Goal: Task Accomplishment & Management: Use online tool/utility

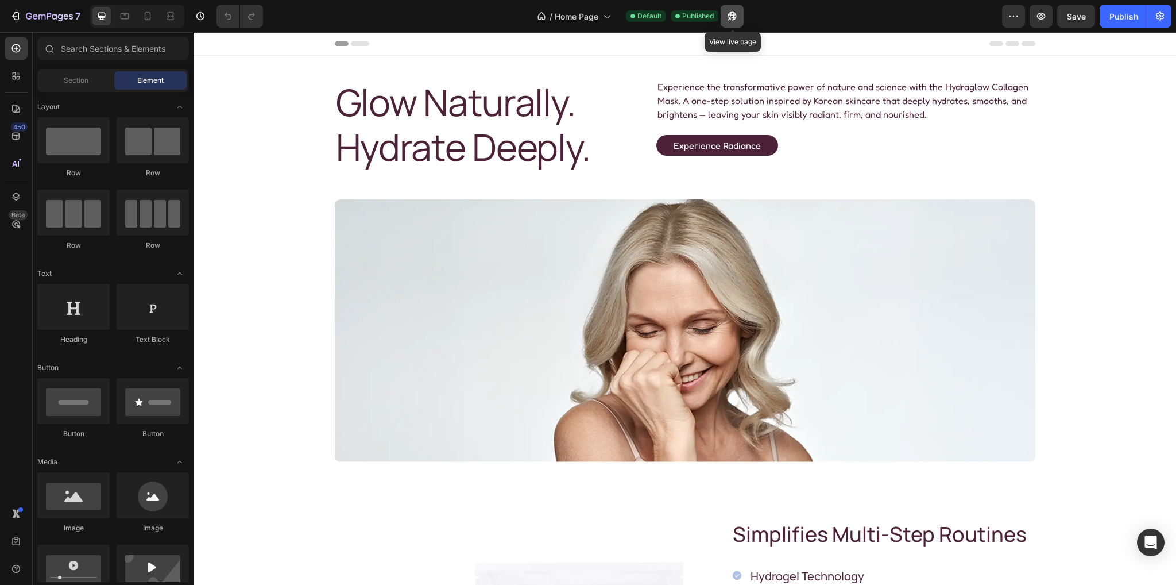
click at [738, 17] on icon "button" at bounding box center [732, 15] width 11 height 11
click at [431, 120] on h2 "Glow Naturally. Hydrate Deeply." at bounding box center [488, 125] width 307 height 92
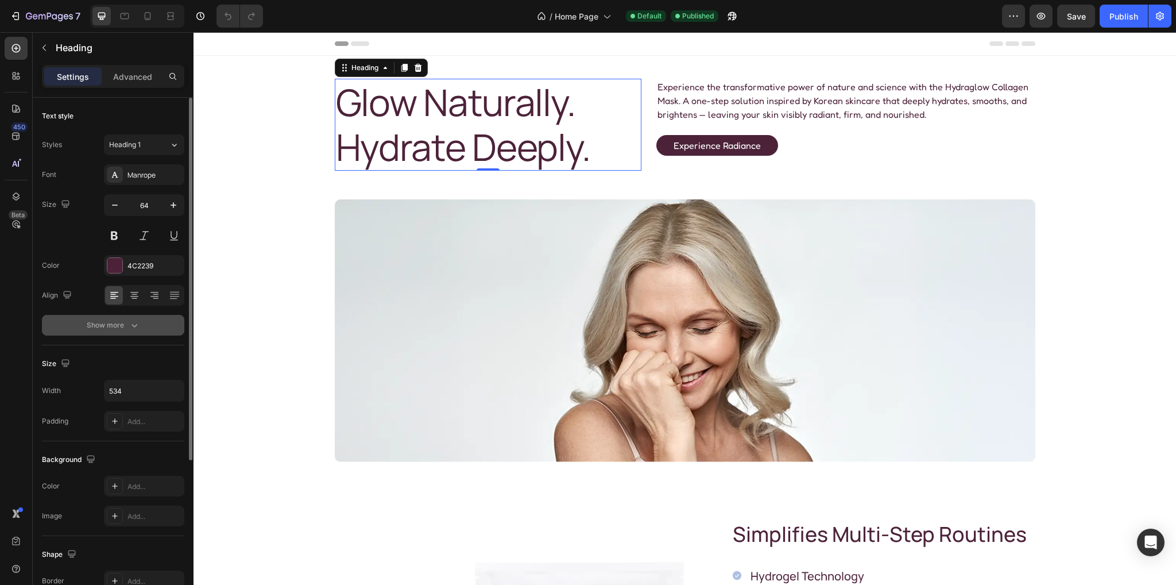
click at [126, 325] on div "Show more" at bounding box center [113, 324] width 53 height 11
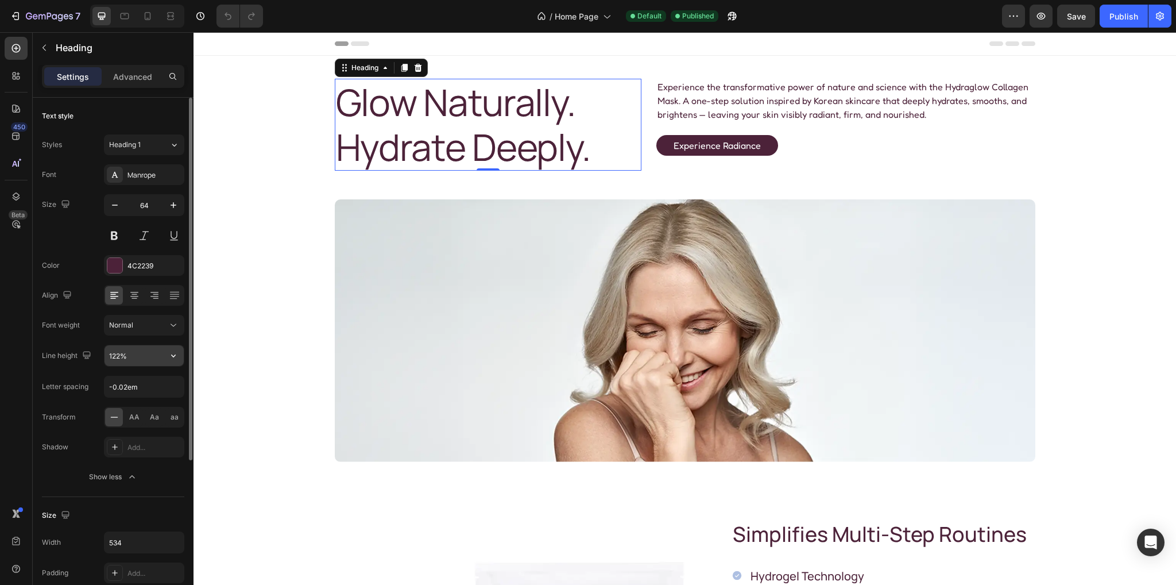
click at [115, 357] on input "122%" at bounding box center [144, 355] width 79 height 21
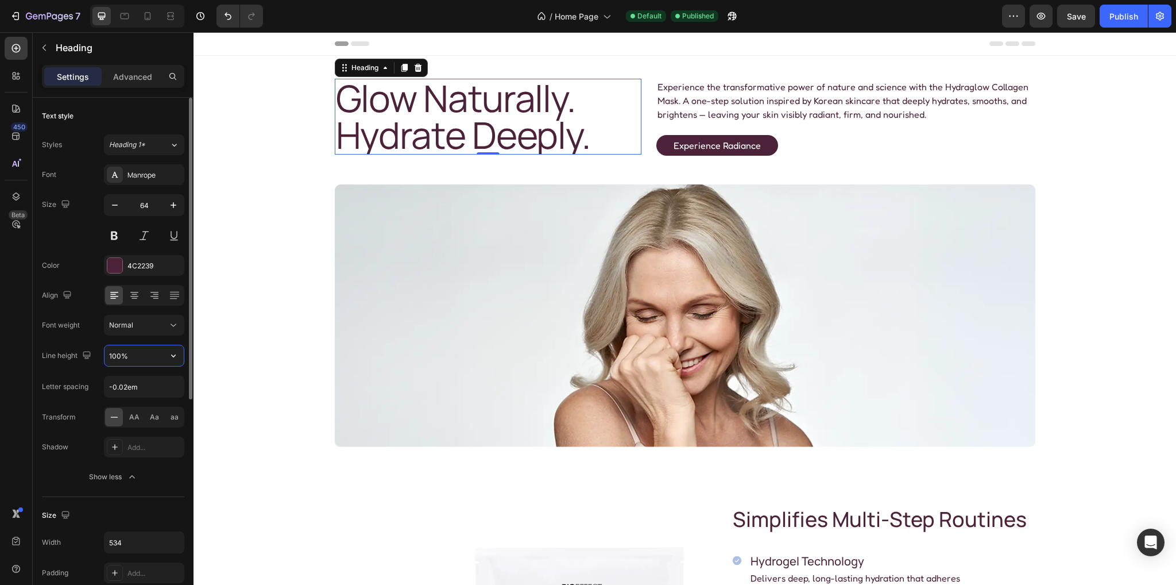
click at [122, 353] on input "100%" at bounding box center [144, 355] width 79 height 21
type input "101%"
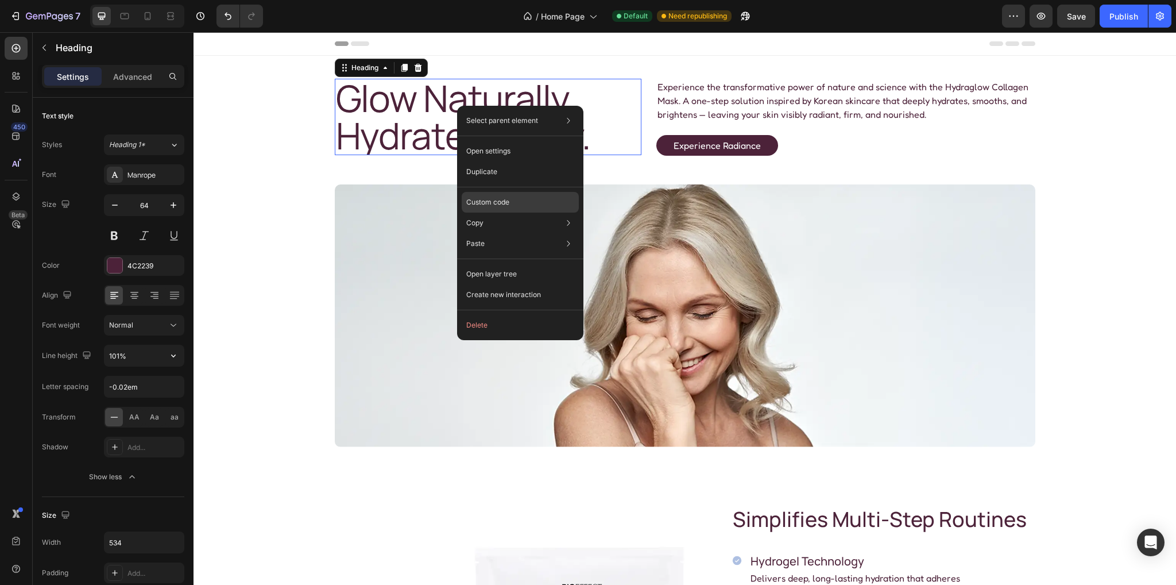
click at [482, 233] on div "Custom code" at bounding box center [520, 243] width 117 height 21
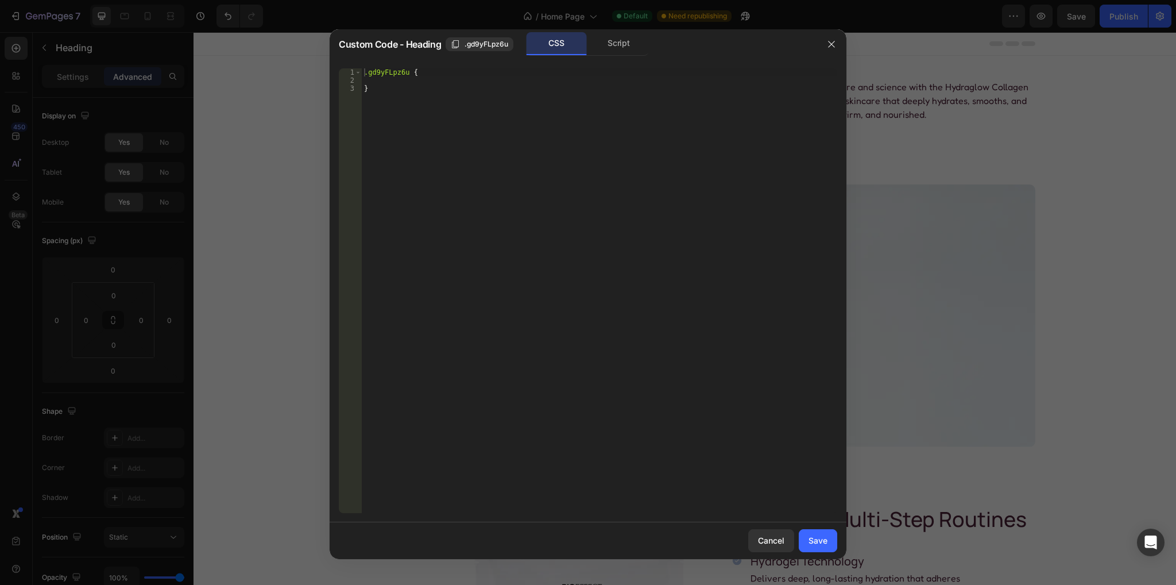
click at [412, 74] on div ".gd9yFLpz6u { }" at bounding box center [600, 298] width 476 height 461
paste textarea
paste textarea "gp-text"
type textarea ".gd9yFLpz6u .gp-text{"
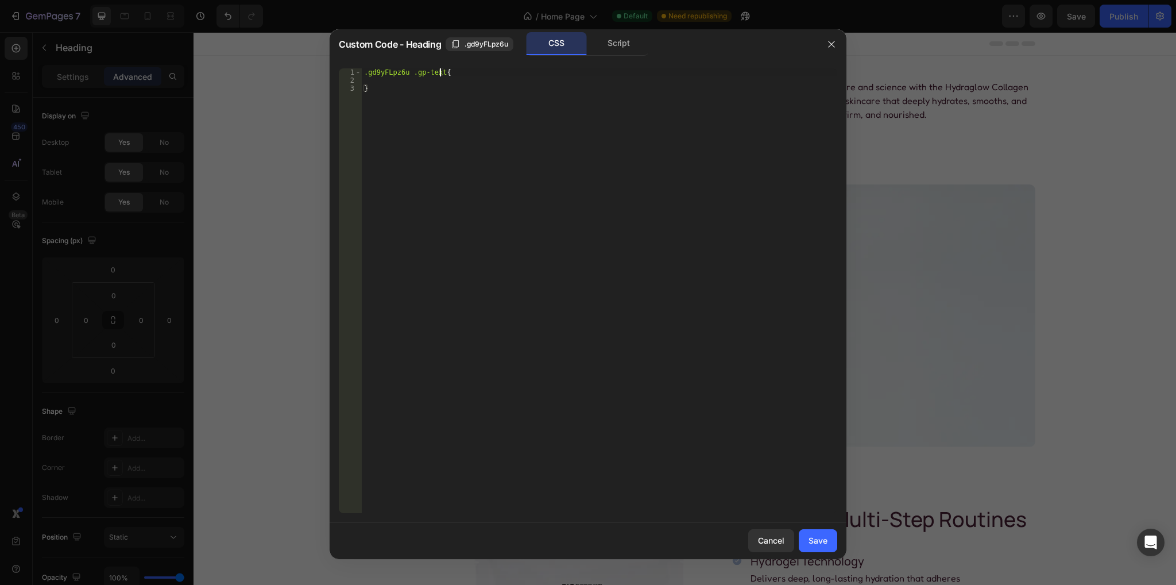
click at [384, 81] on div ".gd9yFLpz6u .gp-text { }" at bounding box center [600, 298] width 476 height 461
type textarea "overflow: visible !;"
click at [817, 537] on div "Save" at bounding box center [818, 540] width 19 height 12
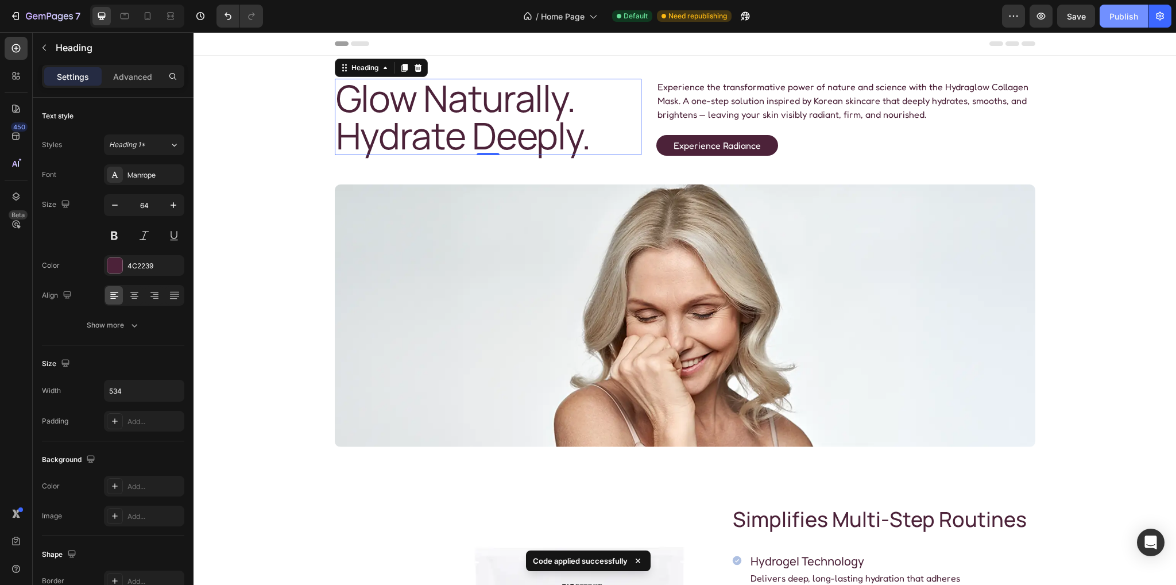
drag, startPoint x: 1117, startPoint y: 21, endPoint x: 812, endPoint y: 62, distance: 307.8
click at [1117, 21] on div "Publish" at bounding box center [1124, 16] width 29 height 12
click at [124, 14] on icon at bounding box center [124, 15] width 11 height 11
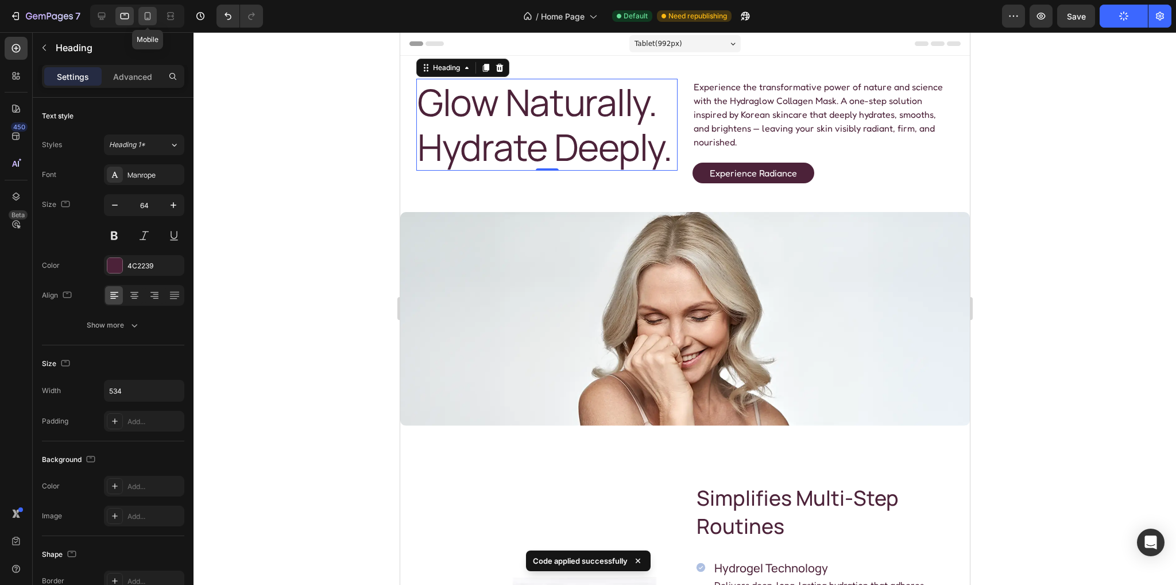
scroll to position [6, 0]
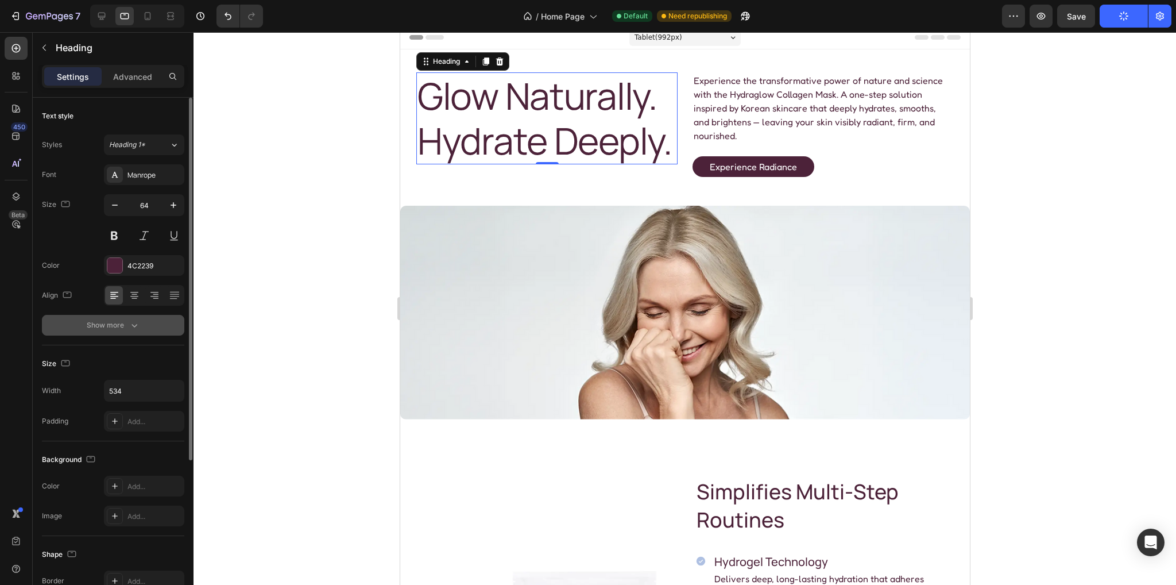
click at [113, 320] on div "Show more" at bounding box center [113, 324] width 53 height 11
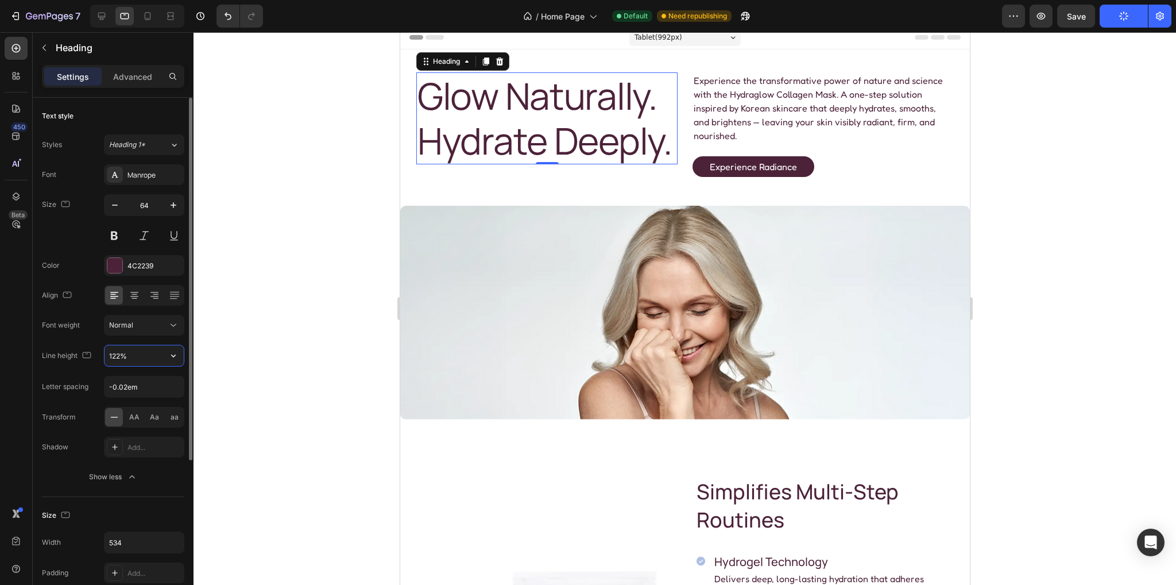
click at [114, 356] on input "122%" at bounding box center [144, 355] width 79 height 21
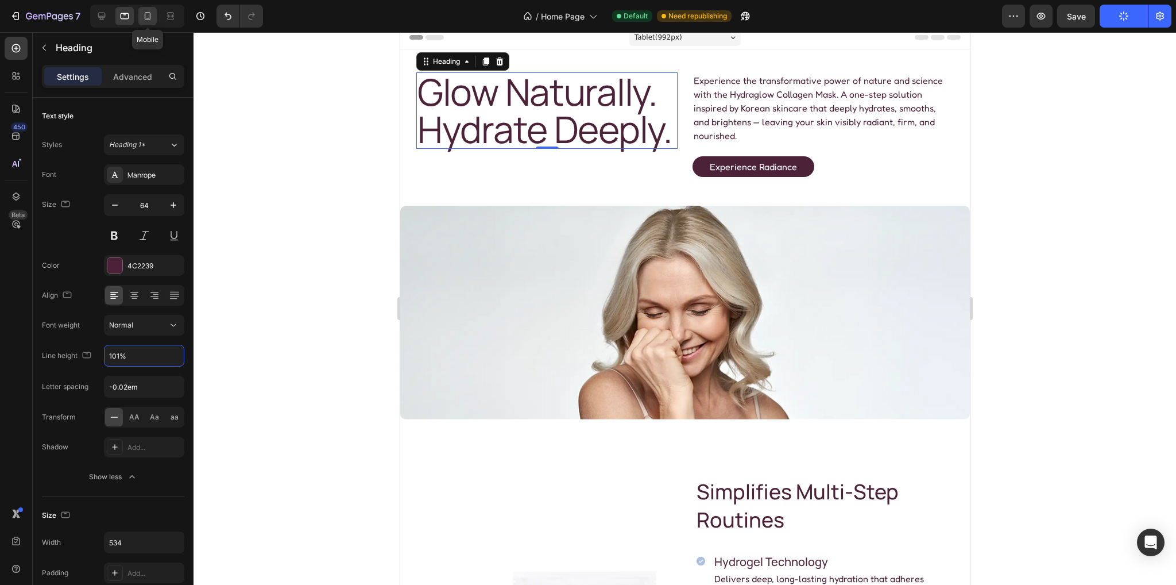
type input "101%"
click at [142, 13] on icon at bounding box center [147, 15] width 11 height 11
type input "36"
type input "136%"
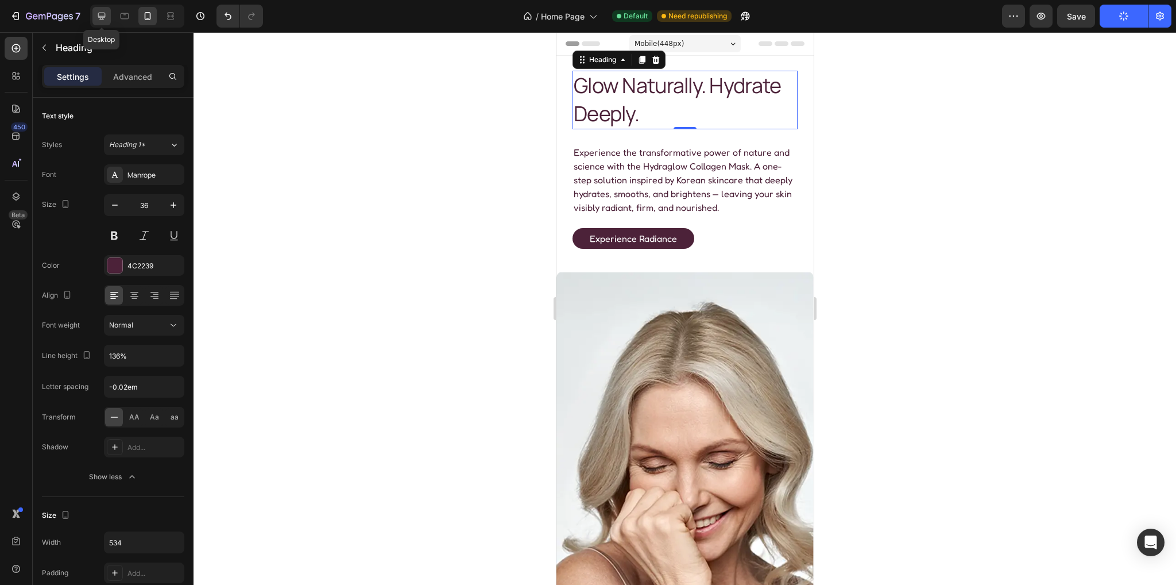
drag, startPoint x: 95, startPoint y: 17, endPoint x: 25, endPoint y: 32, distance: 72.2
click at [96, 17] on icon at bounding box center [101, 15] width 11 height 11
type input "64"
type input "101%"
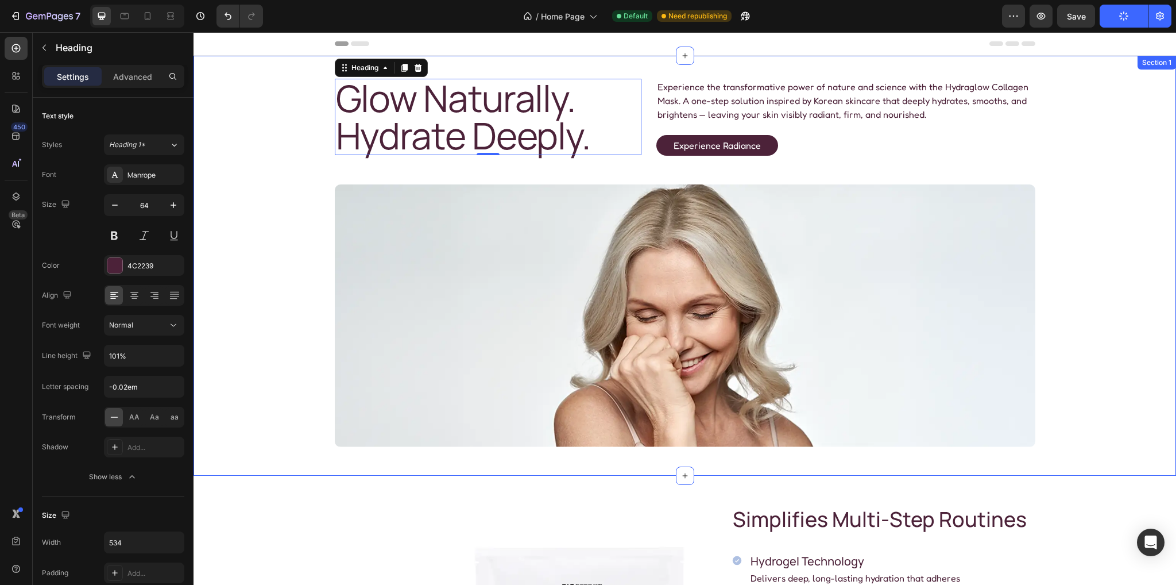
scroll to position [6, 0]
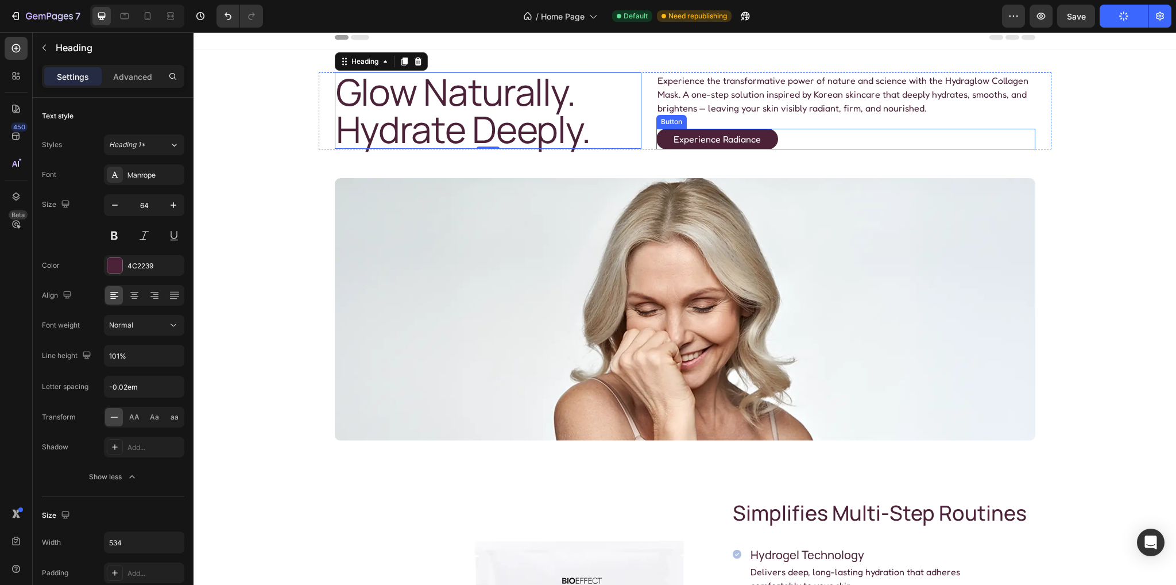
click at [659, 134] on button "Experience Radiance" at bounding box center [717, 139] width 122 height 21
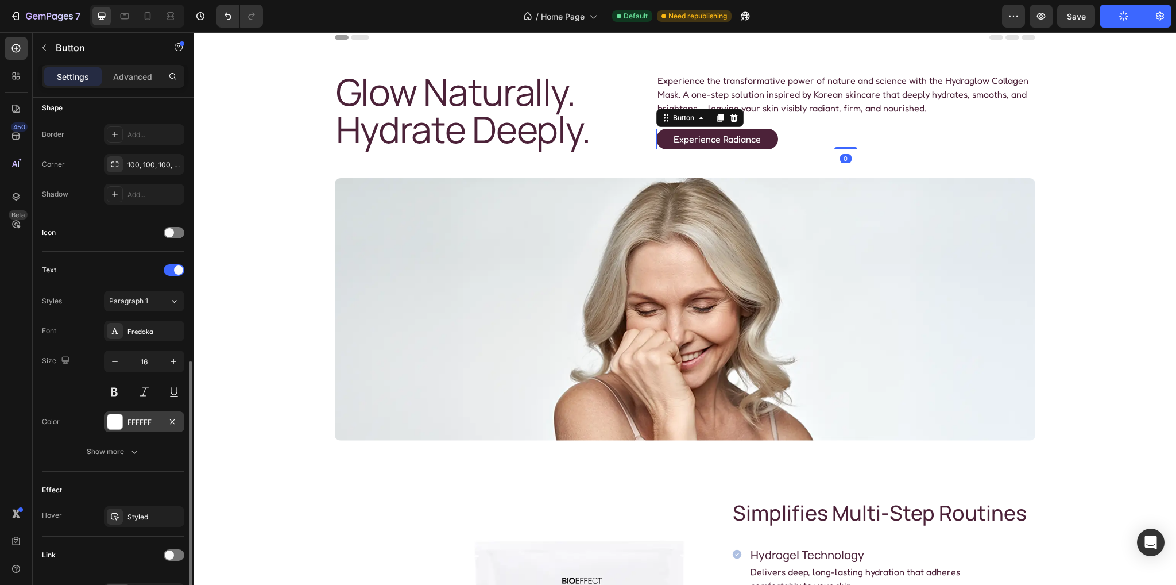
scroll to position [302, 0]
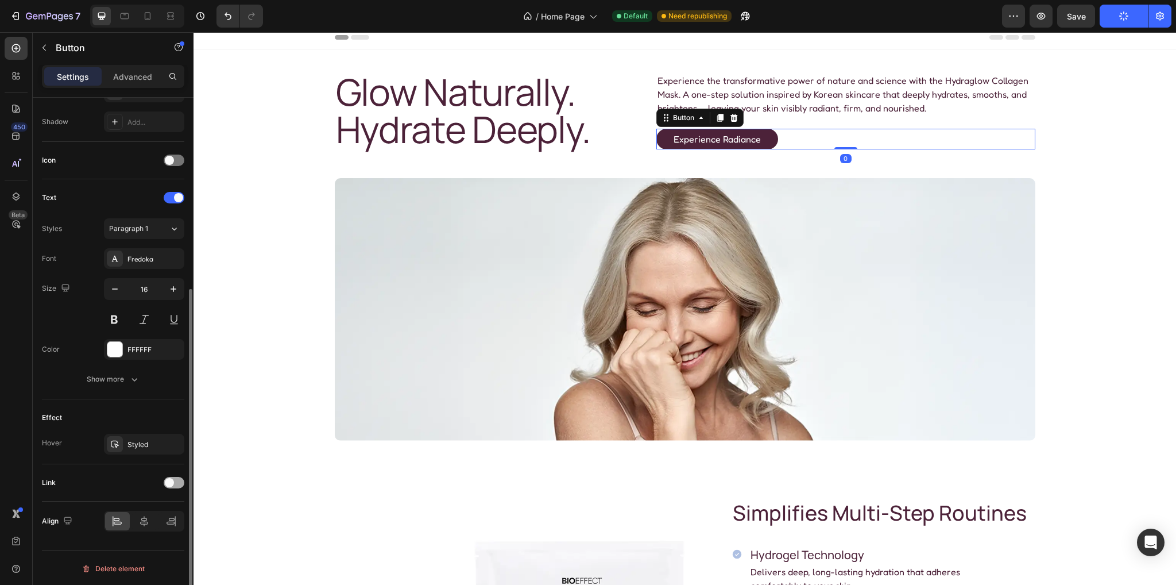
click at [177, 482] on div at bounding box center [174, 482] width 21 height 11
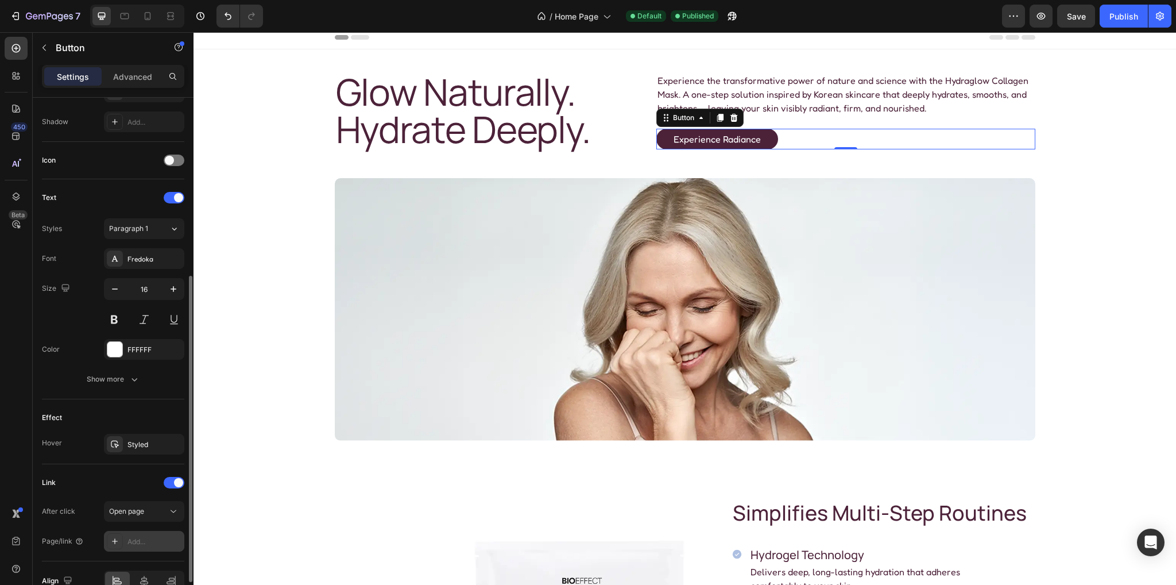
click at [146, 536] on div "Add..." at bounding box center [155, 541] width 54 height 10
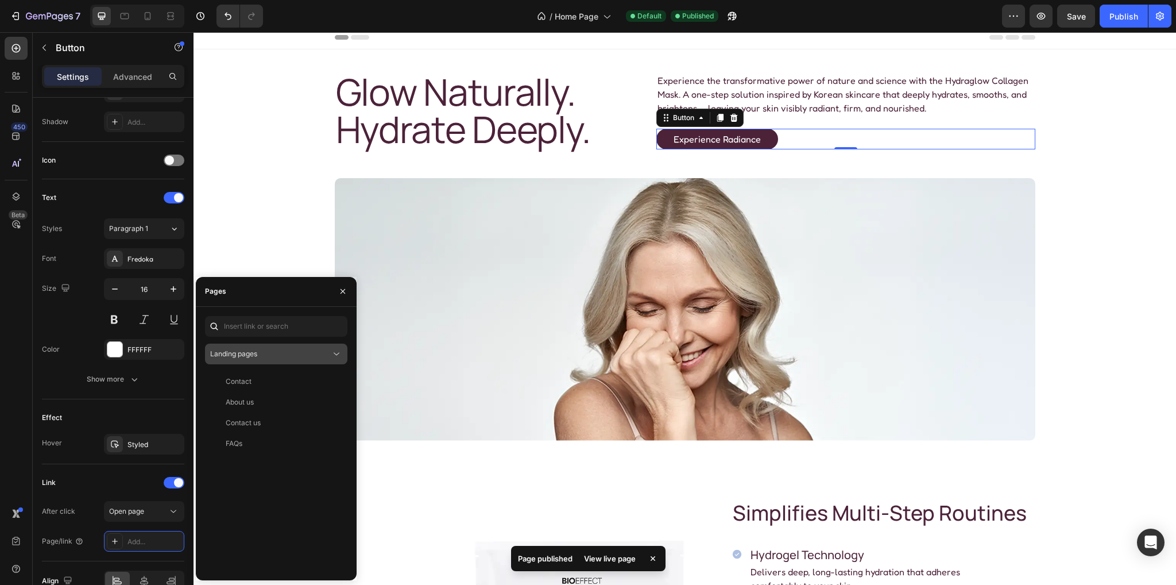
click at [251, 353] on span "Landing pages" at bounding box center [233, 353] width 47 height 9
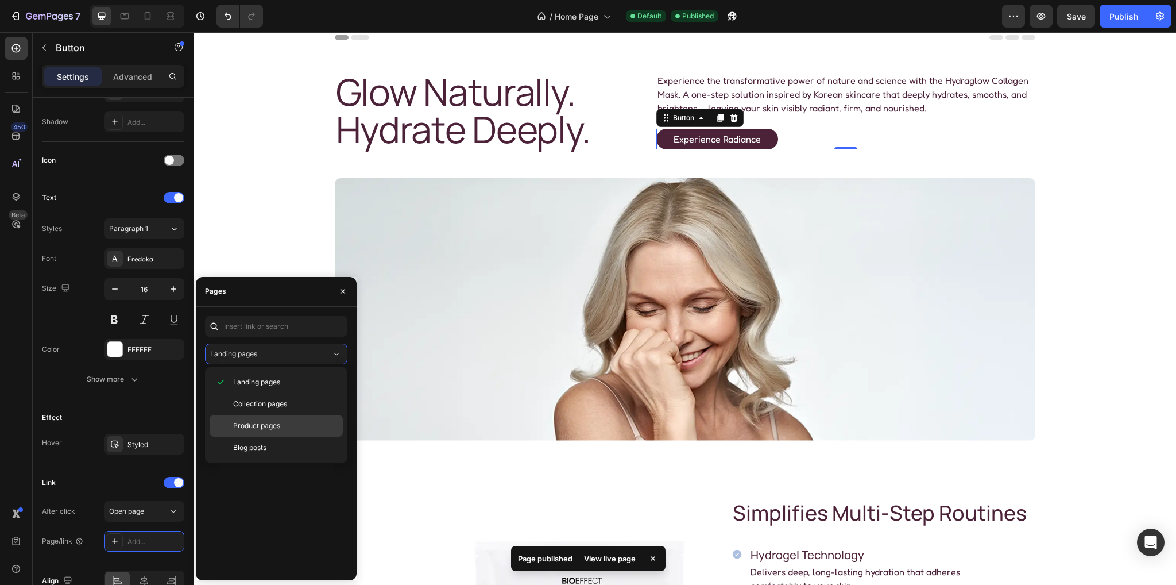
click at [256, 437] on div "Product pages" at bounding box center [276, 448] width 133 height 22
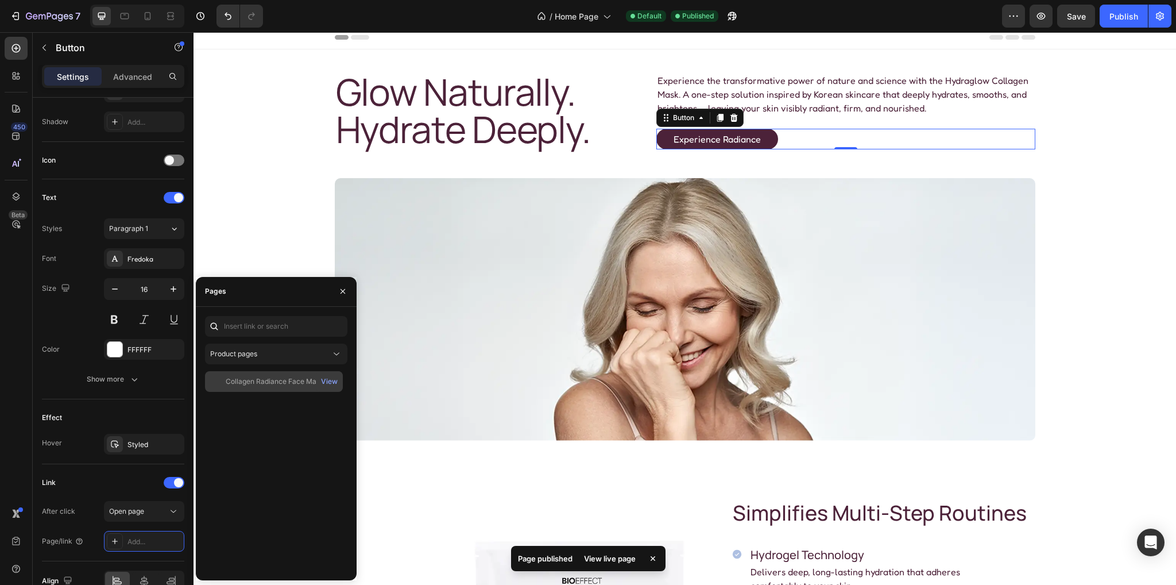
click at [254, 373] on div "Collagen Radiance Face Mask View" at bounding box center [274, 381] width 138 height 21
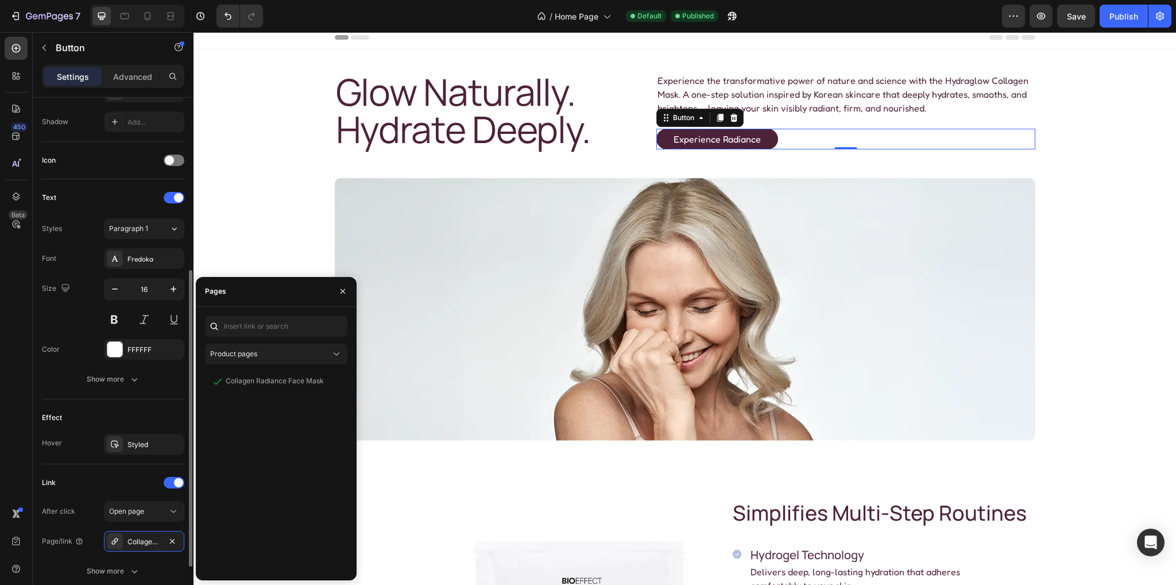
click at [121, 194] on div "Text" at bounding box center [113, 197] width 142 height 18
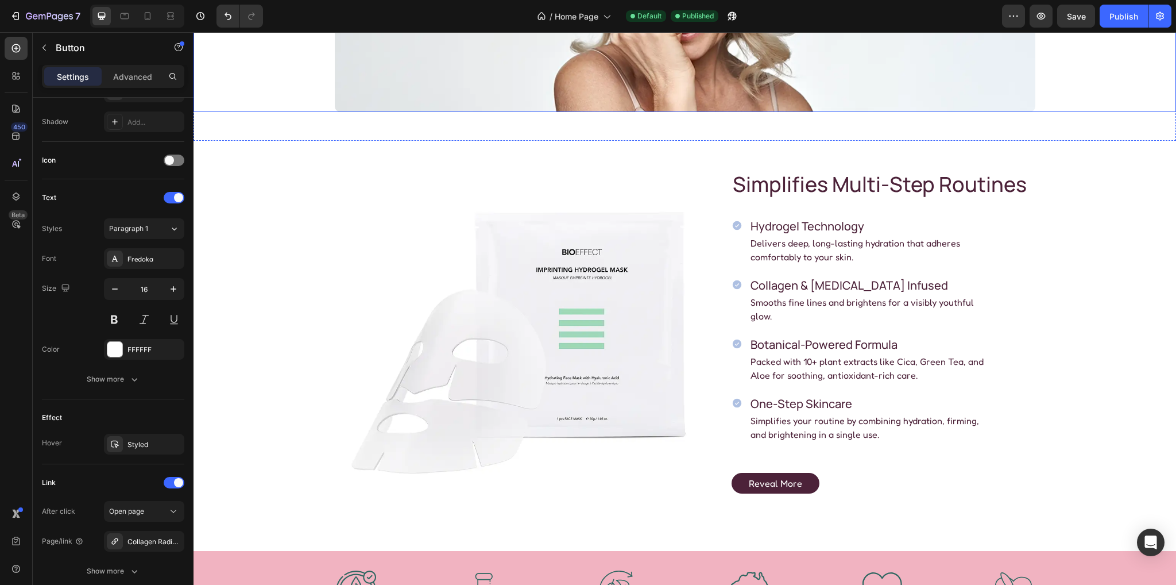
scroll to position [408, 0]
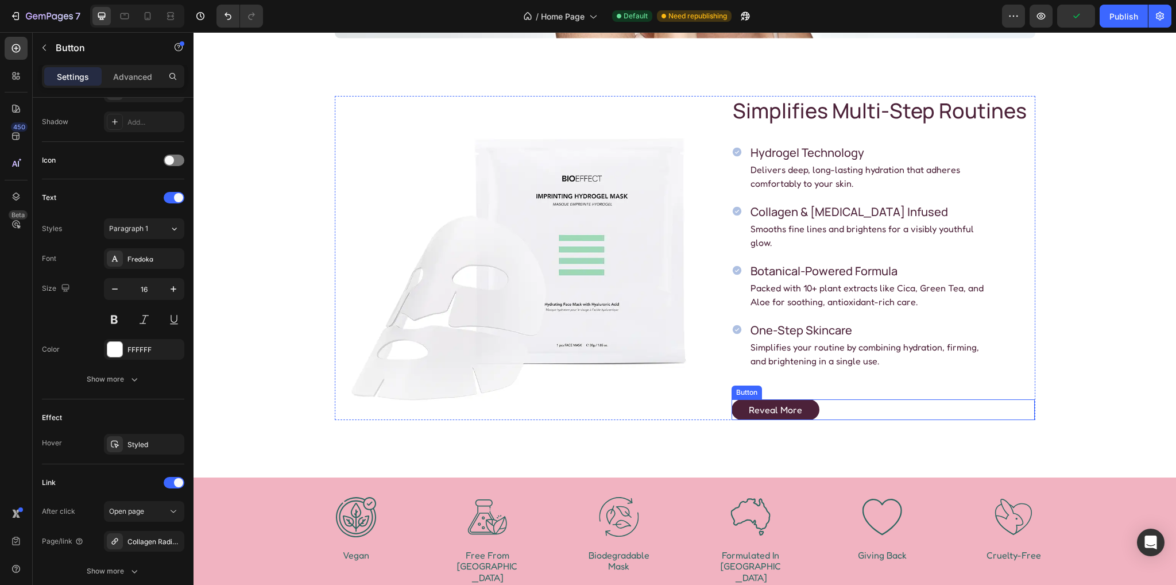
click at [810, 399] on button "Reveal More" at bounding box center [776, 409] width 88 height 21
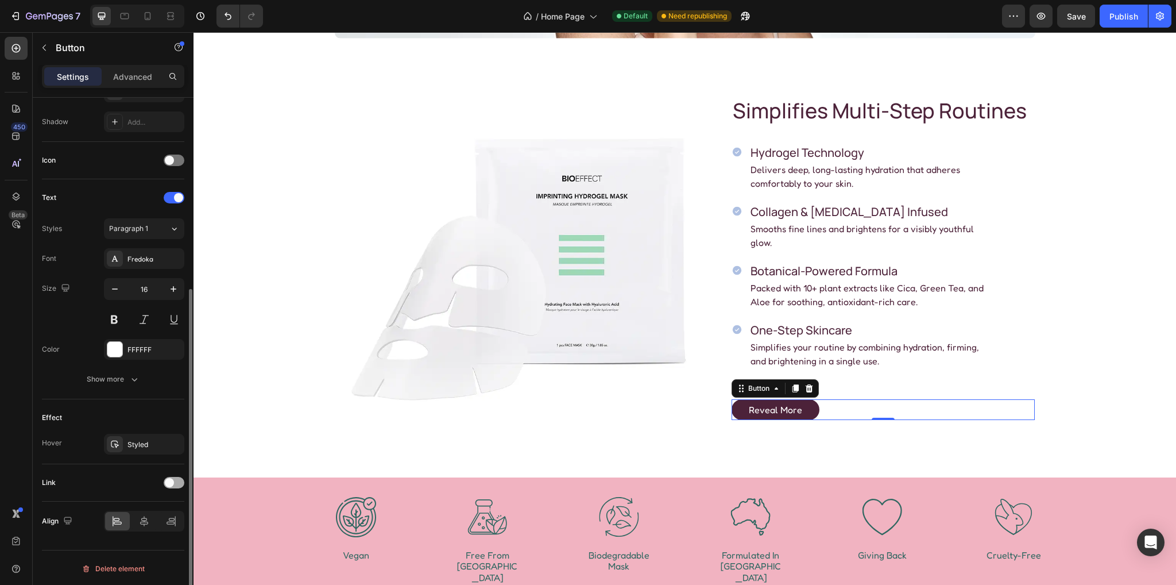
click at [170, 480] on span at bounding box center [169, 482] width 9 height 9
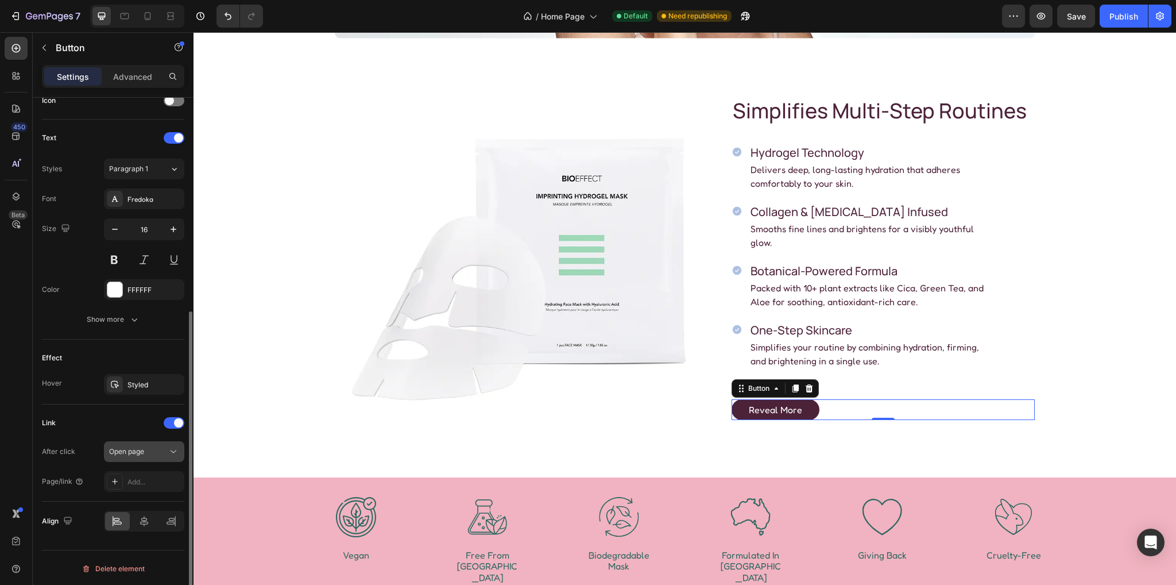
click at [134, 448] on span "Open page" at bounding box center [126, 451] width 35 height 9
click at [134, 446] on div "Open page" at bounding box center [144, 451] width 70 height 11
drag, startPoint x: 142, startPoint y: 484, endPoint x: 161, endPoint y: 476, distance: 20.1
click at [142, 483] on div "Add..." at bounding box center [155, 482] width 54 height 10
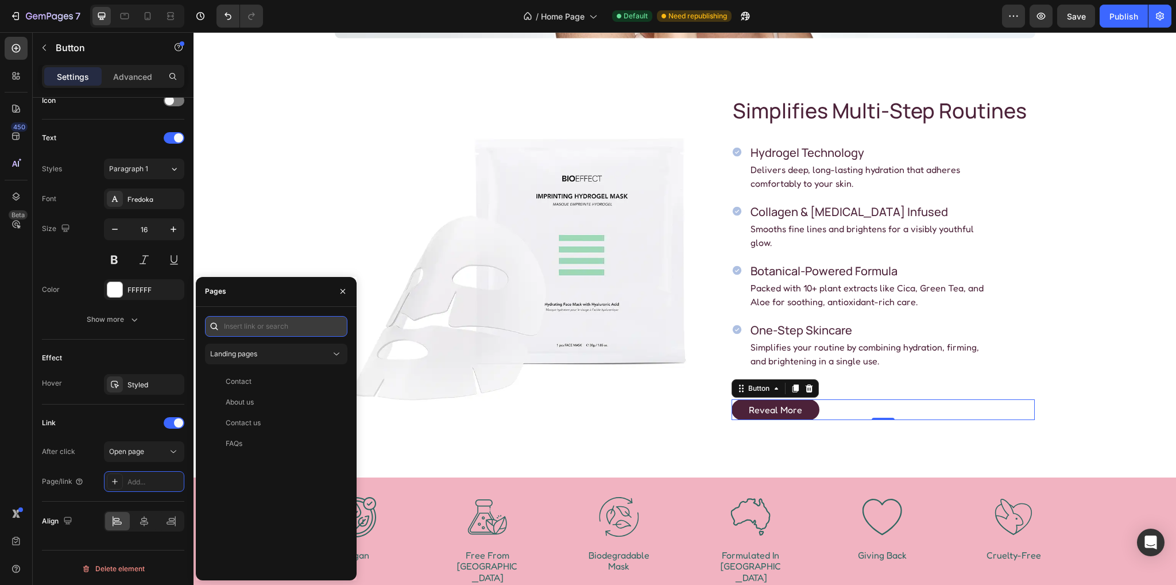
click at [283, 333] on input "text" at bounding box center [276, 326] width 142 height 21
click at [272, 354] on div "Landing pages" at bounding box center [270, 354] width 121 height 10
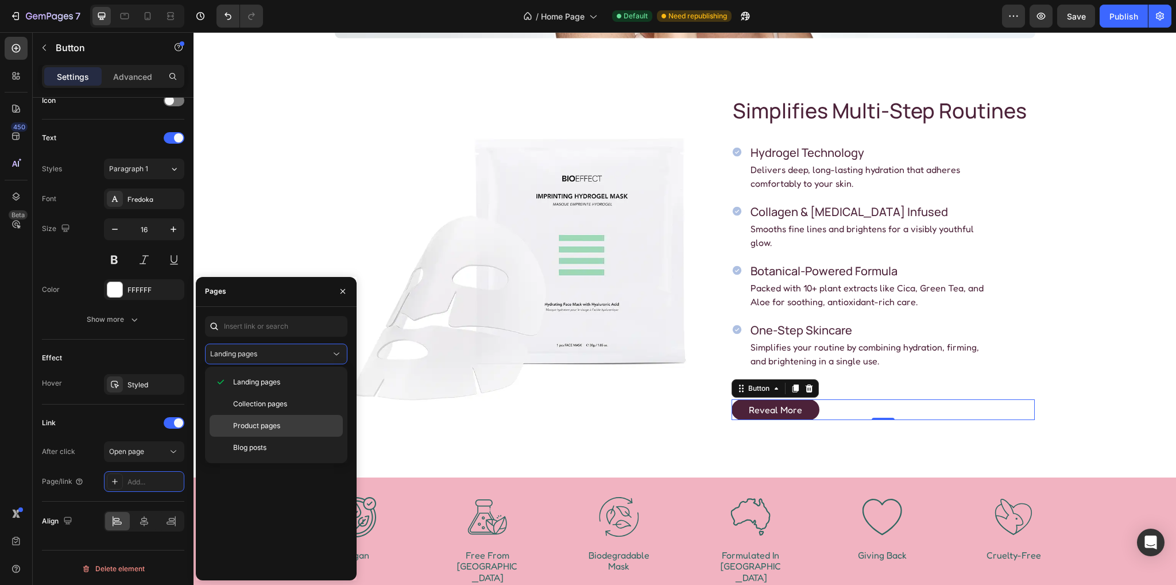
click at [251, 423] on span "Product pages" at bounding box center [256, 425] width 47 height 10
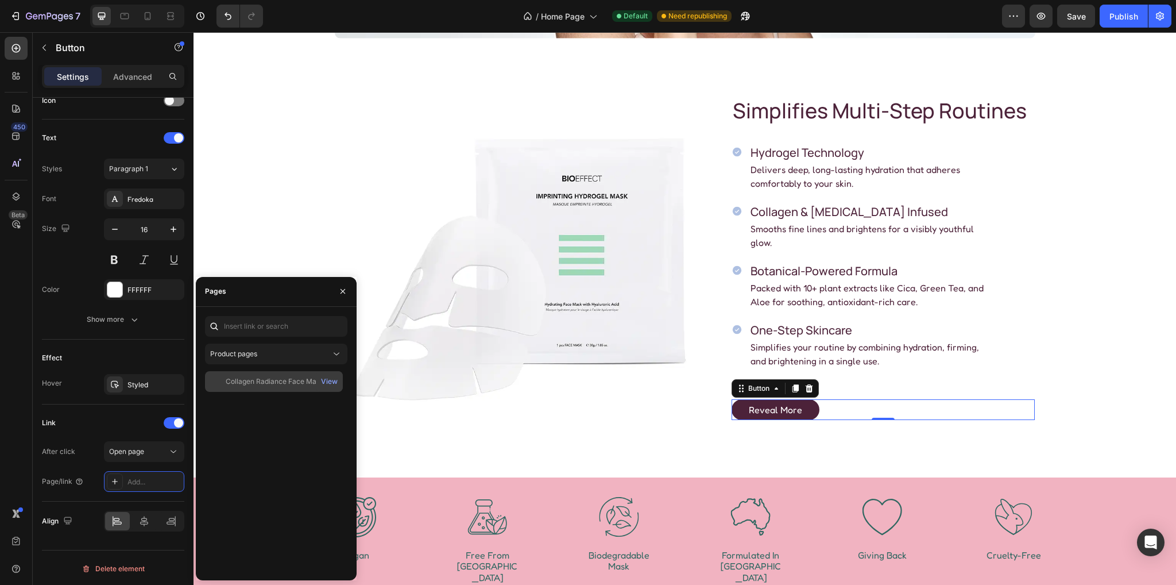
click at [248, 384] on div "Collagen Radiance Face Mask" at bounding box center [275, 381] width 98 height 10
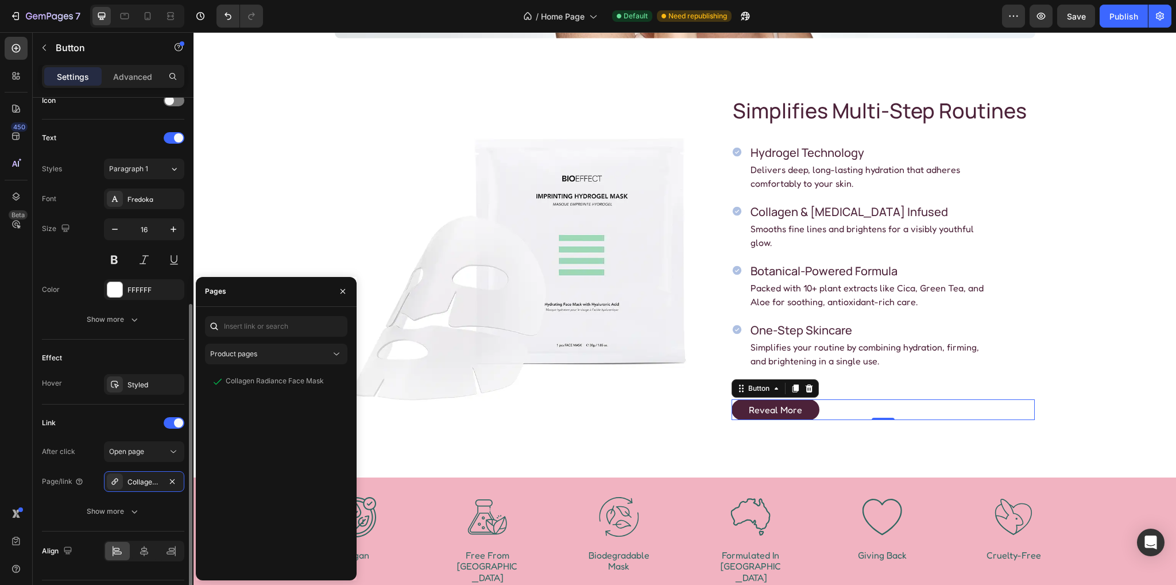
click at [171, 349] on div "Effect" at bounding box center [113, 358] width 142 height 18
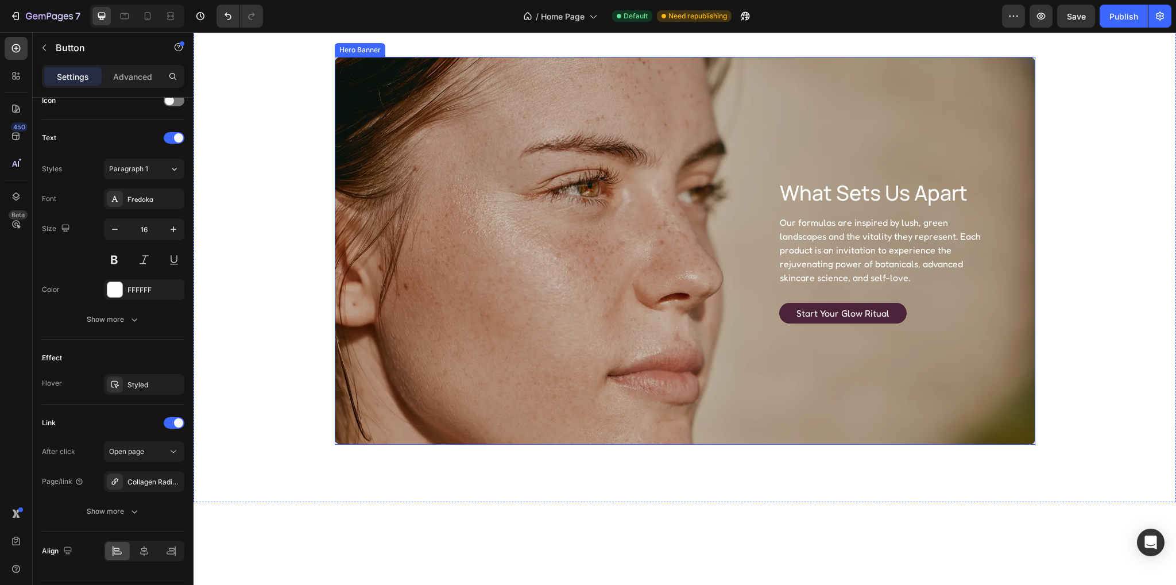
scroll to position [1040, 0]
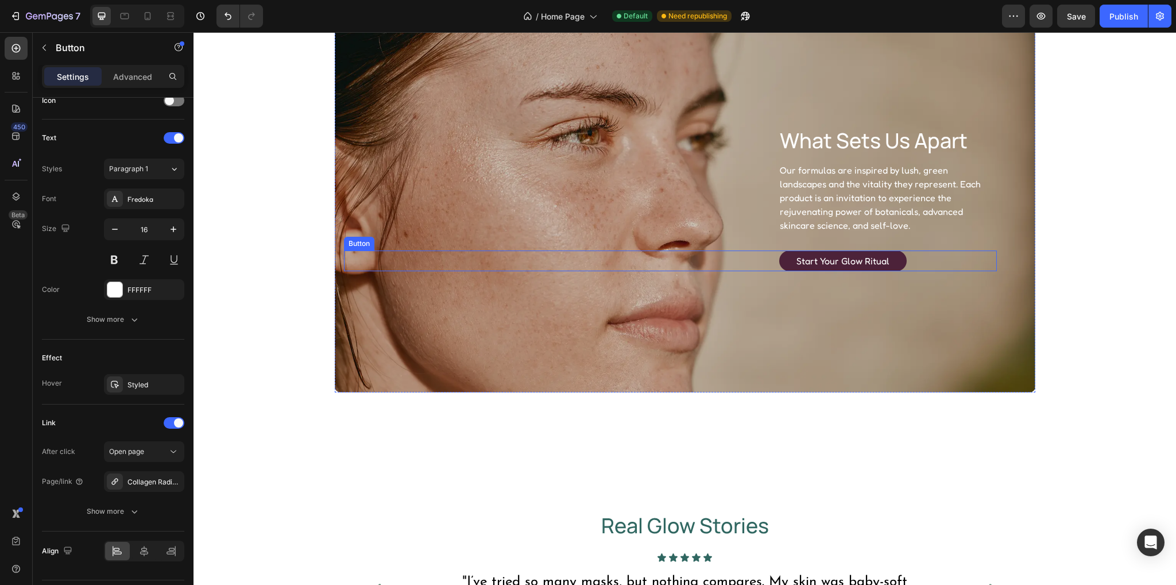
click at [785, 262] on button "Start Your Glow Ritual" at bounding box center [843, 260] width 128 height 21
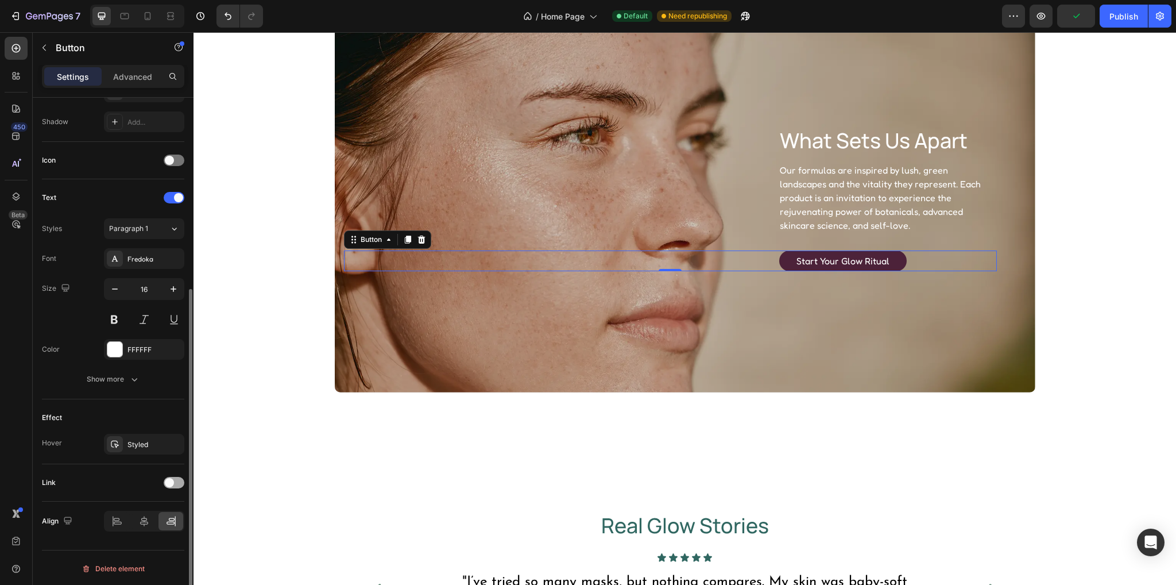
click at [179, 481] on div at bounding box center [174, 482] width 21 height 11
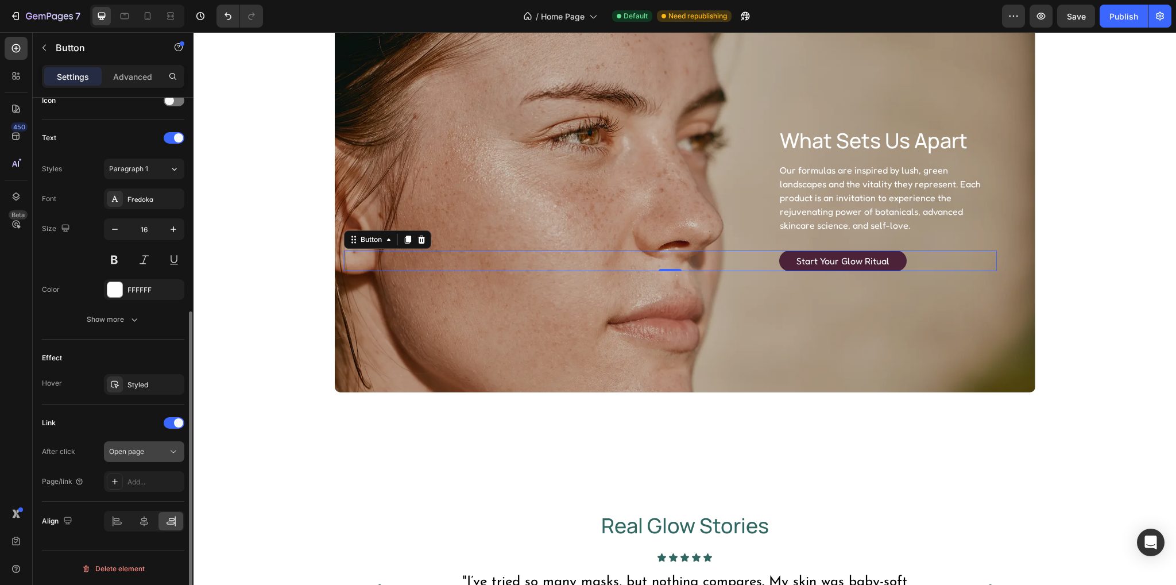
click at [145, 450] on div "Open page" at bounding box center [138, 451] width 59 height 10
click at [119, 405] on div "Link After click Open page Page/link Add..." at bounding box center [113, 452] width 142 height 97
click at [141, 478] on div "Add..." at bounding box center [155, 482] width 54 height 10
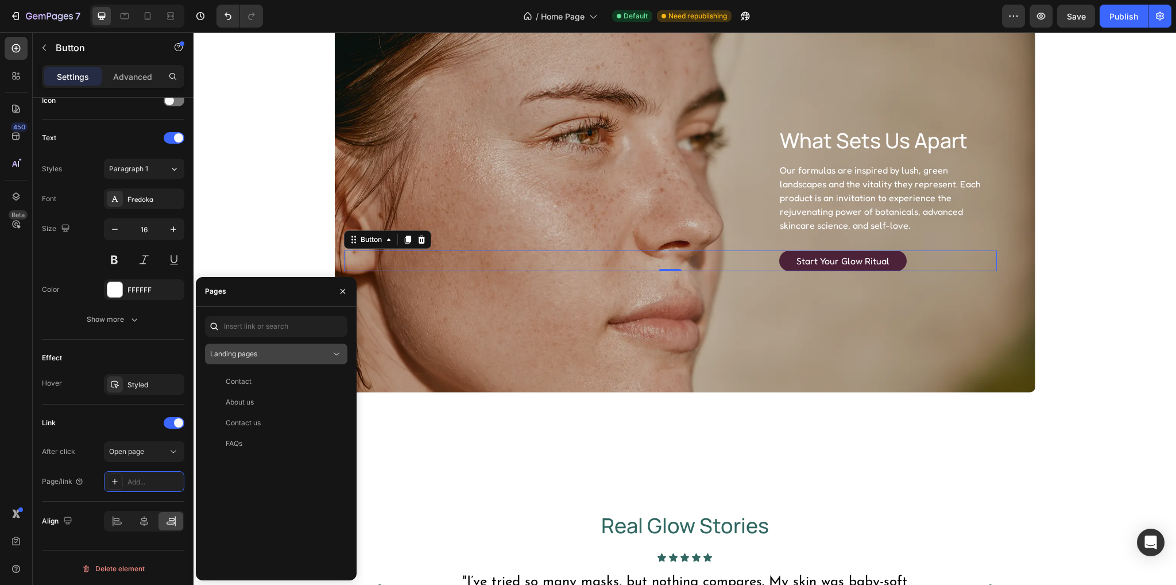
click at [257, 357] on span "Landing pages" at bounding box center [233, 353] width 47 height 9
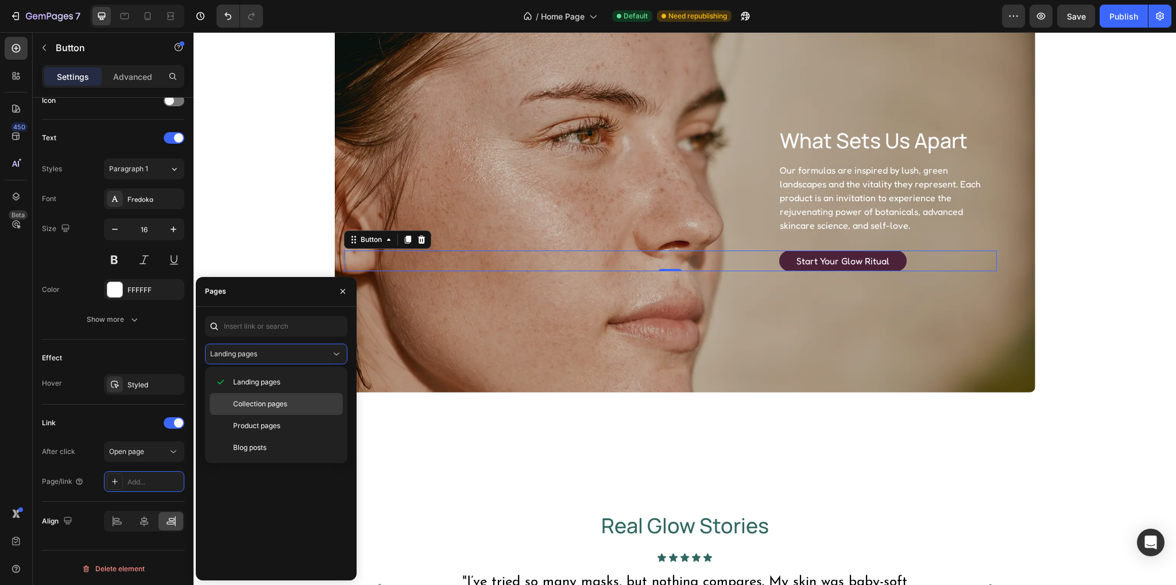
click at [255, 415] on div "Collection pages" at bounding box center [276, 426] width 133 height 22
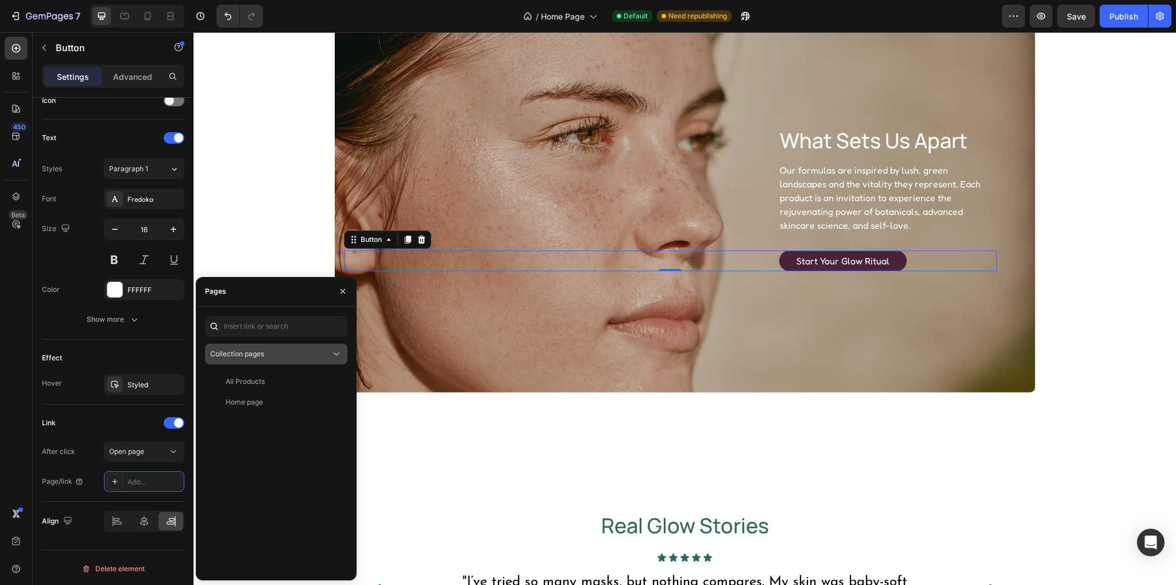
click at [258, 358] on span "Collection pages" at bounding box center [237, 354] width 54 height 10
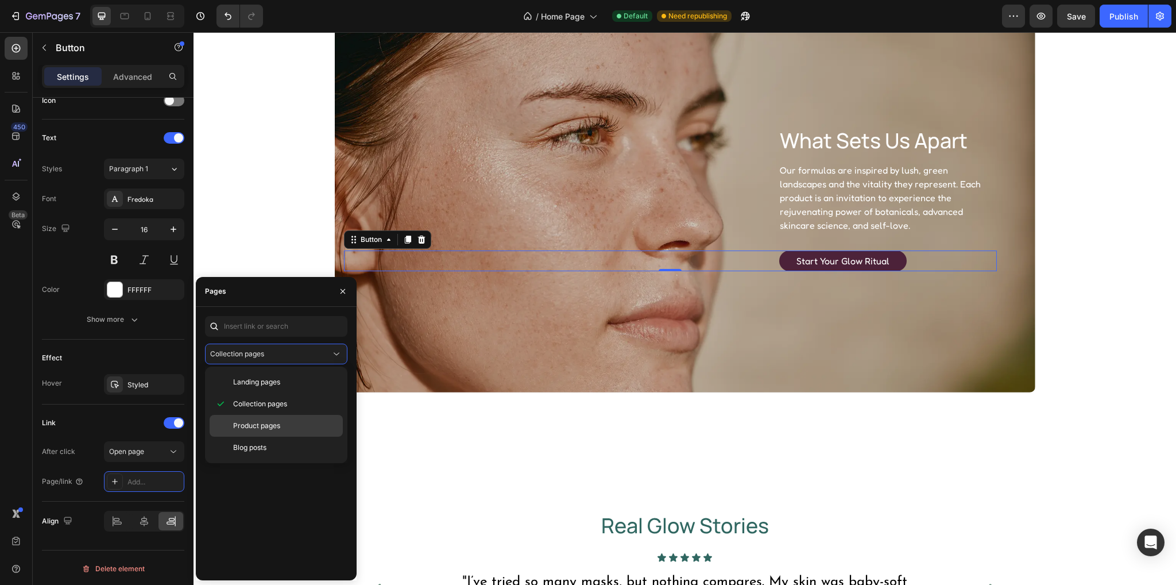
click at [249, 426] on span "Product pages" at bounding box center [256, 425] width 47 height 10
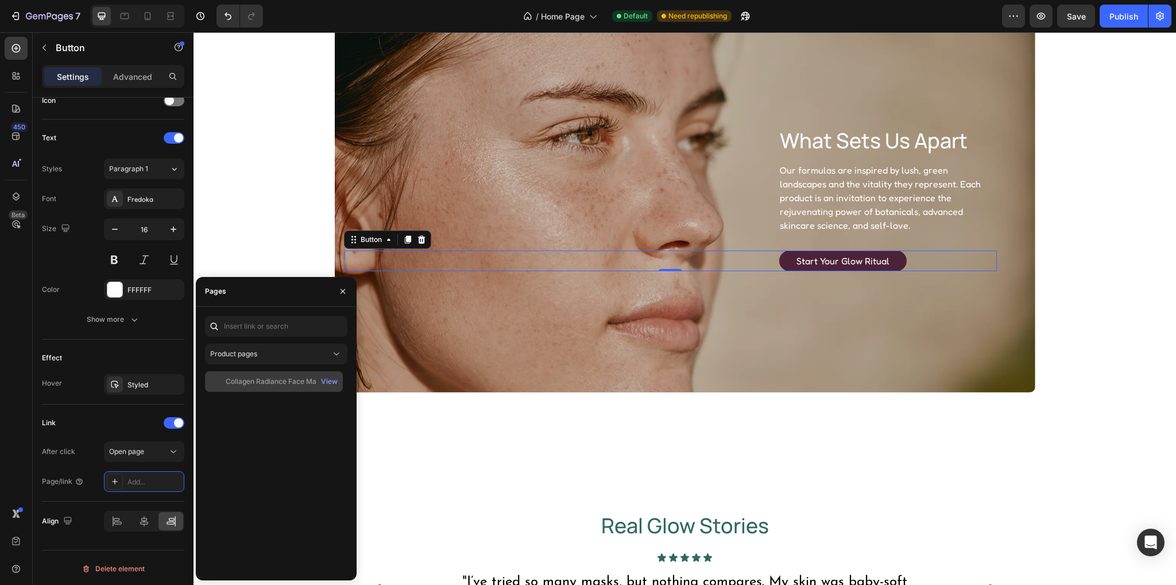
click at [248, 382] on div "Collagen Radiance Face Mask" at bounding box center [275, 381] width 98 height 10
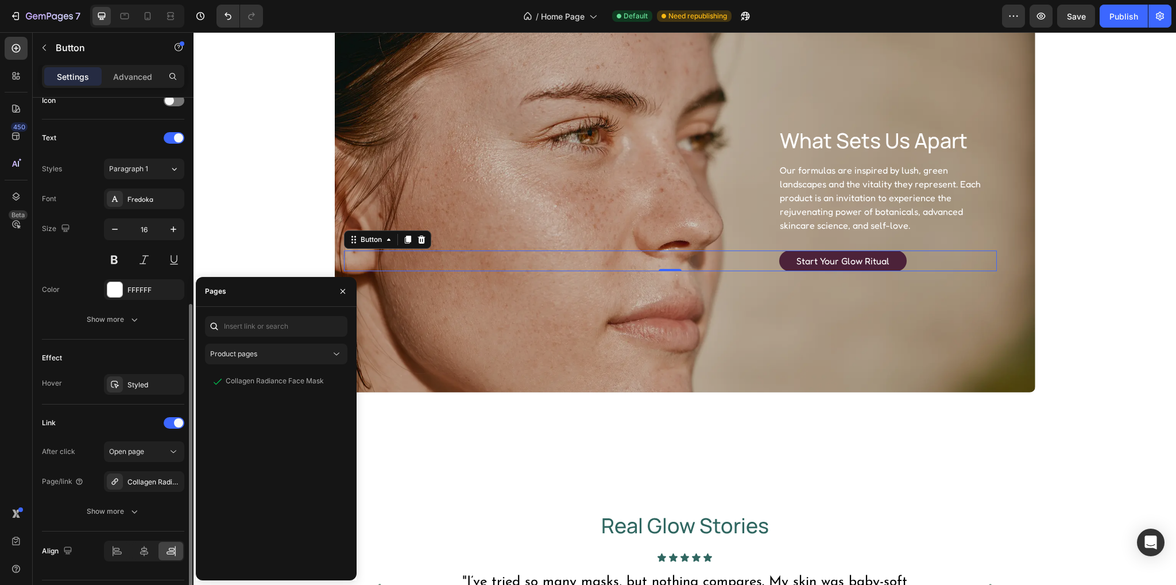
click at [136, 342] on div "Effect Hover Styled" at bounding box center [113, 371] width 142 height 65
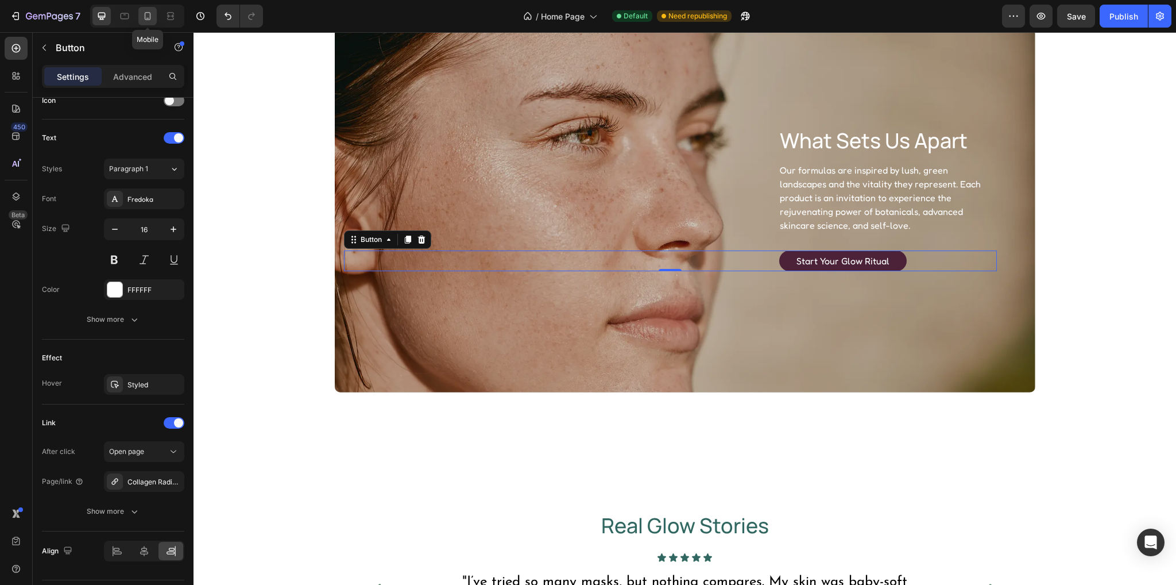
click at [148, 18] on icon at bounding box center [148, 16] width 6 height 8
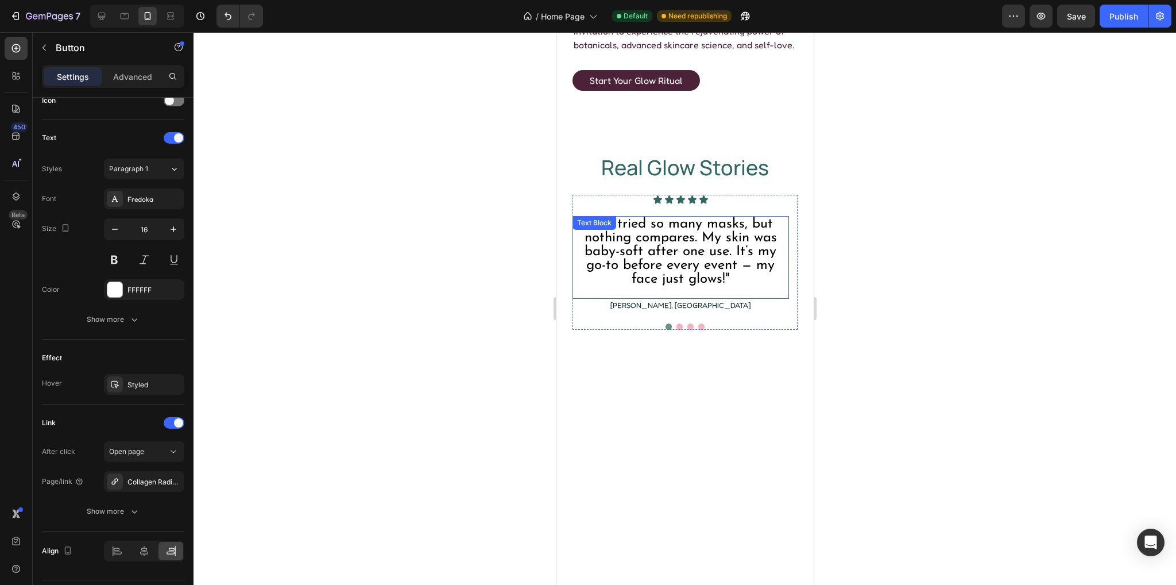
scroll to position [997, 0]
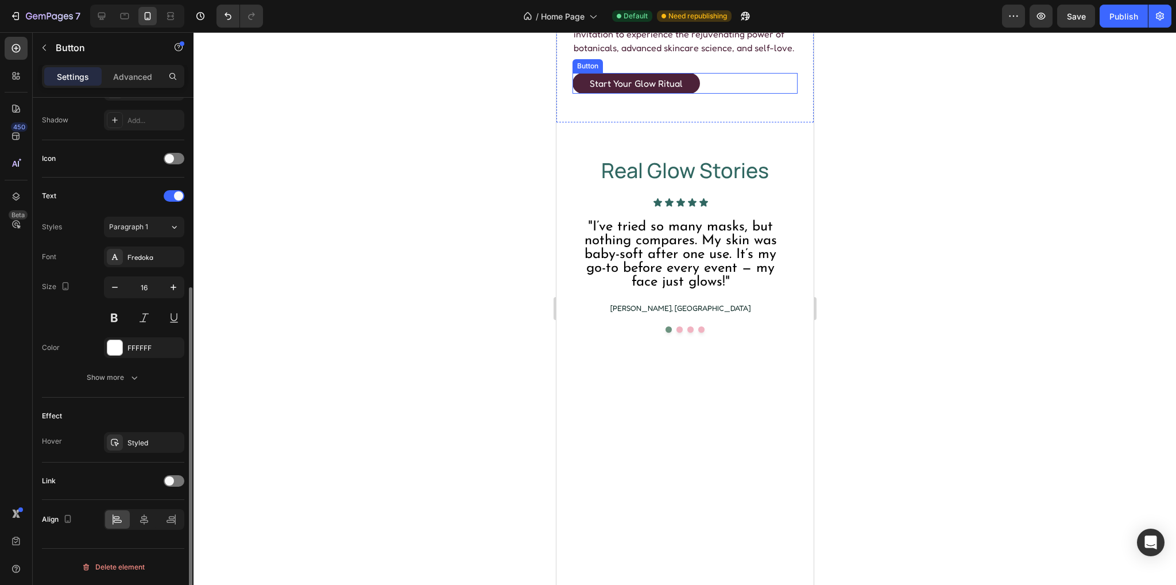
click at [704, 94] on div "Start Your Glow Ritual Button" at bounding box center [684, 83] width 225 height 21
click at [171, 485] on div at bounding box center [174, 482] width 21 height 11
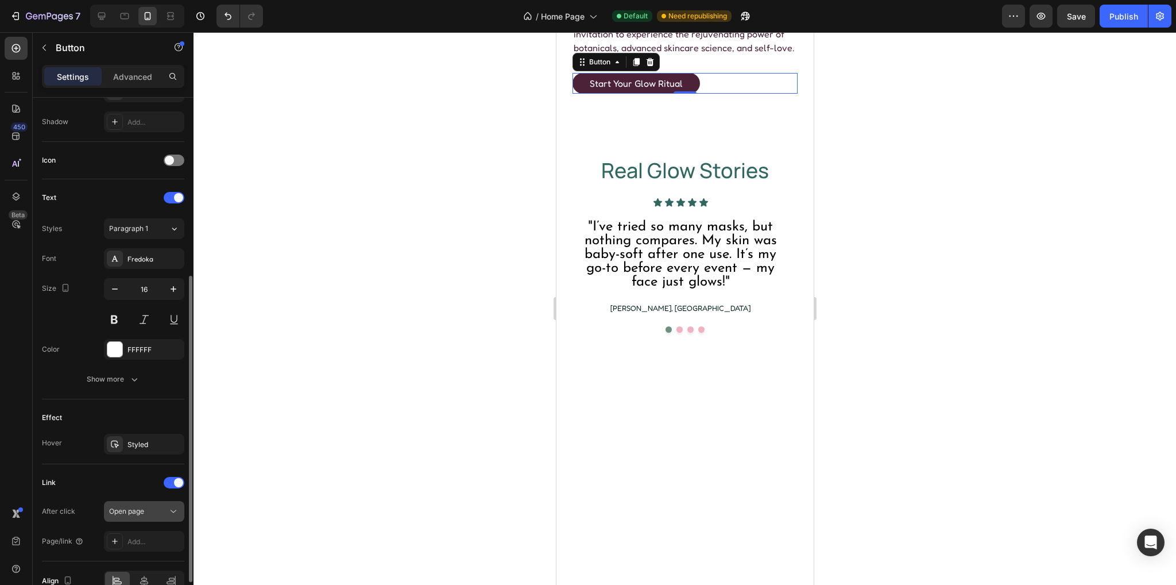
scroll to position [362, 0]
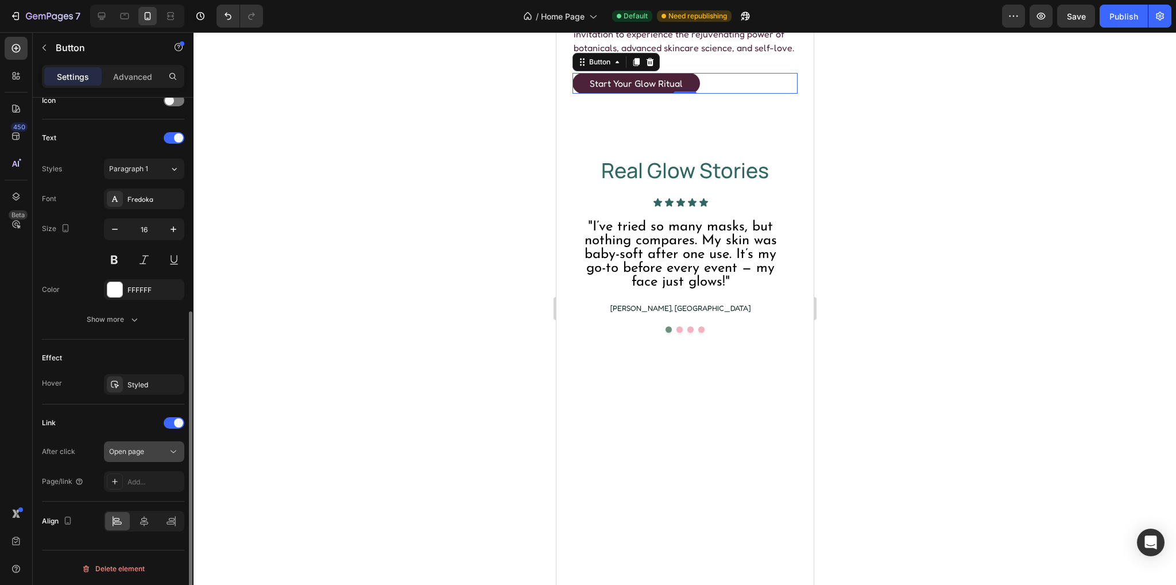
click at [132, 441] on button "Open page" at bounding box center [144, 451] width 80 height 21
click at [136, 428] on div "Link" at bounding box center [113, 423] width 142 height 18
click at [152, 483] on div "Add..." at bounding box center [155, 482] width 54 height 10
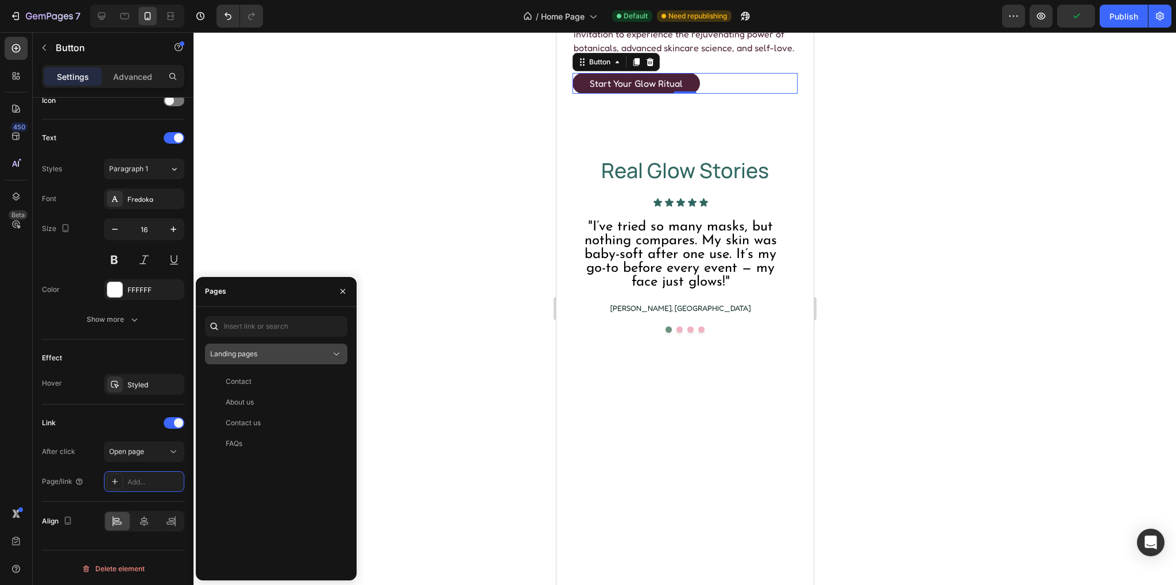
click at [248, 362] on button "Landing pages" at bounding box center [276, 353] width 142 height 21
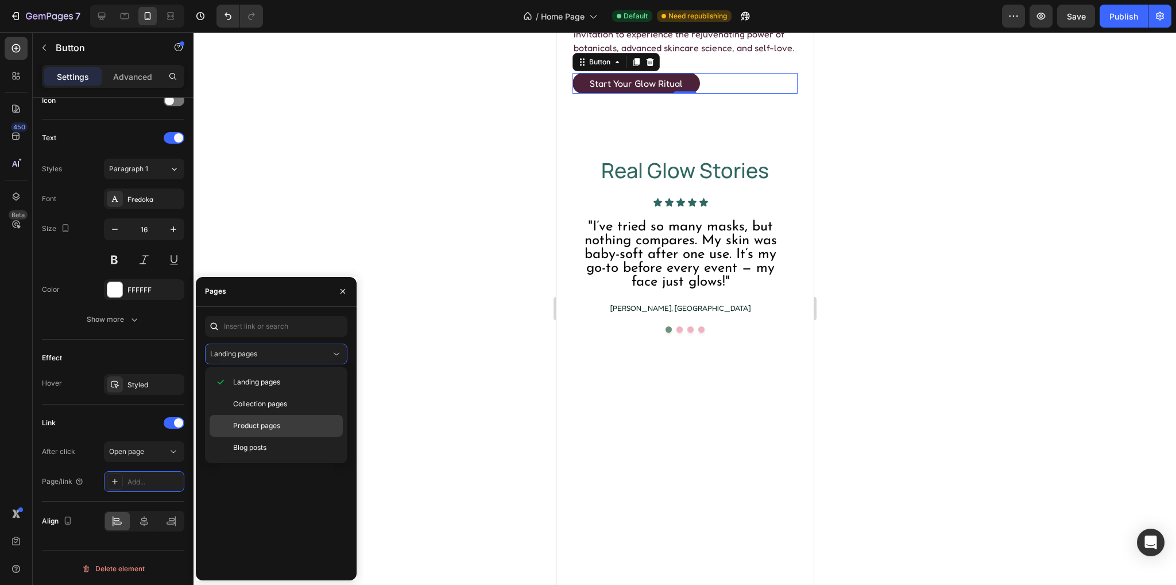
click at [254, 423] on span "Product pages" at bounding box center [256, 425] width 47 height 10
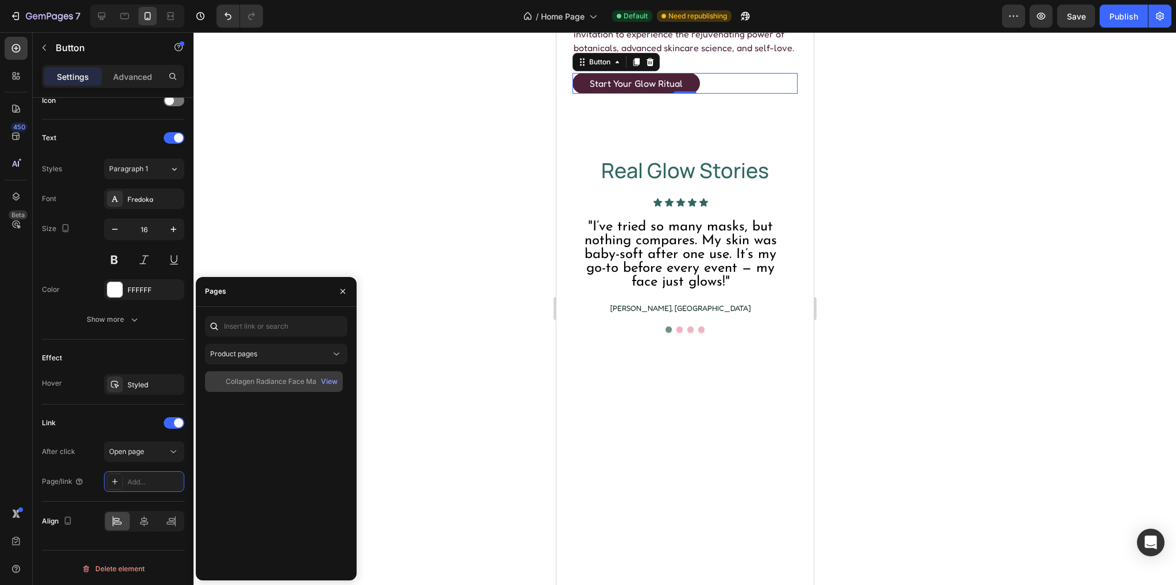
click at [272, 381] on div "Collagen Radiance Face Mask" at bounding box center [275, 381] width 98 height 10
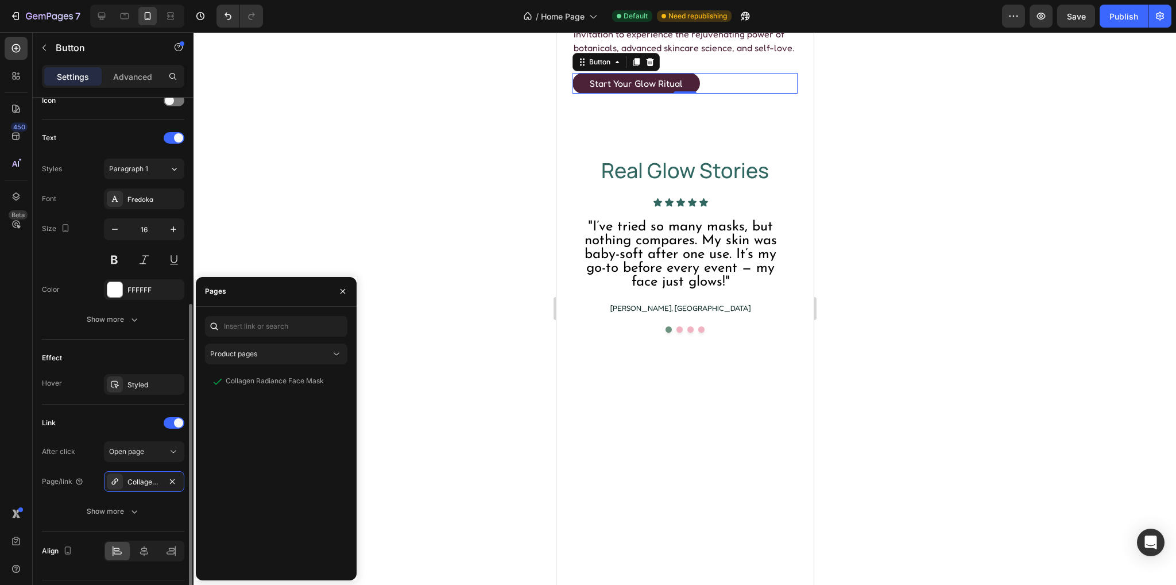
click at [133, 339] on div "Effect Hover Styled" at bounding box center [113, 371] width 142 height 65
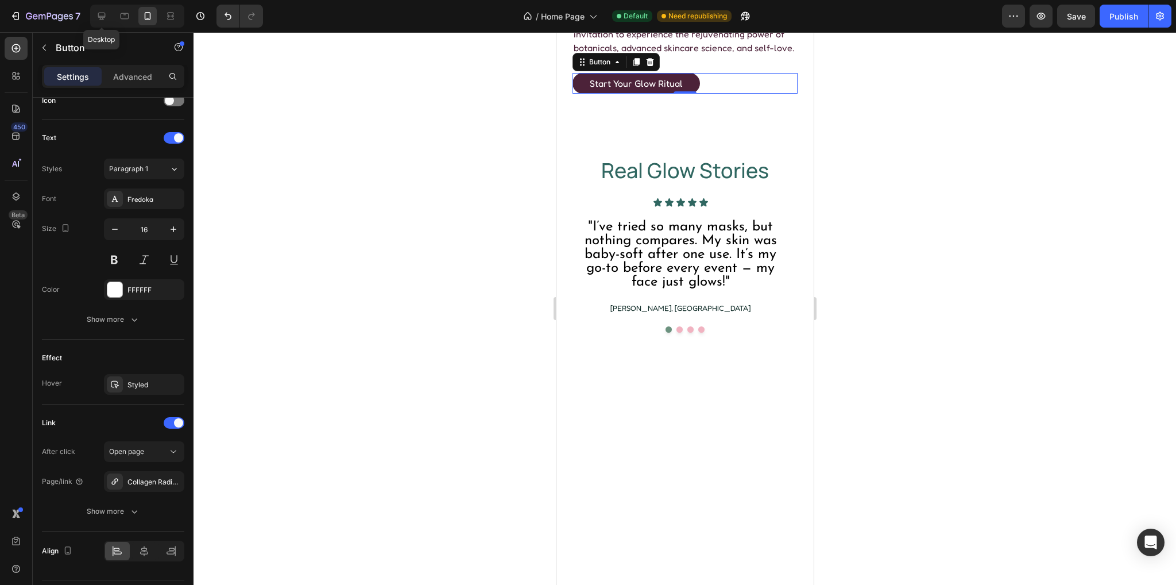
drag, startPoint x: 108, startPoint y: 21, endPoint x: 299, endPoint y: 83, distance: 200.9
click at [109, 21] on div at bounding box center [101, 16] width 18 height 18
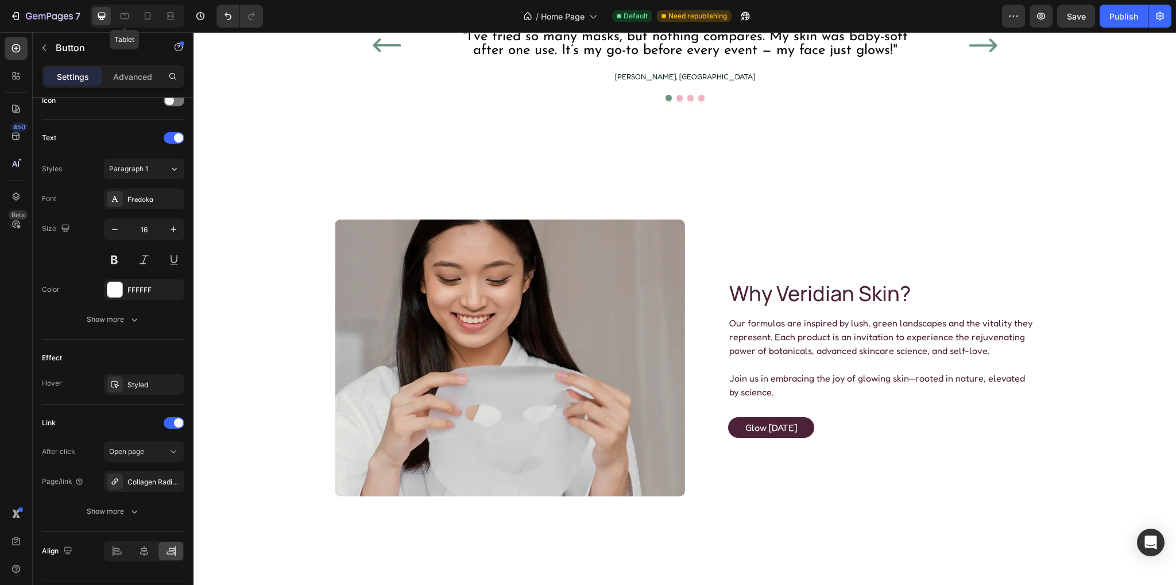
scroll to position [1682, 0]
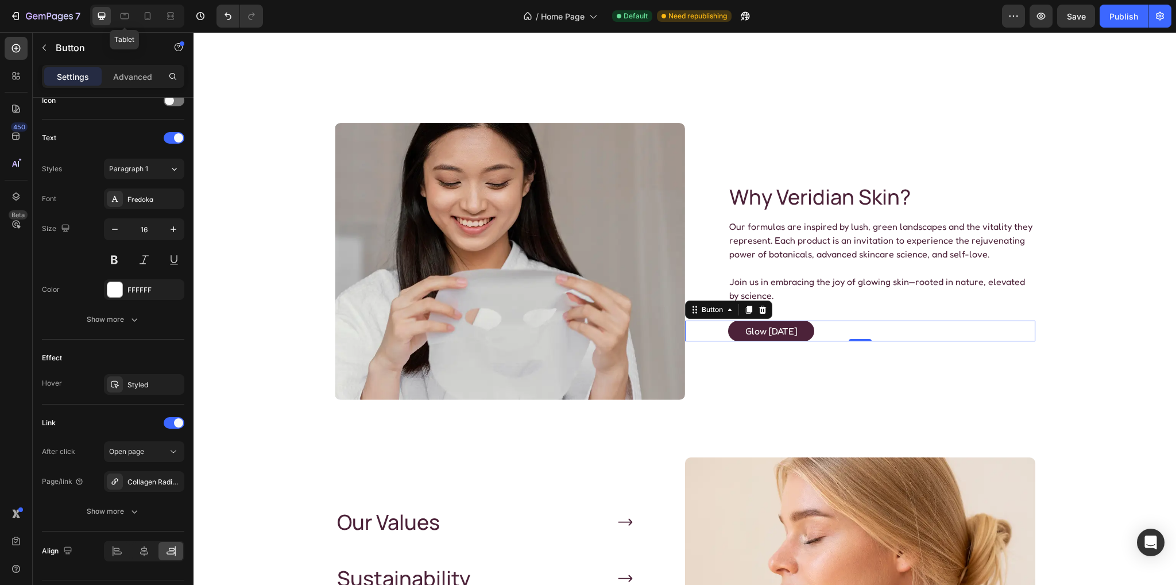
click at [813, 330] on div "glow today Button 0" at bounding box center [860, 330] width 350 height 21
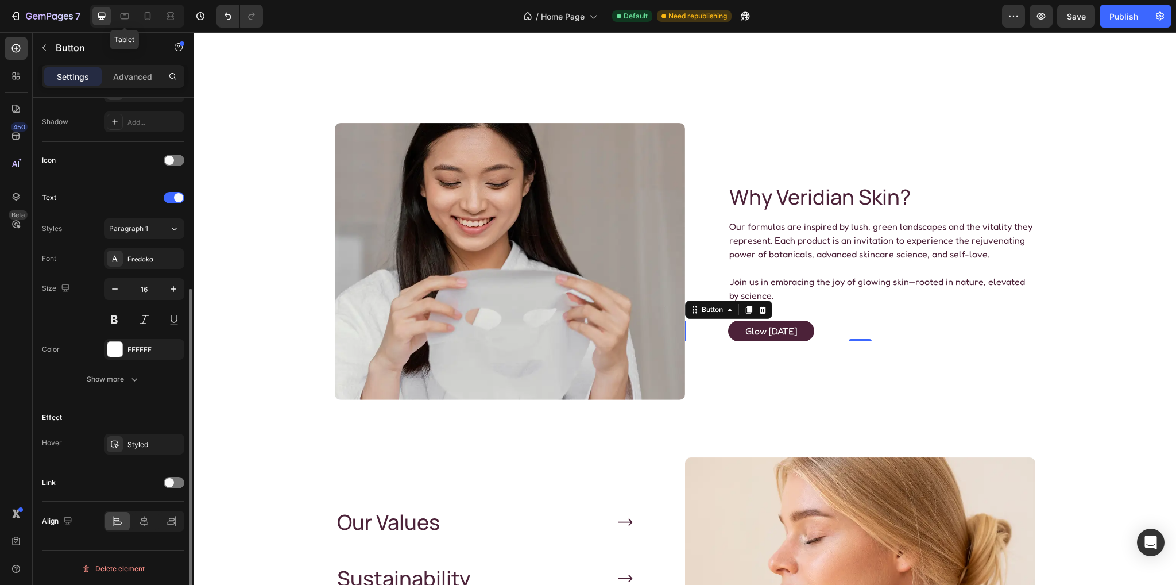
drag, startPoint x: 177, startPoint y: 476, endPoint x: 146, endPoint y: 459, distance: 35.0
click at [177, 477] on div at bounding box center [174, 482] width 21 height 11
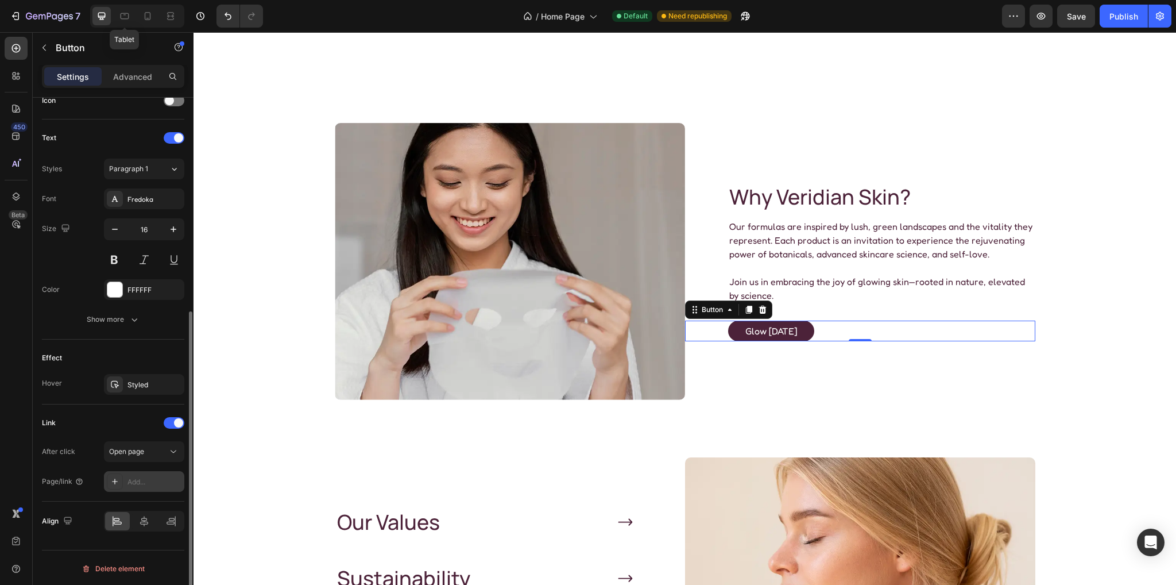
click at [144, 477] on div "Add..." at bounding box center [155, 482] width 54 height 10
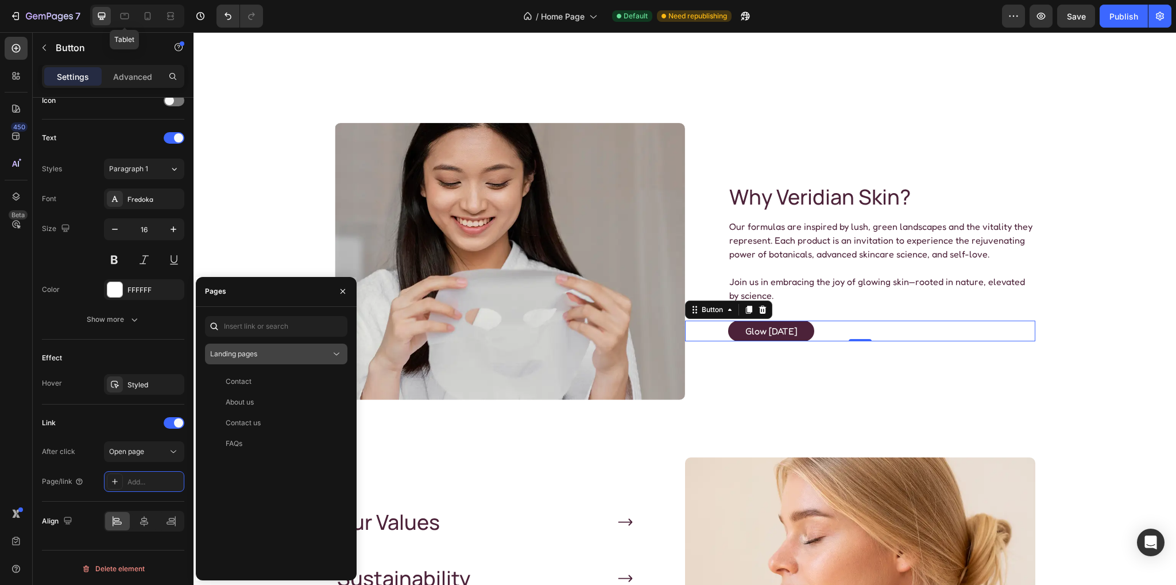
click at [246, 358] on span "Landing pages" at bounding box center [233, 354] width 47 height 10
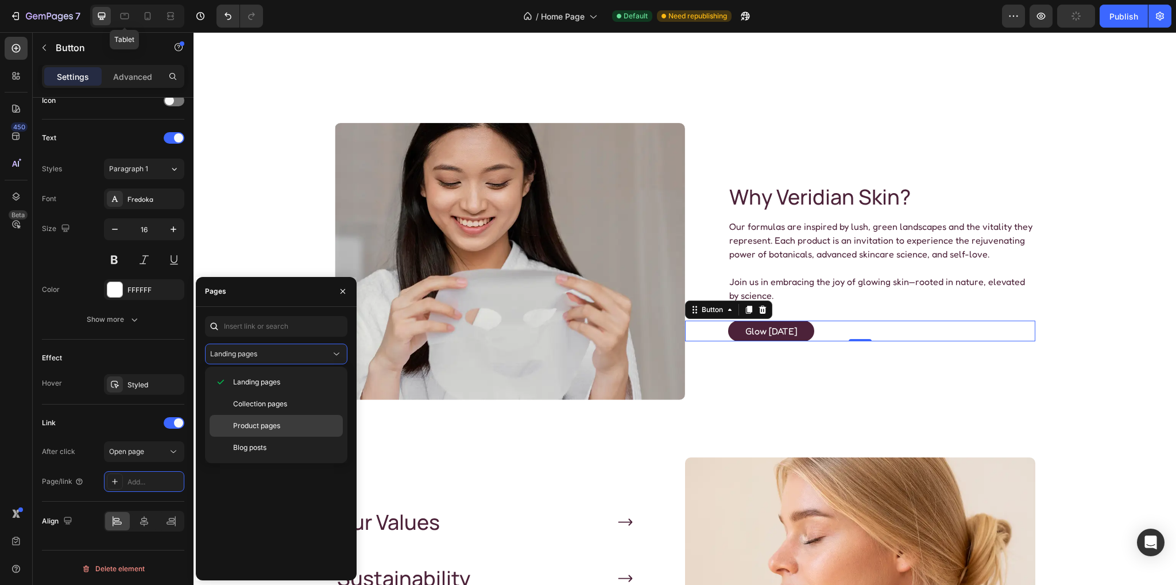
click at [248, 427] on span "Product pages" at bounding box center [256, 425] width 47 height 10
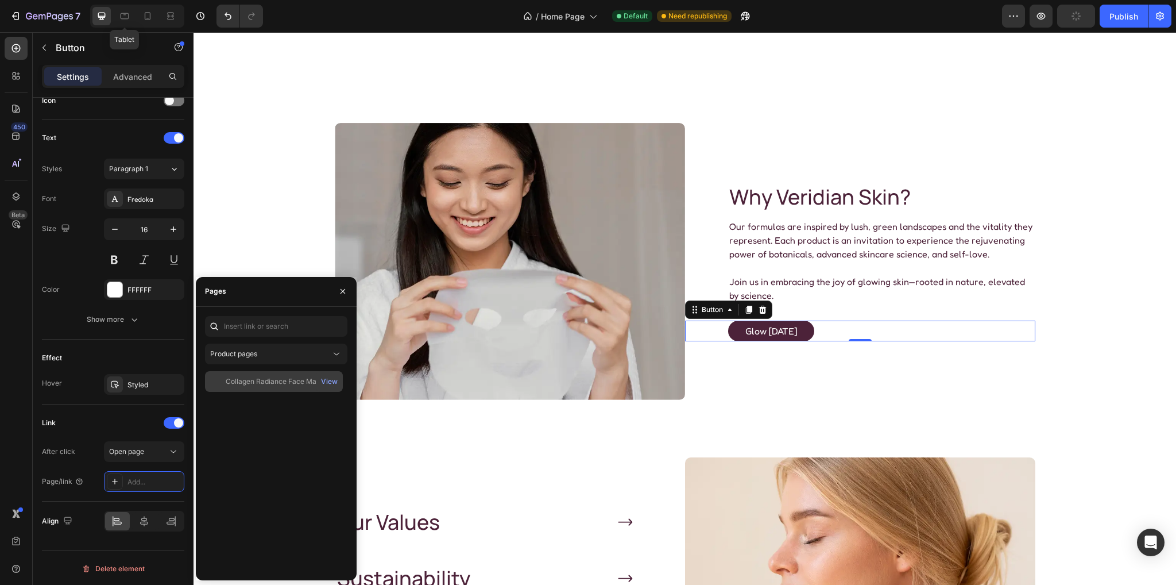
click at [247, 380] on div "Collagen Radiance Face Mask" at bounding box center [275, 381] width 98 height 10
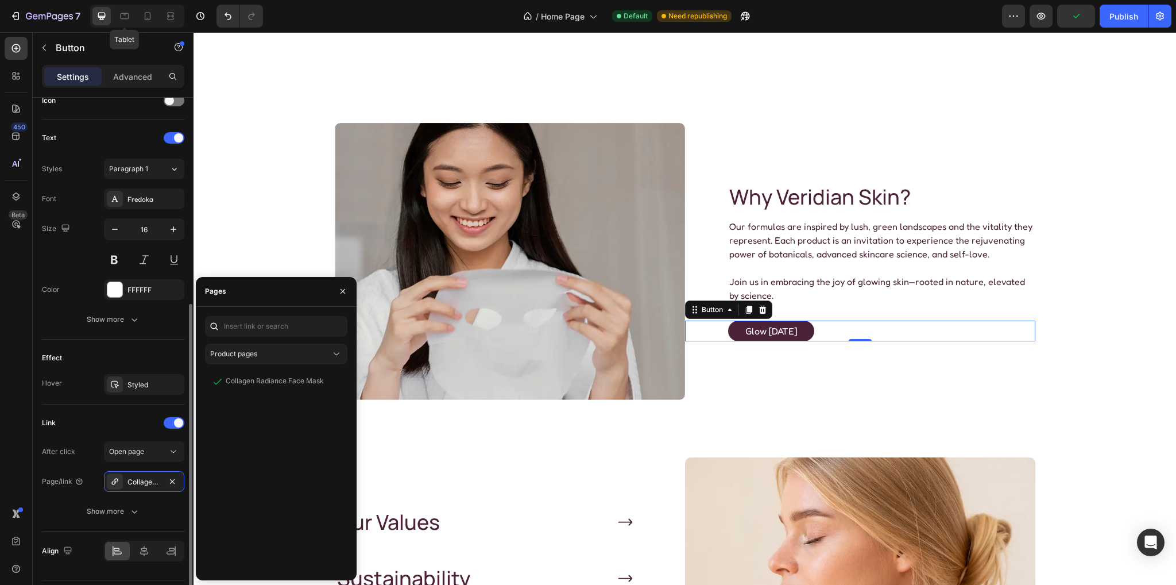
click at [115, 343] on div "Effect Hover Styled" at bounding box center [113, 371] width 142 height 65
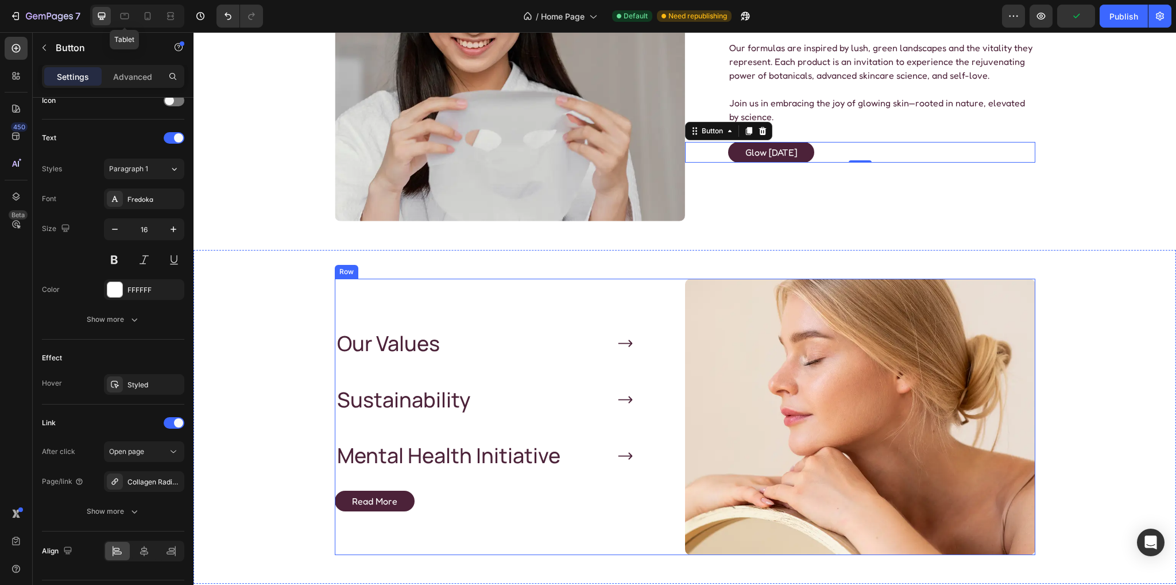
scroll to position [2026, 0]
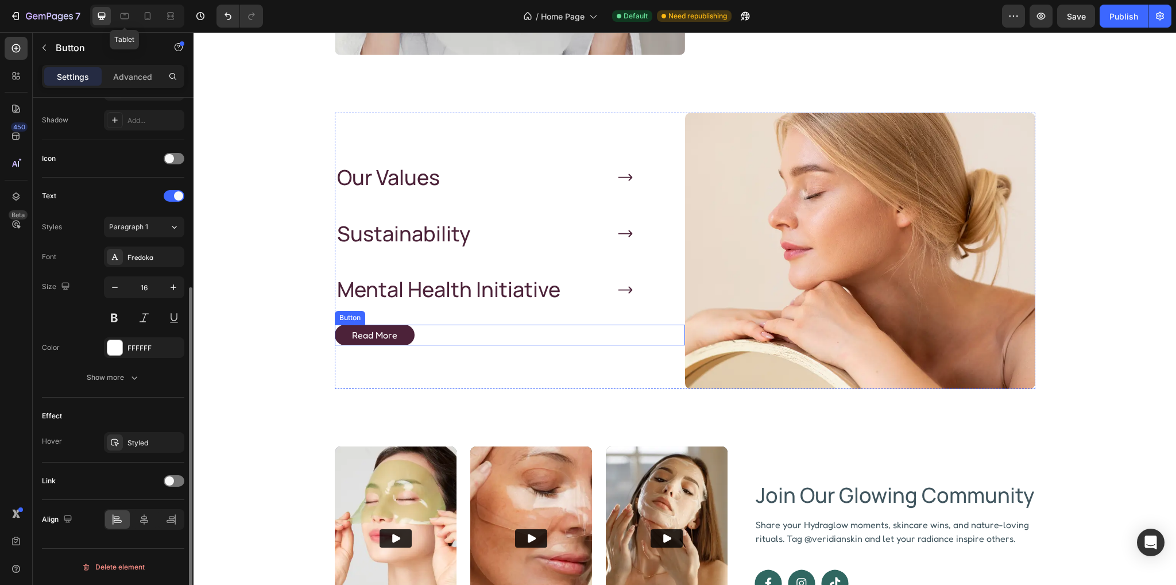
click at [419, 333] on div "Read More Button" at bounding box center [510, 335] width 350 height 21
click at [173, 481] on span at bounding box center [169, 482] width 9 height 9
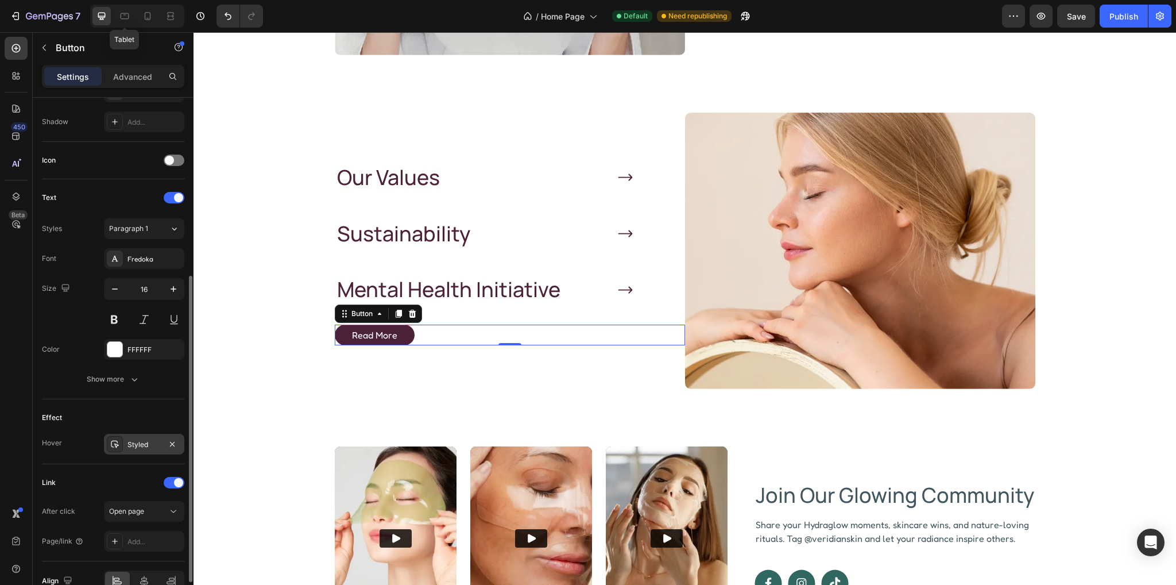
scroll to position [362, 0]
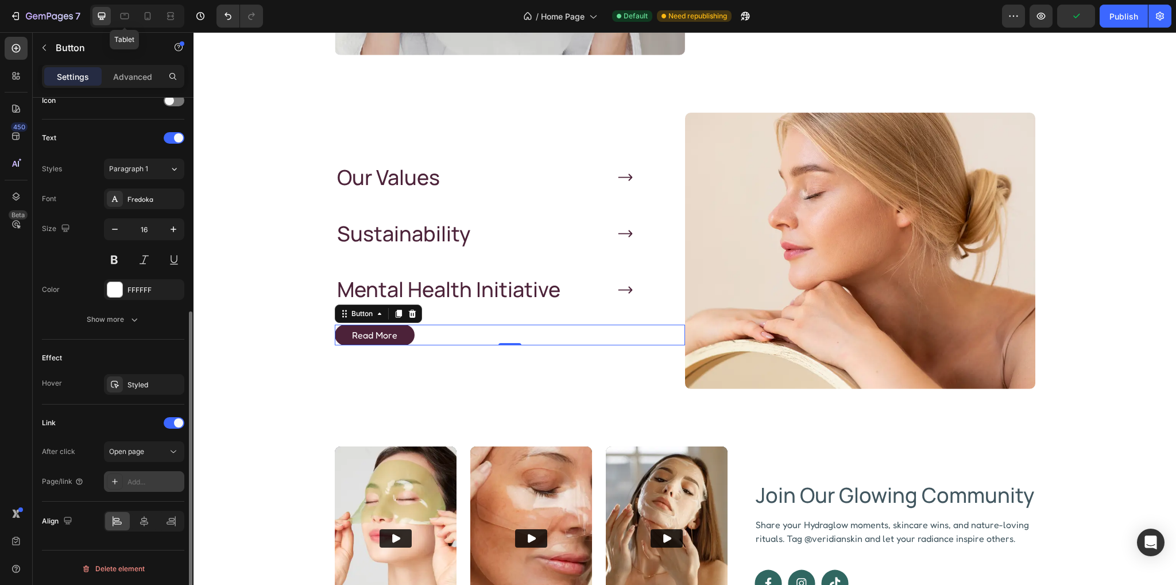
click at [144, 477] on div "Add..." at bounding box center [155, 482] width 54 height 10
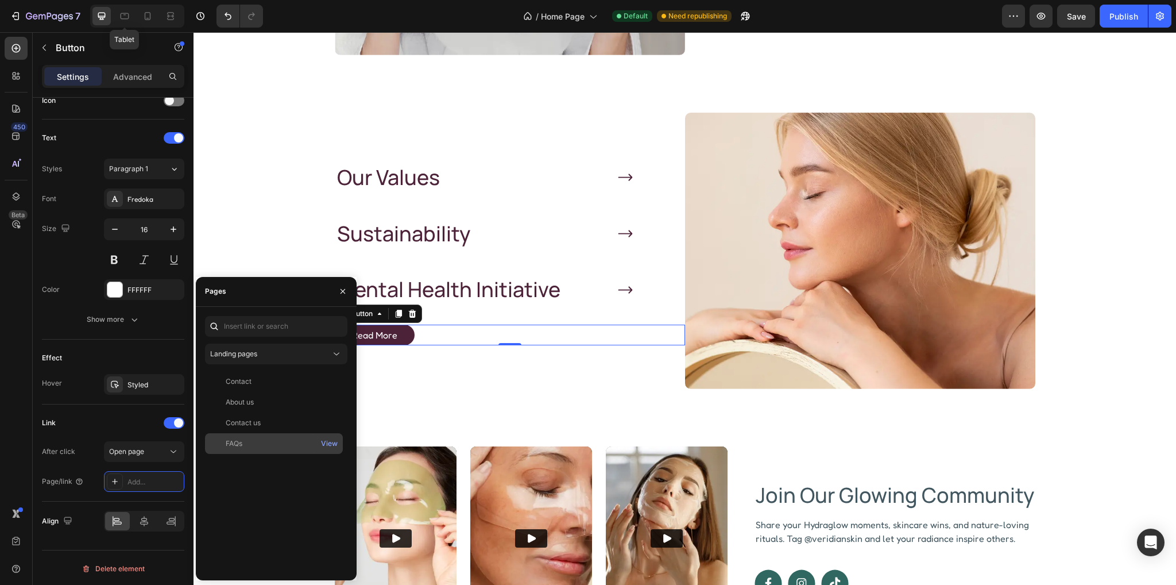
click at [248, 448] on div "FAQs" at bounding box center [274, 443] width 129 height 10
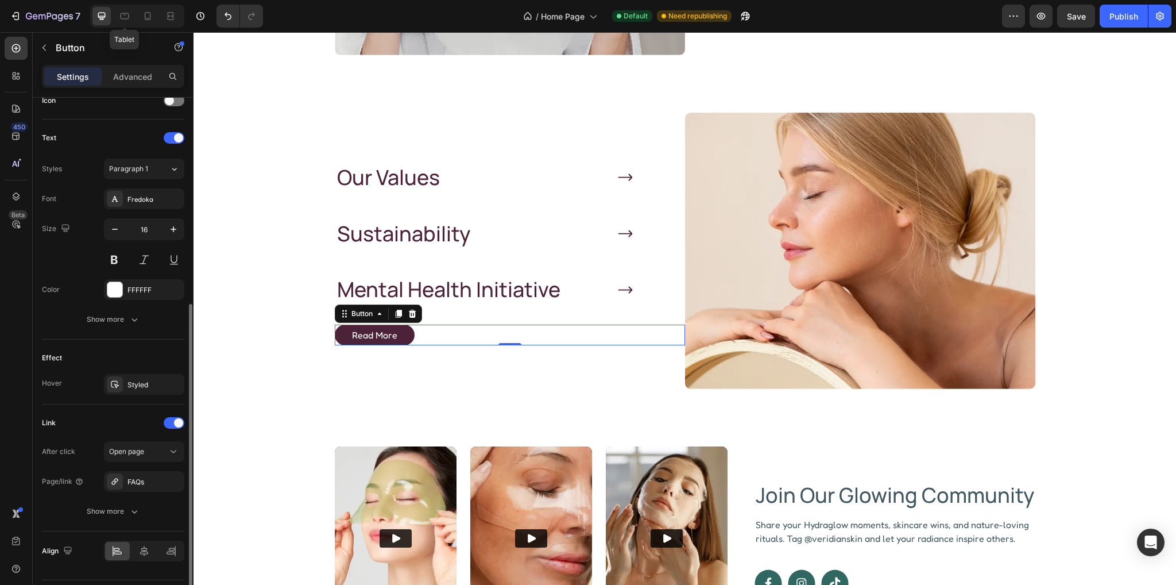
drag, startPoint x: 115, startPoint y: 411, endPoint x: 121, endPoint y: 407, distance: 6.7
click at [115, 411] on div "Link After click Open page Page/link FAQs Show more" at bounding box center [113, 467] width 142 height 127
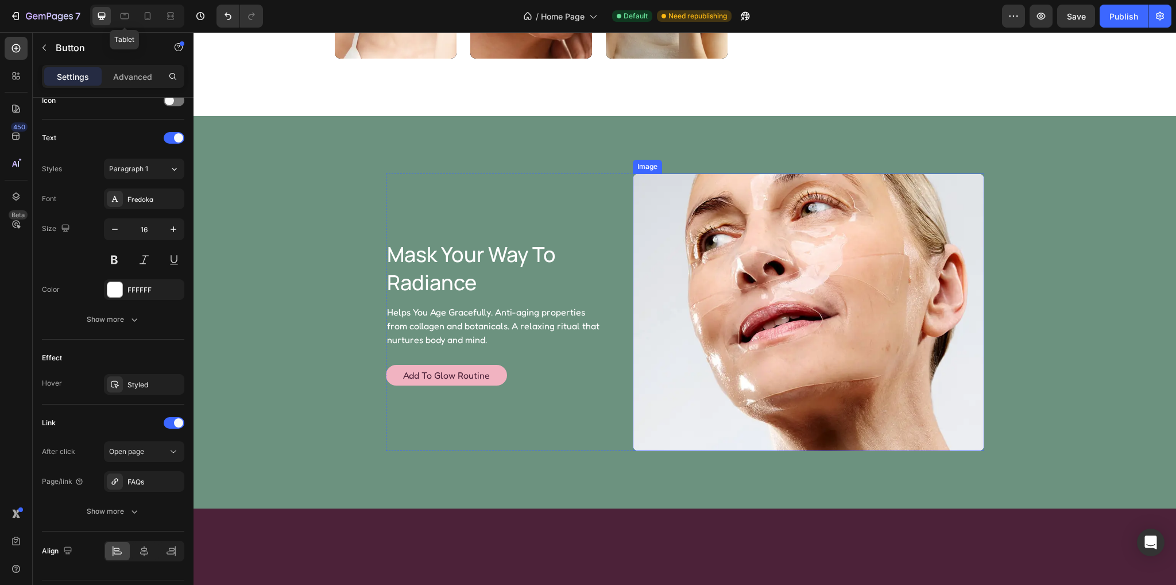
scroll to position [2601, 0]
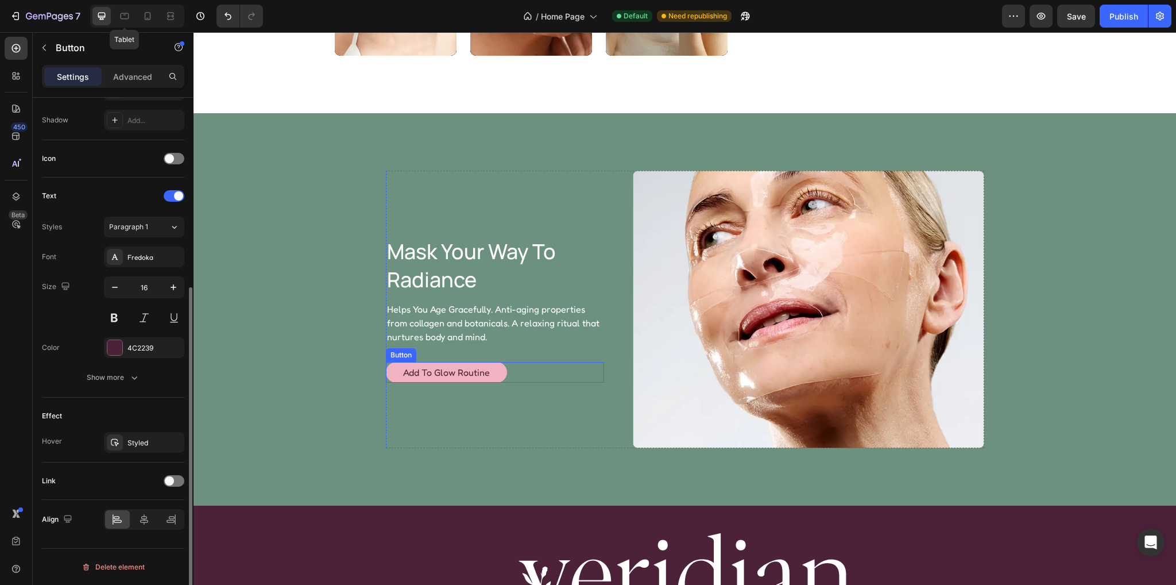
click at [506, 368] on div "Add to Glow Routine Button" at bounding box center [495, 372] width 218 height 21
click at [175, 481] on div at bounding box center [174, 482] width 21 height 11
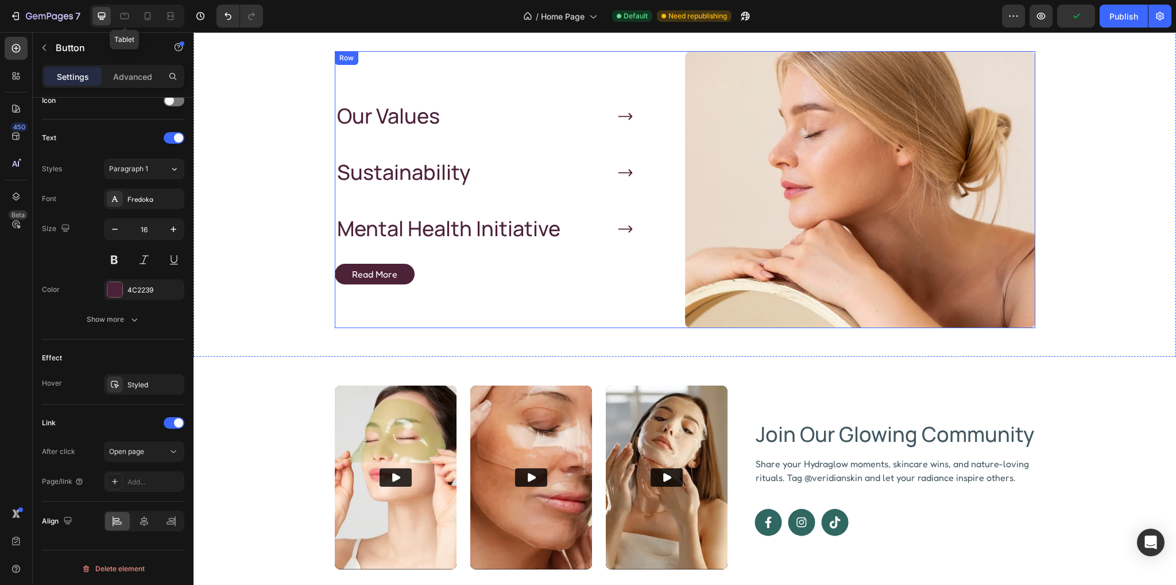
scroll to position [1969, 0]
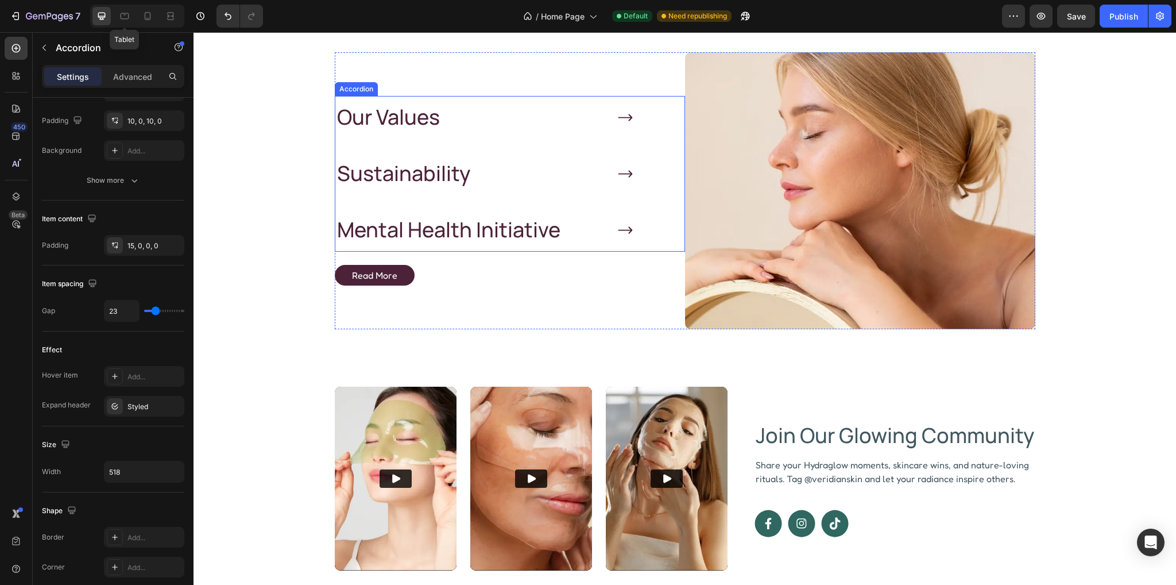
click at [618, 119] on icon at bounding box center [625, 117] width 15 height 15
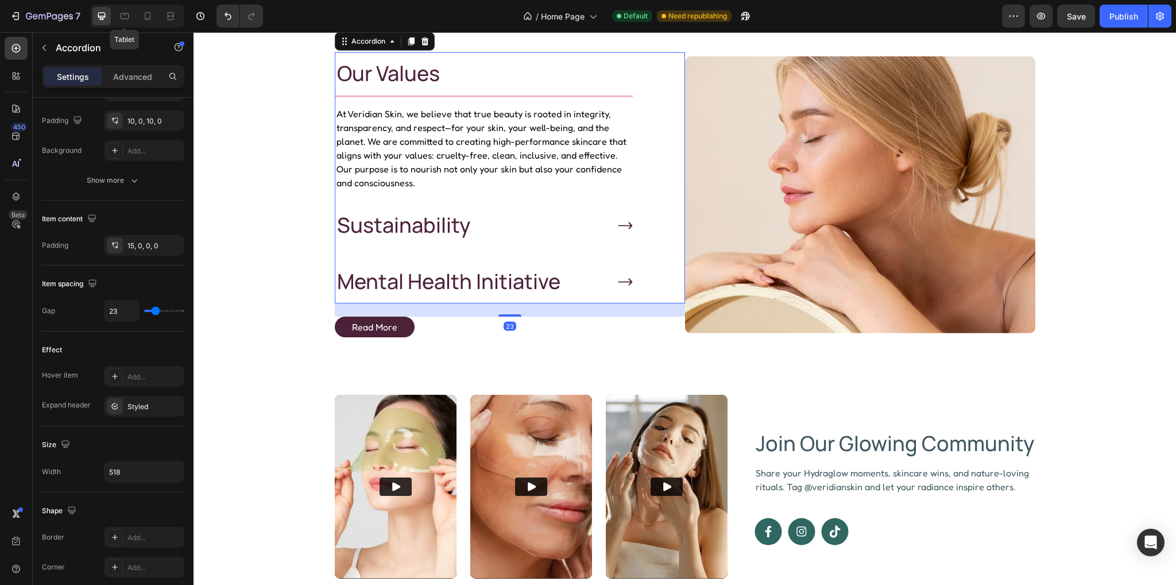
scroll to position [0, 0]
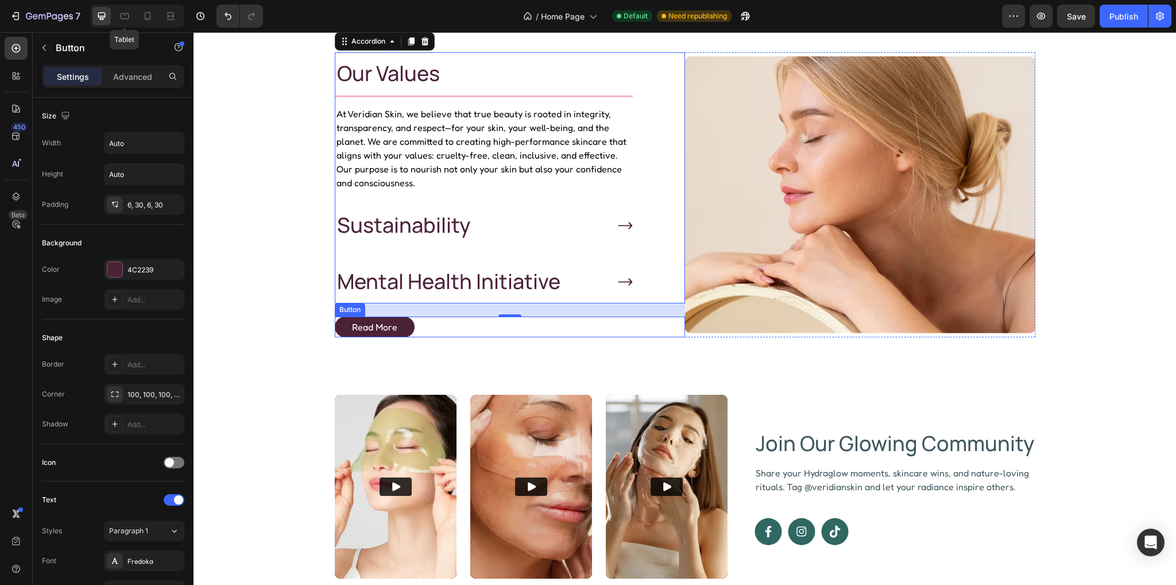
drag, startPoint x: 407, startPoint y: 327, endPoint x: 343, endPoint y: 353, distance: 69.0
click at [407, 327] on link "Read More" at bounding box center [375, 326] width 80 height 21
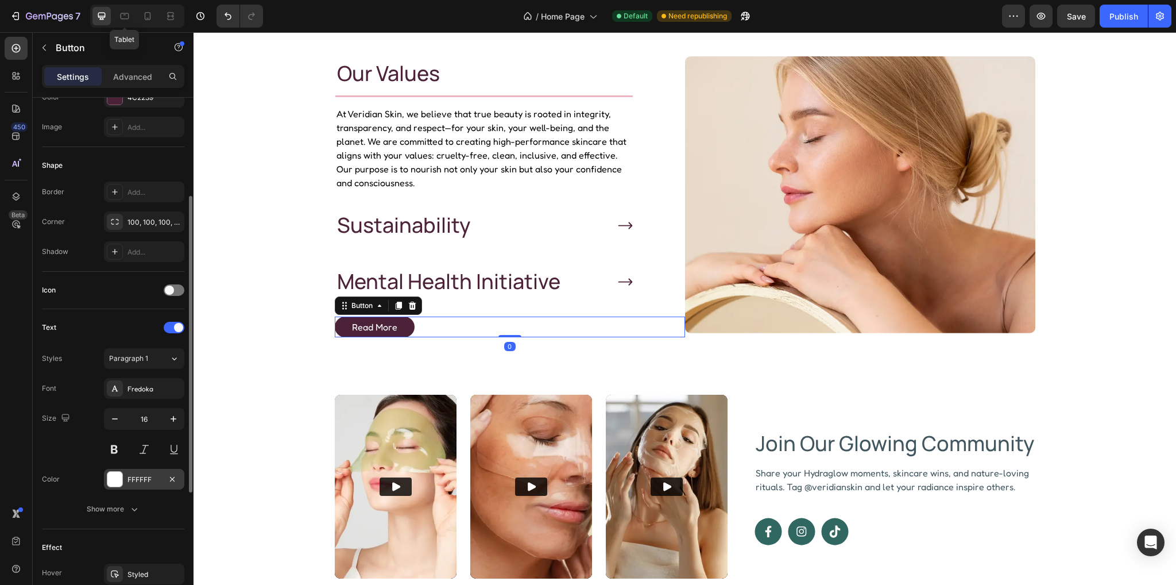
scroll to position [345, 0]
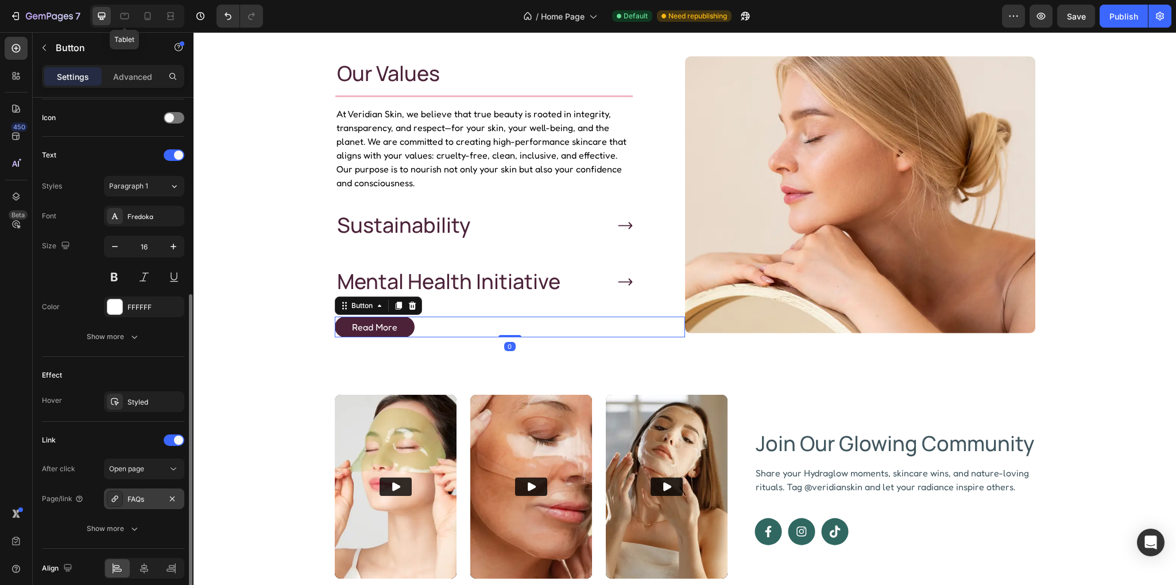
click at [147, 497] on div "FAQs" at bounding box center [144, 499] width 33 height 10
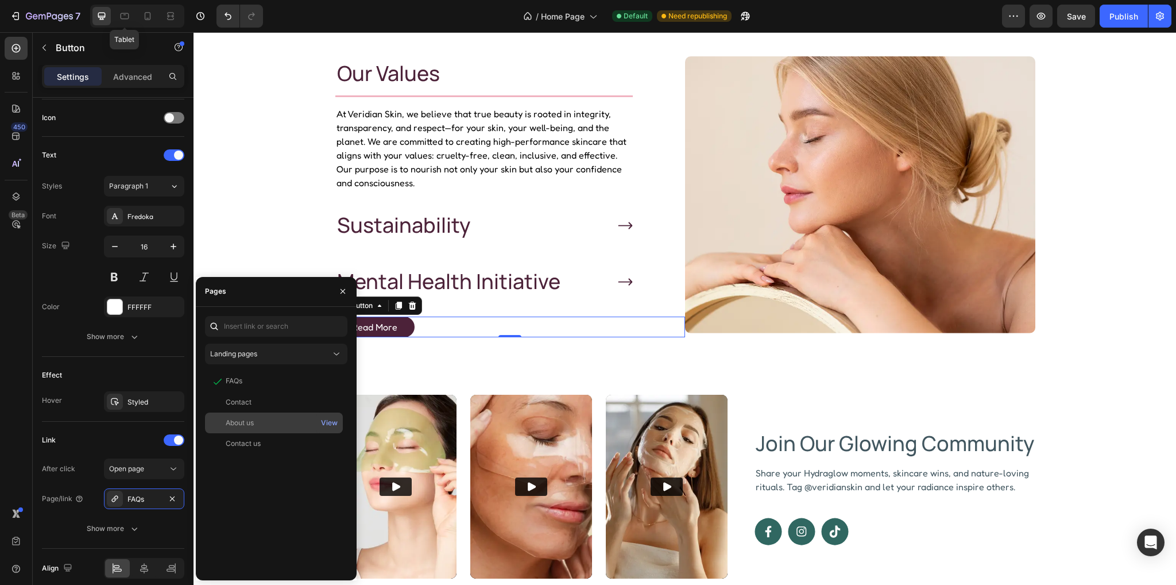
click at [252, 423] on div "About us" at bounding box center [240, 423] width 28 height 10
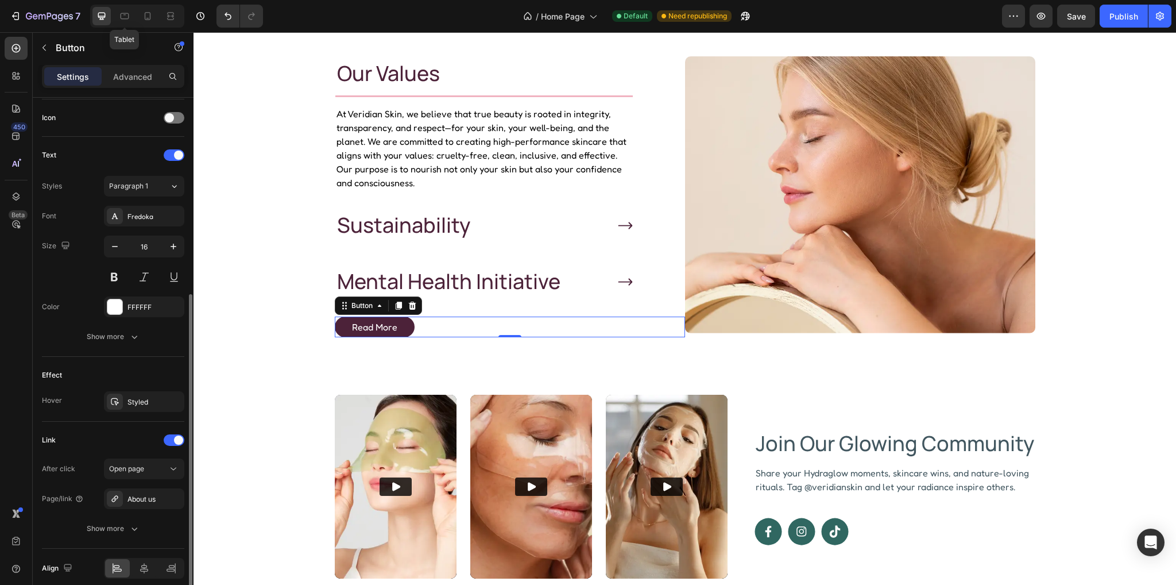
click at [90, 367] on div "Effect" at bounding box center [113, 375] width 142 height 18
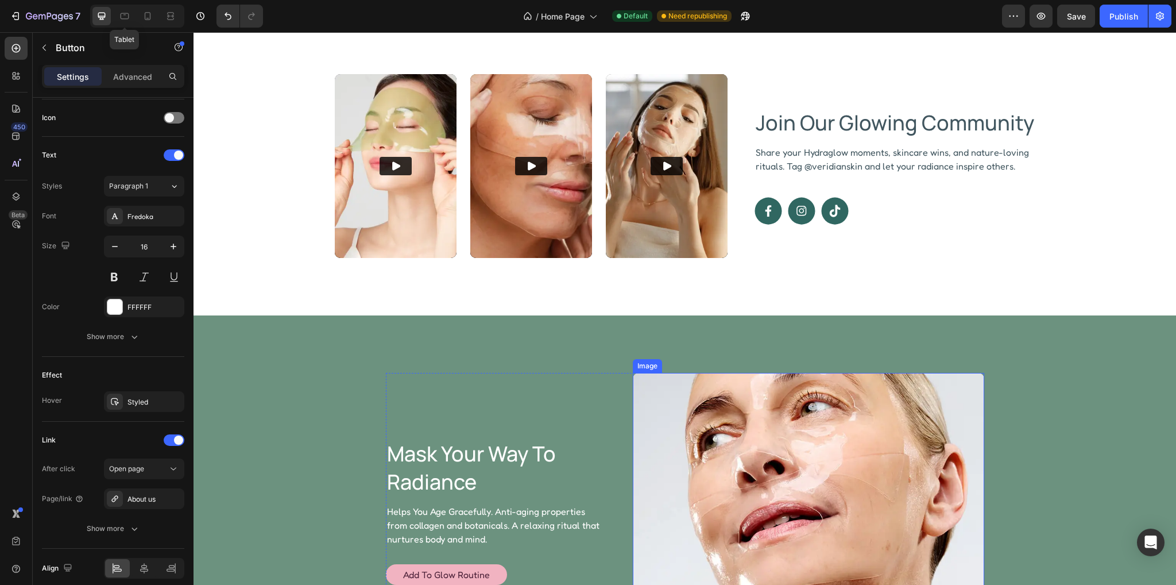
scroll to position [2428, 0]
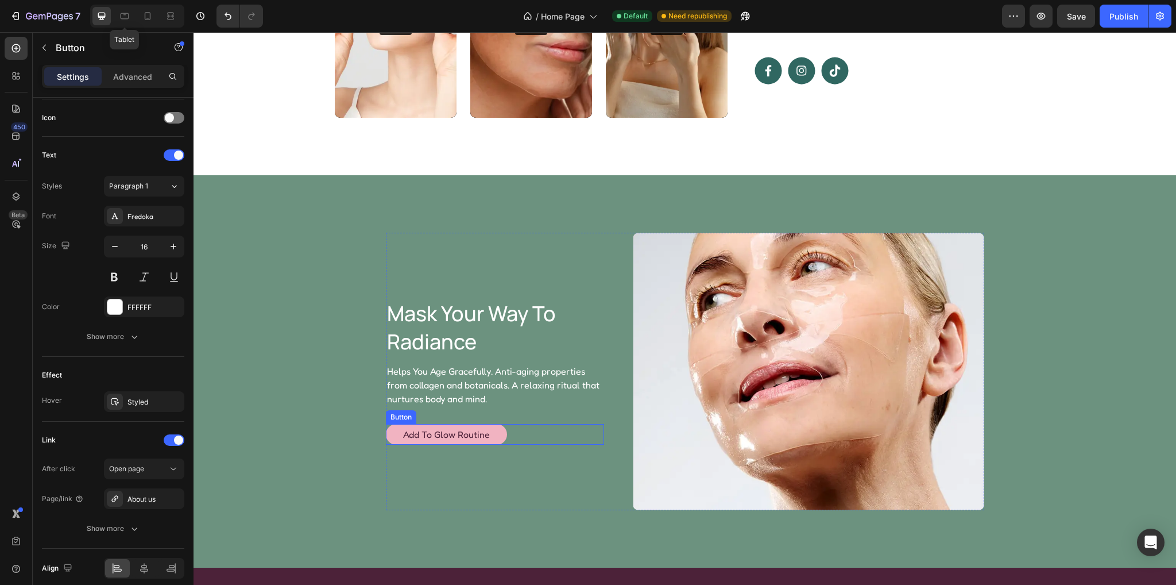
click at [492, 430] on button "Add to Glow Routine" at bounding box center [446, 434] width 121 height 21
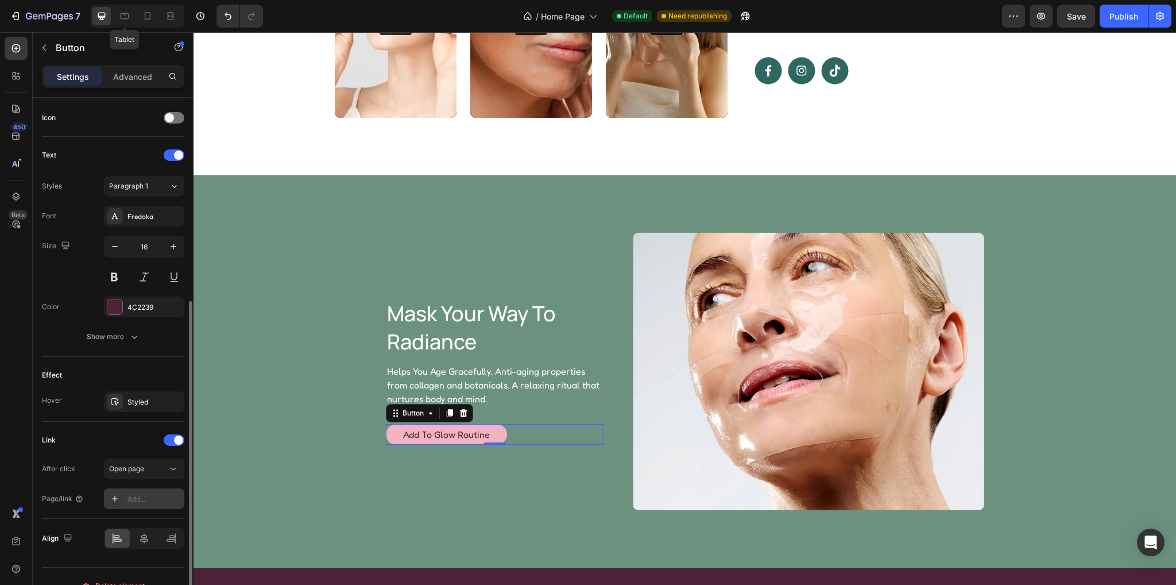
click at [130, 488] on div "Add..." at bounding box center [144, 498] width 80 height 21
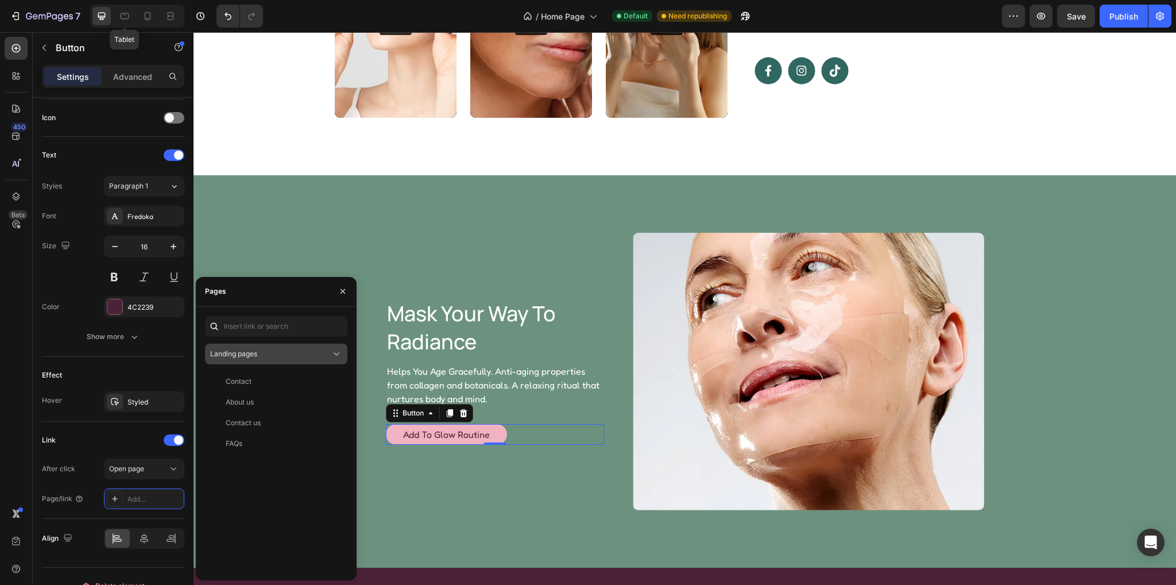
click at [239, 352] on span "Landing pages" at bounding box center [233, 353] width 47 height 9
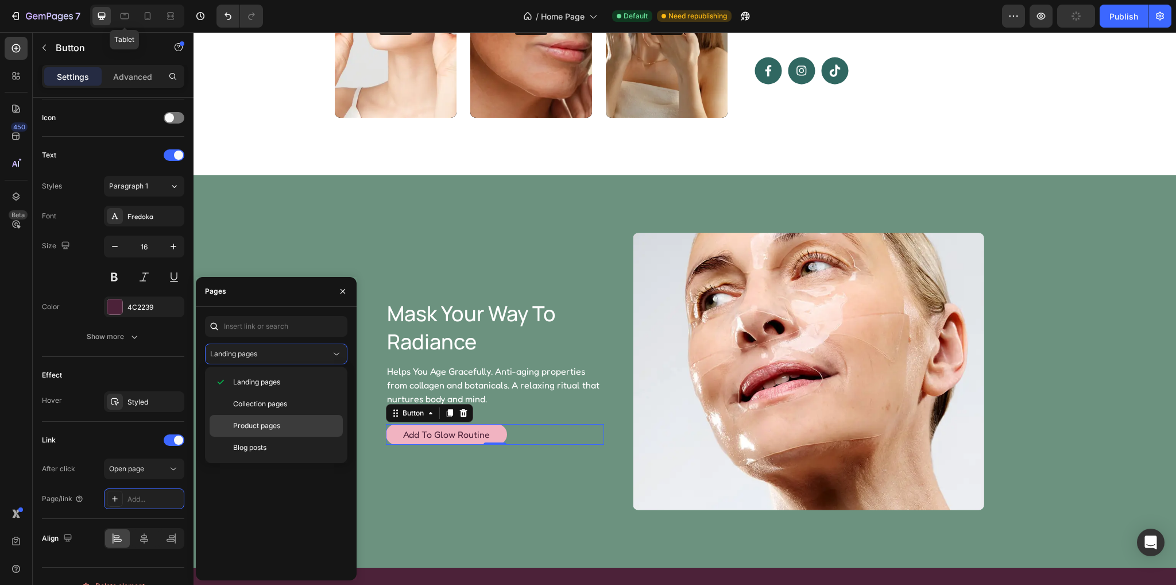
click at [261, 426] on span "Product pages" at bounding box center [256, 425] width 47 height 10
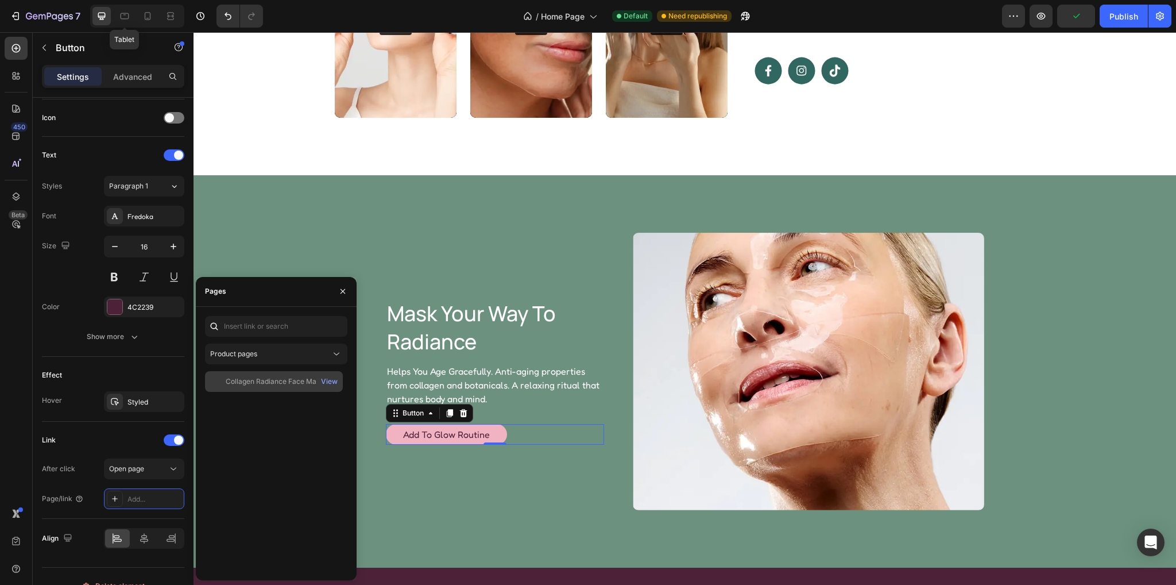
click at [267, 387] on div "Collagen Radiance Face Mask View" at bounding box center [274, 381] width 138 height 21
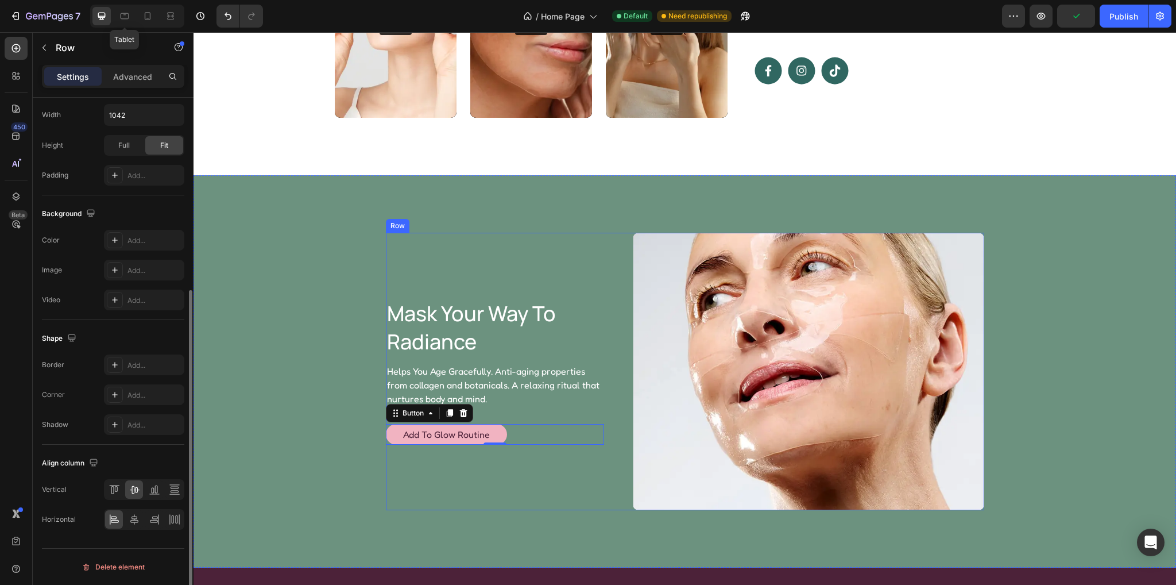
click at [522, 506] on div "mask your way to radiance Heading Helps You Age Gracefully. Anti-aging properti…" at bounding box center [495, 371] width 218 height 277
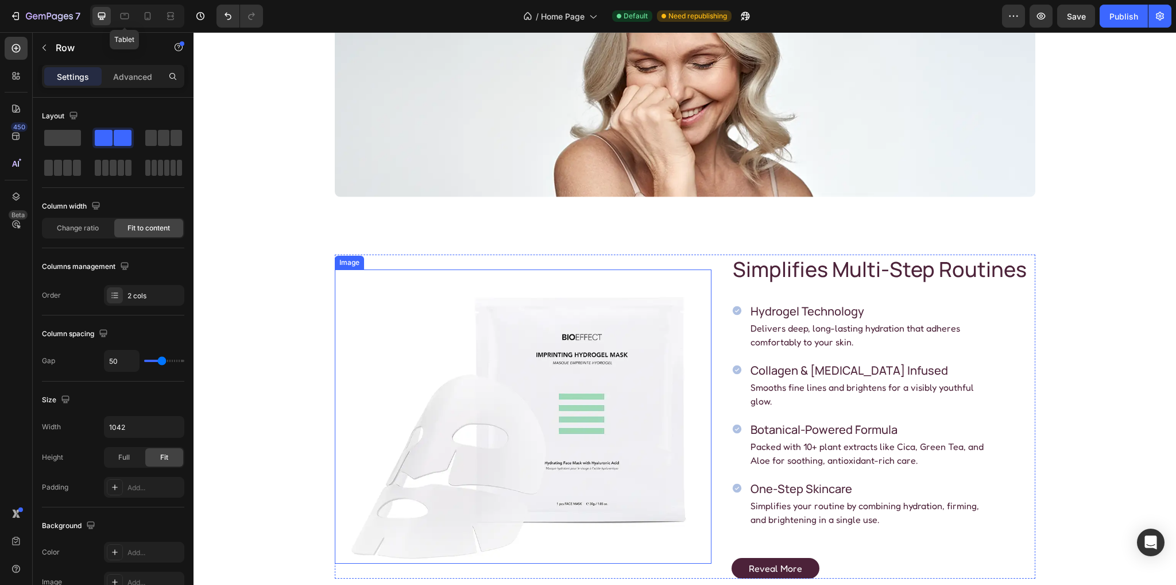
scroll to position [2, 0]
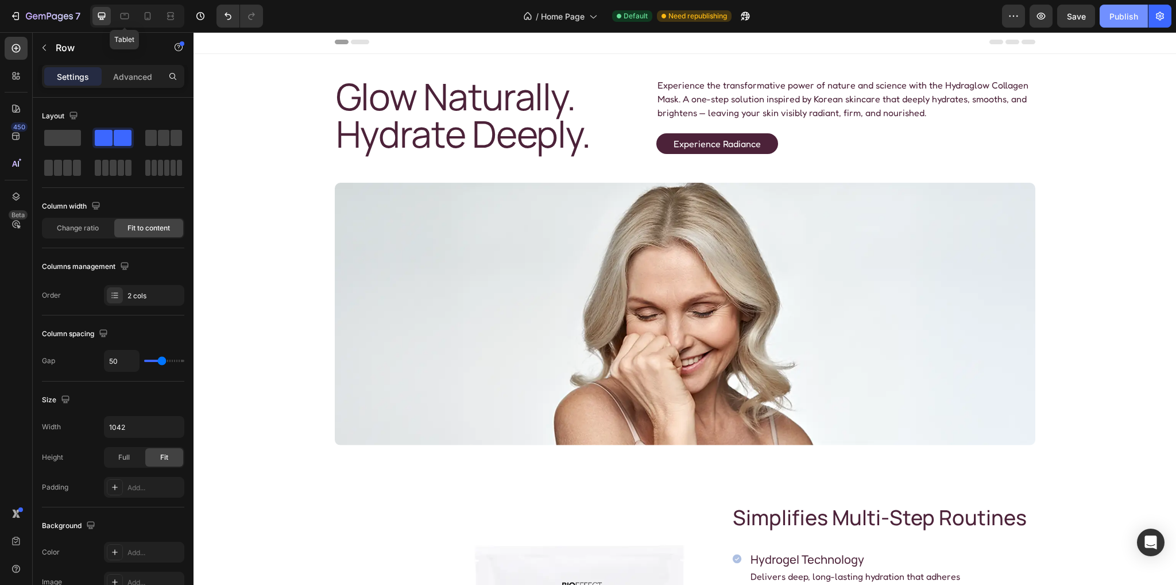
click at [1129, 11] on div "Publish" at bounding box center [1124, 16] width 29 height 12
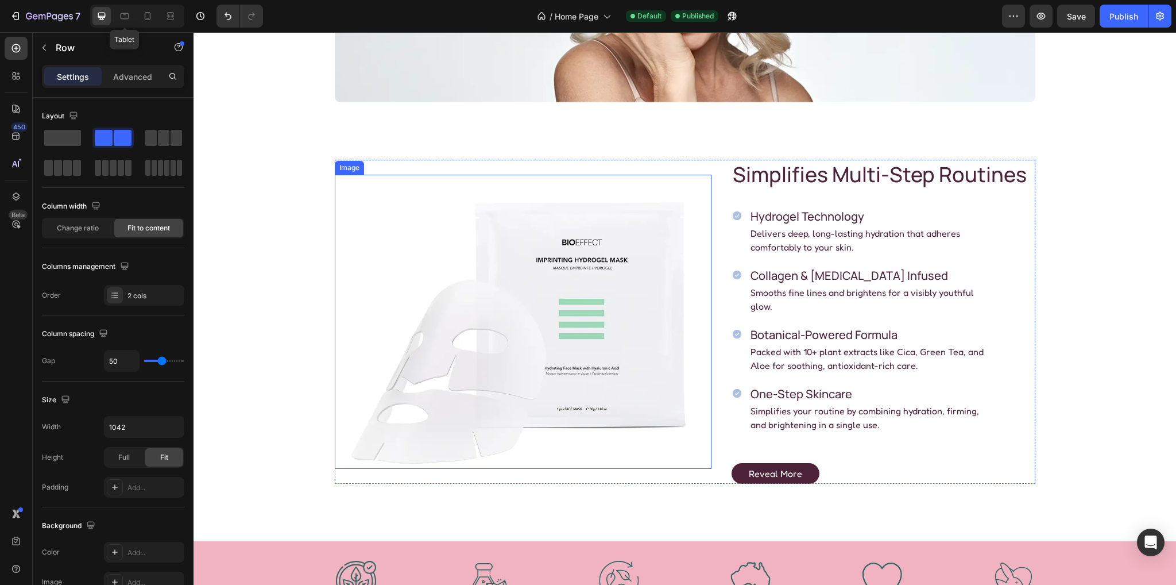
scroll to position [632, 0]
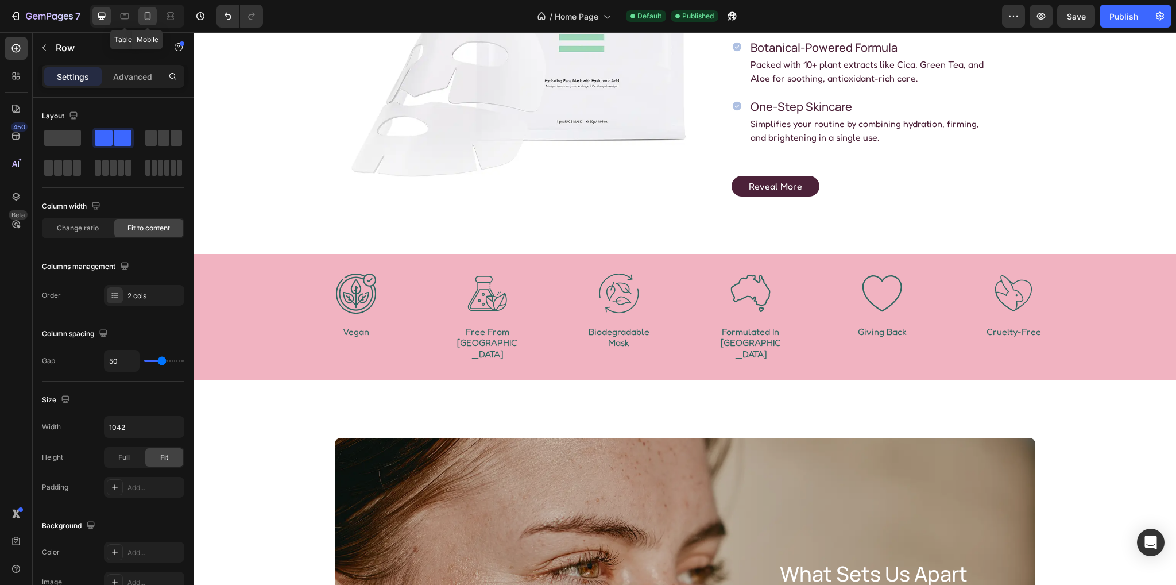
click at [150, 18] on icon at bounding box center [147, 15] width 11 height 11
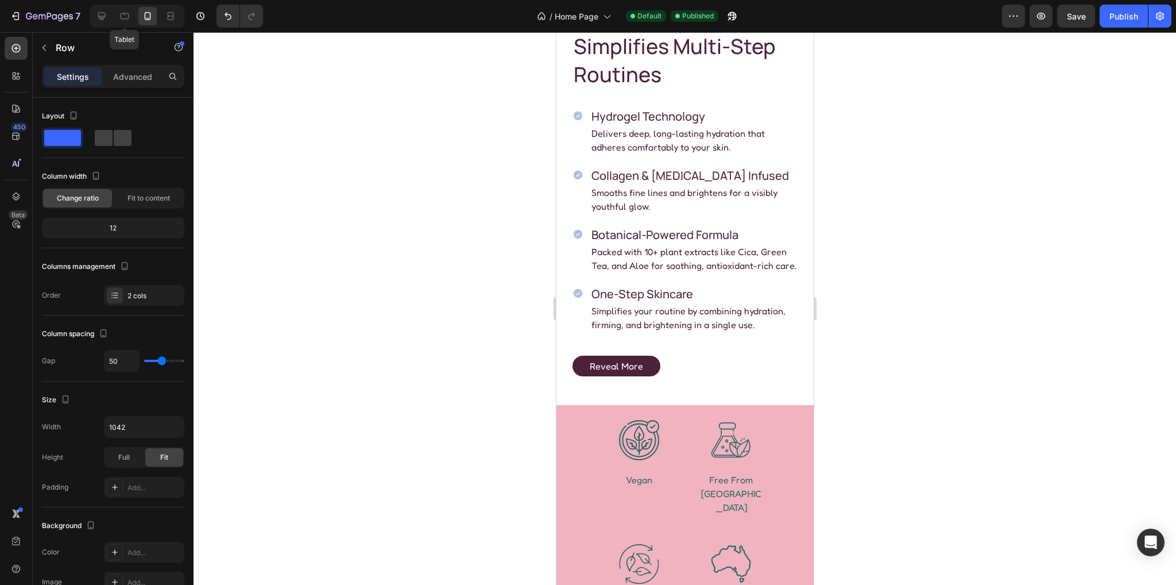
scroll to position [715, 0]
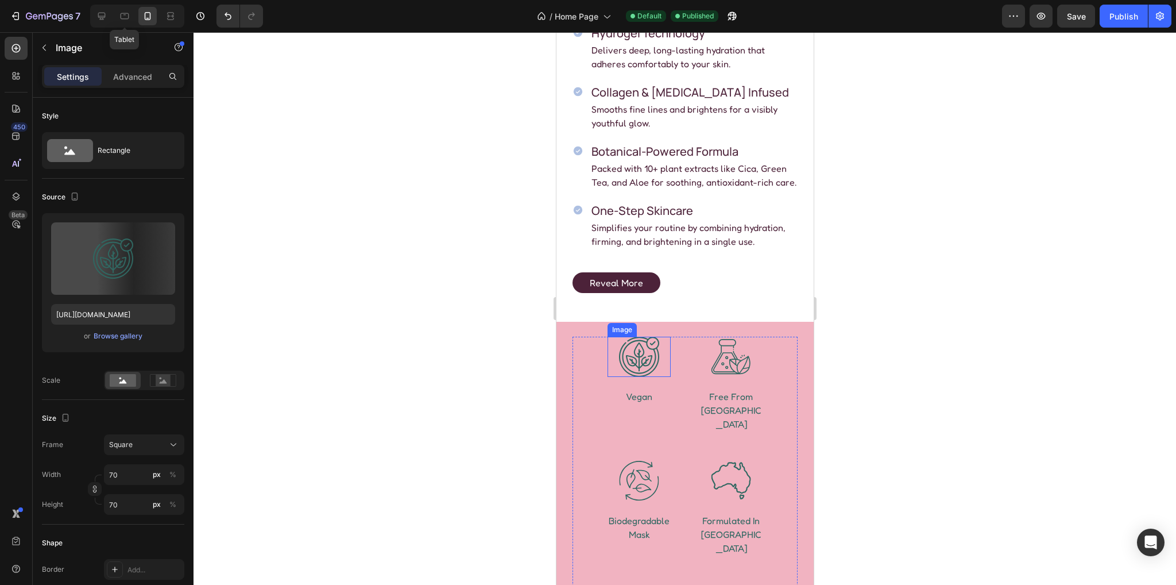
click at [662, 377] on div at bounding box center [638, 357] width 63 height 40
click at [683, 384] on div "Image vegan Text Block Image free from parabens Text Block Image biodegradable …" at bounding box center [684, 495] width 225 height 316
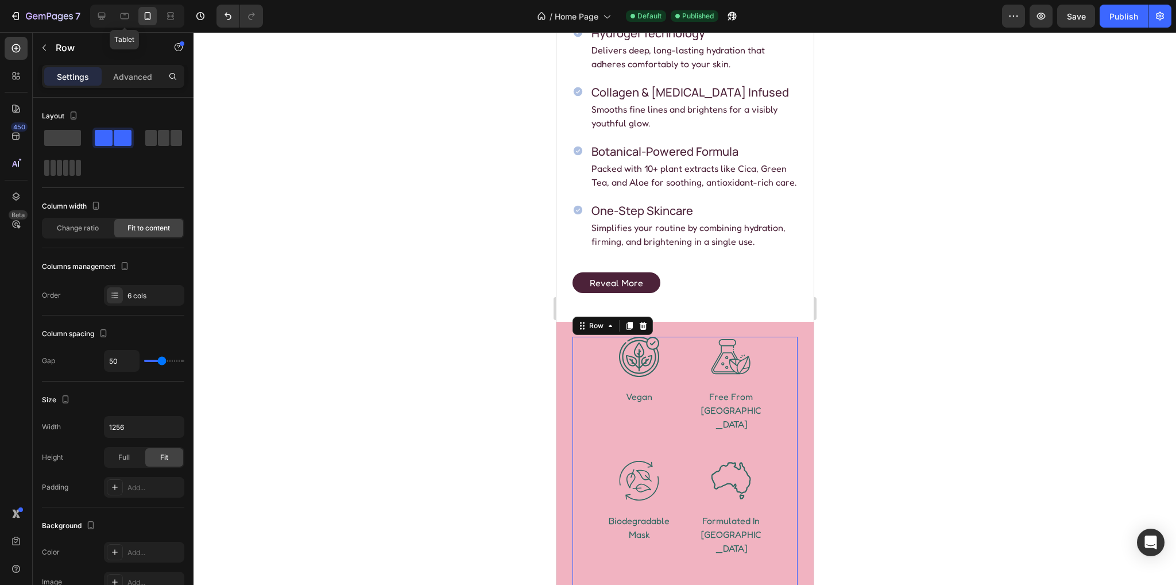
click at [683, 380] on div "Image vegan Text Block Image free from parabens Text Block Image biodegradable …" at bounding box center [684, 495] width 225 height 316
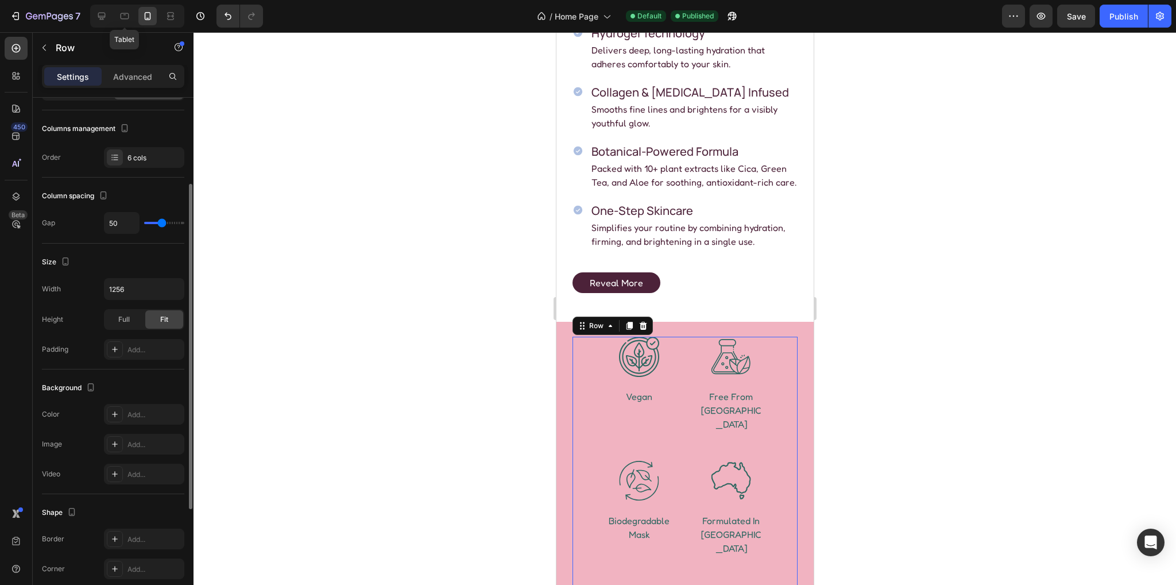
scroll to position [310, 0]
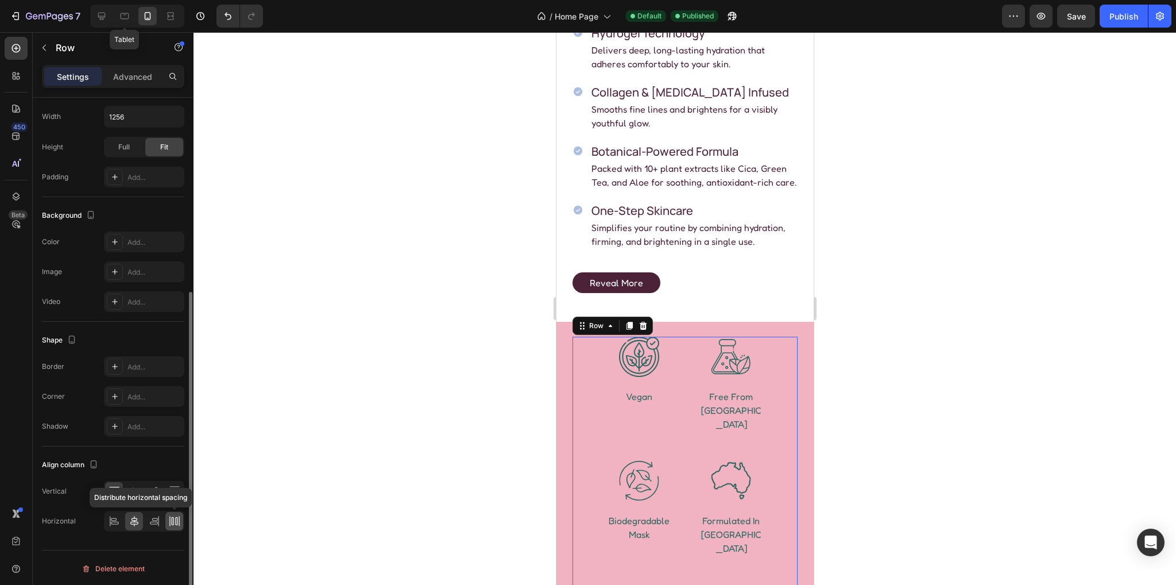
click at [172, 521] on icon at bounding box center [174, 520] width 11 height 11
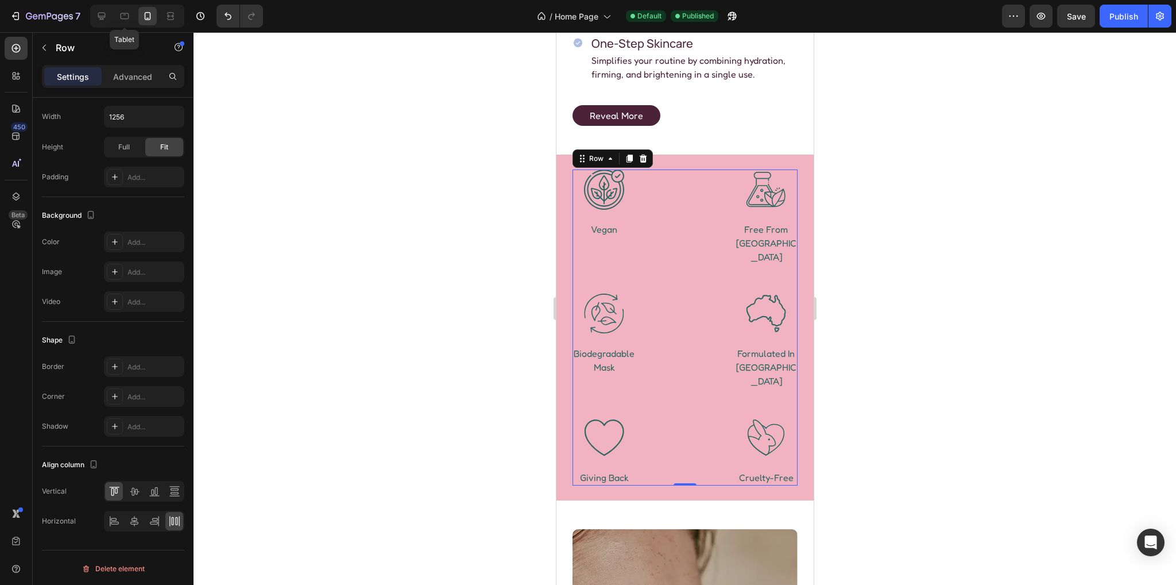
scroll to position [887, 0]
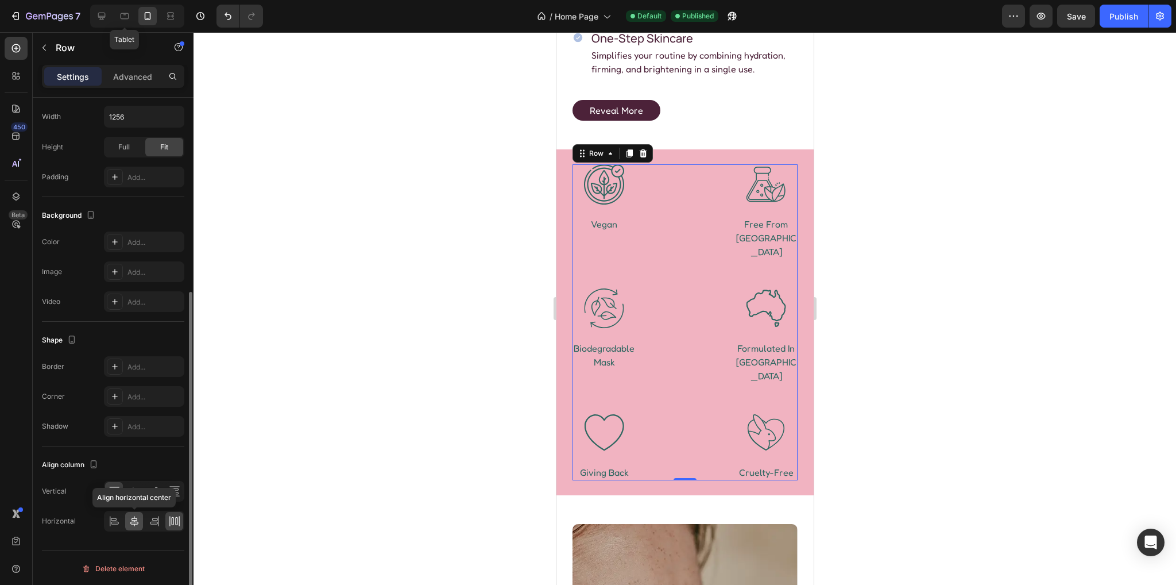
click at [136, 523] on icon at bounding box center [134, 520] width 11 height 11
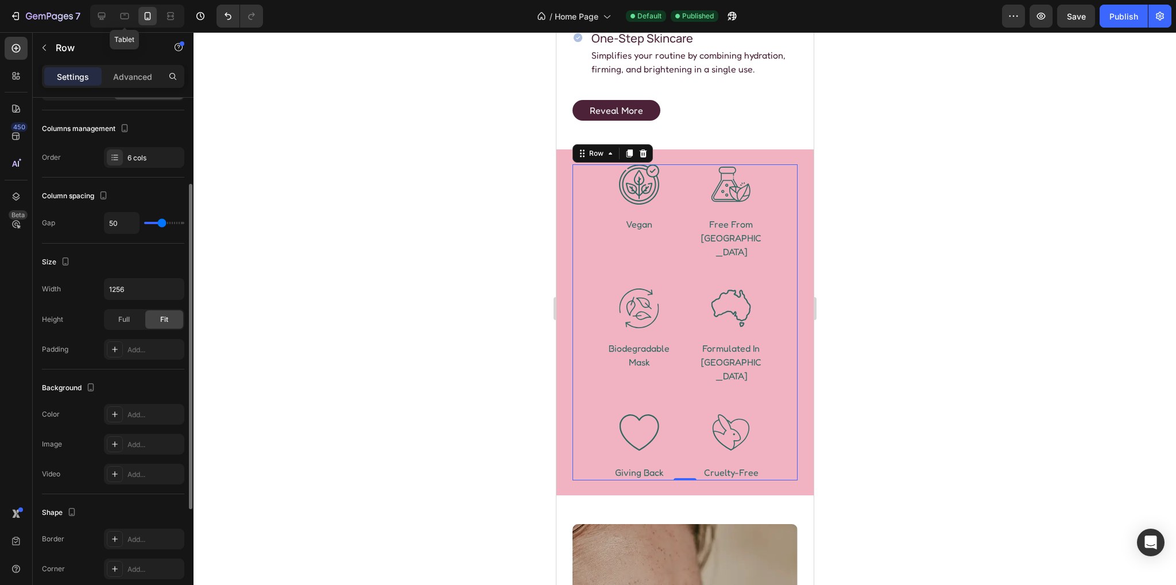
scroll to position [0, 0]
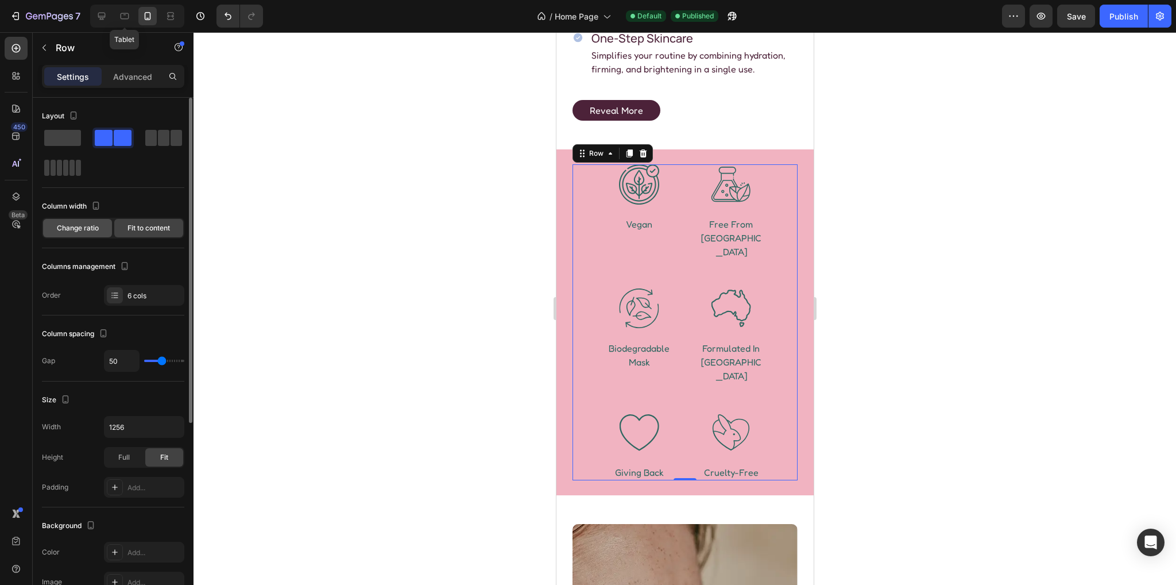
click at [94, 231] on span "Change ratio" at bounding box center [78, 228] width 42 height 10
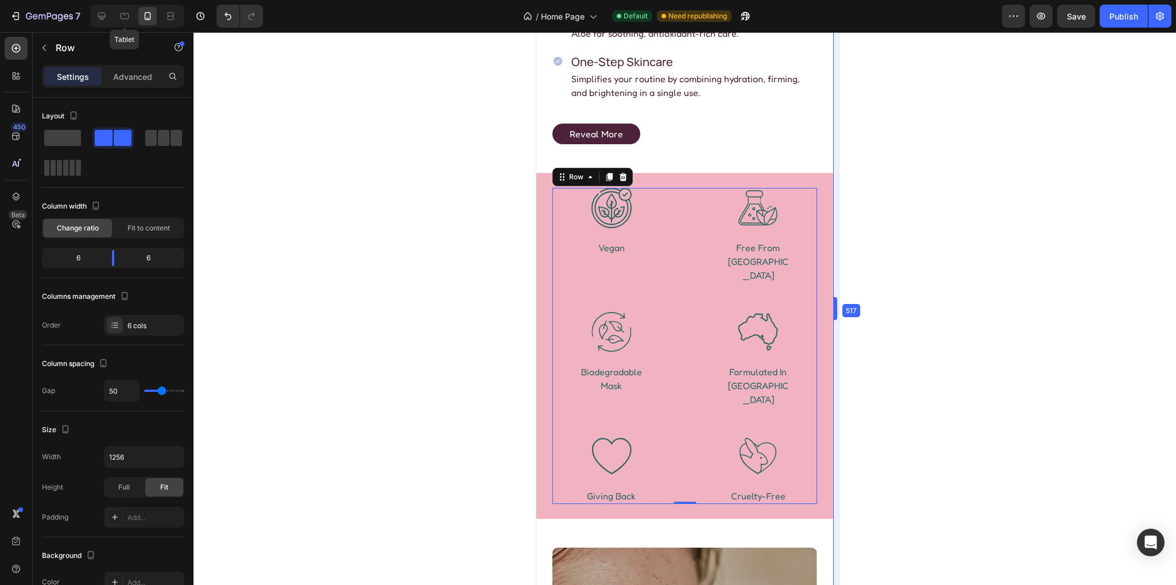
drag, startPoint x: 813, startPoint y: 304, endPoint x: 828, endPoint y: 295, distance: 17.0
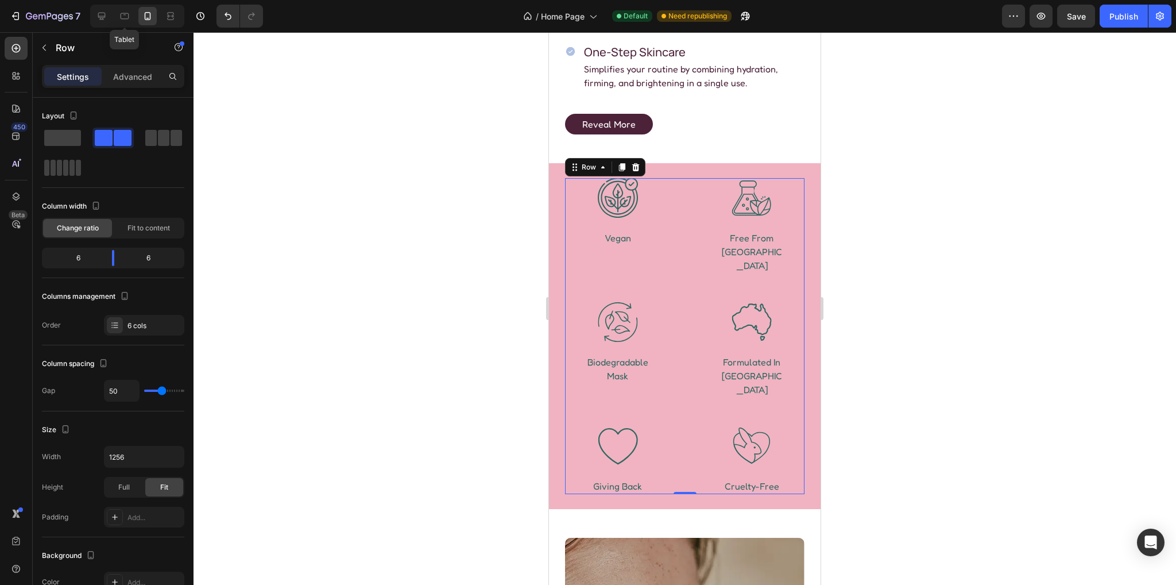
scroll to position [885, 0]
click at [1121, 24] on button "Publish" at bounding box center [1124, 16] width 48 height 23
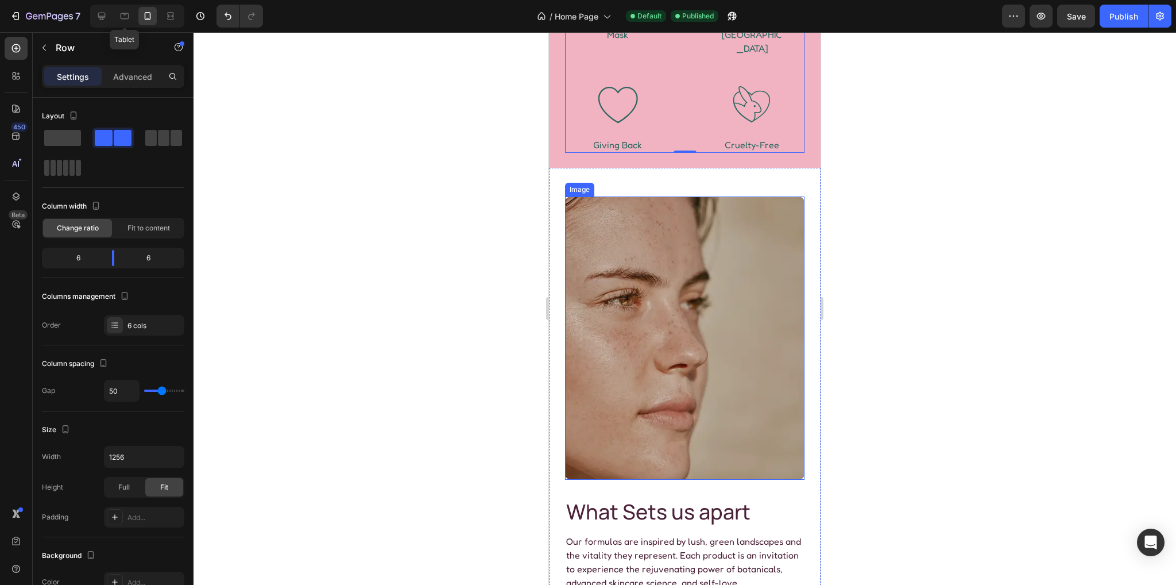
scroll to position [1344, 0]
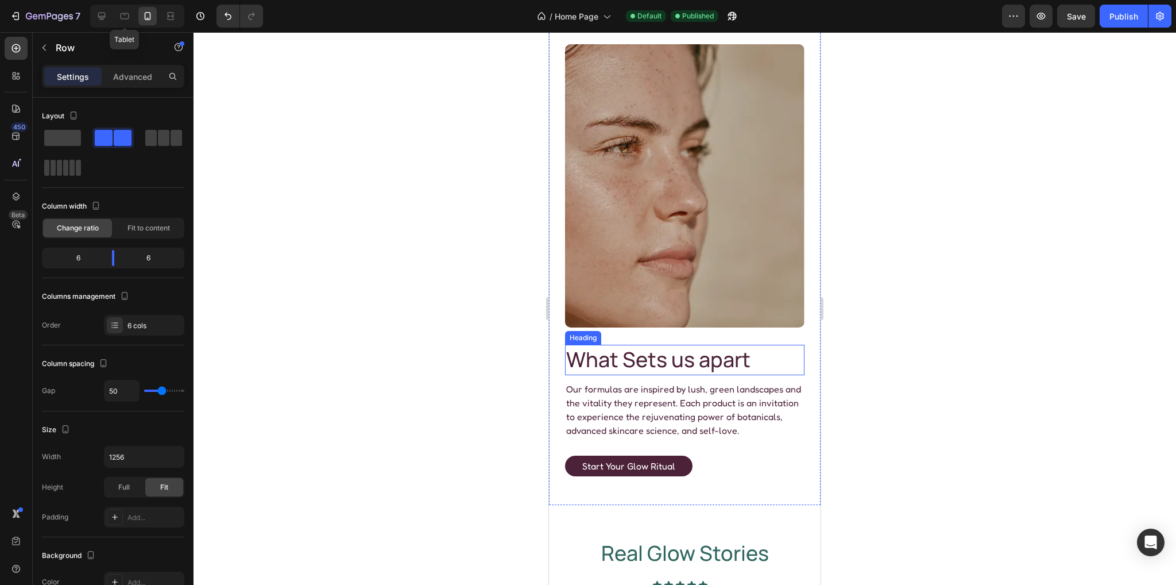
click at [638, 347] on h2 "What Sets us apart" at bounding box center [685, 360] width 240 height 30
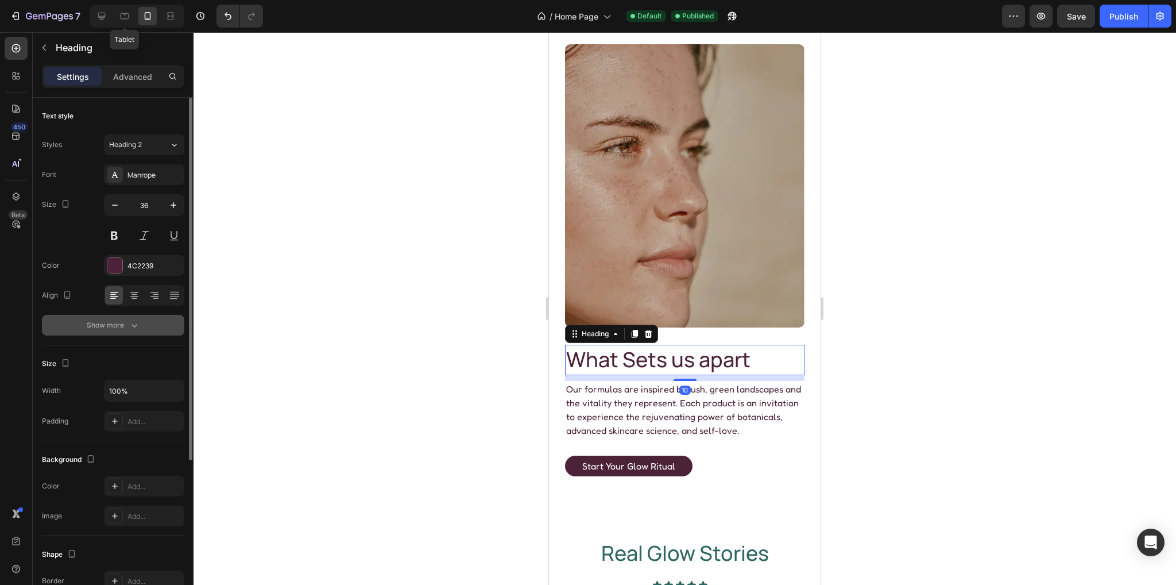
click at [127, 323] on div "Show more" at bounding box center [113, 324] width 53 height 11
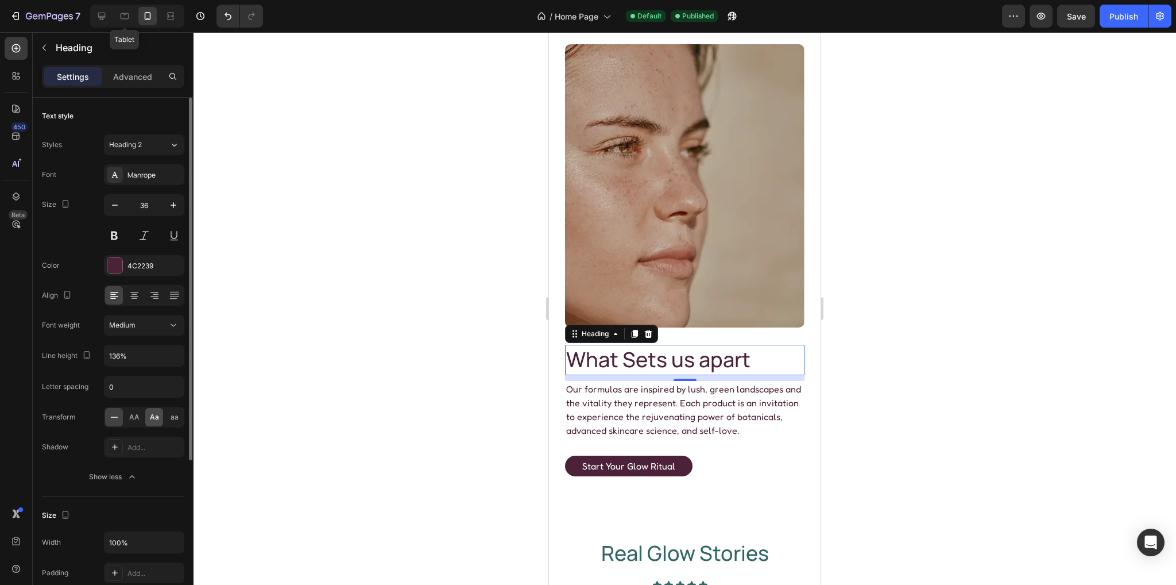
click at [159, 414] on div "Aa" at bounding box center [154, 417] width 18 height 18
click at [103, 12] on icon at bounding box center [101, 15] width 11 height 11
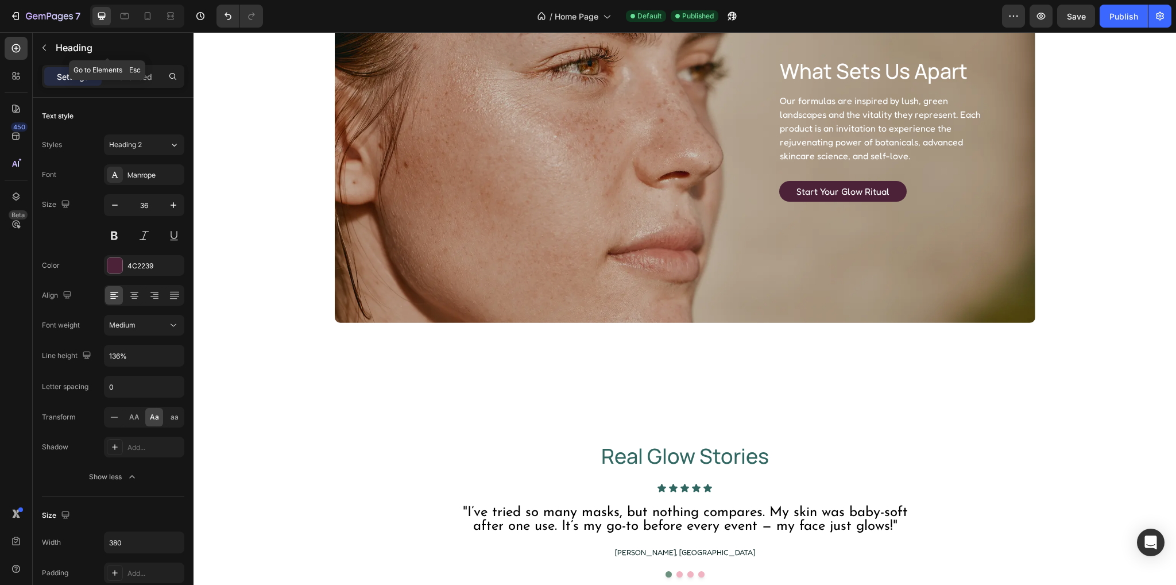
scroll to position [1304, 0]
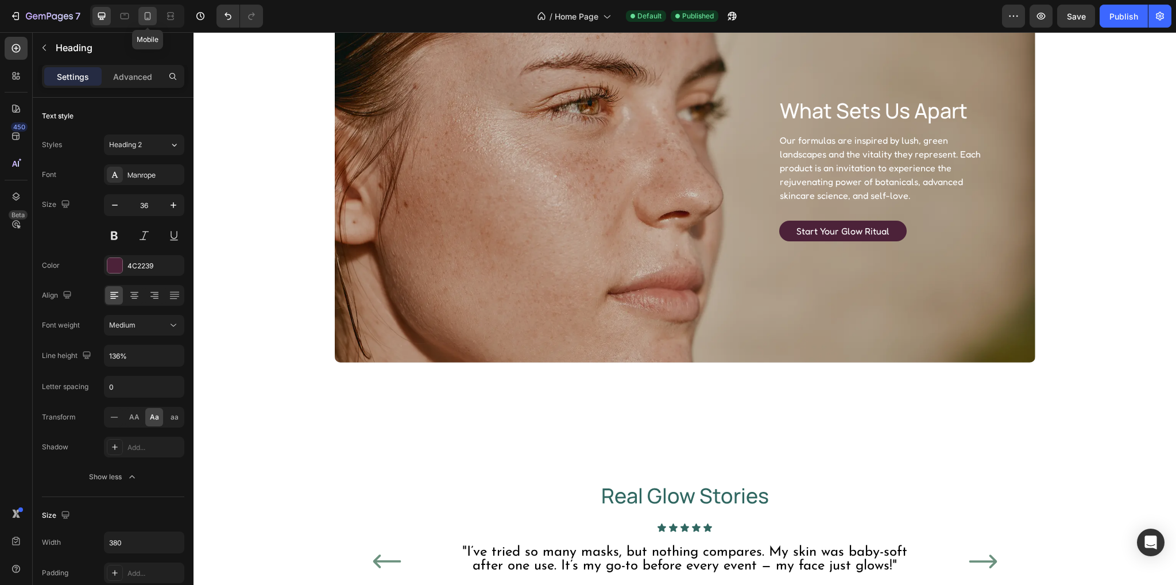
click at [147, 14] on icon at bounding box center [147, 15] width 11 height 11
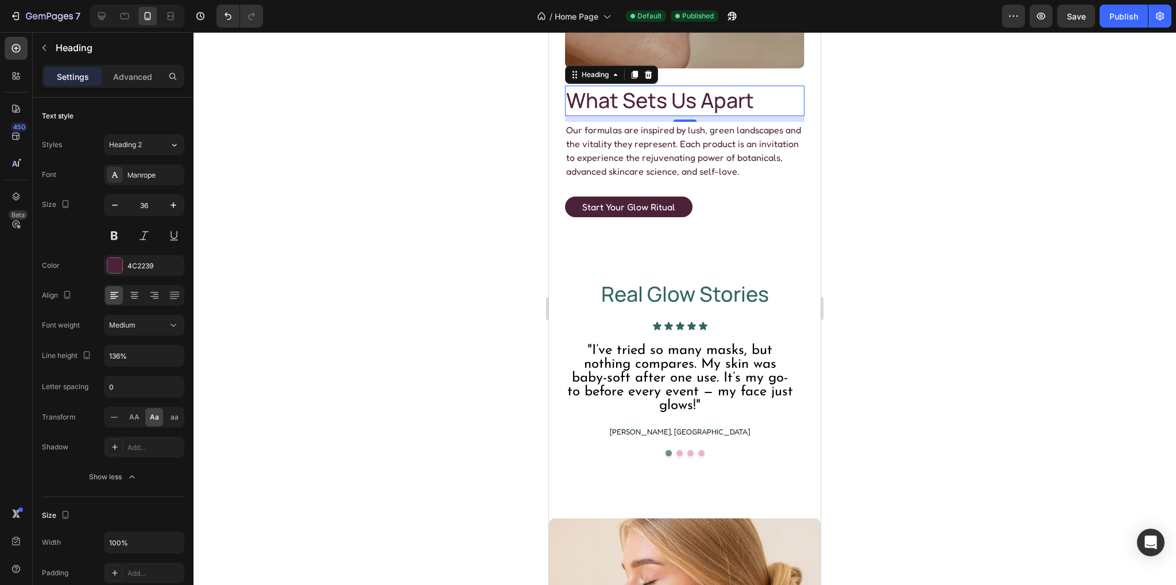
scroll to position [1393, 0]
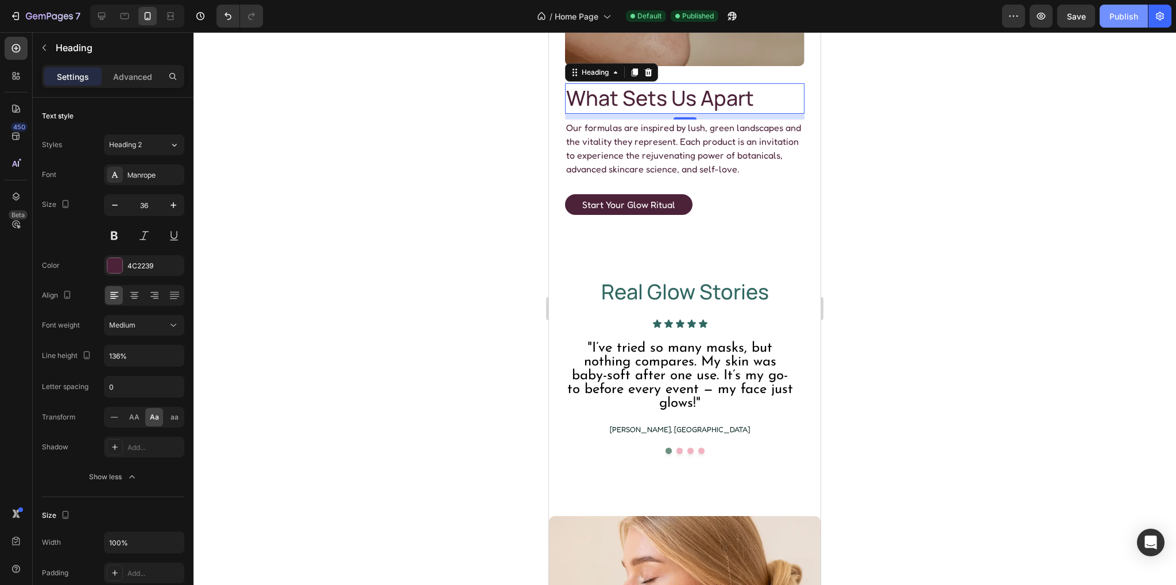
click at [1109, 17] on button "Publish" at bounding box center [1124, 16] width 48 height 23
click at [102, 18] on icon at bounding box center [101, 15] width 11 height 11
type input "380"
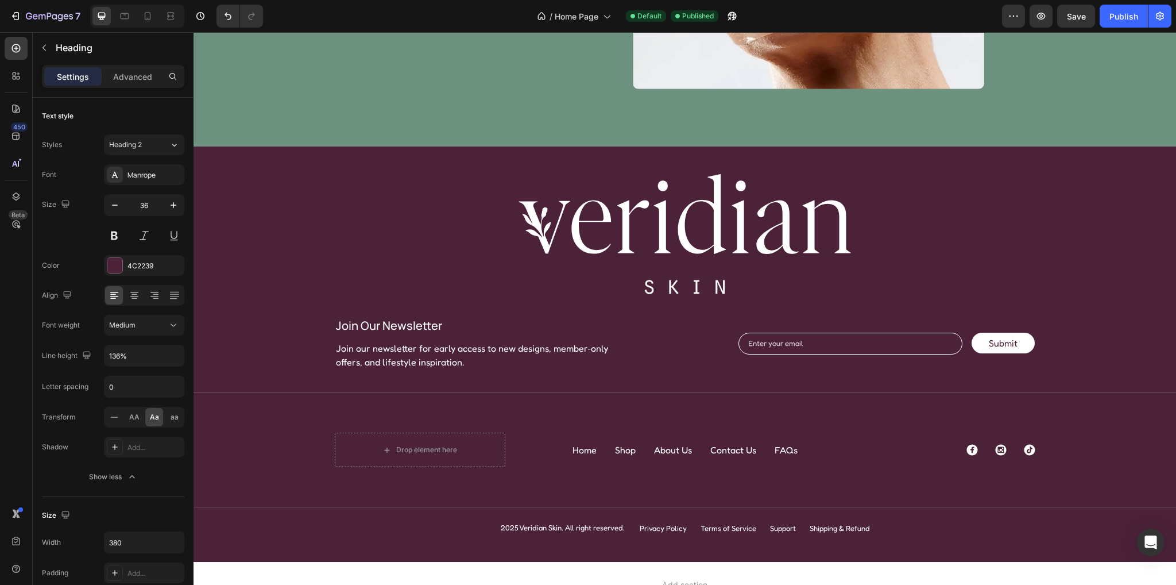
scroll to position [3309, 0]
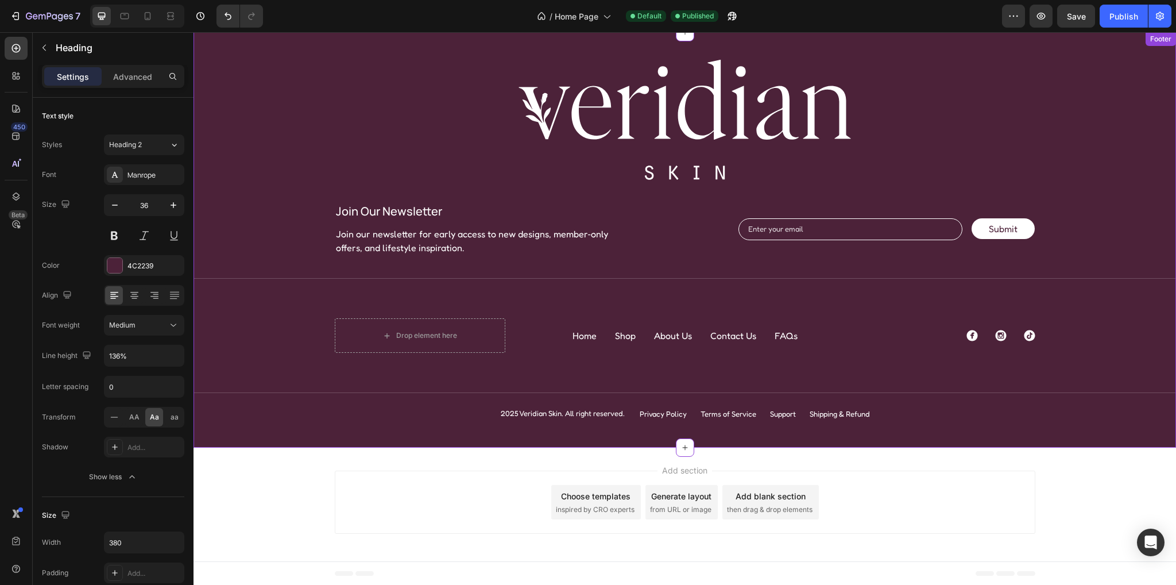
click at [294, 119] on link at bounding box center [685, 120] width 951 height 121
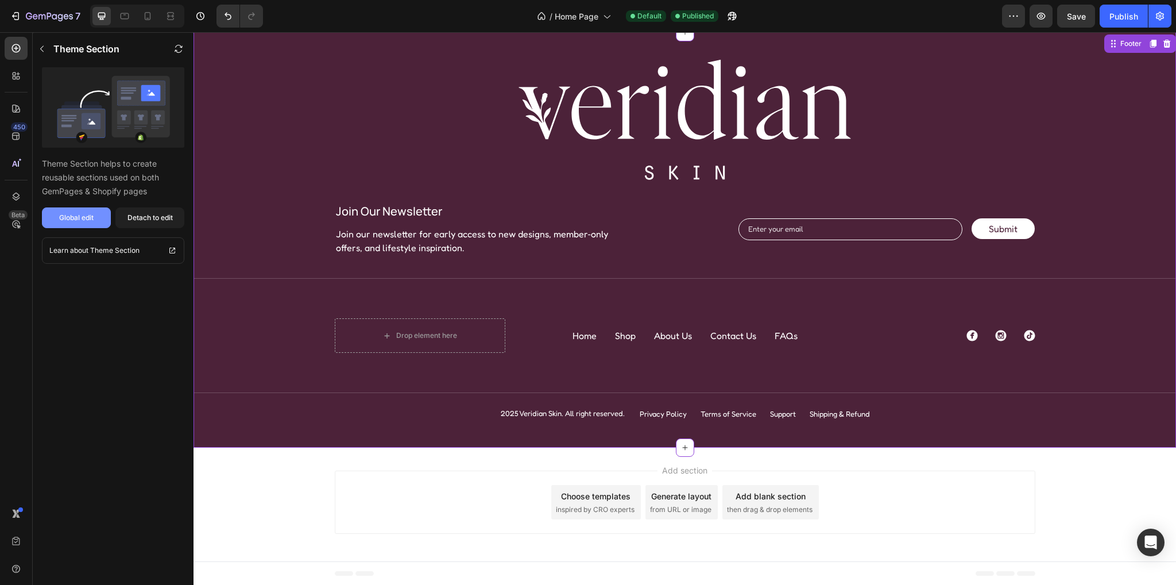
click at [71, 217] on div "Global edit" at bounding box center [76, 218] width 34 height 10
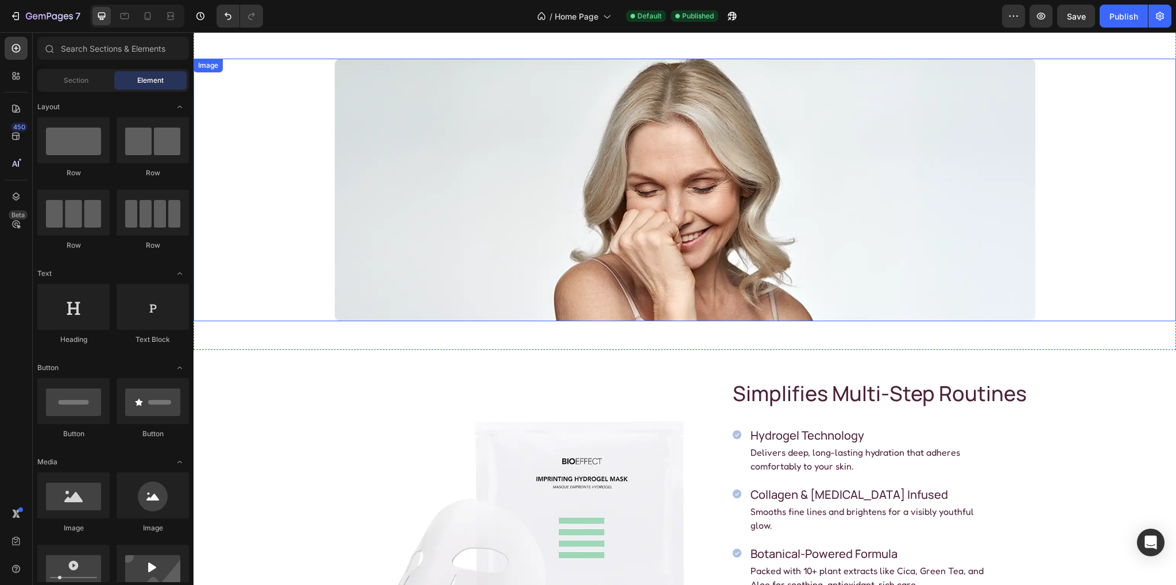
scroll to position [119, 0]
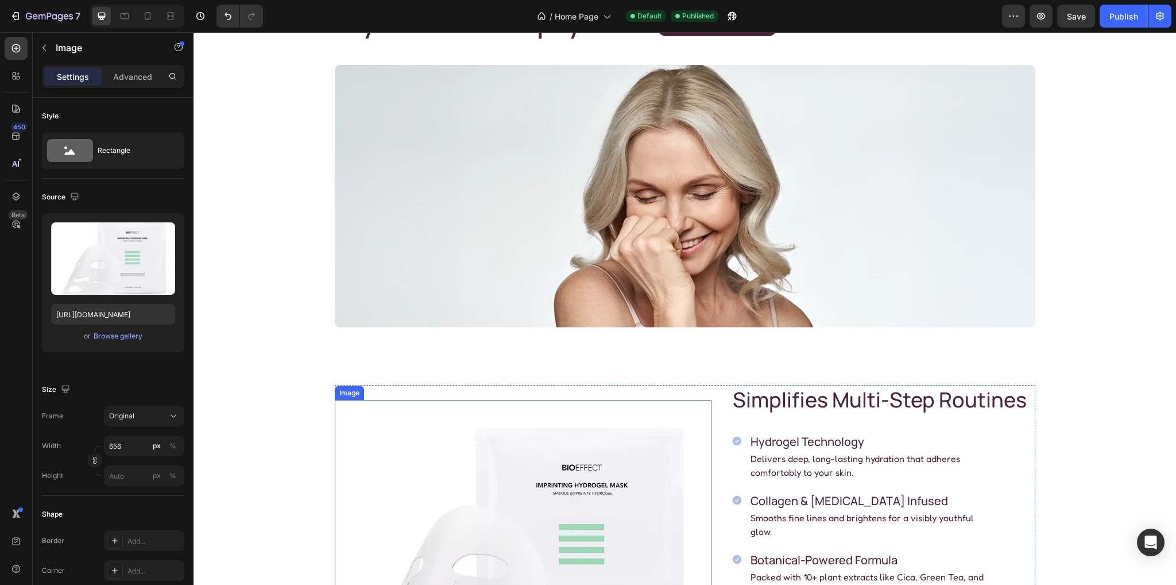
click at [488, 480] on img at bounding box center [523, 547] width 377 height 294
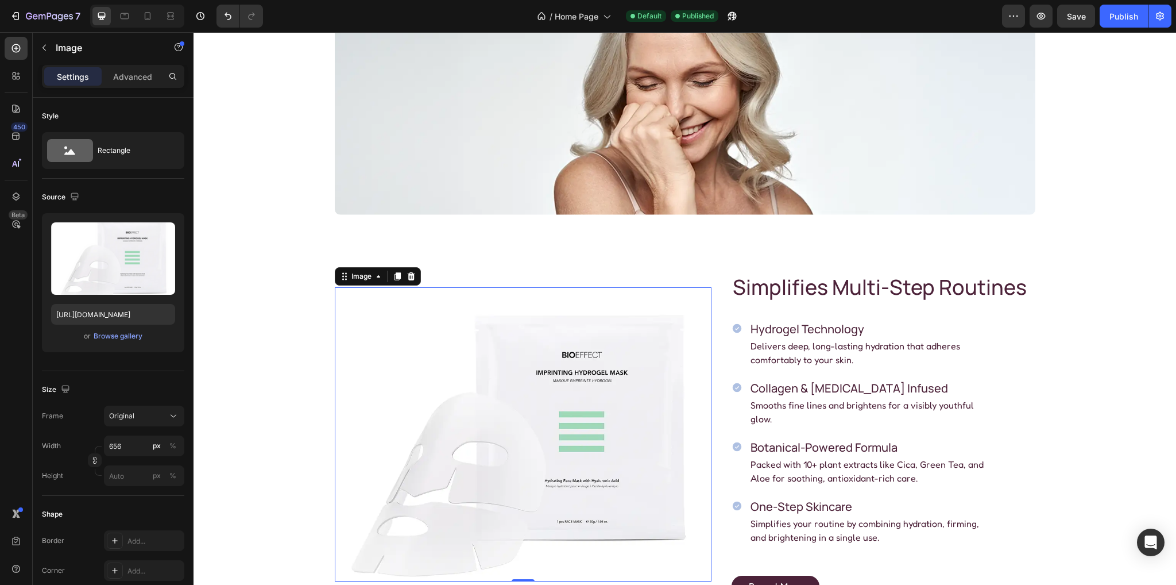
scroll to position [292, 0]
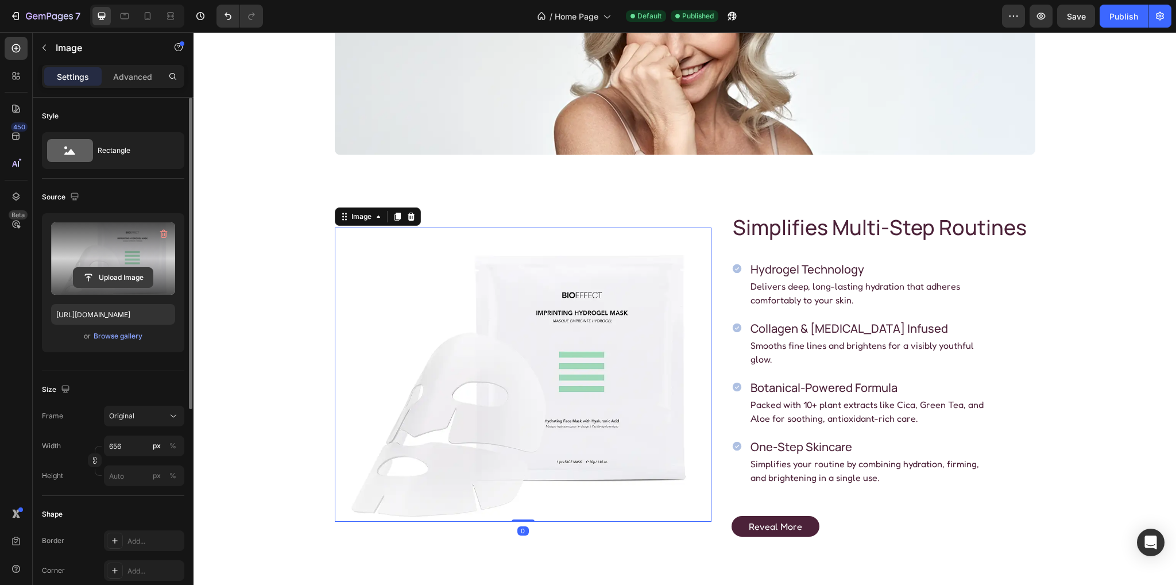
click at [103, 270] on input "file" at bounding box center [113, 278] width 79 height 20
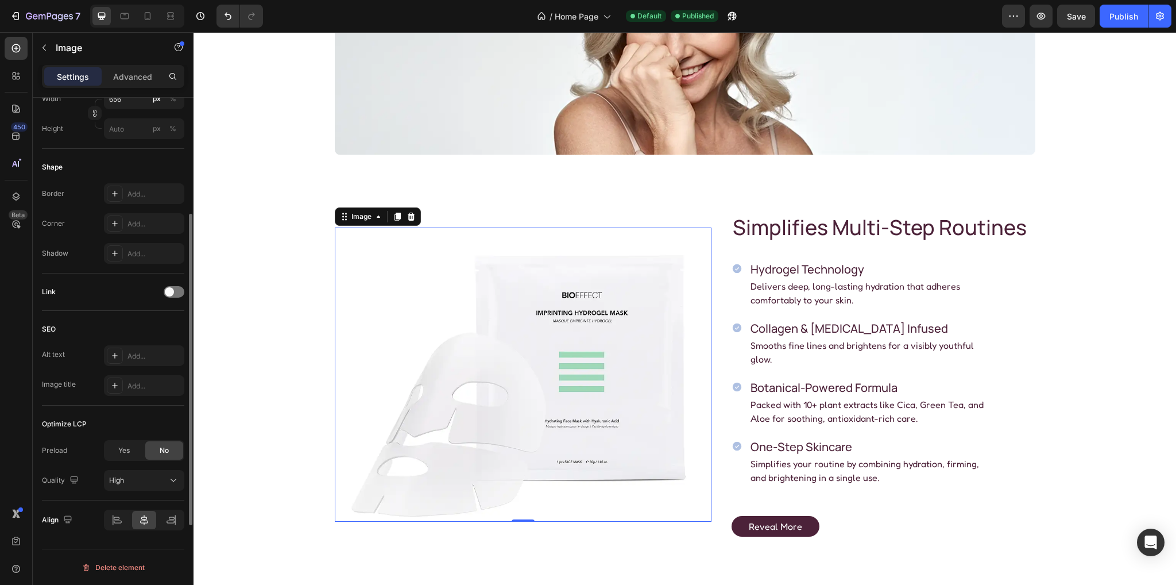
scroll to position [117, 0]
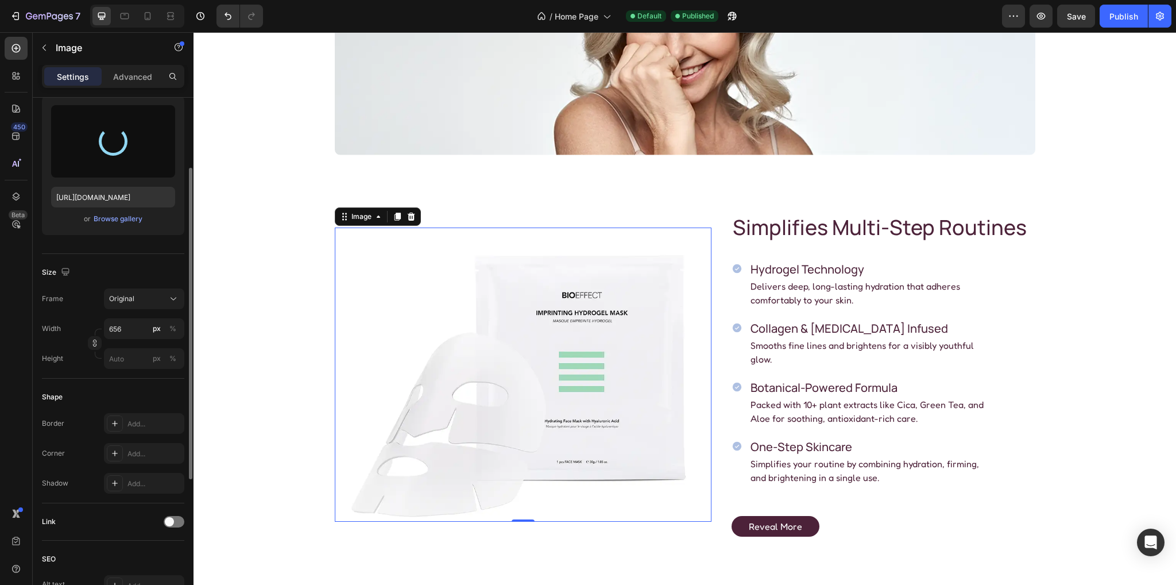
type input "https://cdn.shopify.com/s/files/1/0936/1883/1732/files/gempages_579986419619987…"
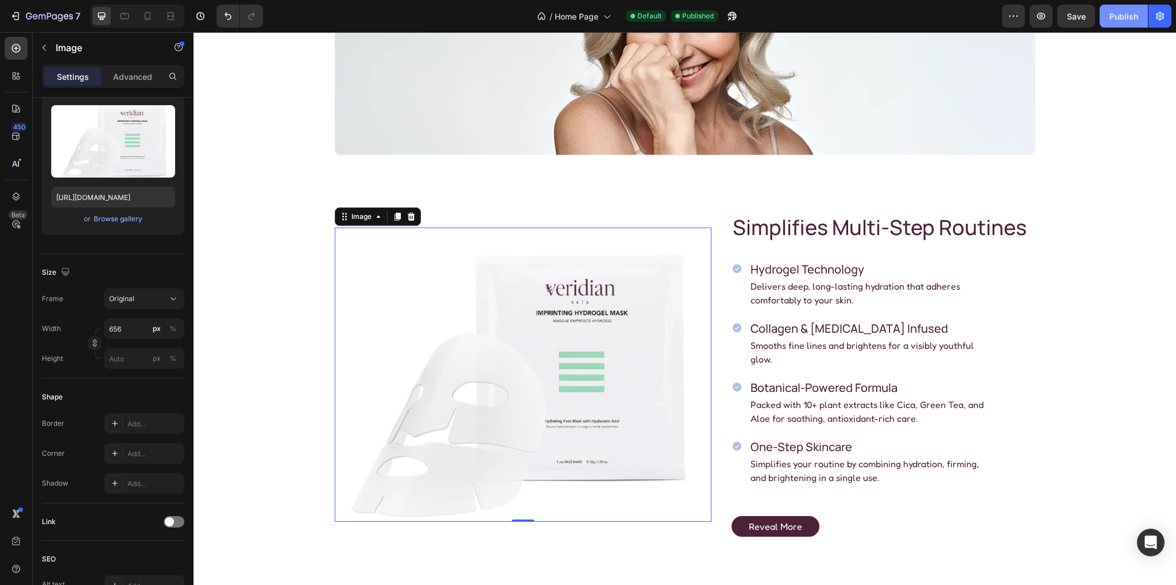
click at [1117, 14] on div "Publish" at bounding box center [1124, 16] width 29 height 12
click at [39, 14] on icon "button" at bounding box center [41, 16] width 7 height 5
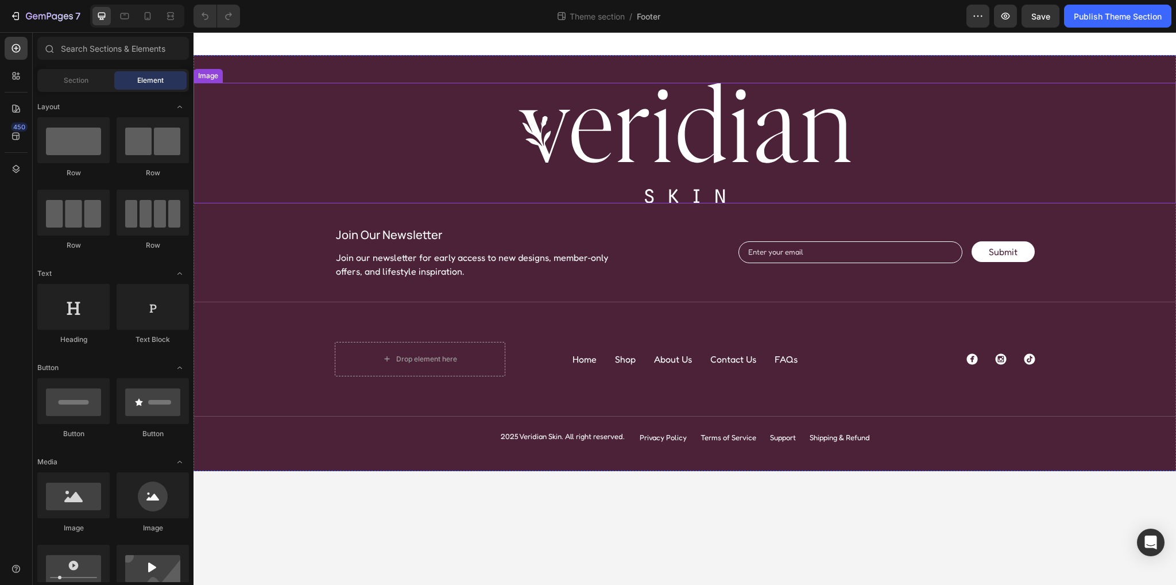
click at [704, 166] on img at bounding box center [685, 143] width 333 height 121
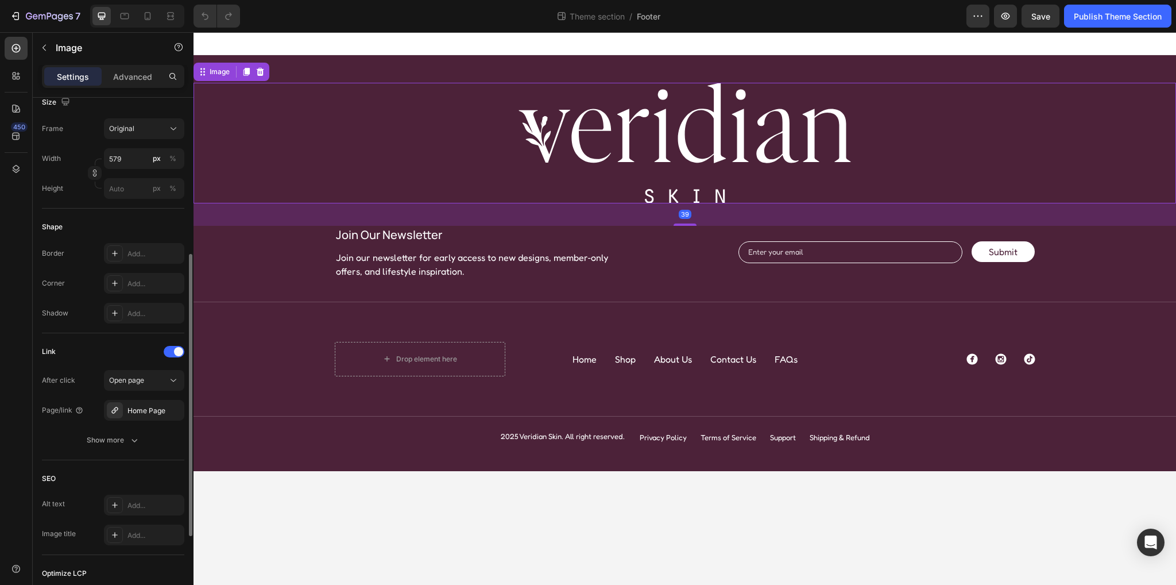
scroll to position [437, 0]
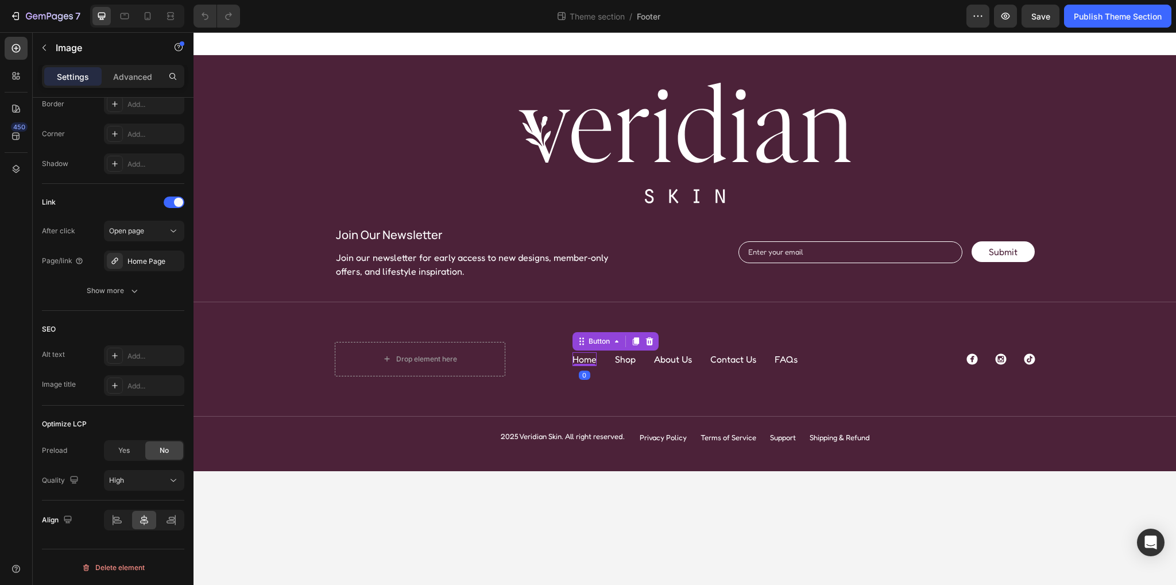
click at [581, 354] on p "Home" at bounding box center [585, 359] width 24 height 14
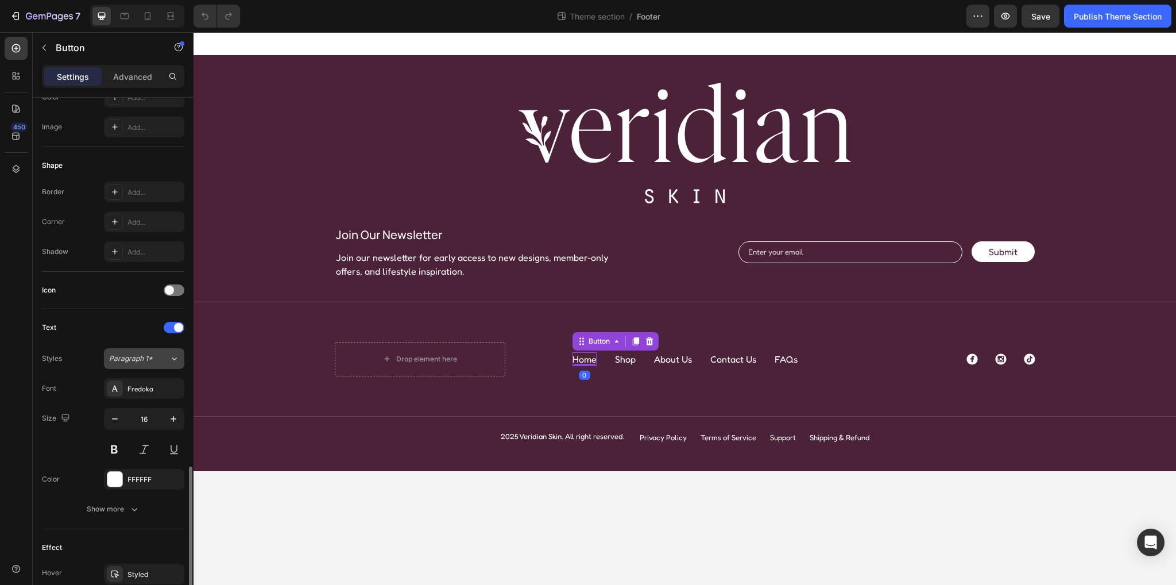
scroll to position [392, 0]
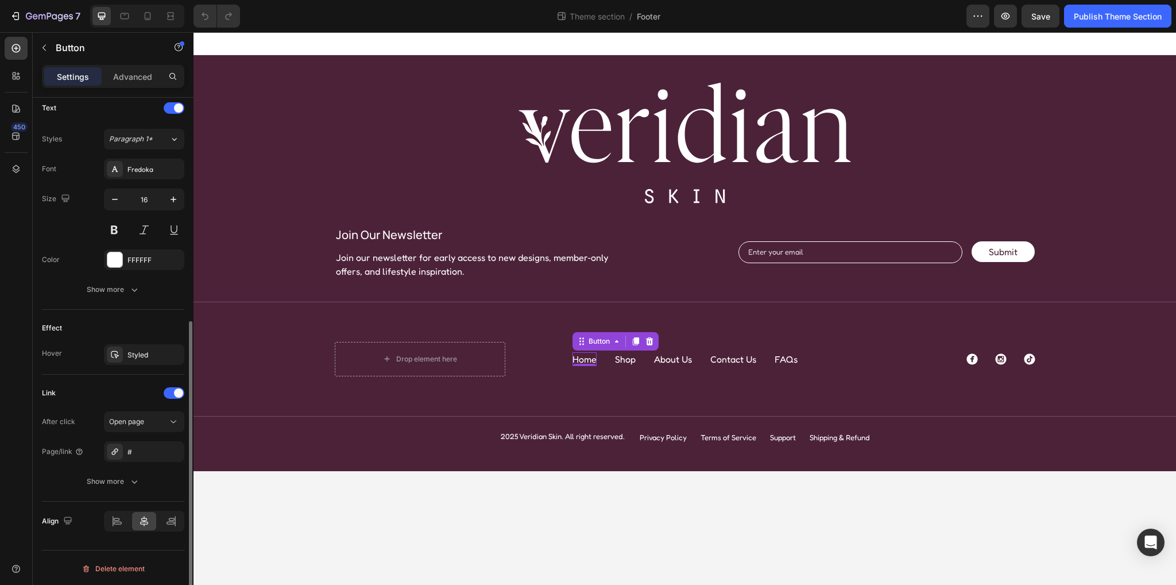
drag, startPoint x: 145, startPoint y: 444, endPoint x: 156, endPoint y: 438, distance: 12.6
click at [145, 447] on div "#" at bounding box center [155, 452] width 54 height 10
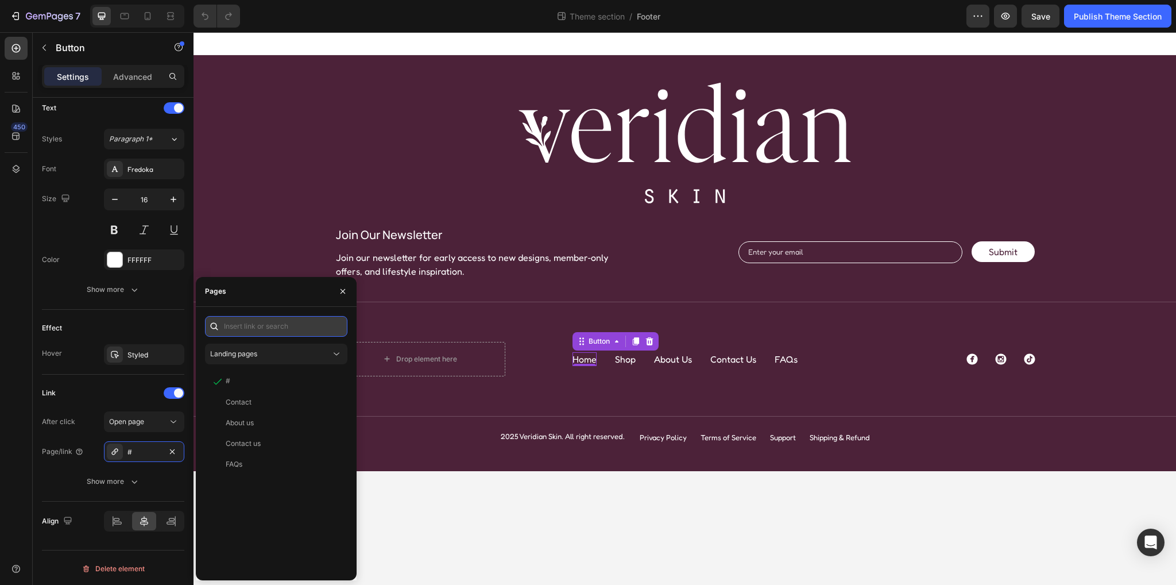
click at [245, 322] on input "text" at bounding box center [276, 326] width 142 height 21
type input "/"
click at [253, 357] on div at bounding box center [274, 358] width 138 height 30
click at [249, 352] on div "Home Page" at bounding box center [245, 354] width 38 height 10
click at [623, 360] on p "Shop" at bounding box center [625, 359] width 21 height 14
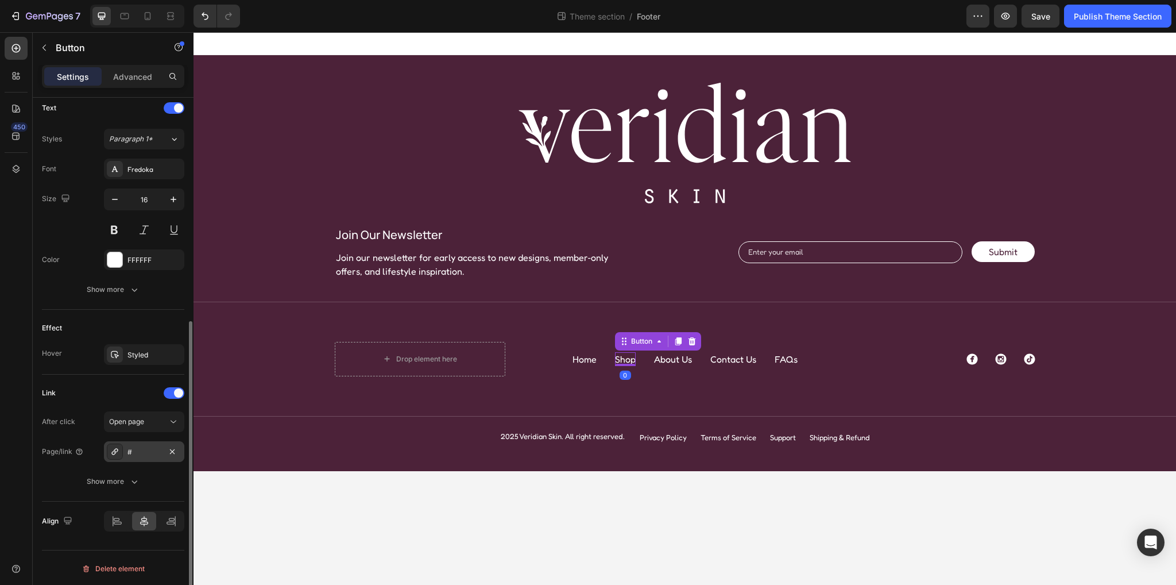
click at [142, 451] on div "#" at bounding box center [144, 452] width 33 height 10
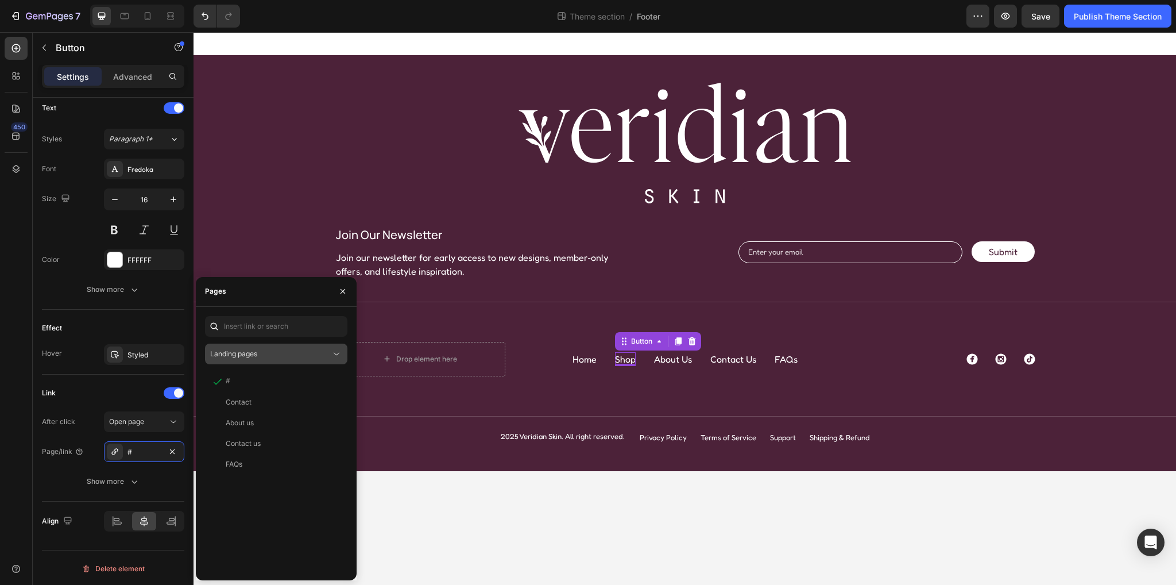
click at [246, 354] on span "Landing pages" at bounding box center [233, 353] width 47 height 9
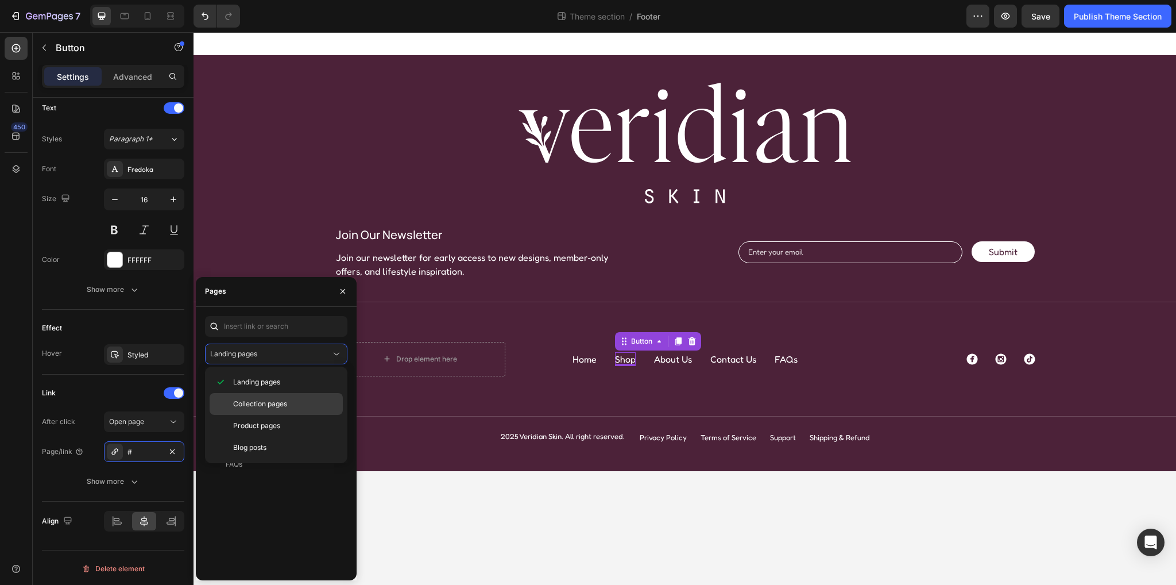
click at [265, 403] on span "Collection pages" at bounding box center [260, 404] width 54 height 10
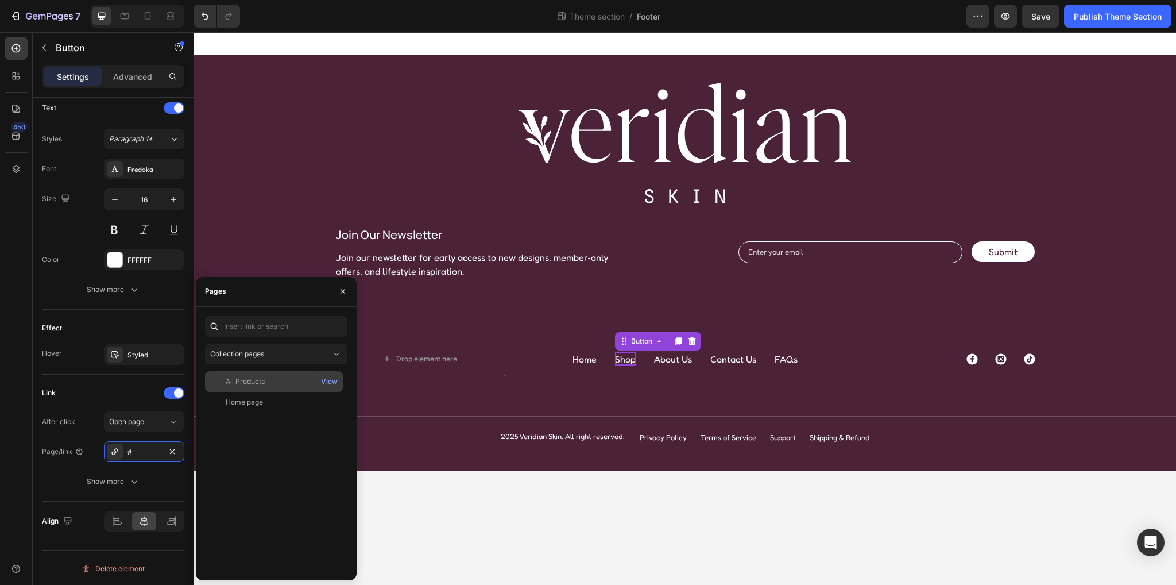
click at [235, 384] on div "All Products" at bounding box center [245, 381] width 39 height 10
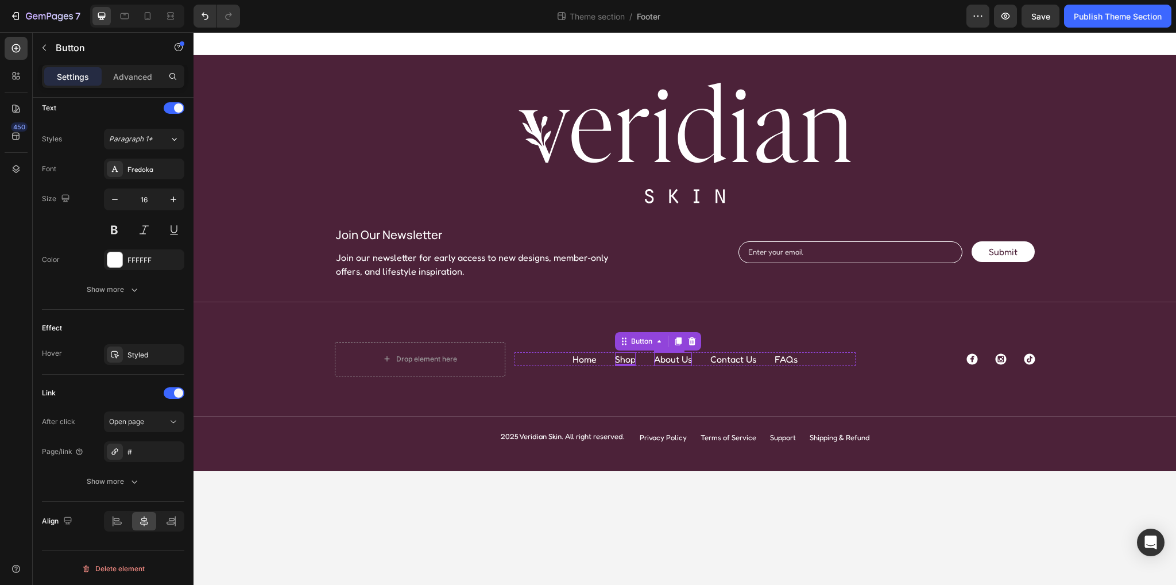
click at [675, 357] on p "About Us" at bounding box center [673, 359] width 38 height 14
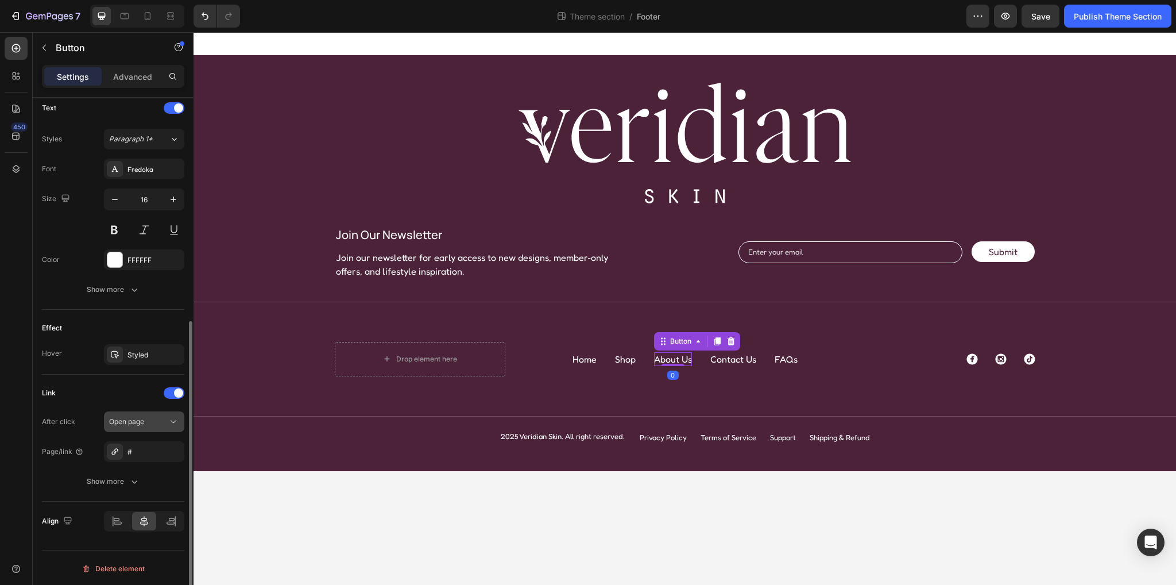
click at [144, 420] on span "Open page" at bounding box center [126, 421] width 35 height 9
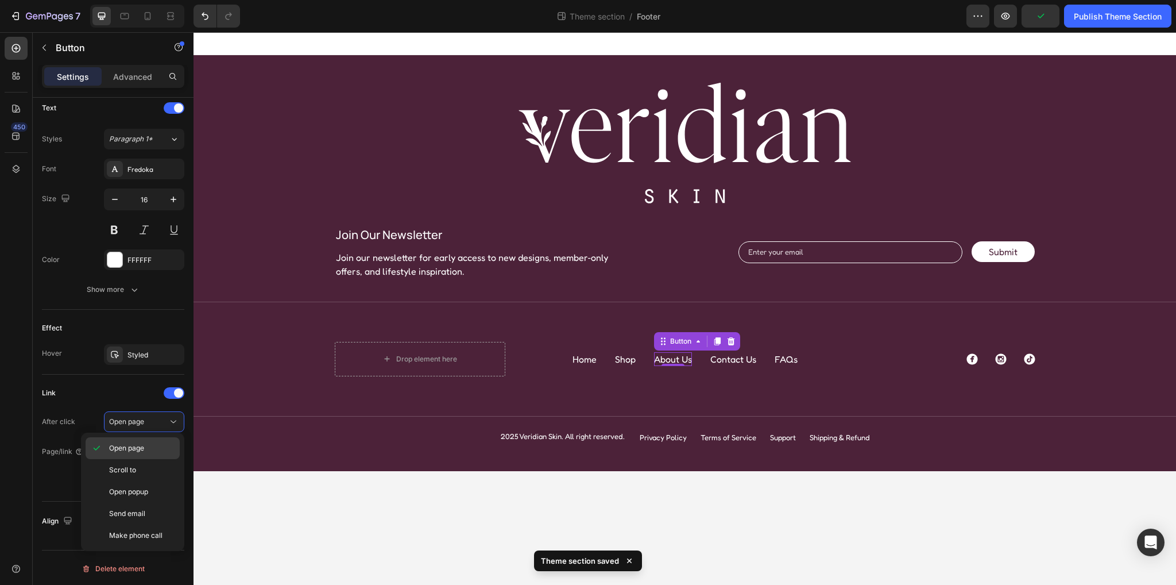
drag, startPoint x: 126, startPoint y: 393, endPoint x: 159, endPoint y: 453, distance: 67.3
click at [126, 393] on div "Link" at bounding box center [113, 393] width 142 height 18
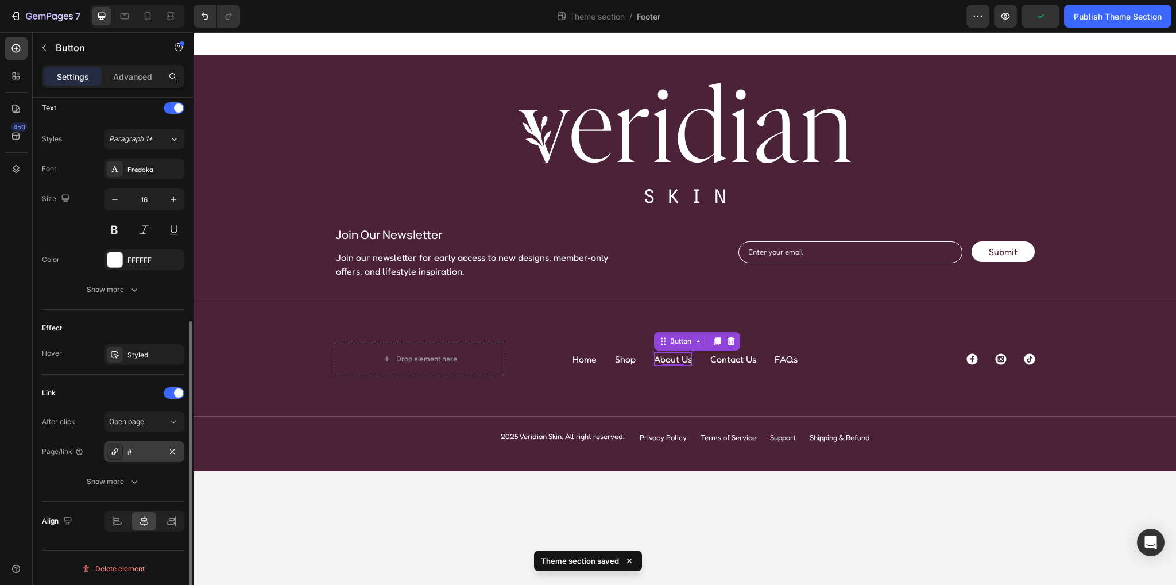
click at [153, 455] on div "#" at bounding box center [144, 452] width 33 height 10
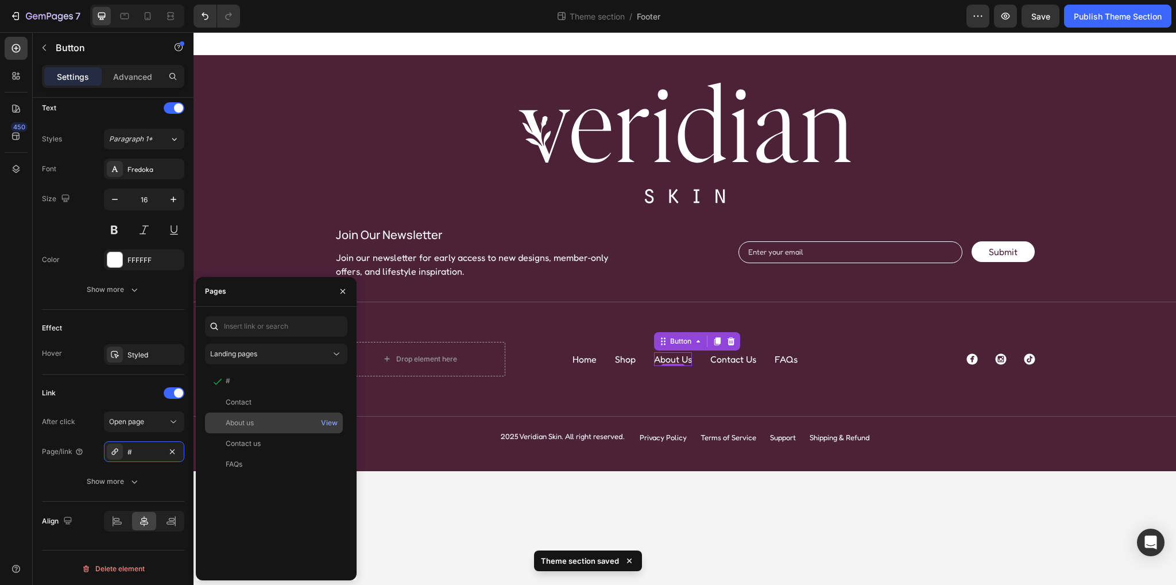
click at [250, 425] on div "About us" at bounding box center [240, 423] width 28 height 10
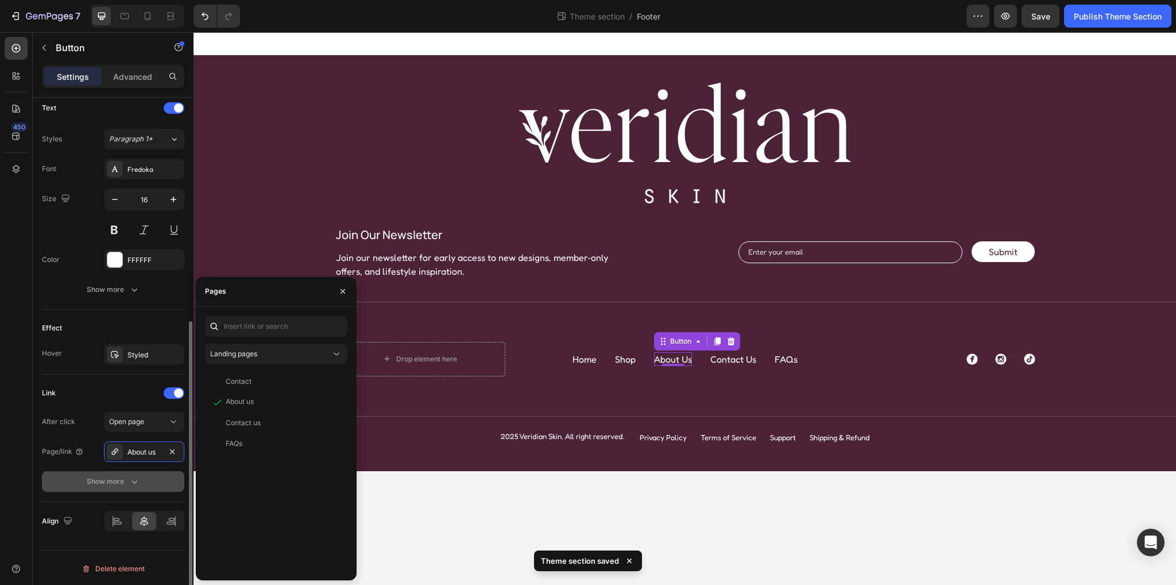
click at [165, 484] on button "Show more" at bounding box center [113, 481] width 142 height 21
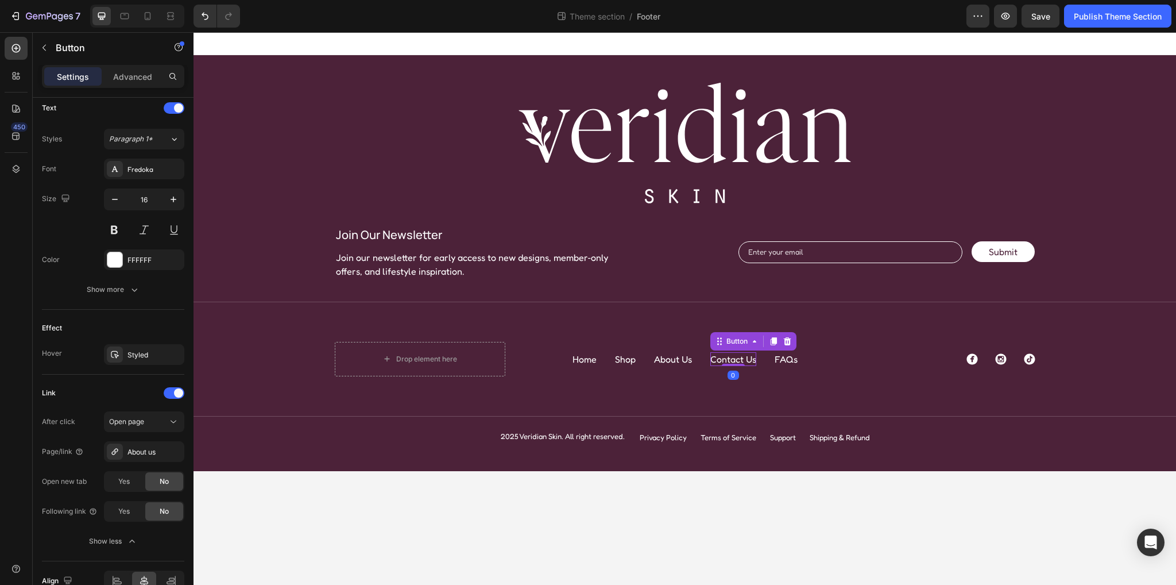
click at [732, 359] on p "Contact Us" at bounding box center [733, 359] width 46 height 14
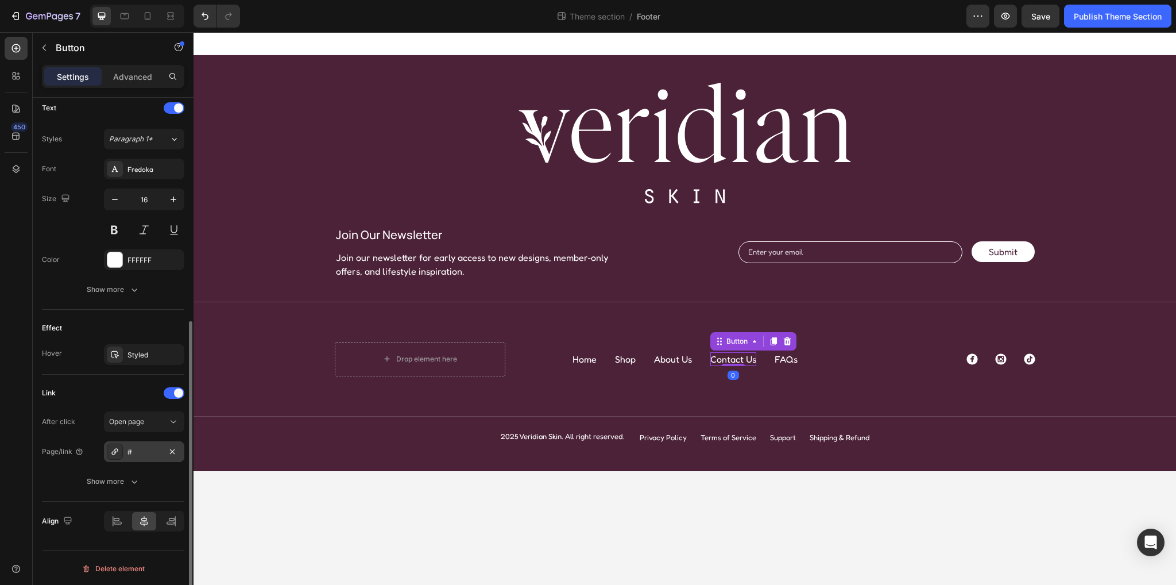
click at [132, 454] on div "#" at bounding box center [144, 452] width 33 height 10
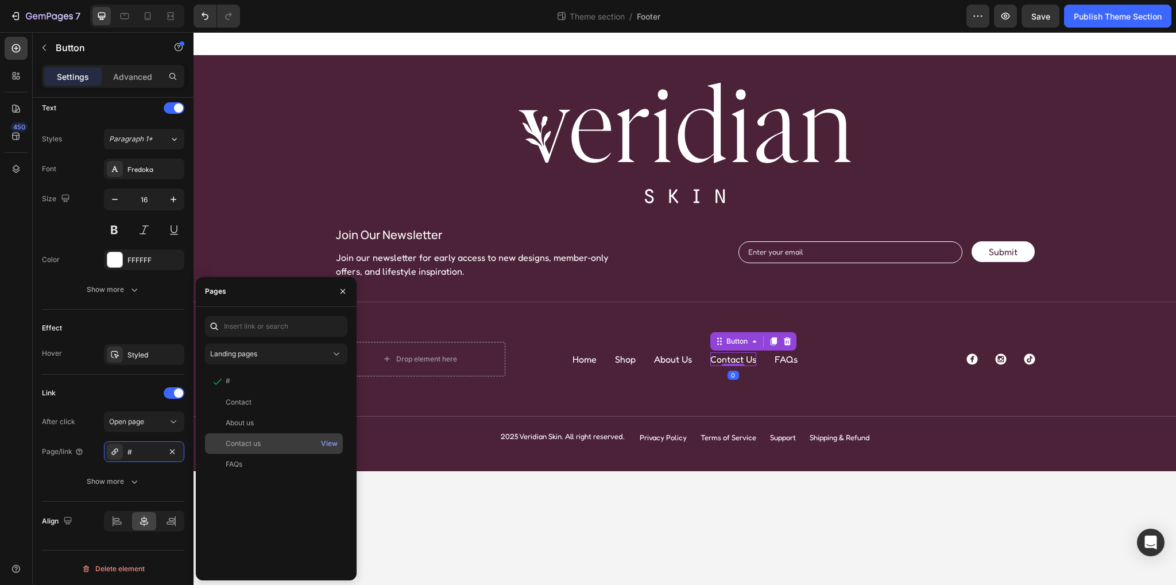
click at [249, 447] on div "Contact us" at bounding box center [243, 443] width 35 height 10
click at [250, 489] on div "Contact View About us View Contact us View FAQs View" at bounding box center [276, 471] width 142 height 200
click at [786, 357] on p "FAQs" at bounding box center [786, 359] width 23 height 14
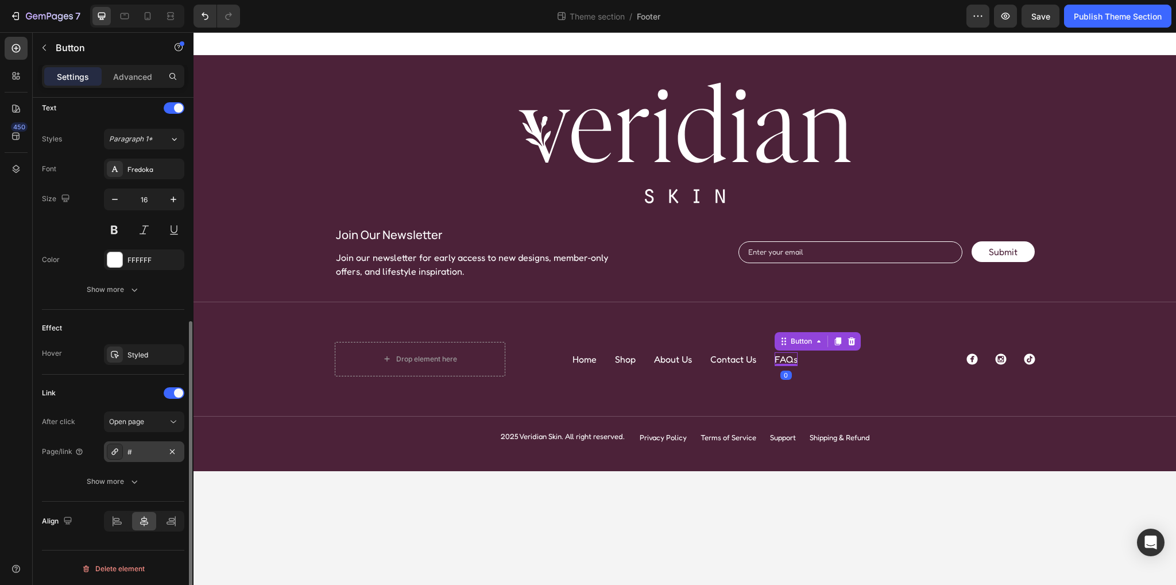
click at [141, 454] on div "#" at bounding box center [144, 452] width 33 height 10
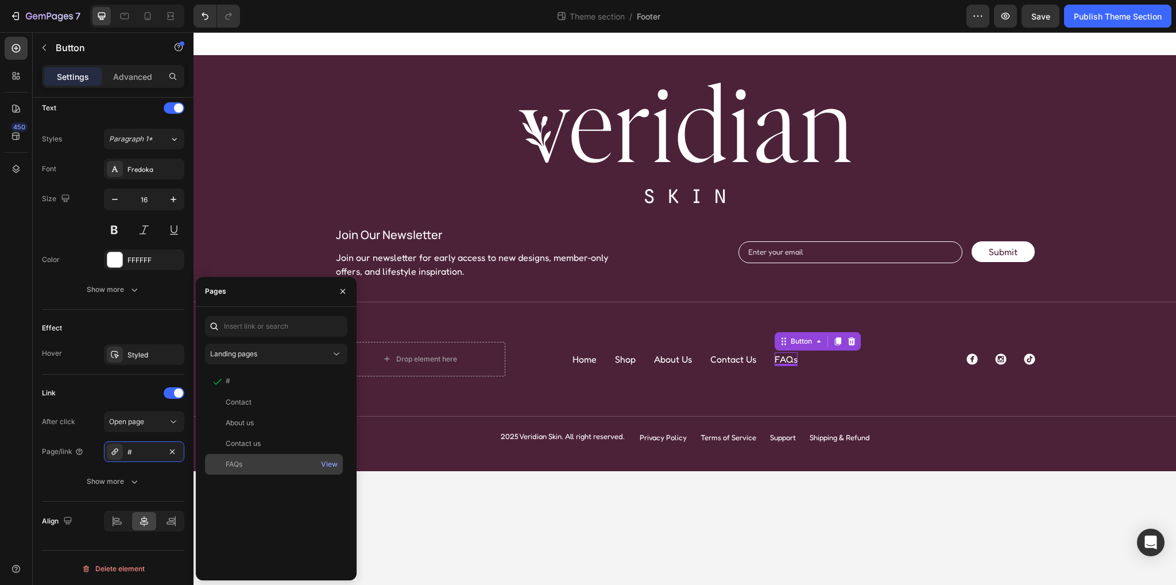
click at [248, 462] on div "FAQs" at bounding box center [274, 464] width 129 height 10
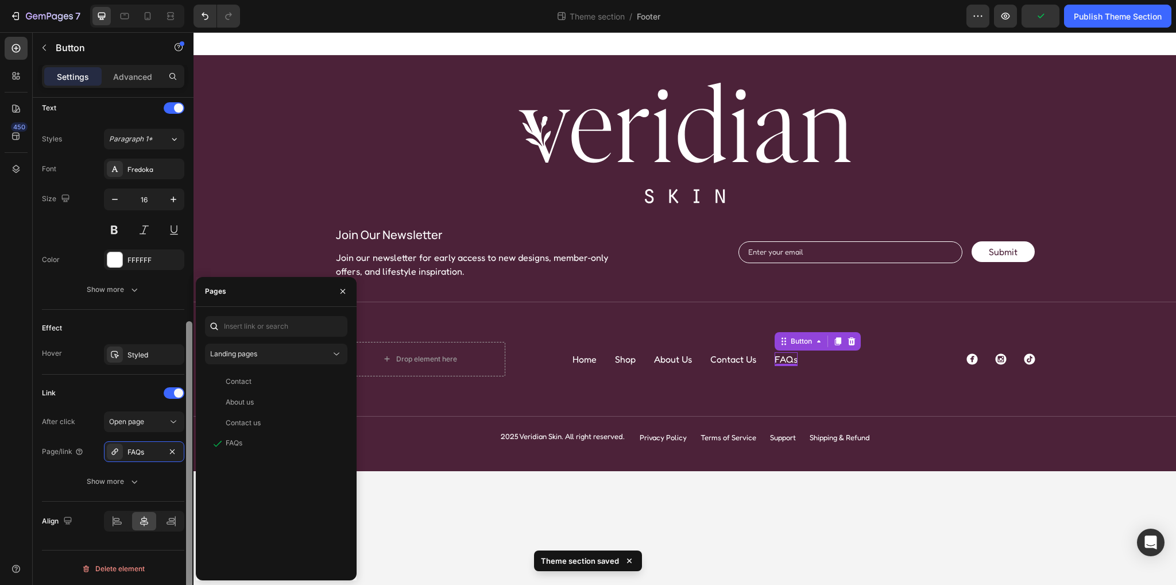
drag, startPoint x: 24, startPoint y: 377, endPoint x: 186, endPoint y: 370, distance: 161.5
click at [25, 377] on div "450" at bounding box center [16, 297] width 23 height 520
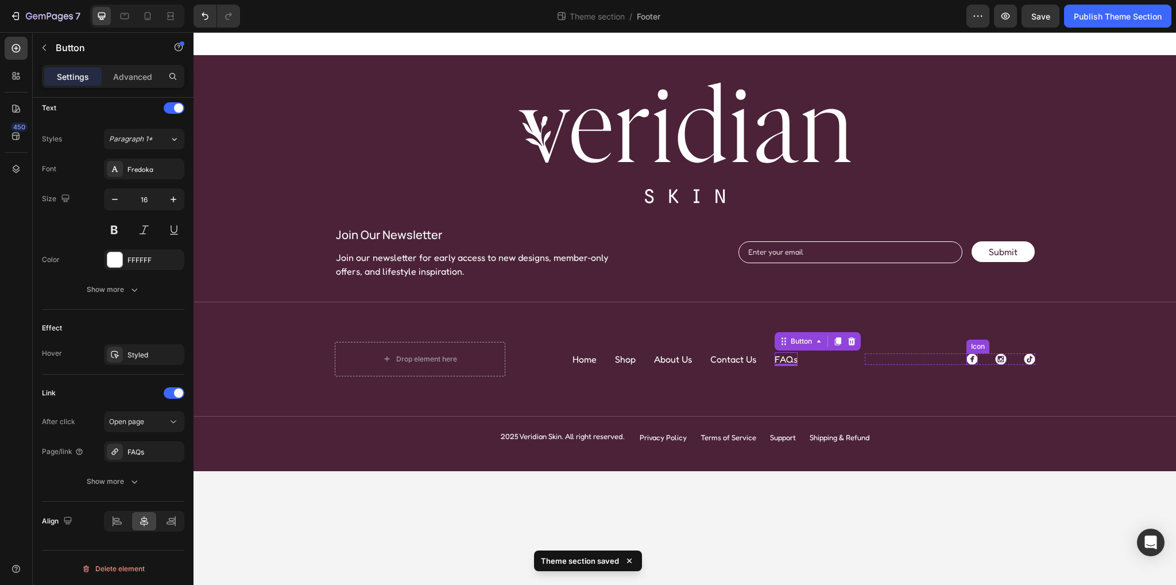
click at [971, 358] on icon at bounding box center [972, 358] width 11 height 11
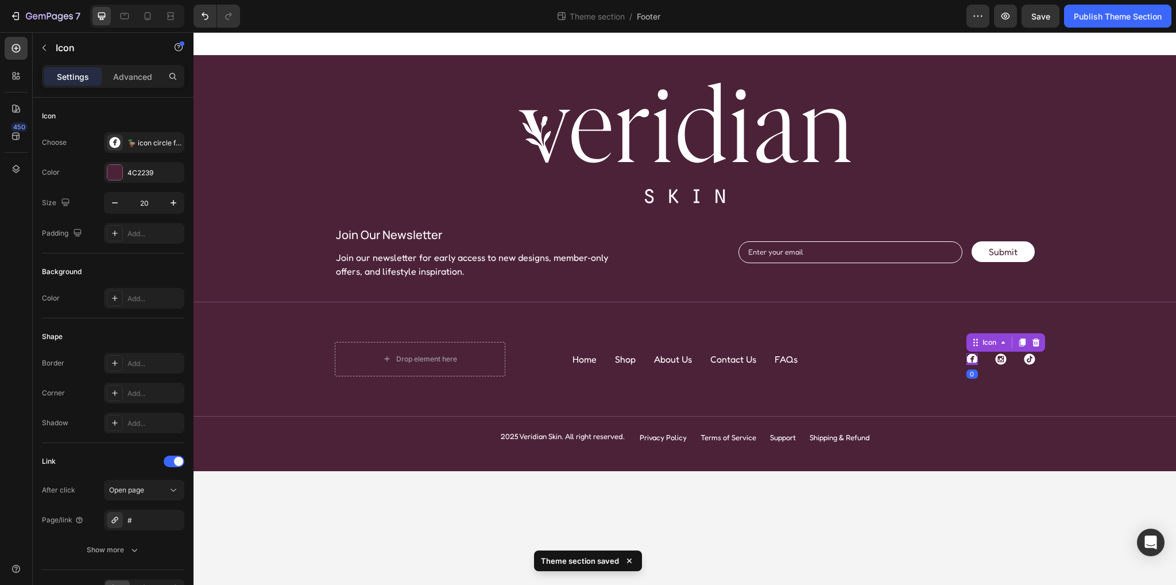
click at [134, 15] on div at bounding box center [137, 16] width 94 height 23
click at [125, 20] on icon at bounding box center [124, 15] width 11 height 11
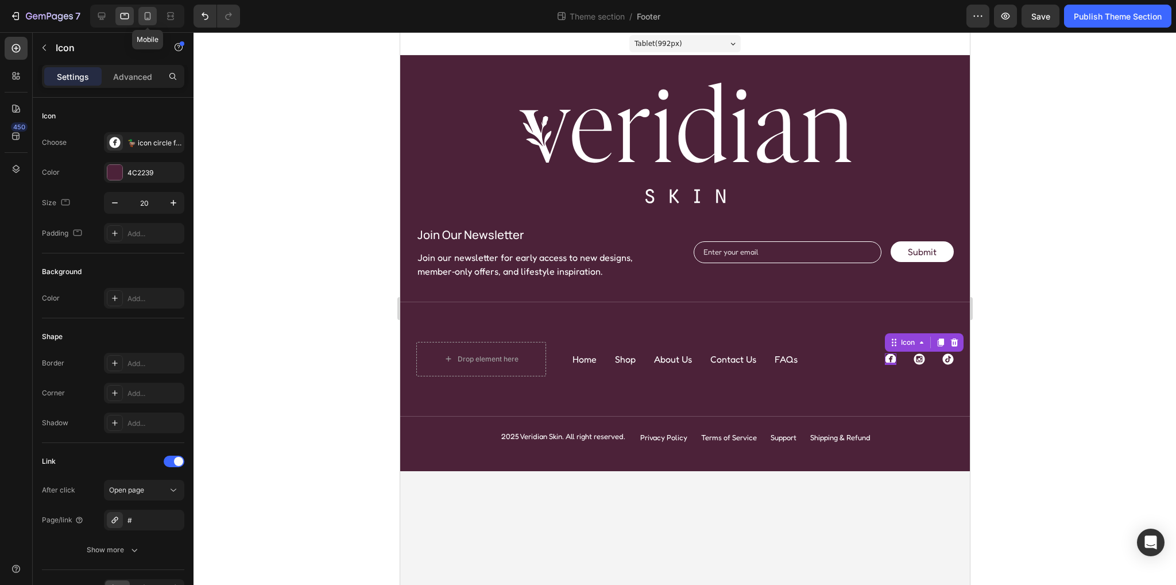
click at [148, 14] on icon at bounding box center [147, 15] width 11 height 11
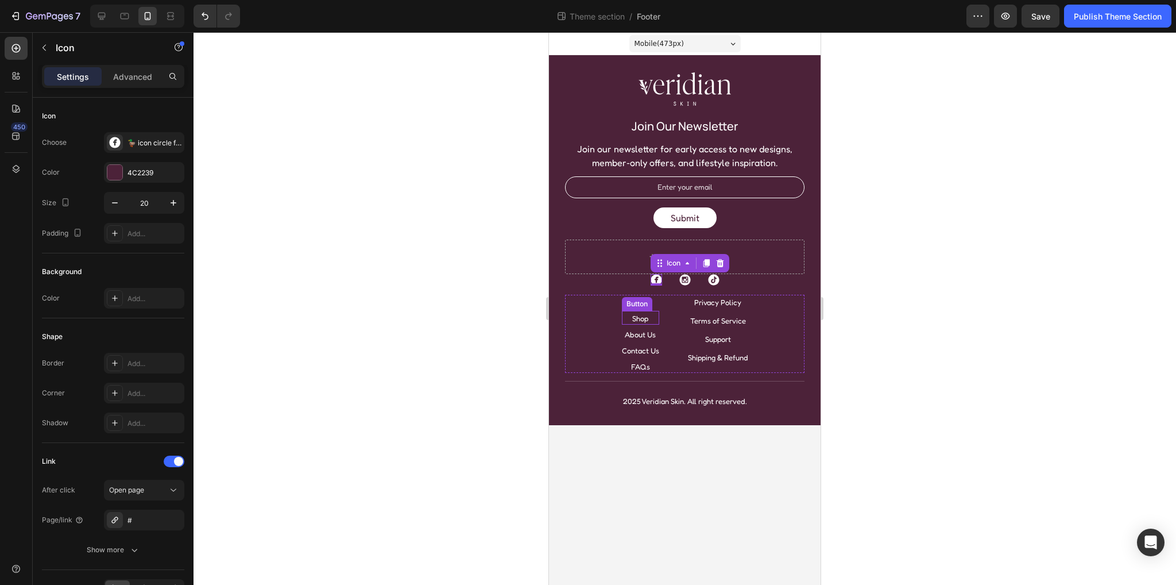
click at [644, 302] on div "Button" at bounding box center [637, 304] width 26 height 10
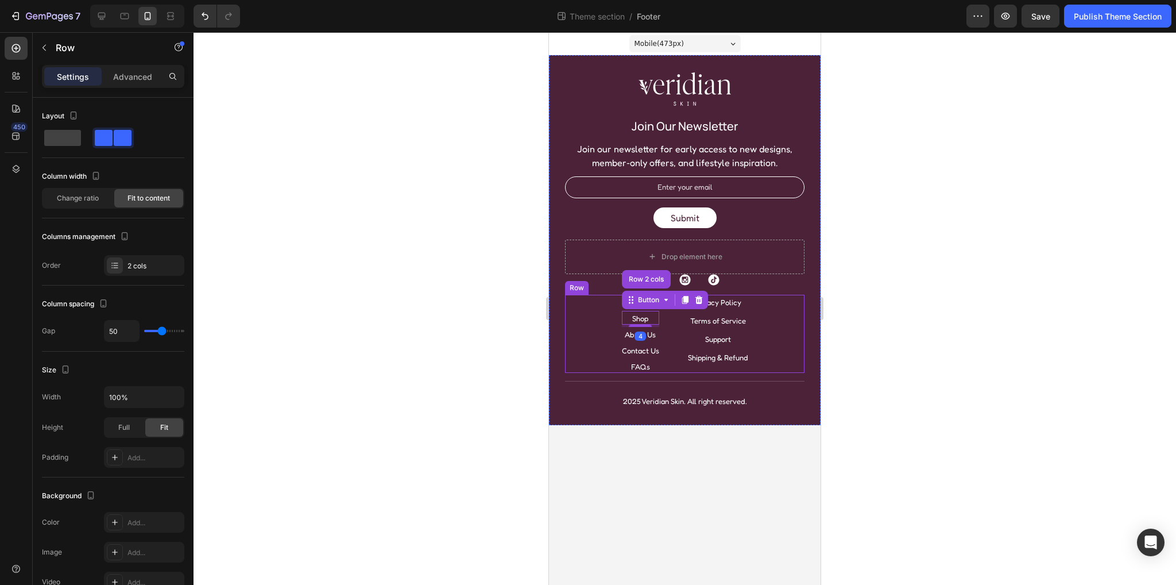
click at [586, 308] on div "Home Button Shop Button Row 2 cols 4 About Us Button Contact Us Button FAQs But…" at bounding box center [685, 334] width 240 height 78
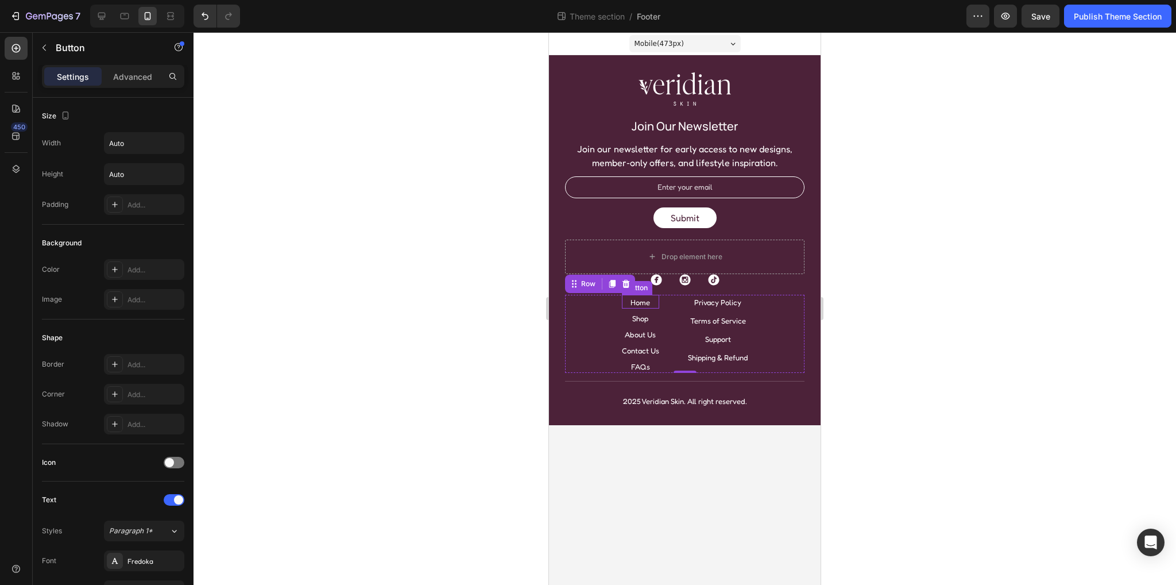
click at [651, 303] on div "Home Button" at bounding box center [640, 302] width 37 height 14
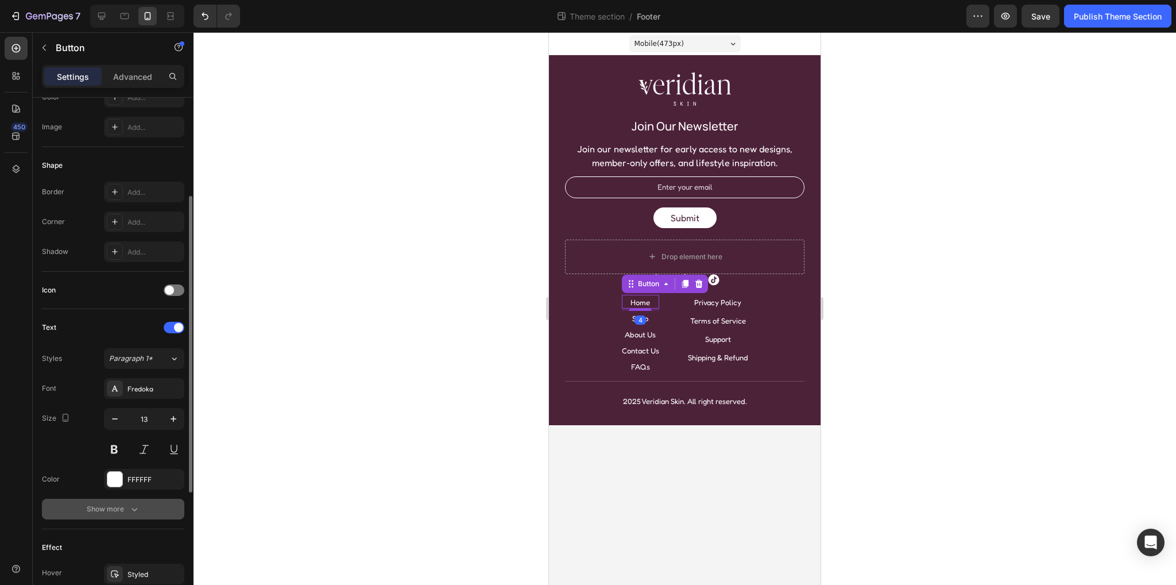
scroll to position [345, 0]
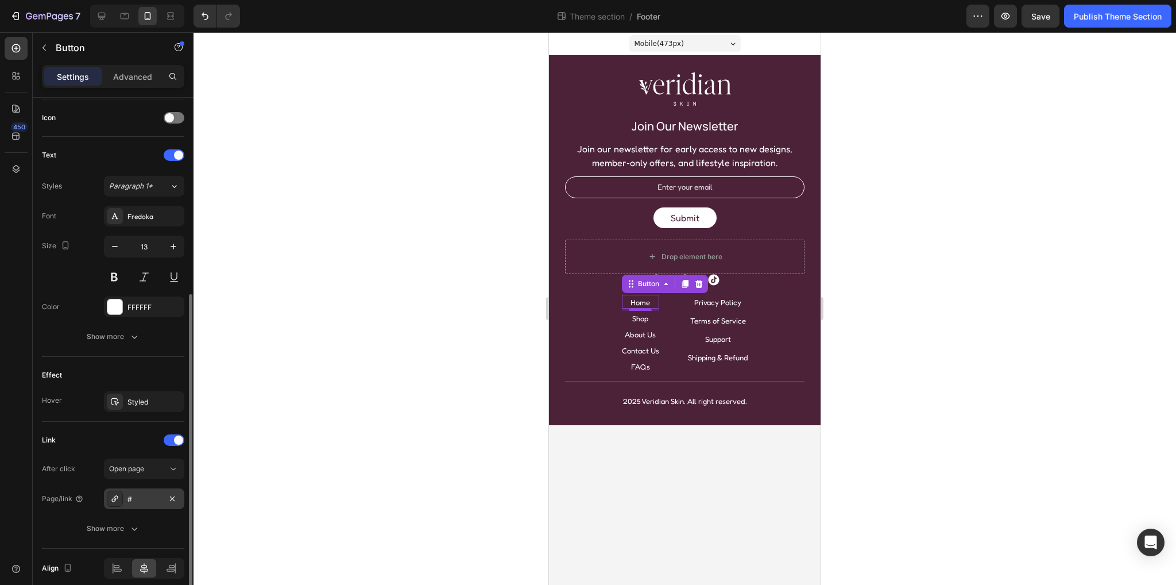
click at [138, 497] on div "#" at bounding box center [144, 499] width 33 height 10
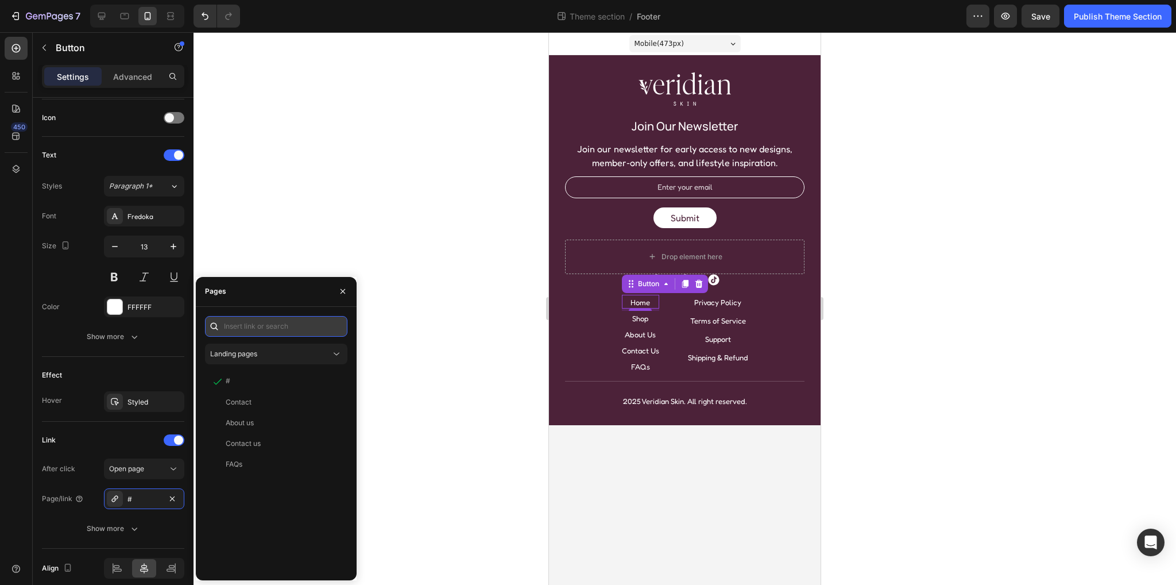
click at [267, 329] on input "text" at bounding box center [276, 326] width 142 height 21
type input "/"
click at [248, 354] on div "Home Page" at bounding box center [245, 354] width 38 height 10
click at [647, 318] on p "Shop" at bounding box center [640, 318] width 16 height 9
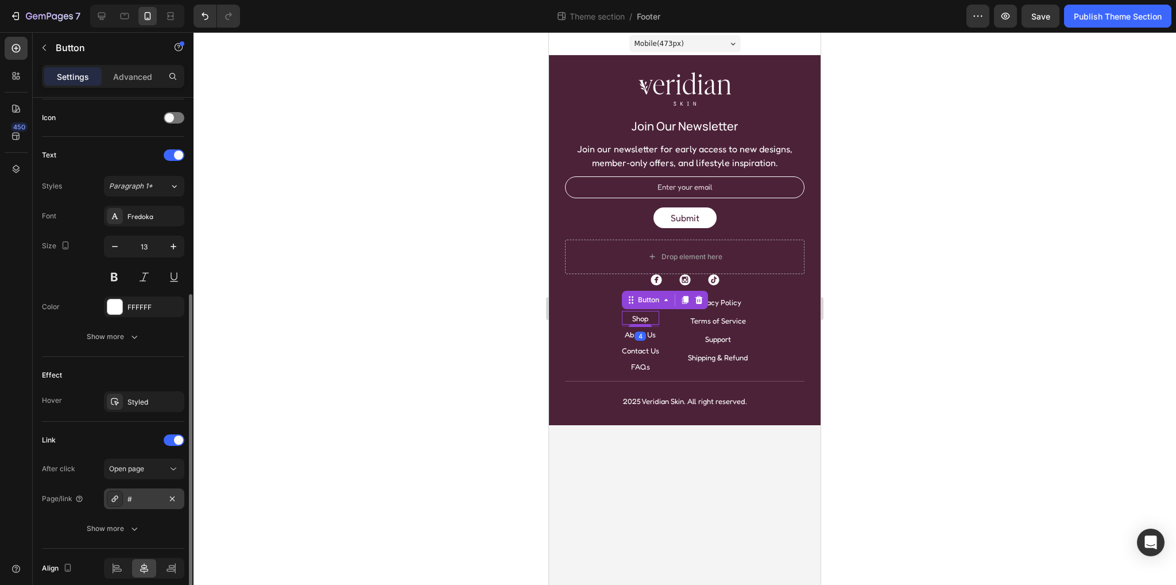
click at [126, 502] on div "#" at bounding box center [144, 498] width 80 height 21
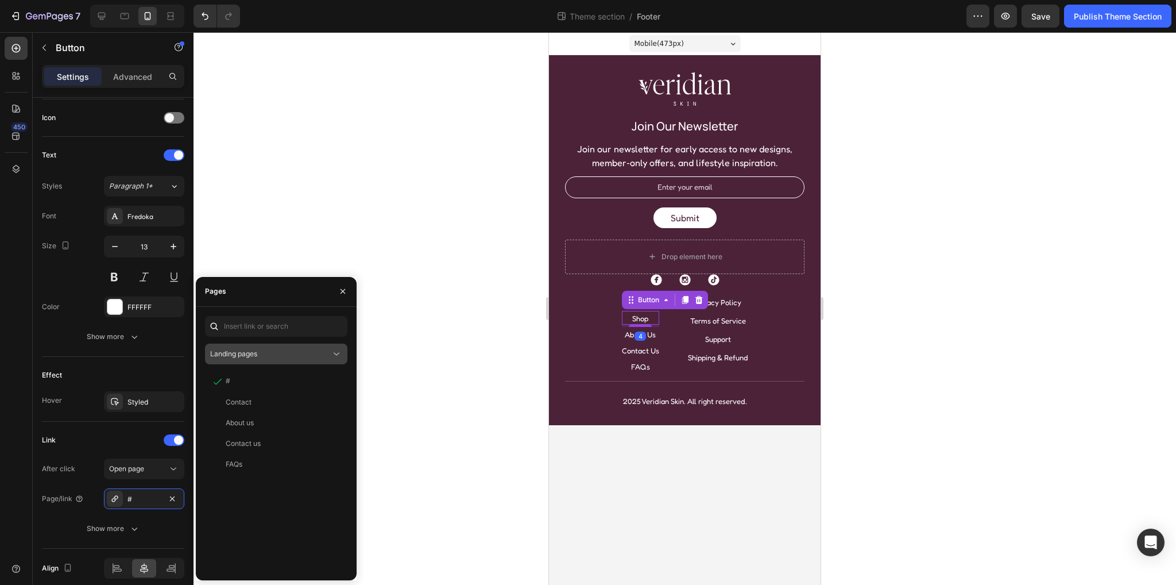
click at [259, 359] on div "Landing pages" at bounding box center [276, 353] width 132 height 11
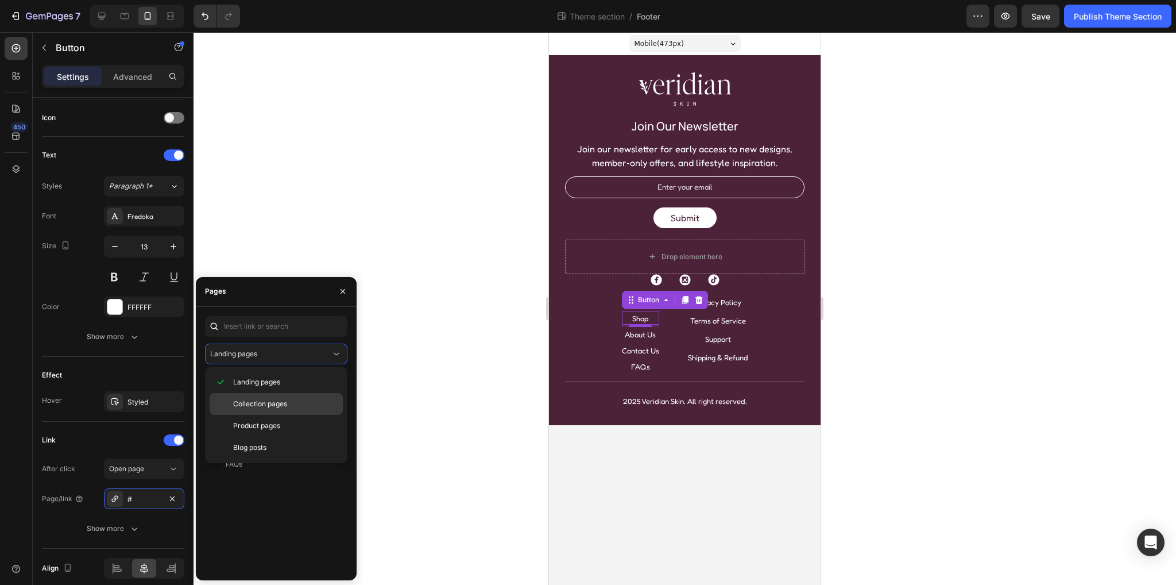
click at [272, 403] on span "Collection pages" at bounding box center [260, 404] width 54 height 10
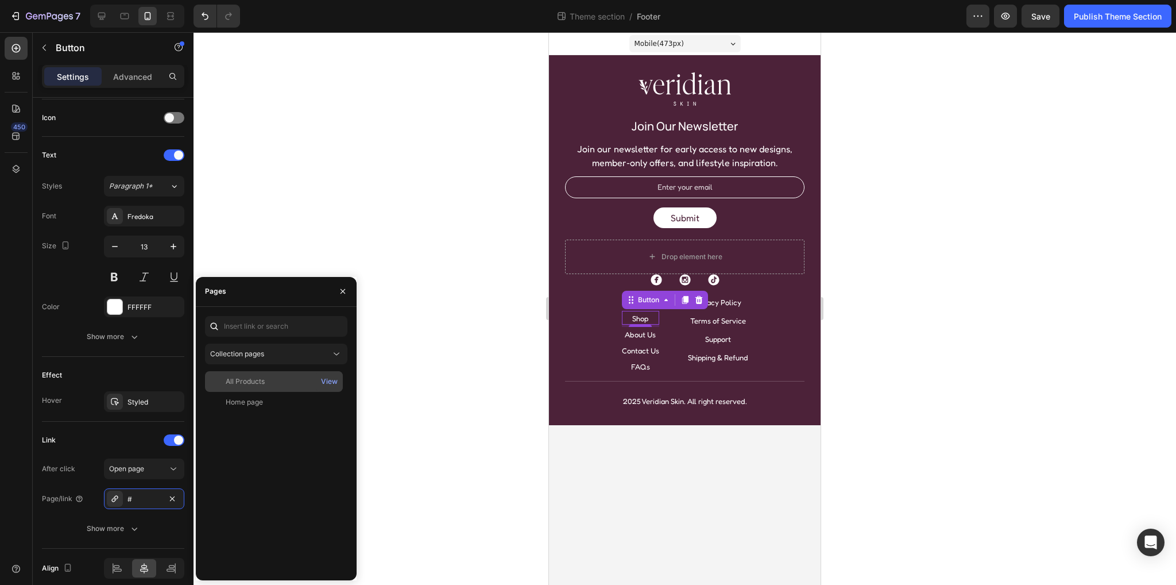
click at [246, 385] on div "All Products" at bounding box center [245, 381] width 39 height 10
click at [292, 463] on div "All Products View Home page View" at bounding box center [276, 471] width 142 height 200
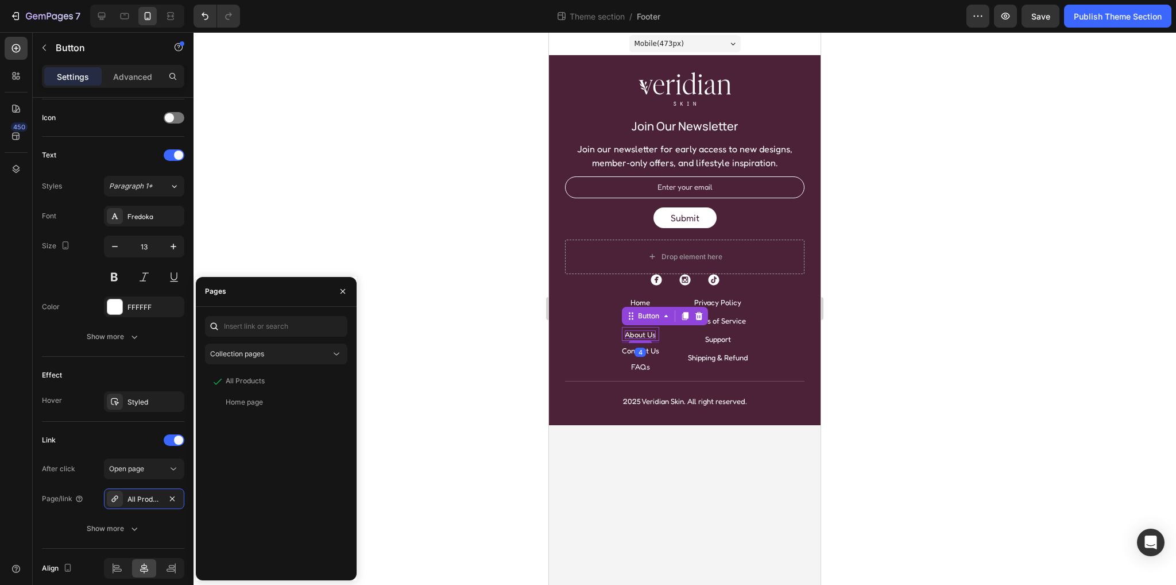
drag, startPoint x: 651, startPoint y: 331, endPoint x: 1001, endPoint y: 430, distance: 363.6
click at [651, 331] on p "About Us" at bounding box center [640, 334] width 31 height 9
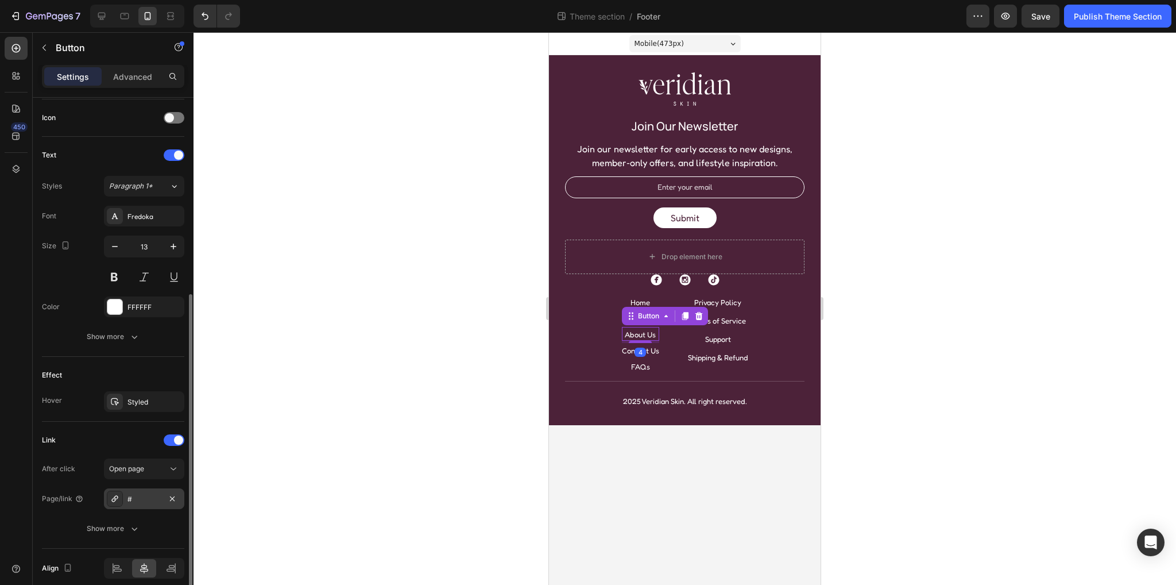
click at [146, 494] on div "#" at bounding box center [144, 499] width 33 height 10
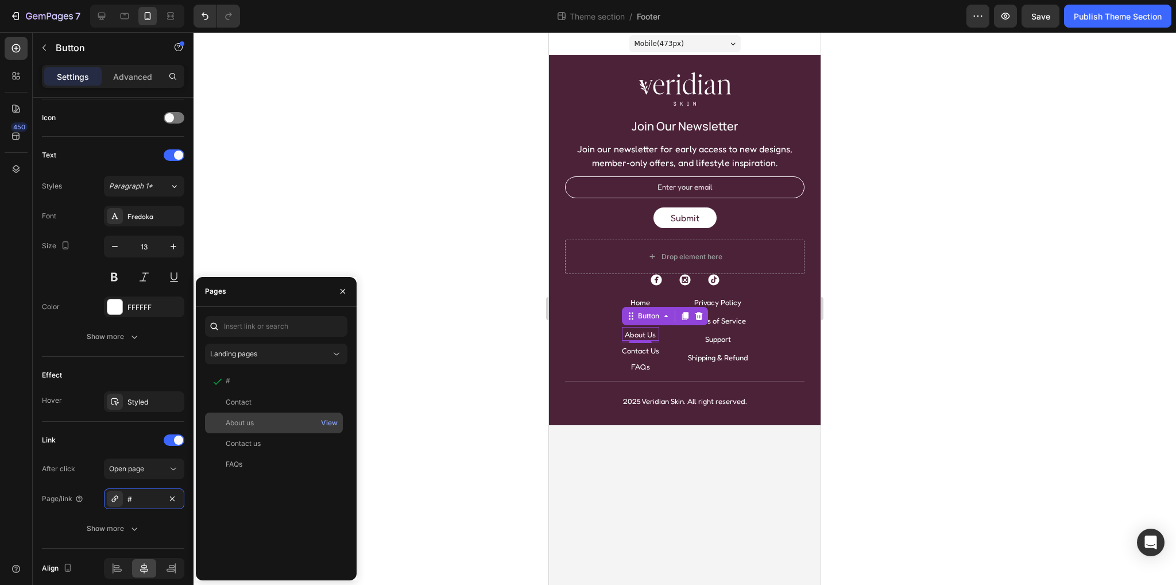
click at [254, 424] on div "About us" at bounding box center [240, 423] width 28 height 10
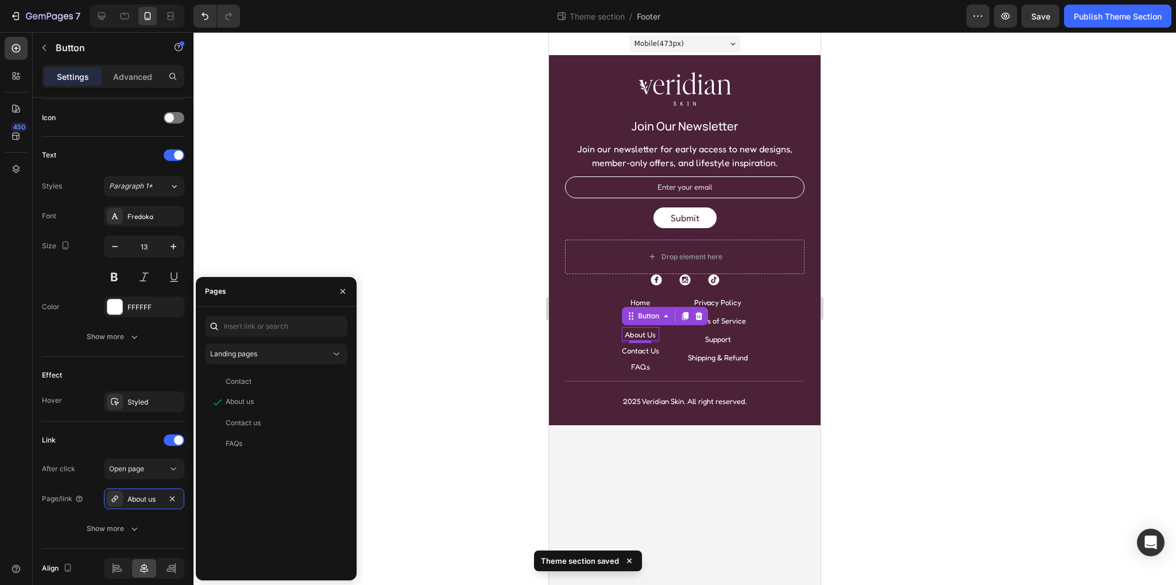
click at [316, 508] on div "Contact View About us View Contact us View FAQs View" at bounding box center [276, 471] width 142 height 200
click at [650, 347] on p "Contact Us" at bounding box center [640, 350] width 37 height 9
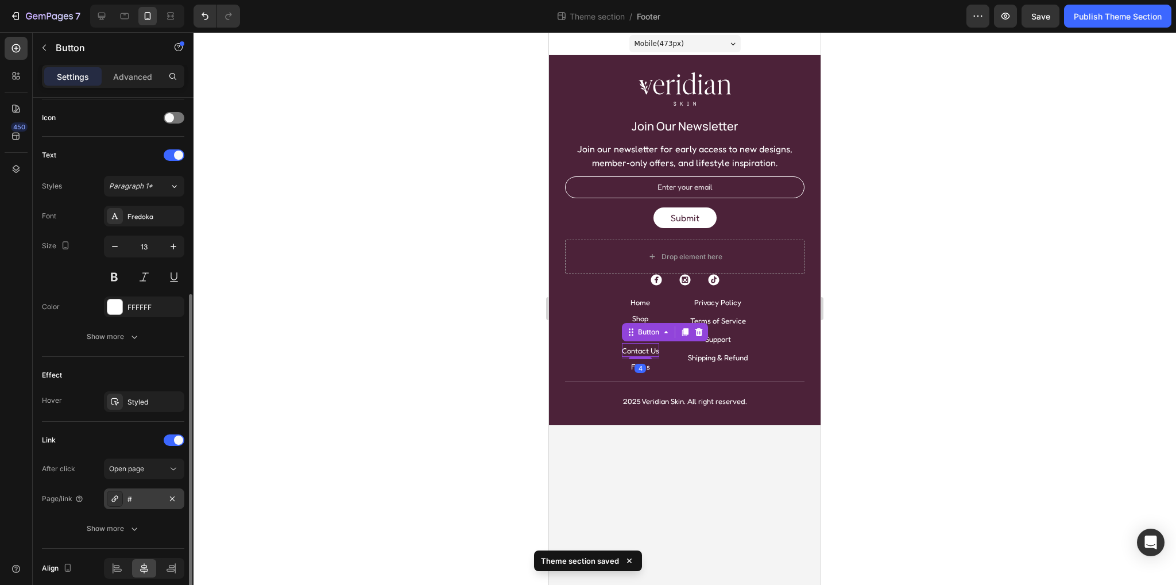
click at [147, 494] on div "#" at bounding box center [144, 499] width 33 height 10
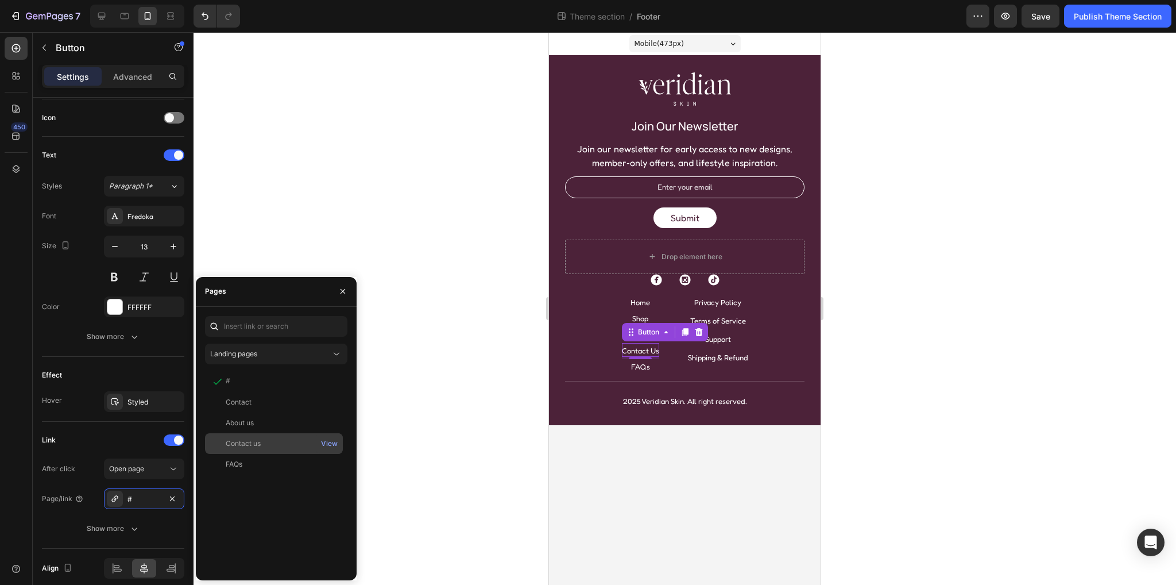
click at [250, 446] on div "Contact us" at bounding box center [243, 443] width 35 height 10
click at [644, 366] on div "4" at bounding box center [640, 368] width 11 height 9
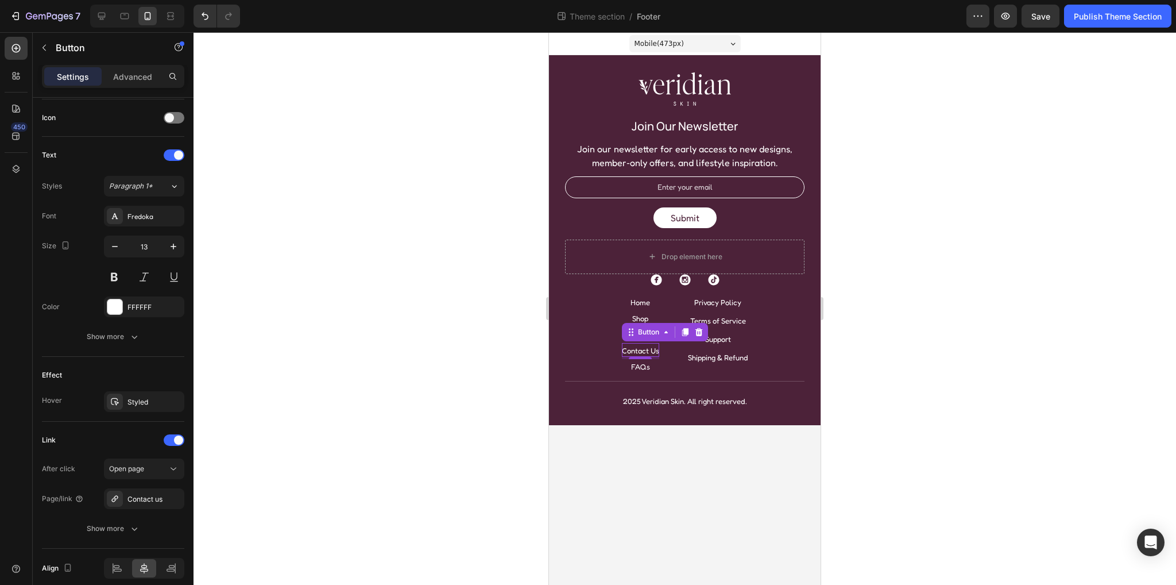
click at [638, 366] on div "4" at bounding box center [640, 368] width 11 height 9
click at [638, 364] on div "4" at bounding box center [640, 368] width 11 height 9
click at [651, 360] on div "FAQs Button" at bounding box center [640, 366] width 37 height 14
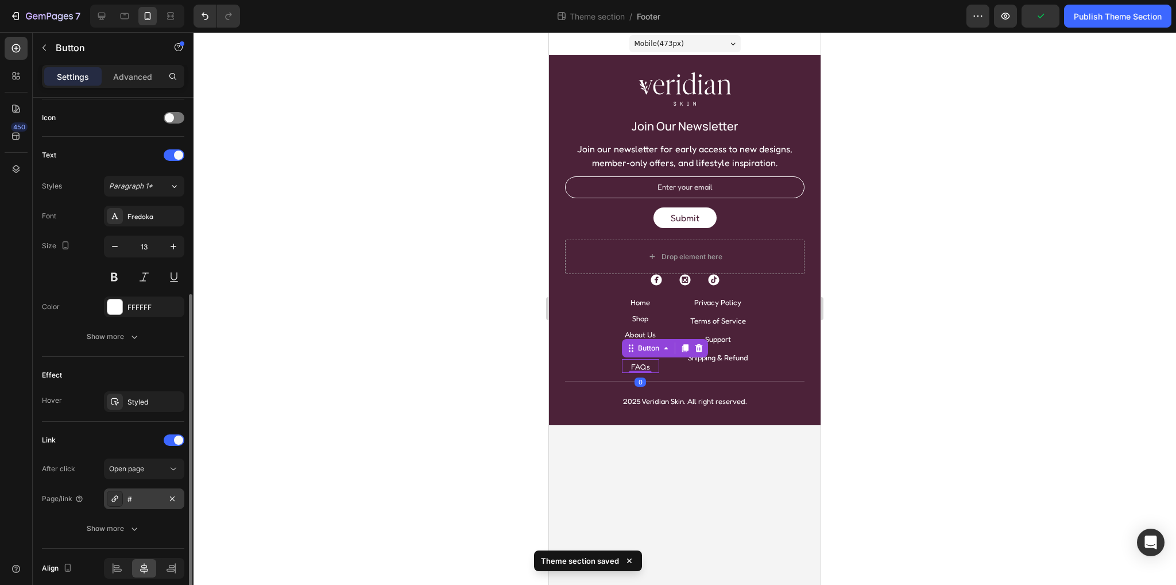
click at [136, 490] on div "#" at bounding box center [144, 498] width 80 height 21
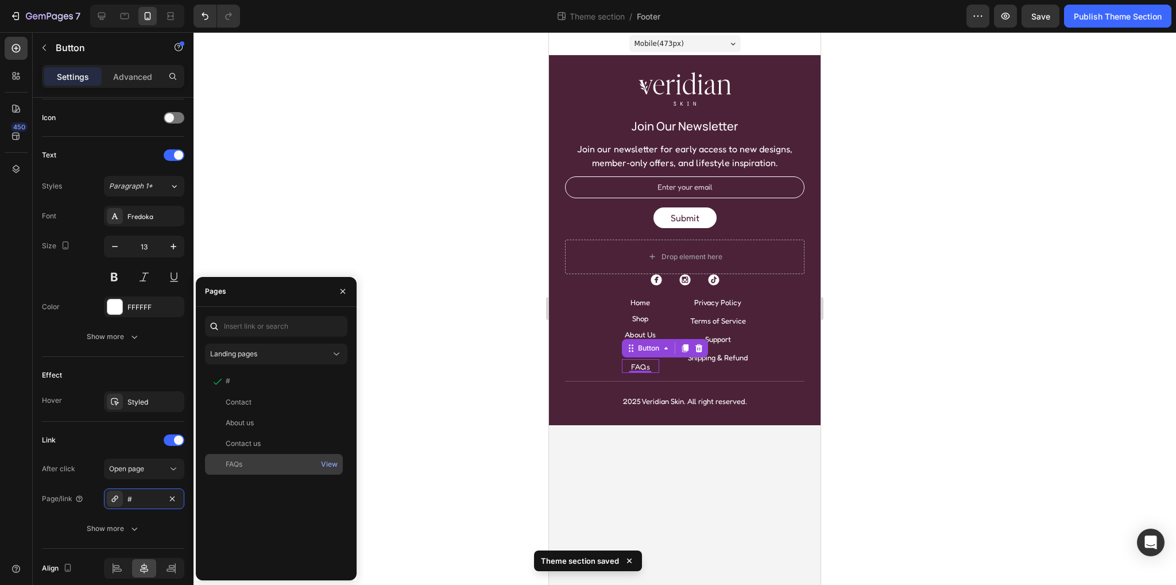
click at [252, 462] on div "FAQs" at bounding box center [274, 464] width 129 height 10
click at [113, 431] on div "Link" at bounding box center [113, 440] width 142 height 18
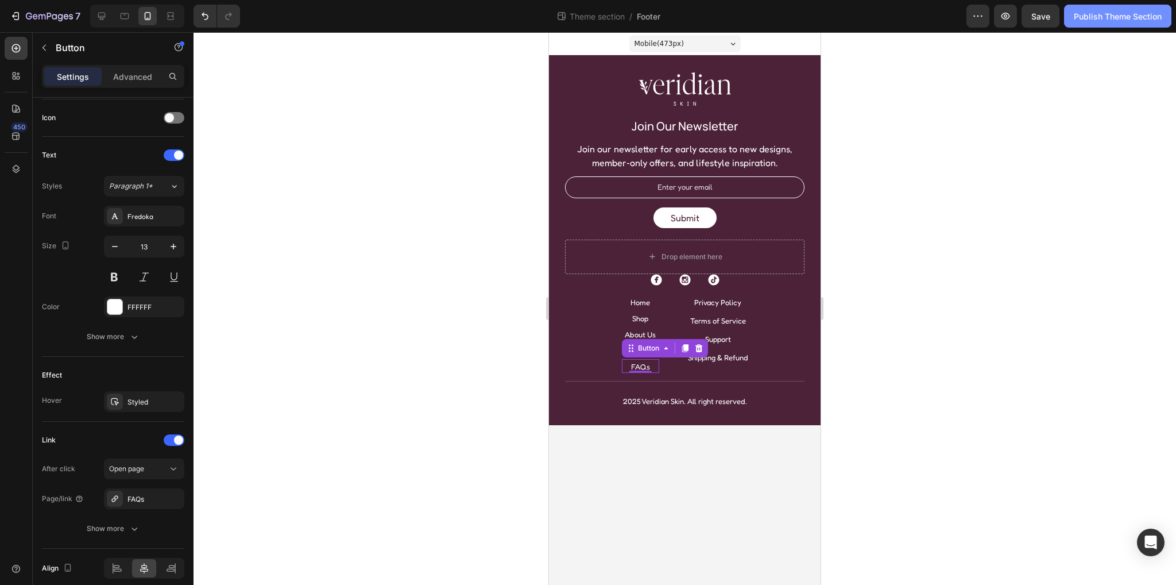
click at [1100, 18] on div "Publish Theme Section" at bounding box center [1118, 16] width 88 height 12
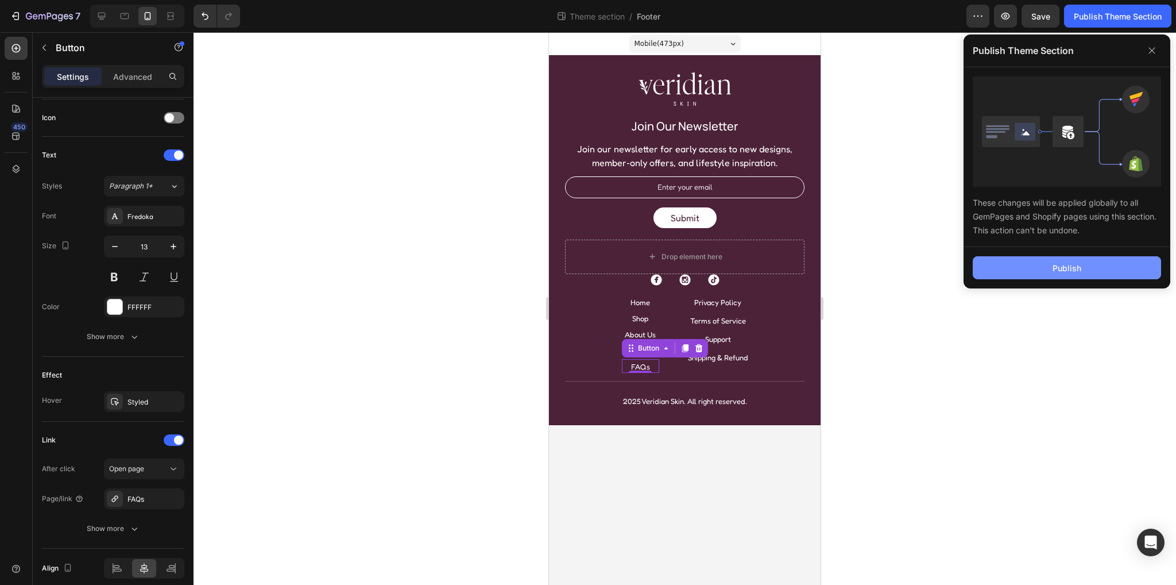
click at [1045, 271] on button "Publish" at bounding box center [1067, 267] width 188 height 23
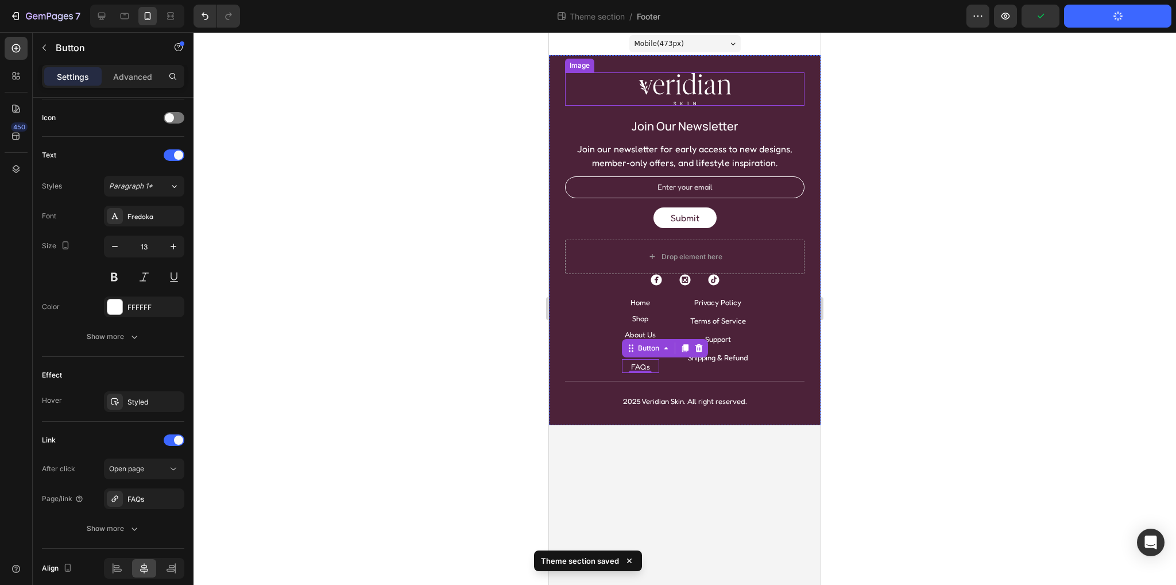
click at [674, 84] on img at bounding box center [685, 88] width 92 height 33
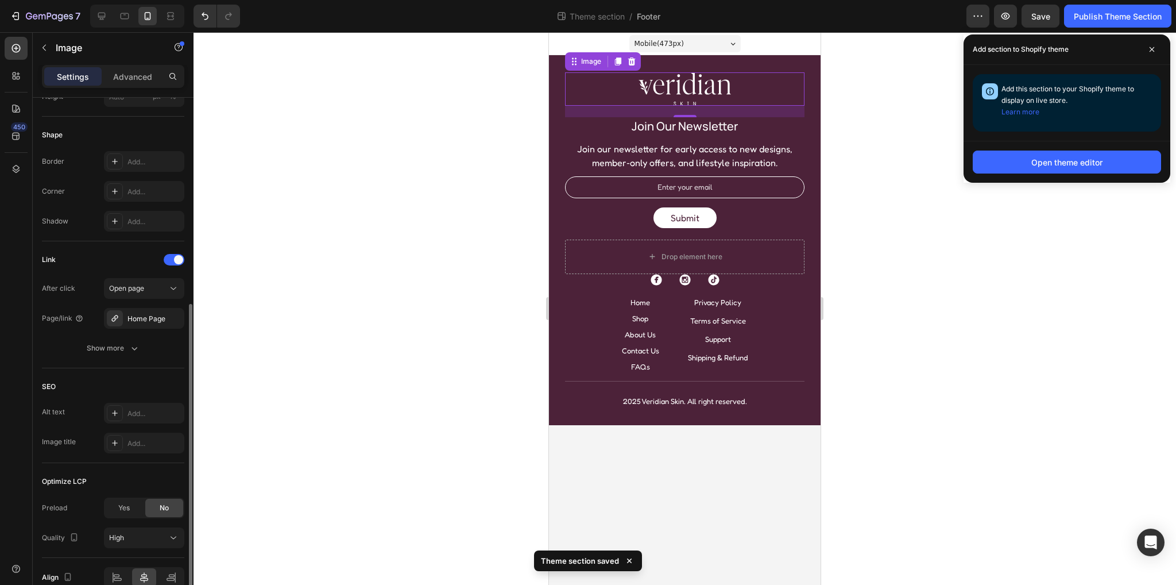
scroll to position [264, 0]
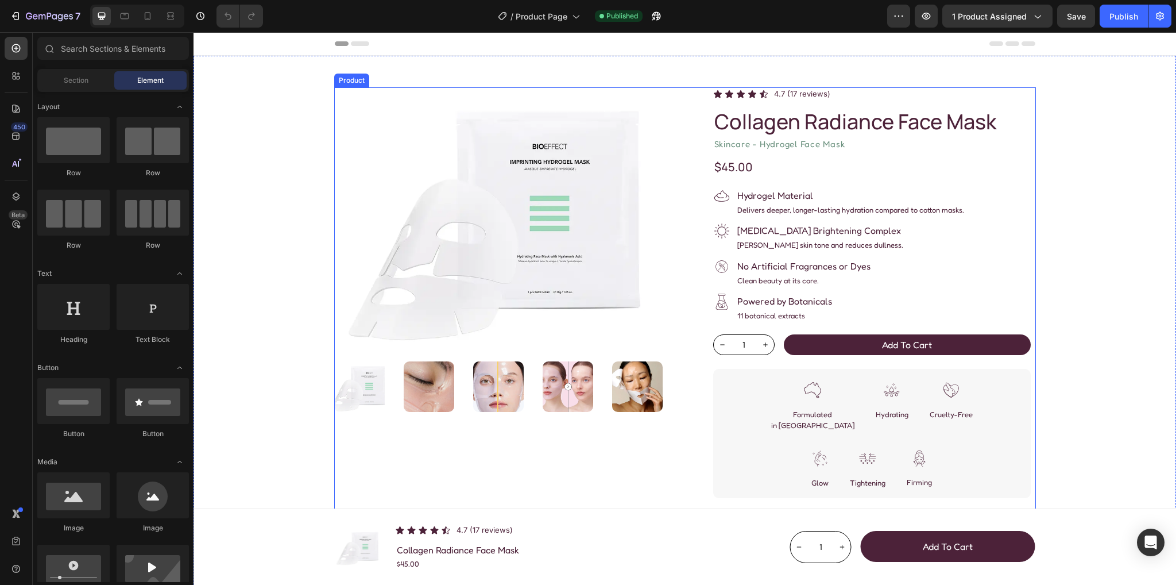
click at [680, 191] on div "Product Images Icon Icon Icon Icon Icon Icon List 4.7 (17 reviews) Text Block R…" at bounding box center [685, 330] width 702 height 486
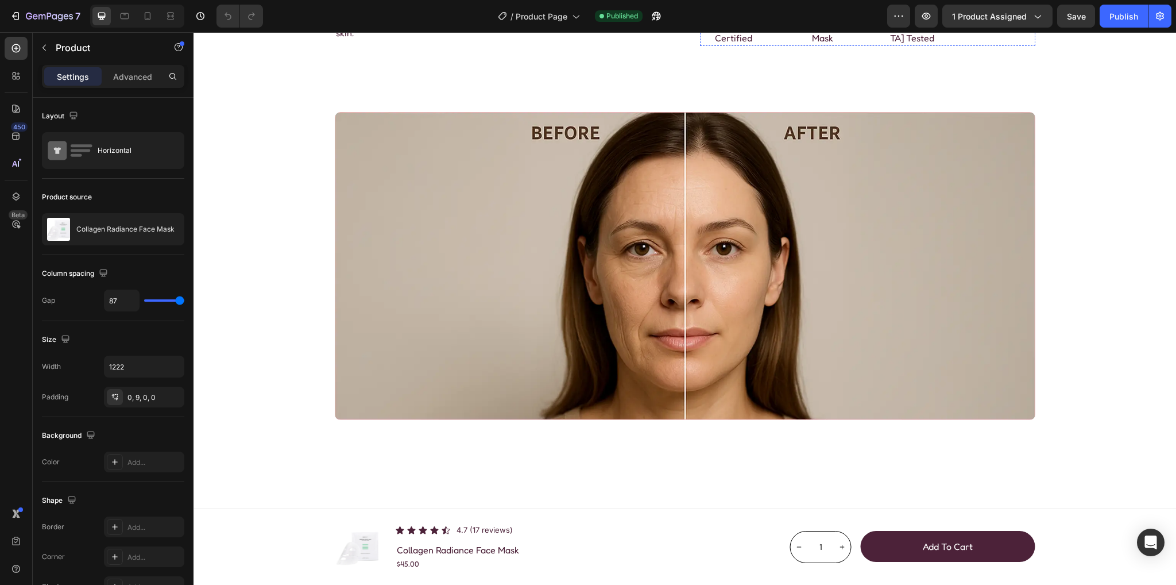
scroll to position [1321, 0]
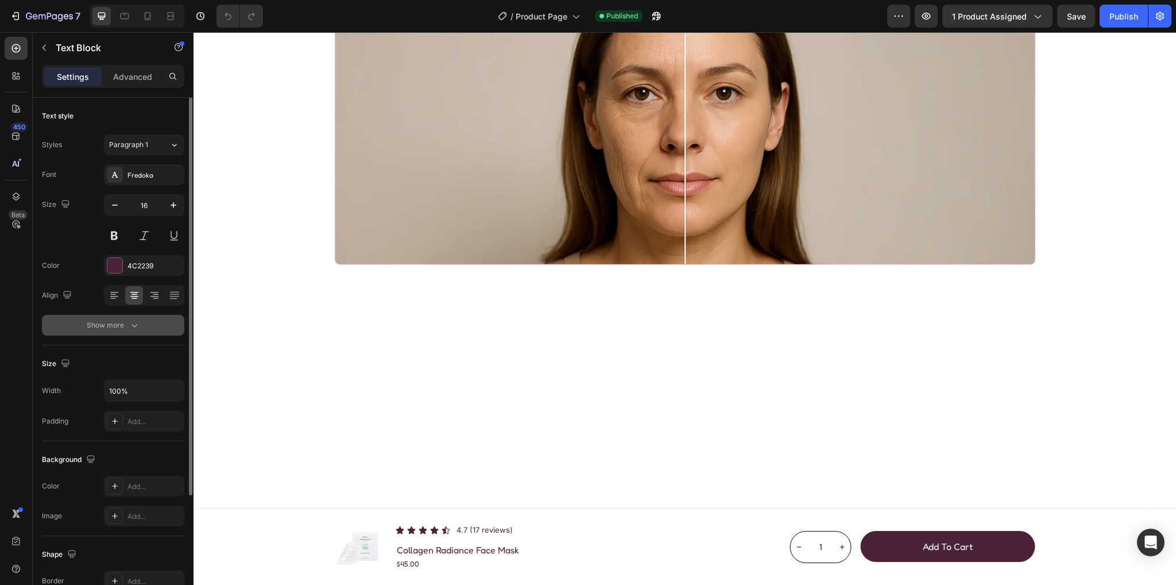
click at [120, 328] on div "Show more" at bounding box center [113, 324] width 53 height 11
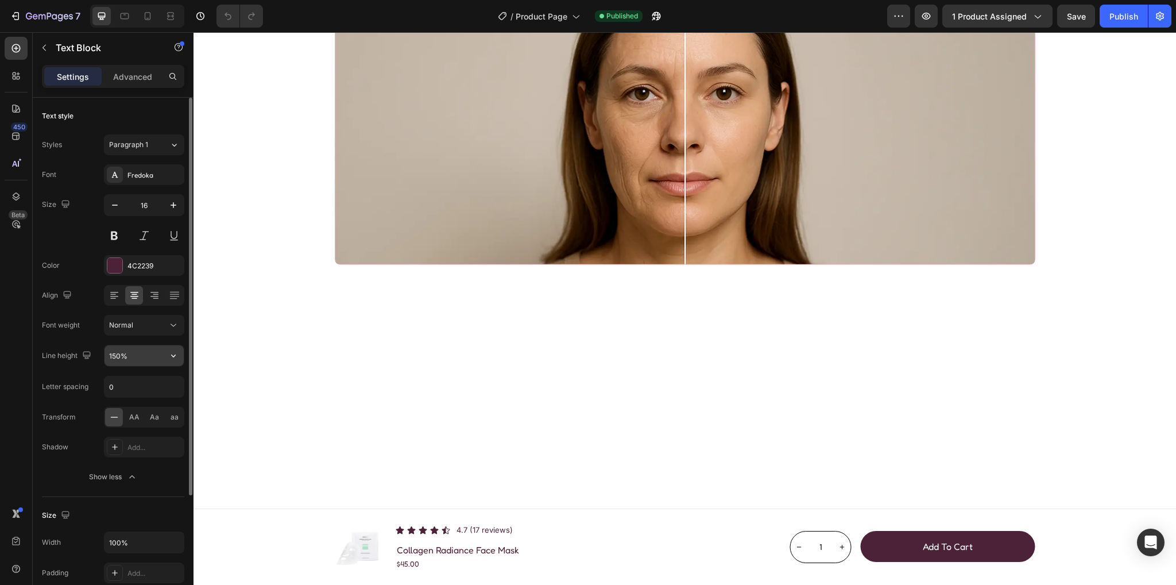
click at [119, 350] on input "150%" at bounding box center [144, 355] width 79 height 21
type input "110%"
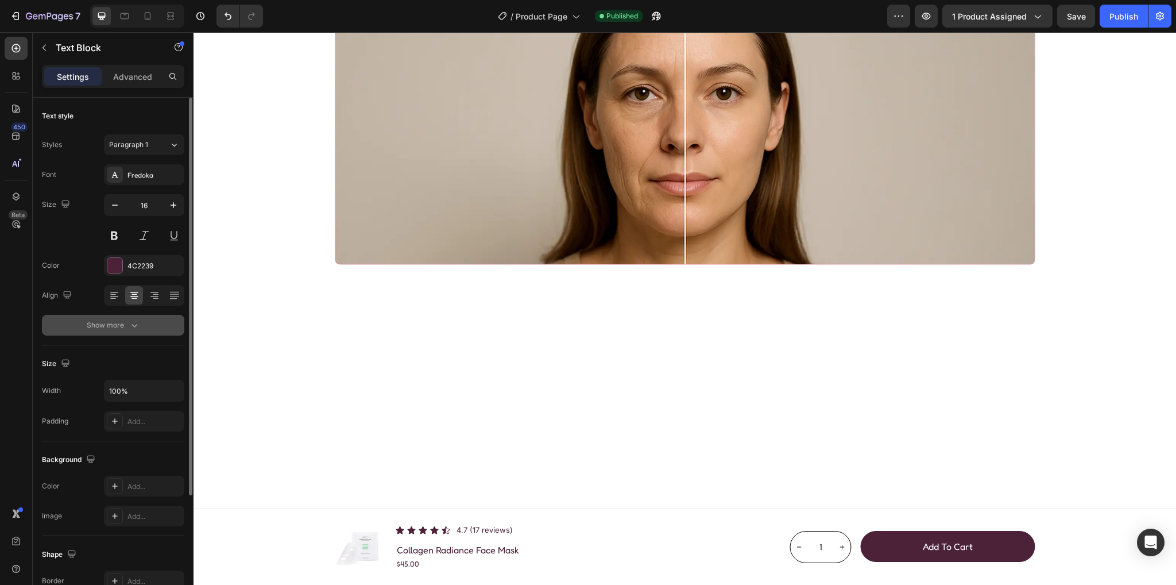
click at [121, 320] on div "Show more" at bounding box center [113, 324] width 53 height 11
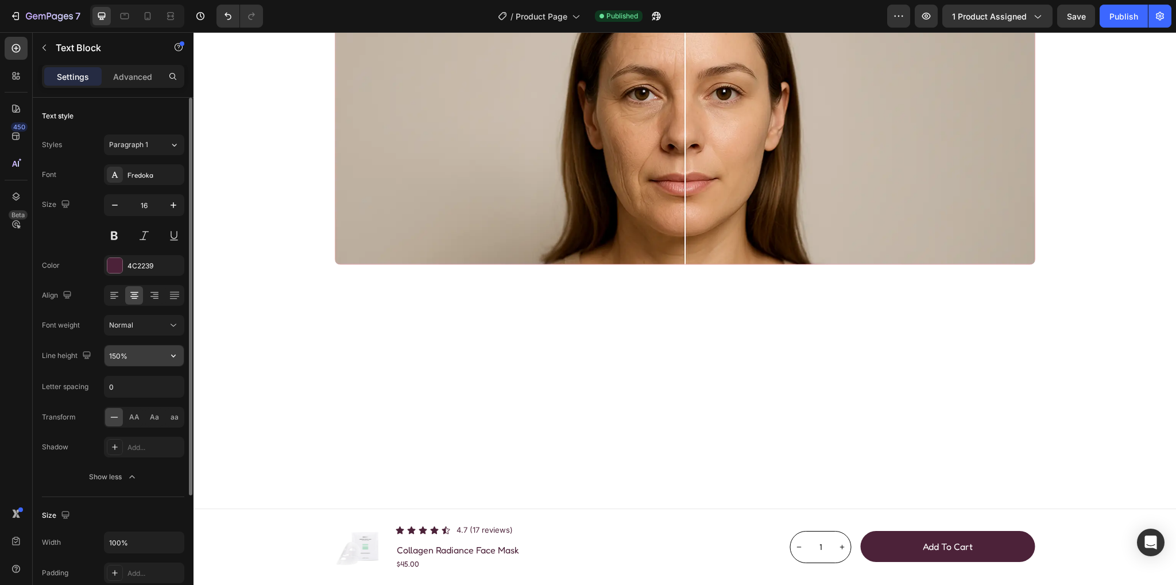
click at [111, 353] on input "150%" at bounding box center [144, 355] width 79 height 21
type input "110%"
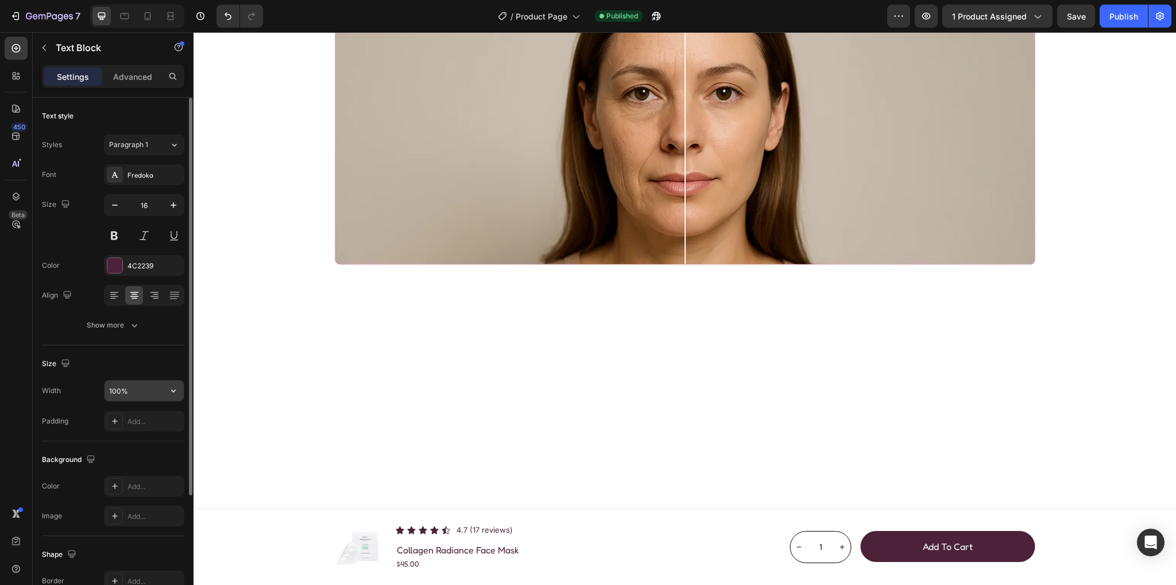
click at [113, 388] on input "100%" at bounding box center [144, 390] width 79 height 21
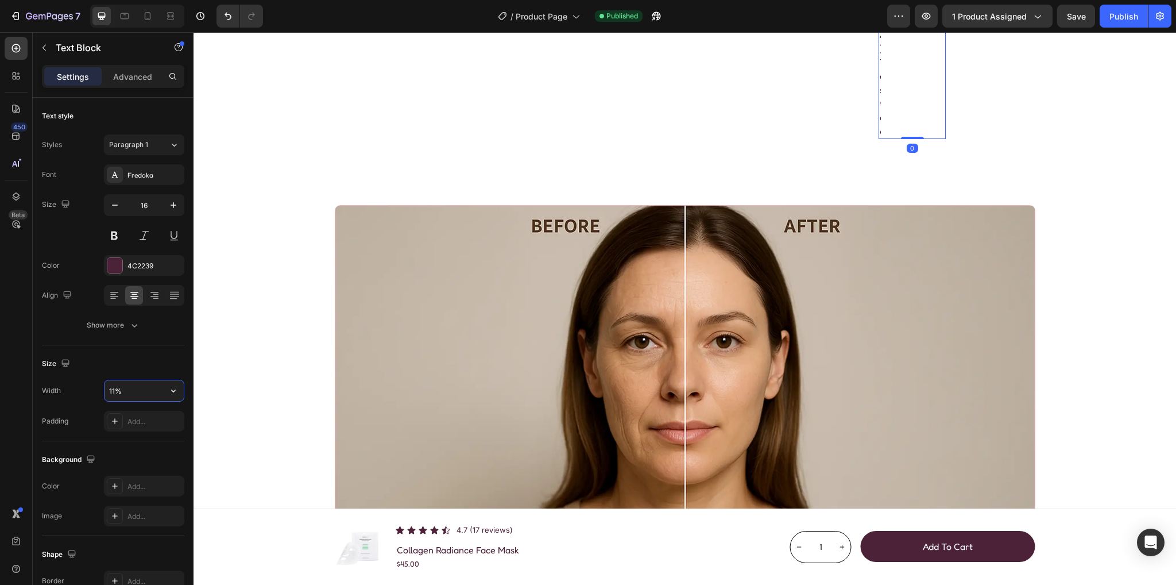
type input "110%"
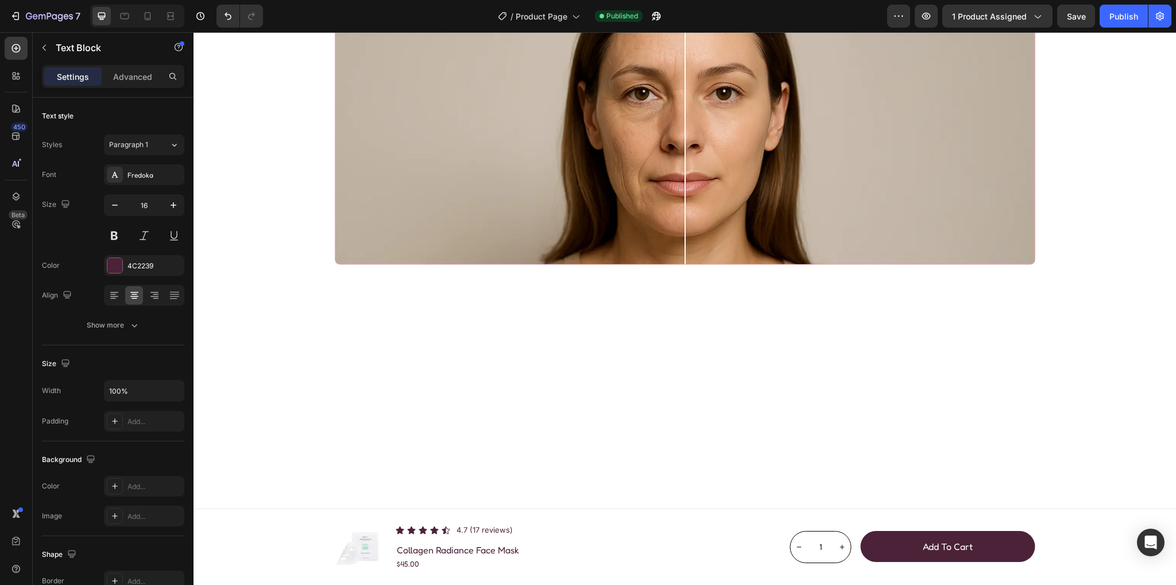
click at [119, 389] on input "100%" at bounding box center [144, 390] width 79 height 21
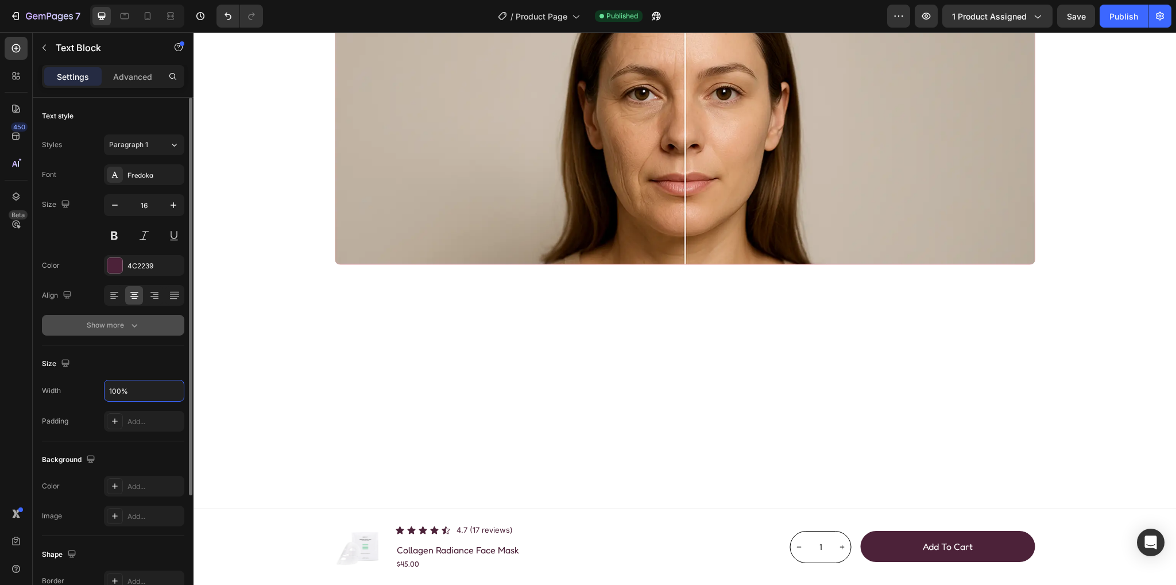
click at [127, 326] on div "Show more" at bounding box center [113, 324] width 53 height 11
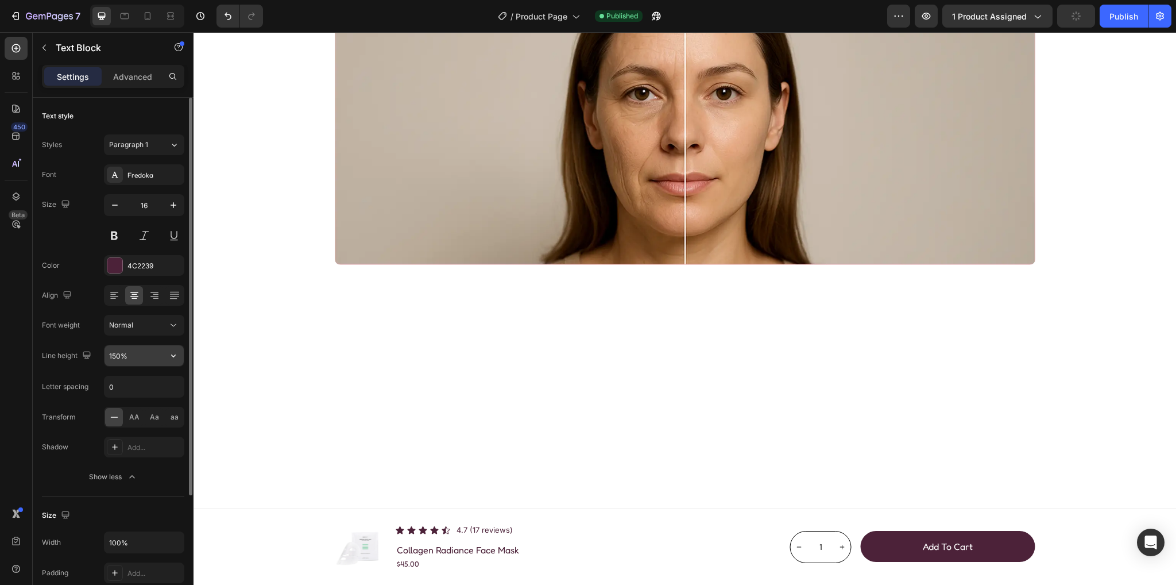
click at [116, 354] on input "150%" at bounding box center [144, 355] width 79 height 21
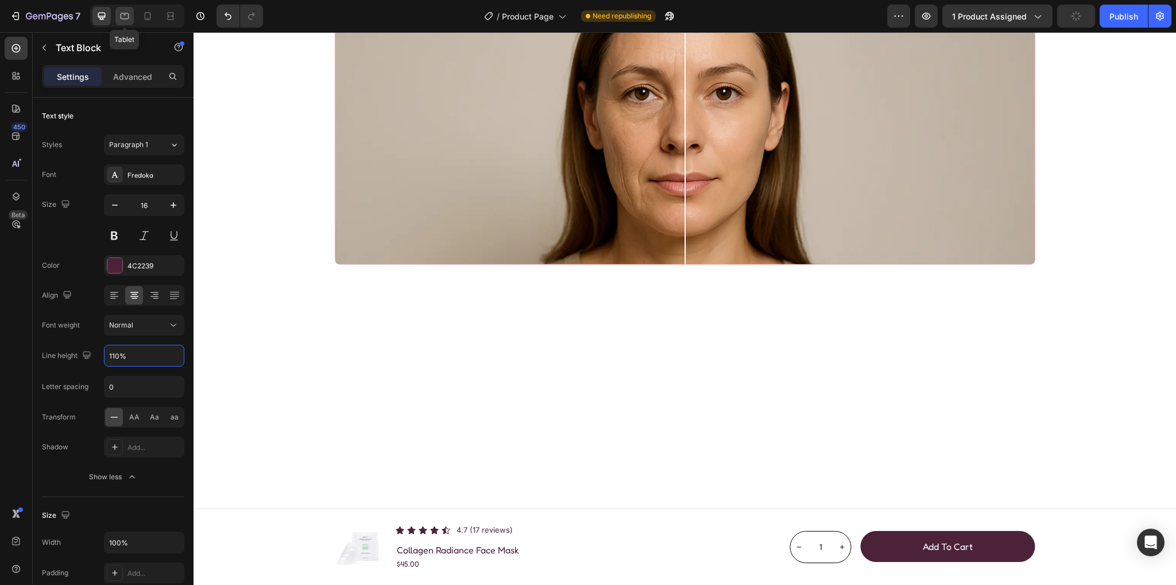
click at [127, 18] on icon at bounding box center [125, 16] width 9 height 6
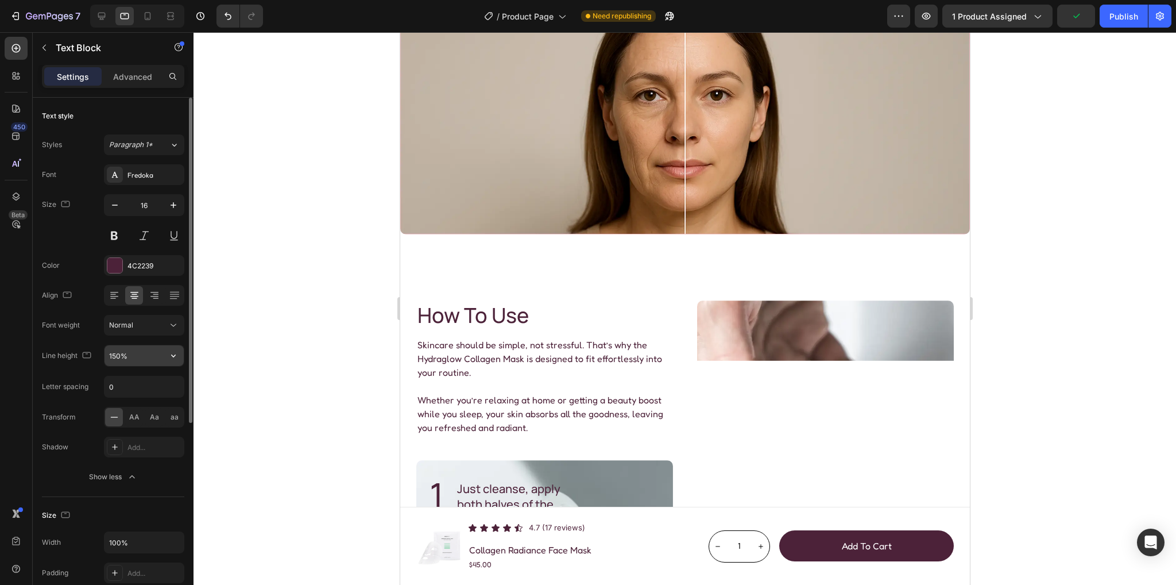
scroll to position [1331, 0]
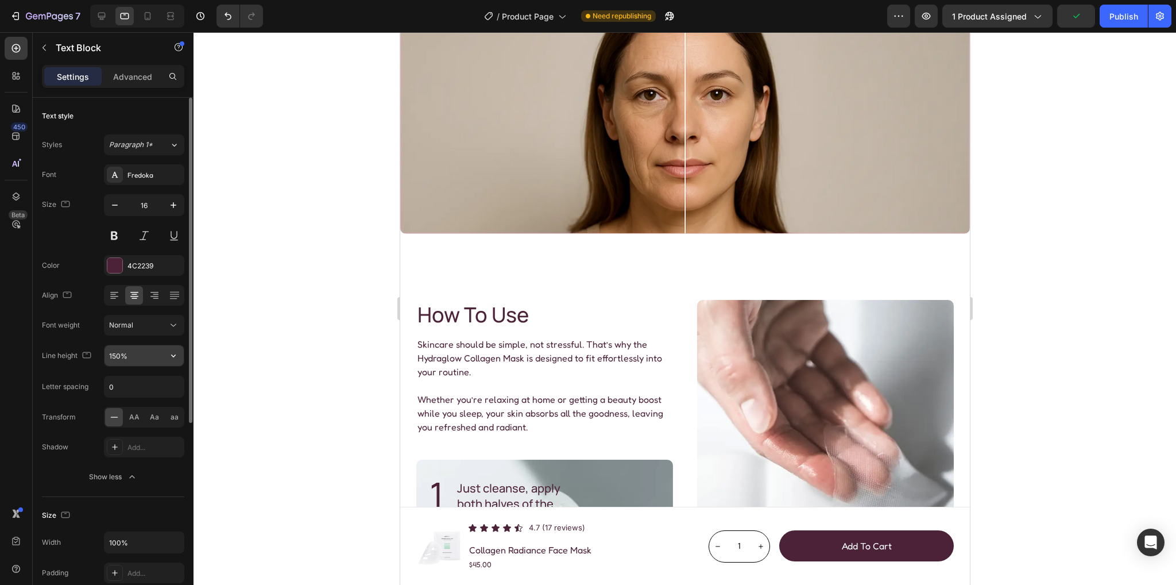
click at [119, 354] on input "150%" at bounding box center [144, 355] width 79 height 21
type input "110%"
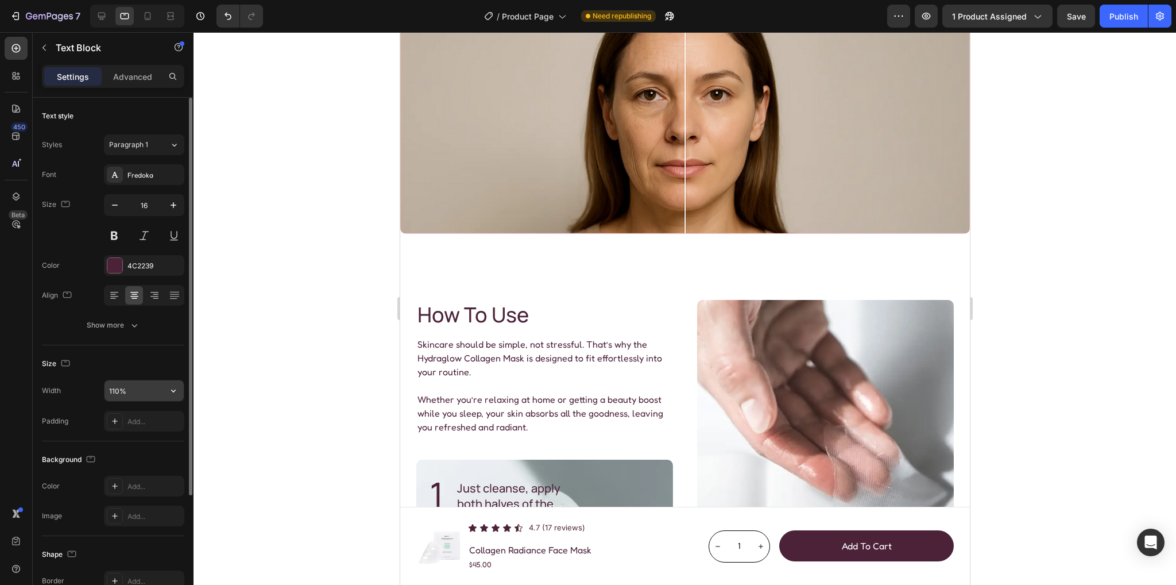
click at [116, 389] on input "110%" at bounding box center [144, 390] width 79 height 21
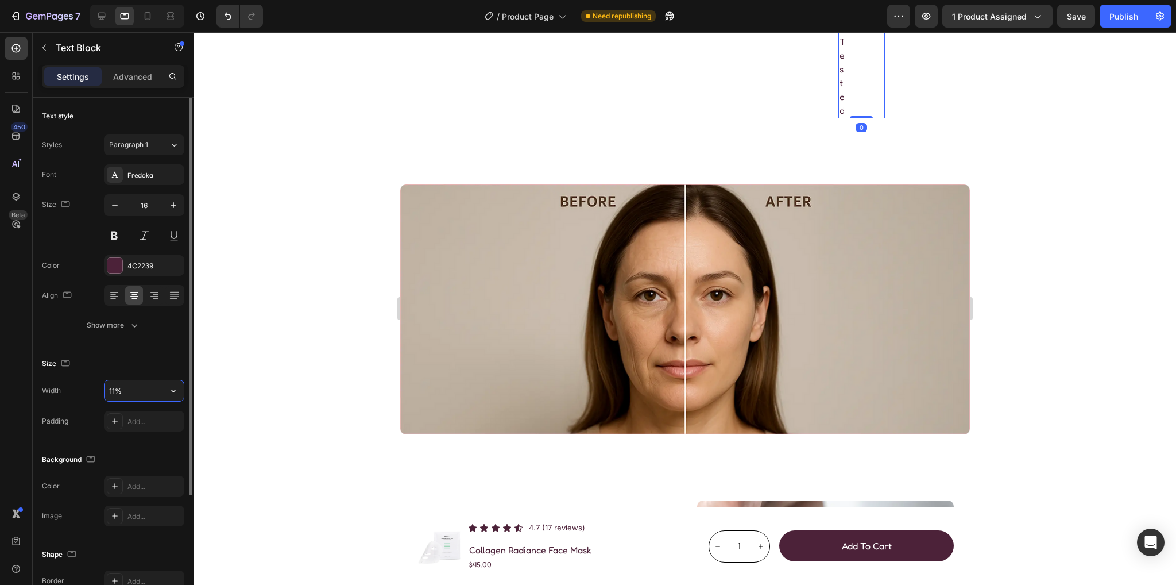
type input "110%"
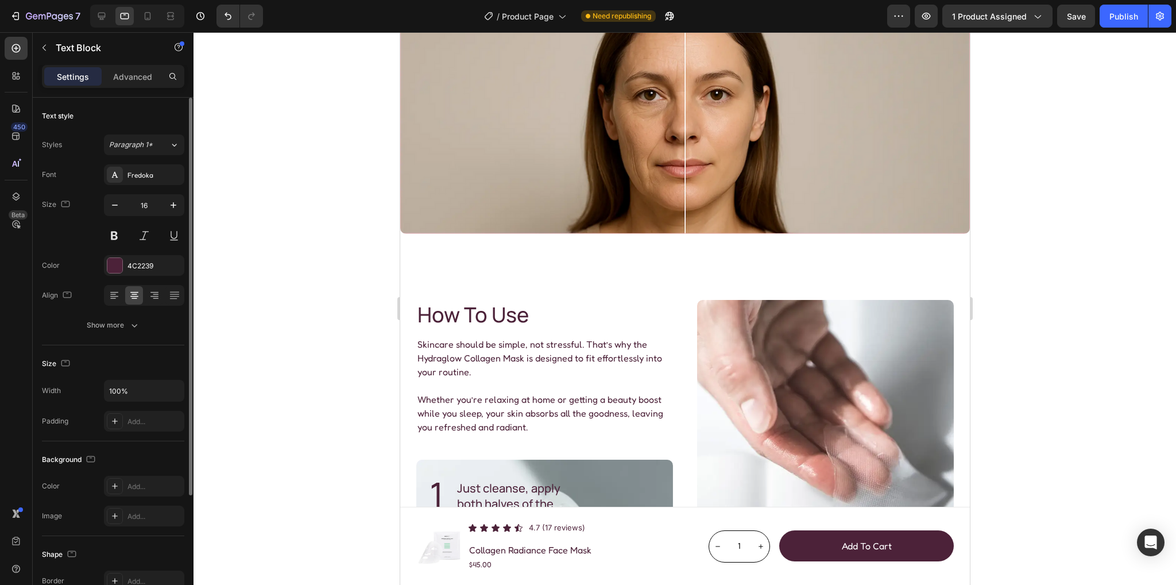
click at [117, 391] on input "100%" at bounding box center [144, 390] width 79 height 21
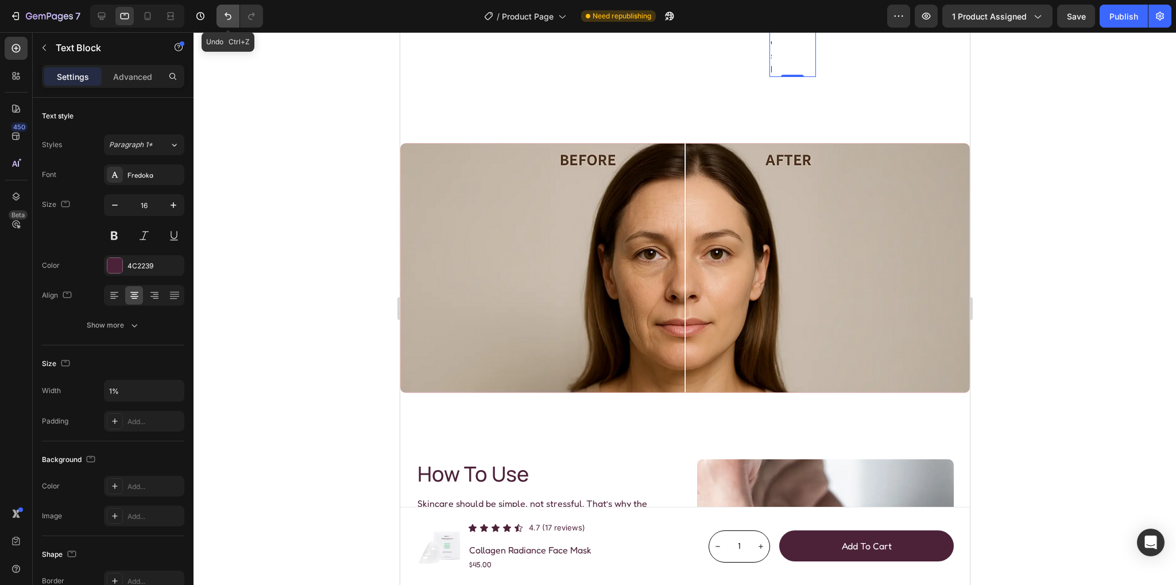
click at [235, 20] on button "Undo/Redo" at bounding box center [228, 16] width 23 height 23
type input "100%"
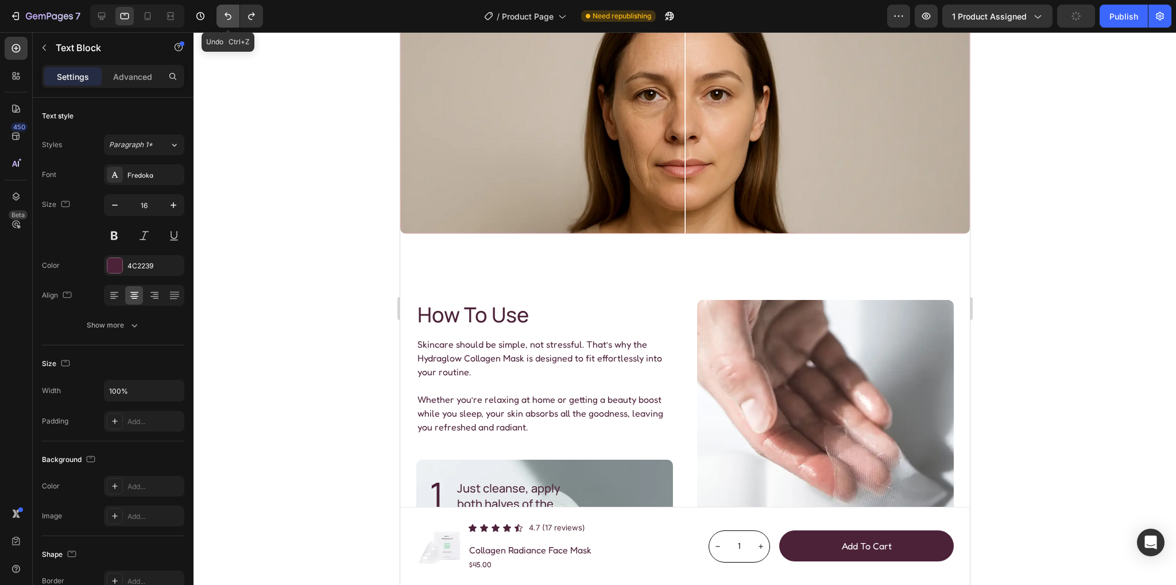
click at [235, 20] on button "Undo/Redo" at bounding box center [228, 16] width 23 height 23
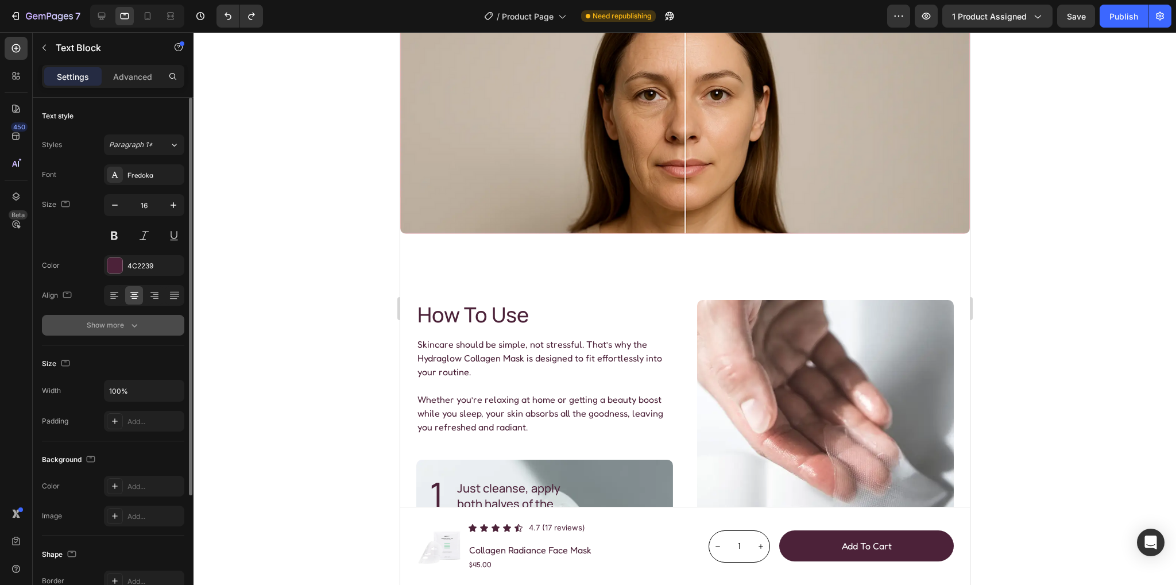
click at [132, 331] on button "Show more" at bounding box center [113, 325] width 142 height 21
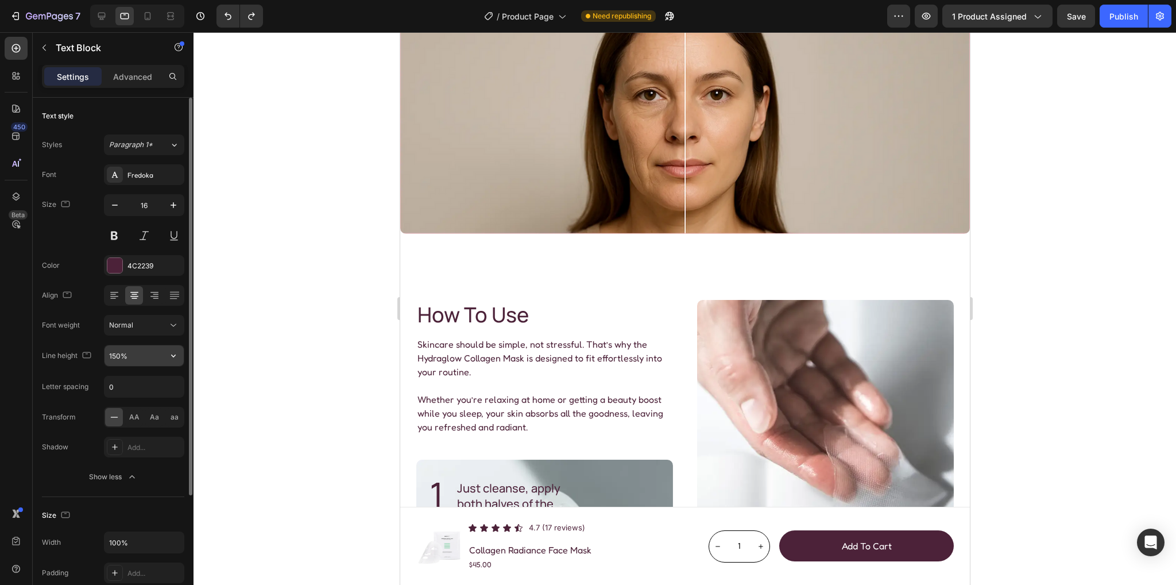
click at [113, 358] on input "150%" at bounding box center [144, 355] width 79 height 21
type input "110%"
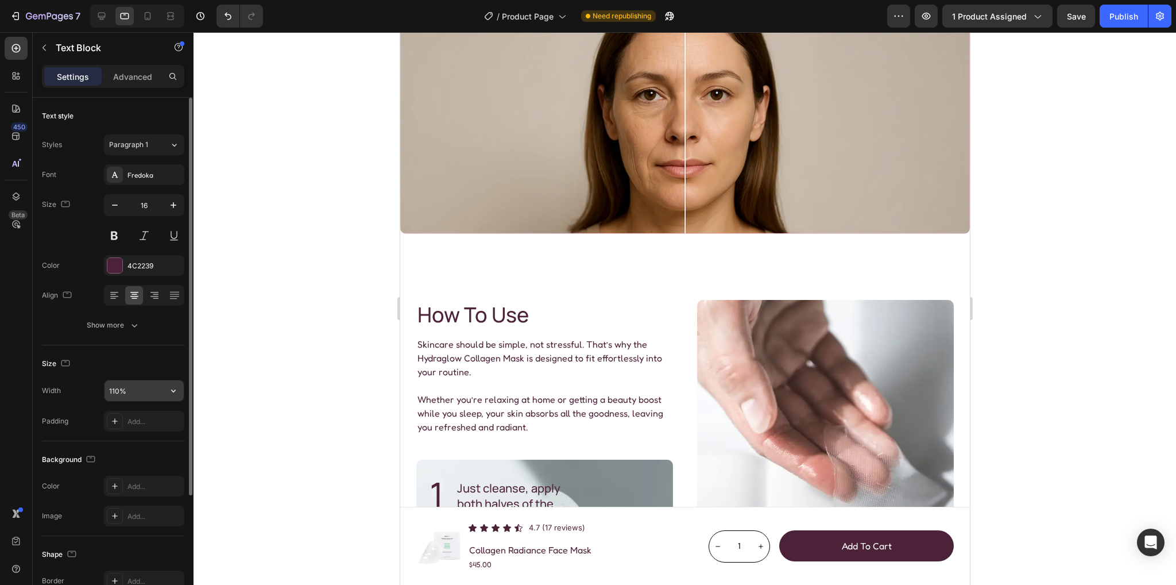
click at [117, 391] on input "110%" at bounding box center [144, 390] width 79 height 21
type input "100%"
click at [126, 323] on div "Show more" at bounding box center [113, 324] width 53 height 11
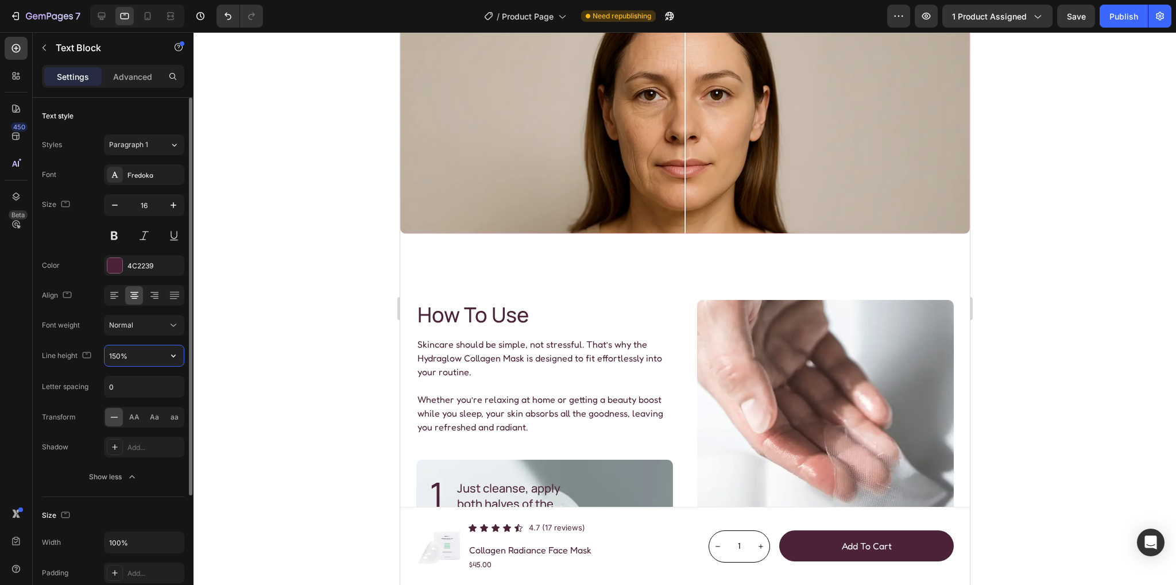
click at [112, 361] on input "150%" at bounding box center [144, 355] width 79 height 21
type input "110%"
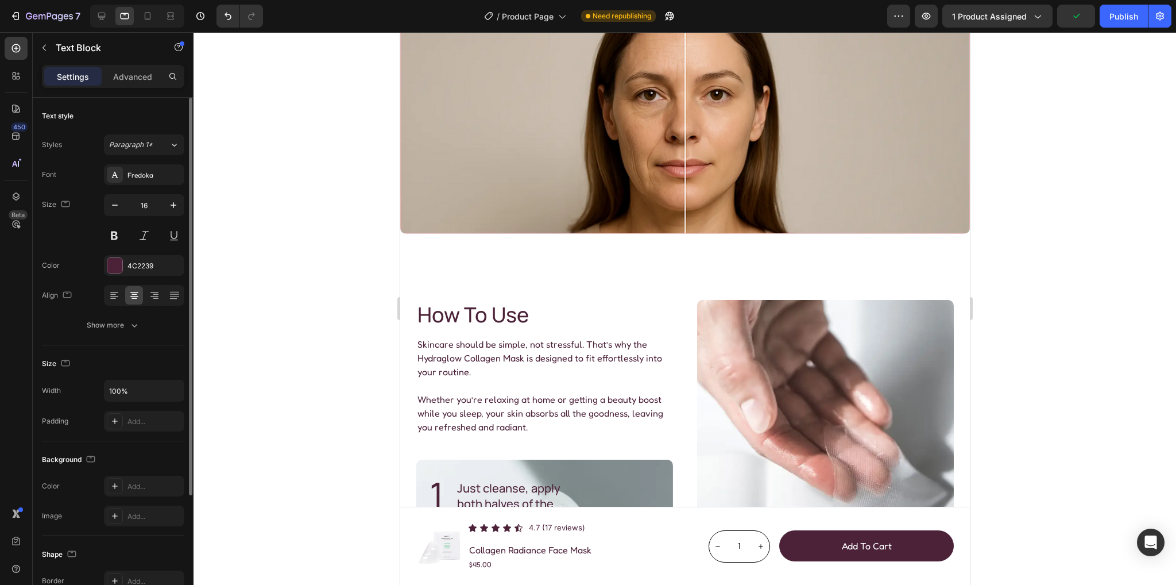
click at [134, 313] on div "Font Fredoka Size 16 Color 4C2239 Align Show more" at bounding box center [113, 249] width 142 height 171
click at [138, 315] on button "Show more" at bounding box center [113, 325] width 142 height 21
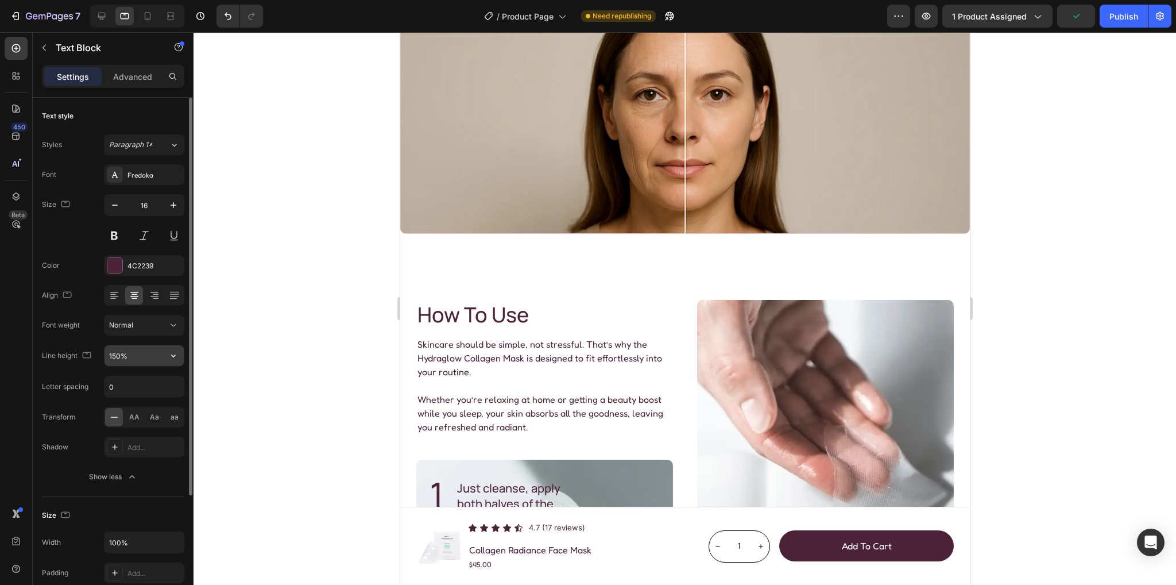
click at [114, 353] on input "150%" at bounding box center [144, 355] width 79 height 21
type input "110%"
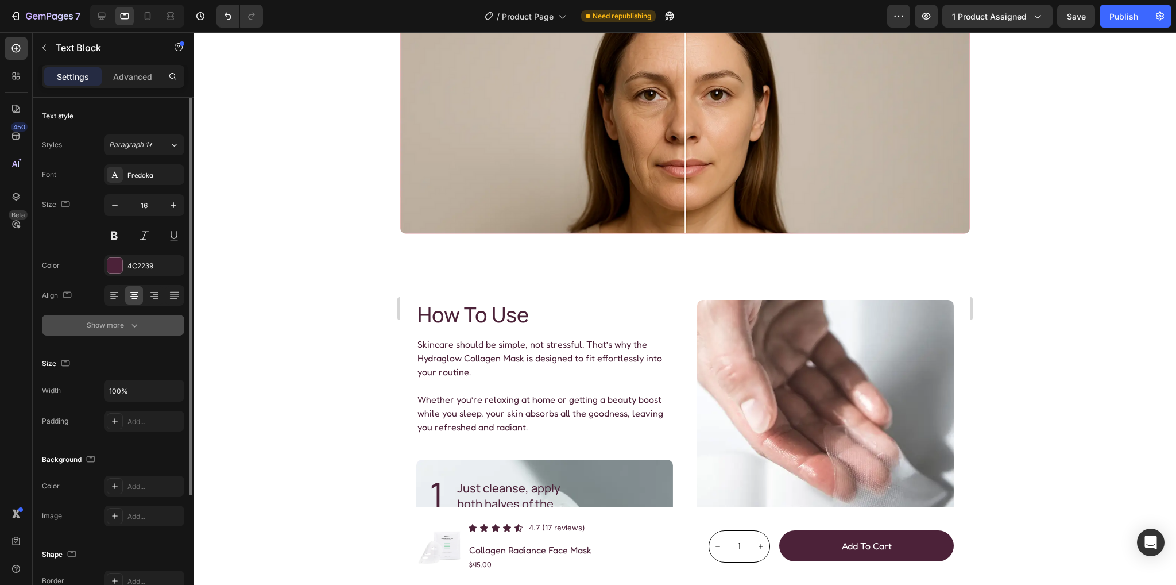
click at [142, 317] on button "Show more" at bounding box center [113, 325] width 142 height 21
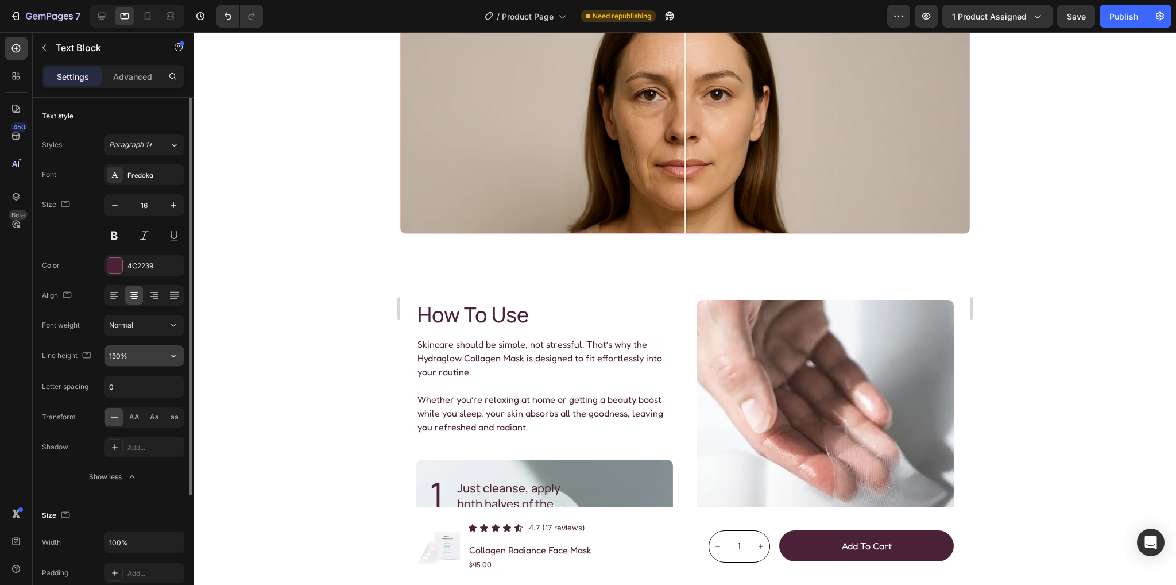
click at [109, 351] on input "150%" at bounding box center [144, 355] width 79 height 21
click at [148, 13] on icon at bounding box center [147, 15] width 11 height 11
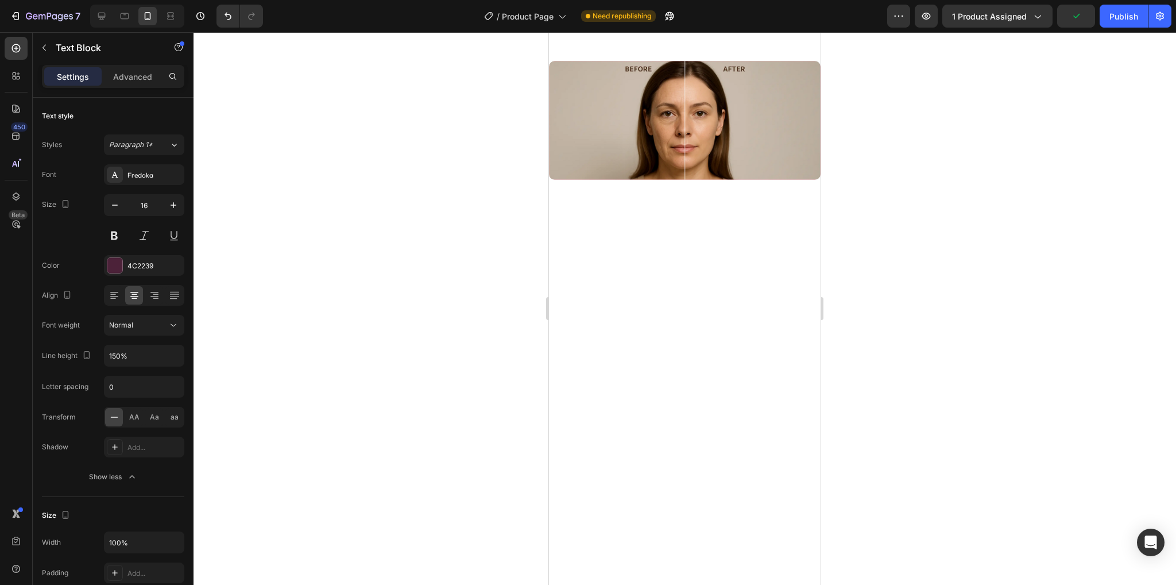
scroll to position [1307, 0]
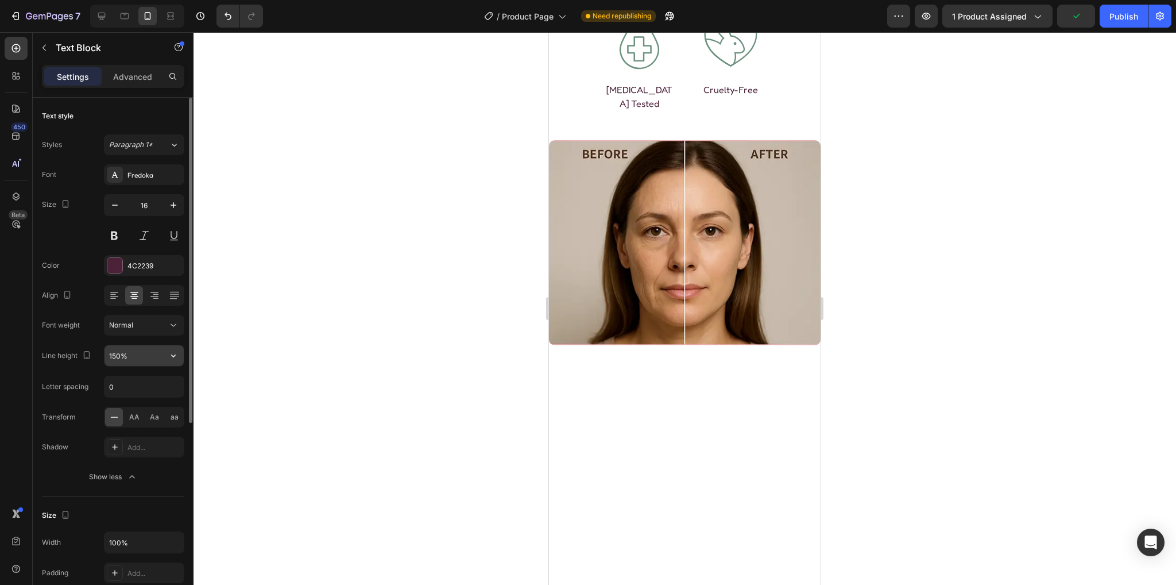
click at [111, 358] on input "150%" at bounding box center [144, 355] width 79 height 21
type input "110%"
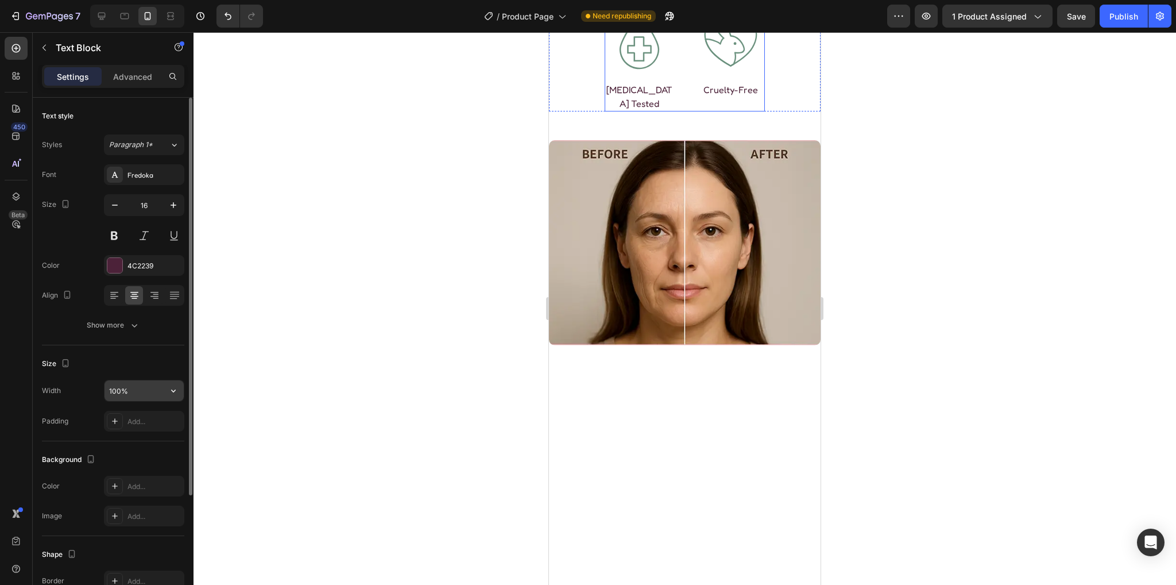
click at [106, 394] on input "100%" at bounding box center [144, 390] width 79 height 21
click at [132, 325] on icon "button" at bounding box center [135, 325] width 6 height 3
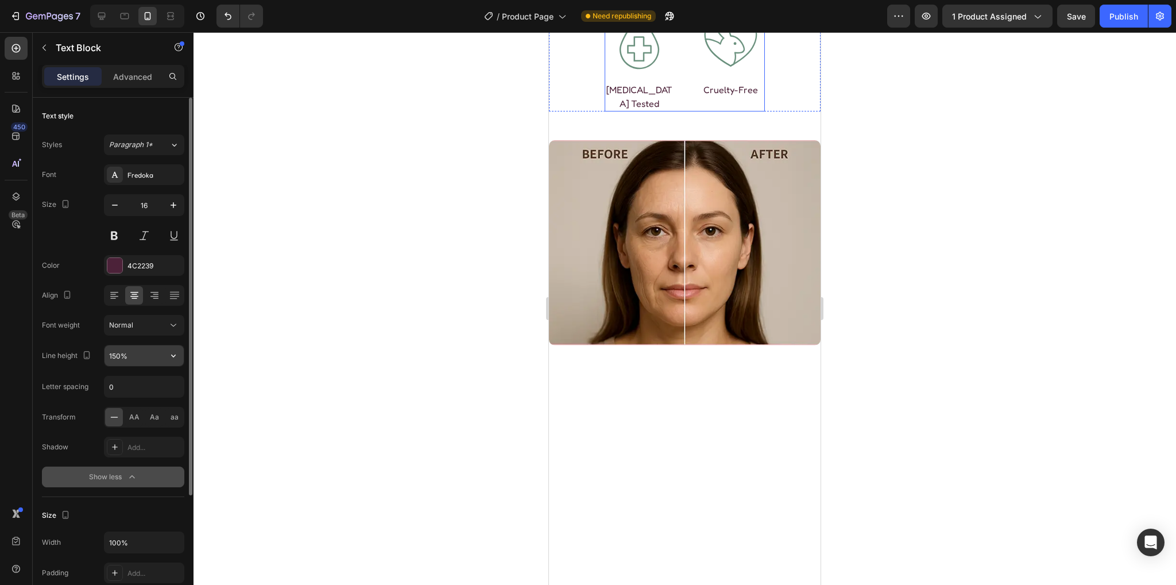
click at [118, 356] on input "150%" at bounding box center [144, 355] width 79 height 21
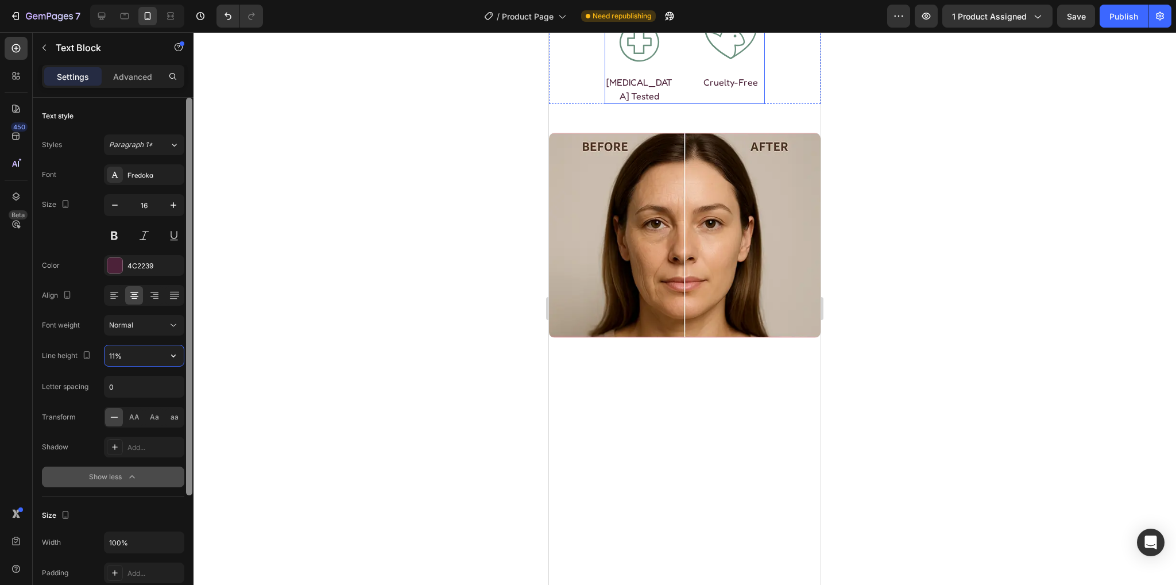
type input "110%"
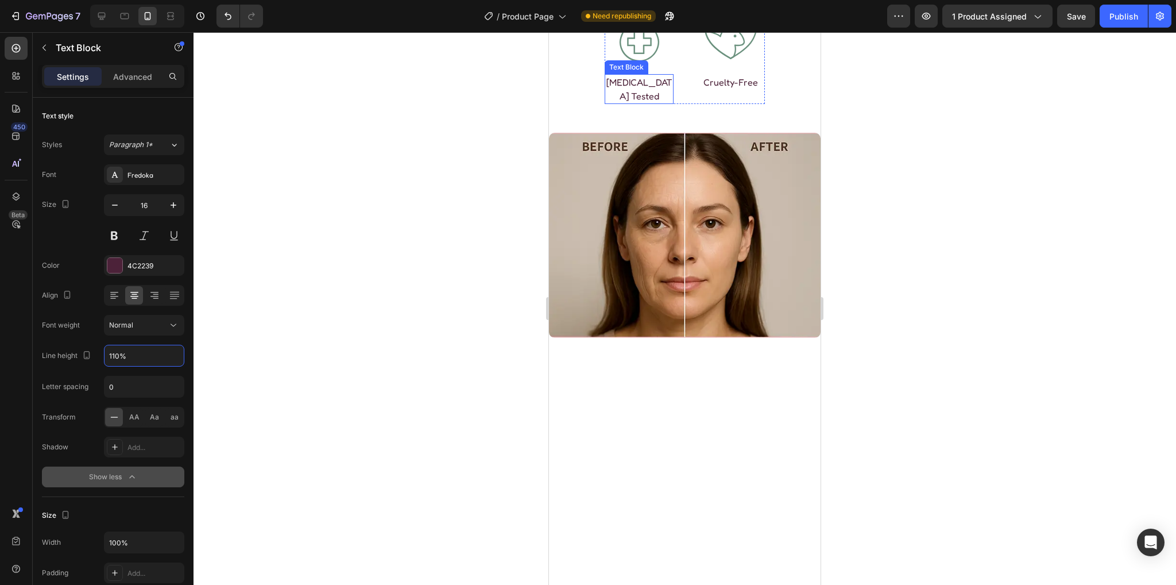
click at [641, 103] on p "Dermatologist Tested" at bounding box center [639, 89] width 67 height 28
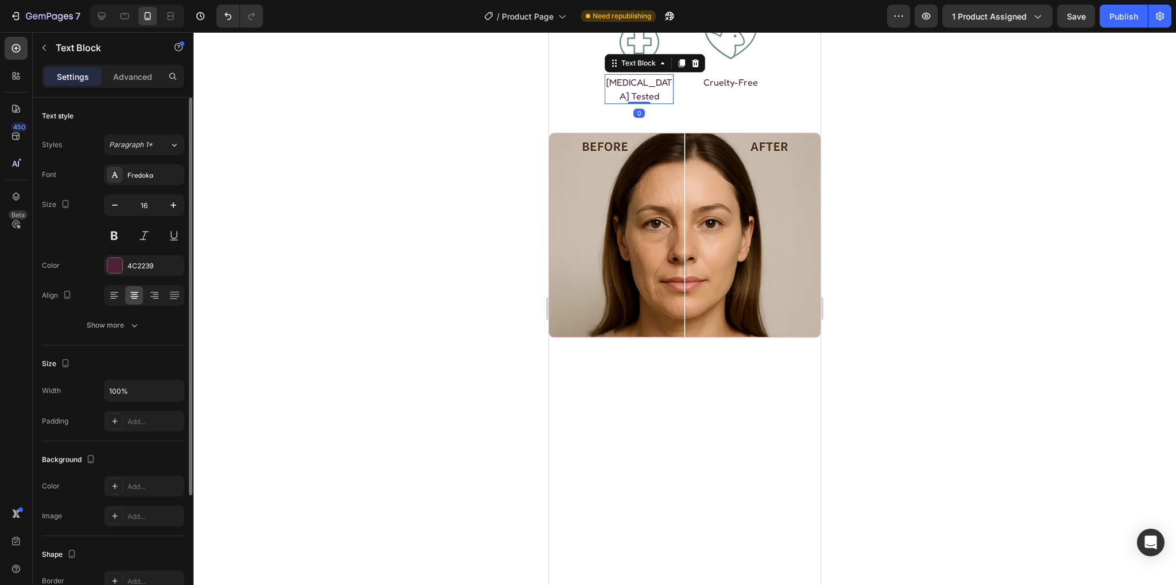
drag, startPoint x: 129, startPoint y: 320, endPoint x: 134, endPoint y: 338, distance: 19.3
click at [129, 320] on icon "button" at bounding box center [134, 324] width 11 height 11
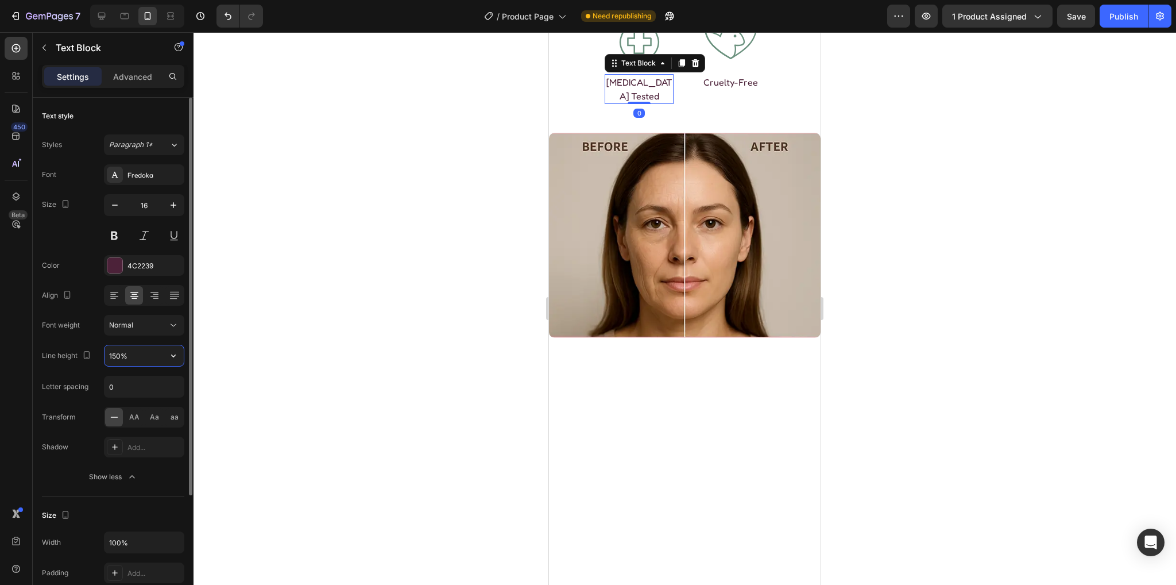
click at [117, 348] on input "150%" at bounding box center [144, 355] width 79 height 21
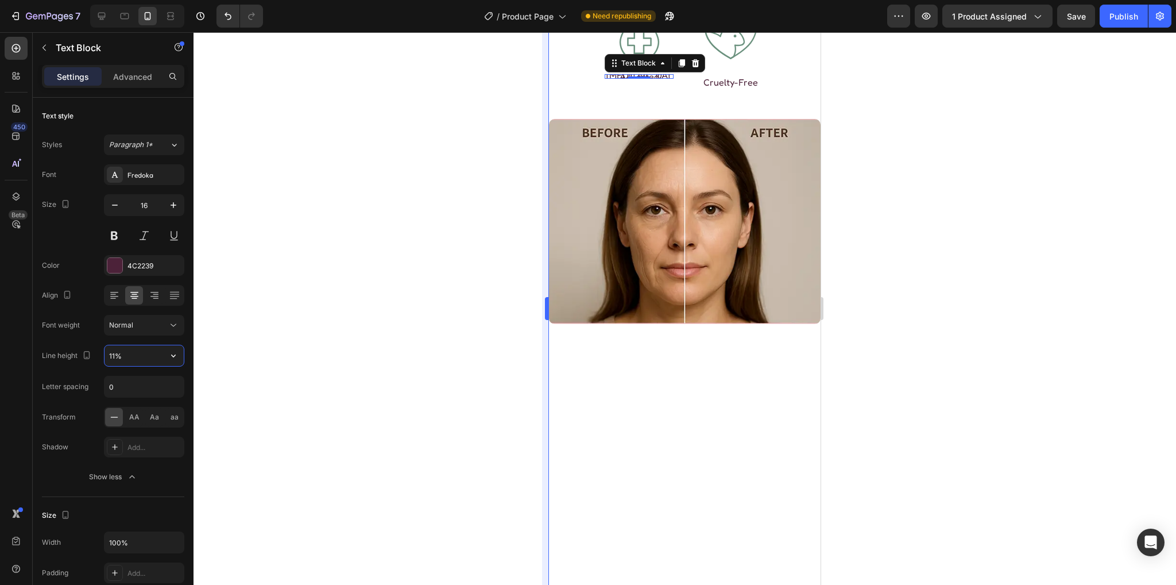
type input "110%"
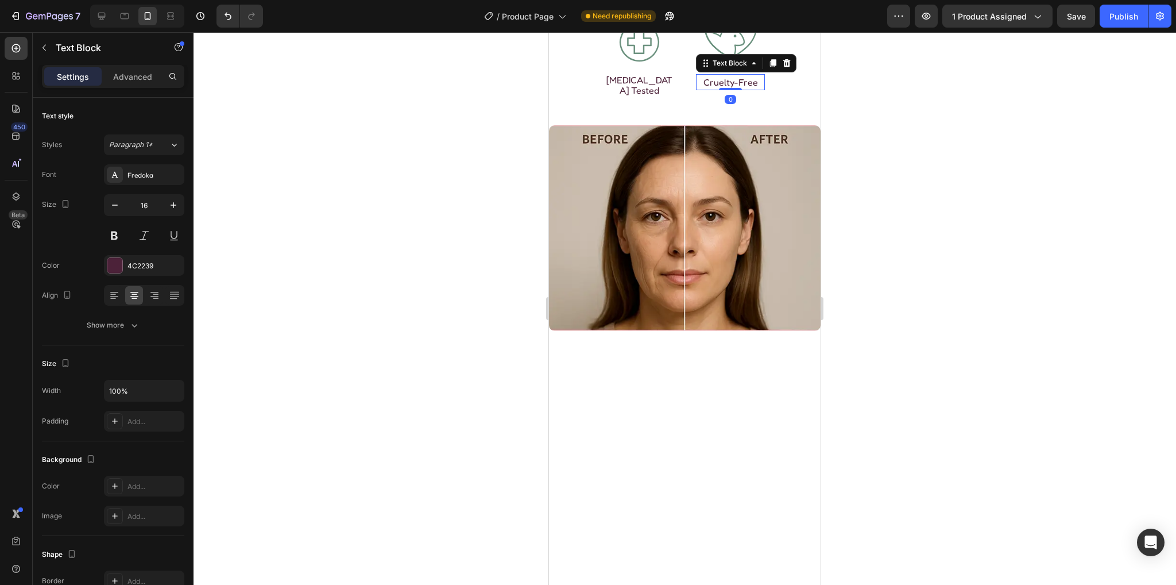
click at [719, 89] on p "Cruelty-Free" at bounding box center [730, 82] width 67 height 14
click at [126, 325] on div "Show more" at bounding box center [113, 324] width 53 height 11
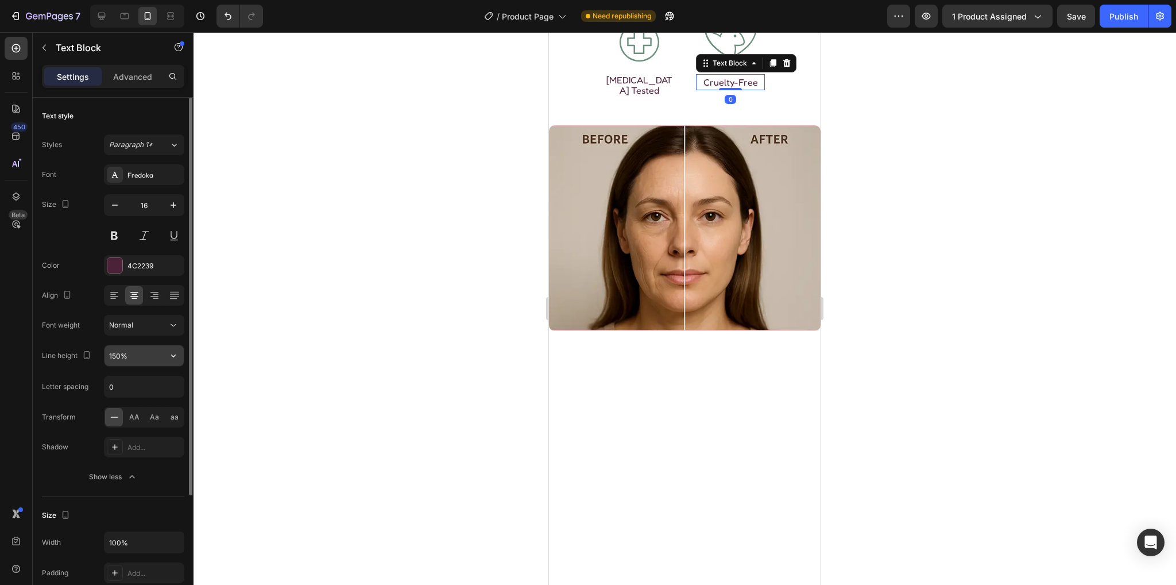
click at [108, 353] on input "150%" at bounding box center [144, 355] width 79 height 21
type input "110%"
click at [1123, 16] on div "Publish" at bounding box center [1124, 16] width 29 height 12
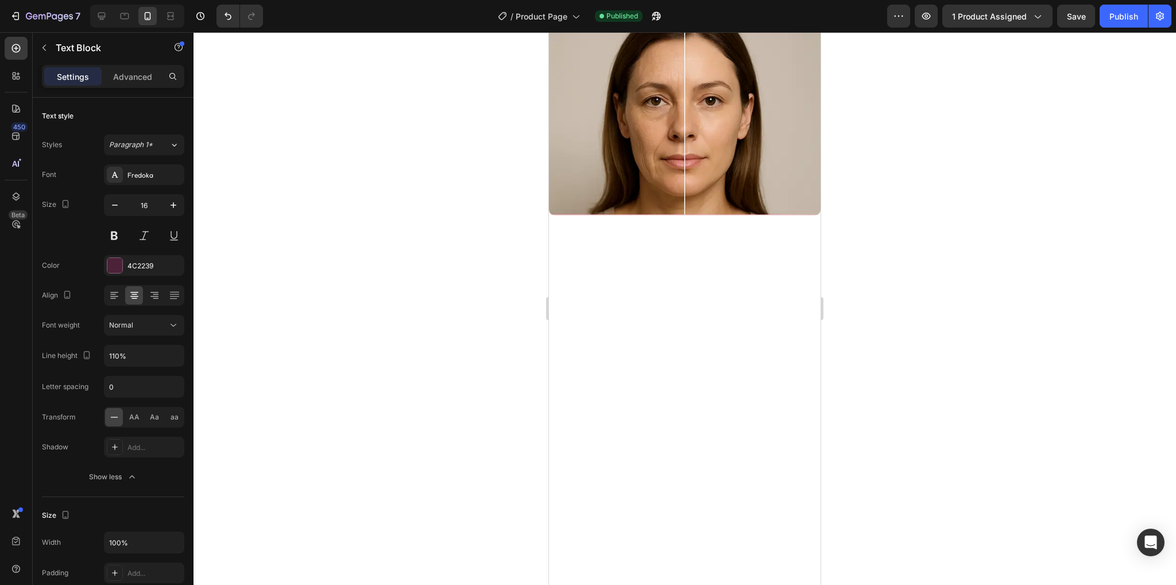
scroll to position [1594, 0]
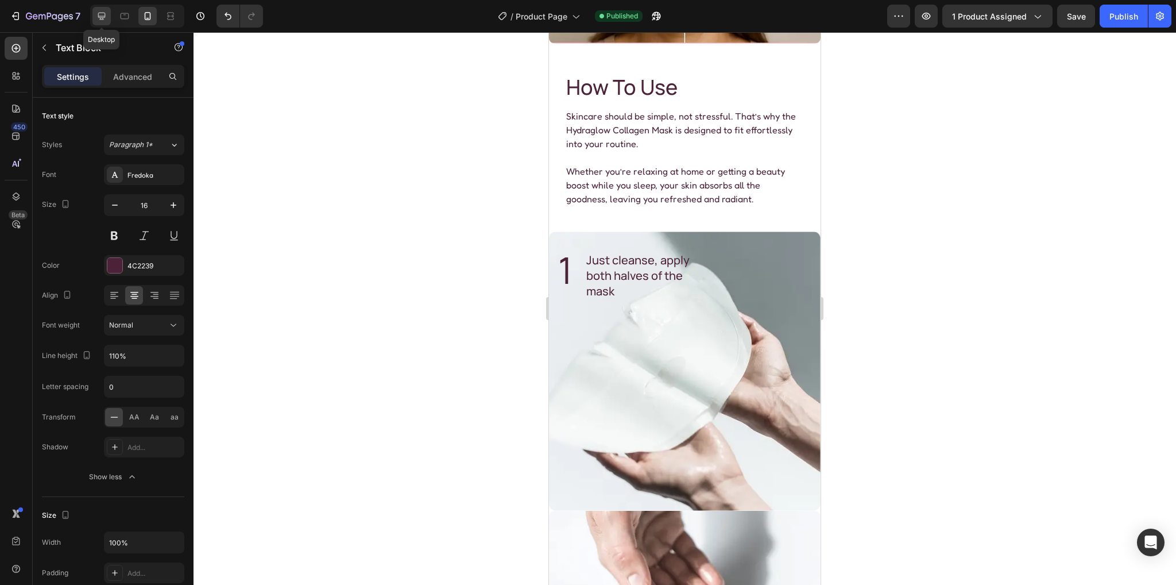
click at [106, 15] on icon at bounding box center [101, 15] width 11 height 11
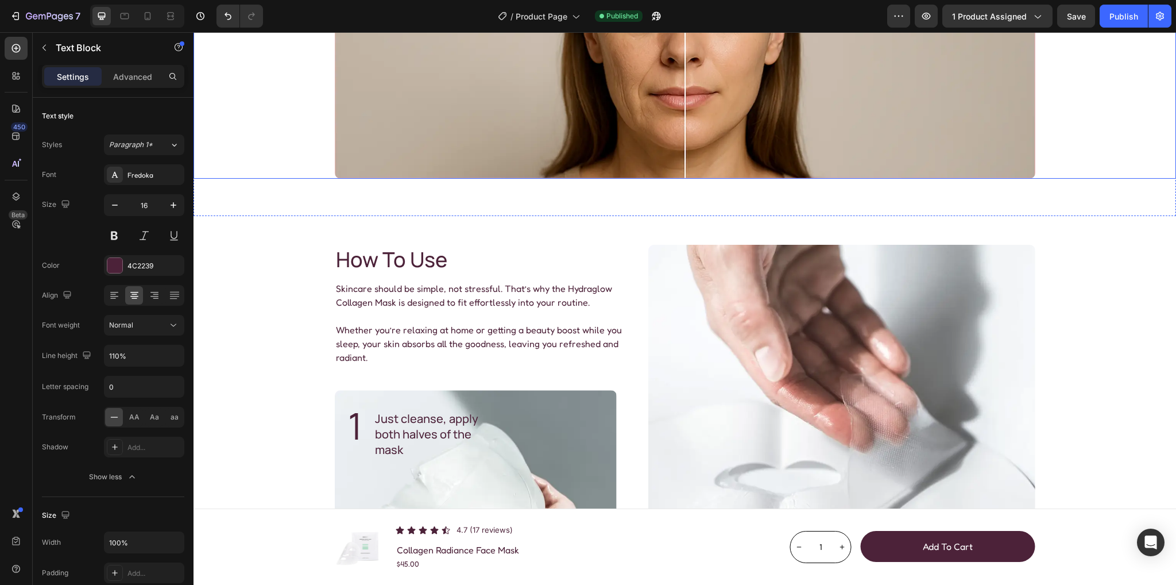
scroll to position [1401, 0]
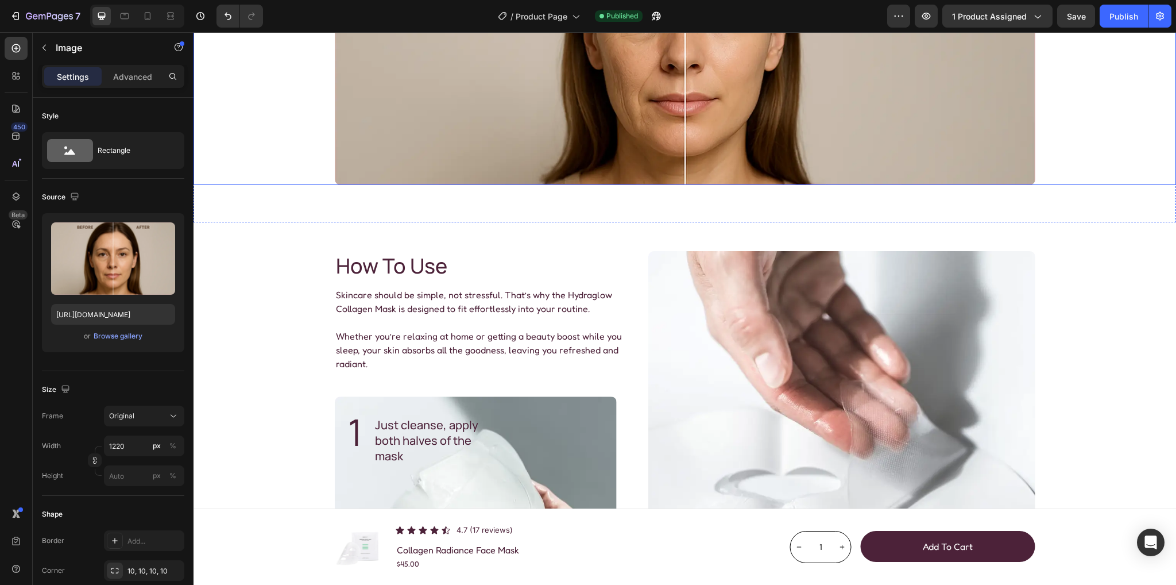
click at [447, 184] on img at bounding box center [685, 30] width 701 height 307
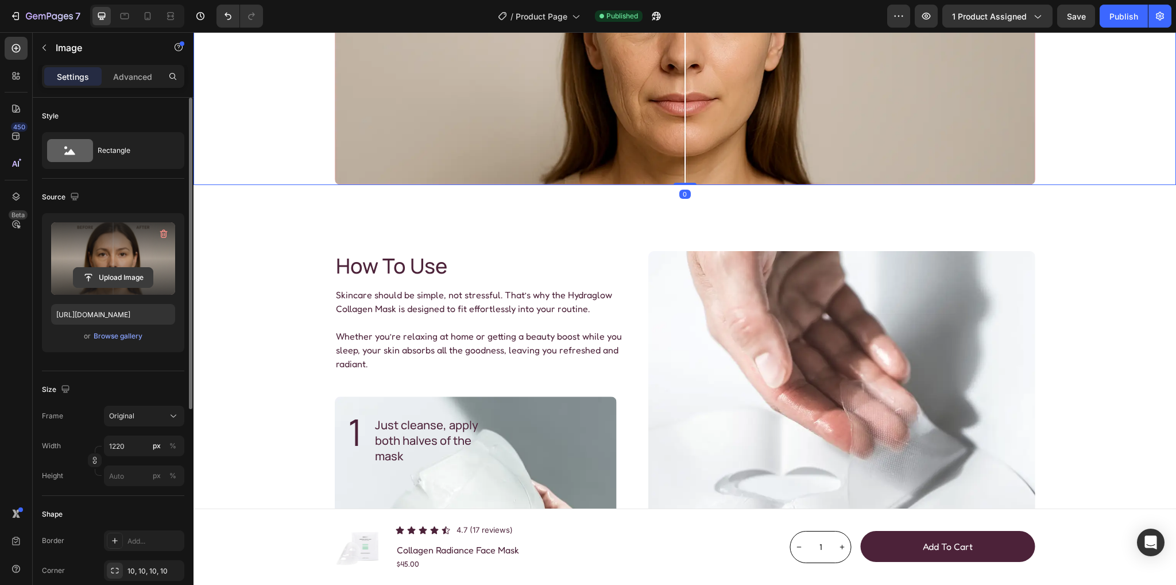
click at [122, 279] on input "file" at bounding box center [113, 278] width 79 height 20
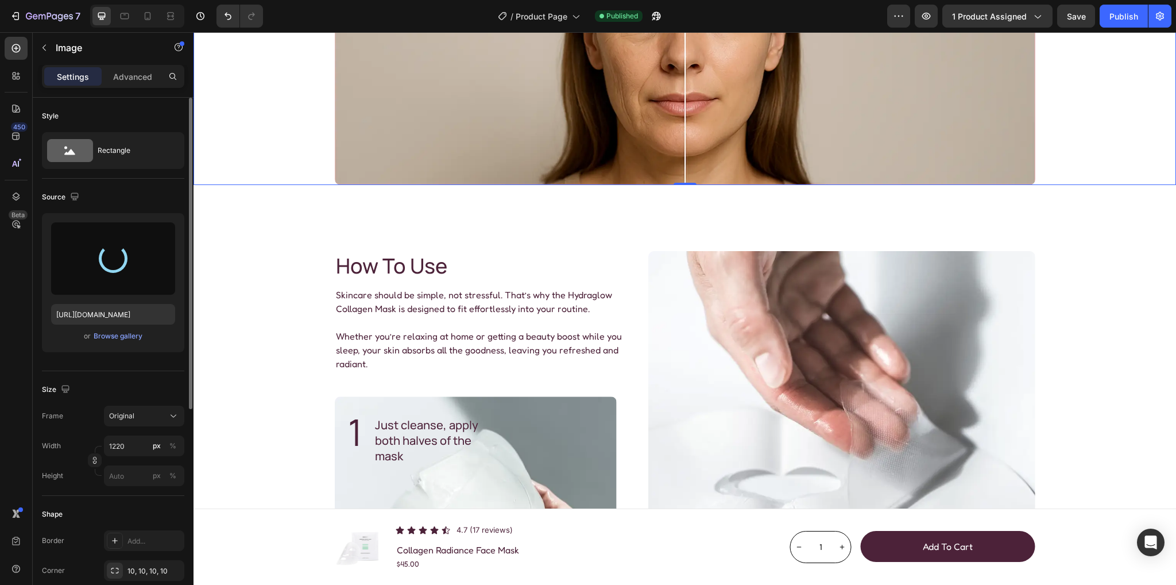
type input "https://cdn.shopify.com/s/files/1/0936/1883/1732/files/gempages_579986419619987…"
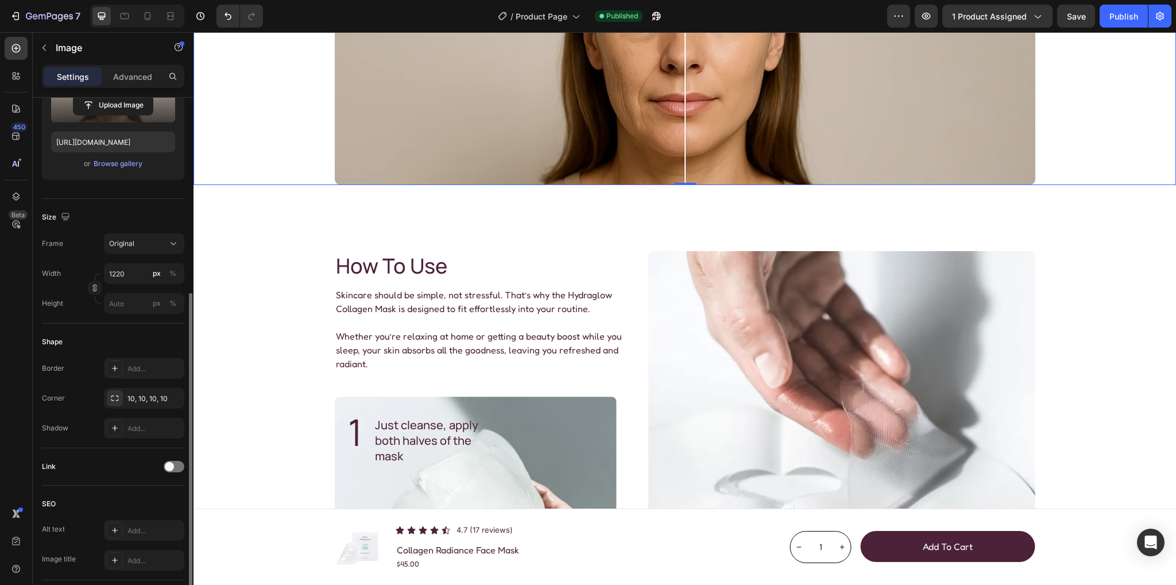
scroll to position [345, 0]
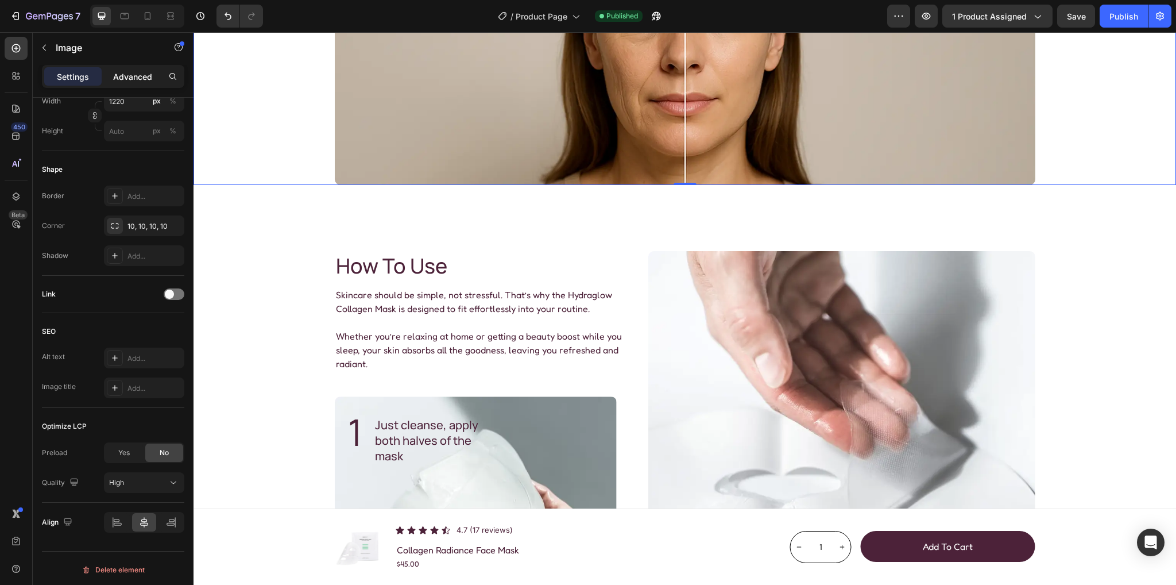
click at [133, 78] on p "Advanced" at bounding box center [132, 77] width 39 height 12
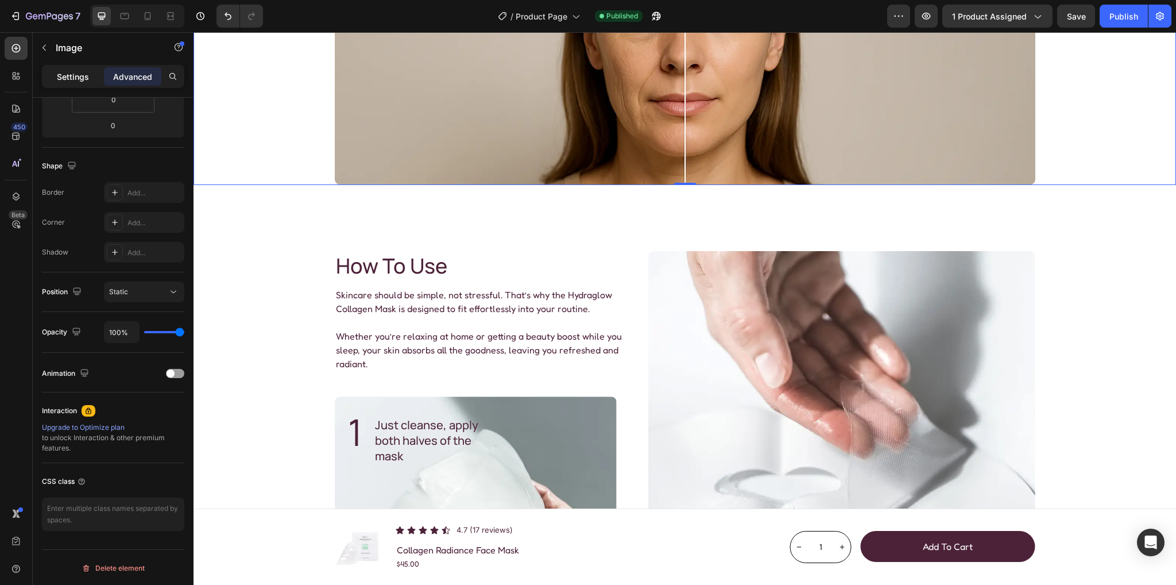
click at [65, 75] on p "Settings" at bounding box center [73, 77] width 32 height 12
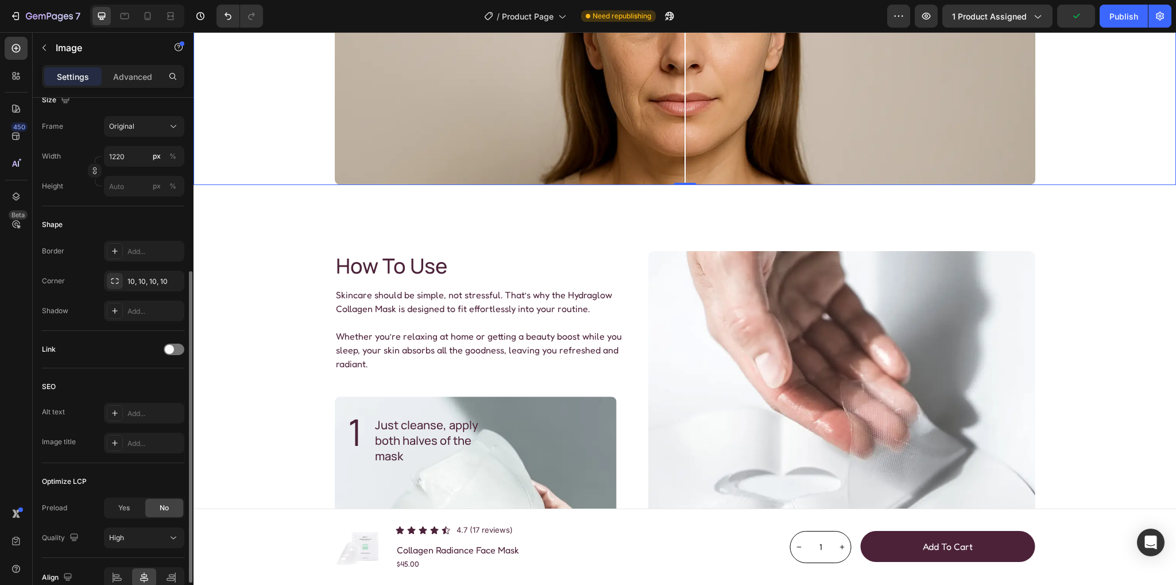
scroll to position [232, 0]
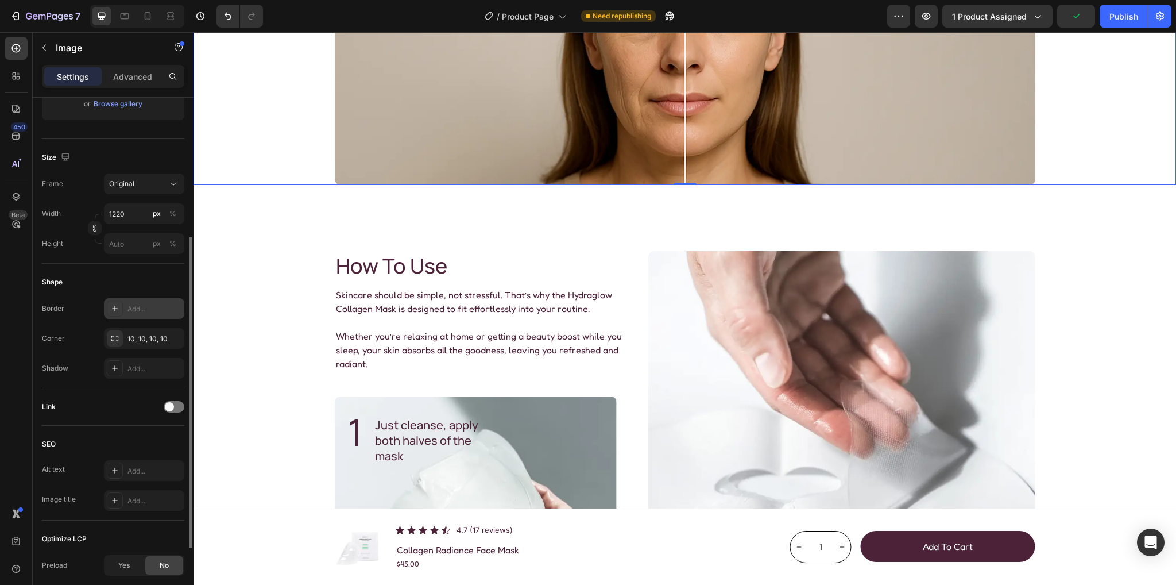
click at [143, 307] on div "Add..." at bounding box center [155, 309] width 54 height 10
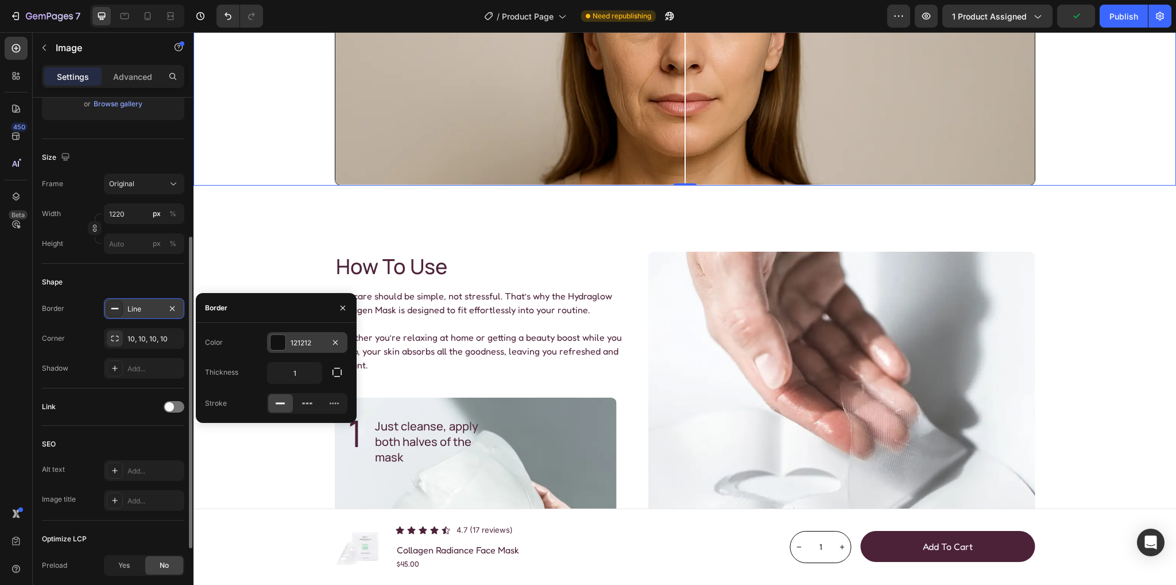
click at [303, 341] on div "121212" at bounding box center [307, 343] width 33 height 10
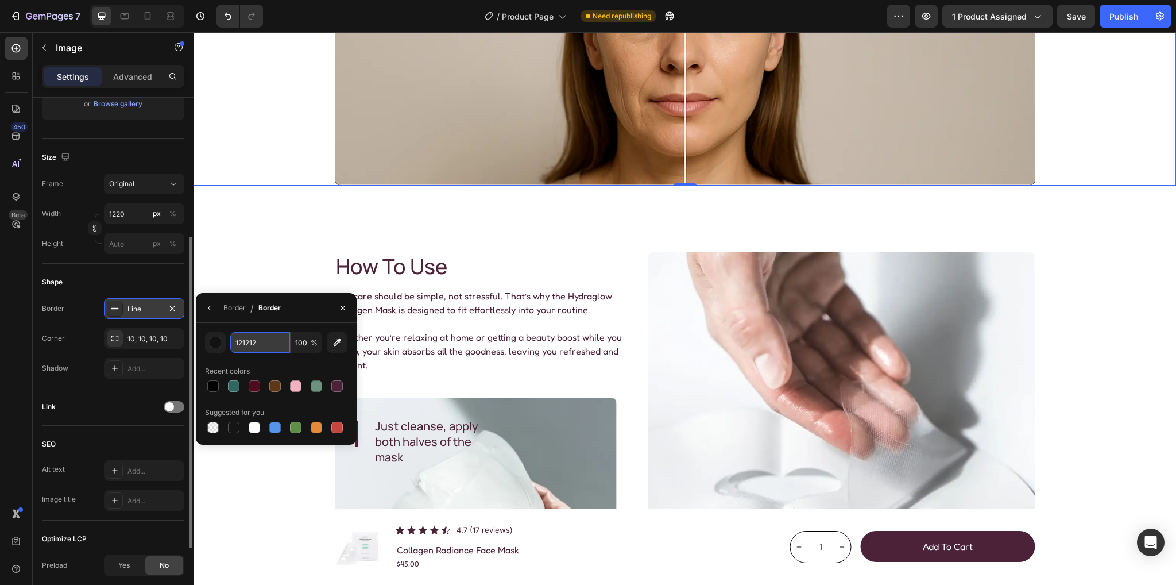
click at [257, 339] on input "121212" at bounding box center [260, 342] width 60 height 21
paste input "#F1B3C1"
type input "#F1B3C1"
click at [149, 280] on div "Shape" at bounding box center [113, 282] width 142 height 18
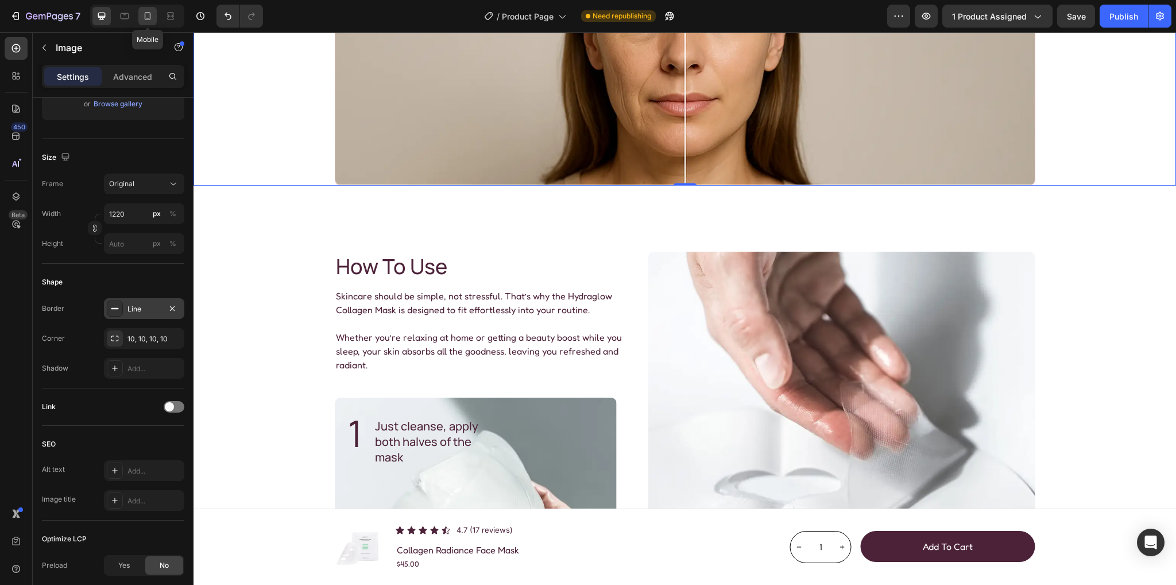
click at [147, 14] on icon at bounding box center [147, 15] width 11 height 11
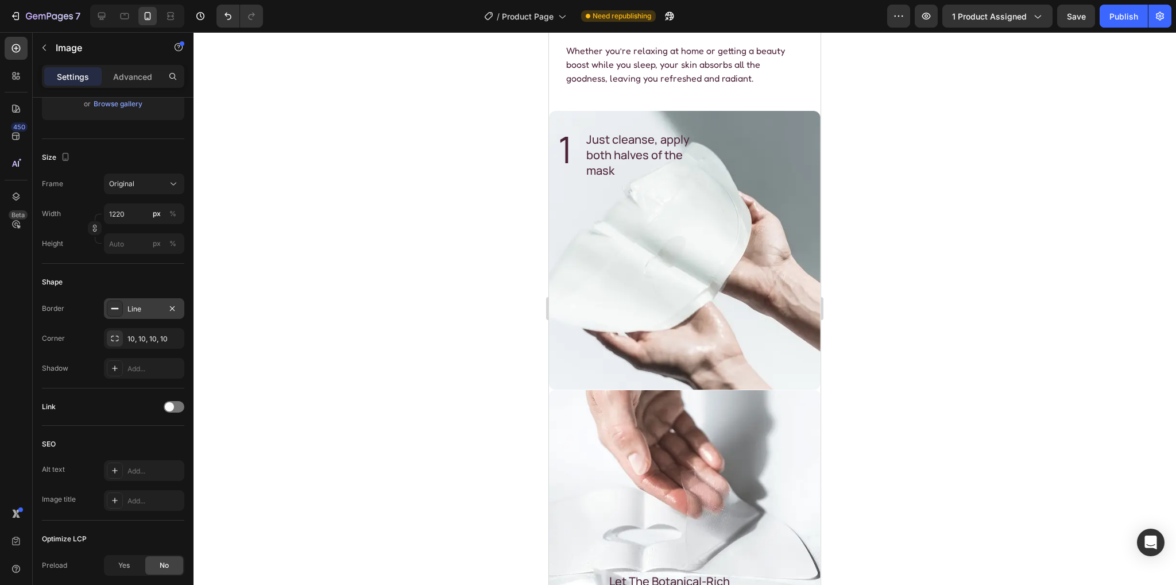
scroll to position [2, 0]
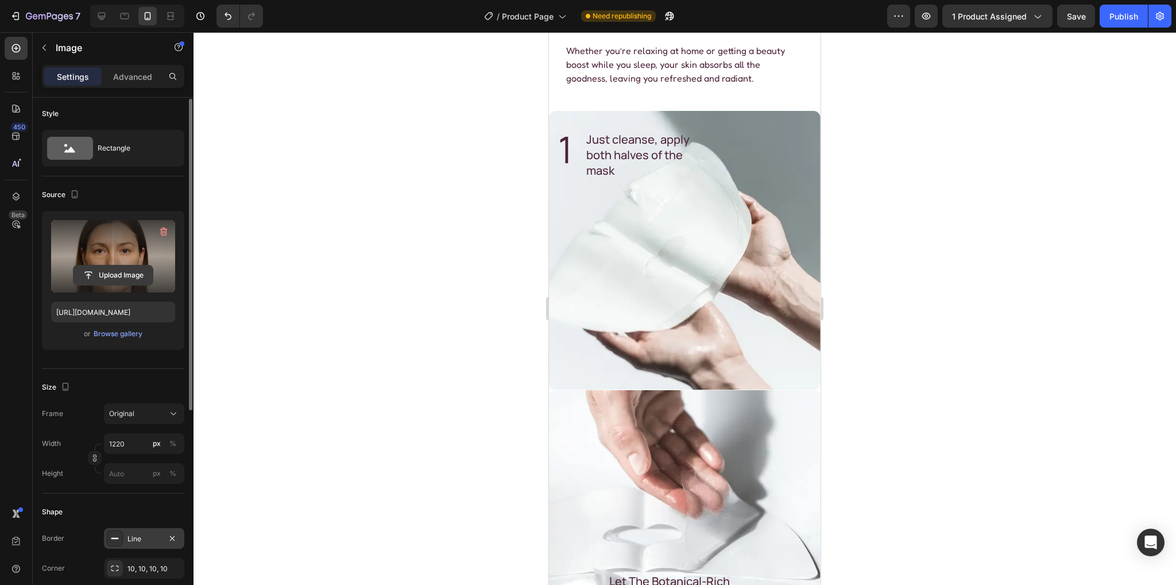
click at [121, 272] on input "file" at bounding box center [113, 275] width 79 height 20
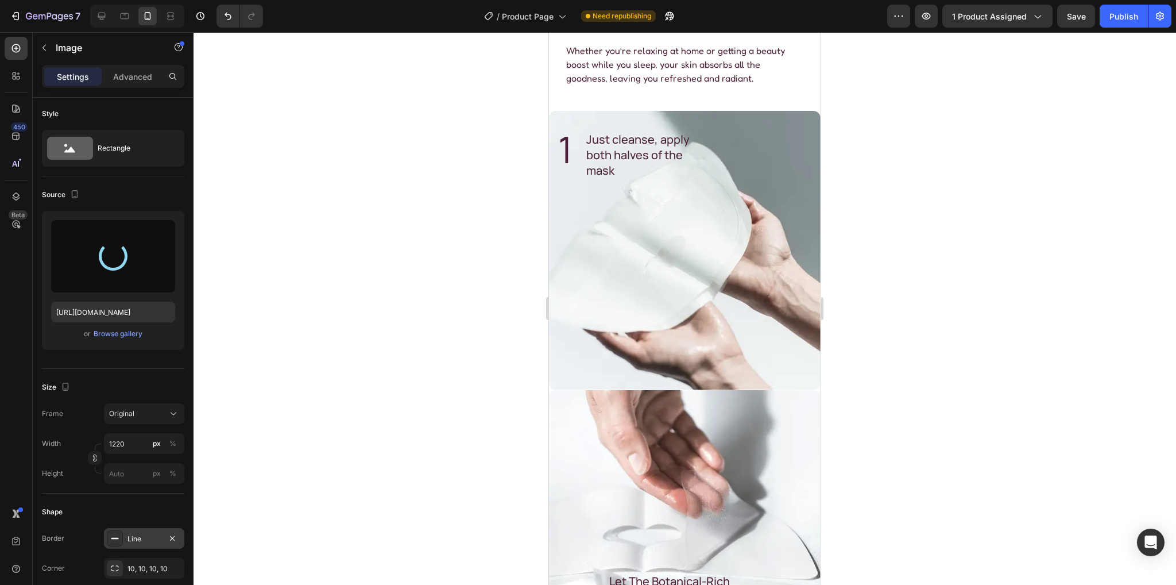
type input "https://cdn.shopify.com/s/files/1/0936/1883/1732/files/gempages_579986419619987…"
click at [945, 279] on div at bounding box center [685, 308] width 983 height 553
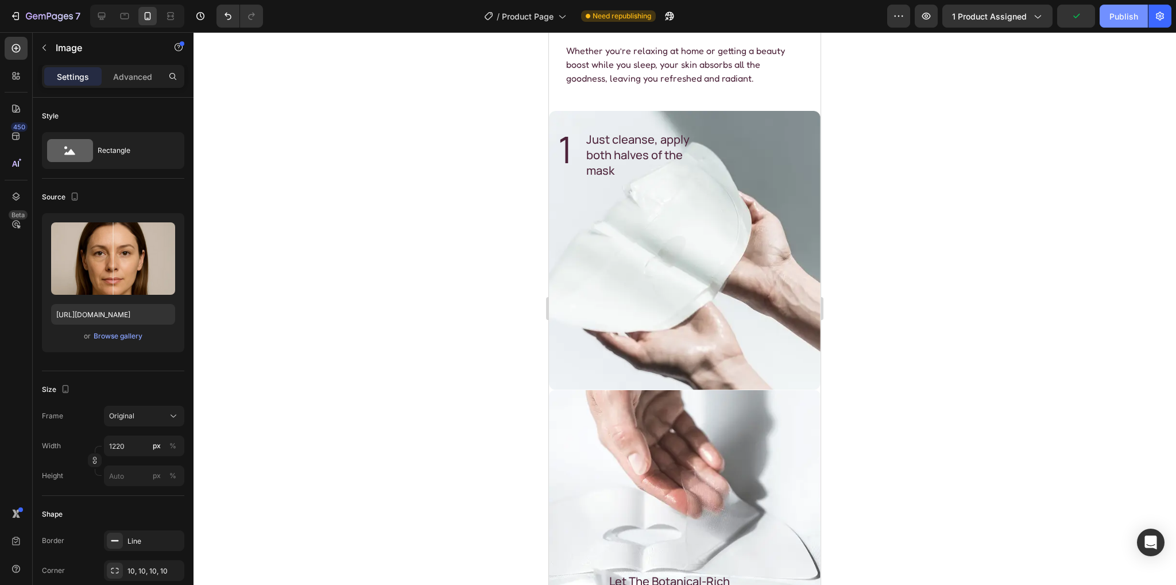
click at [1116, 20] on div "Publish" at bounding box center [1124, 16] width 29 height 12
click at [107, 14] on div at bounding box center [101, 16] width 18 height 18
type input "https://cdn.shopify.com/s/files/1/0936/1883/1732/files/gempages_579986419619987…"
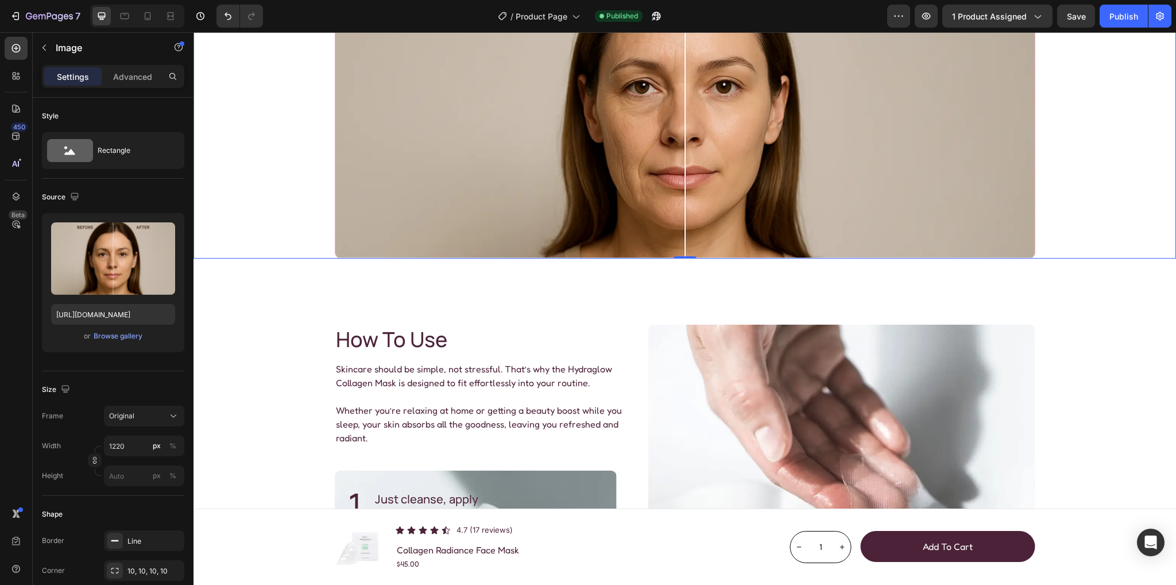
scroll to position [1301, 0]
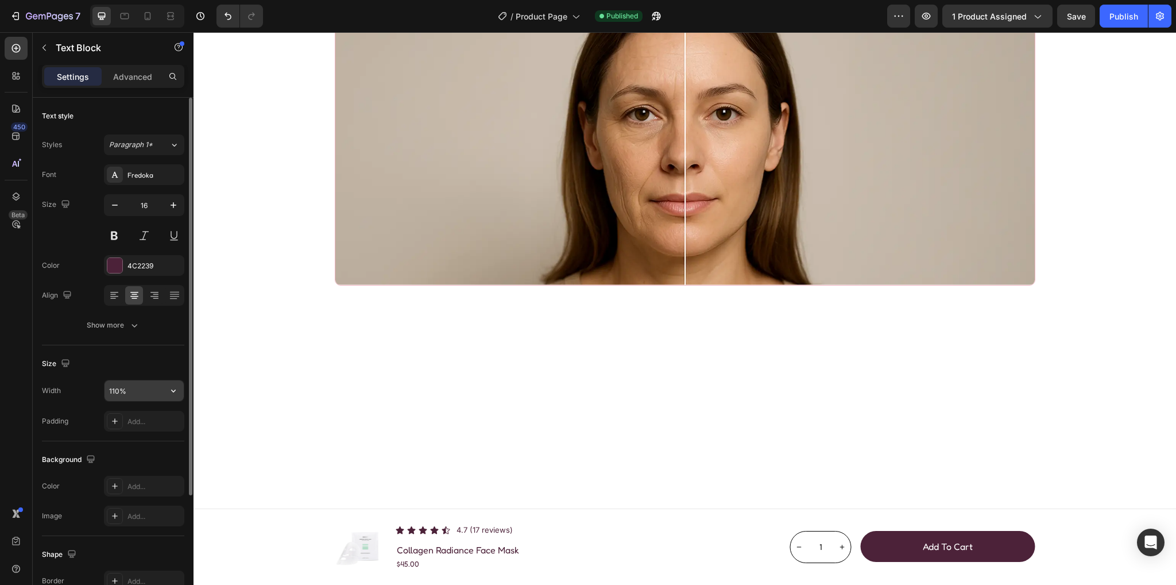
click at [113, 391] on input "110%" at bounding box center [144, 390] width 79 height 21
type input "100%"
click at [135, 325] on icon "button" at bounding box center [134, 324] width 11 height 11
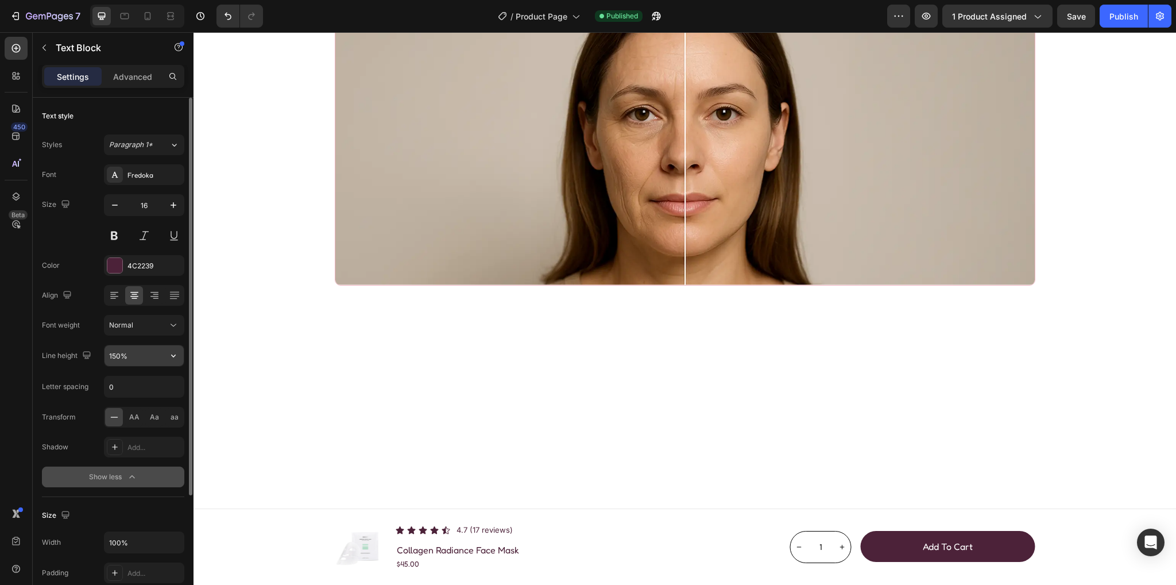
click at [118, 350] on input "150%" at bounding box center [144, 355] width 79 height 21
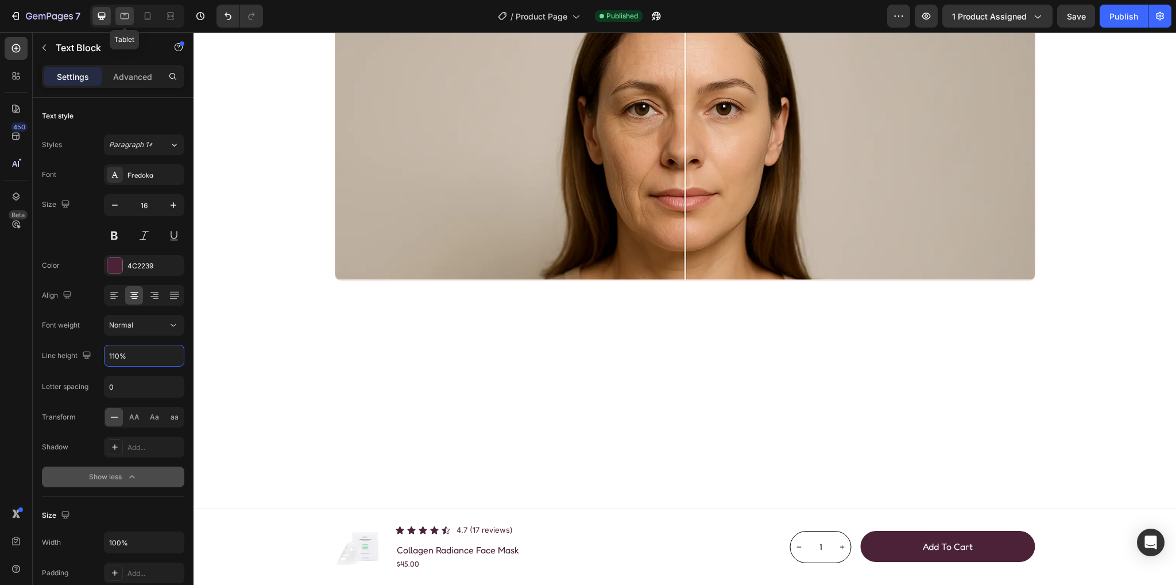
type input "110%"
click at [126, 15] on icon at bounding box center [124, 15] width 11 height 11
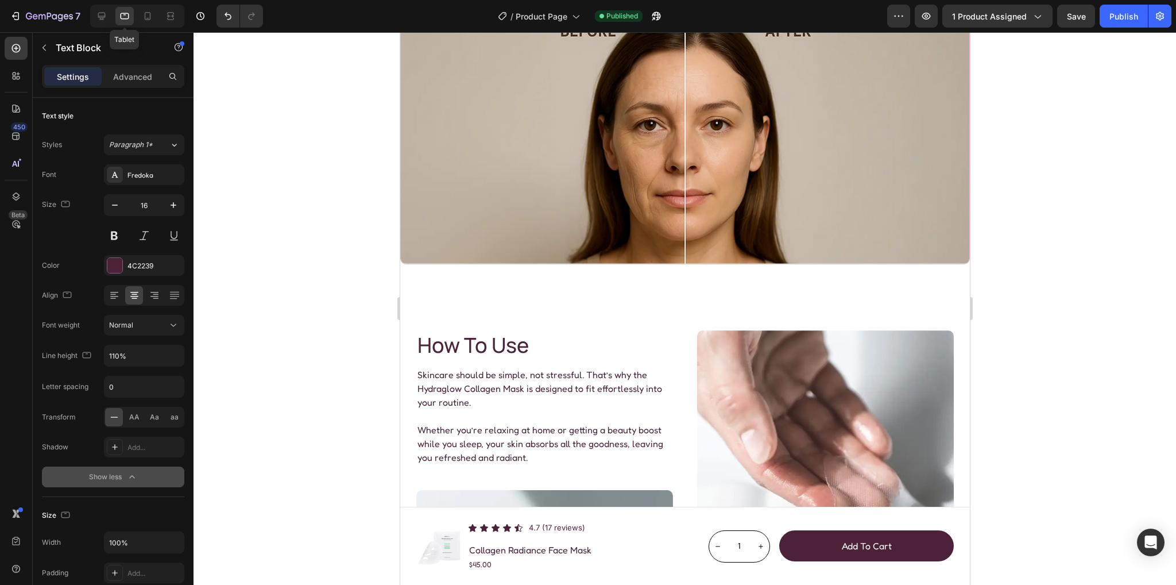
scroll to position [1331, 0]
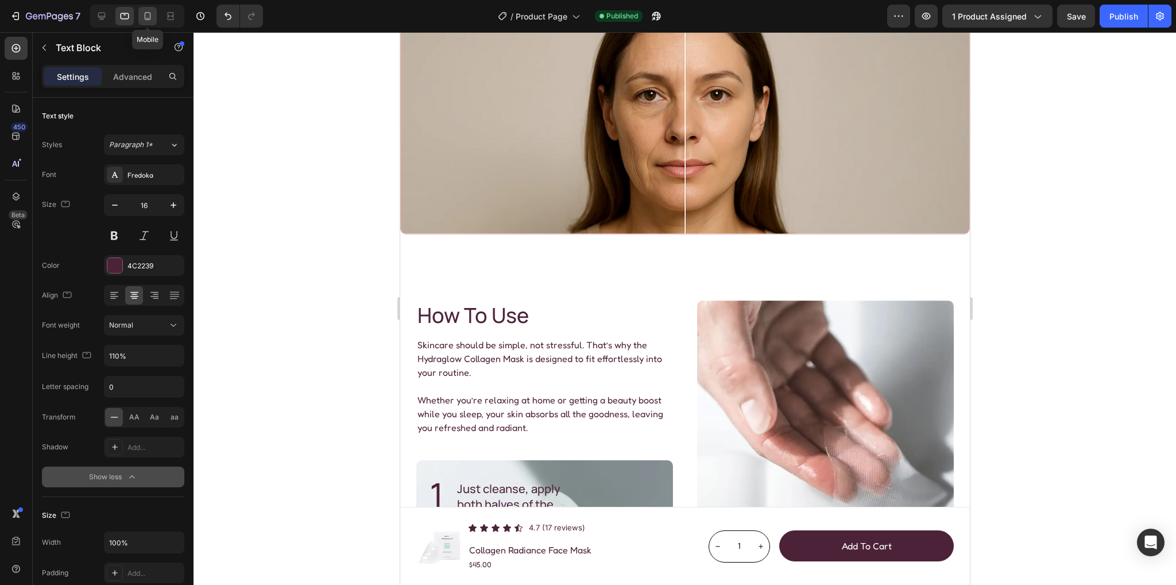
click at [146, 17] on icon at bounding box center [147, 15] width 11 height 11
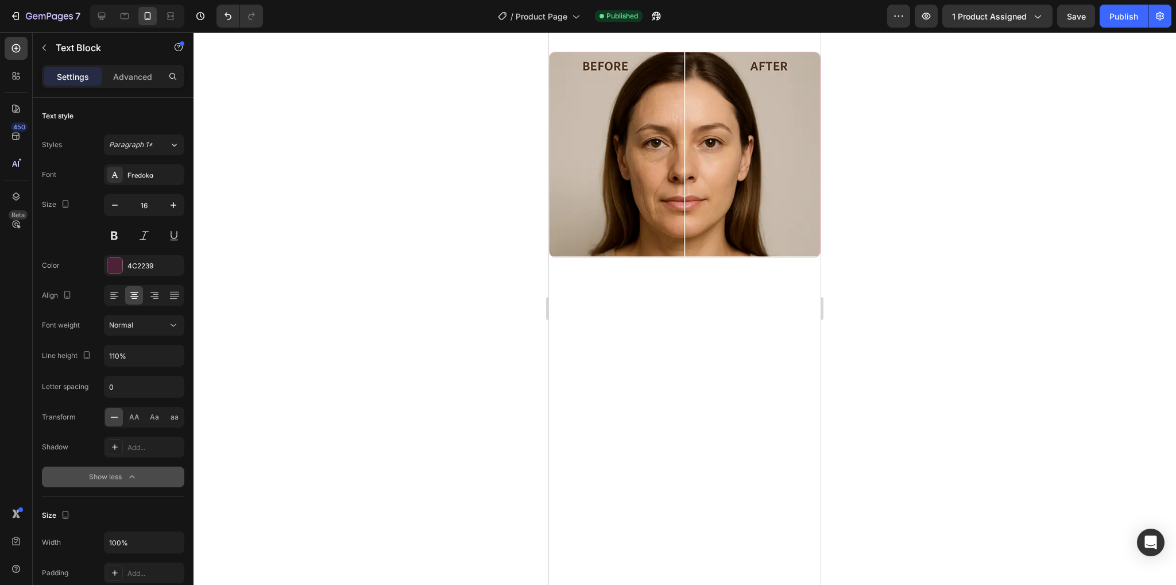
scroll to position [1377, 0]
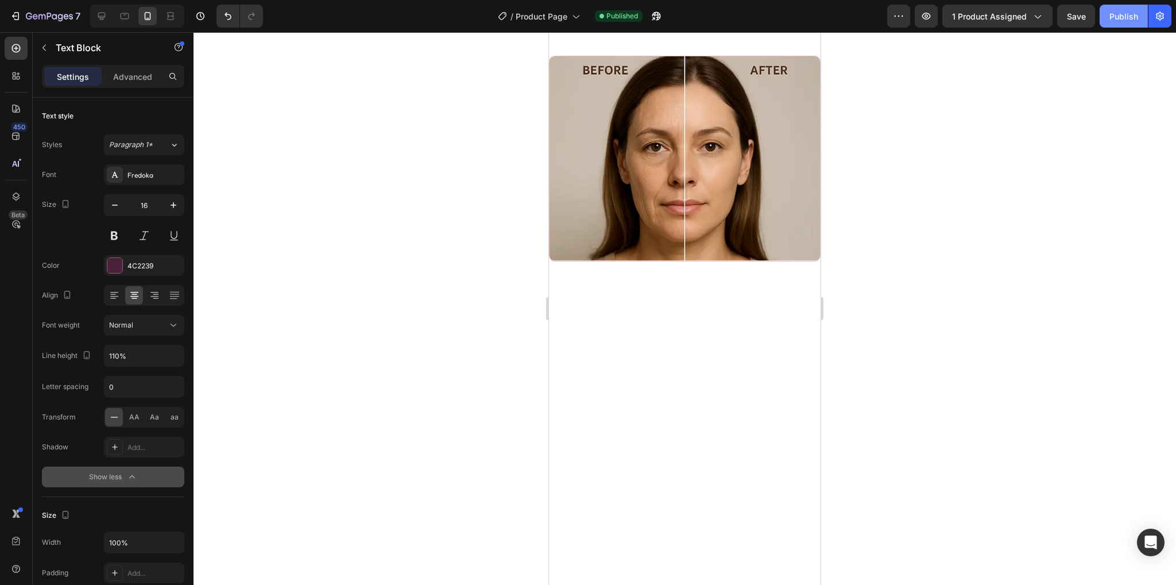
click at [1121, 11] on div "Publish" at bounding box center [1124, 16] width 29 height 12
click at [106, 14] on icon at bounding box center [101, 15] width 11 height 11
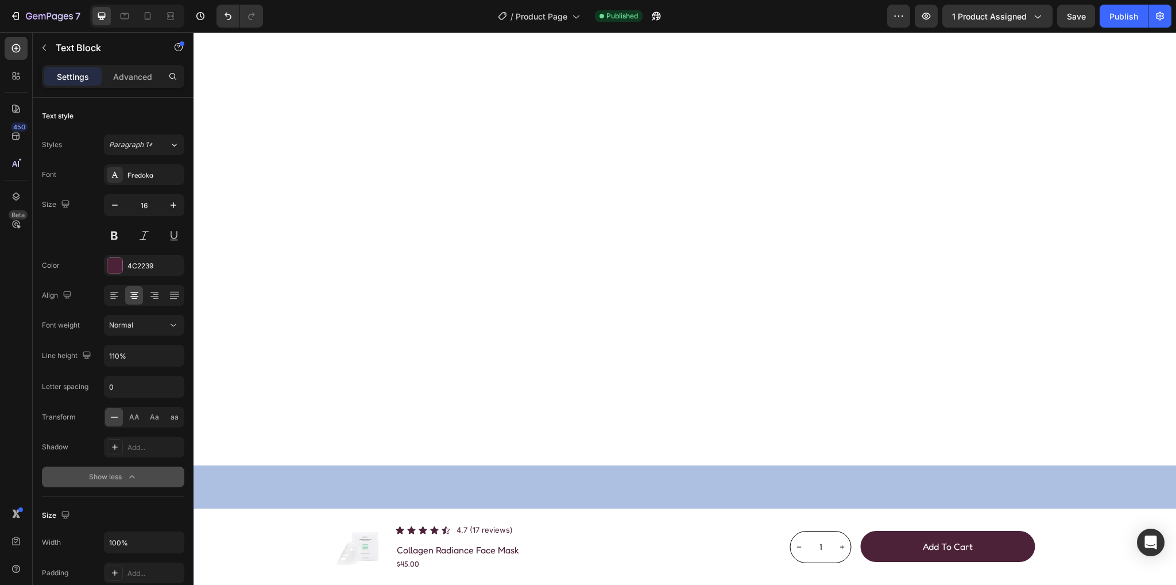
scroll to position [3296, 0]
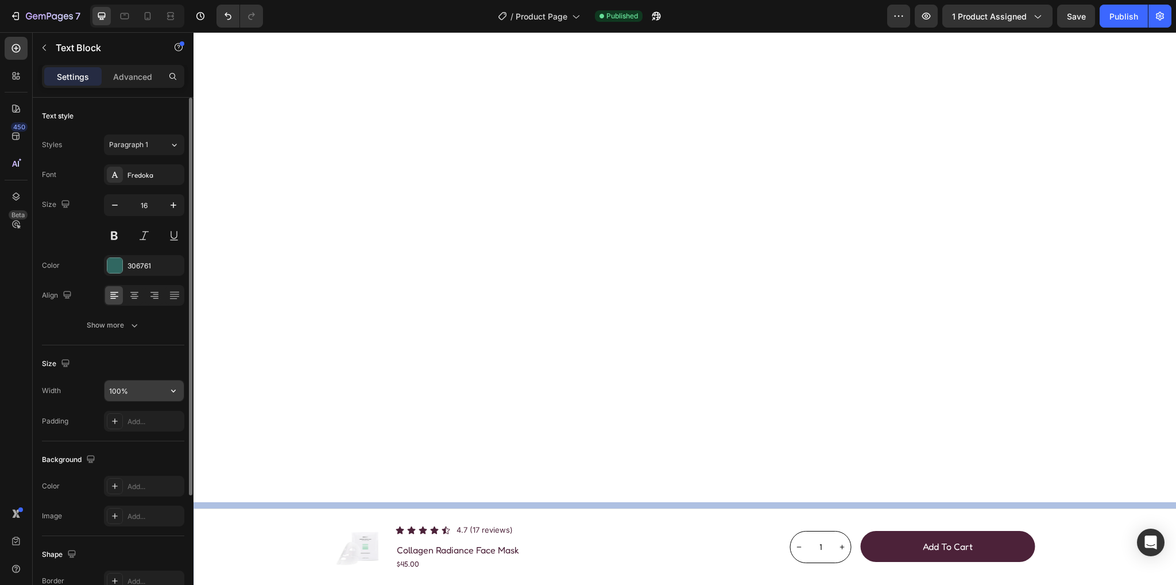
click at [123, 393] on input "100%" at bounding box center [144, 390] width 79 height 21
click at [140, 393] on input "459%" at bounding box center [144, 390] width 79 height 21
drag, startPoint x: 138, startPoint y: 391, endPoint x: 84, endPoint y: 388, distance: 54.6
click at [84, 388] on div "Width 459" at bounding box center [113, 391] width 142 height 22
click at [112, 387] on input "459" at bounding box center [144, 390] width 79 height 21
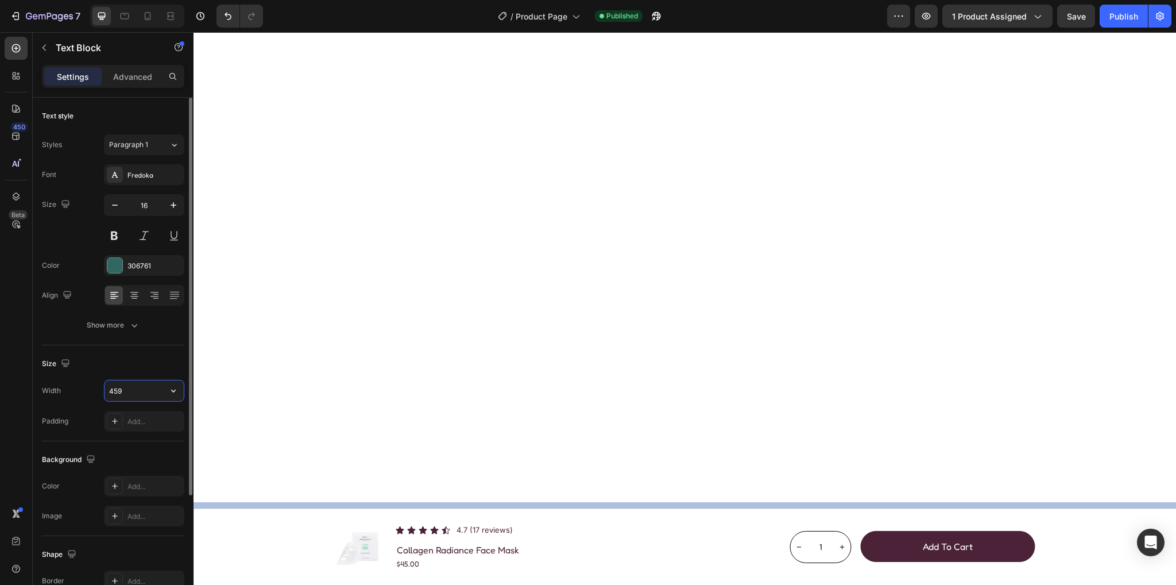
click at [119, 389] on input "459" at bounding box center [144, 390] width 79 height 21
drag, startPoint x: 126, startPoint y: 394, endPoint x: 103, endPoint y: 397, distance: 23.2
click at [89, 391] on div "Width 469" at bounding box center [113, 391] width 142 height 22
click at [151, 18] on icon at bounding box center [147, 15] width 11 height 11
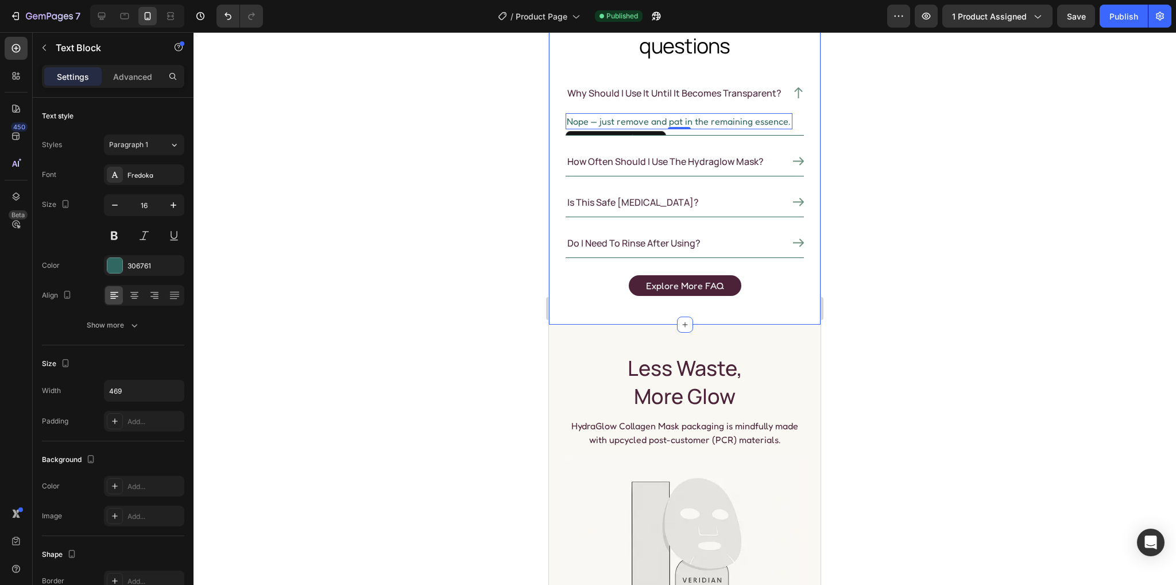
scroll to position [3049, 0]
click at [171, 387] on icon "button" at bounding box center [173, 390] width 11 height 11
click at [138, 439] on p "Full 100%" at bounding box center [141, 441] width 65 height 10
click at [103, 17] on icon at bounding box center [101, 16] width 7 height 7
type input "469"
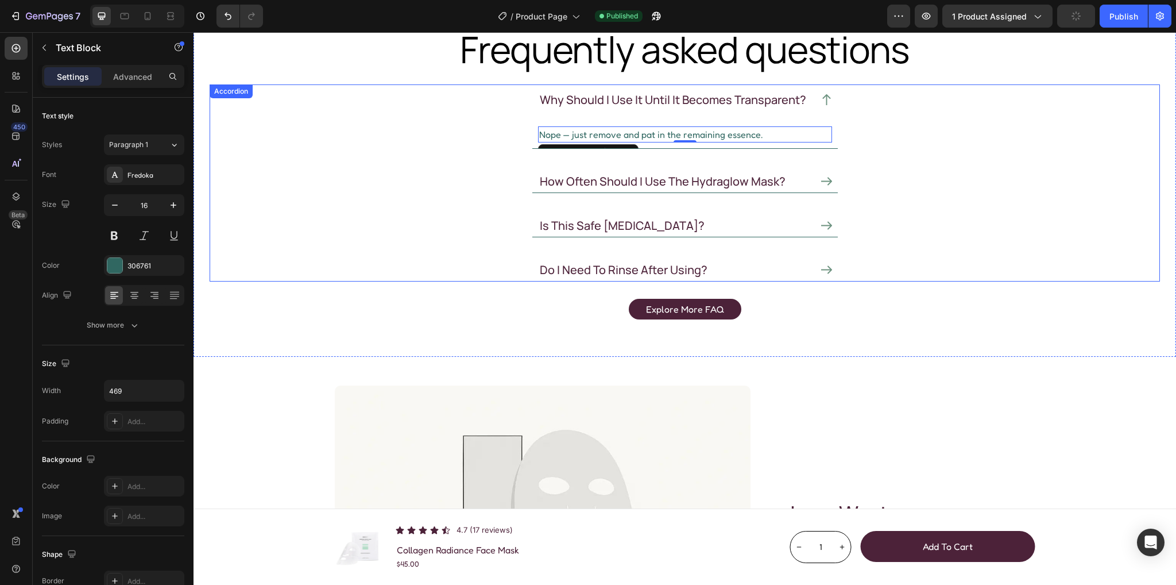
scroll to position [2810, 0]
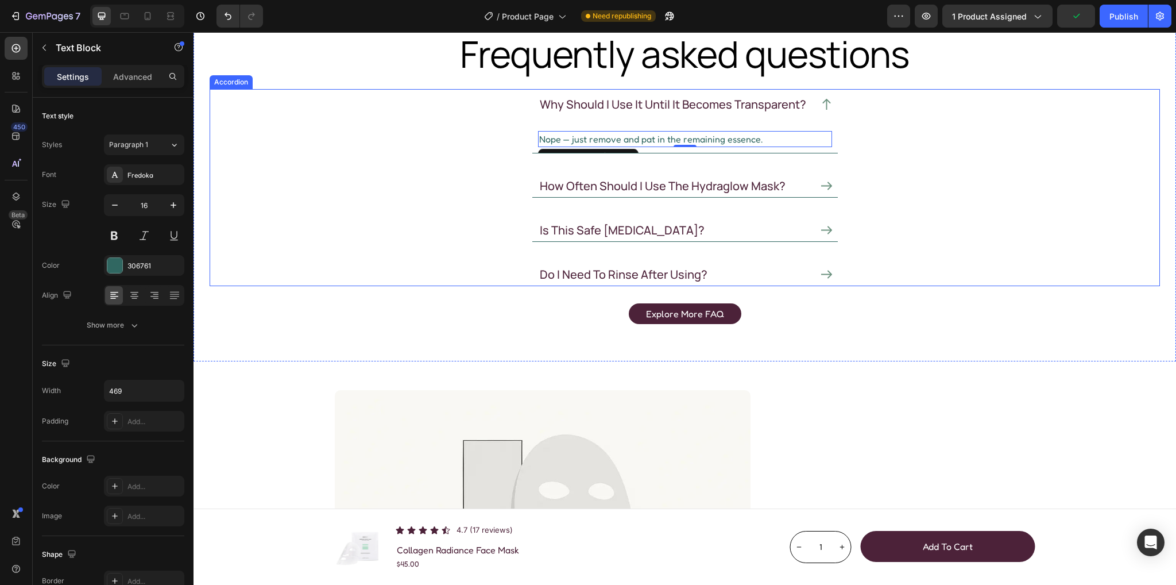
click at [816, 182] on div "how often should i use the hydraglow mask?" at bounding box center [685, 184] width 306 height 26
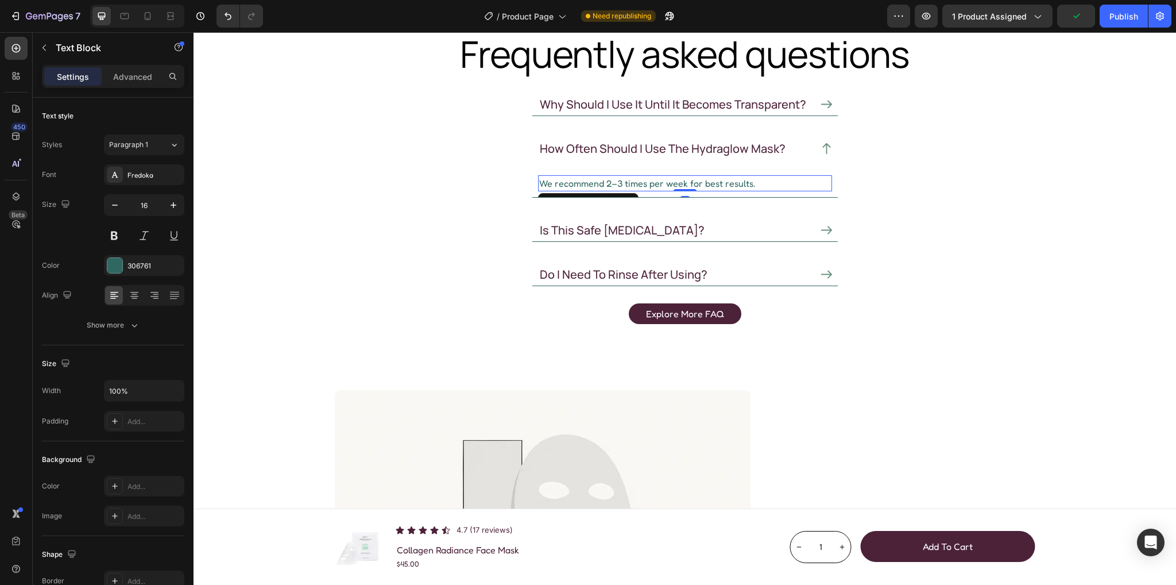
click at [583, 176] on p "We recommend 2–3 times per week for best results." at bounding box center [685, 183] width 292 height 14
click at [140, 389] on input "100%" at bounding box center [144, 390] width 79 height 21
paste input "469"
click at [126, 385] on input "469%" at bounding box center [144, 390] width 79 height 21
click at [147, 356] on div "Size" at bounding box center [113, 363] width 142 height 18
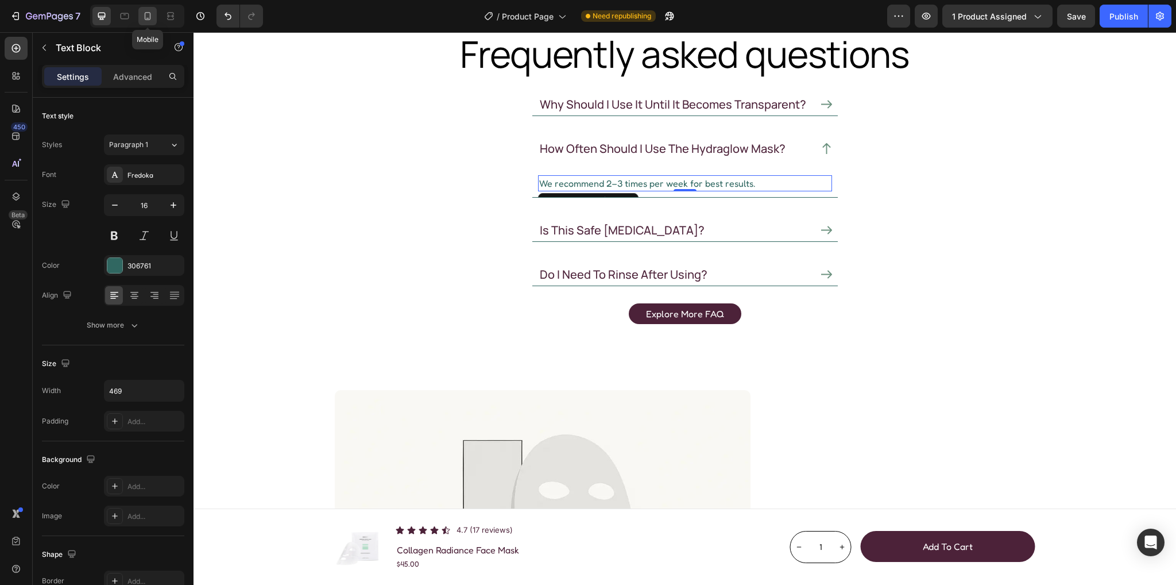
click at [146, 13] on icon at bounding box center [147, 15] width 11 height 11
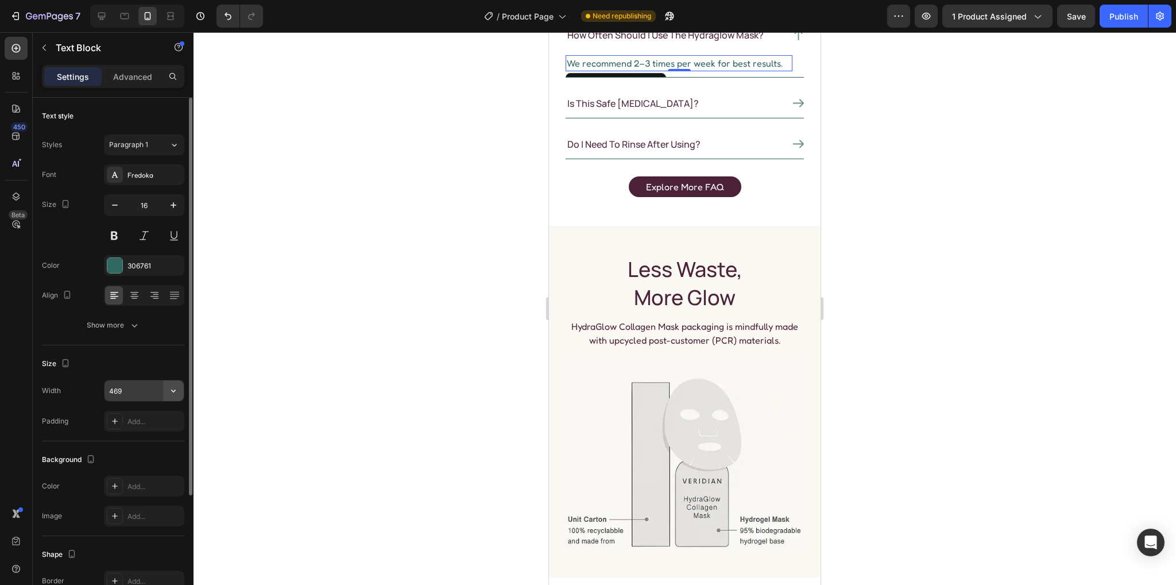
scroll to position [2765, 0]
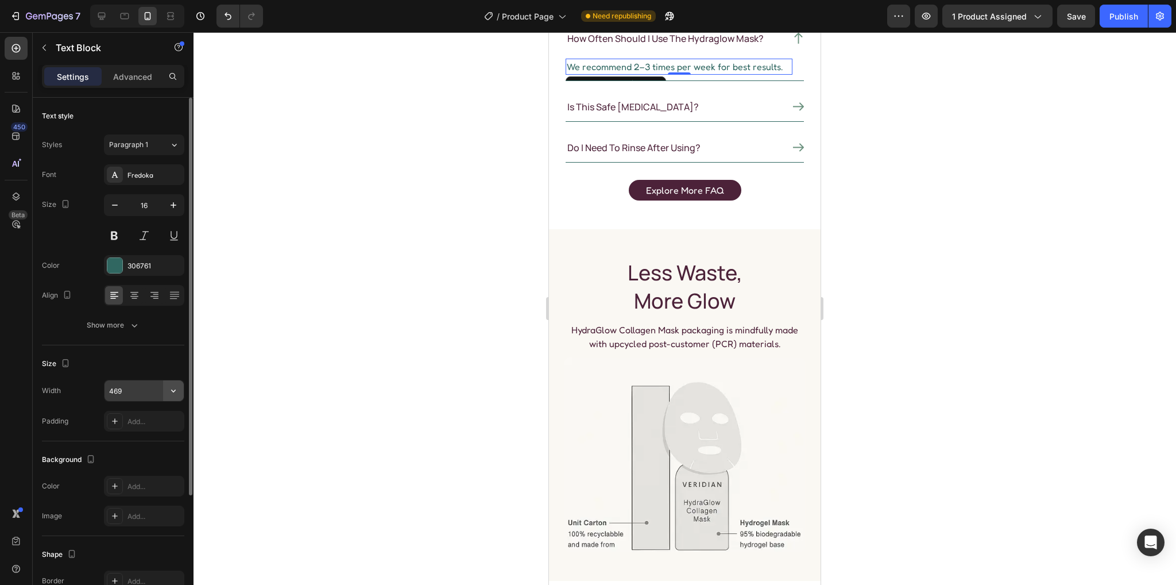
click at [175, 389] on icon "button" at bounding box center [173, 390] width 11 height 11
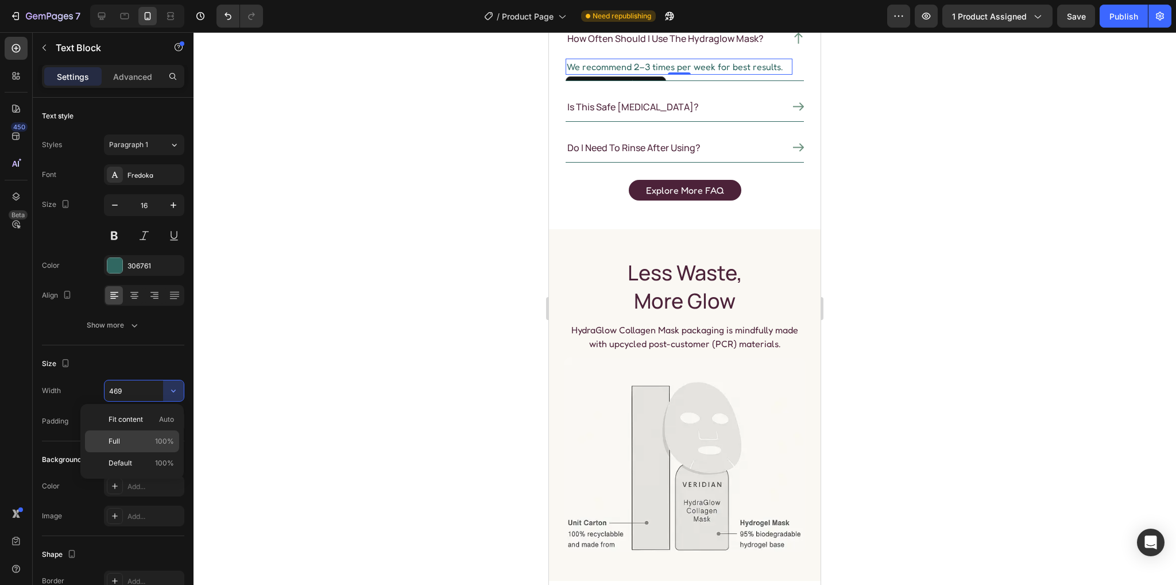
click at [126, 444] on p "Full 100%" at bounding box center [141, 441] width 65 height 10
type input "100%"
click at [793, 111] on icon at bounding box center [798, 107] width 11 height 8
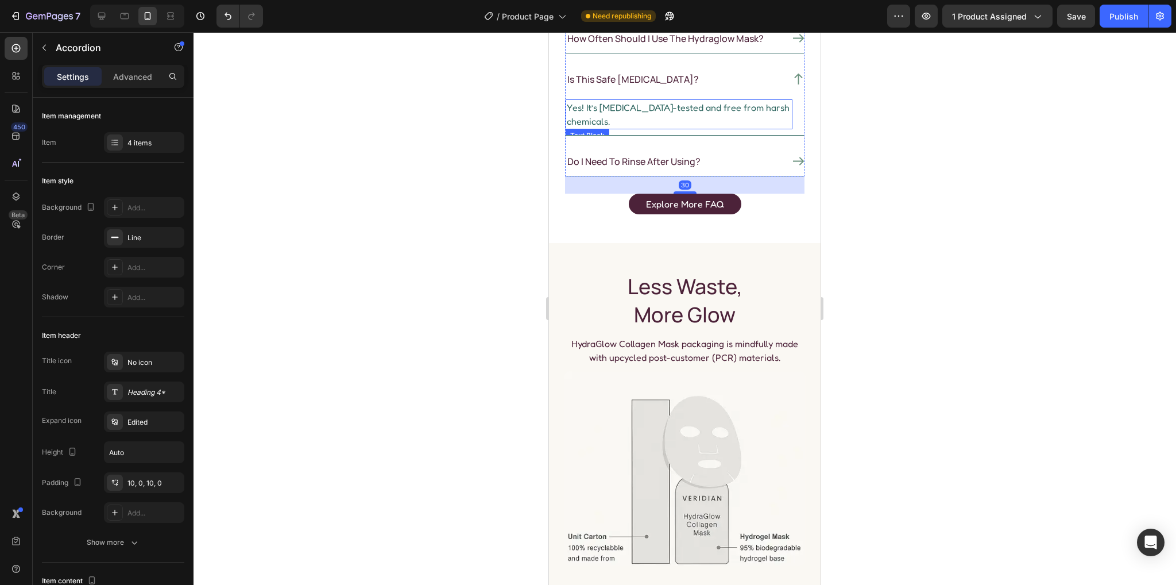
click at [607, 128] on p "Yes! It’s dermatologist-tested and free from harsh chemicals." at bounding box center [679, 115] width 225 height 28
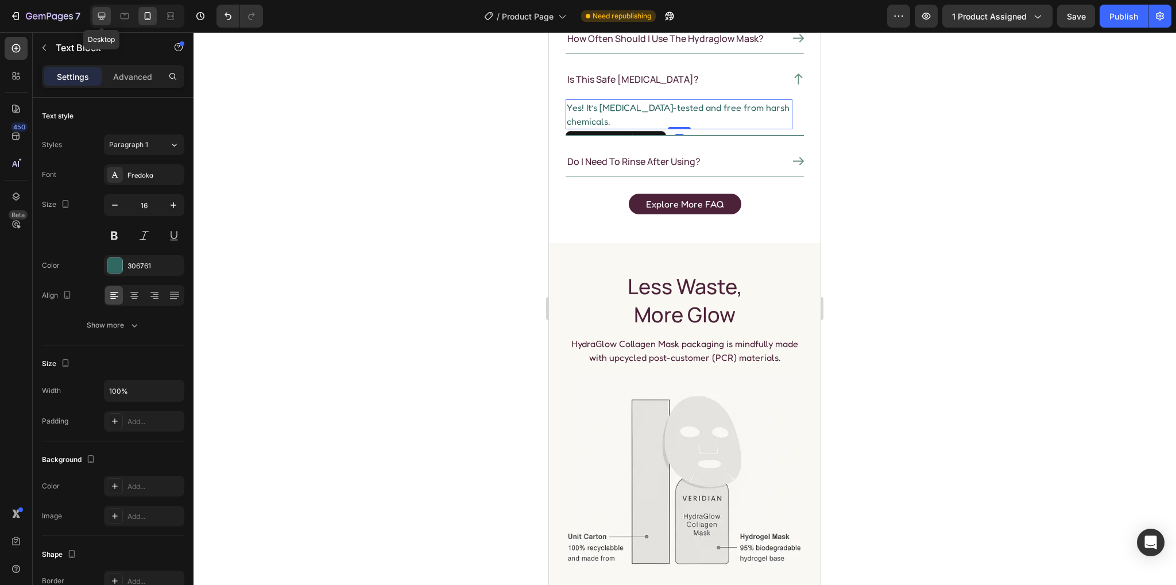
click at [96, 16] on icon at bounding box center [101, 15] width 11 height 11
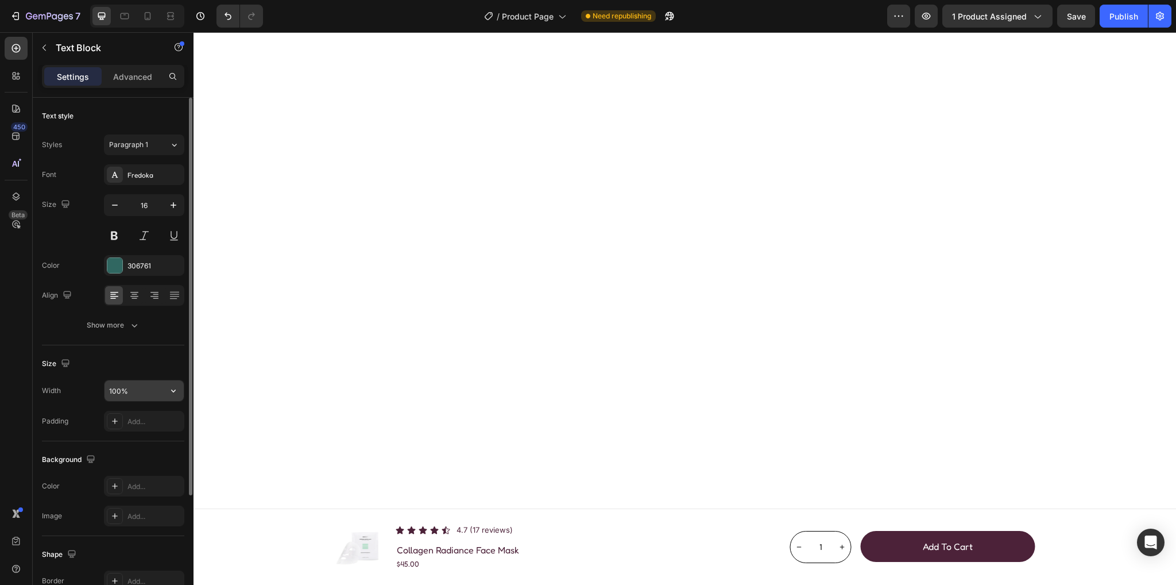
scroll to position [2722, 0]
click at [134, 393] on input "100%" at bounding box center [144, 390] width 79 height 21
click at [136, 389] on input "100%" at bounding box center [144, 390] width 79 height 21
drag, startPoint x: 124, startPoint y: 387, endPoint x: 80, endPoint y: 380, distance: 44.2
click at [76, 382] on div "Width 100%" at bounding box center [113, 391] width 142 height 22
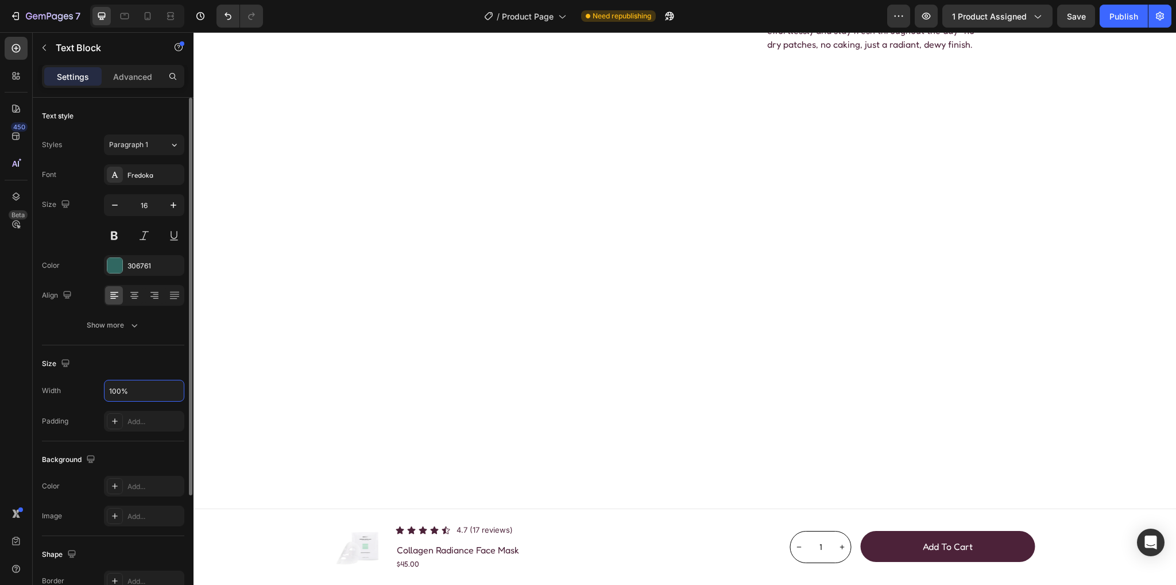
paste input "469"
click at [142, 359] on div "Size" at bounding box center [113, 363] width 142 height 18
click at [146, 11] on icon at bounding box center [147, 15] width 11 height 11
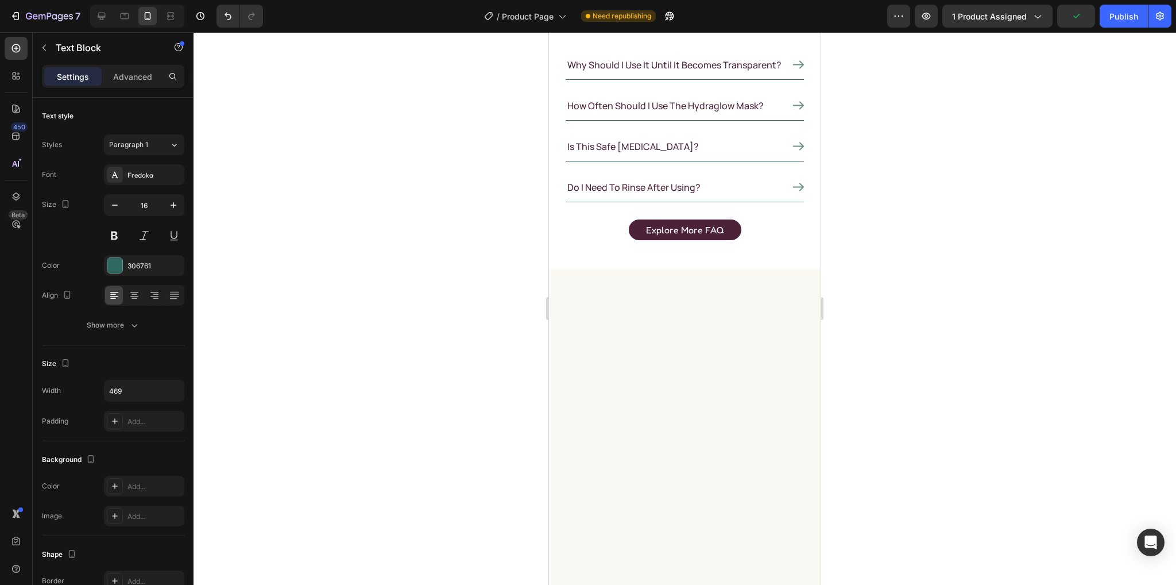
scroll to position [2625, 0]
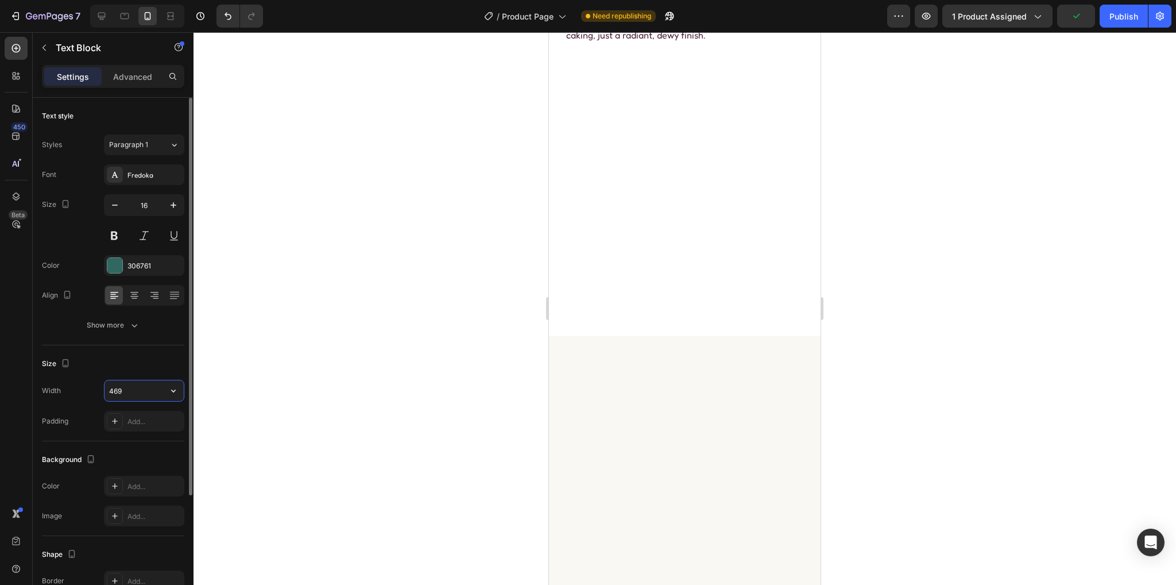
click at [133, 390] on input "469" at bounding box center [144, 390] width 79 height 21
click at [163, 393] on input "469" at bounding box center [144, 390] width 79 height 21
click at [169, 391] on icon "button" at bounding box center [173, 390] width 11 height 11
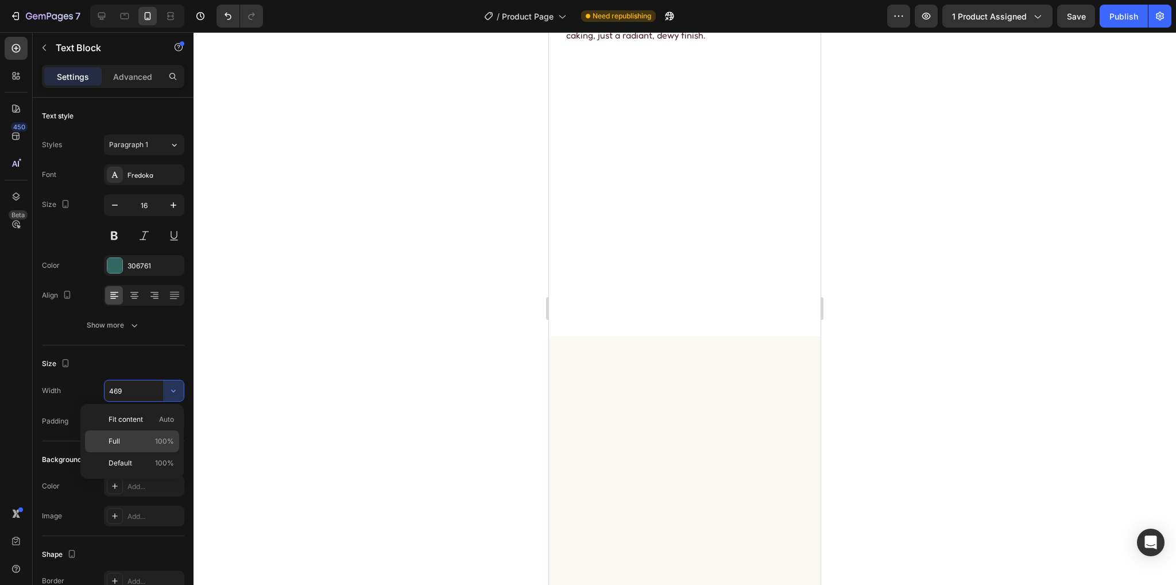
click at [128, 437] on p "Full 100%" at bounding box center [141, 441] width 65 height 10
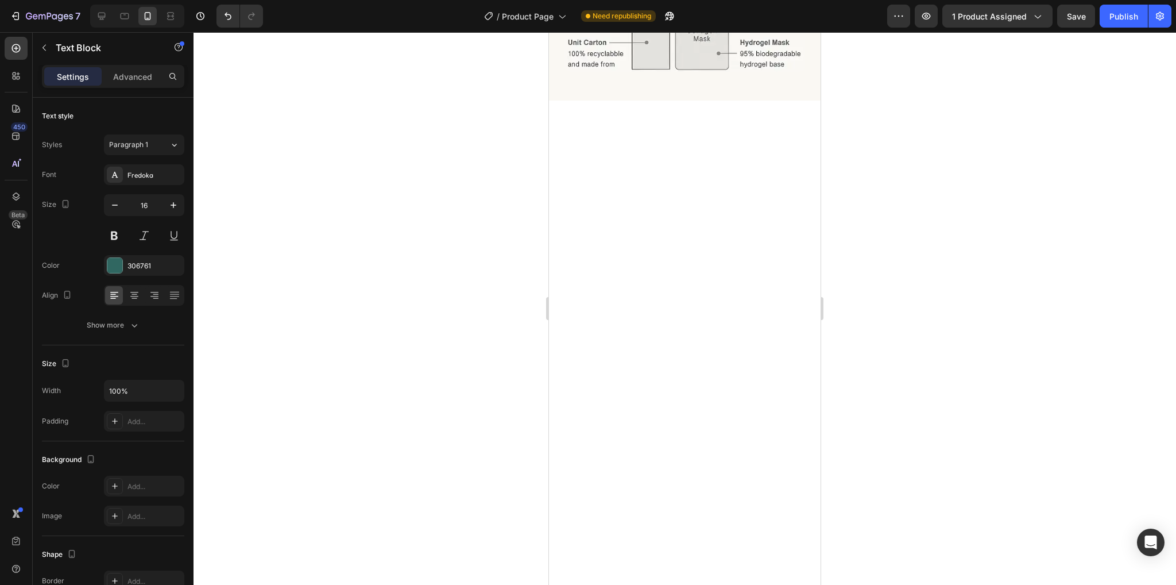
scroll to position [3506, 0]
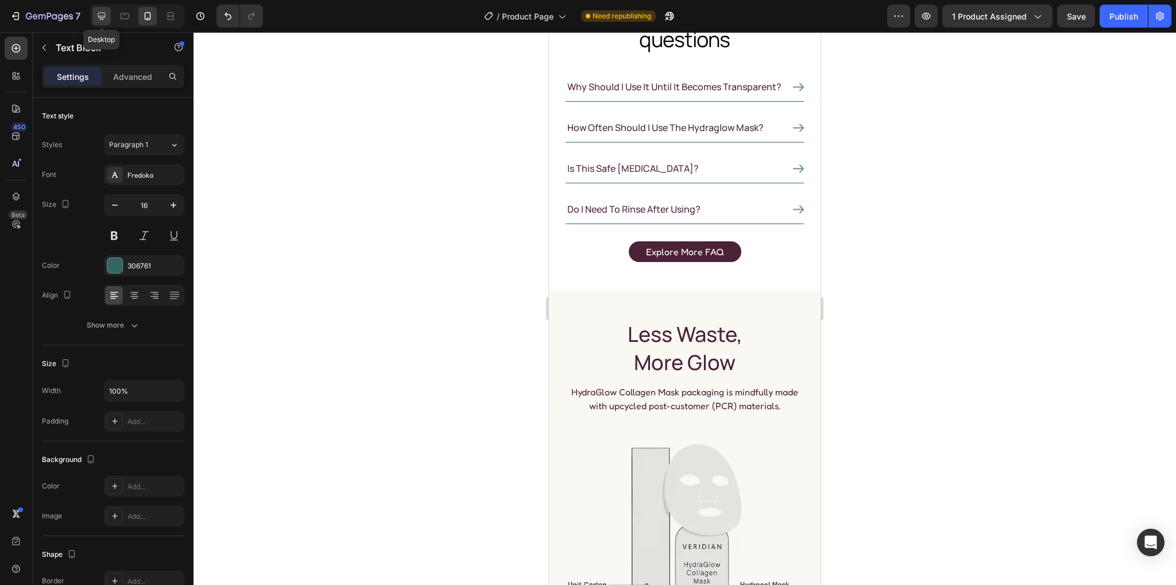
click at [101, 13] on icon at bounding box center [101, 15] width 11 height 11
type input "469"
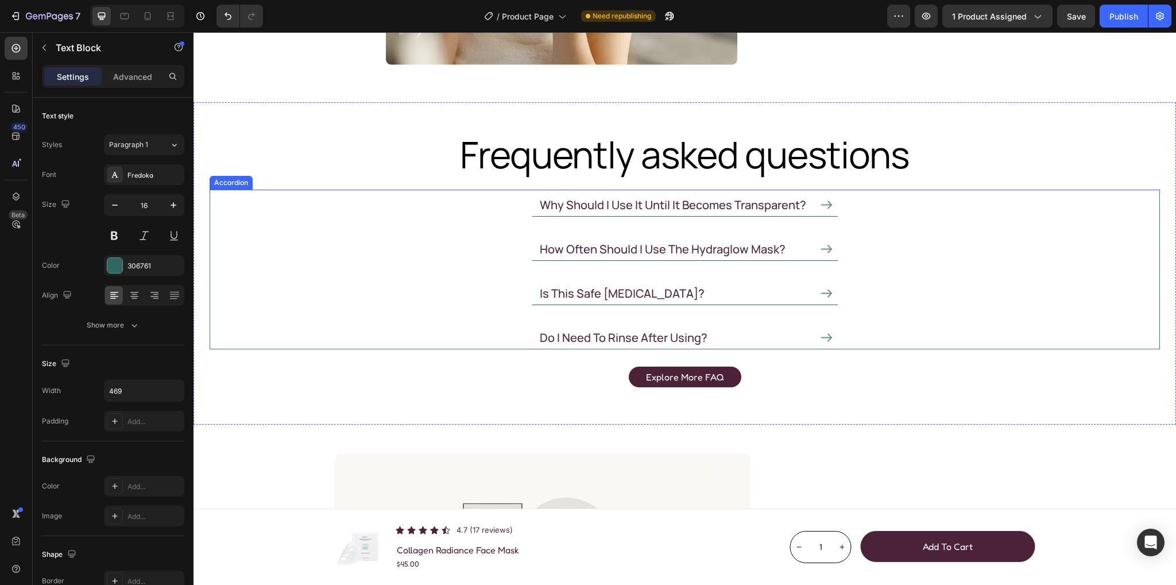
scroll to position [3513, 0]
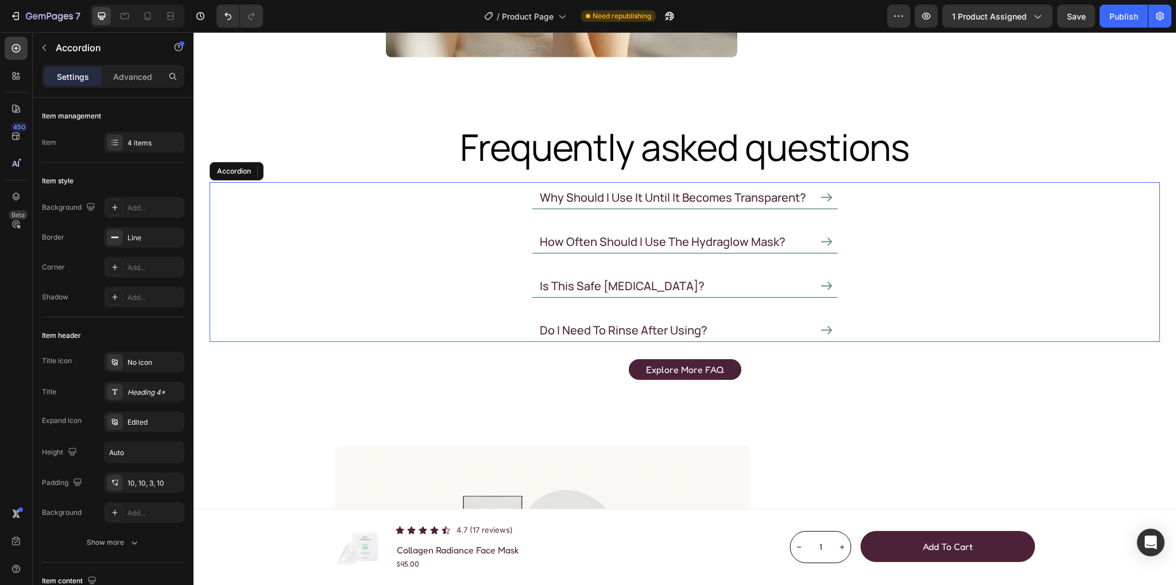
click at [821, 282] on icon at bounding box center [826, 285] width 11 height 11
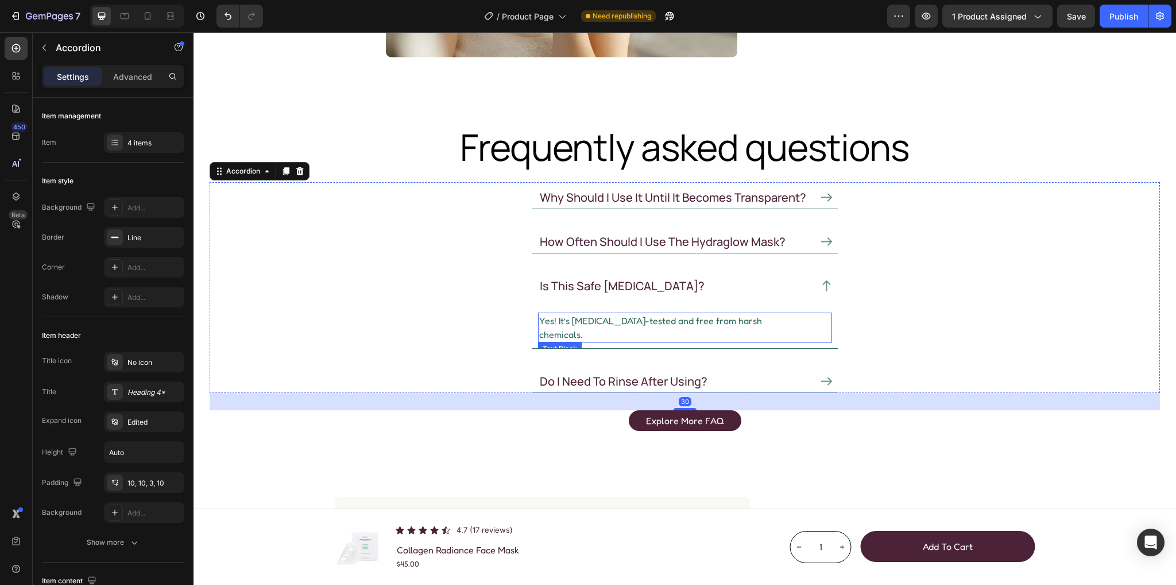
click at [643, 322] on p "Yes! It’s dermatologist-tested and free from harsh chemicals." at bounding box center [672, 328] width 267 height 28
click at [821, 376] on icon at bounding box center [826, 381] width 11 height 11
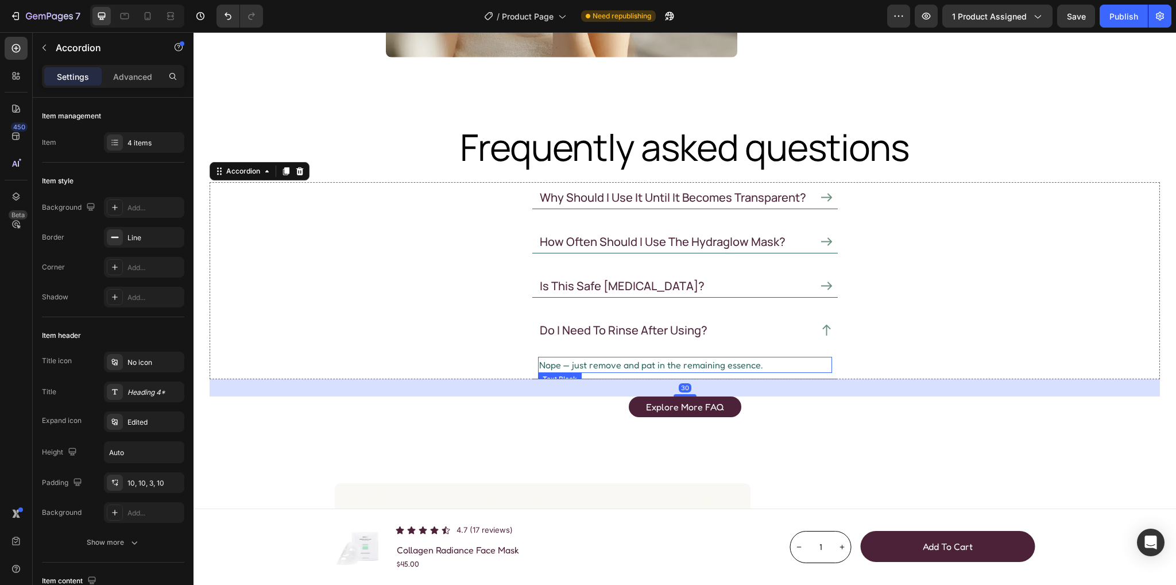
click at [647, 368] on p "Nope — just remove and pat in the remaining essence." at bounding box center [685, 365] width 292 height 14
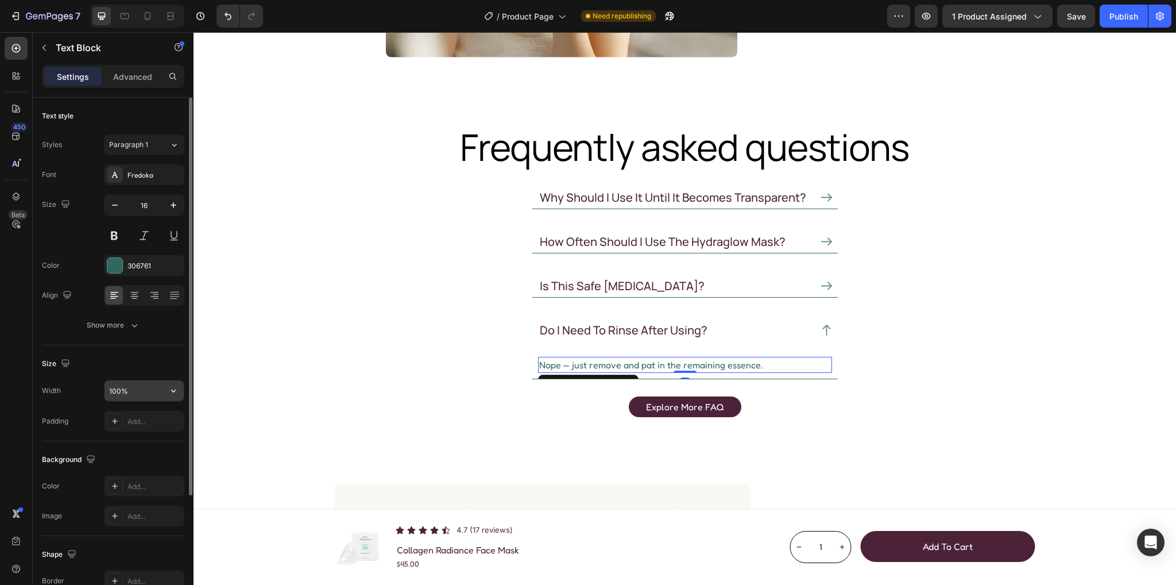
click at [140, 391] on input "100%" at bounding box center [144, 390] width 79 height 21
paste input "469"
click at [156, 351] on div "Size Width 469 Padding Add..." at bounding box center [113, 393] width 142 height 96
click at [152, 17] on icon at bounding box center [147, 15] width 11 height 11
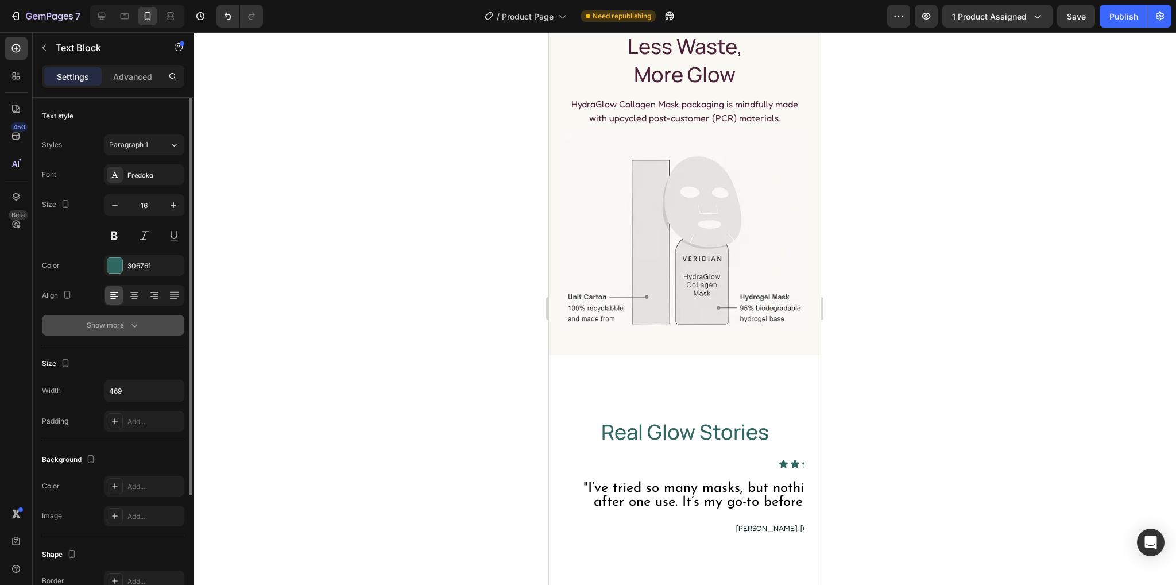
scroll to position [3568, 0]
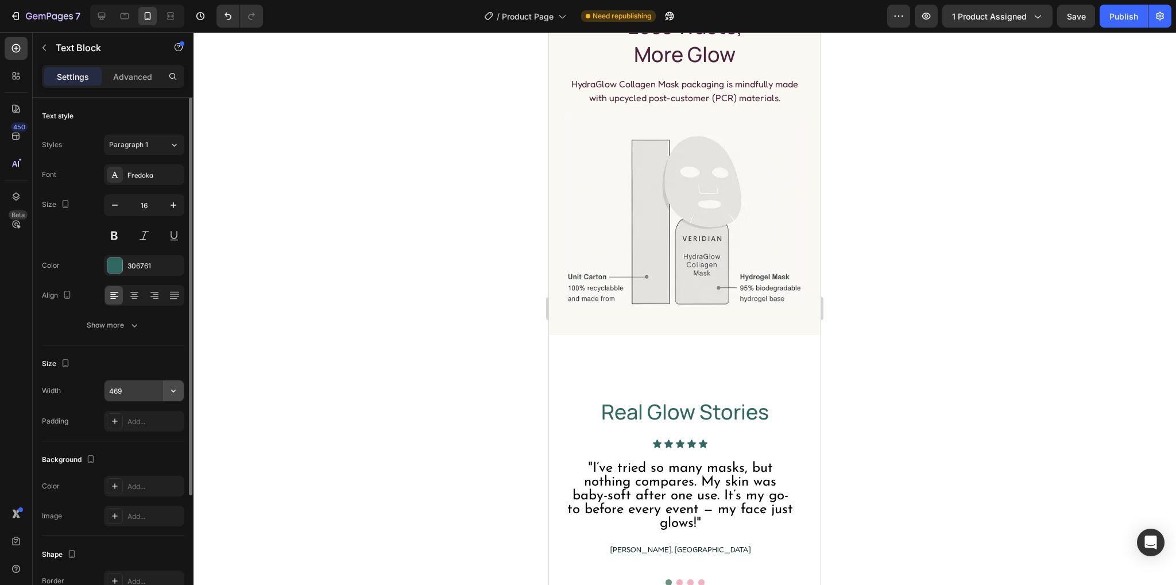
drag, startPoint x: 175, startPoint y: 389, endPoint x: 166, endPoint y: 398, distance: 12.2
click at [175, 389] on icon "button" at bounding box center [173, 390] width 5 height 3
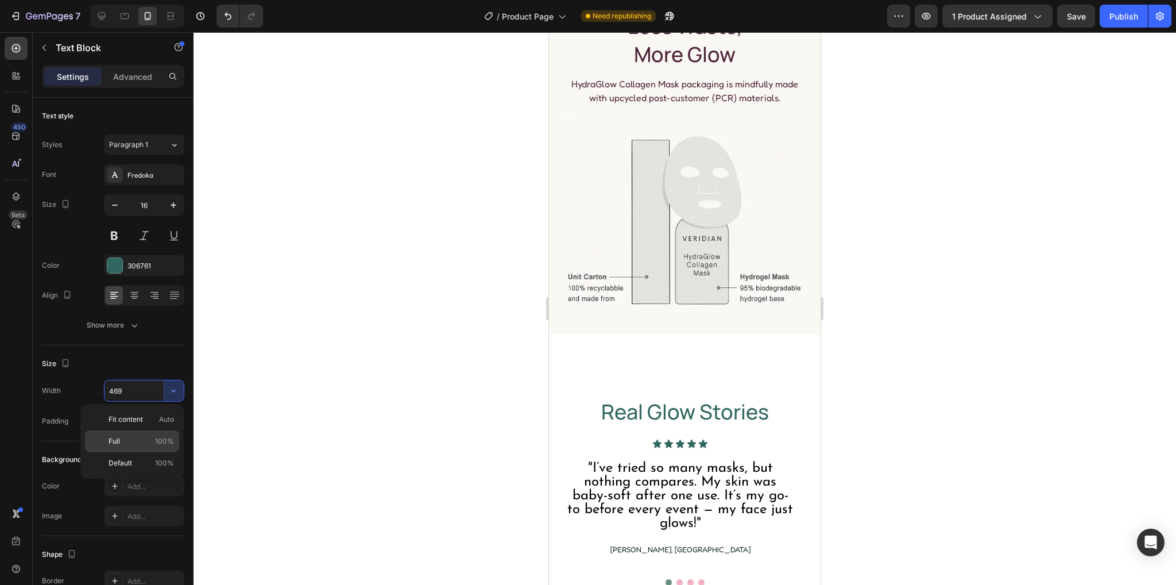
click at [131, 438] on p "Full 100%" at bounding box center [141, 441] width 65 height 10
drag, startPoint x: 107, startPoint y: 16, endPoint x: 341, endPoint y: 179, distance: 284.9
click at [107, 16] on div at bounding box center [101, 16] width 18 height 18
type input "469"
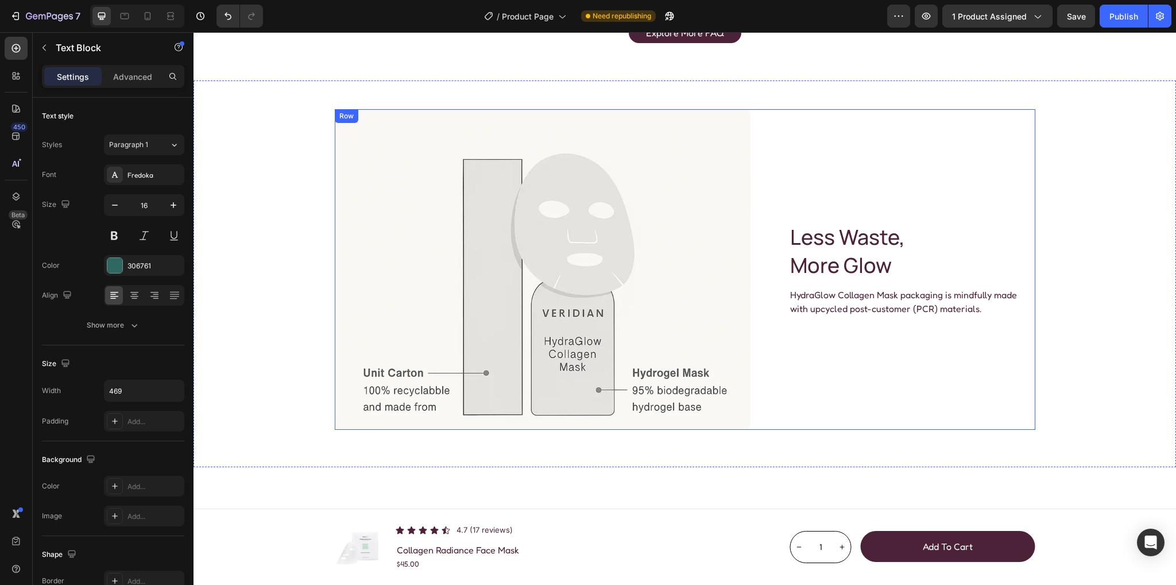
scroll to position [3108, 0]
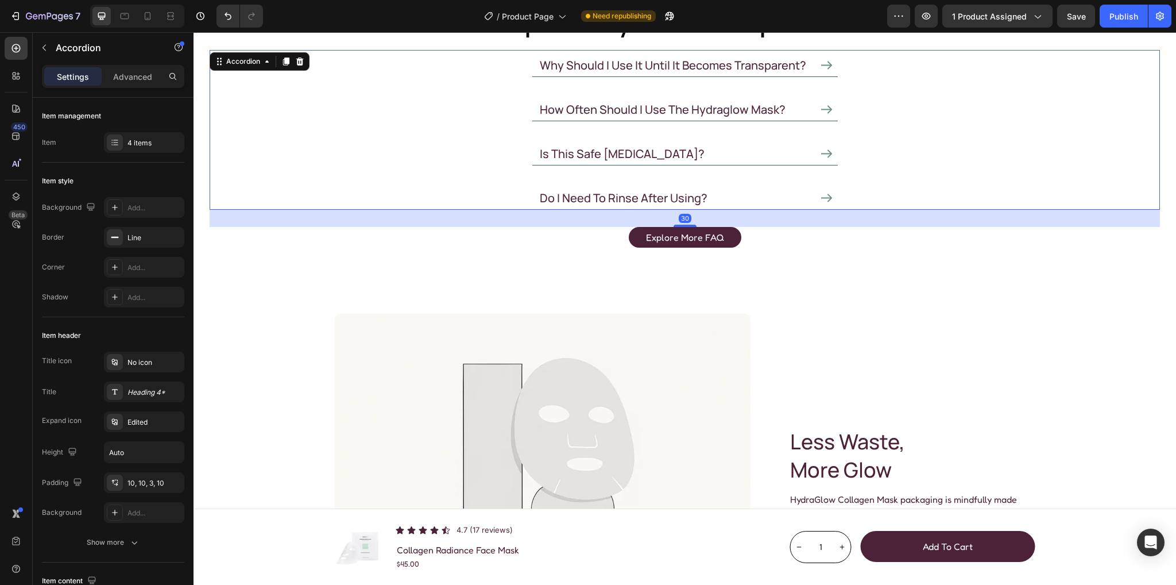
click at [825, 192] on icon at bounding box center [826, 197] width 11 height 11
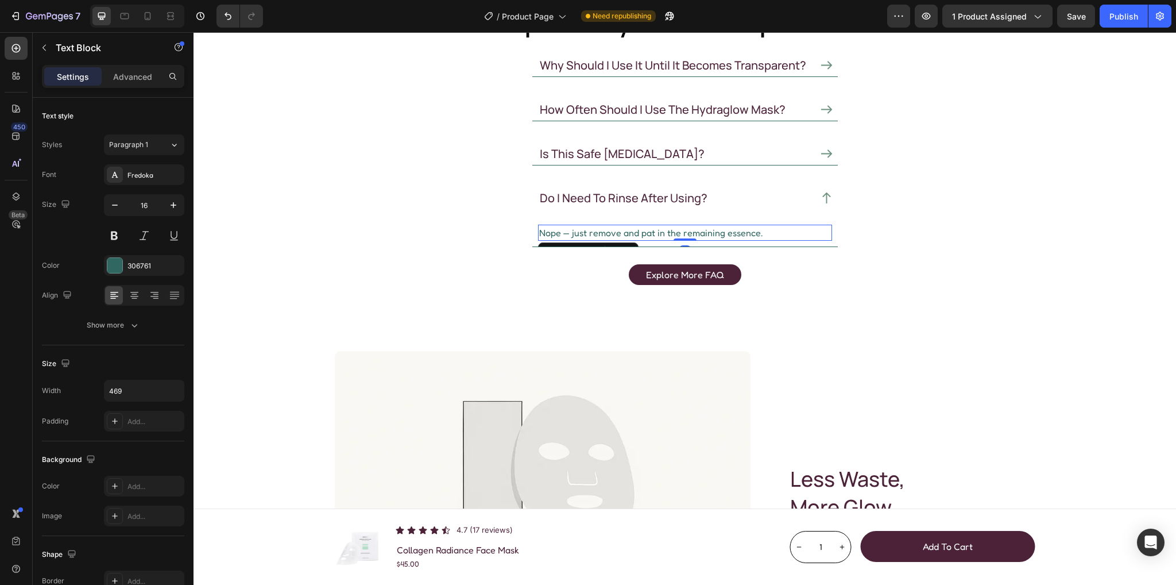
click at [664, 230] on p "Nope — just remove and pat in the remaining essence." at bounding box center [672, 233] width 267 height 14
click at [786, 264] on div "Explore more FAQ Button" at bounding box center [685, 274] width 951 height 21
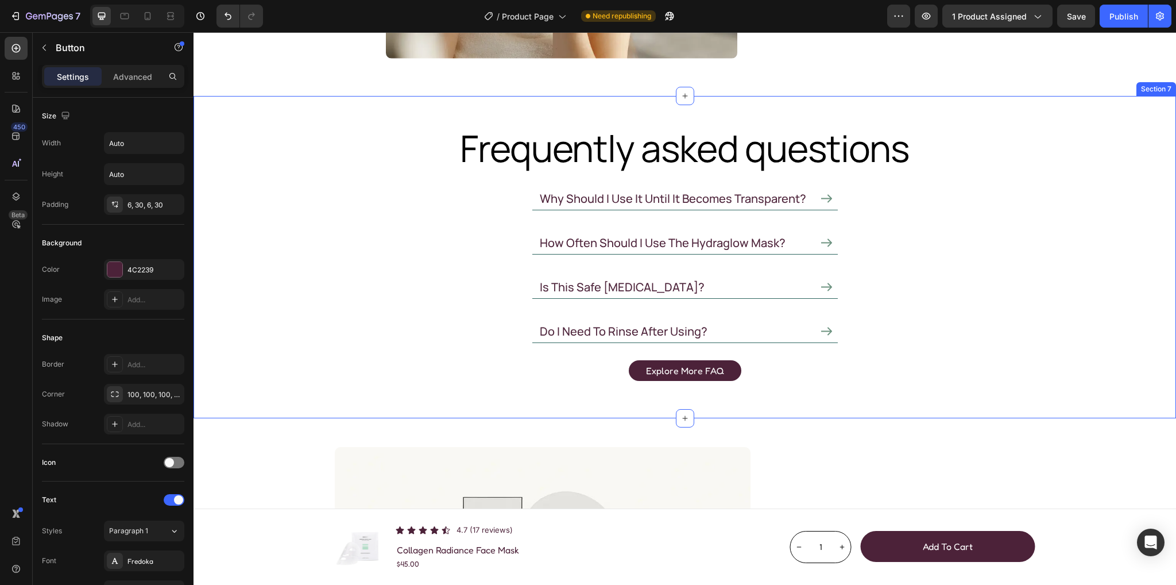
scroll to position [2869, 0]
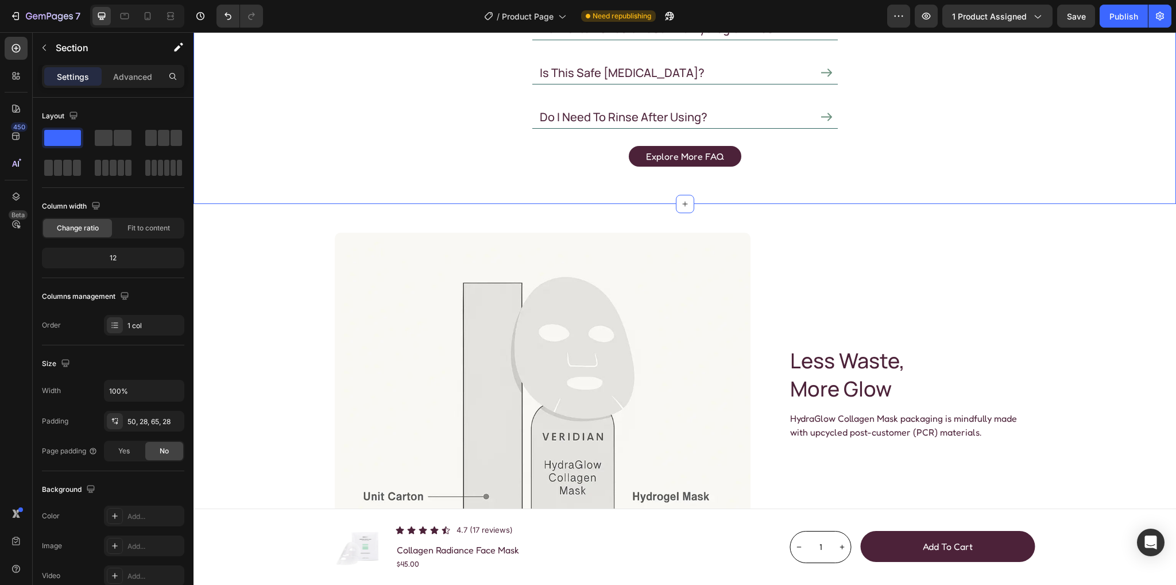
click at [484, 138] on div "Frequently asked questions Heading why should i use it until it becomes transpa…" at bounding box center [685, 38] width 951 height 256
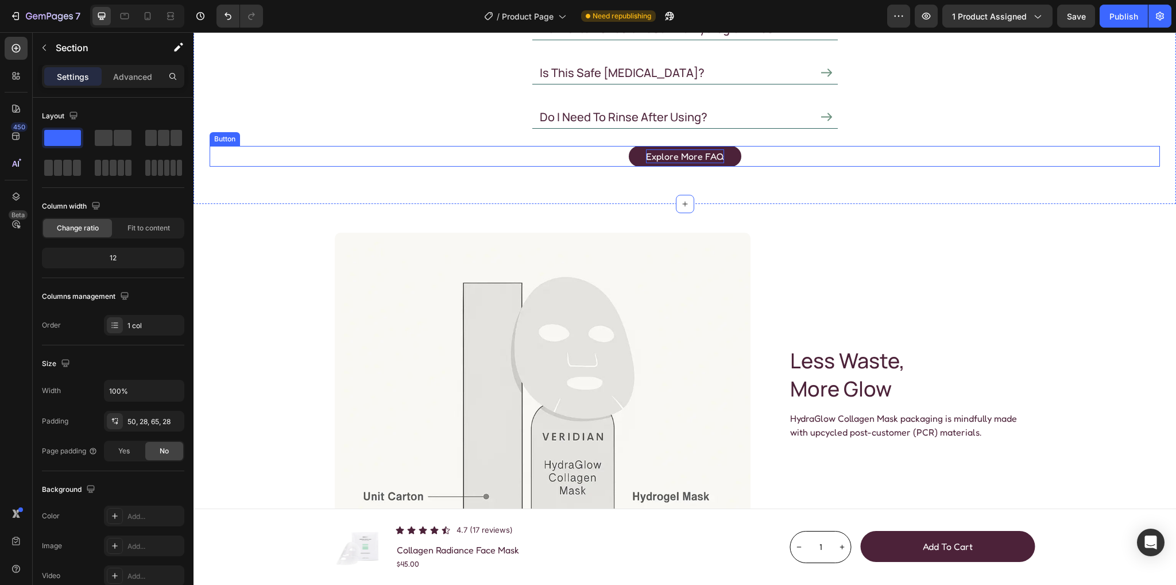
click at [698, 156] on p "Explore more FAQ" at bounding box center [685, 156] width 78 height 14
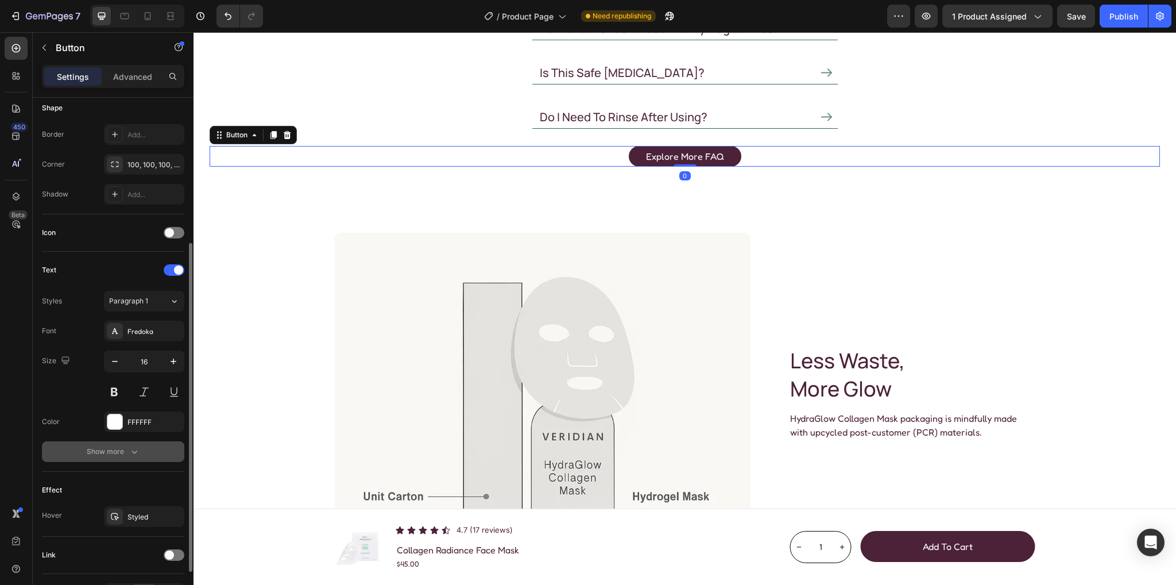
scroll to position [302, 0]
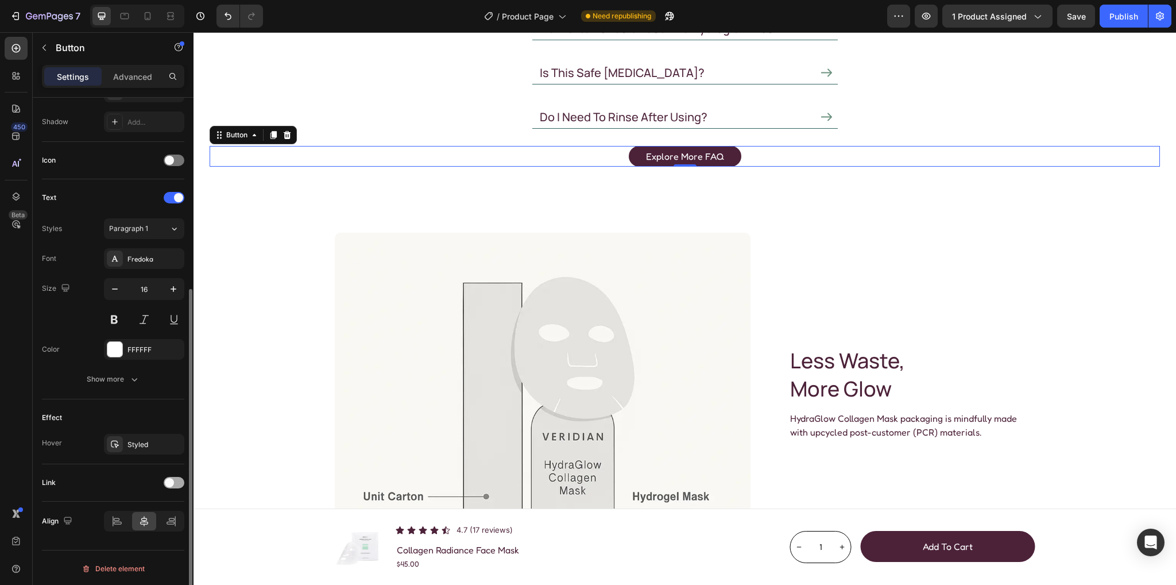
click at [176, 483] on div at bounding box center [174, 482] width 21 height 11
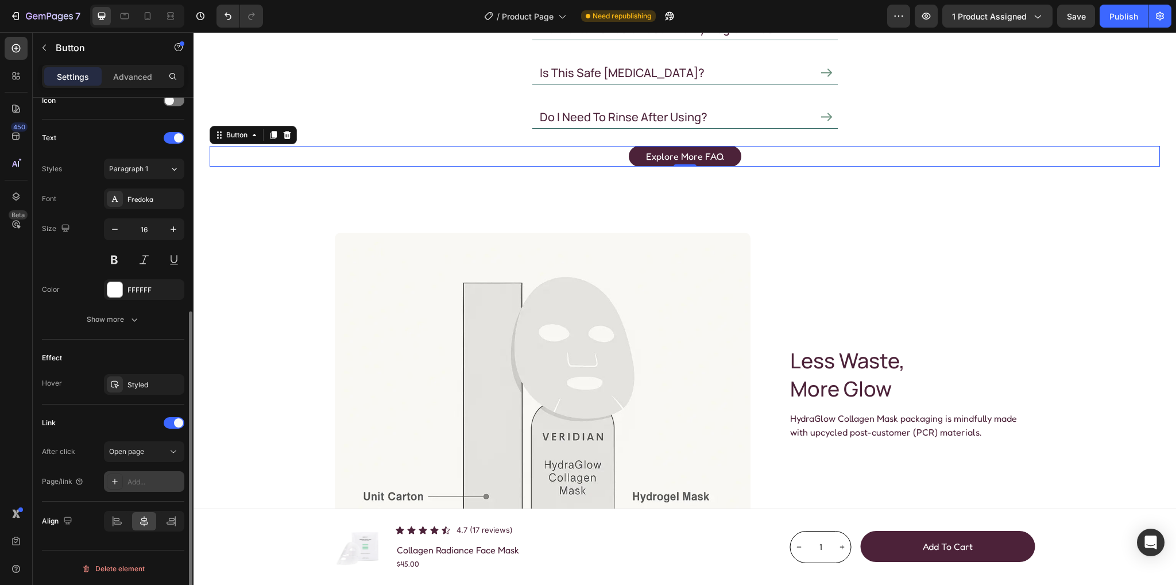
click at [140, 473] on div "Add..." at bounding box center [144, 481] width 80 height 21
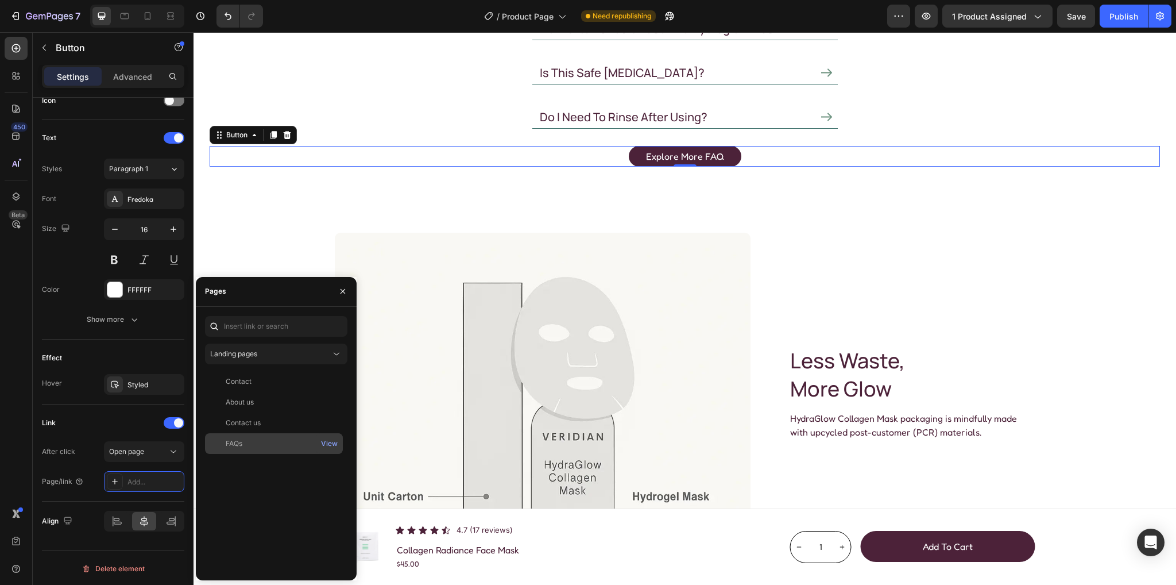
click at [256, 443] on div "FAQs" at bounding box center [274, 443] width 129 height 10
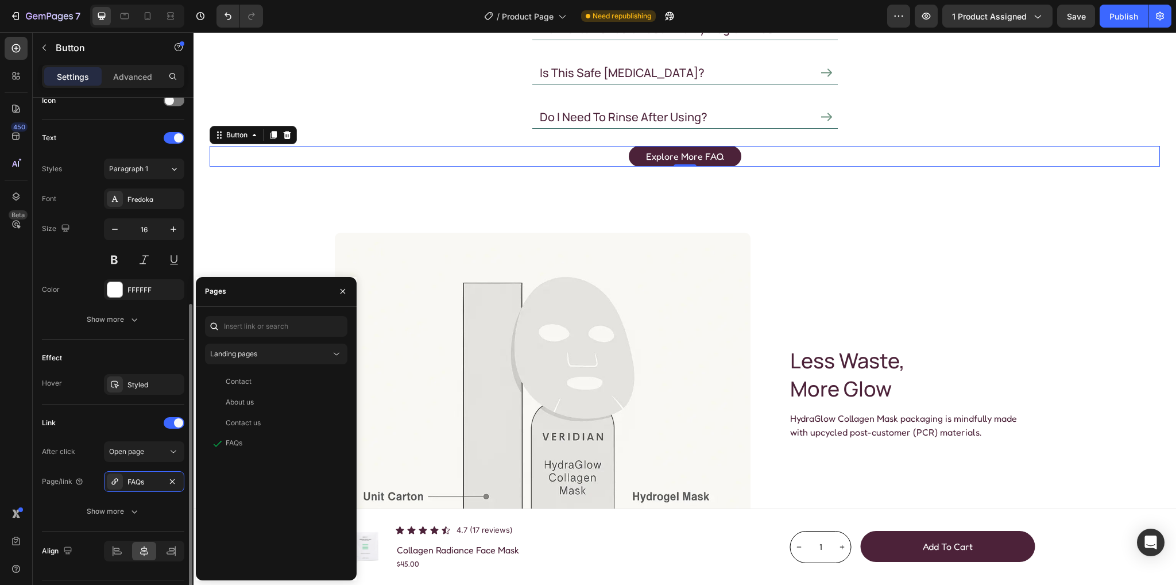
click at [116, 414] on div "Link" at bounding box center [113, 423] width 142 height 18
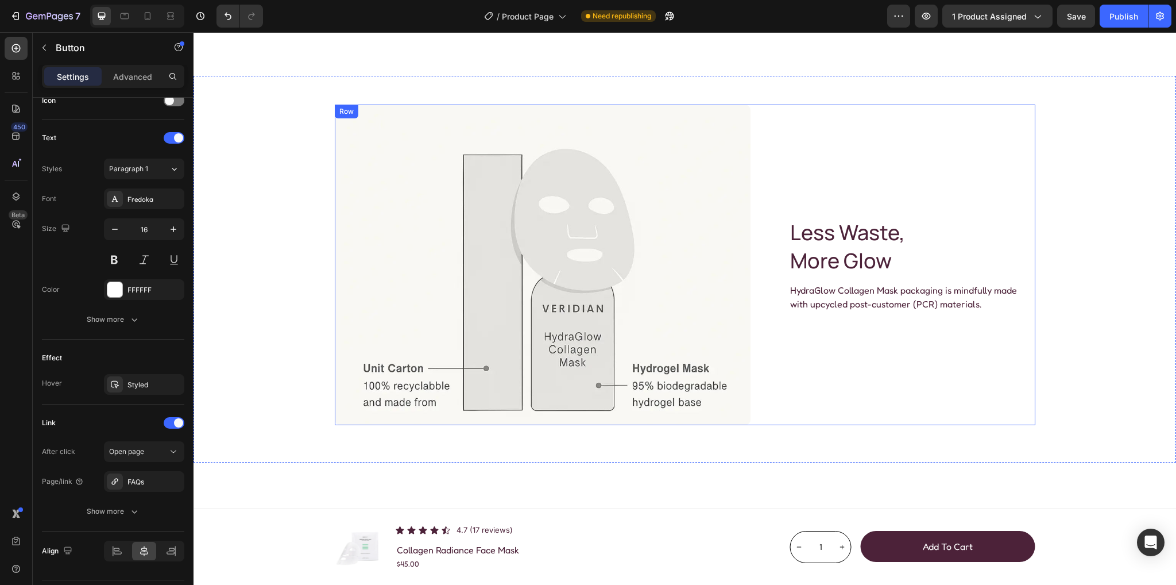
scroll to position [2984, 0]
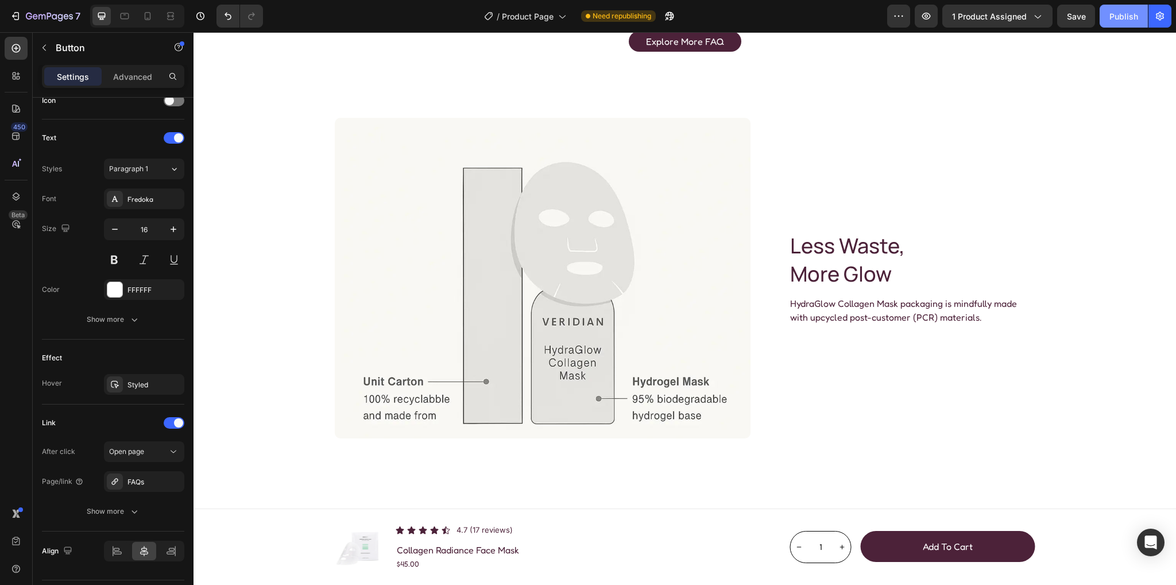
click at [1130, 21] on div "Publish" at bounding box center [1124, 16] width 29 height 12
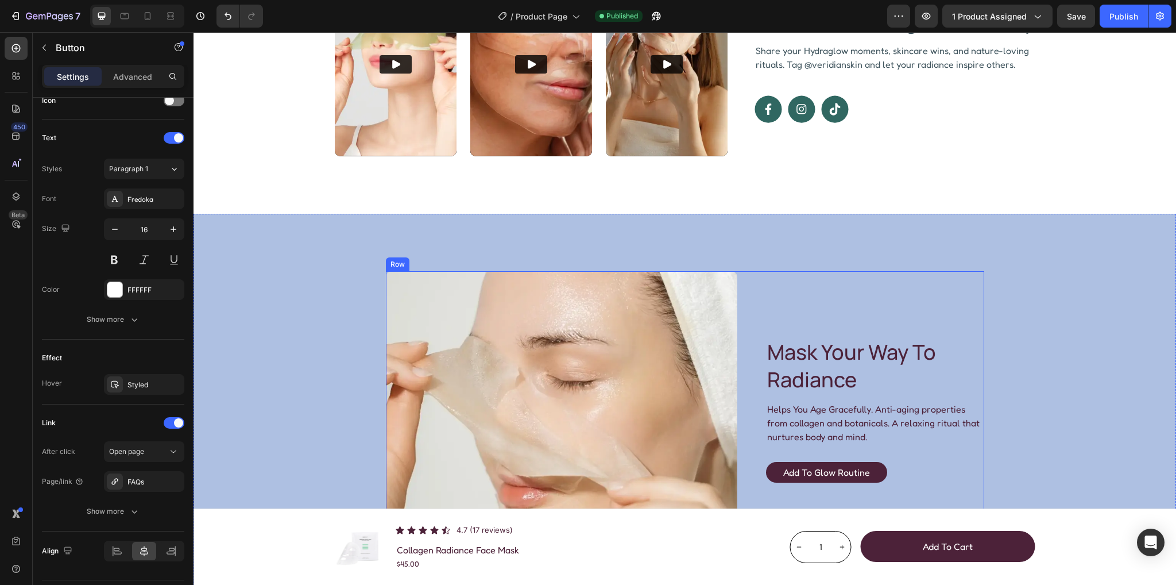
scroll to position [3941, 0]
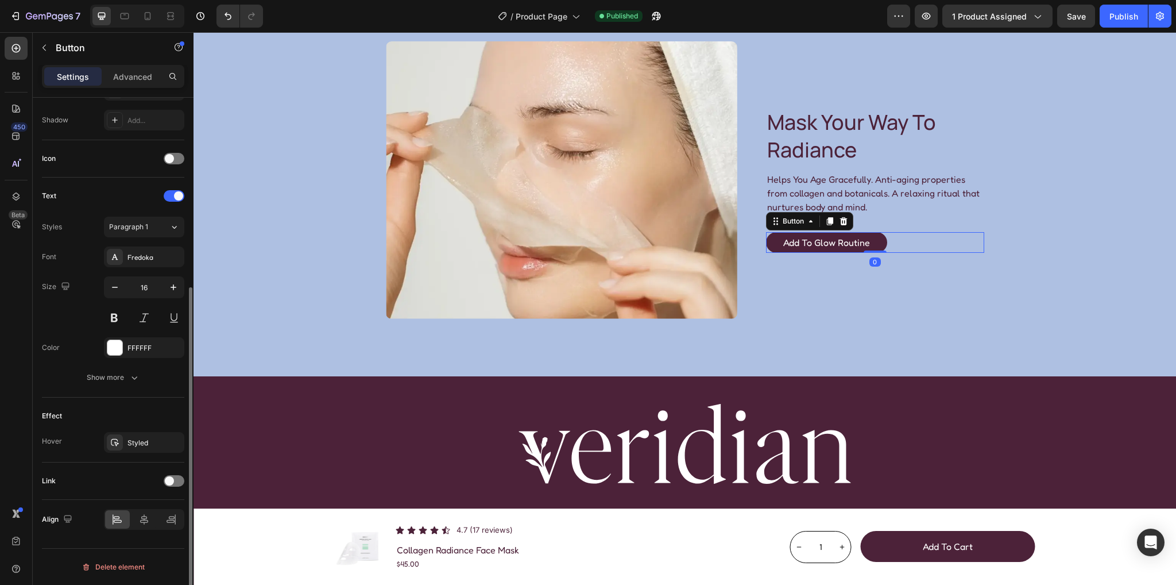
click at [772, 238] on button "Add to Glow Routine" at bounding box center [826, 242] width 121 height 21
drag, startPoint x: 168, startPoint y: 480, endPoint x: 176, endPoint y: 482, distance: 9.1
click at [168, 480] on span at bounding box center [169, 482] width 9 height 9
drag, startPoint x: 142, startPoint y: 500, endPoint x: 147, endPoint y: 497, distance: 6.2
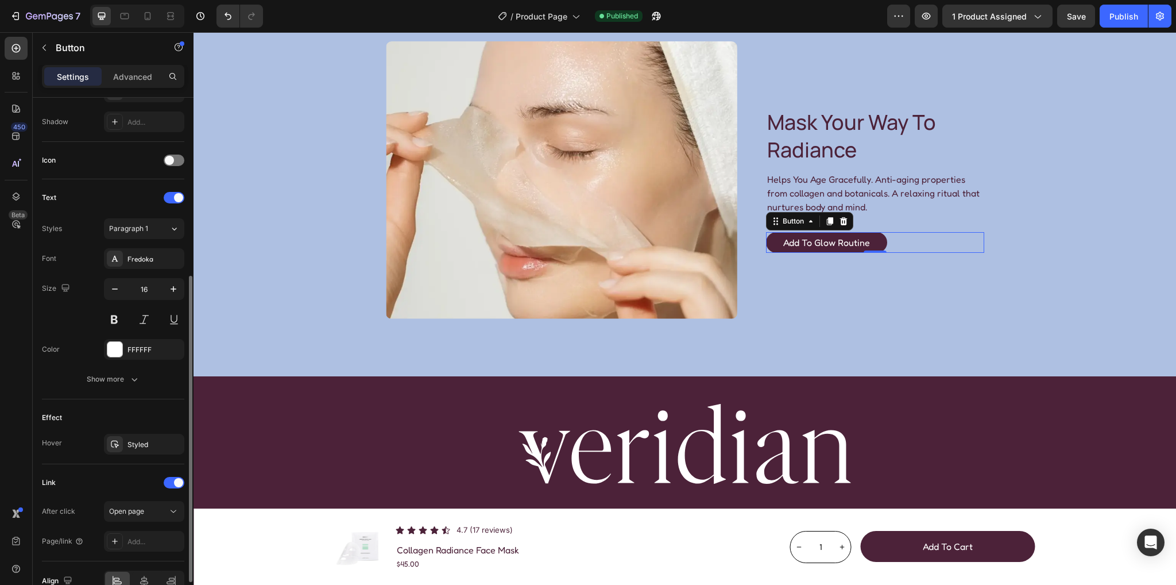
click at [142, 501] on button "Open page" at bounding box center [144, 511] width 80 height 21
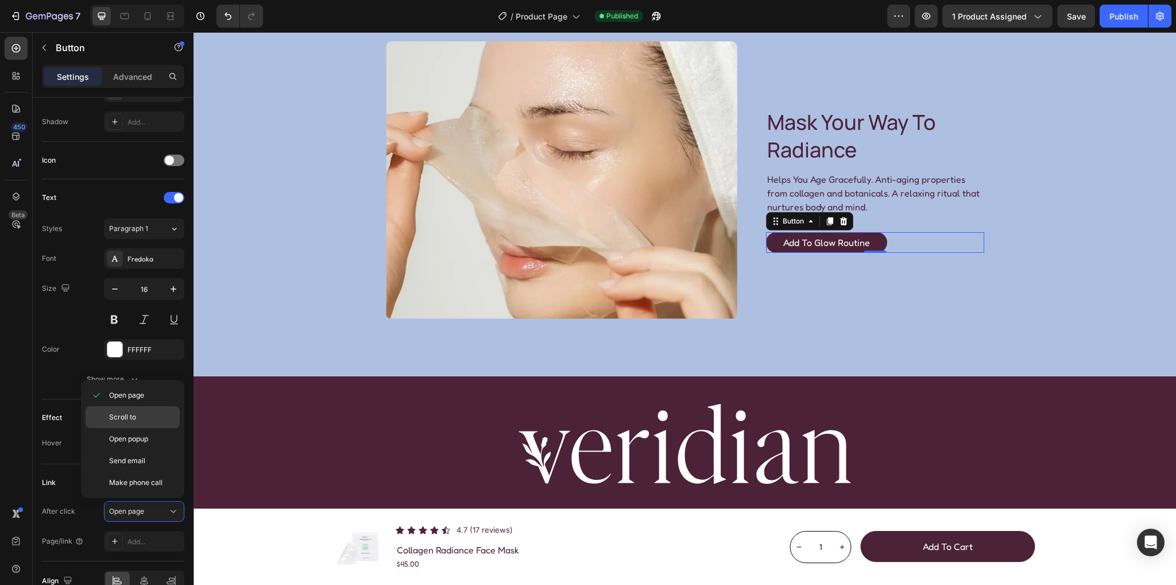
click at [141, 414] on p "Scroll to" at bounding box center [141, 417] width 65 height 10
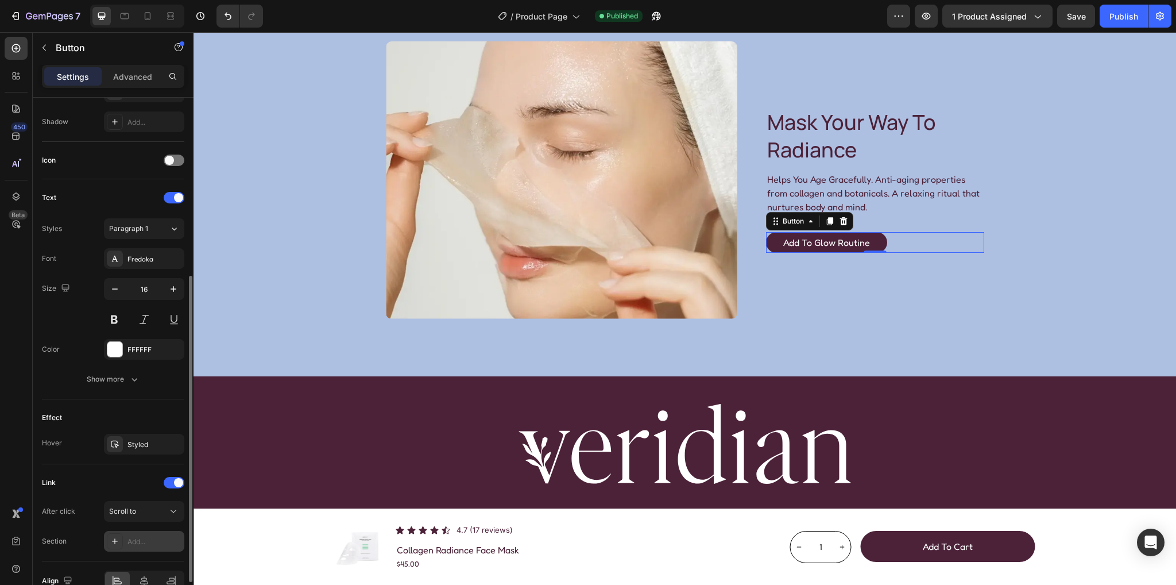
click at [142, 536] on div "Add..." at bounding box center [155, 541] width 54 height 10
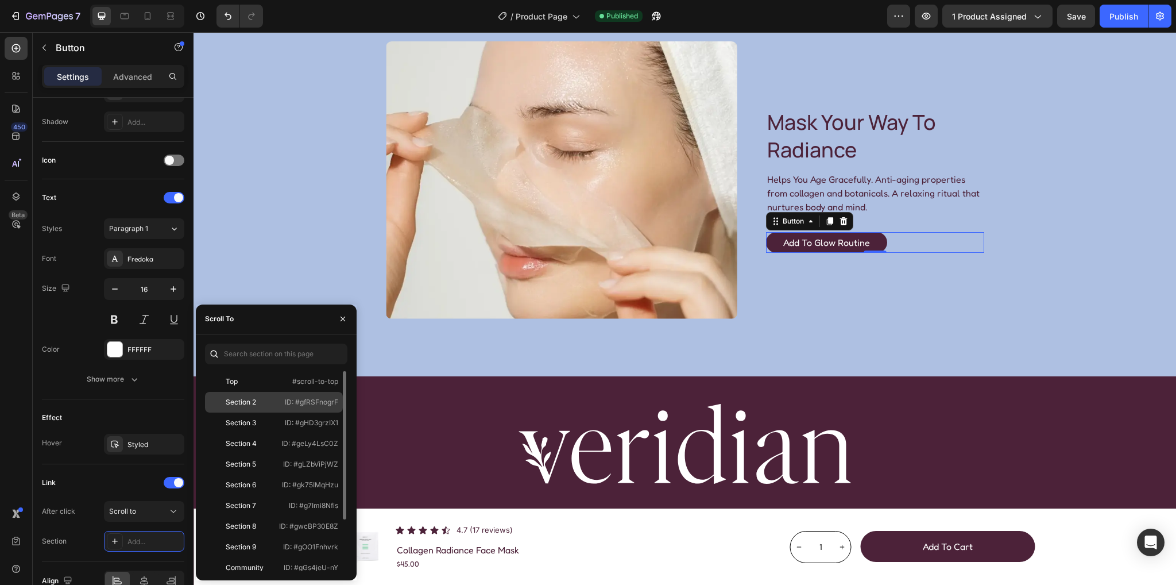
click at [302, 401] on p "ID: #gfRSFnogrF" at bounding box center [311, 402] width 53 height 10
click at [1122, 10] on div "Publish" at bounding box center [1124, 16] width 29 height 12
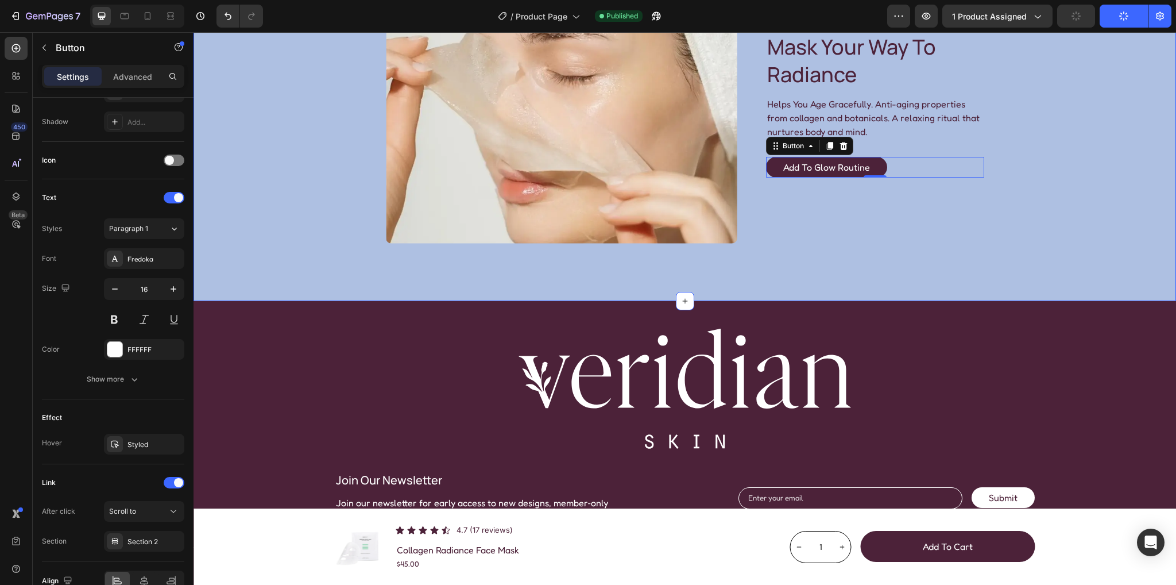
scroll to position [4228, 0]
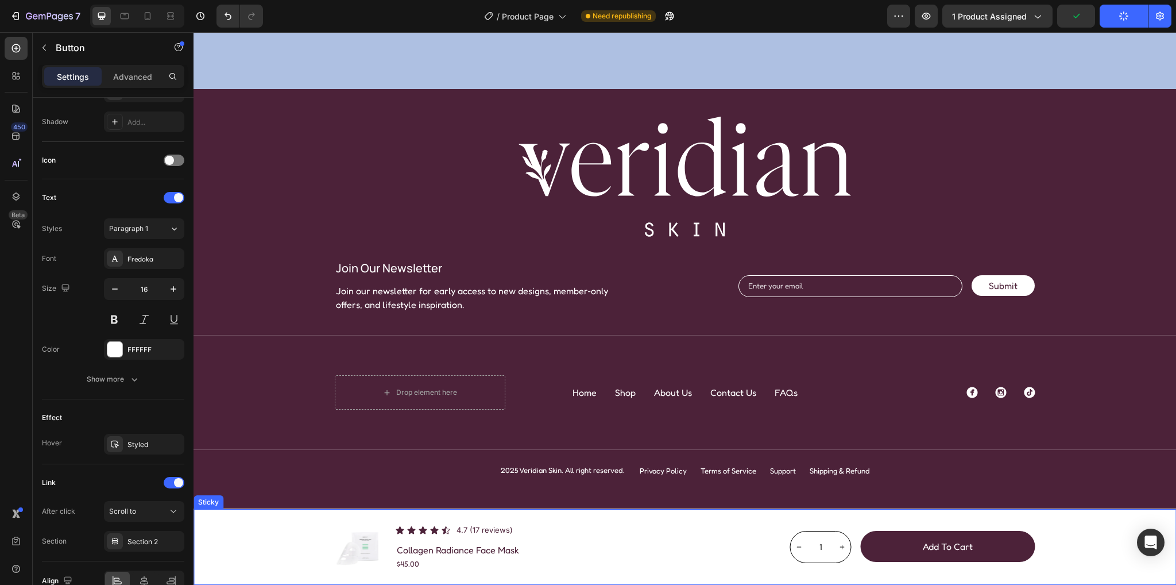
click at [217, 512] on div "Product Images Icon Icon Icon Icon Icon Icon List 4.7 (17 reviews) Text Block R…" at bounding box center [685, 547] width 983 height 76
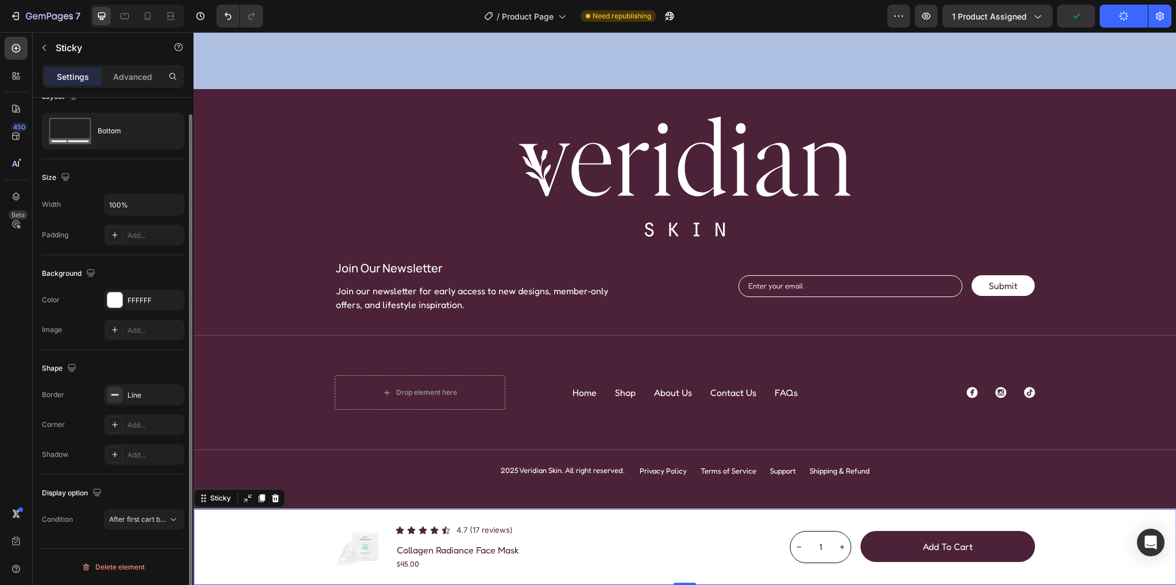
scroll to position [0, 0]
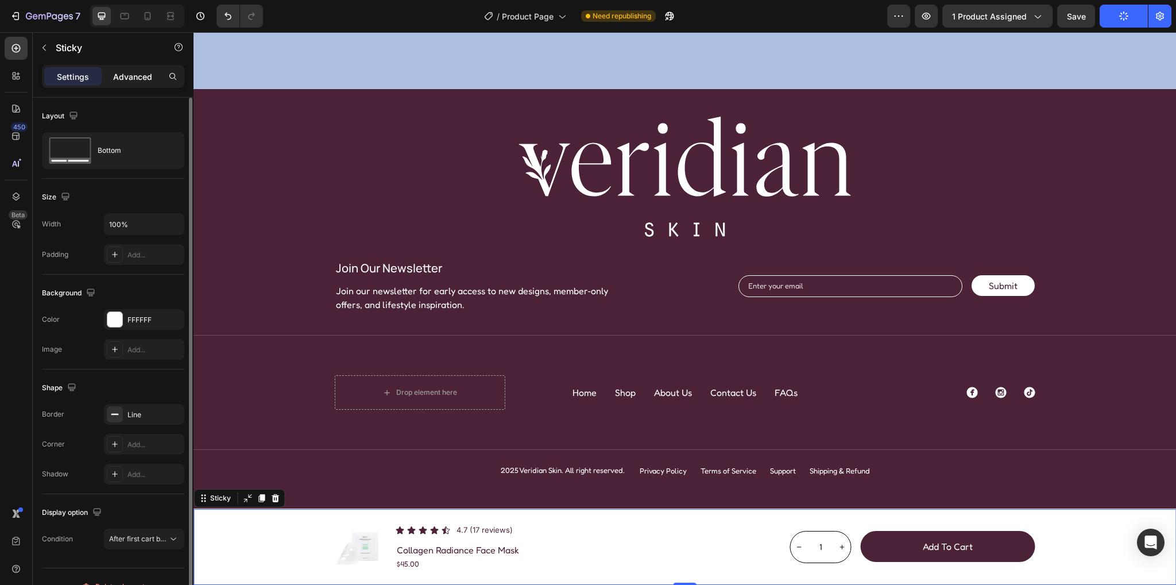
click at [130, 76] on p "Advanced" at bounding box center [132, 77] width 39 height 12
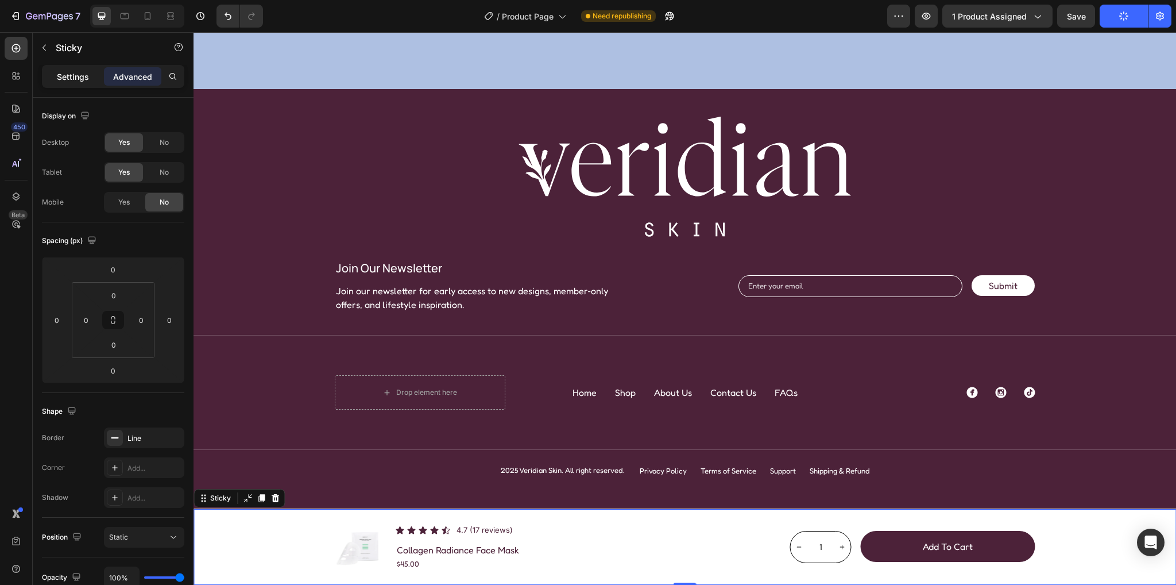
click at [59, 71] on p "Settings" at bounding box center [73, 77] width 32 height 12
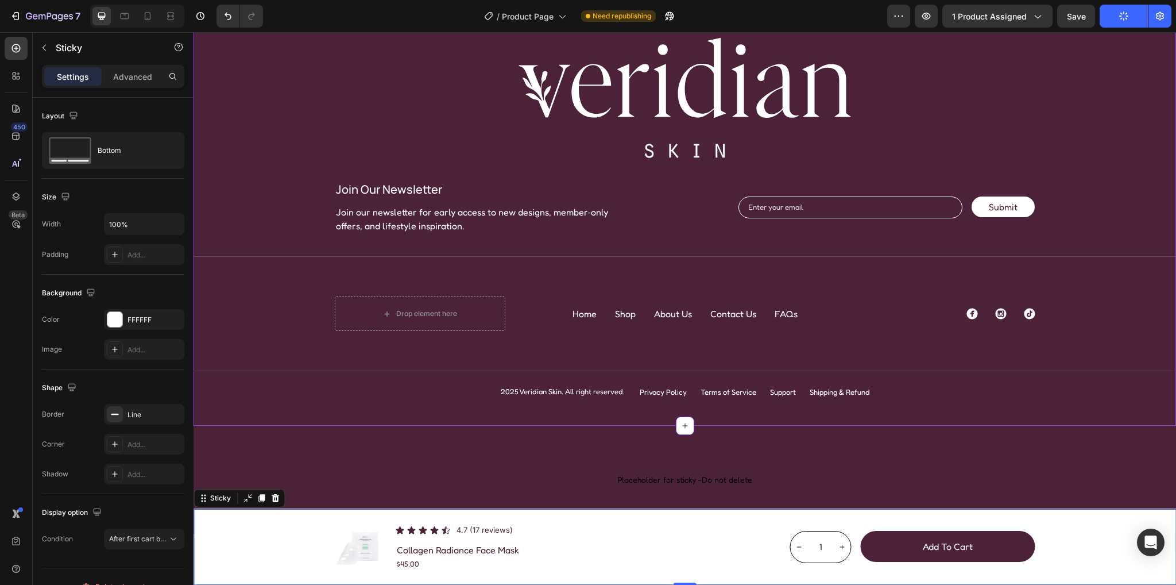
scroll to position [4393, 0]
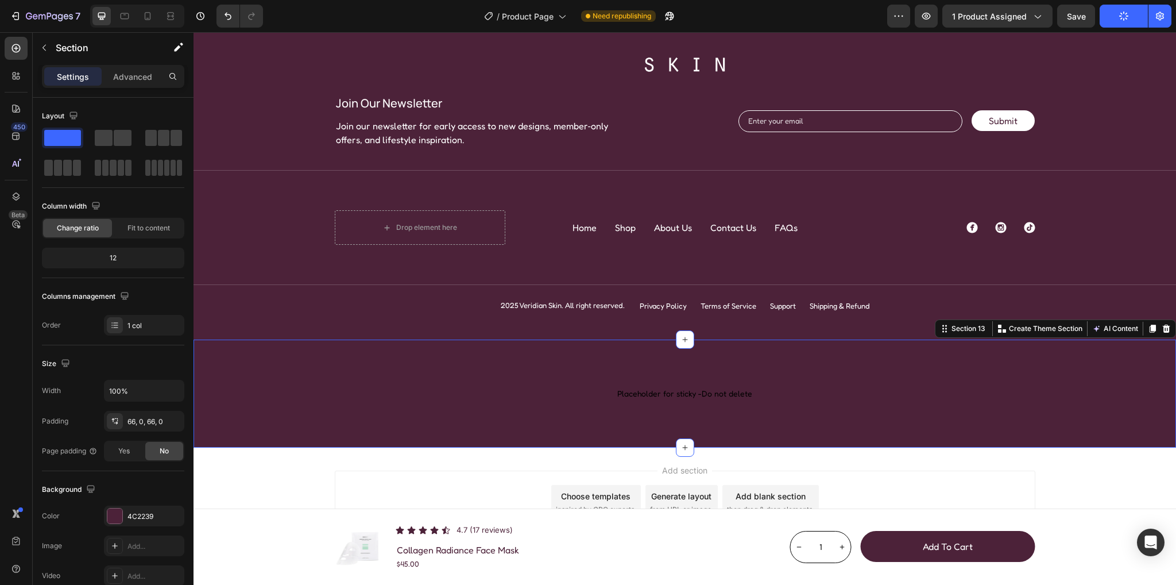
click at [527, 359] on div "Placeholder for sticky -Do not delete Placeholder for sticky -Do not delete Sec…" at bounding box center [685, 393] width 983 height 108
click at [120, 80] on p "Advanced" at bounding box center [132, 77] width 39 height 12
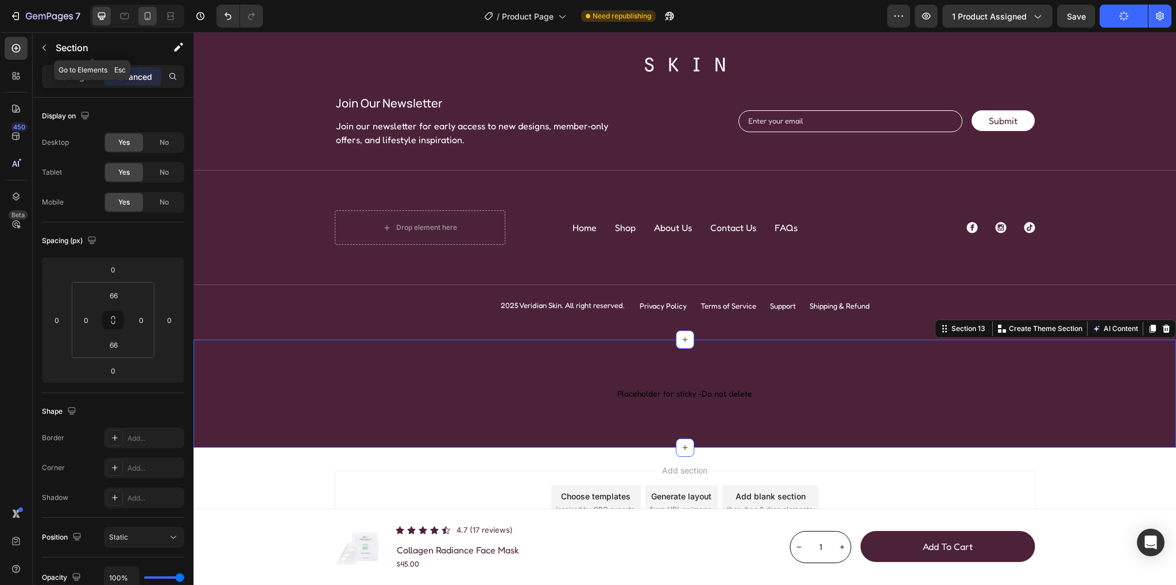
click at [147, 10] on div at bounding box center [147, 16] width 18 height 18
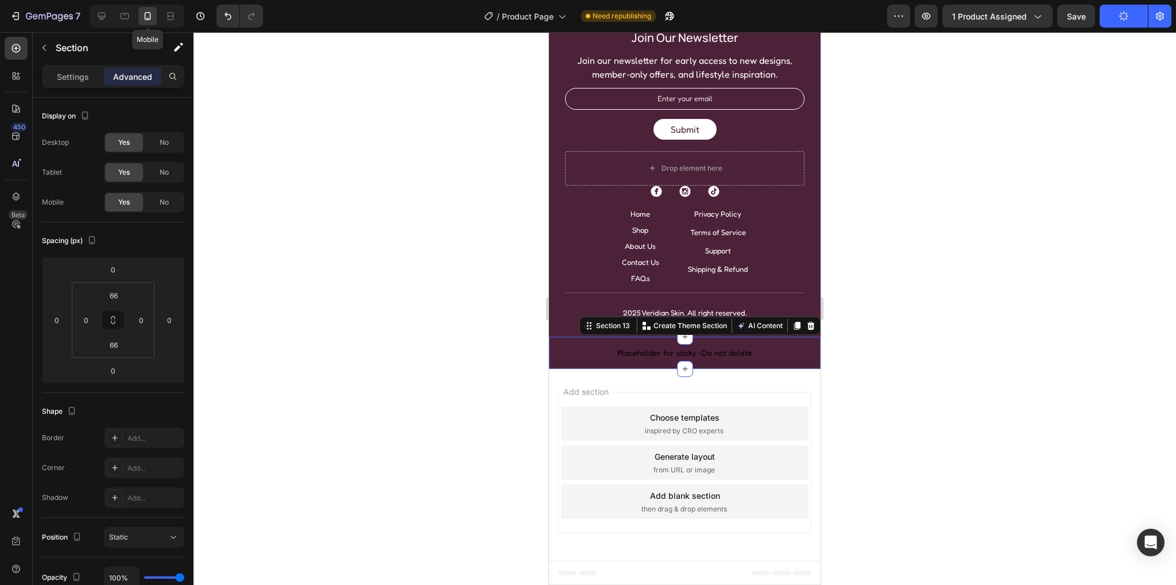
type input "0"
click at [102, 17] on icon at bounding box center [101, 16] width 7 height 7
type input "66"
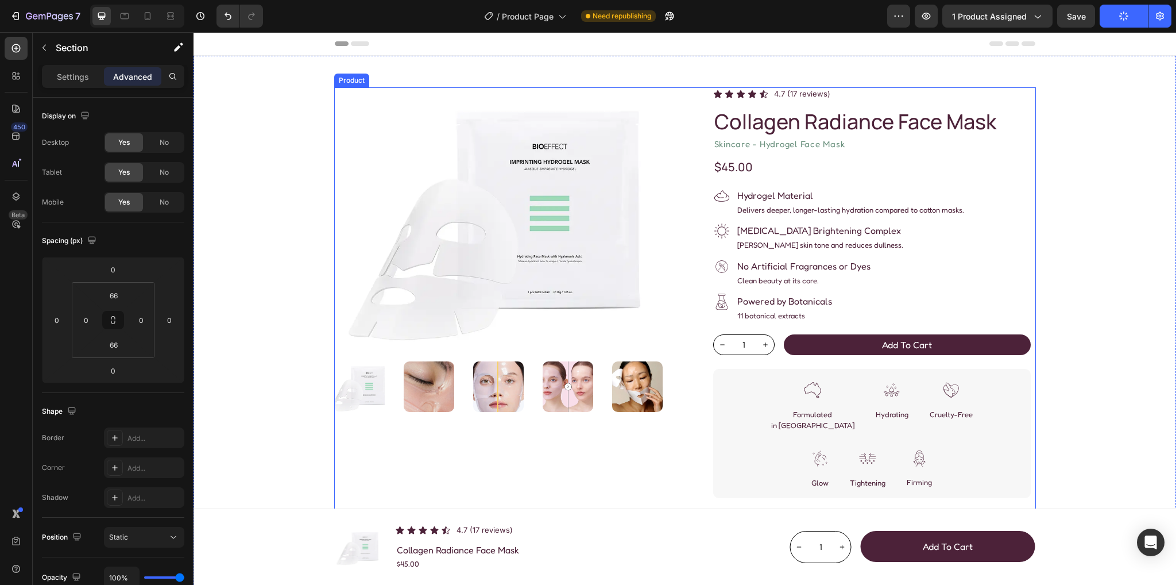
click at [686, 150] on div "Product Images Icon Icon Icon Icon Icon Icon List 4.7 (17 reviews) Text Block R…" at bounding box center [685, 330] width 702 height 486
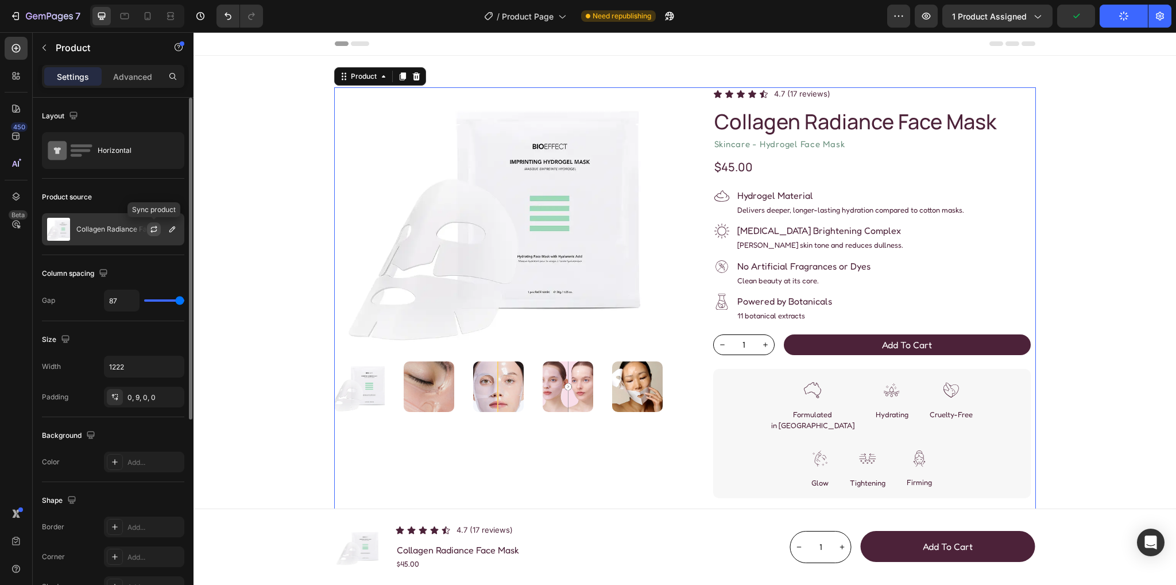
click at [154, 227] on icon "button" at bounding box center [154, 227] width 6 height 3
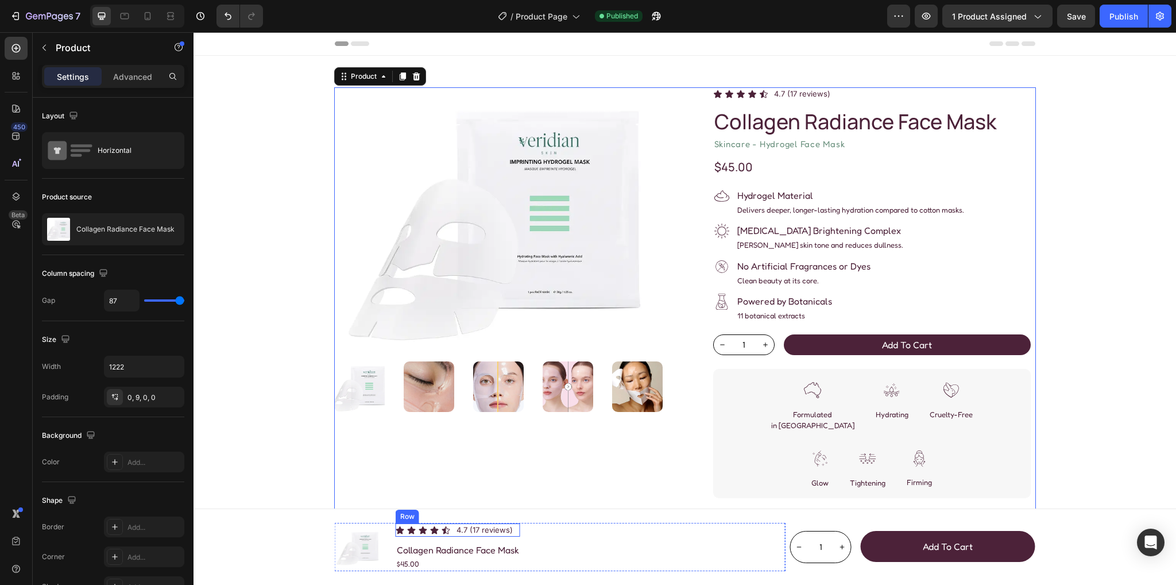
click at [514, 532] on div "Icon Icon Icon Icon Icon Icon List 4.7 (17 reviews) Text Block Row" at bounding box center [458, 530] width 125 height 14
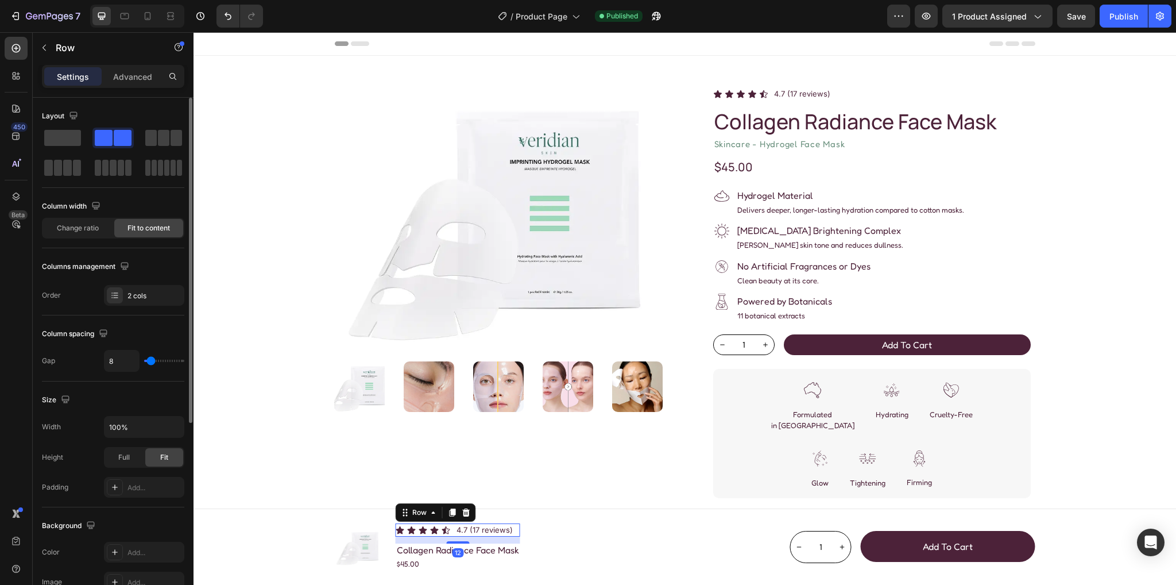
click at [145, 75] on p "Advanced" at bounding box center [132, 77] width 39 height 12
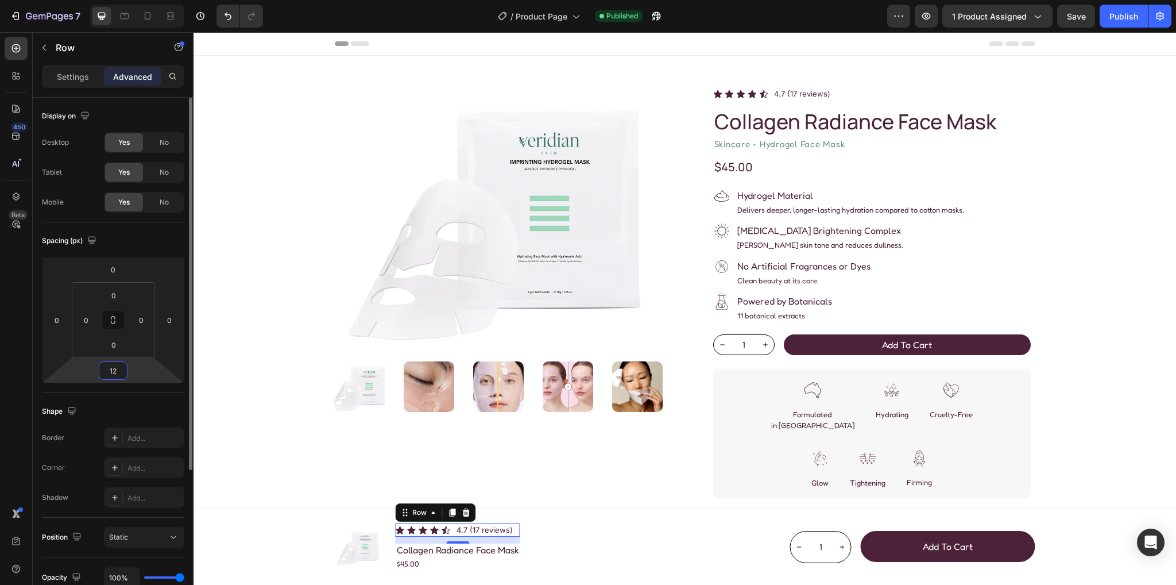
click at [118, 376] on input "12" at bounding box center [113, 370] width 23 height 17
type input "10"
click at [1126, 11] on div "Publish" at bounding box center [1124, 16] width 29 height 12
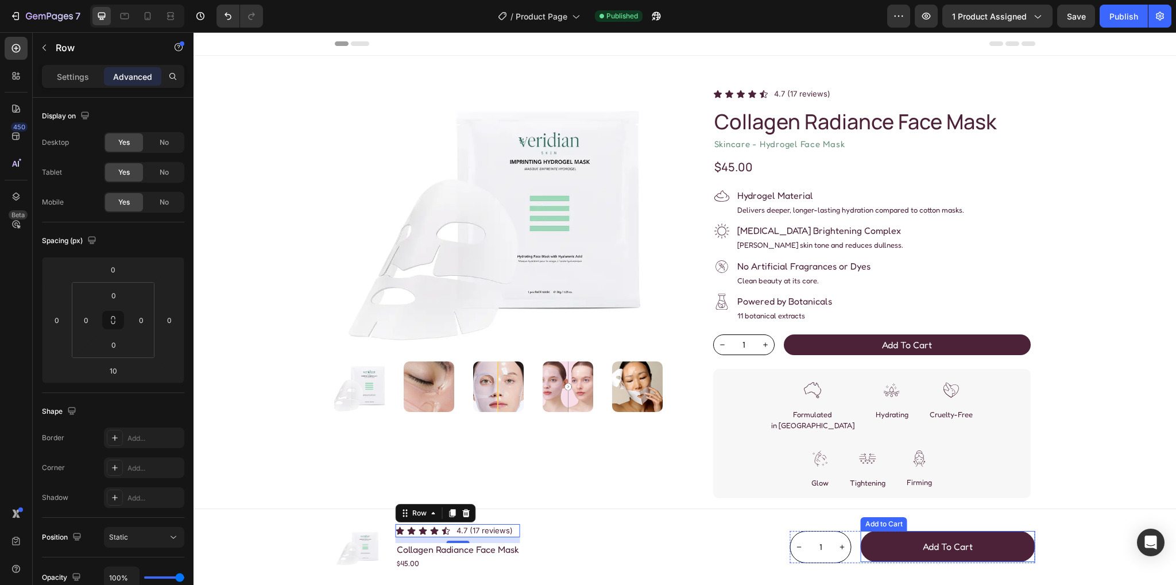
click at [894, 543] on button "Add to cart" at bounding box center [948, 546] width 175 height 31
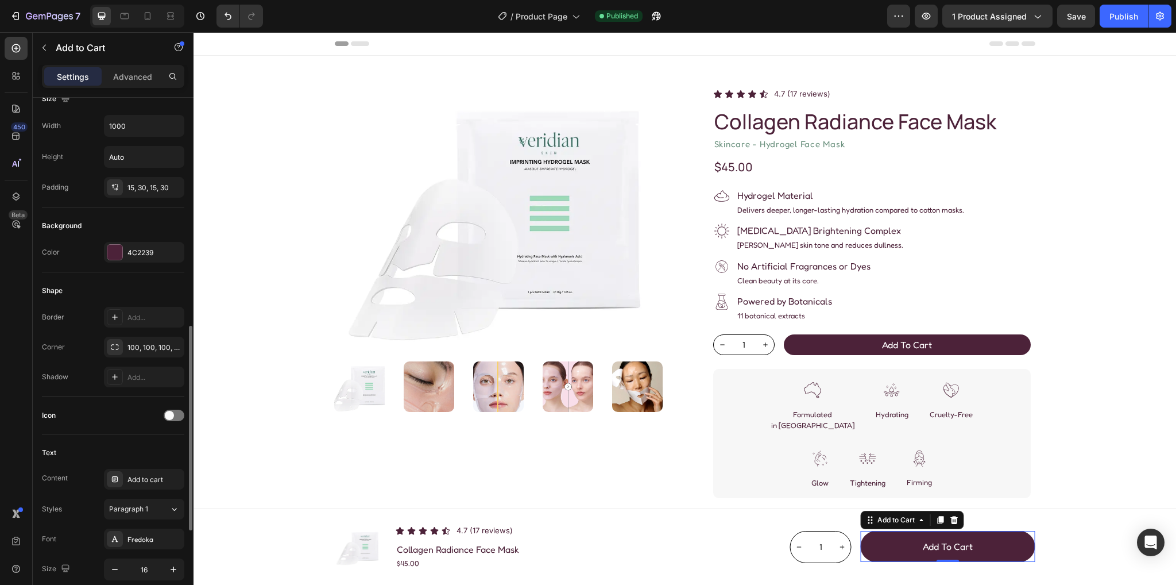
scroll to position [287, 0]
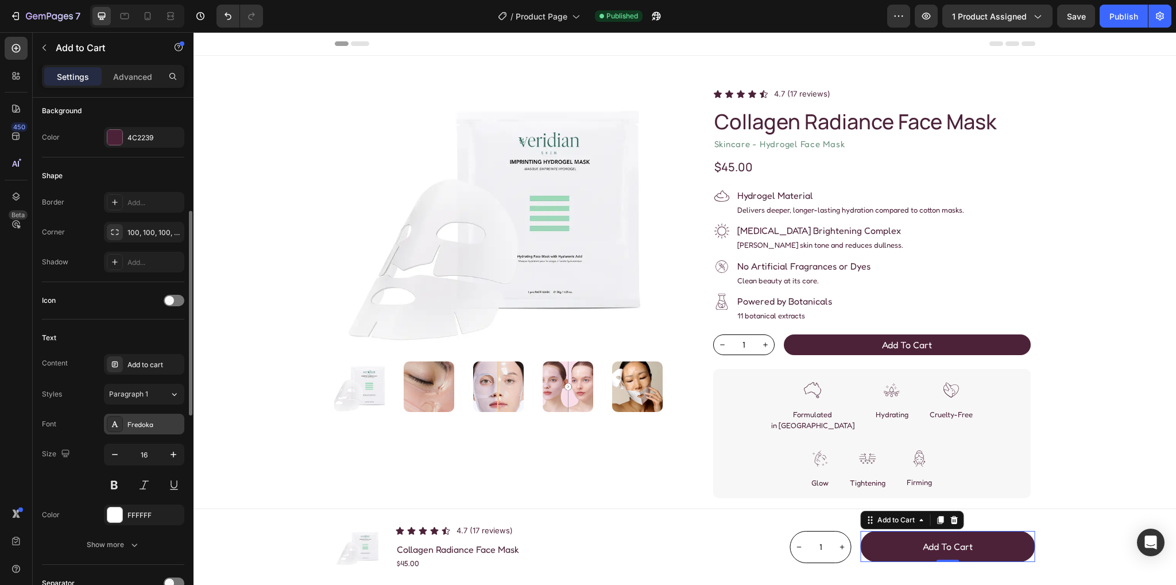
click at [149, 426] on div "Fredoka" at bounding box center [155, 424] width 54 height 10
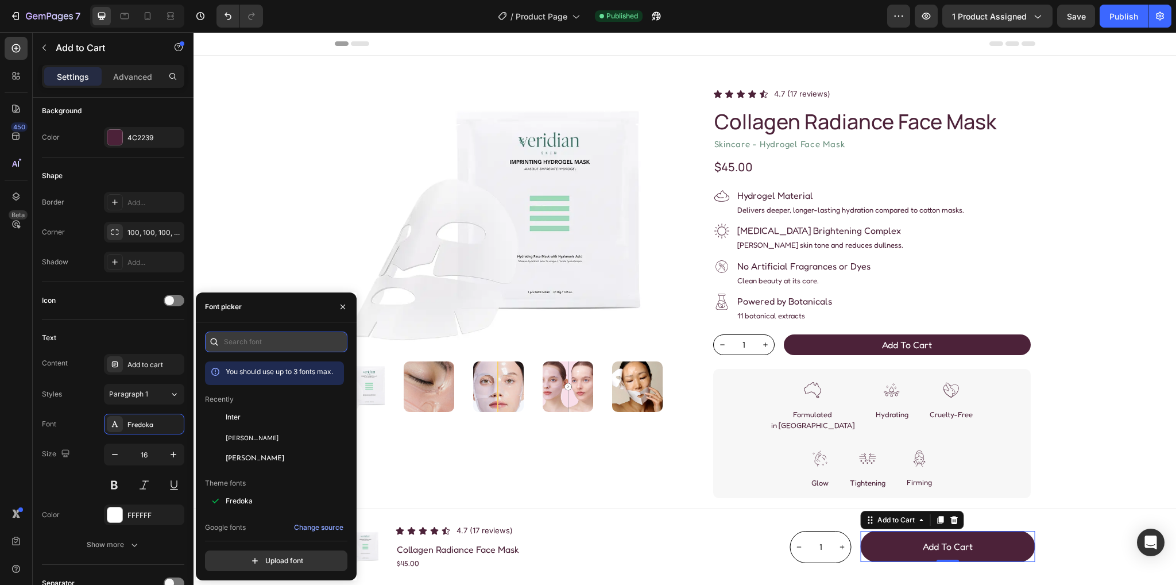
click at [244, 342] on input "text" at bounding box center [276, 341] width 142 height 21
paste input "josefin sans"
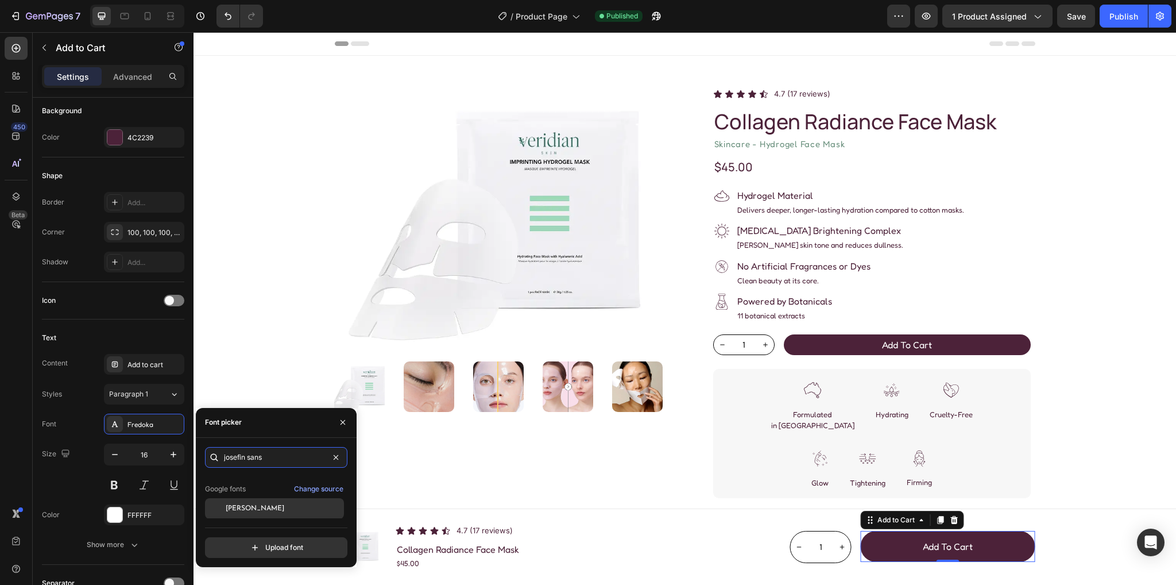
scroll to position [28, 0]
type input "josefin sans"
click at [257, 506] on span "Josefin Sans" at bounding box center [255, 508] width 59 height 10
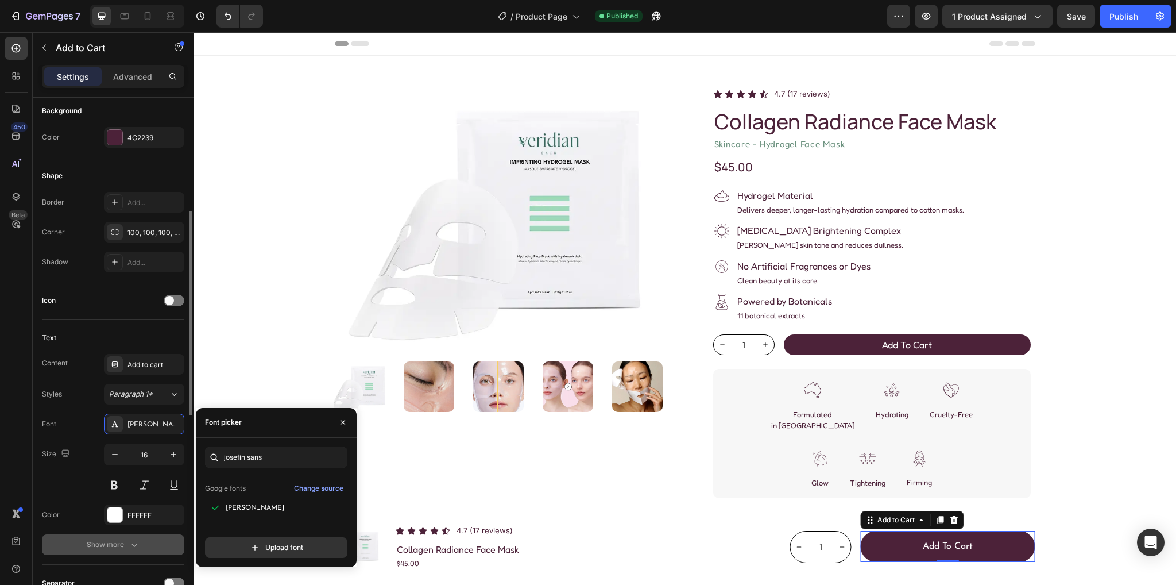
click at [123, 544] on div "Show more" at bounding box center [113, 544] width 53 height 11
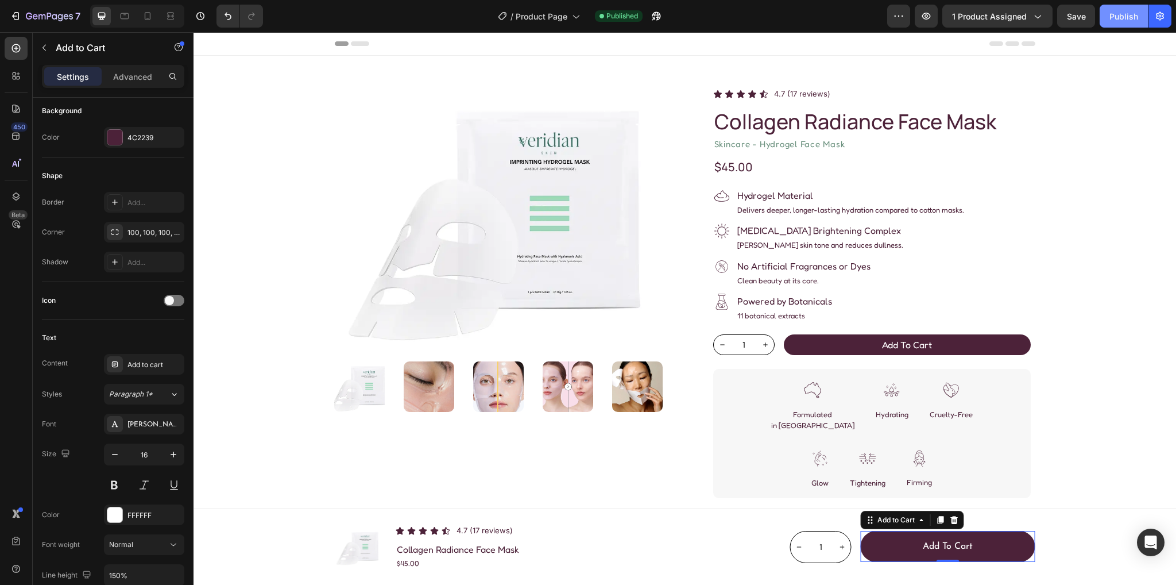
click at [1111, 21] on div "Publish" at bounding box center [1124, 16] width 29 height 12
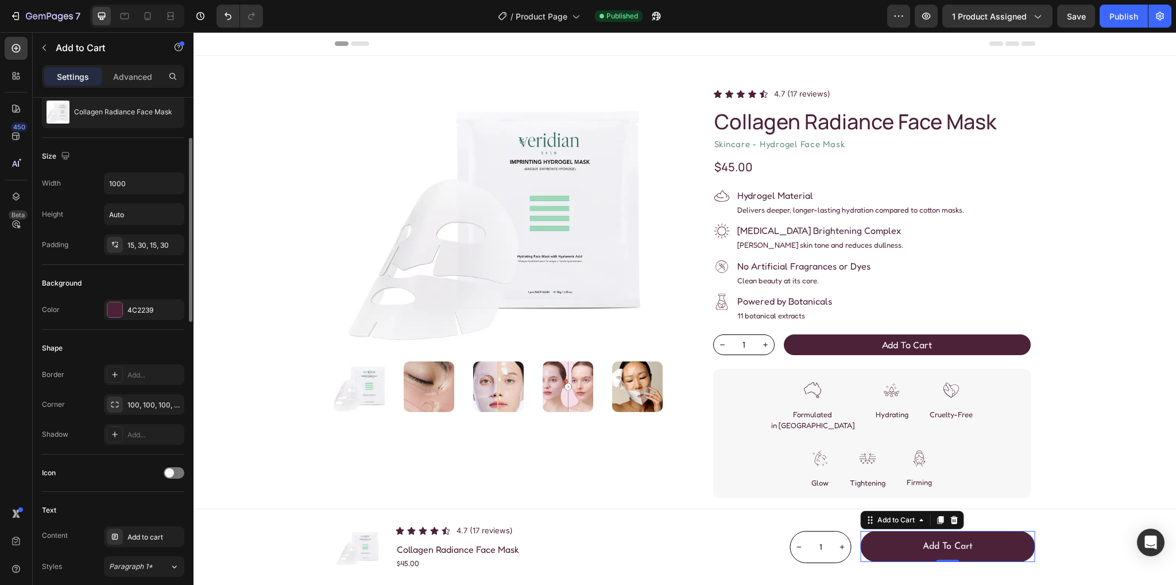
scroll to position [0, 0]
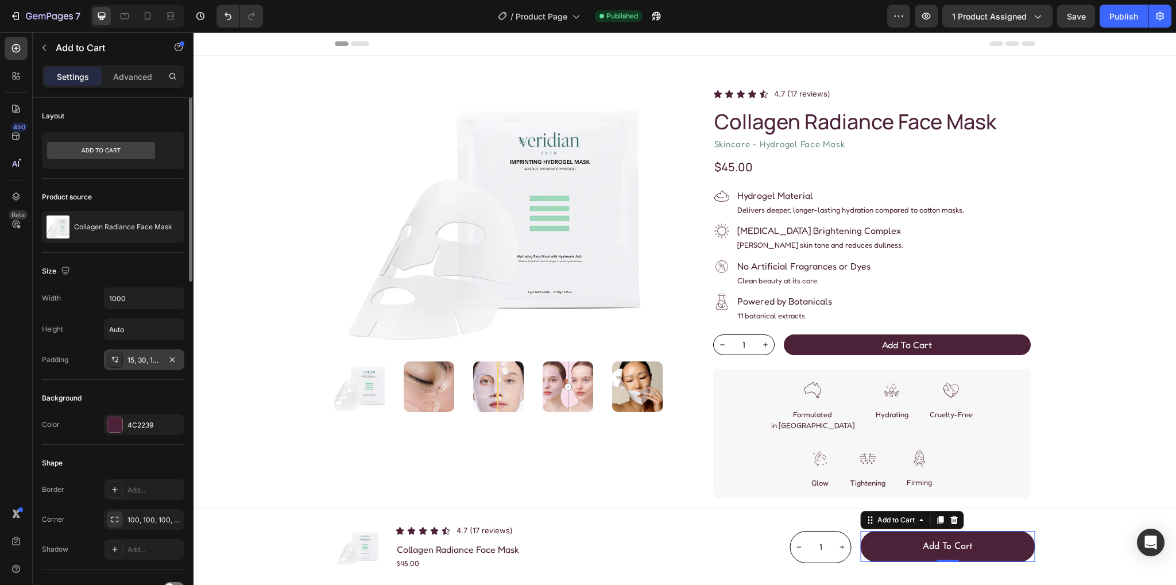
click at [147, 352] on div "15, 30, 15, 30" at bounding box center [144, 359] width 80 height 21
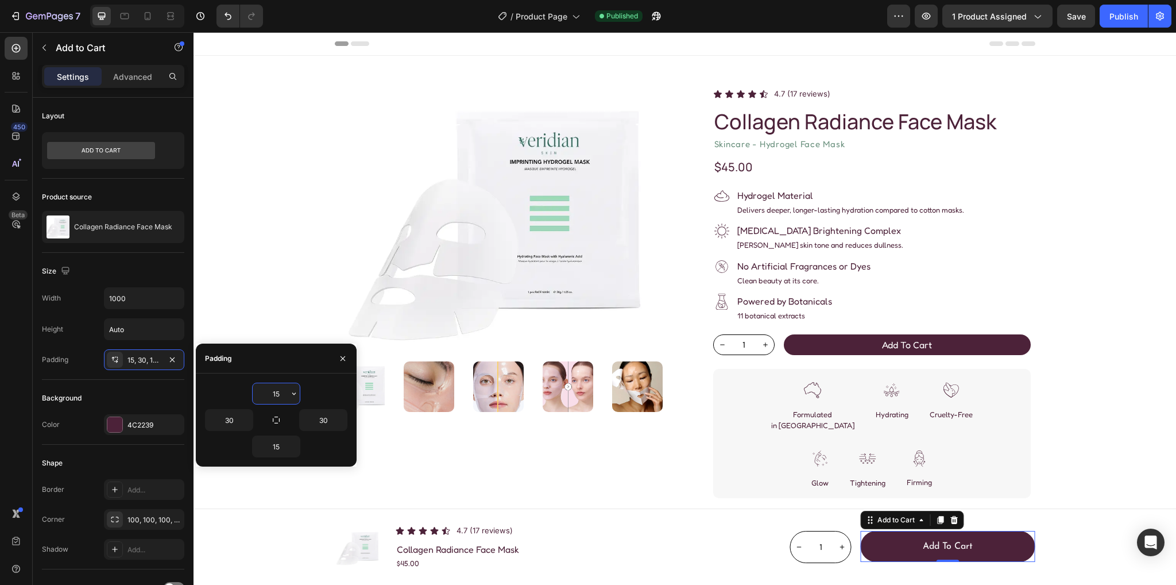
click at [280, 400] on input "15" at bounding box center [276, 393] width 47 height 21
type input "16"
click at [277, 443] on input "15" at bounding box center [276, 446] width 47 height 21
type input "16"
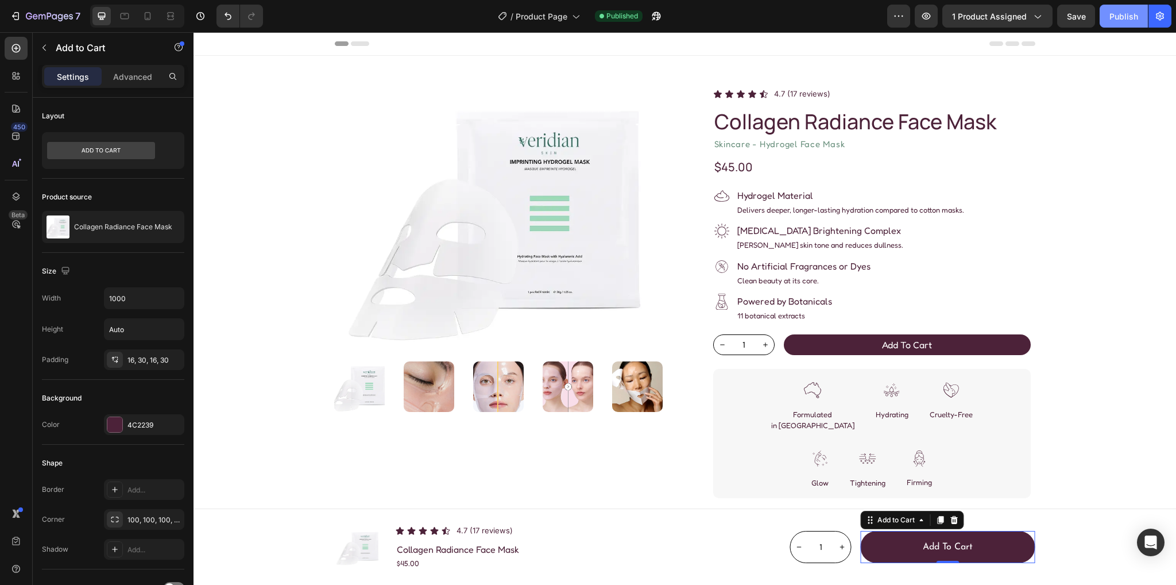
drag, startPoint x: 1113, startPoint y: 19, endPoint x: 886, endPoint y: 304, distance: 364.6
click at [1113, 19] on div "Publish" at bounding box center [1124, 16] width 29 height 12
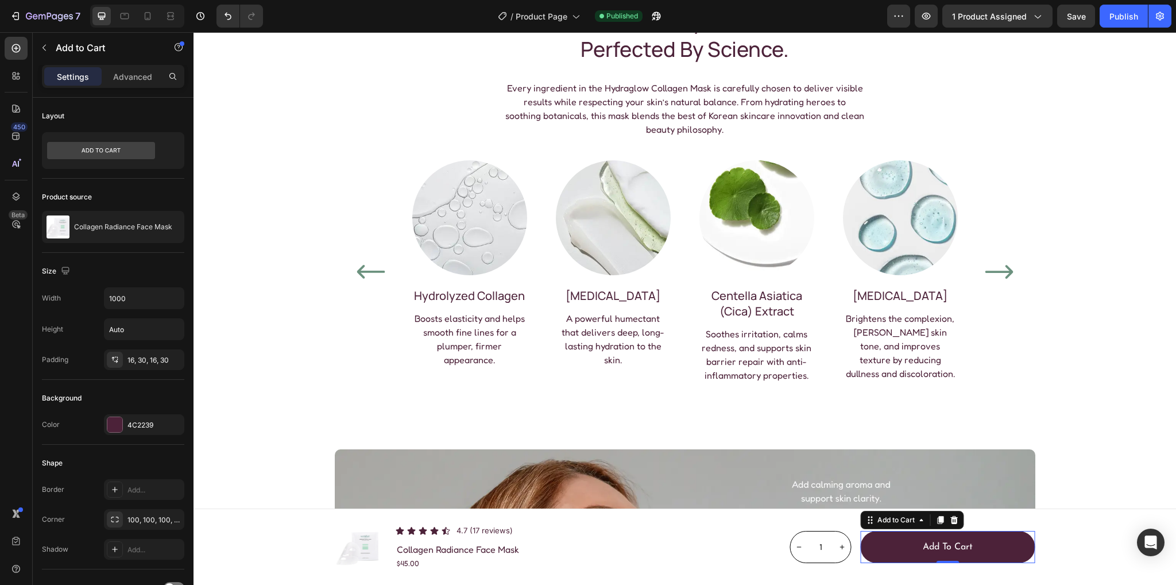
scroll to position [345, 0]
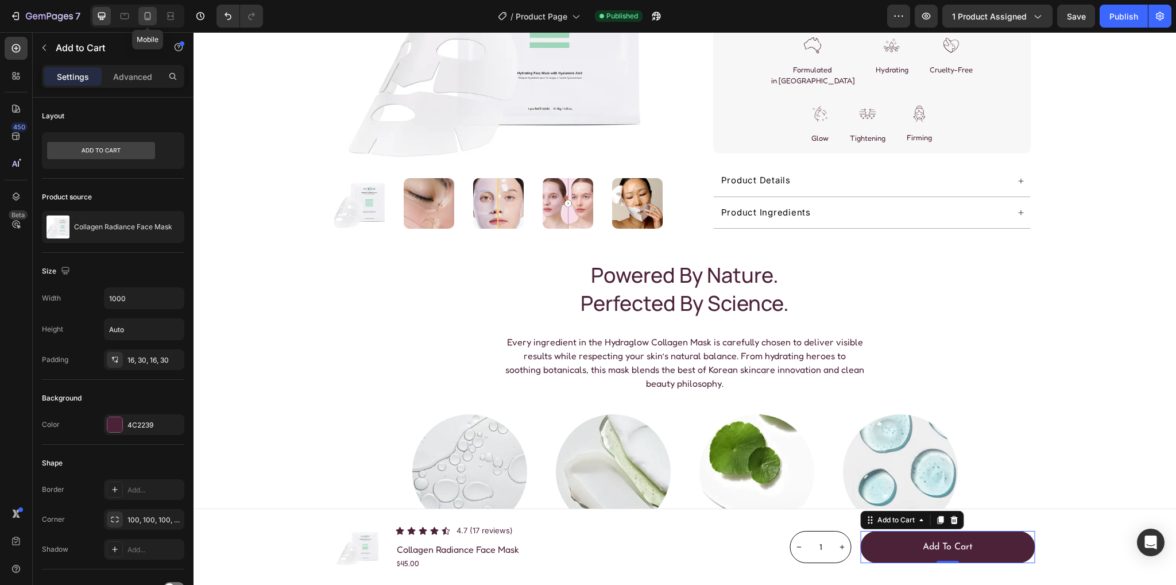
click at [148, 12] on icon at bounding box center [147, 15] width 11 height 11
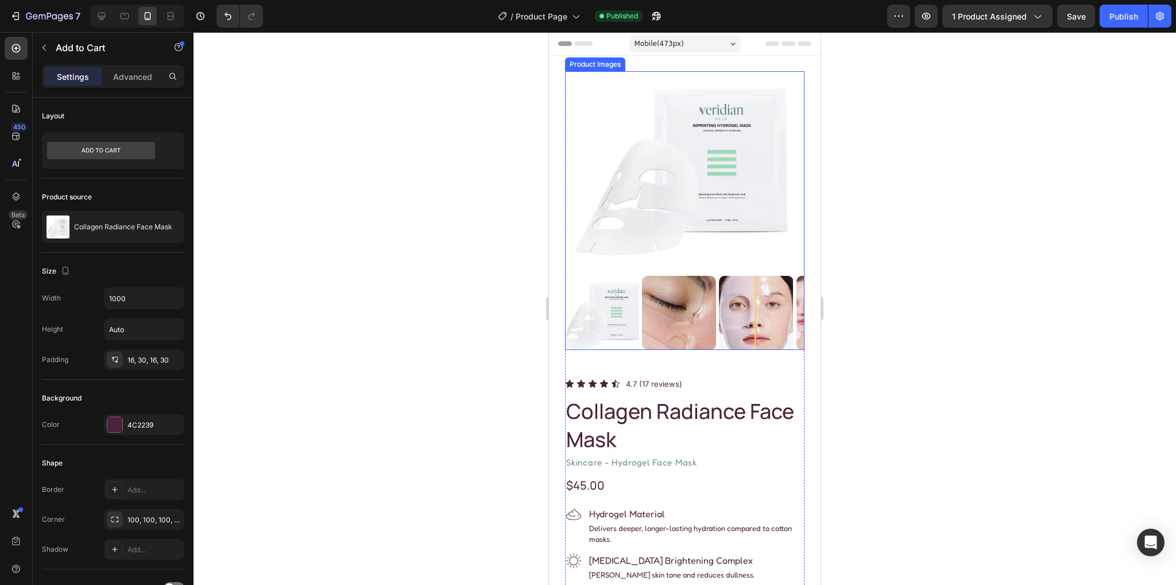
click at [636, 310] on img at bounding box center [602, 313] width 74 height 74
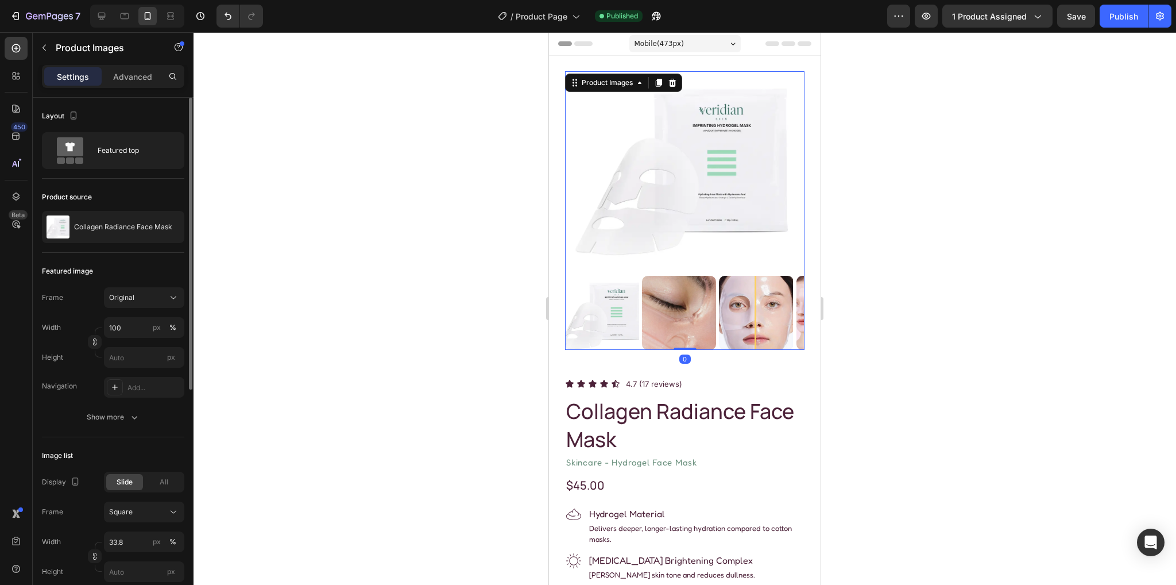
scroll to position [230, 0]
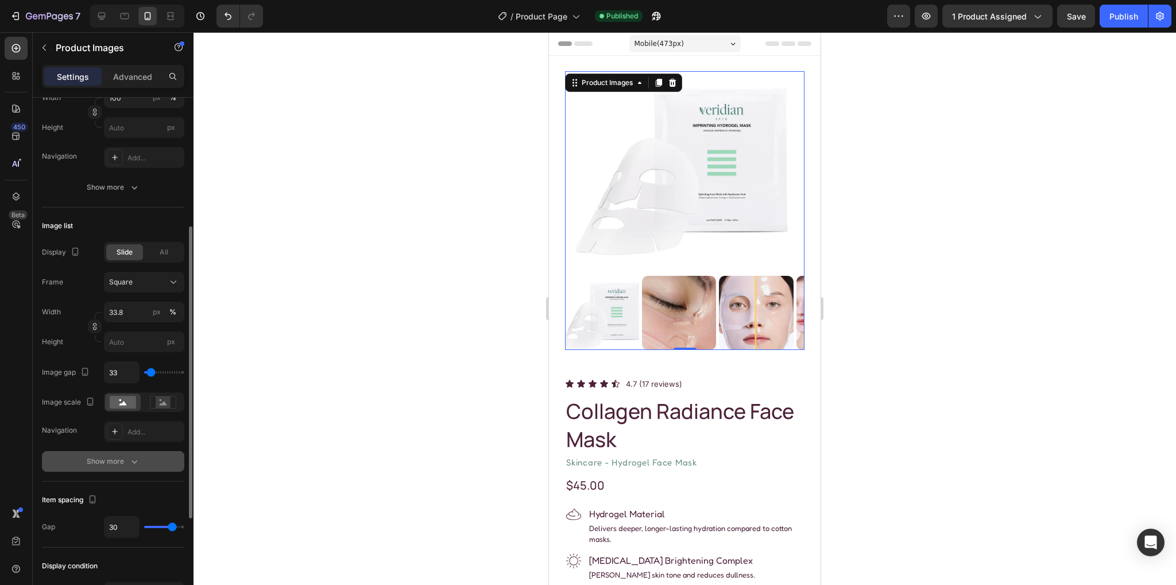
click at [114, 461] on div "Show more" at bounding box center [113, 460] width 53 height 11
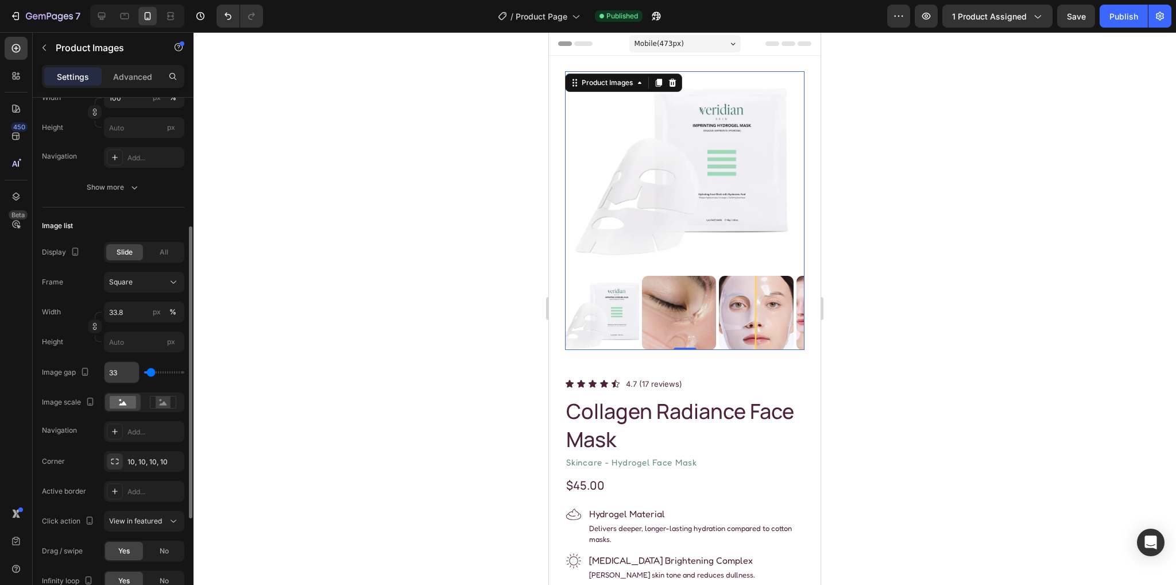
click at [121, 368] on input "33" at bounding box center [122, 372] width 34 height 21
type input "3"
type input "33"
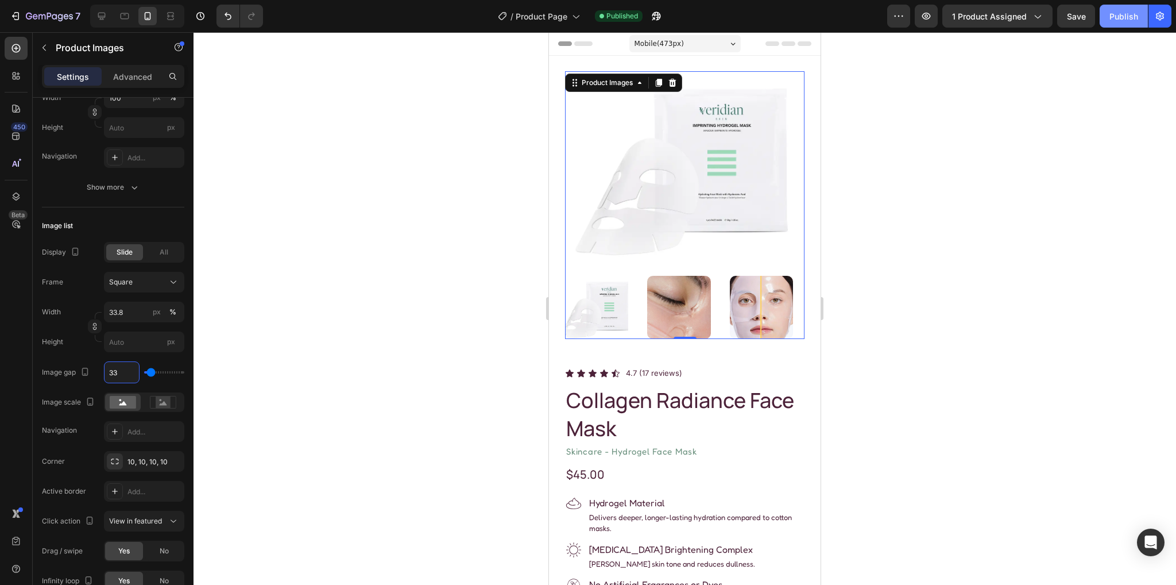
click at [1125, 11] on div "Publish" at bounding box center [1124, 16] width 29 height 12
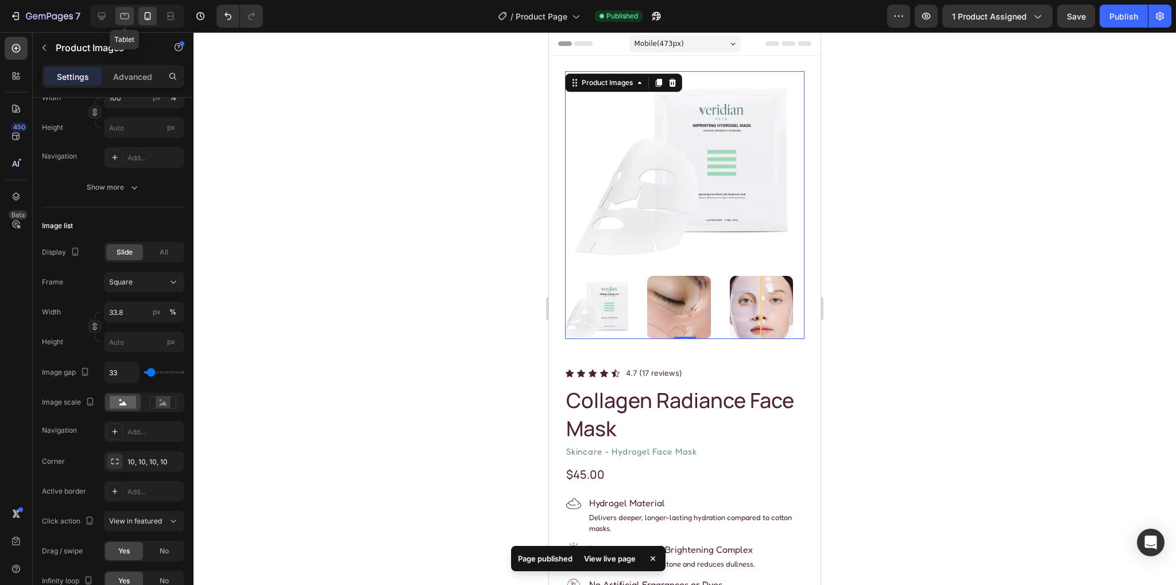
click at [130, 16] on icon at bounding box center [124, 15] width 11 height 11
type input "20"
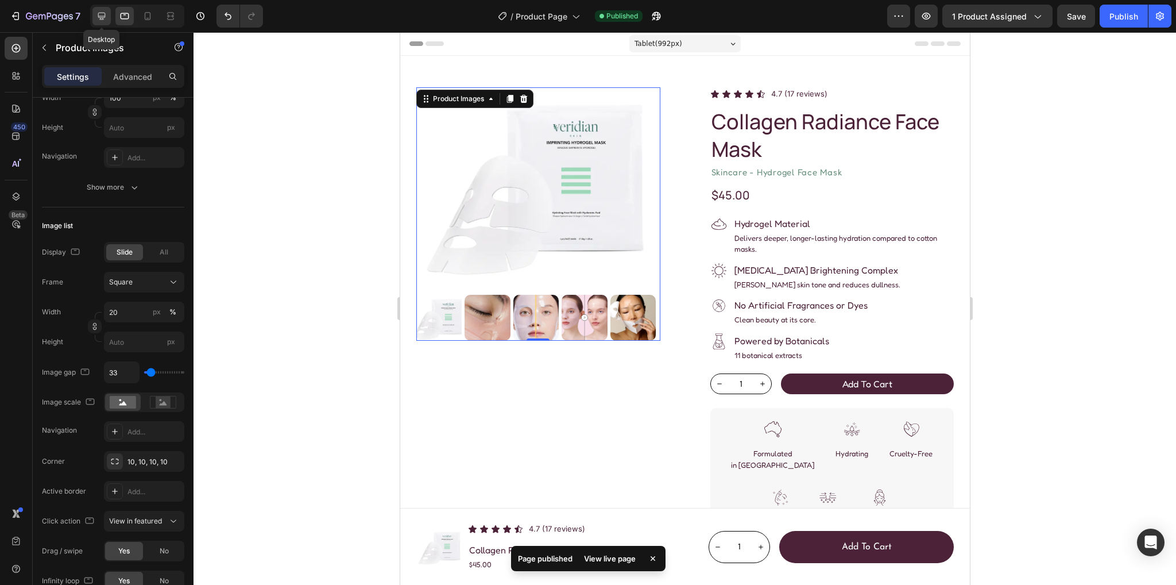
scroll to position [14, 0]
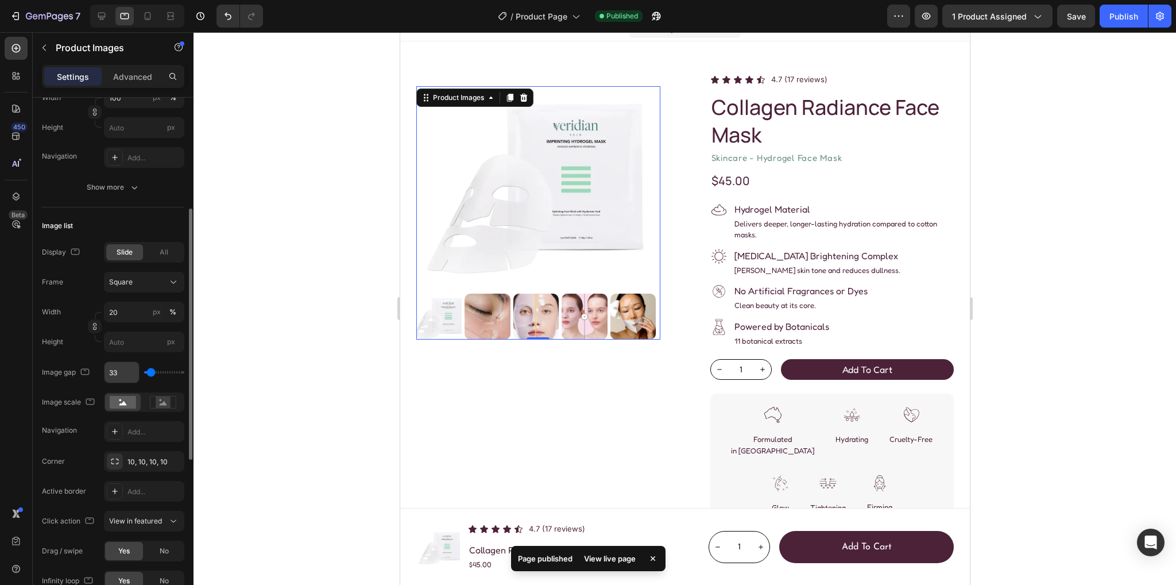
click at [122, 372] on input "33" at bounding box center [122, 372] width 34 height 21
type input "3"
type input "33"
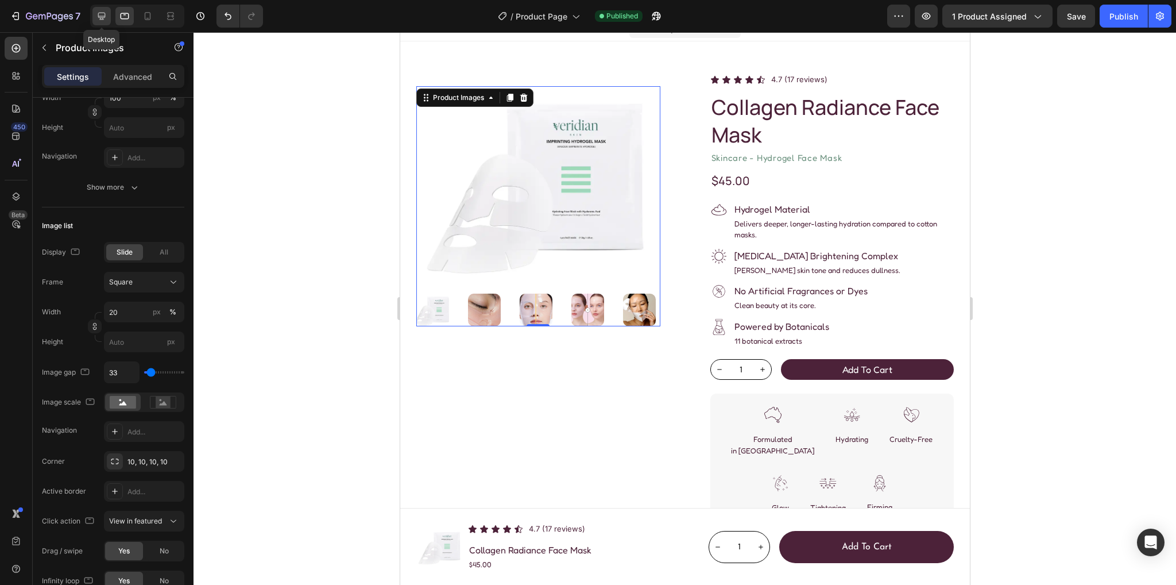
click at [98, 17] on icon at bounding box center [101, 16] width 7 height 7
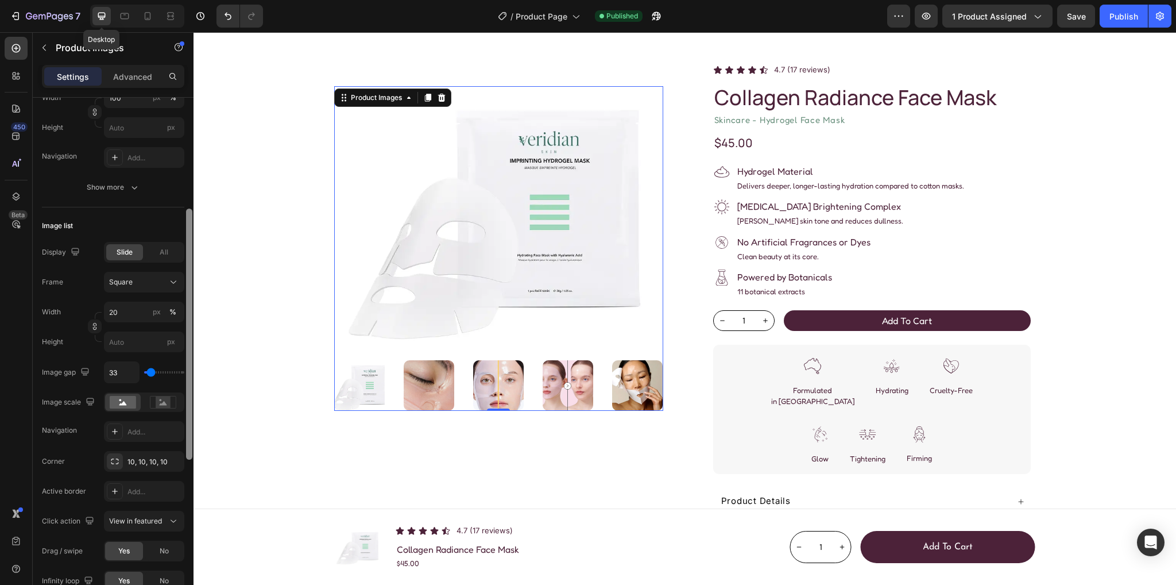
scroll to position [28, 0]
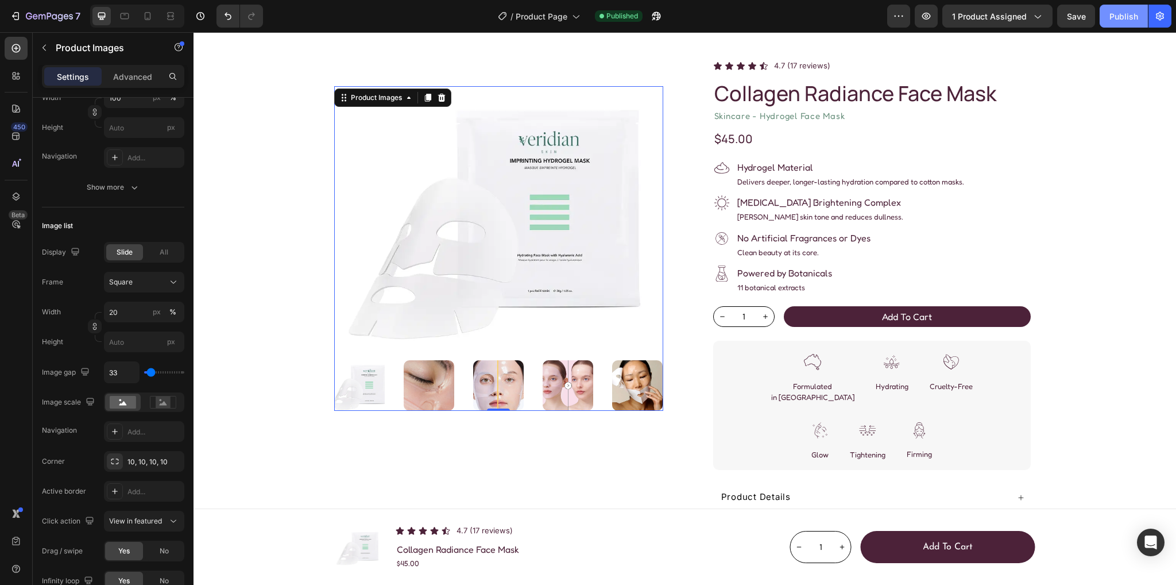
click at [1104, 18] on button "Publish" at bounding box center [1124, 16] width 48 height 23
click at [125, 14] on icon at bounding box center [125, 16] width 9 height 6
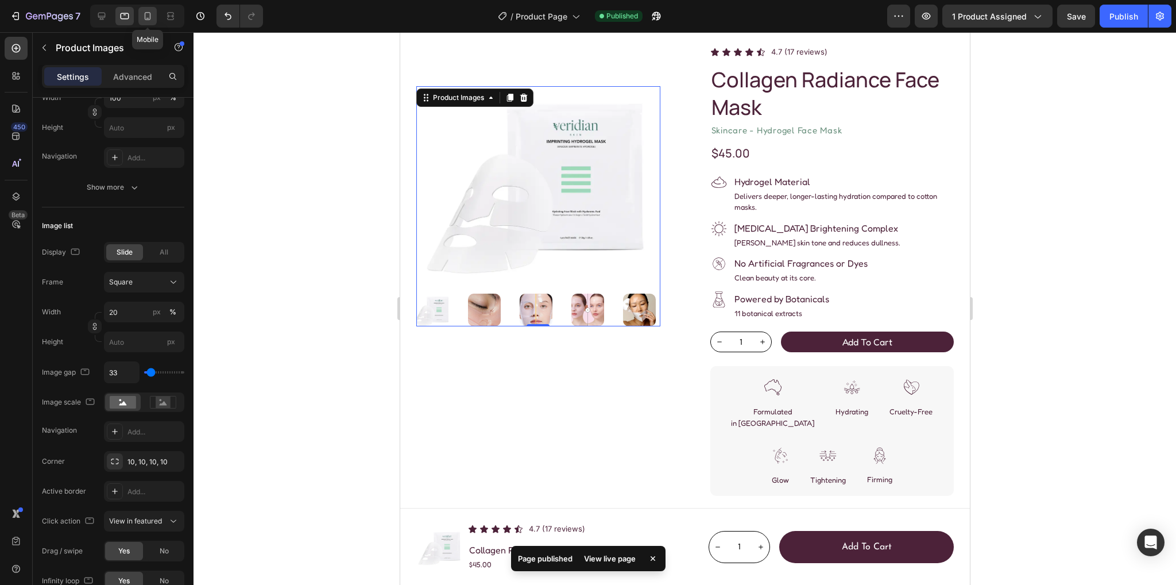
click at [147, 14] on icon at bounding box center [147, 15] width 11 height 11
type input "33.8"
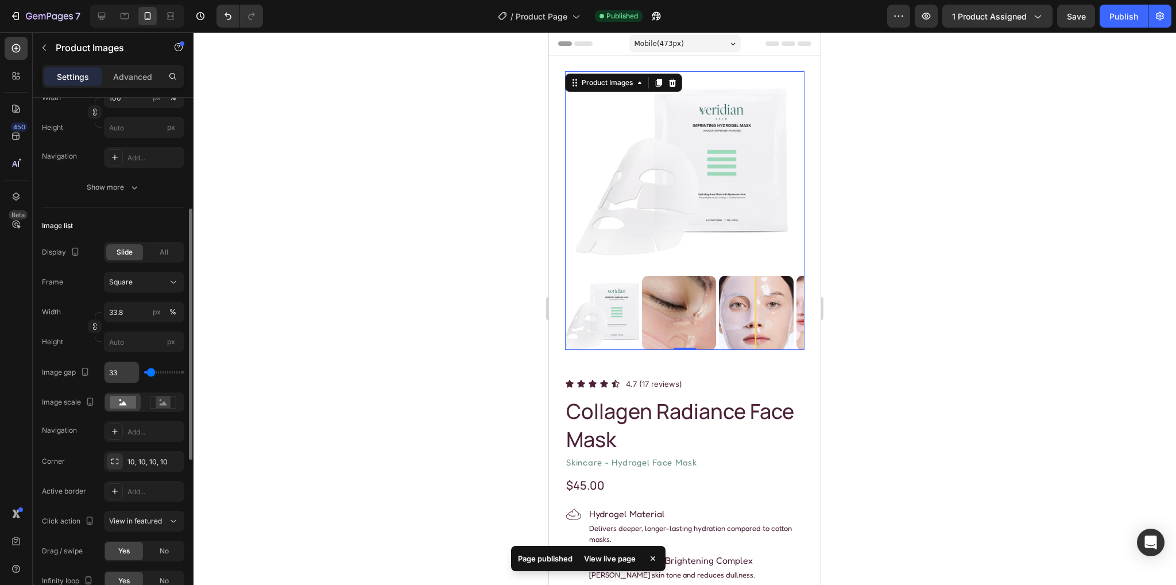
click at [119, 372] on input "33" at bounding box center [122, 372] width 34 height 21
type input "3"
type input "33"
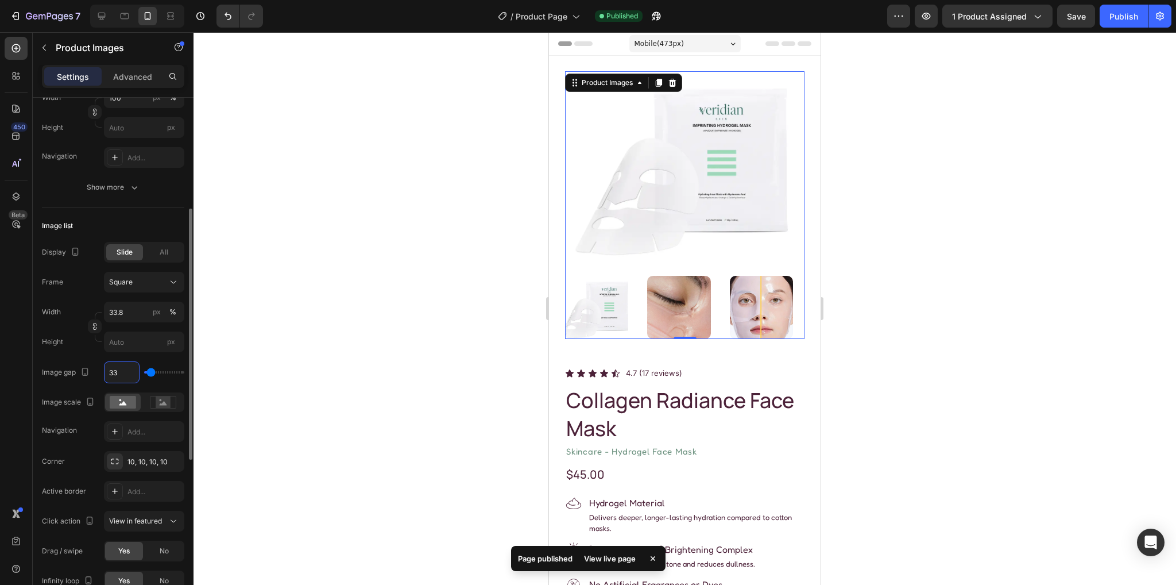
click at [76, 359] on div "Display Slide All Frame Square Width 33.8 px % Height px Image gap 33 Image sca…" at bounding box center [113, 342] width 142 height 200
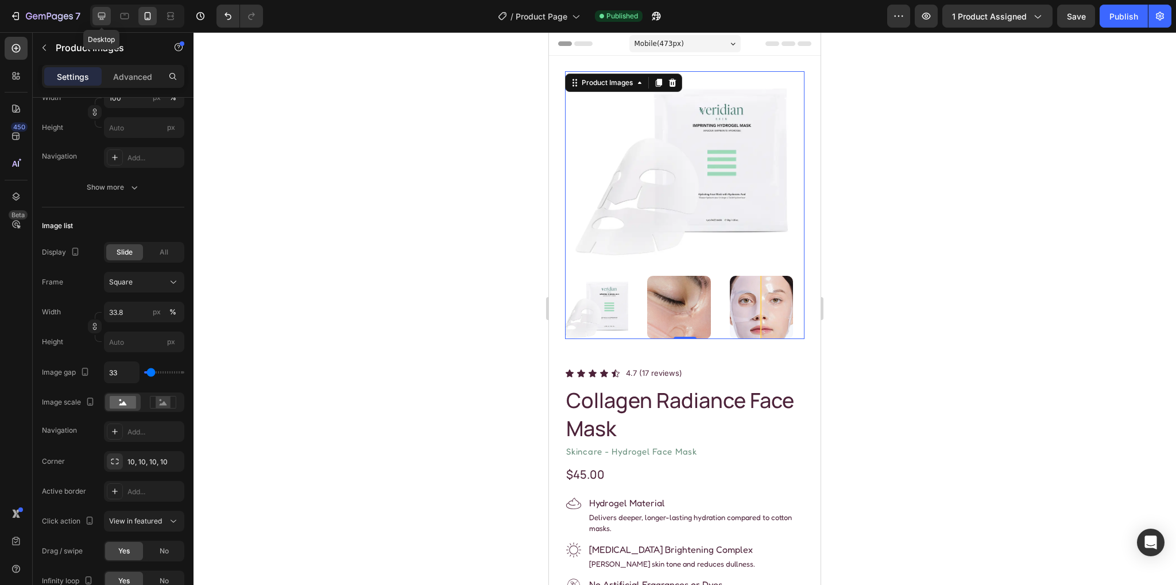
click at [107, 17] on icon at bounding box center [101, 15] width 11 height 11
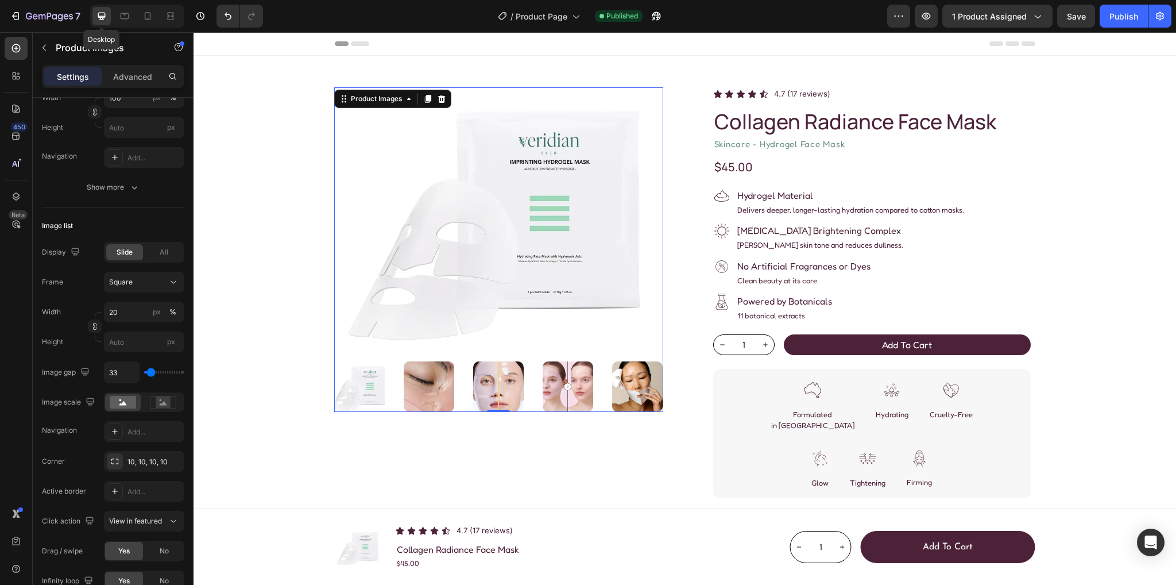
scroll to position [14, 0]
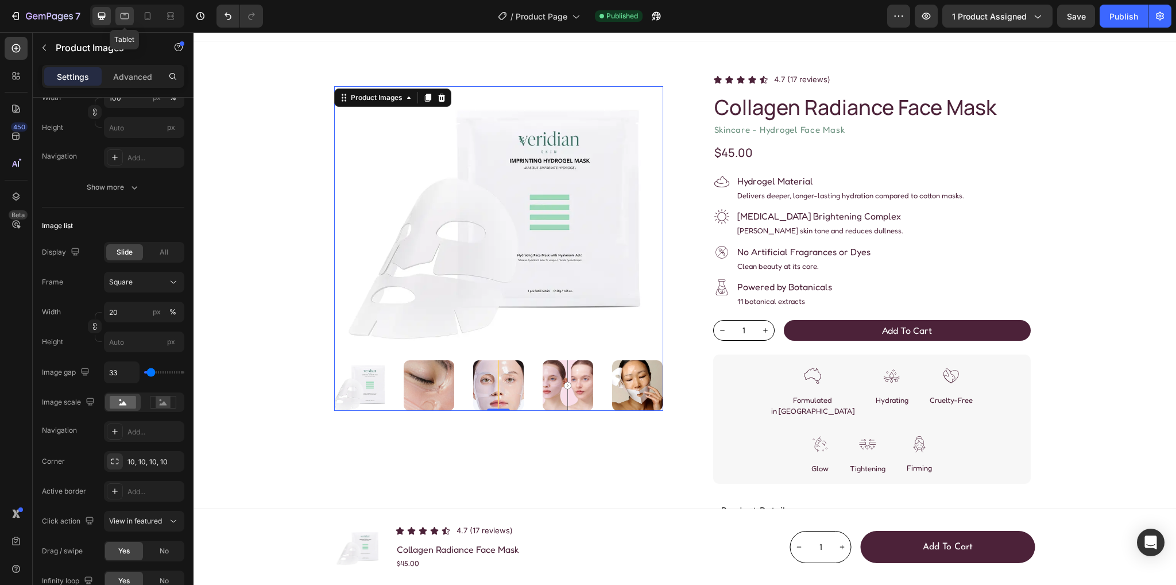
click at [128, 13] on icon at bounding box center [124, 15] width 11 height 11
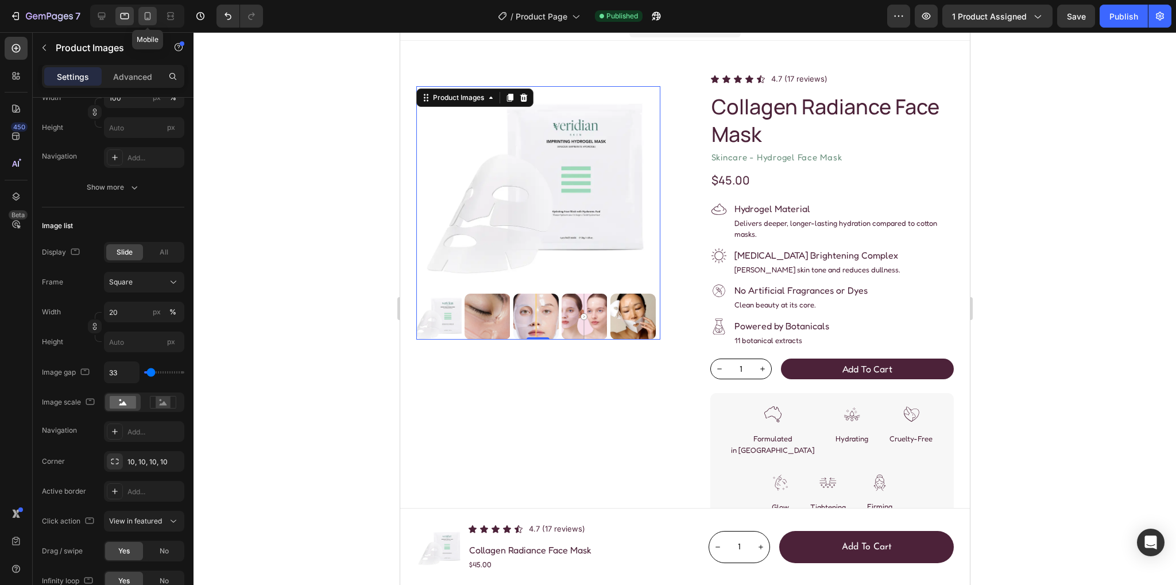
click at [148, 14] on icon at bounding box center [147, 15] width 11 height 11
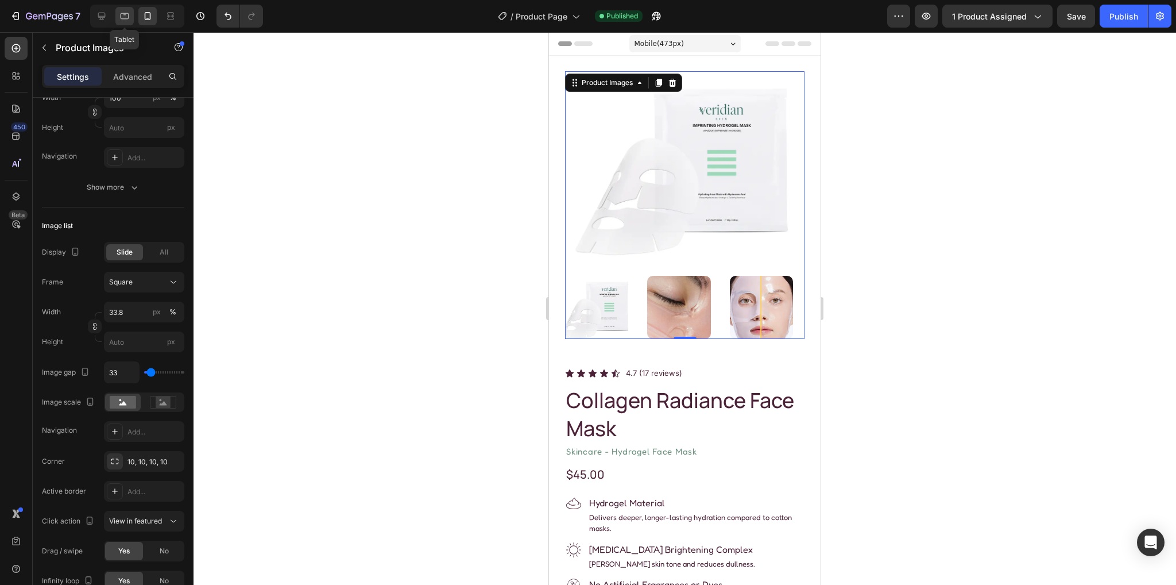
click at [130, 19] on icon at bounding box center [124, 15] width 11 height 11
type input "20"
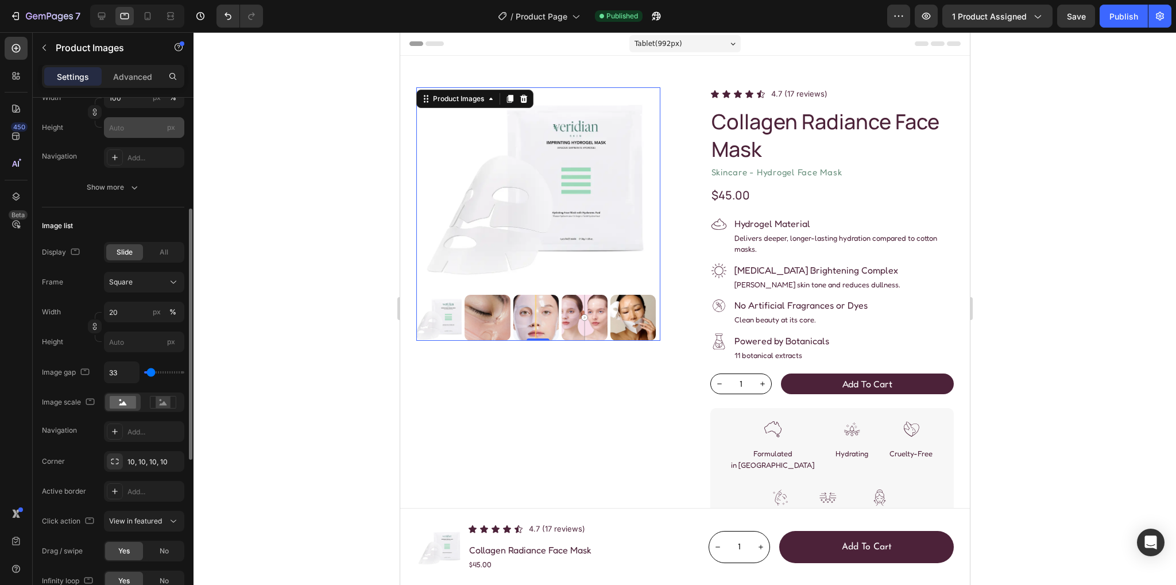
scroll to position [14, 0]
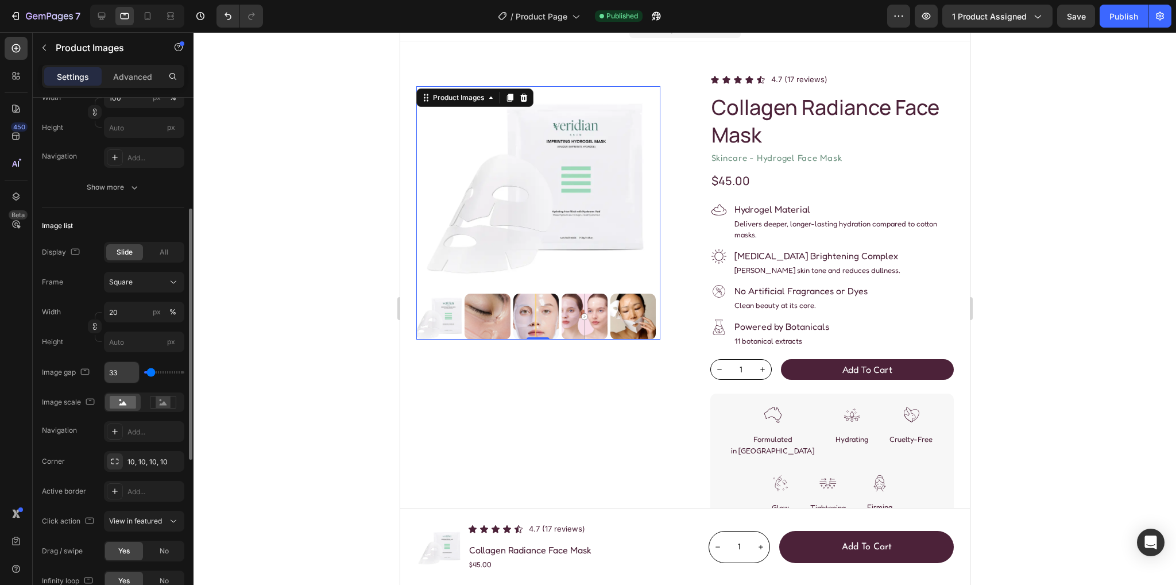
click at [126, 372] on input "33" at bounding box center [122, 372] width 34 height 21
type input "3"
type input "32"
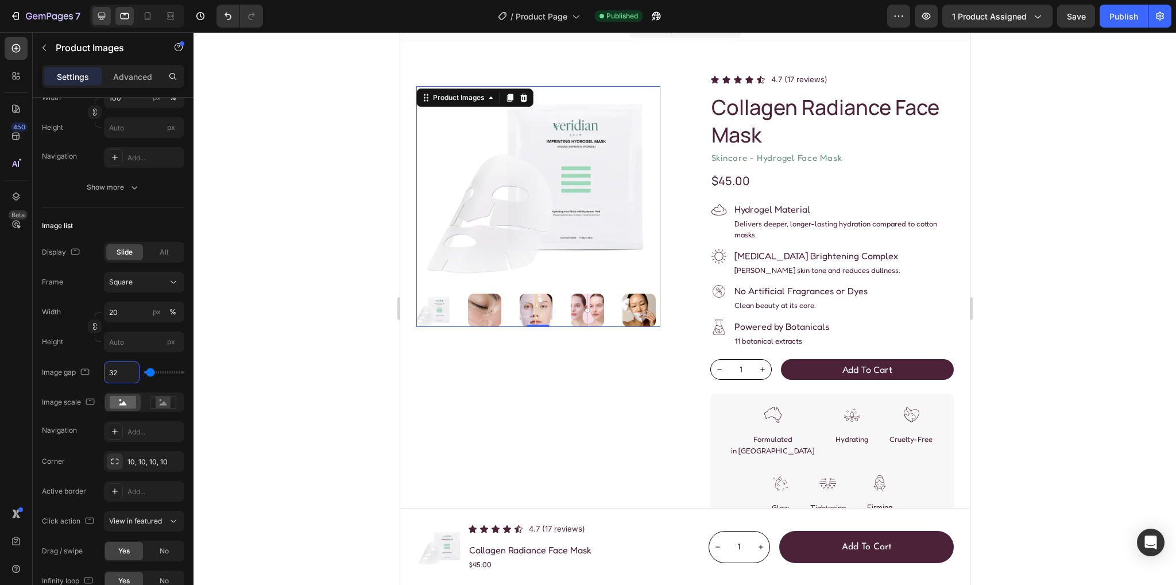
click at [100, 14] on icon at bounding box center [101, 15] width 11 height 11
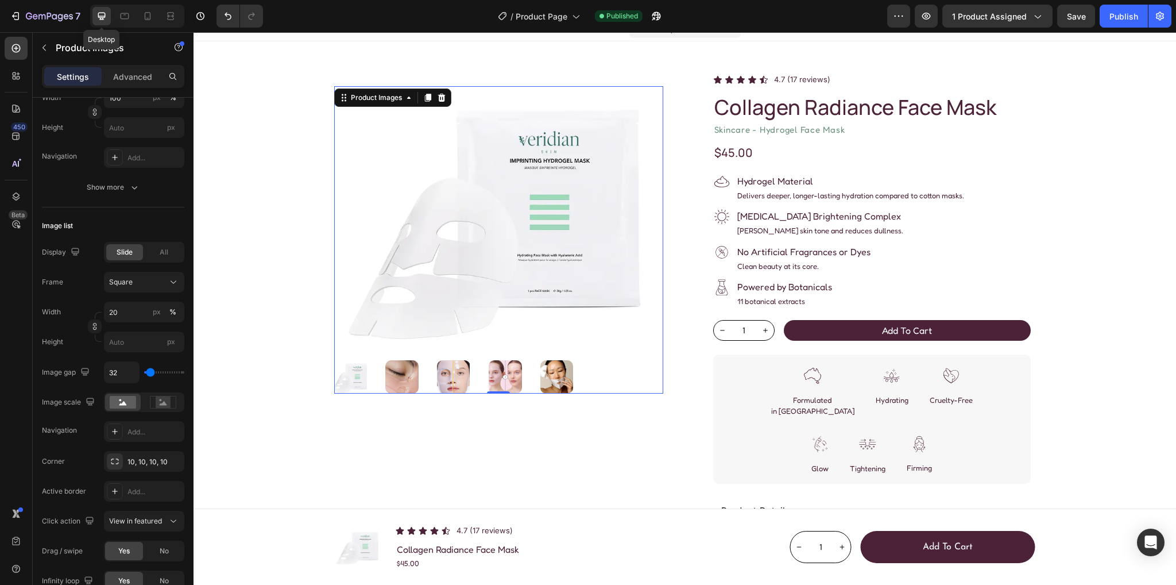
type input "33"
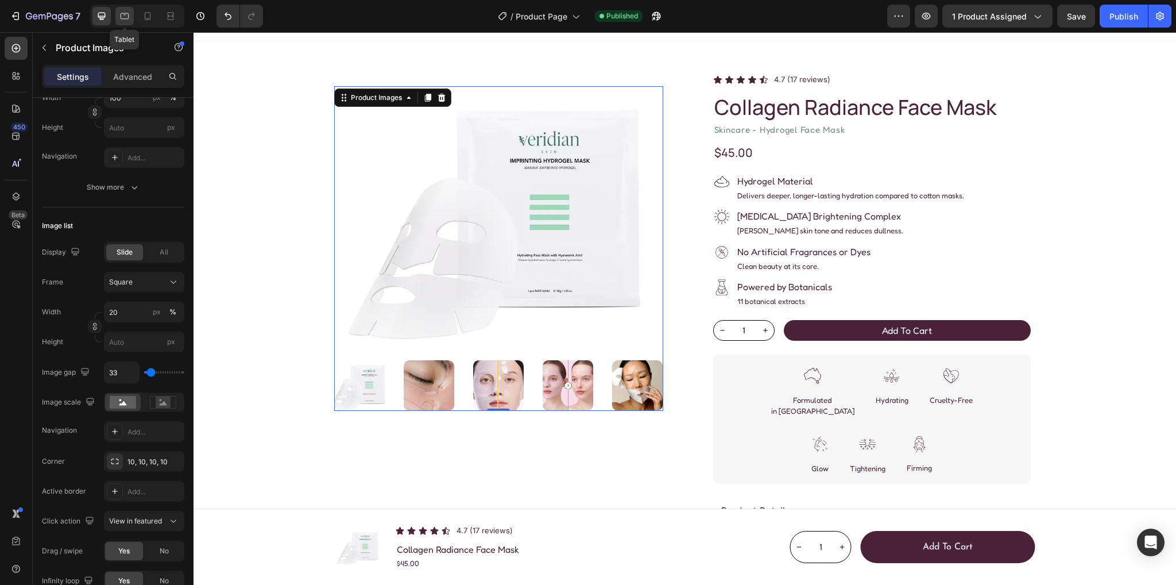
scroll to position [28, 0]
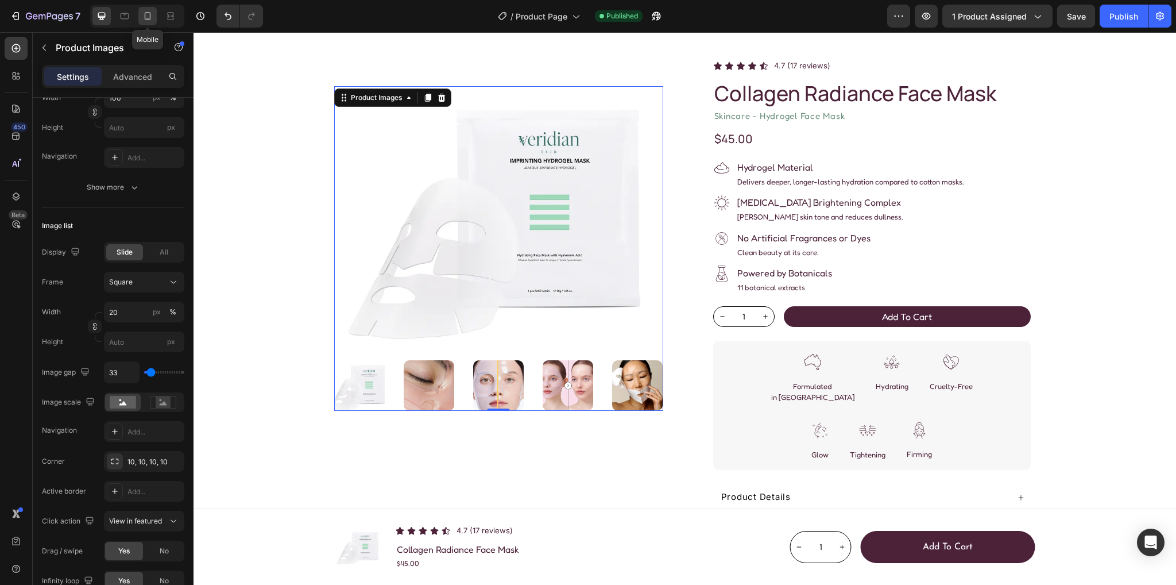
click at [140, 15] on div at bounding box center [147, 16] width 18 height 18
type input "33.8"
type input "32"
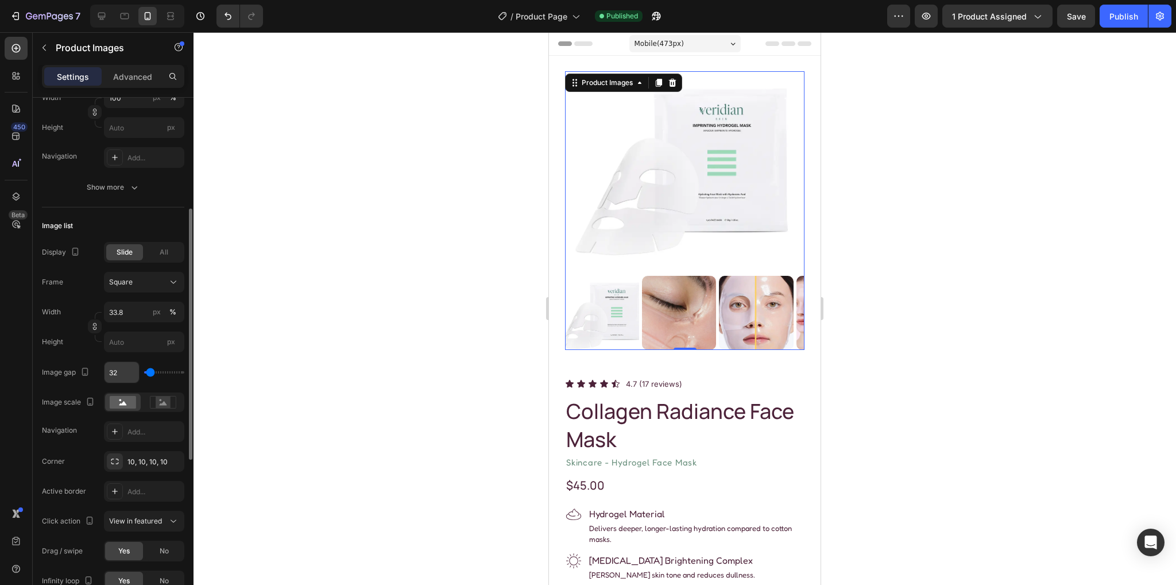
click at [121, 369] on input "32" at bounding box center [122, 372] width 34 height 21
type input "3"
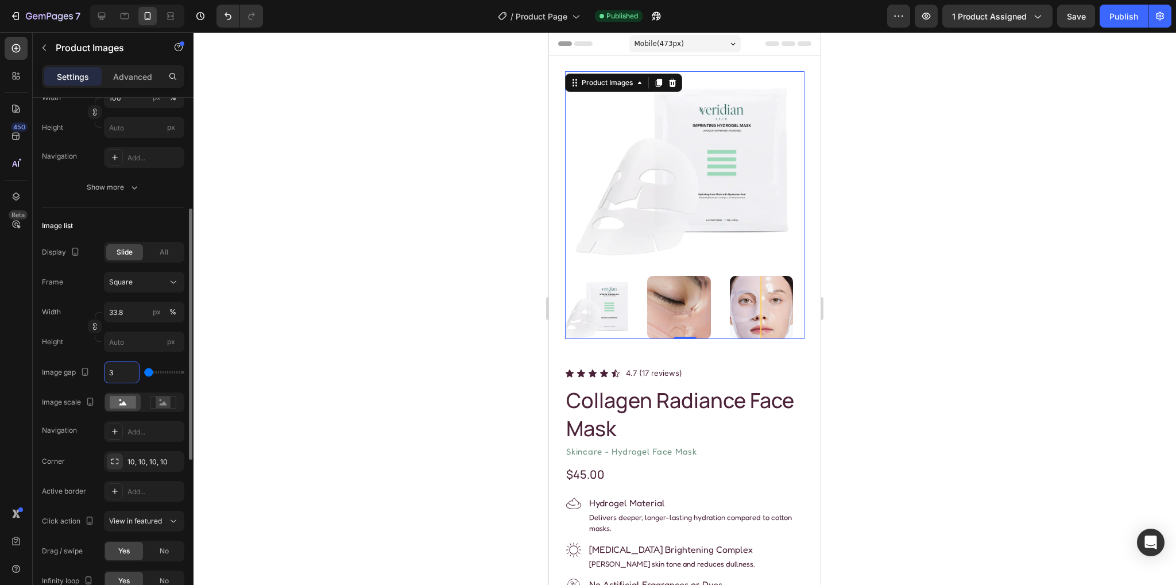
type input "33"
click at [60, 341] on label "Height" at bounding box center [52, 342] width 21 height 10
drag, startPoint x: 1121, startPoint y: 19, endPoint x: 1112, endPoint y: 22, distance: 9.6
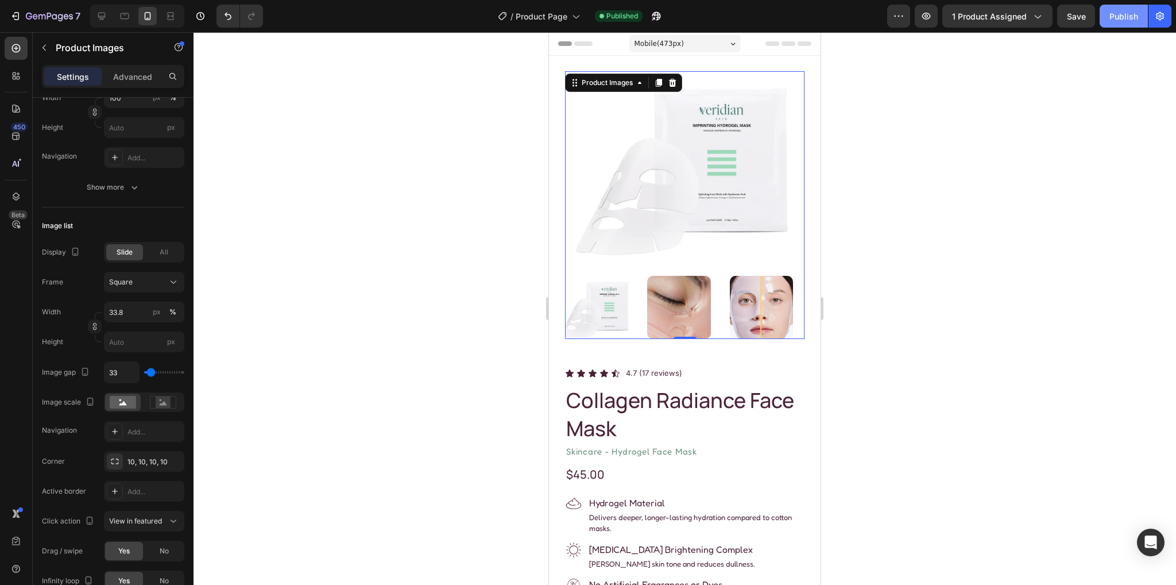
click at [1121, 18] on div "Publish" at bounding box center [1124, 16] width 29 height 12
click at [99, 16] on icon at bounding box center [101, 16] width 7 height 7
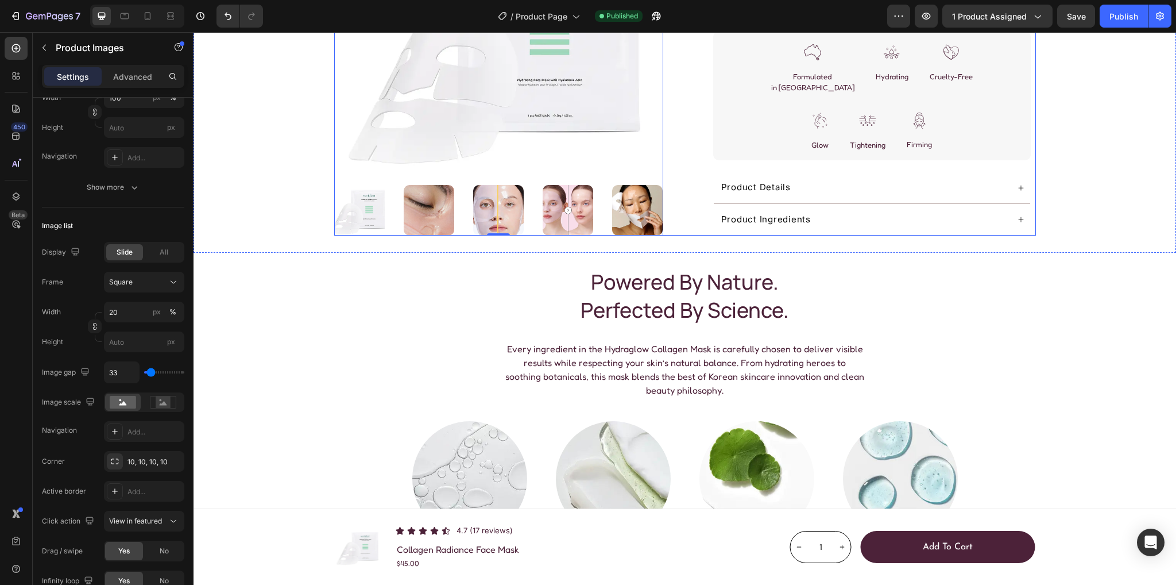
scroll to position [359, 0]
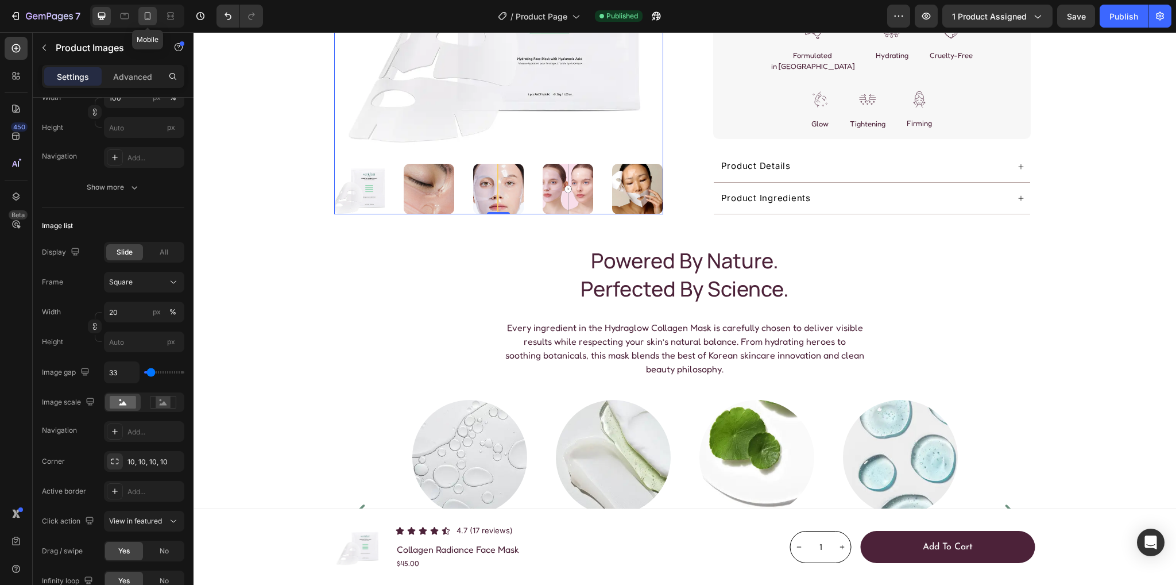
click at [150, 11] on icon at bounding box center [147, 15] width 11 height 11
type input "33.8"
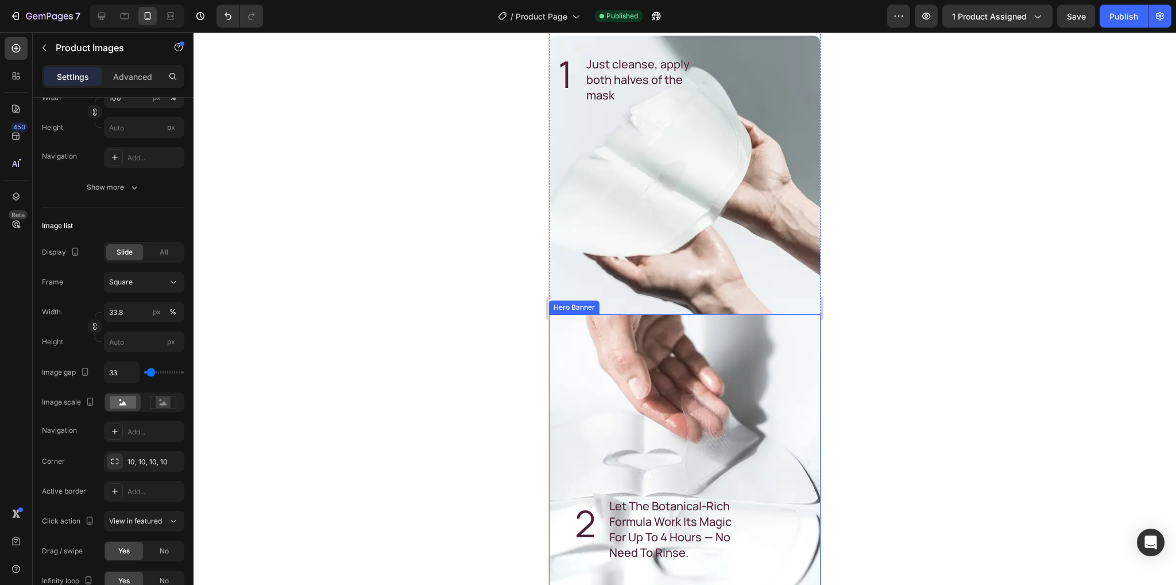
scroll to position [2480, 0]
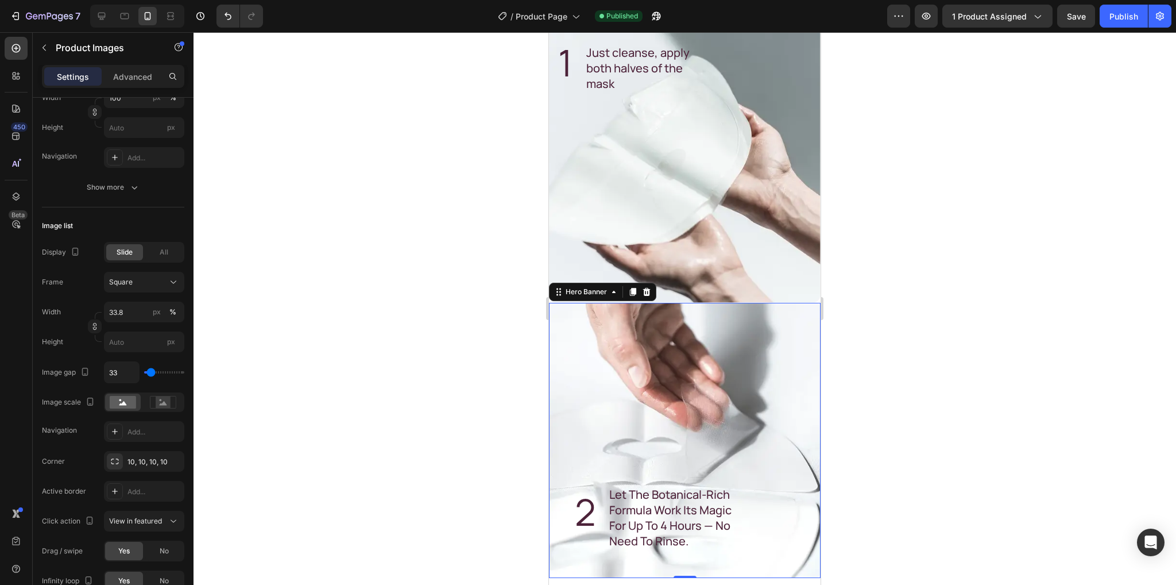
click at [578, 303] on div "Background Image" at bounding box center [685, 440] width 272 height 275
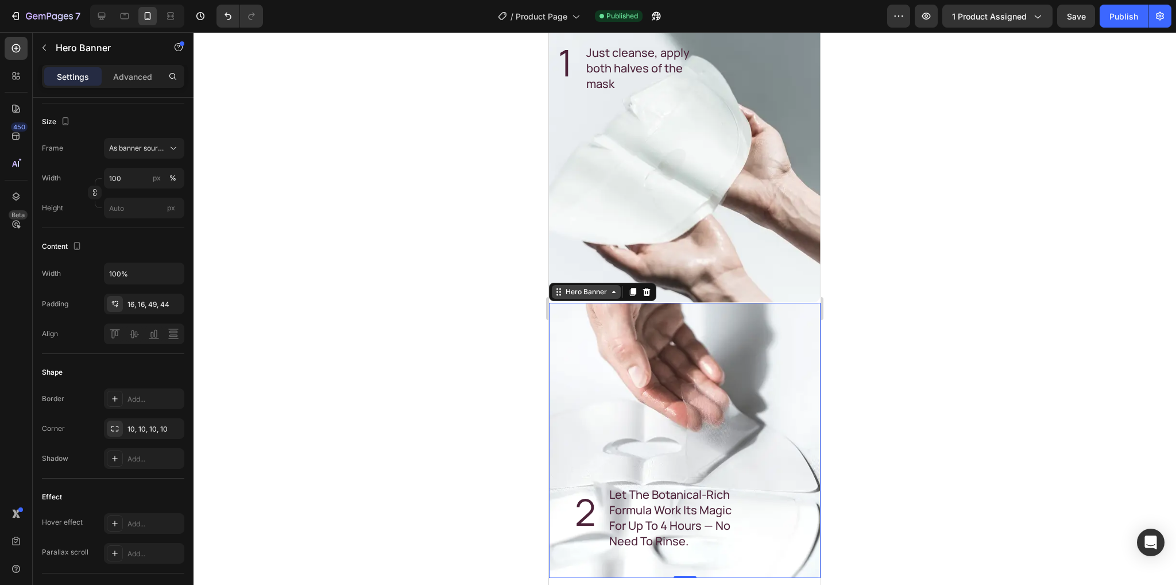
scroll to position [0, 0]
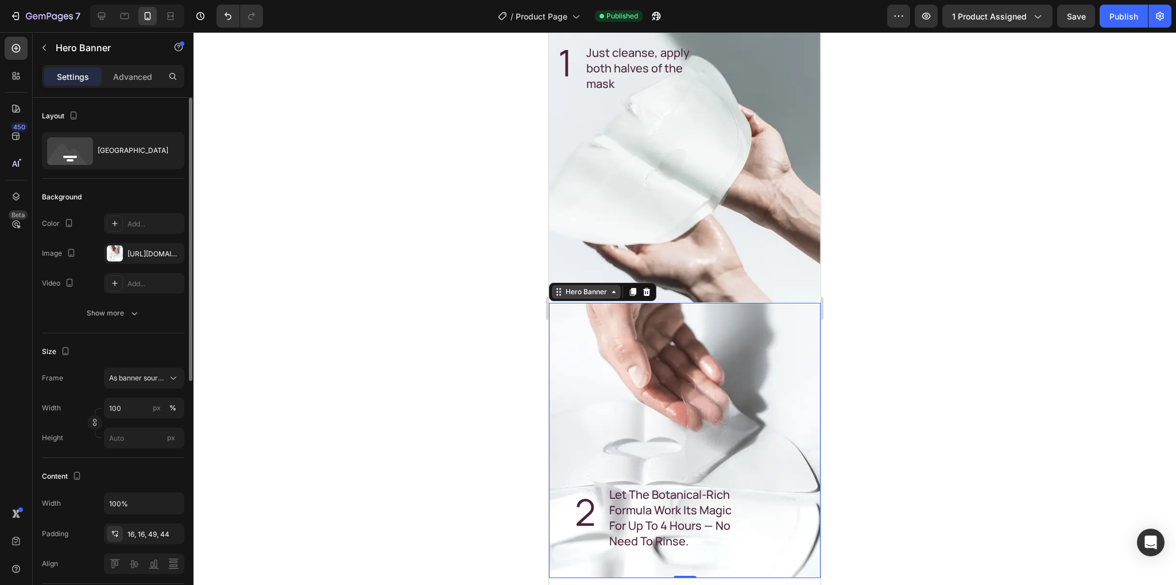
click at [582, 287] on div "Hero Banner" at bounding box center [586, 292] width 46 height 10
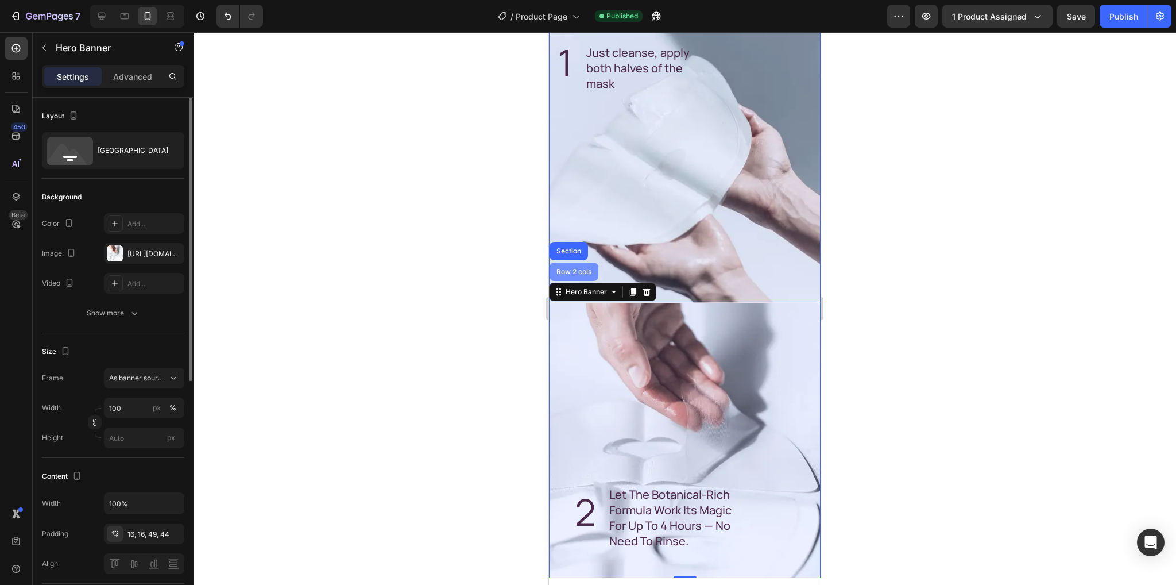
click at [573, 268] on div "Row 2 cols" at bounding box center [574, 271] width 40 height 7
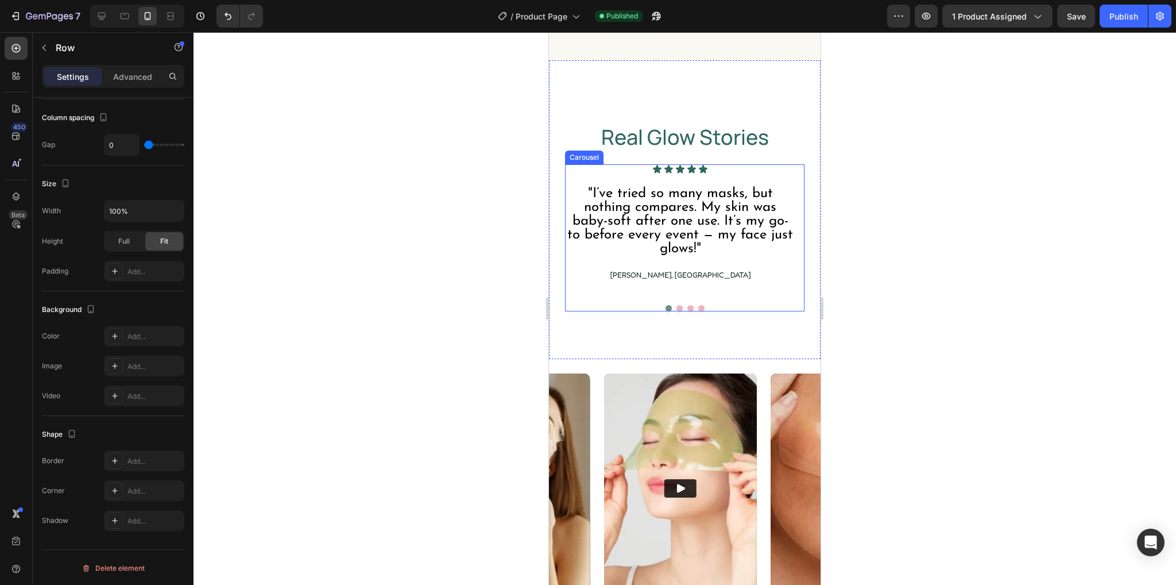
scroll to position [4605, 0]
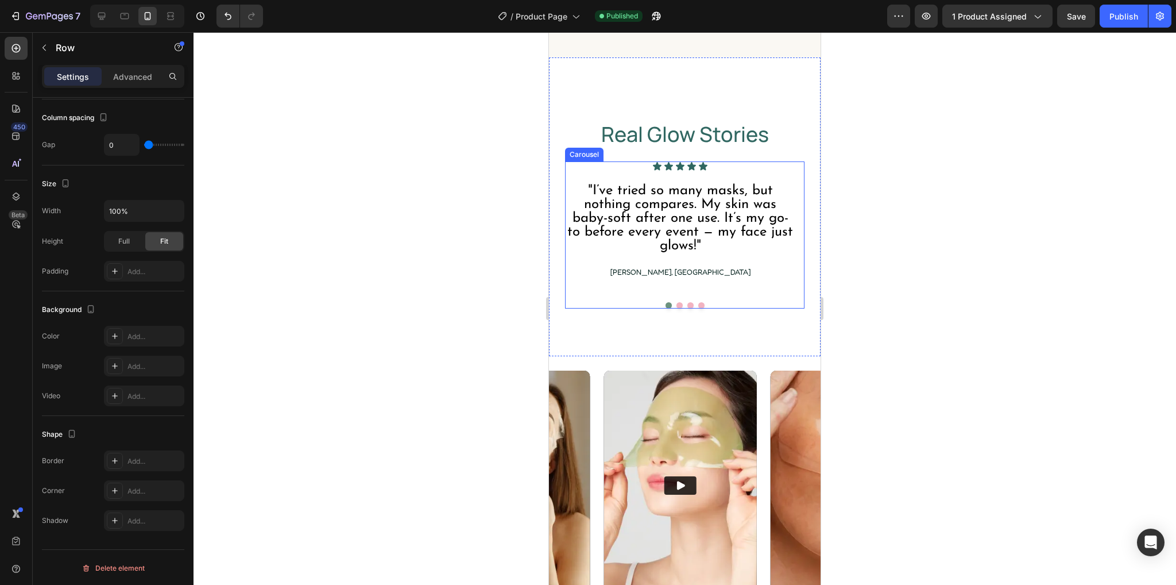
drag, startPoint x: 725, startPoint y: 279, endPoint x: 696, endPoint y: 295, distance: 32.6
click at [725, 279] on div "Icon Icon Icon Icon Icon Icon List "I’ve tried so many masks, but nothing compa…" at bounding box center [680, 225] width 231 height 129
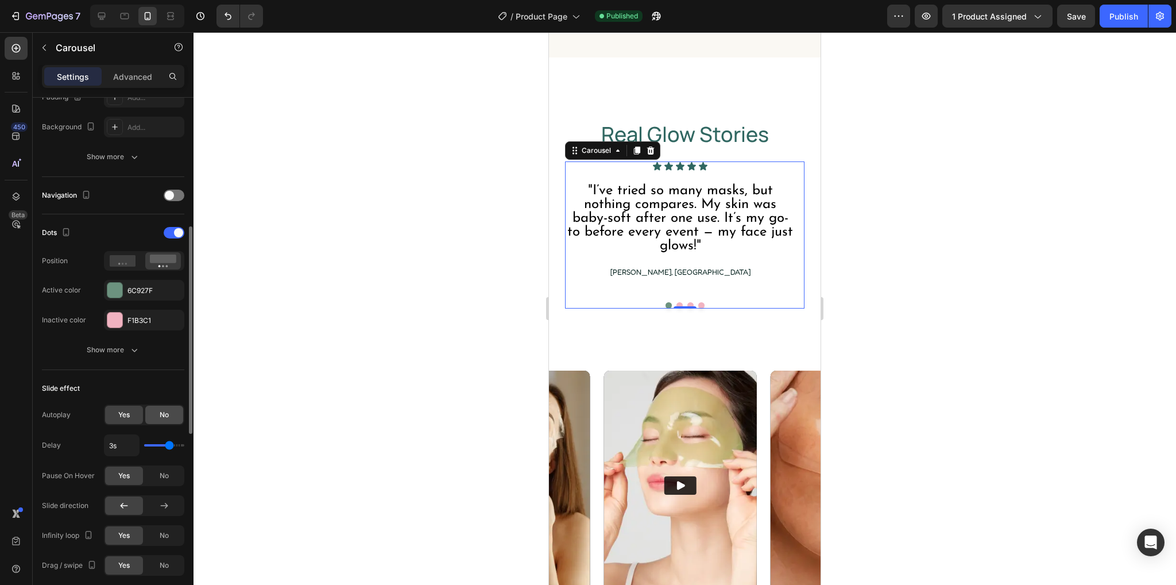
scroll to position [380, 0]
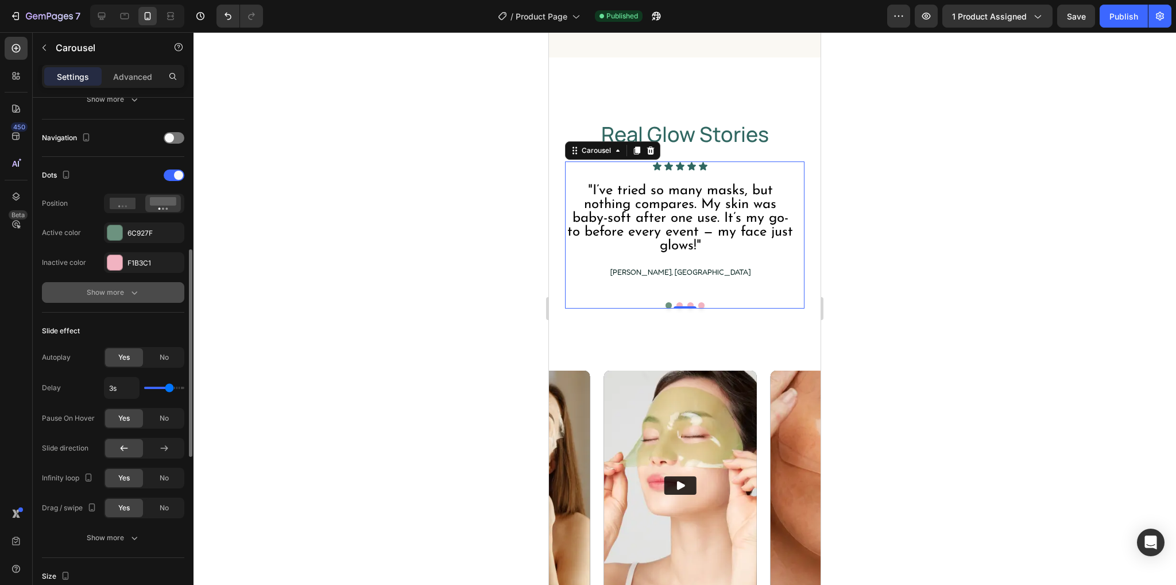
click at [125, 296] on div "Show more" at bounding box center [113, 292] width 53 height 11
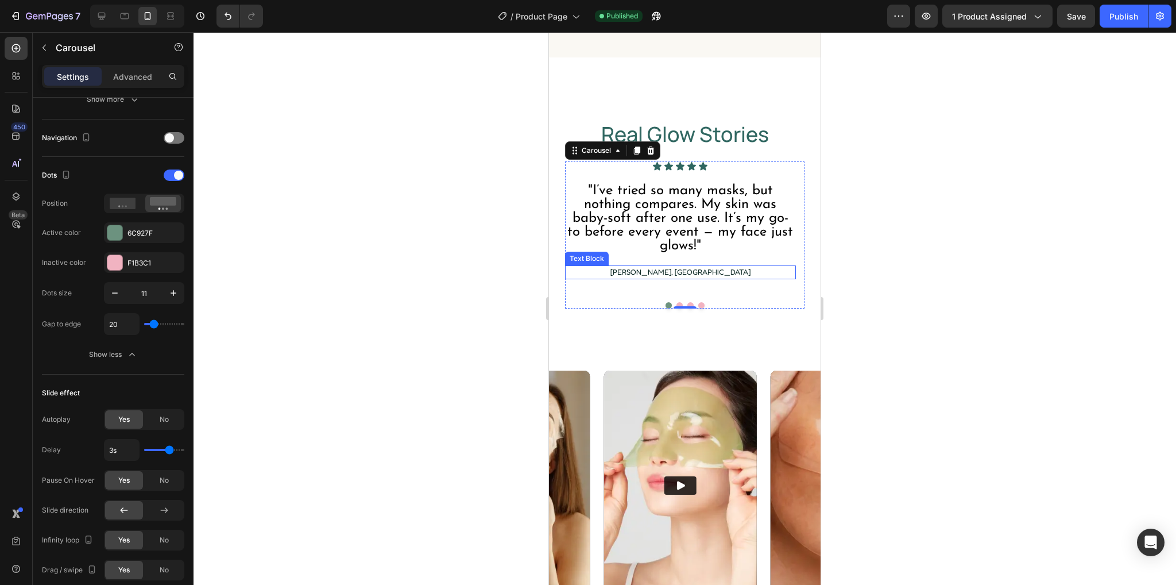
click at [724, 267] on p "Anna S., Sydney" at bounding box center [680, 272] width 229 height 11
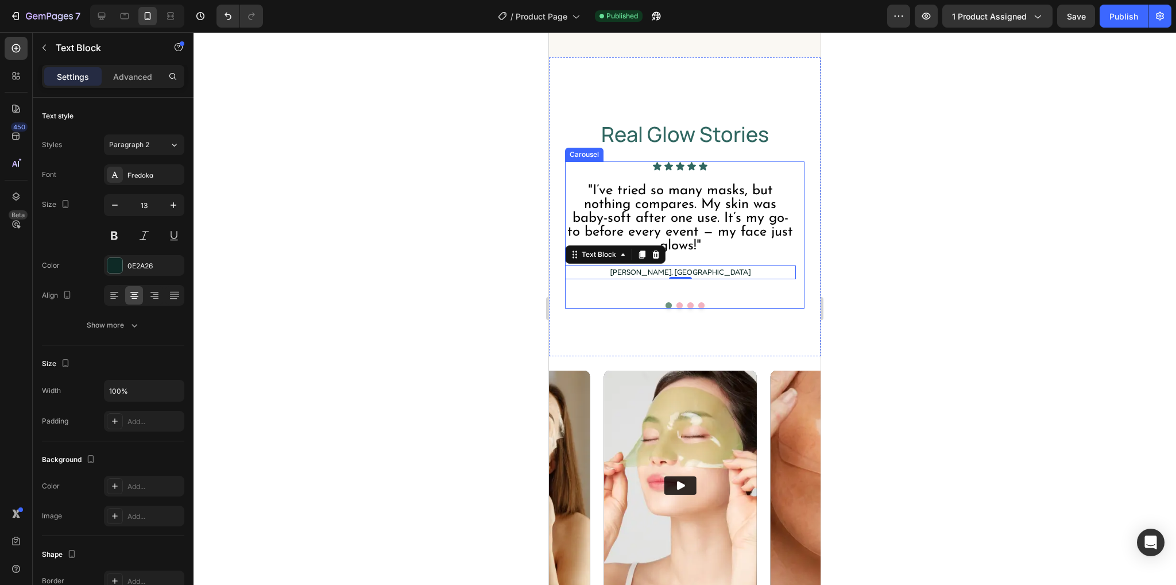
click at [696, 293] on div "Icon Icon Icon Icon Icon Icon List "I’ve tried so many masks, but nothing compa…" at bounding box center [685, 234] width 240 height 147
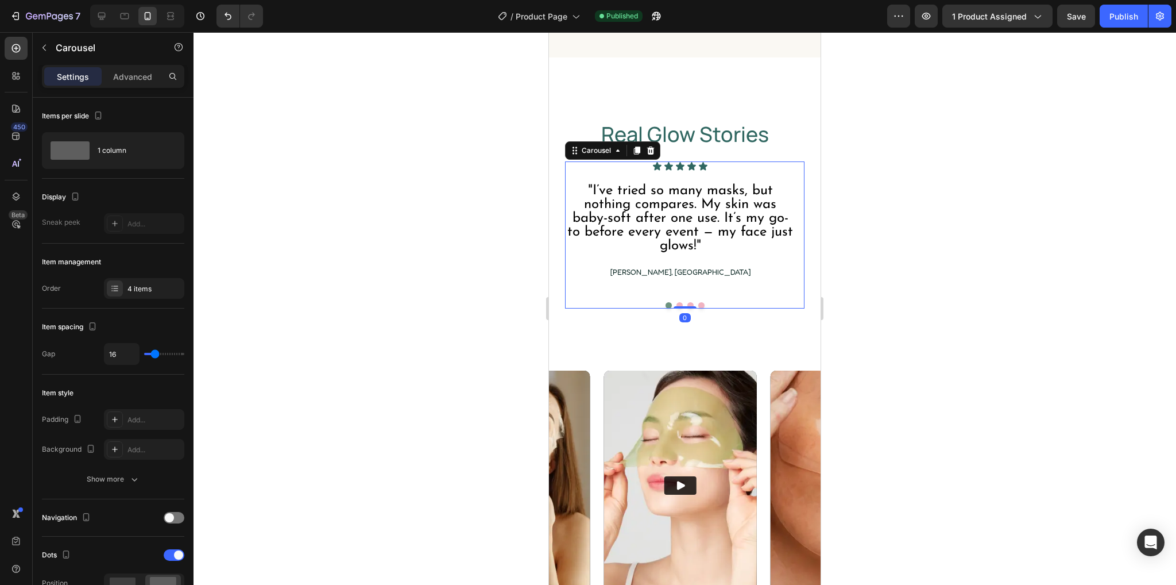
click at [698, 302] on button "Dot" at bounding box center [701, 305] width 6 height 6
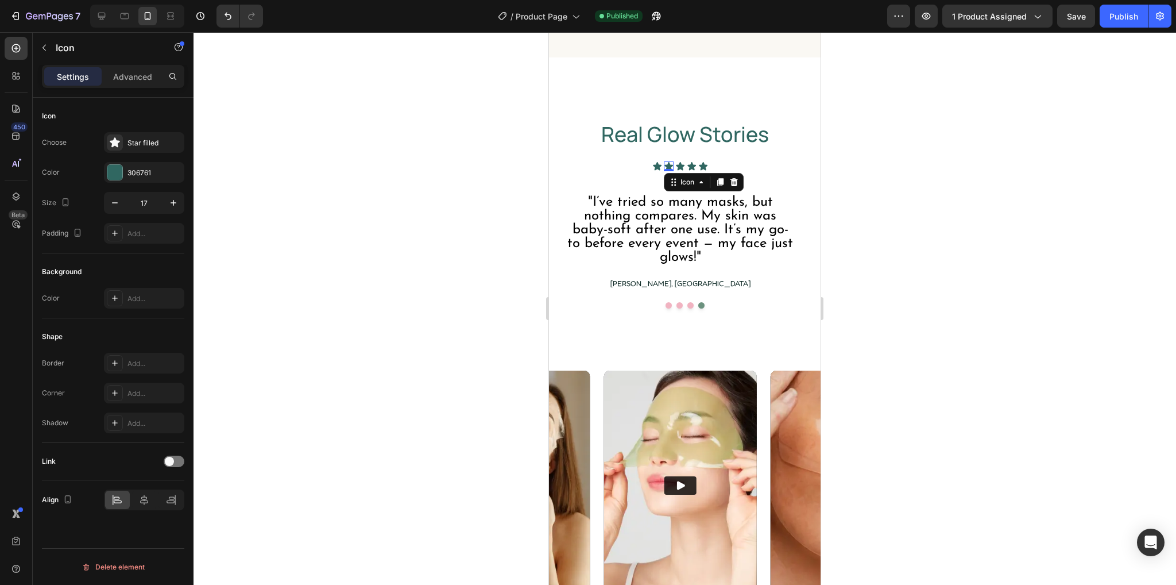
click at [670, 164] on div "Icon 0" at bounding box center [669, 166] width 10 height 10
click at [737, 161] on div "Icon Icon 0 Icon Icon Icon" at bounding box center [680, 166] width 231 height 10
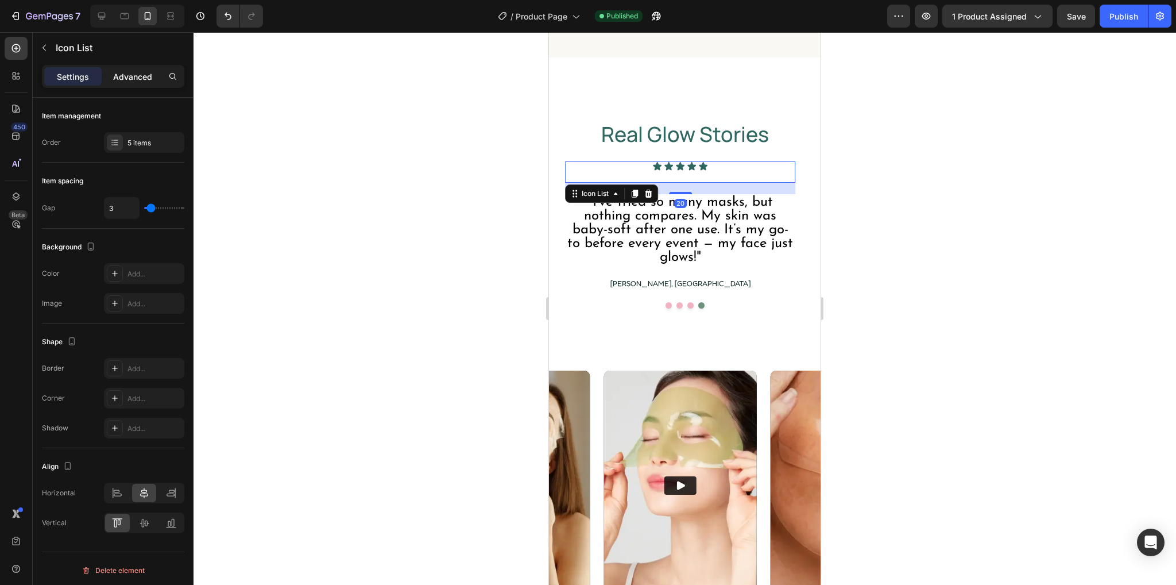
click at [130, 76] on p "Advanced" at bounding box center [132, 77] width 39 height 12
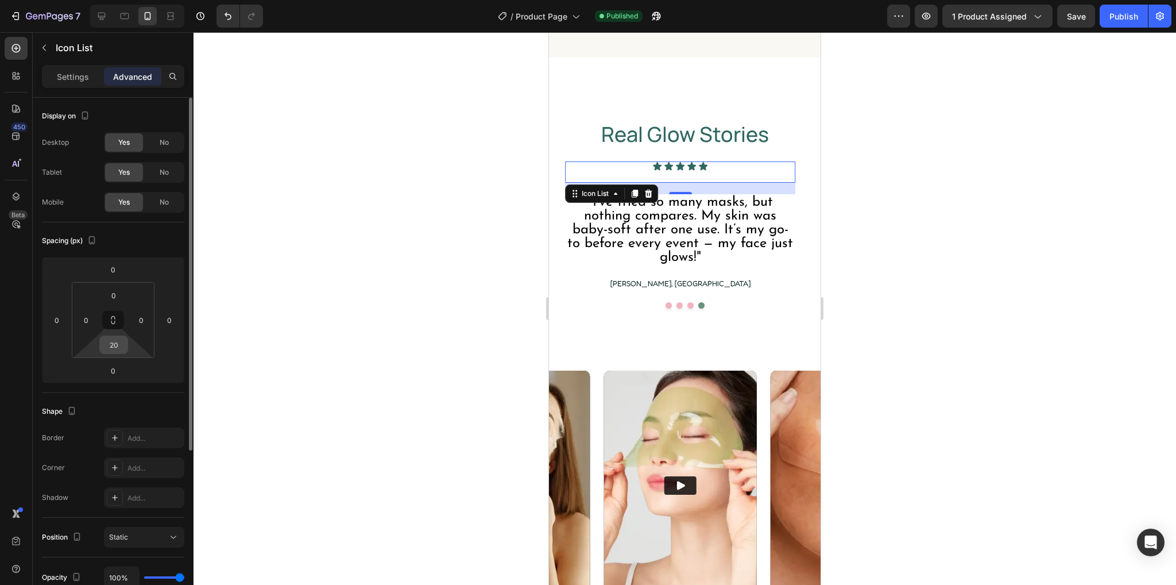
click at [122, 345] on input "20" at bounding box center [113, 344] width 23 height 17
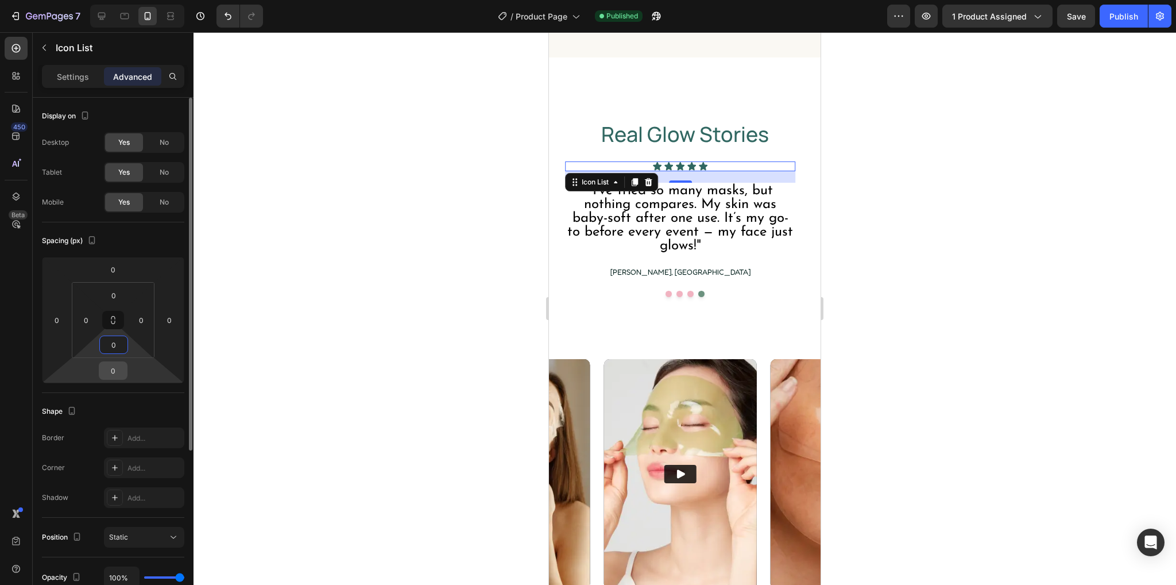
type input "0"
click at [117, 370] on input "0" at bounding box center [113, 370] width 23 height 17
type input "20"
click at [1126, 19] on div "Publish" at bounding box center [1124, 16] width 29 height 12
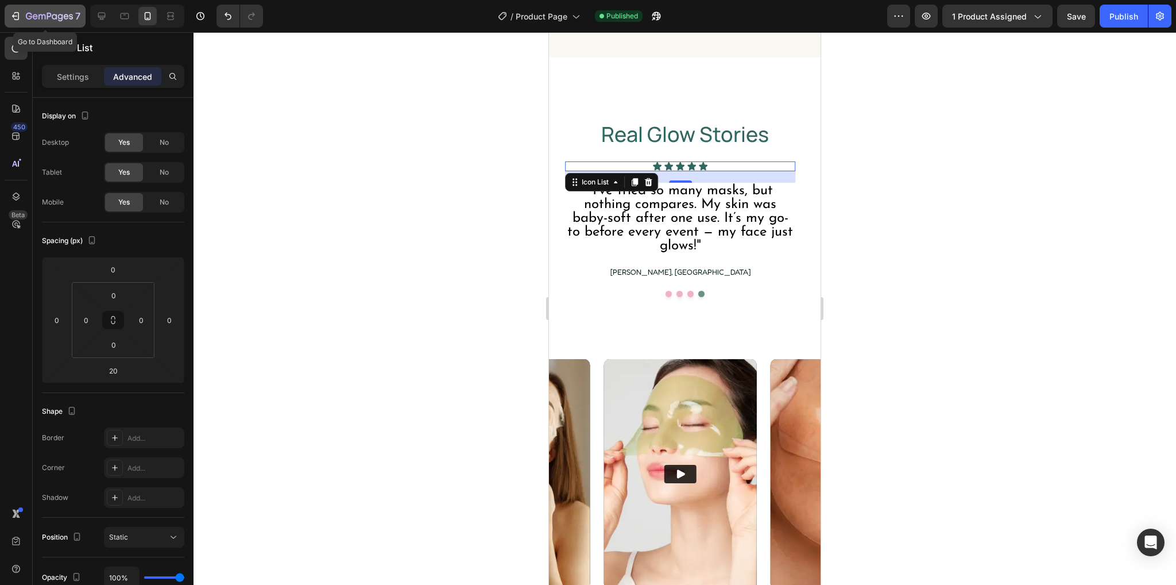
click at [44, 18] on icon "button" at bounding box center [49, 17] width 47 height 10
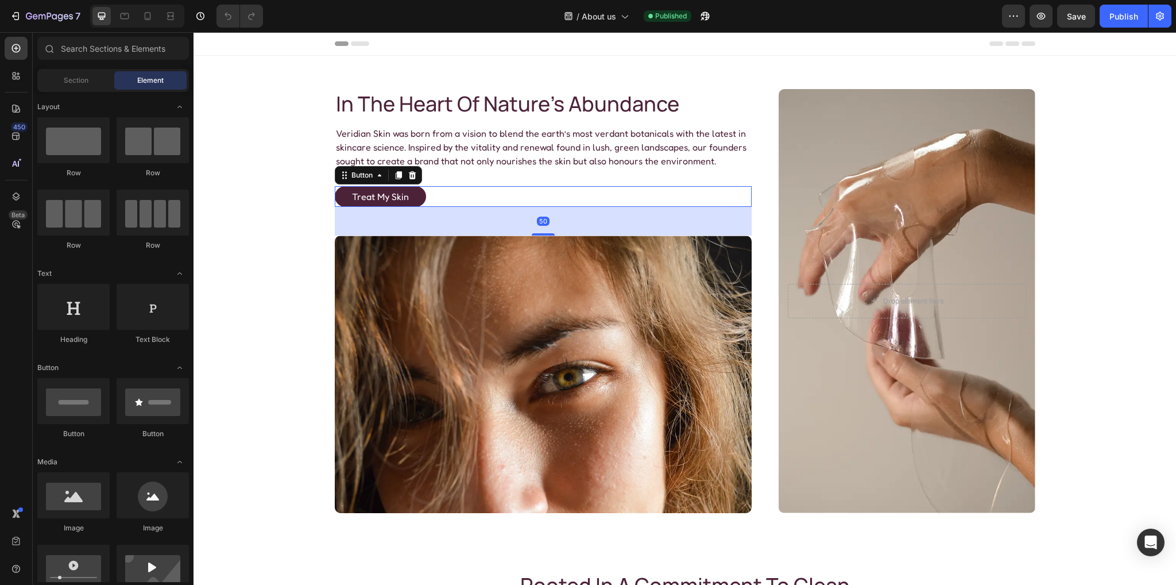
click at [411, 191] on button "treat my skin" at bounding box center [380, 196] width 91 height 21
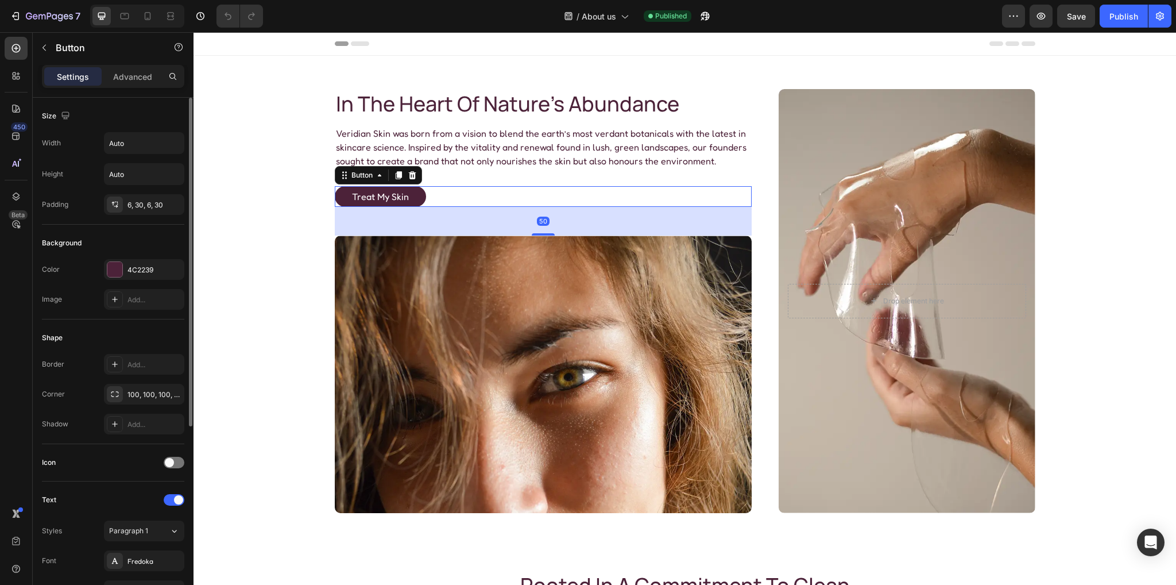
scroll to position [287, 0]
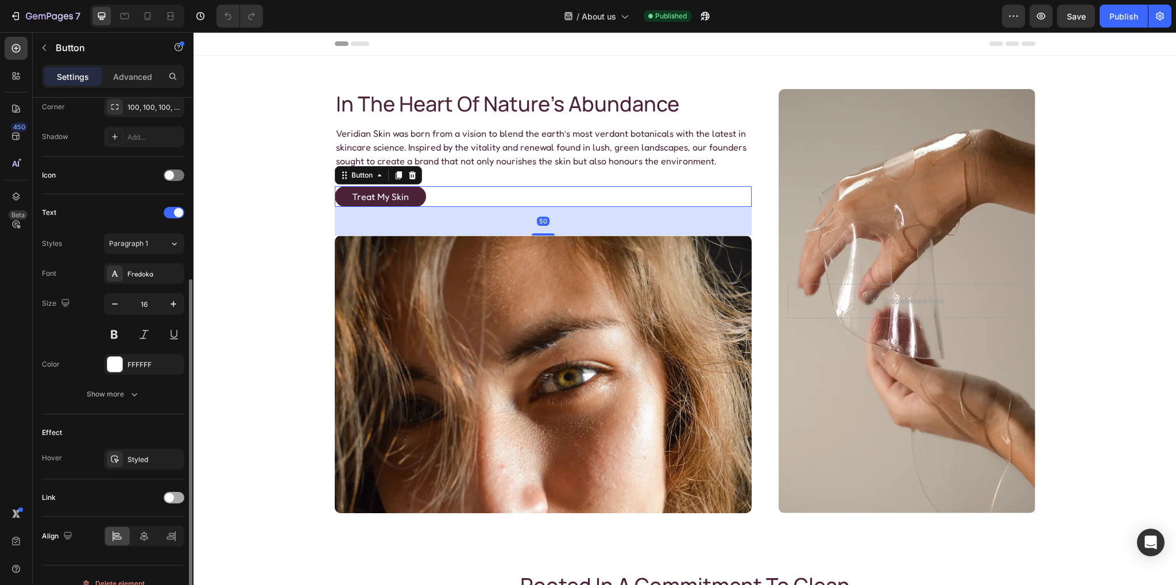
click at [175, 500] on div at bounding box center [174, 497] width 21 height 11
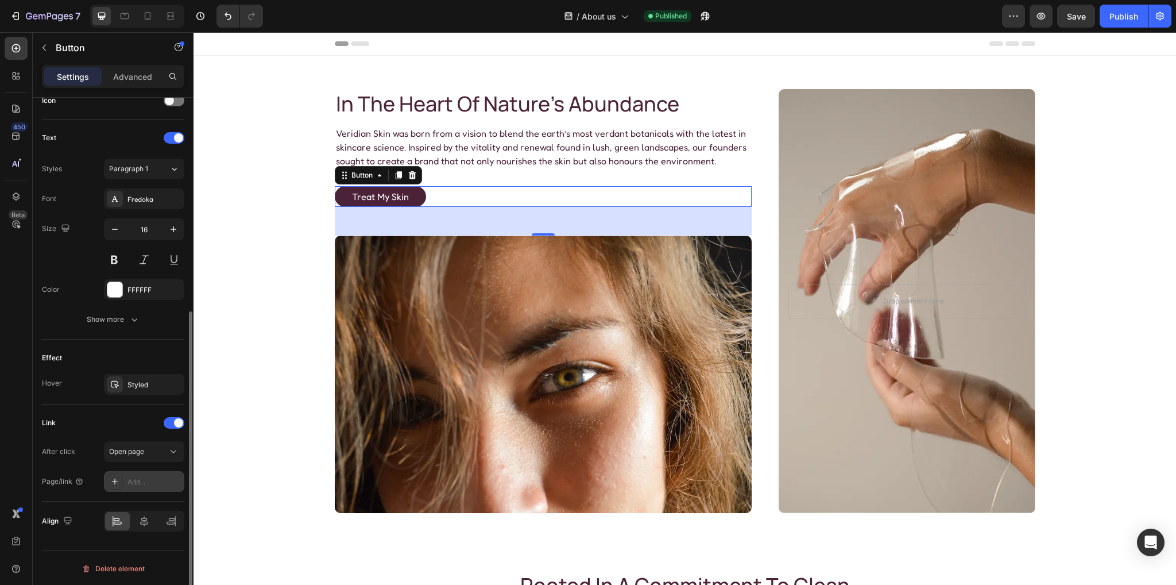
click at [136, 473] on div "Add..." at bounding box center [144, 481] width 80 height 21
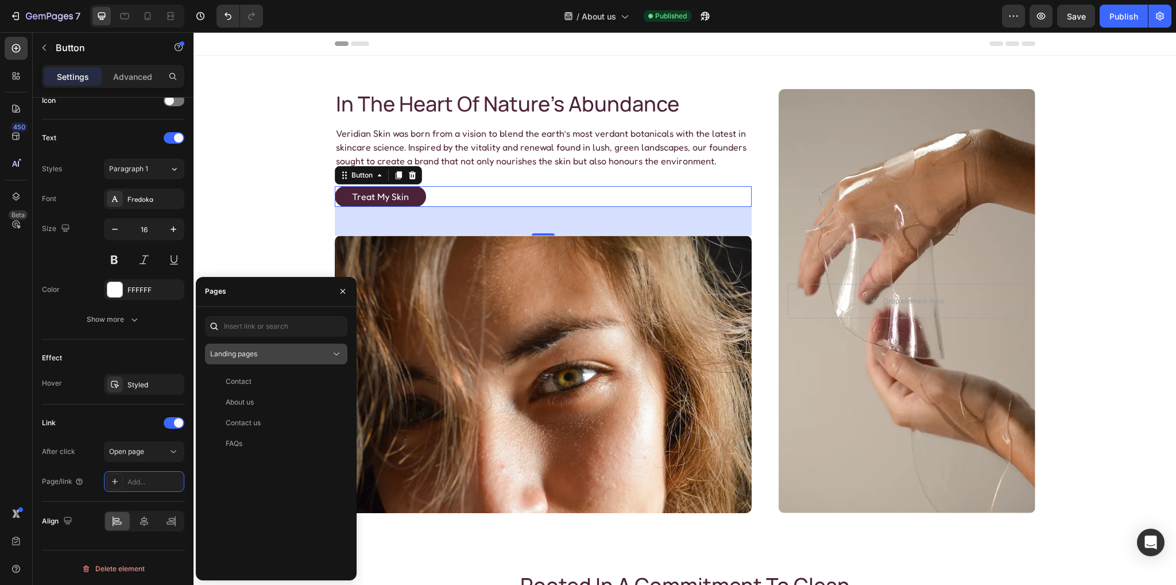
click at [255, 350] on span "Landing pages" at bounding box center [233, 353] width 47 height 9
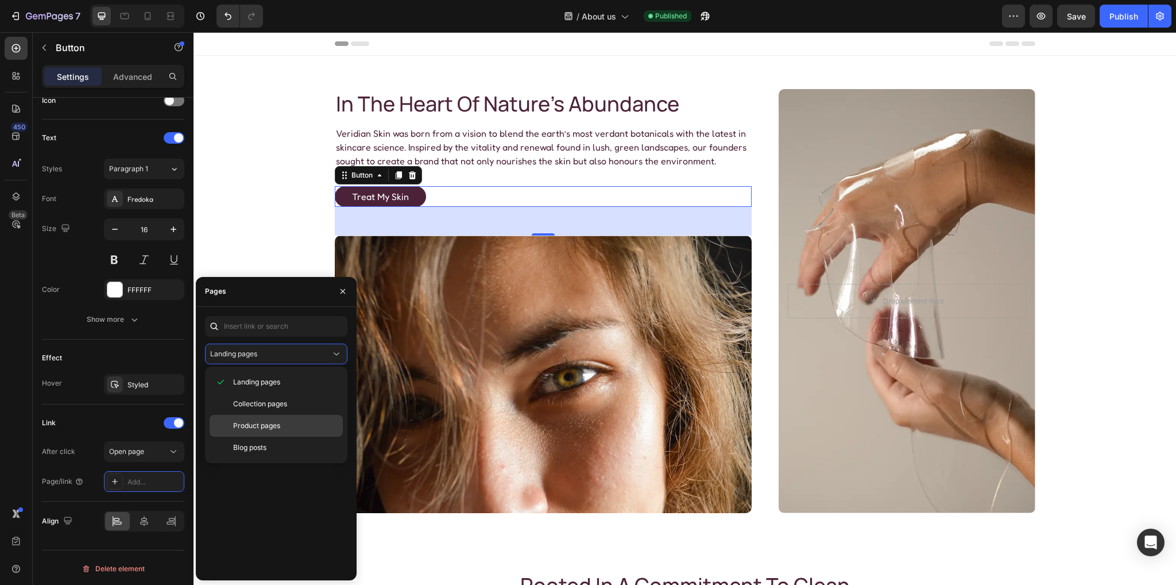
click at [246, 423] on span "Product pages" at bounding box center [256, 425] width 47 height 10
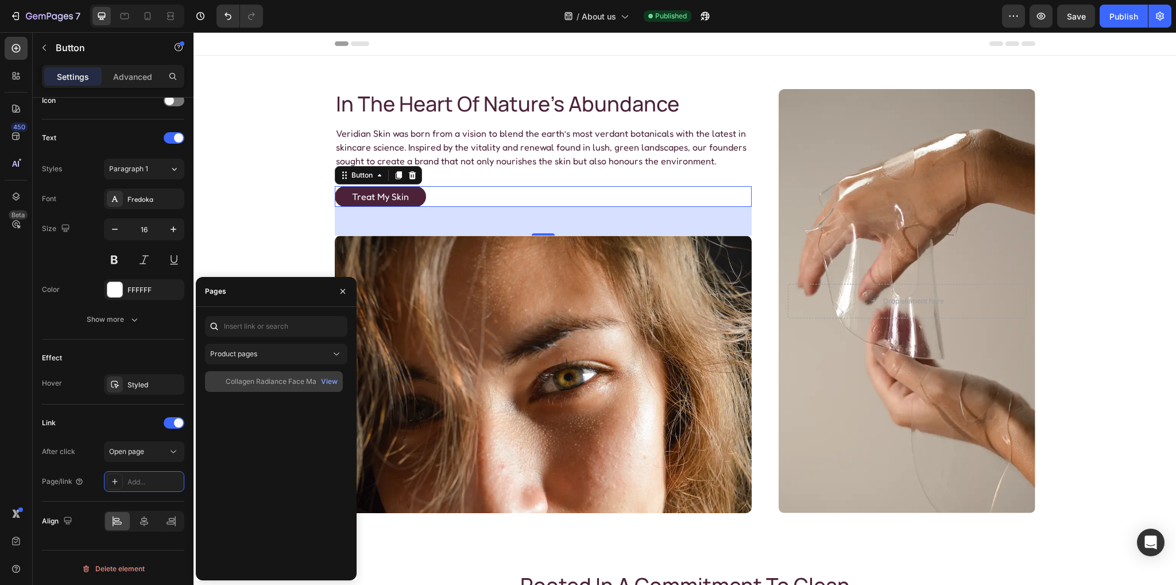
click at [263, 381] on div "Collagen Radiance Face Mask" at bounding box center [275, 381] width 98 height 10
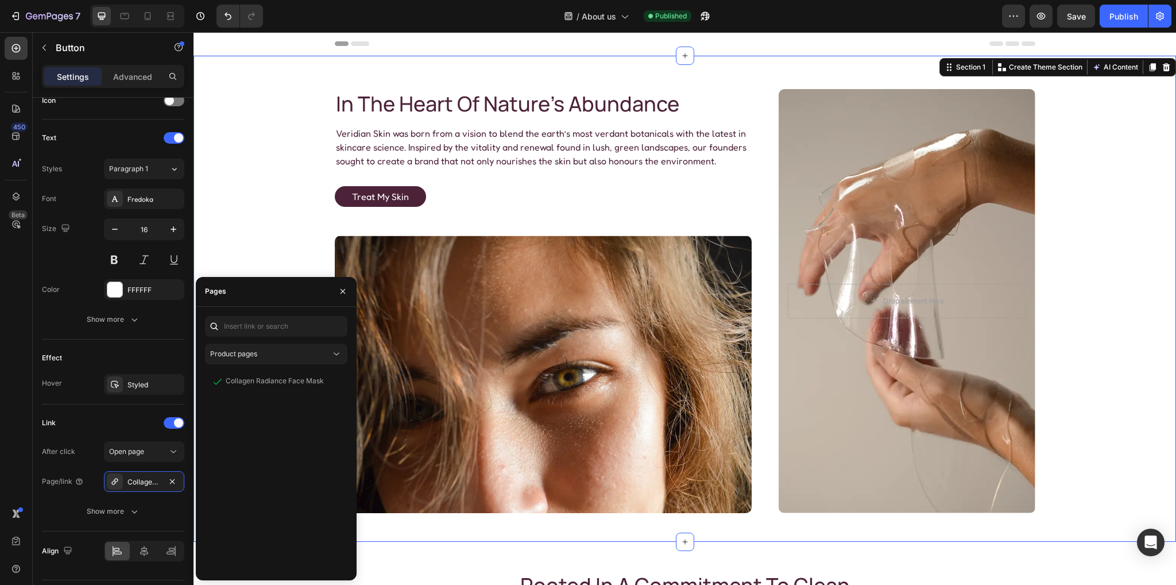
click at [272, 190] on div "in the heart of nature’s abundance Heading Veridian Skin was born from a vision…" at bounding box center [685, 301] width 951 height 424
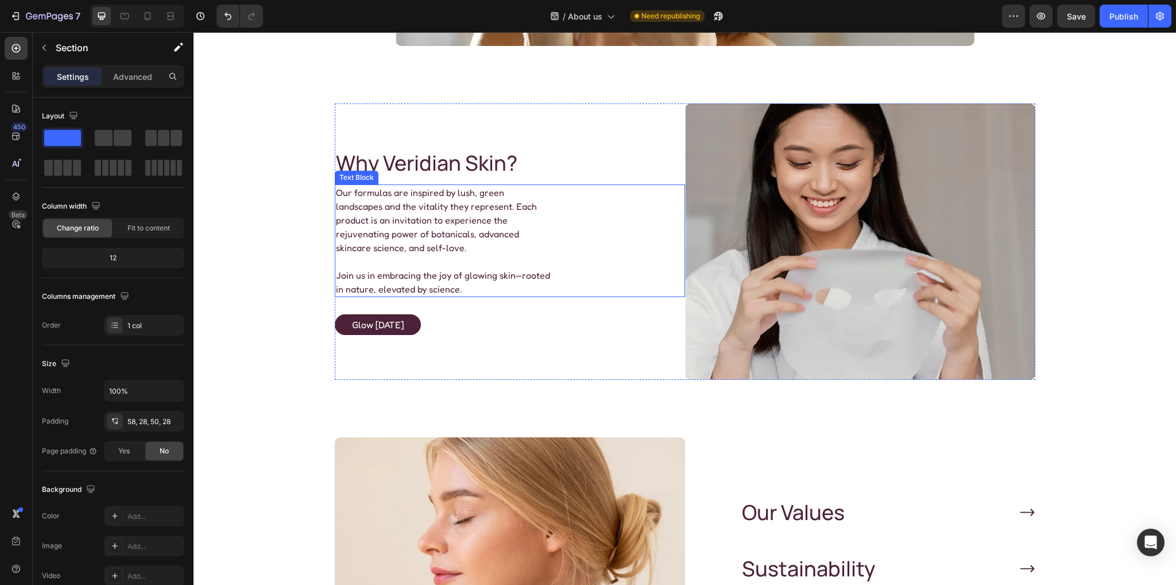
scroll to position [976, 0]
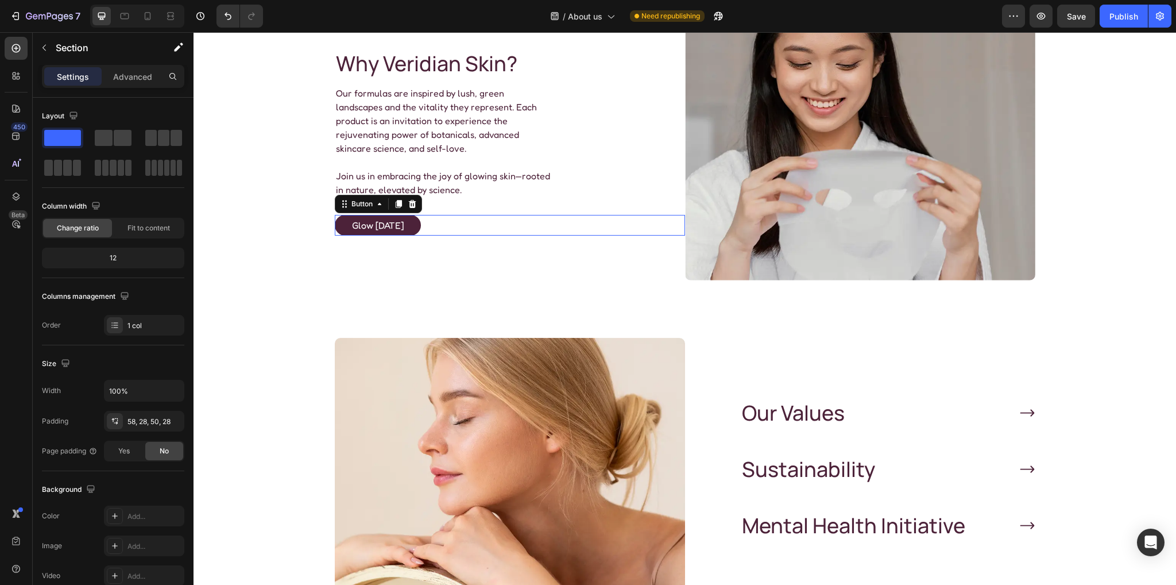
click at [398, 217] on button "glow today" at bounding box center [378, 225] width 86 height 21
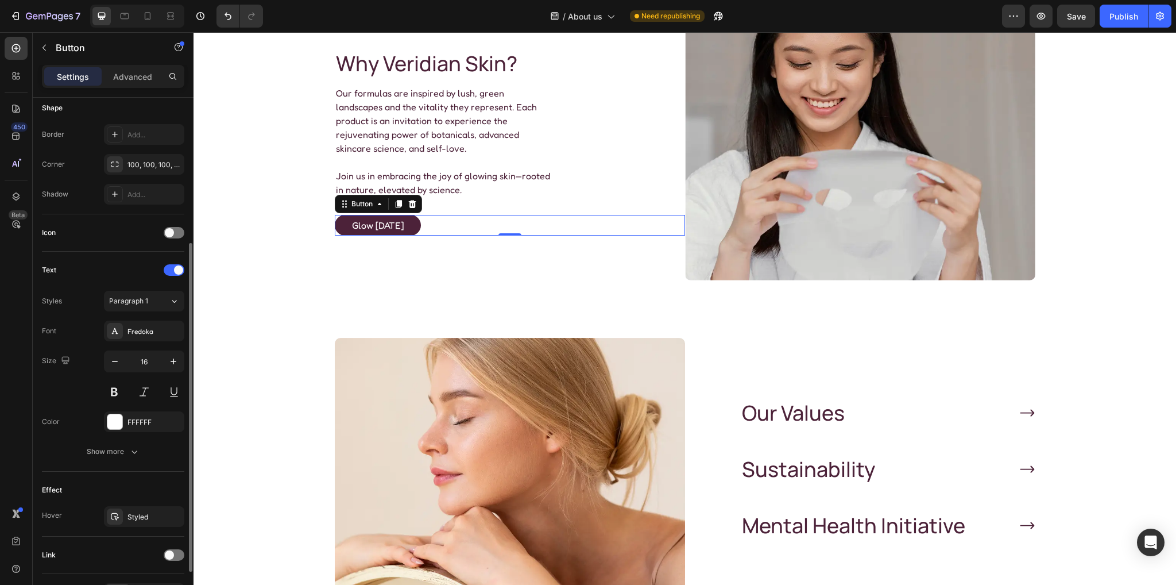
scroll to position [302, 0]
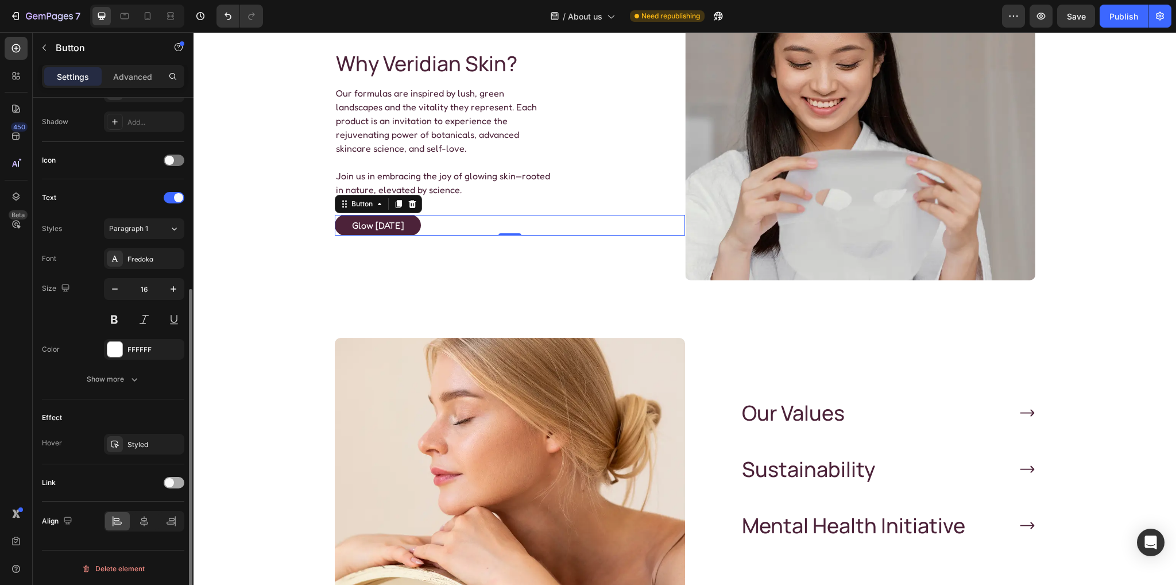
click at [171, 482] on span at bounding box center [169, 482] width 9 height 9
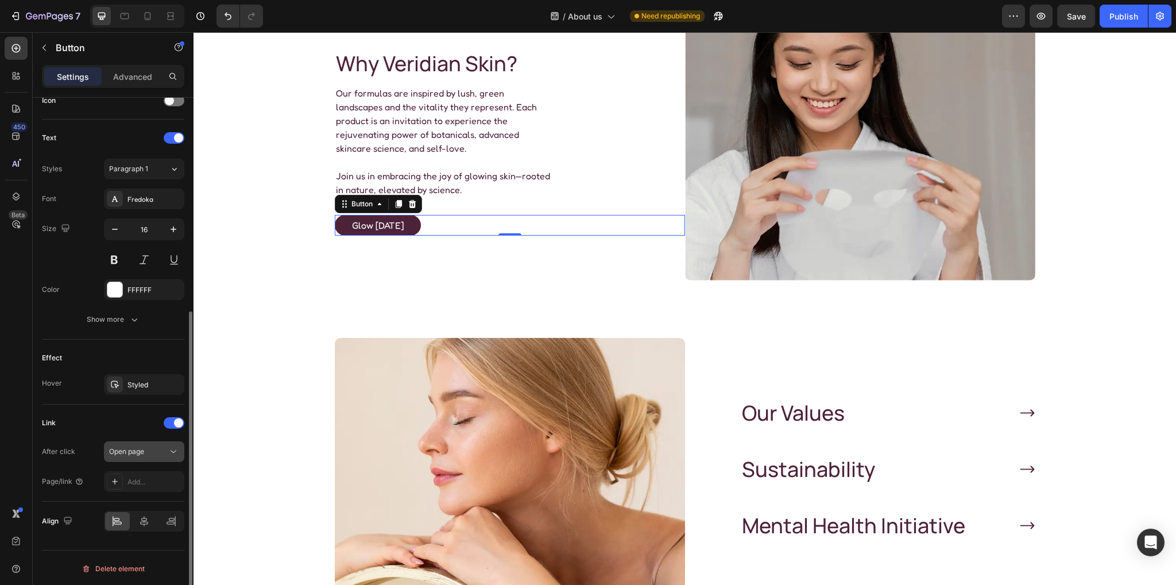
click at [155, 446] on div "Open page" at bounding box center [138, 451] width 59 height 10
click at [128, 414] on div "Link" at bounding box center [113, 423] width 142 height 18
click at [146, 486] on div "Add..." at bounding box center [144, 481] width 80 height 21
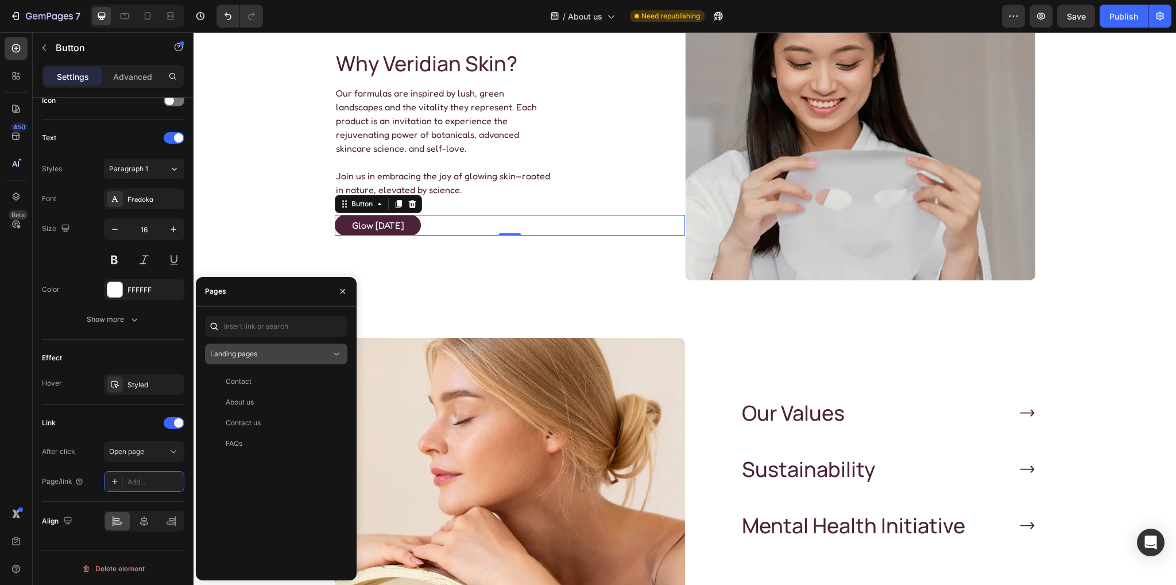
click at [256, 358] on span "Landing pages" at bounding box center [233, 354] width 47 height 10
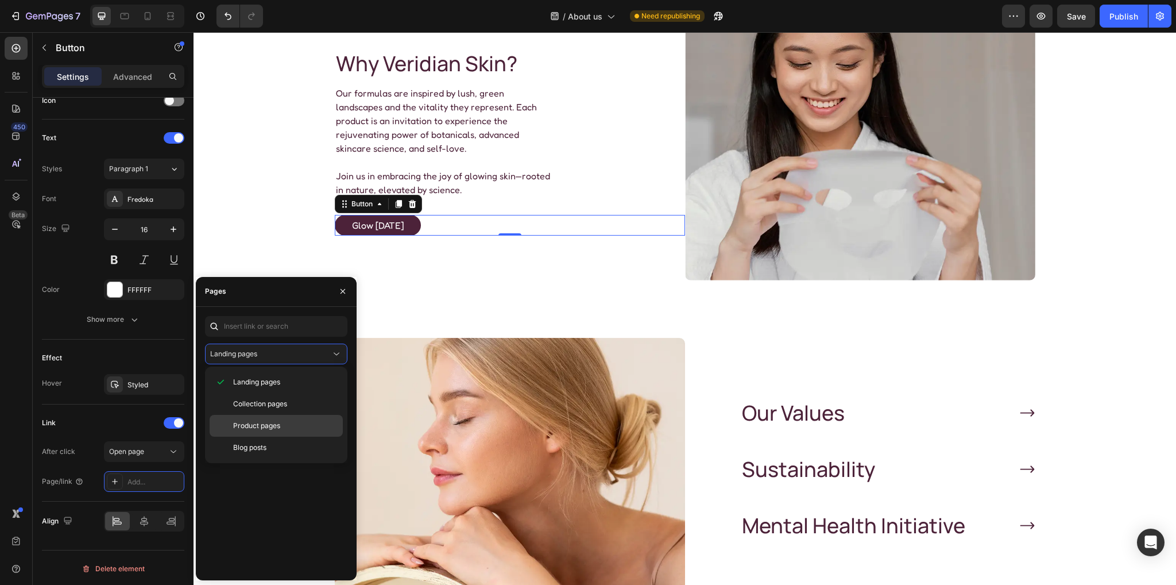
click at [262, 424] on span "Product pages" at bounding box center [256, 425] width 47 height 10
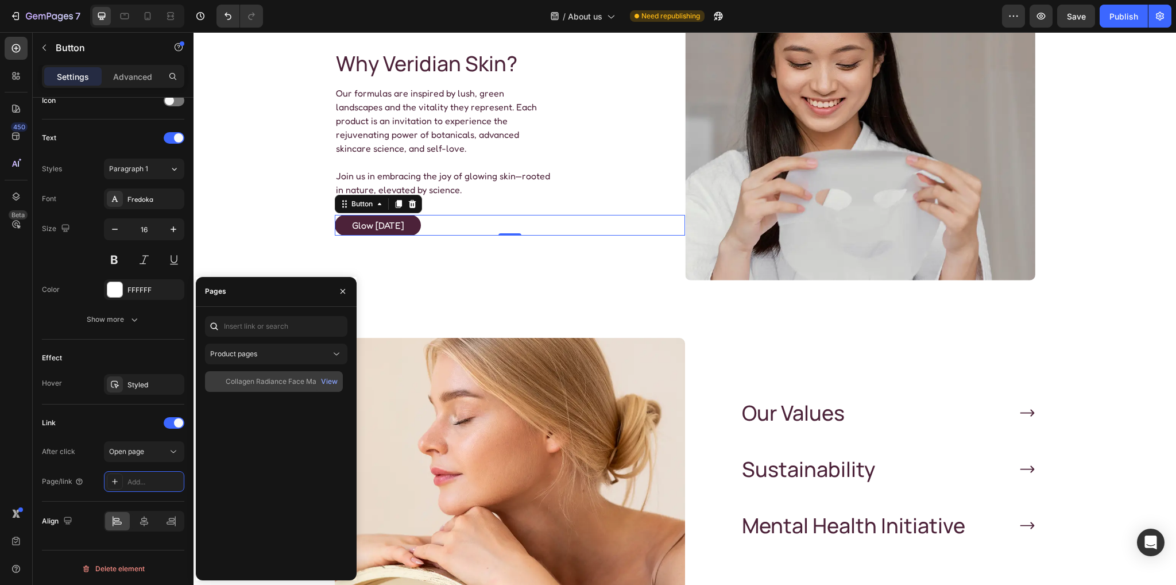
click at [257, 384] on div "Collagen Radiance Face Mask" at bounding box center [275, 381] width 98 height 10
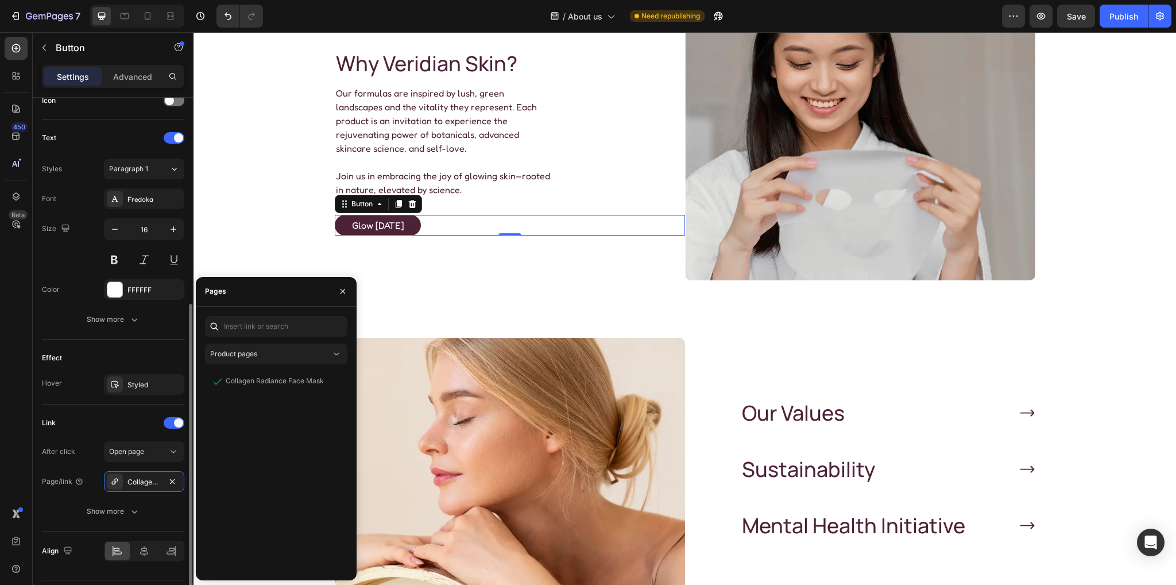
click at [147, 414] on div "Link" at bounding box center [113, 423] width 142 height 18
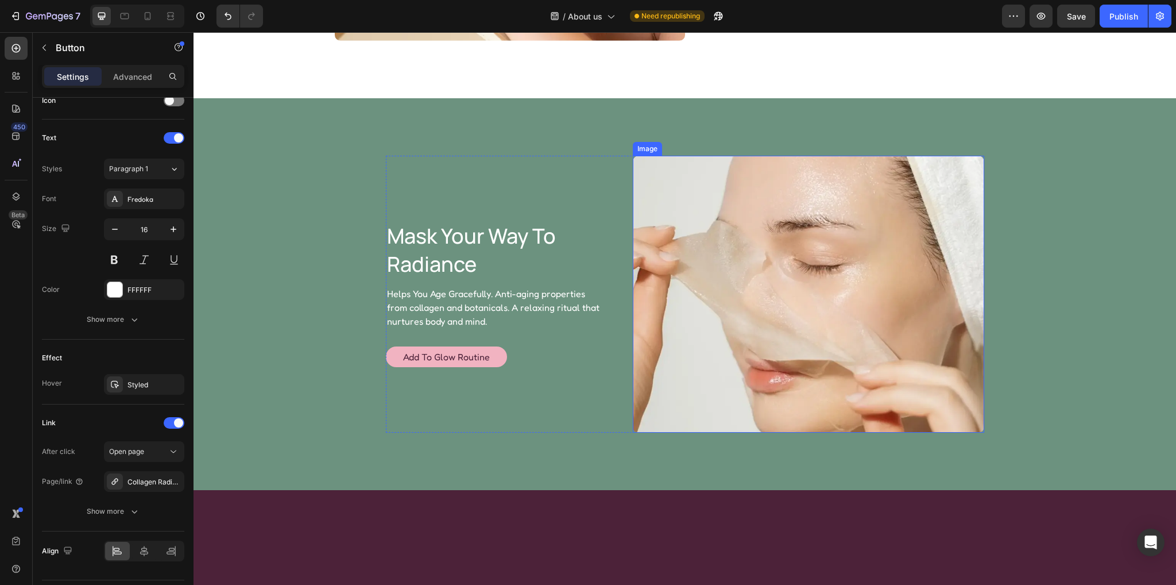
scroll to position [1551, 0]
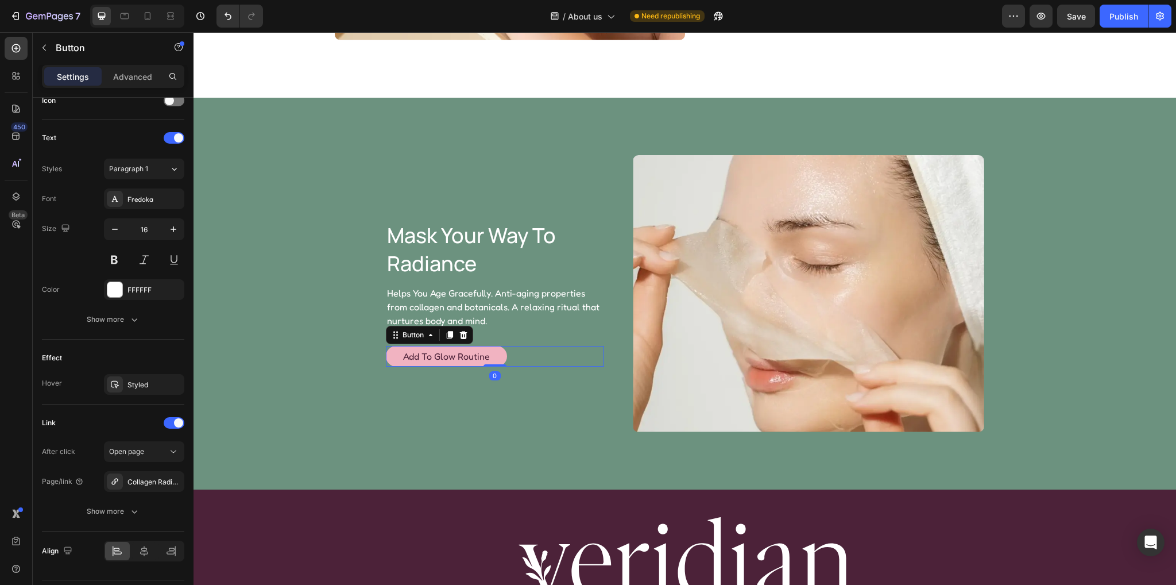
click at [495, 357] on button "Add to Glow Routine" at bounding box center [446, 356] width 121 height 21
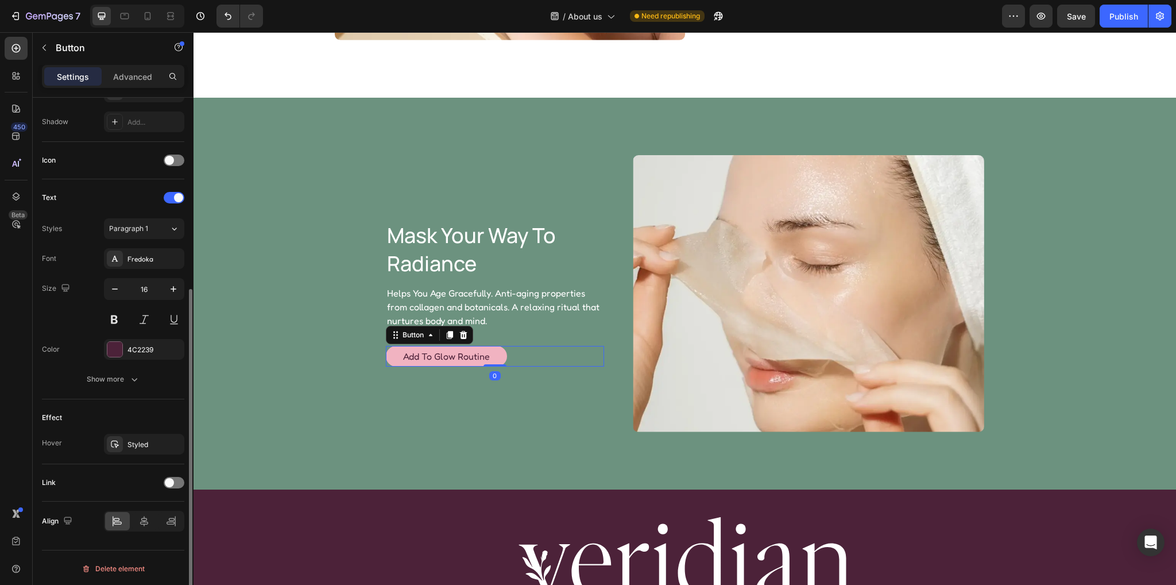
click at [164, 484] on div at bounding box center [174, 482] width 21 height 9
click at [171, 481] on div at bounding box center [174, 482] width 21 height 11
click at [171, 481] on span at bounding box center [169, 482] width 9 height 9
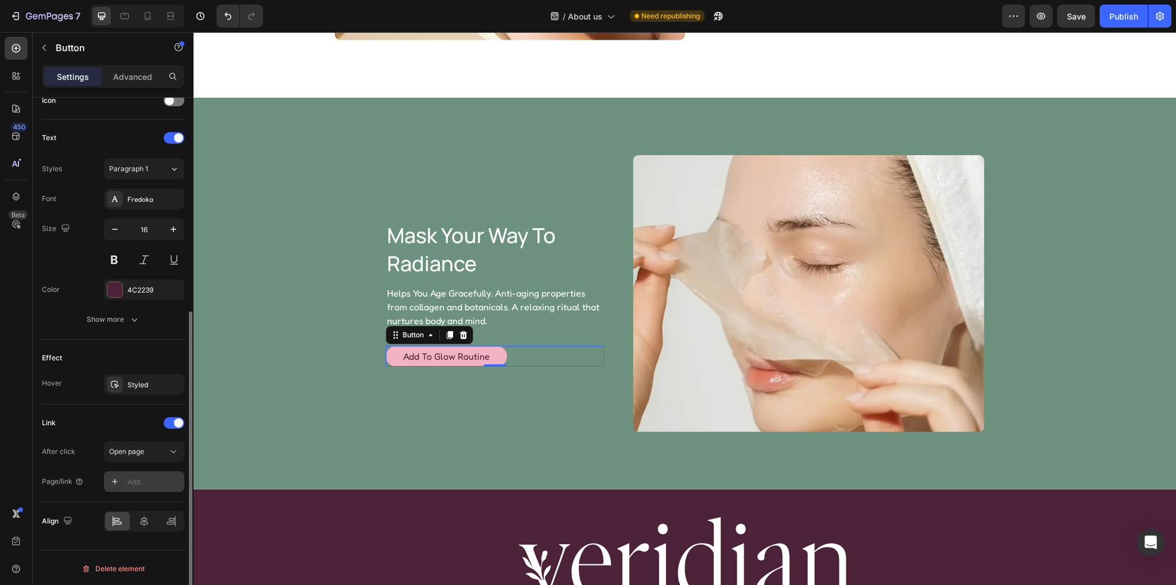
click at [138, 478] on div "Add..." at bounding box center [155, 482] width 54 height 10
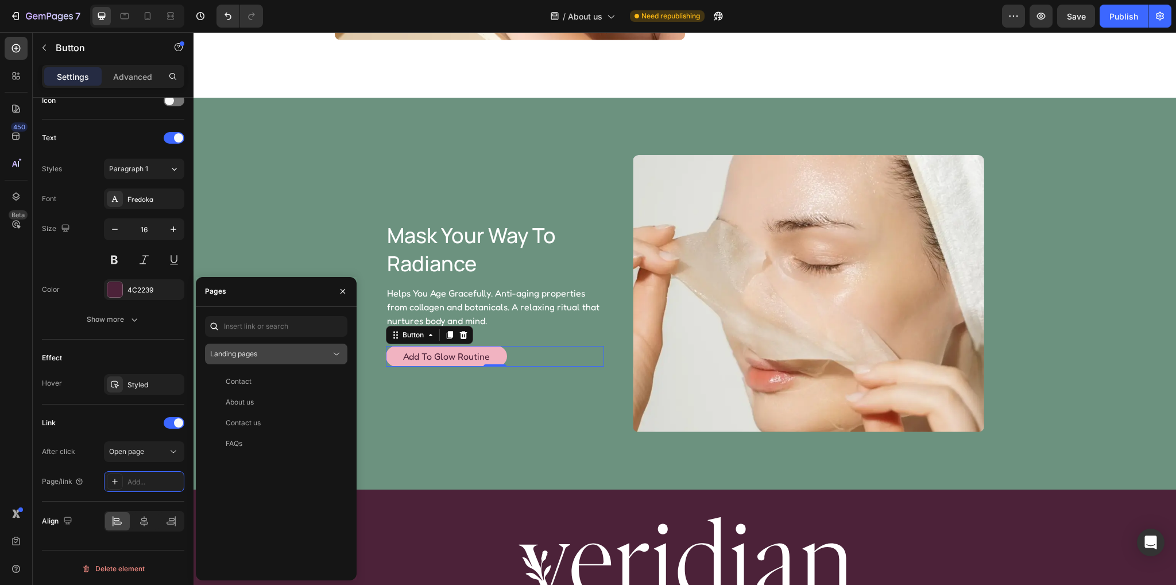
click at [242, 349] on span "Landing pages" at bounding box center [233, 353] width 47 height 9
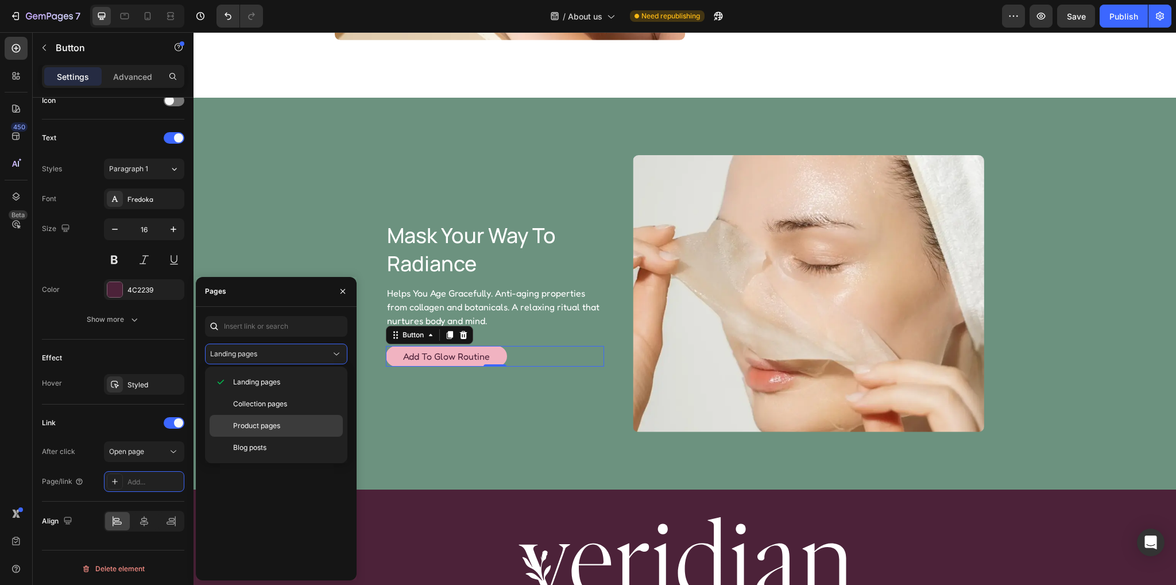
click at [260, 437] on div "Product pages" at bounding box center [276, 448] width 133 height 22
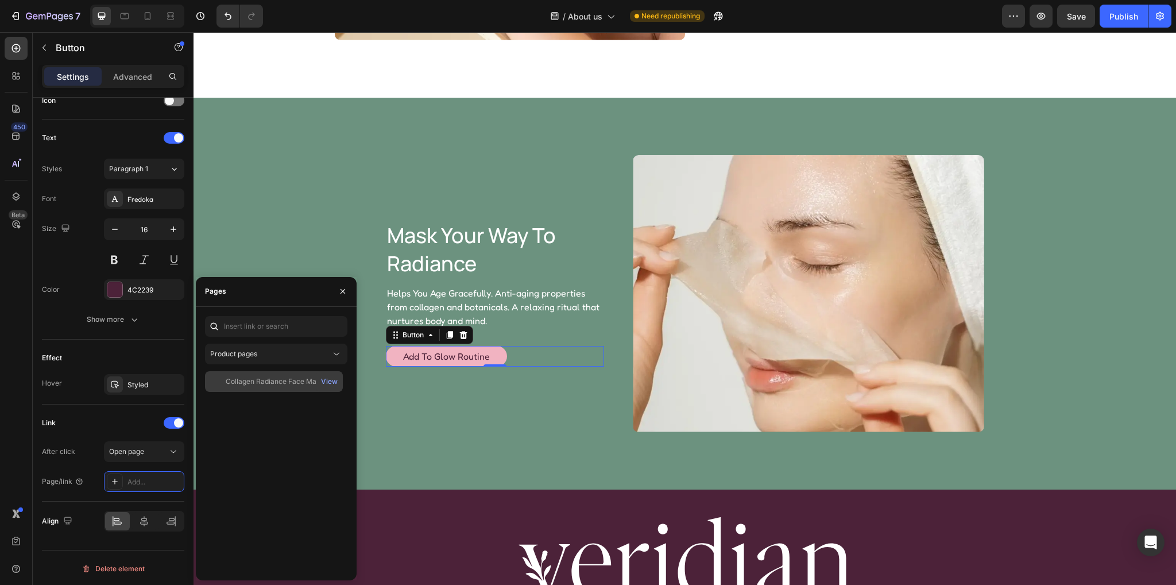
click at [262, 386] on div "Collagen Radiance Face Mask View" at bounding box center [274, 381] width 138 height 21
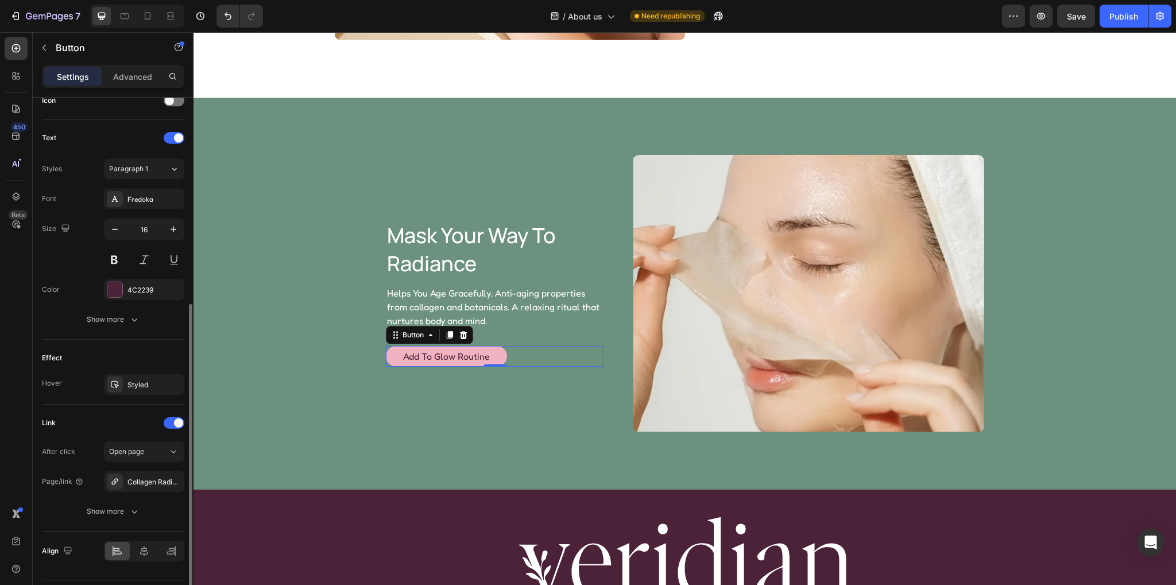
click at [104, 414] on div "Link" at bounding box center [113, 423] width 142 height 18
click at [1125, 18] on div "Publish" at bounding box center [1124, 16] width 29 height 12
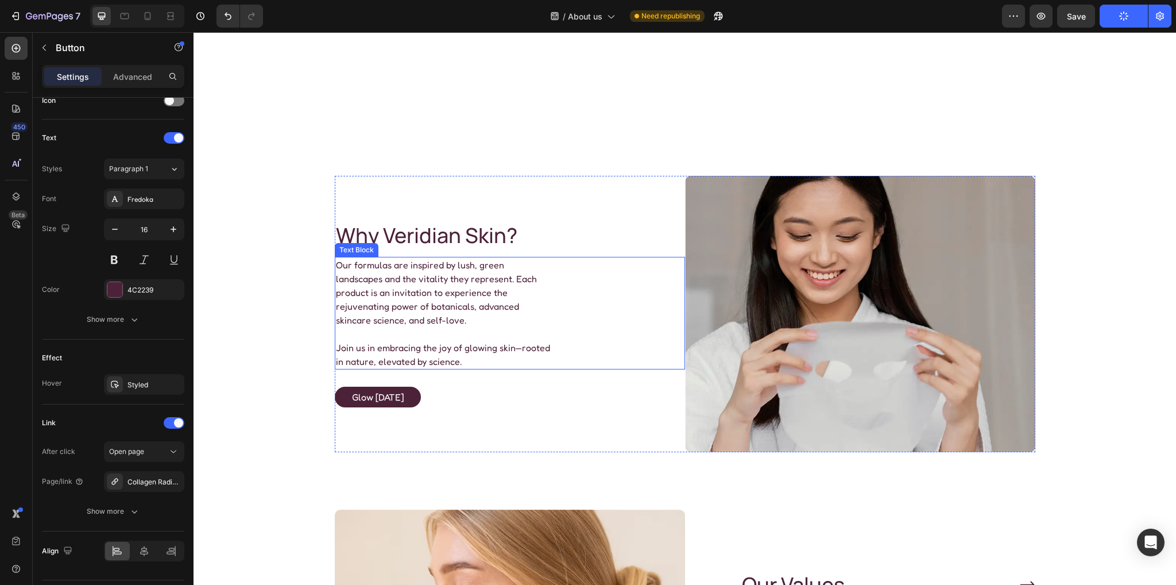
scroll to position [976, 0]
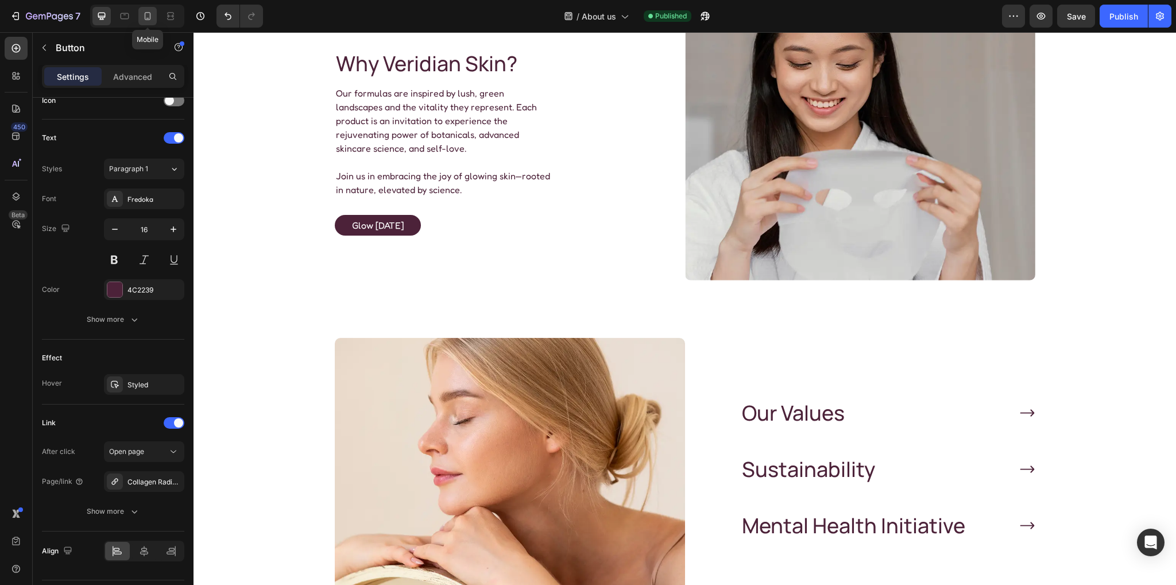
click at [149, 12] on icon at bounding box center [147, 15] width 11 height 11
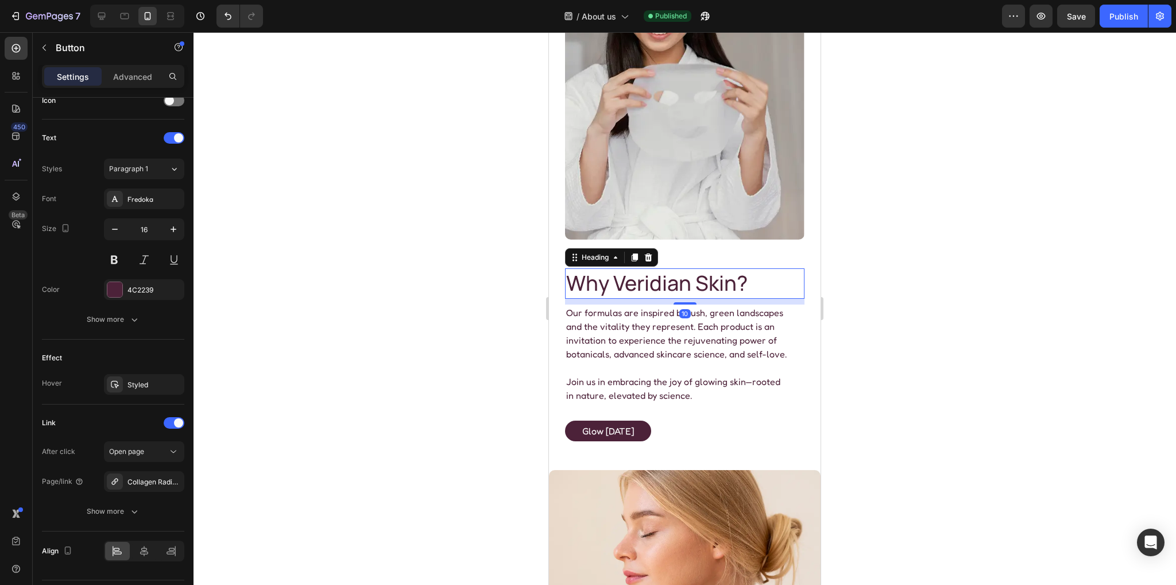
click at [773, 270] on h2 "Why Veridian Skin?" at bounding box center [678, 283] width 226 height 30
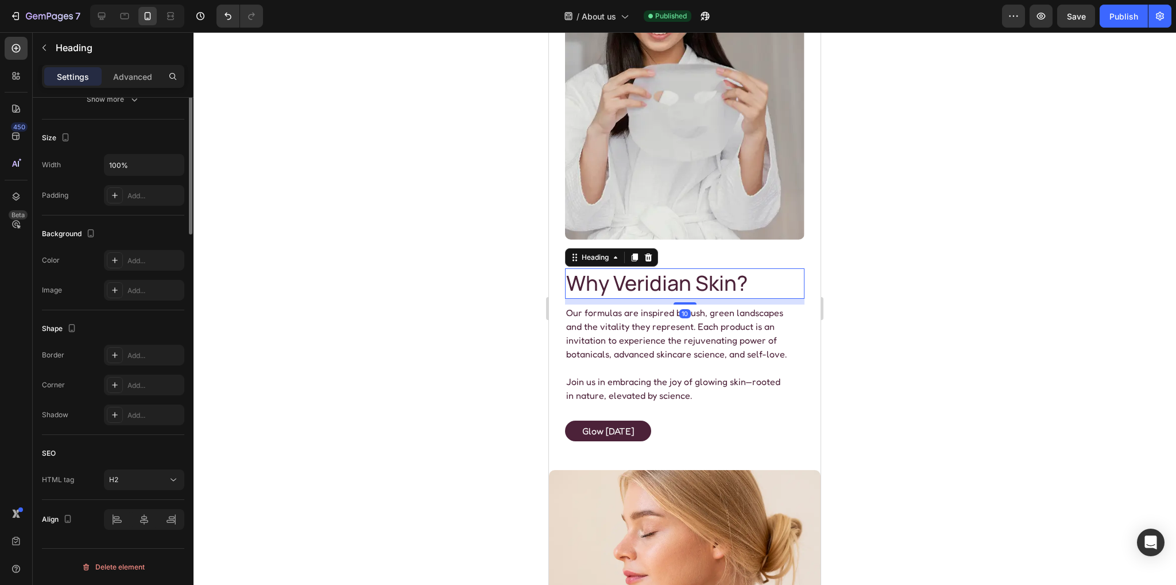
scroll to position [0, 0]
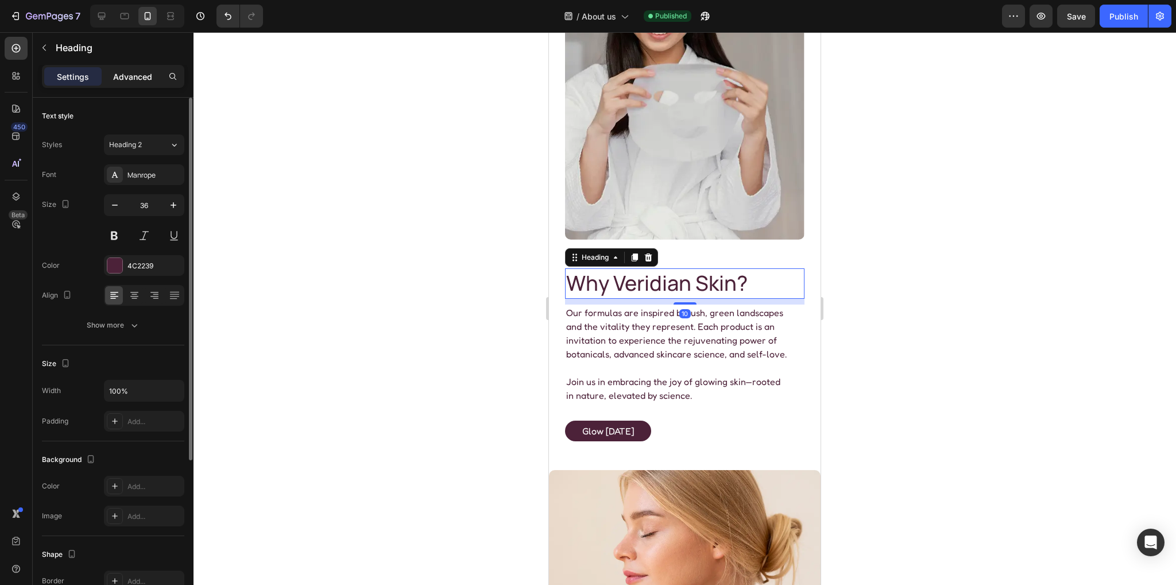
click at [133, 71] on p "Advanced" at bounding box center [132, 77] width 39 height 12
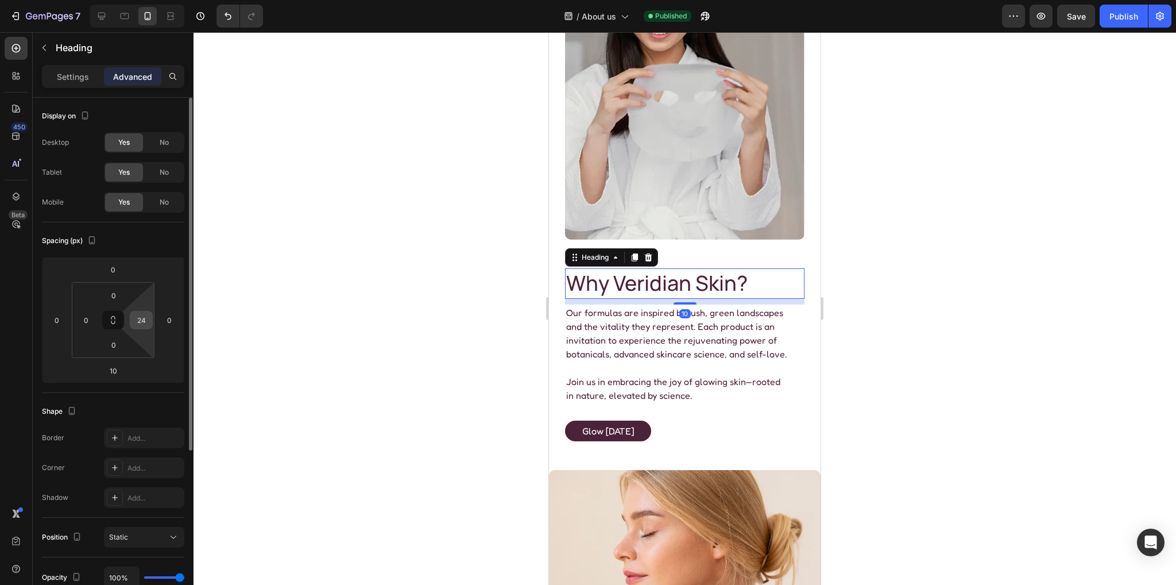
click at [140, 322] on input "24" at bounding box center [141, 319] width 17 height 17
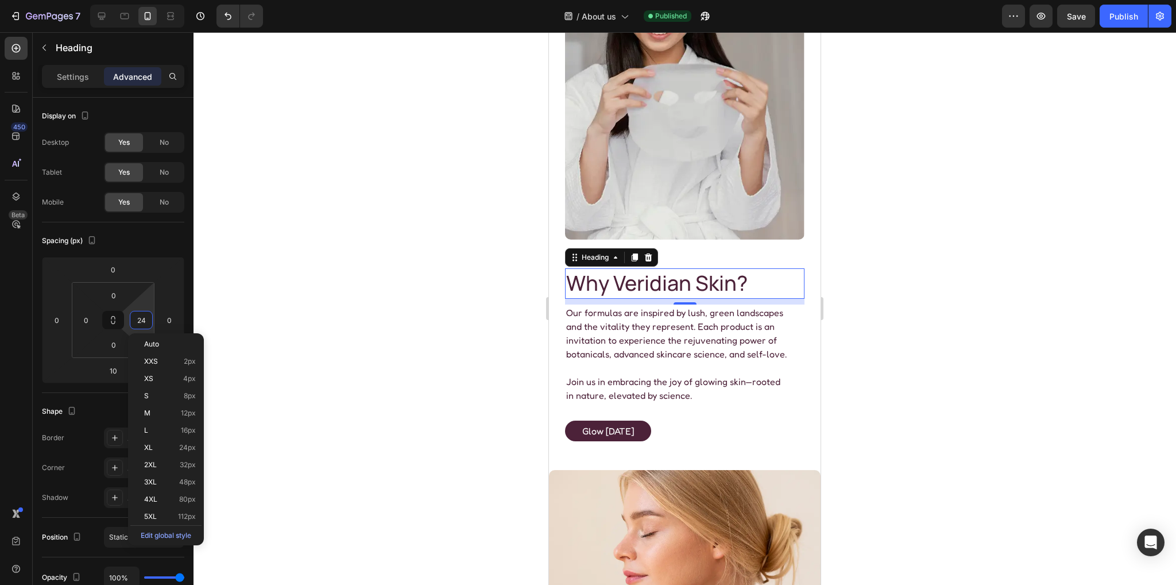
type input "0"
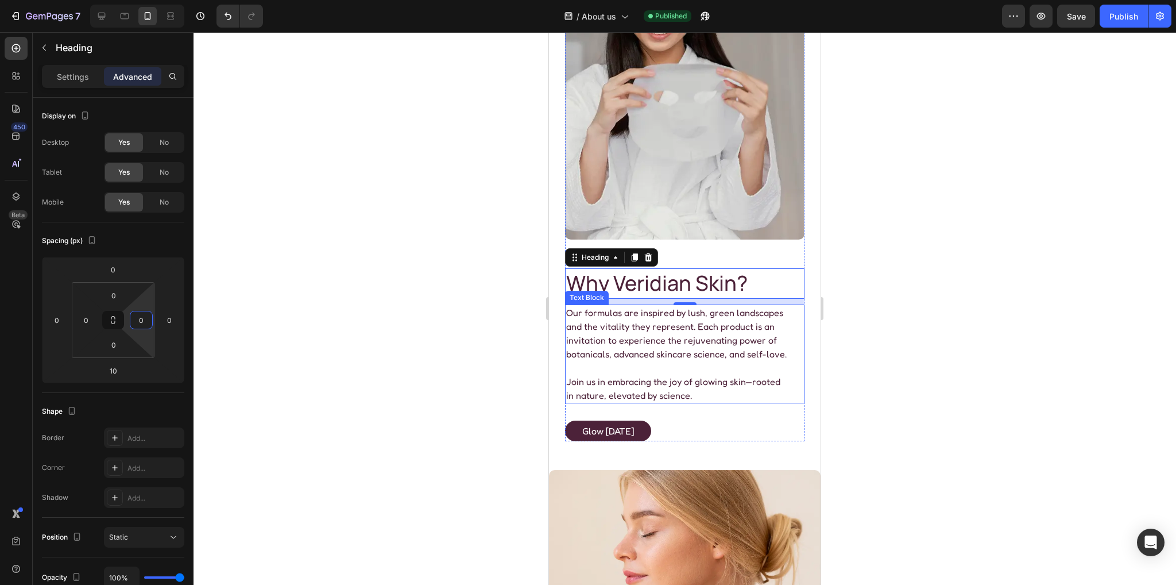
click at [792, 358] on div "Our formulas are inspired by lush, green landscapes and the vitality they repre…" at bounding box center [685, 353] width 240 height 99
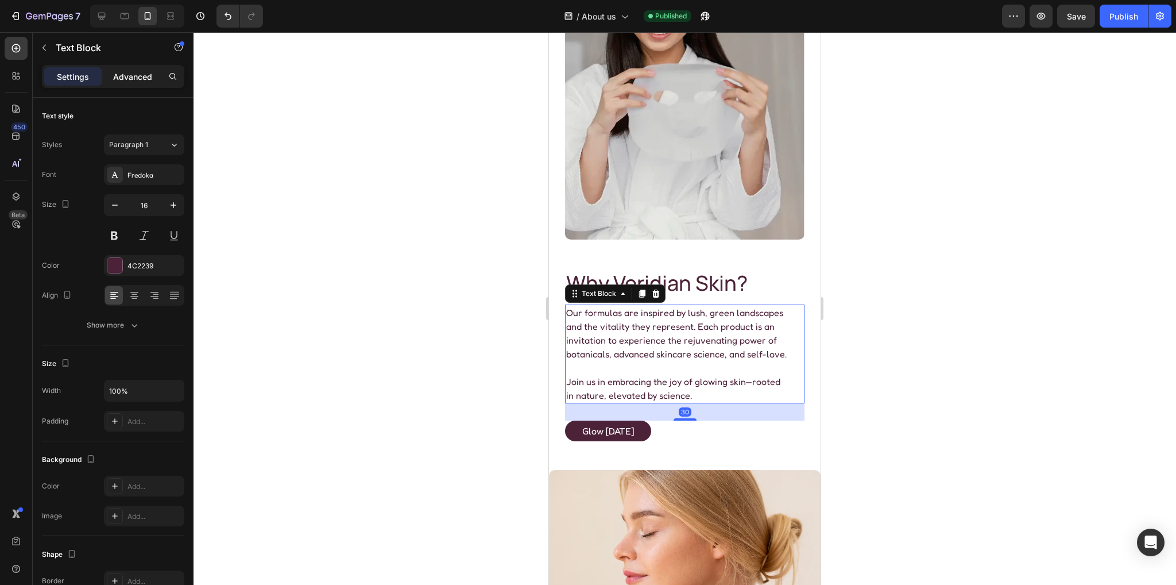
click at [135, 69] on div "Advanced" at bounding box center [132, 76] width 57 height 18
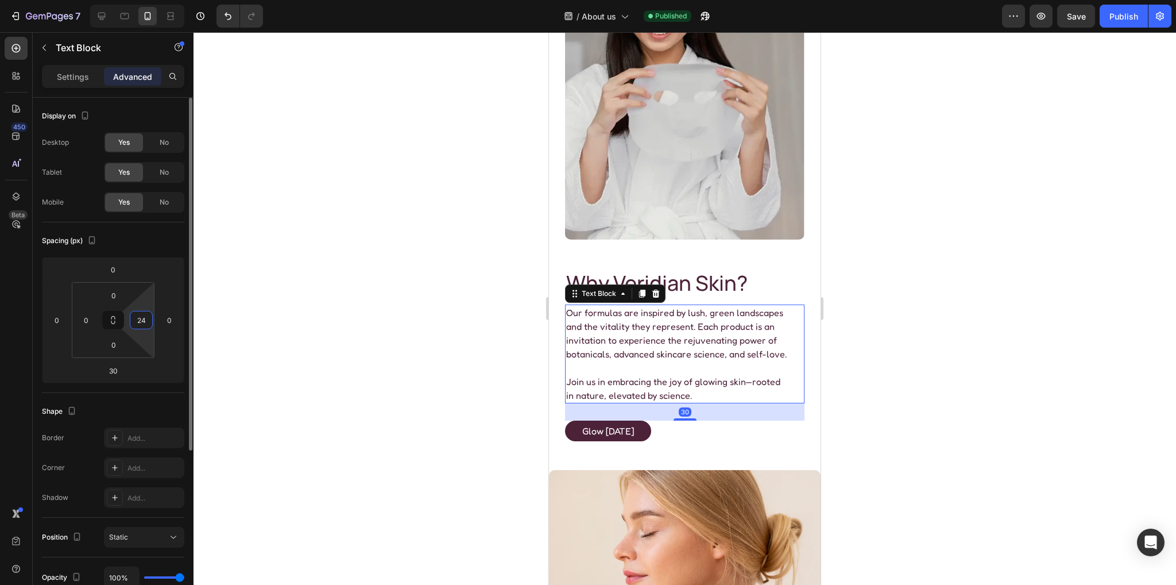
click at [141, 322] on input "24" at bounding box center [141, 319] width 17 height 17
type input "0"
click at [0, 0] on div "Spacing (px) 0 0 30 0 0 0 0 0" at bounding box center [0, 0] width 0 height 0
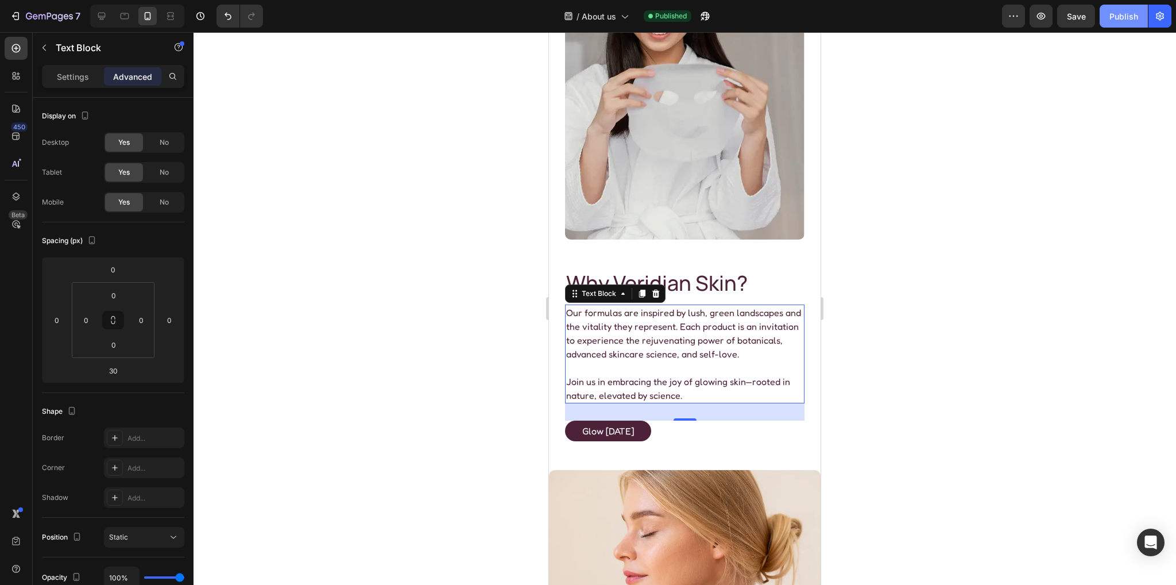
click at [1123, 14] on div "Publish" at bounding box center [1124, 16] width 29 height 12
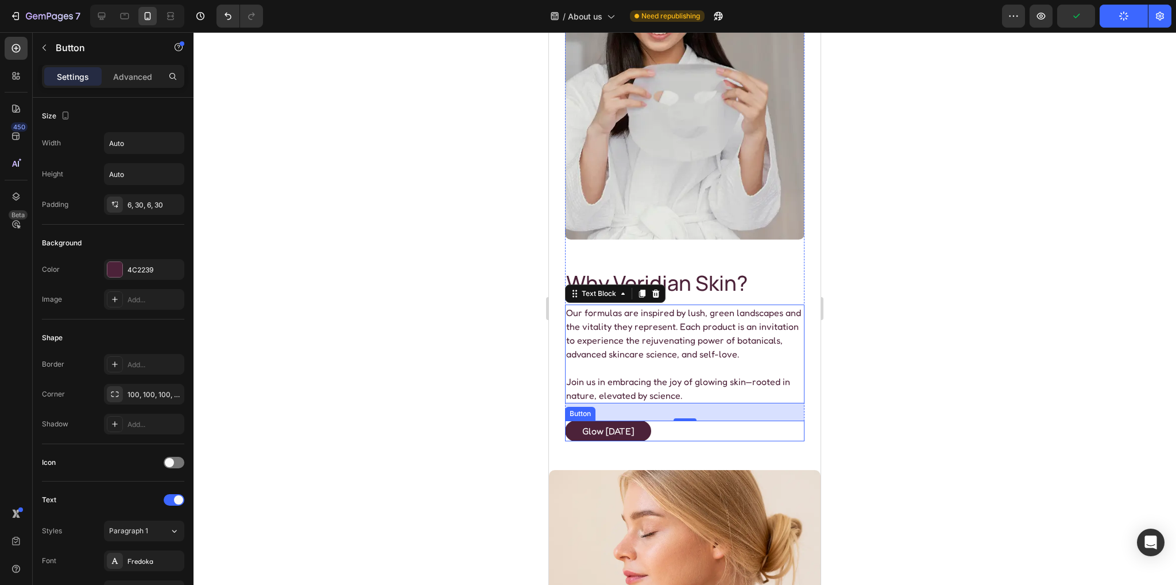
drag, startPoint x: 668, startPoint y: 418, endPoint x: 660, endPoint y: 420, distance: 8.4
click at [668, 420] on div "glow today Button" at bounding box center [685, 430] width 240 height 21
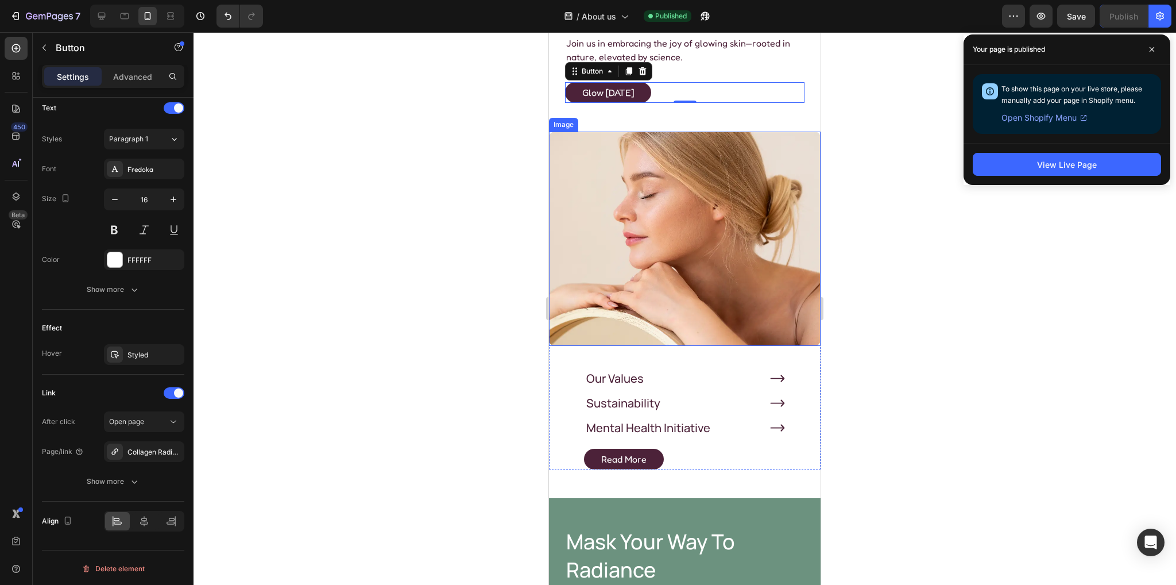
scroll to position [1369, 0]
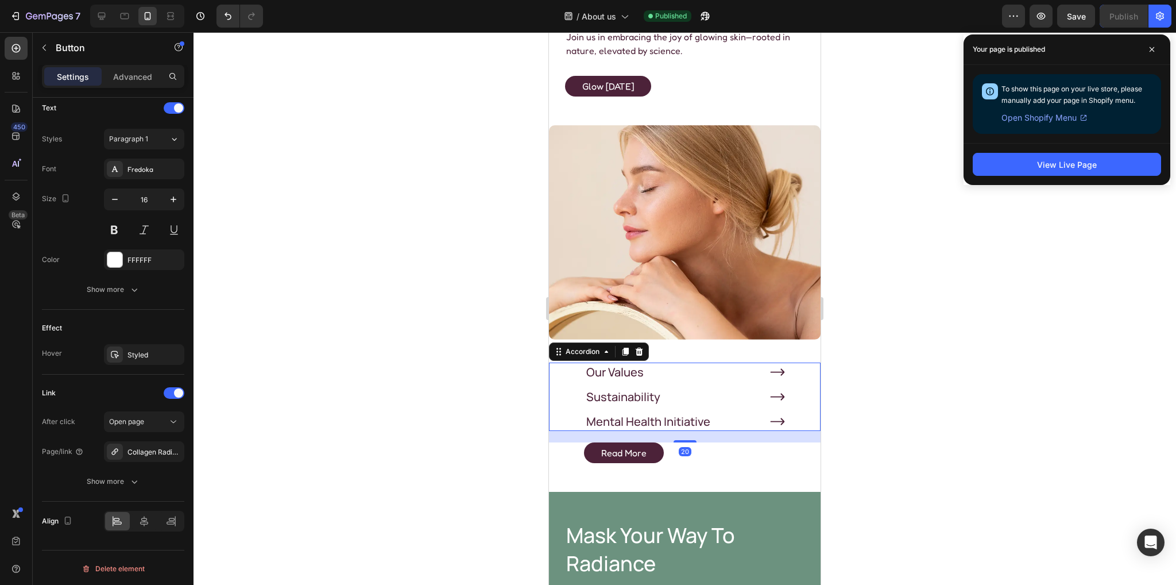
drag, startPoint x: 797, startPoint y: 349, endPoint x: 740, endPoint y: 411, distance: 84.5
click at [797, 362] on div "Our Values Sustainability Mental Health Initiative Accordion 20" at bounding box center [685, 396] width 272 height 68
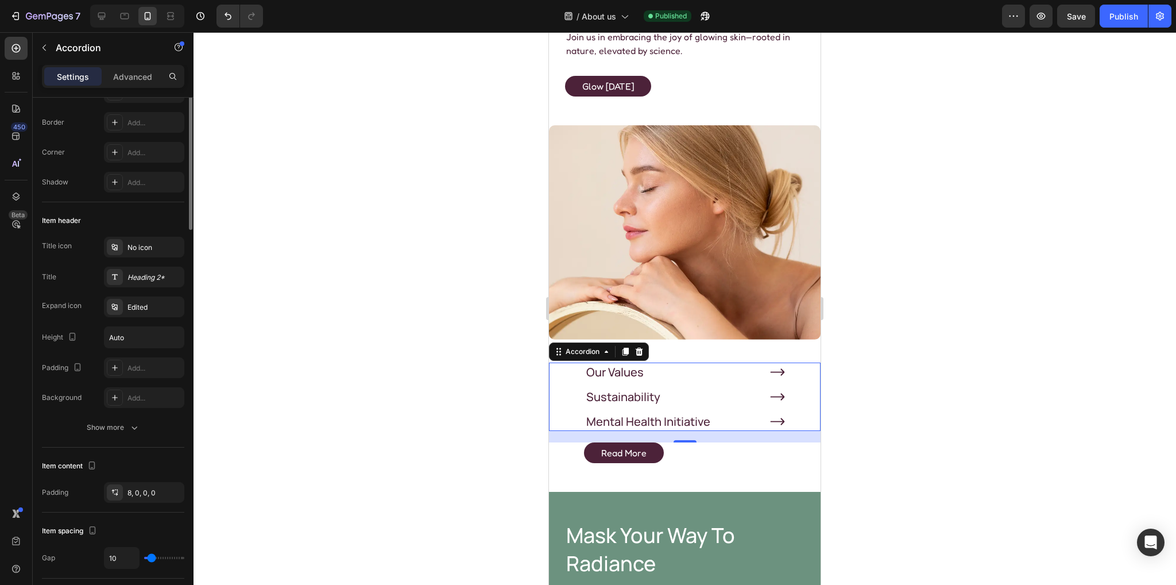
scroll to position [0, 0]
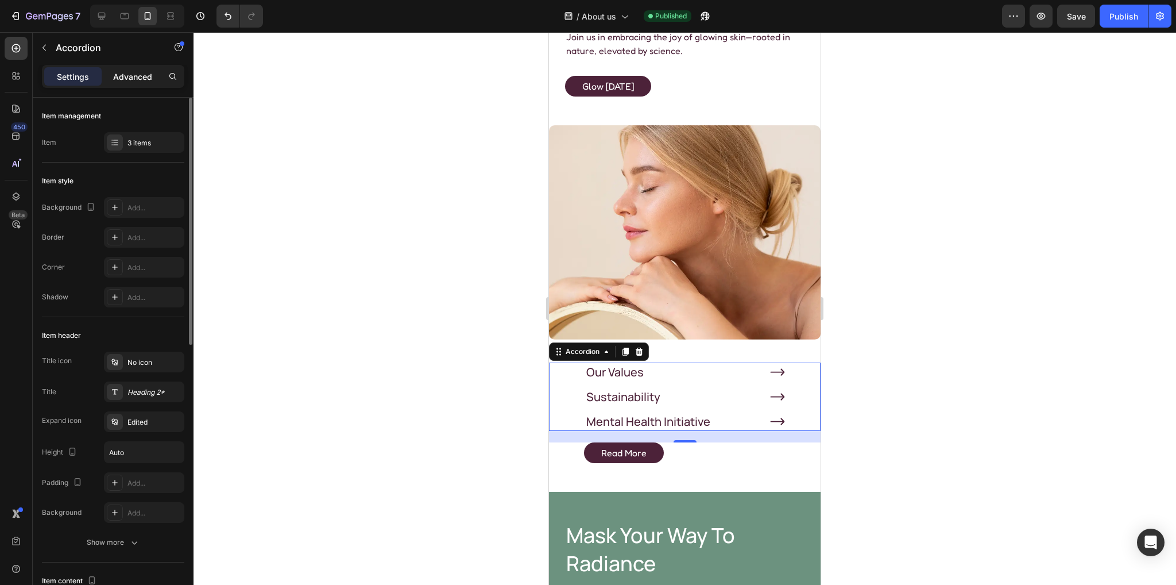
click at [129, 72] on p "Advanced" at bounding box center [132, 77] width 39 height 12
type input "100%"
type input "100"
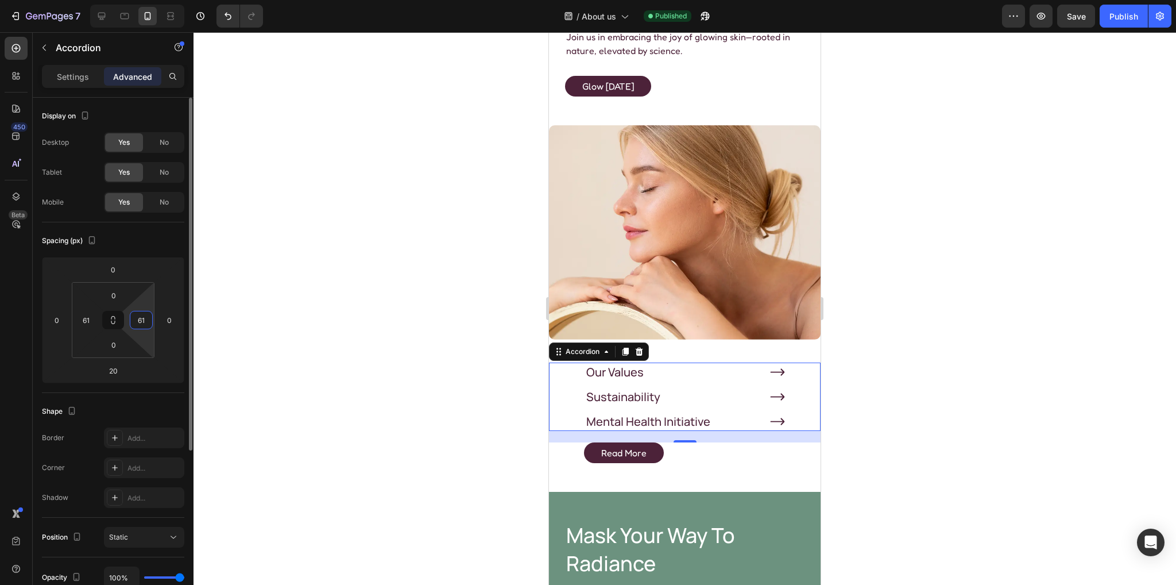
click at [145, 312] on input "61" at bounding box center [141, 319] width 17 height 17
type input "50"
click at [1122, 24] on button "Publish" at bounding box center [1124, 16] width 48 height 23
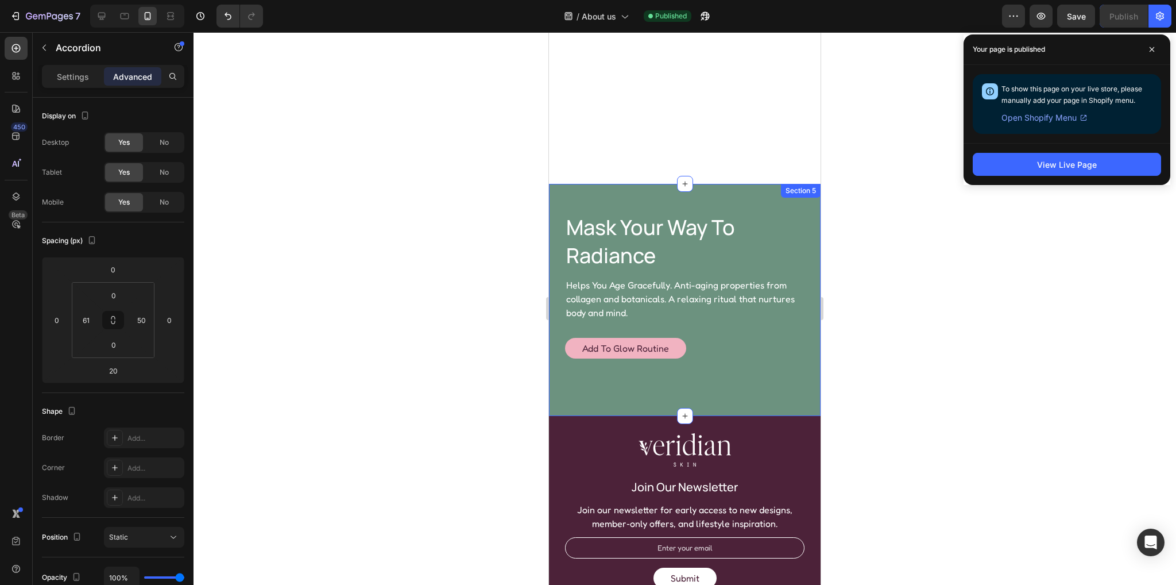
scroll to position [1944, 0]
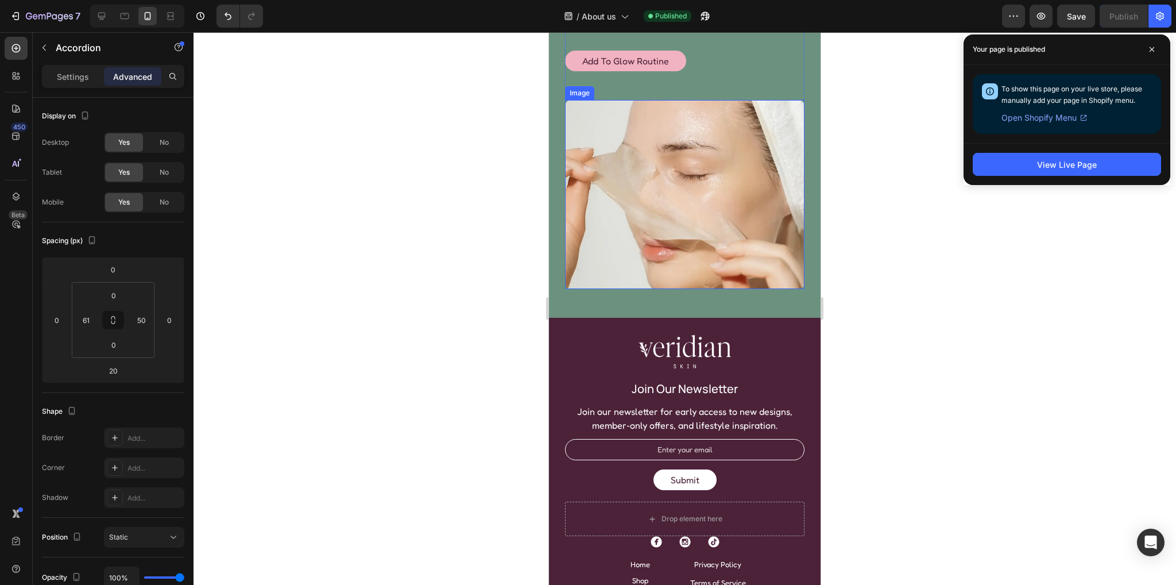
click at [613, 155] on img at bounding box center [685, 194] width 240 height 189
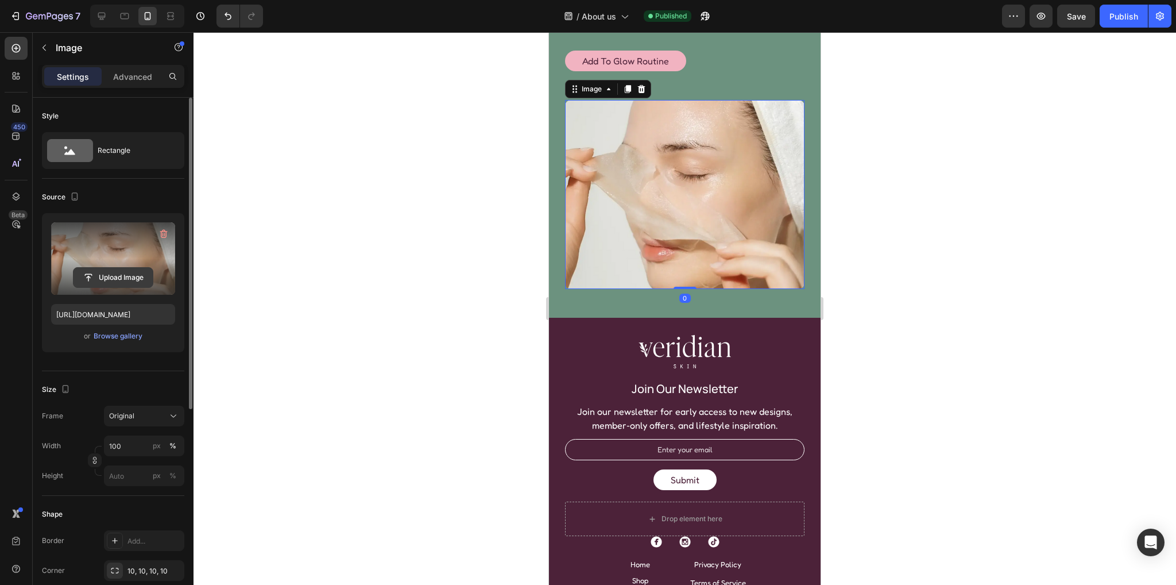
click at [142, 277] on input "file" at bounding box center [113, 278] width 79 height 20
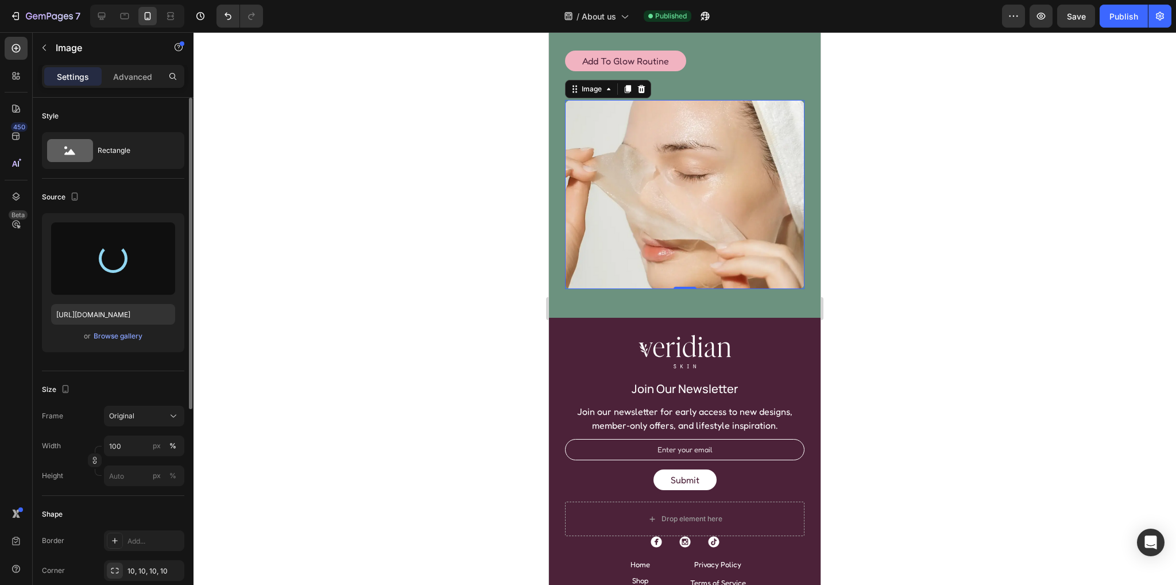
type input "https://cdn.shopify.com/s/files/1/0936/1883/1732/files/gempages_579986419619987…"
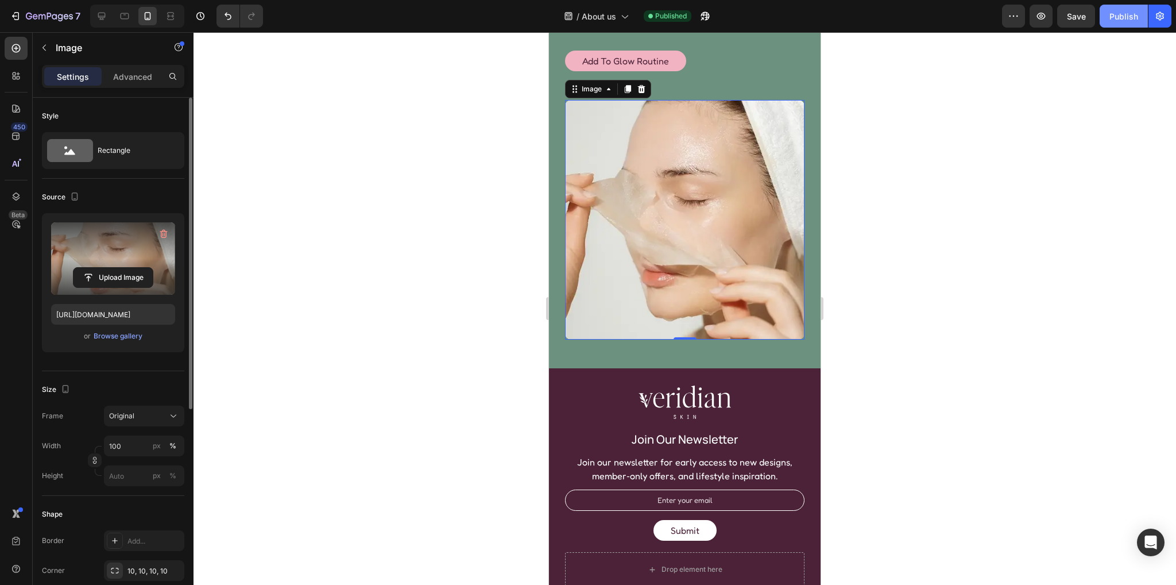
click at [1119, 21] on div "Publish" at bounding box center [1124, 16] width 29 height 12
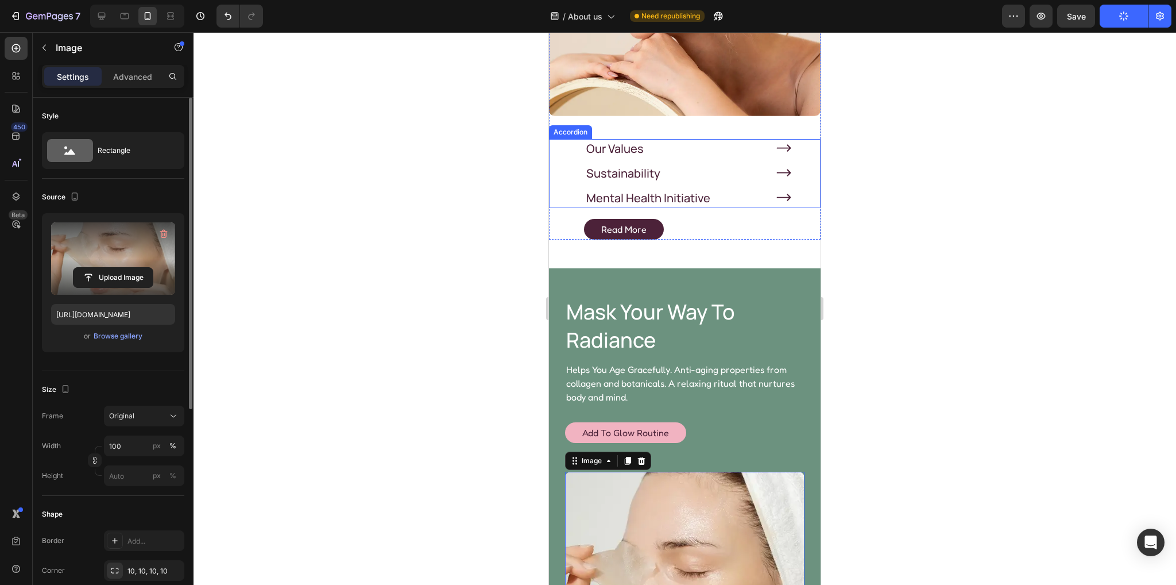
scroll to position [1537, 0]
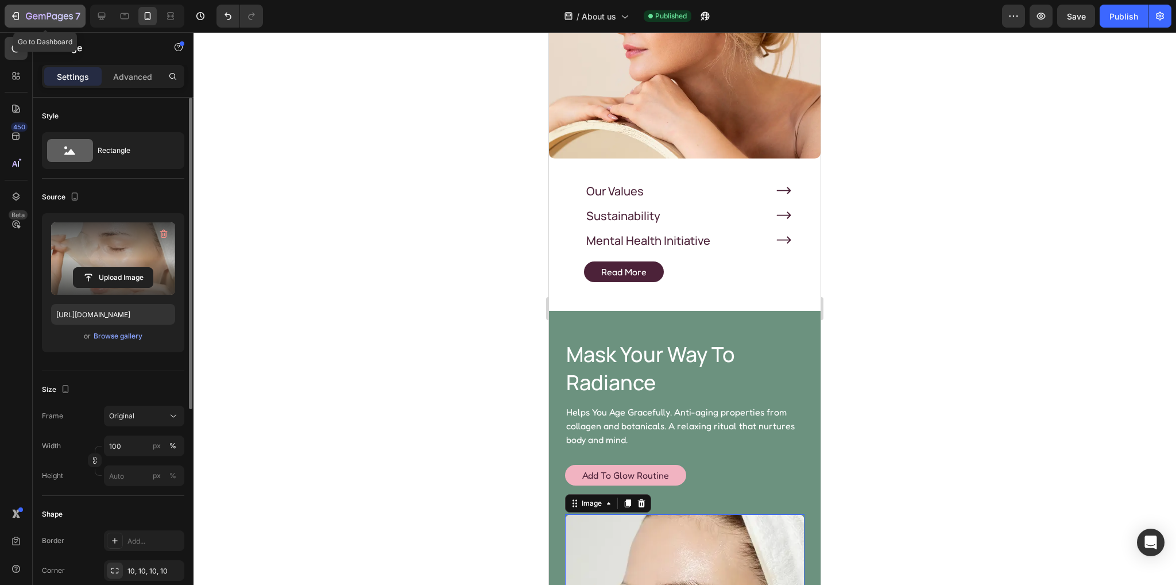
click at [54, 14] on icon "button" at bounding box center [54, 16] width 5 height 5
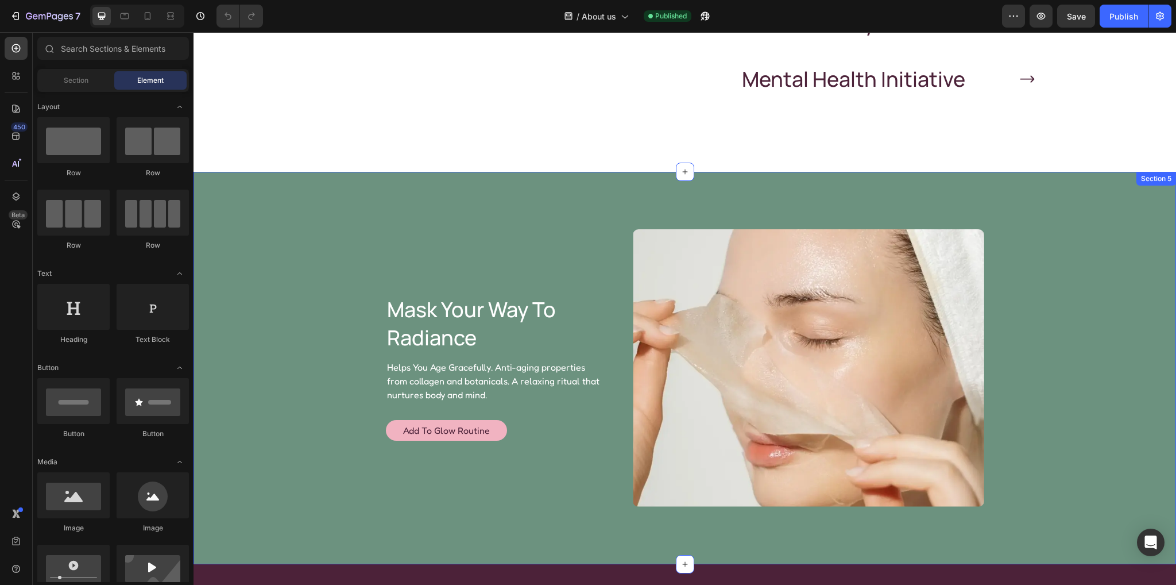
scroll to position [1206, 0]
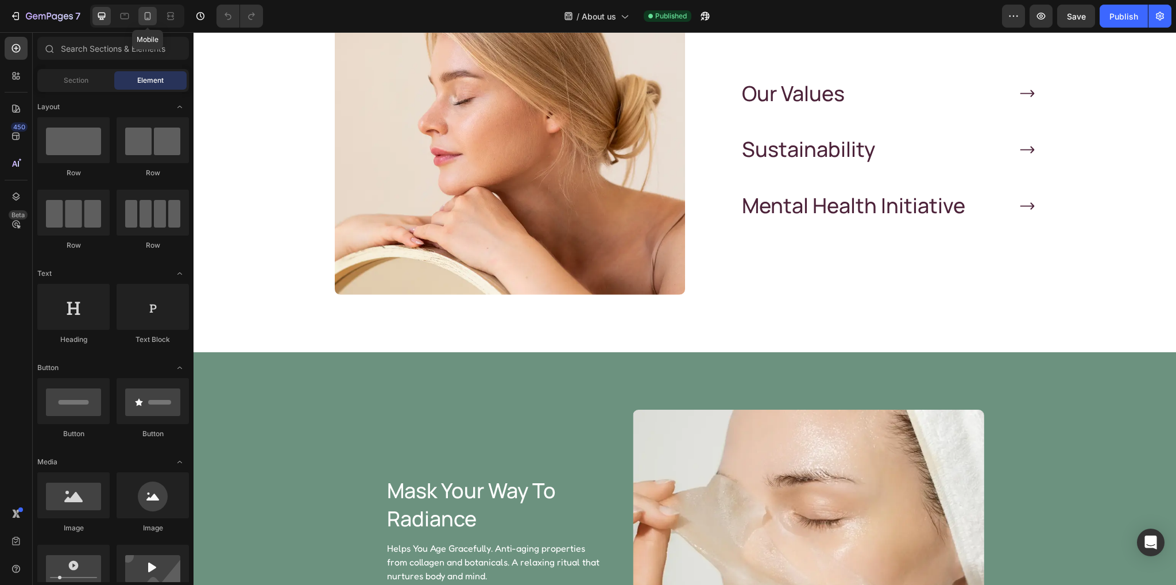
click at [148, 14] on icon at bounding box center [147, 15] width 11 height 11
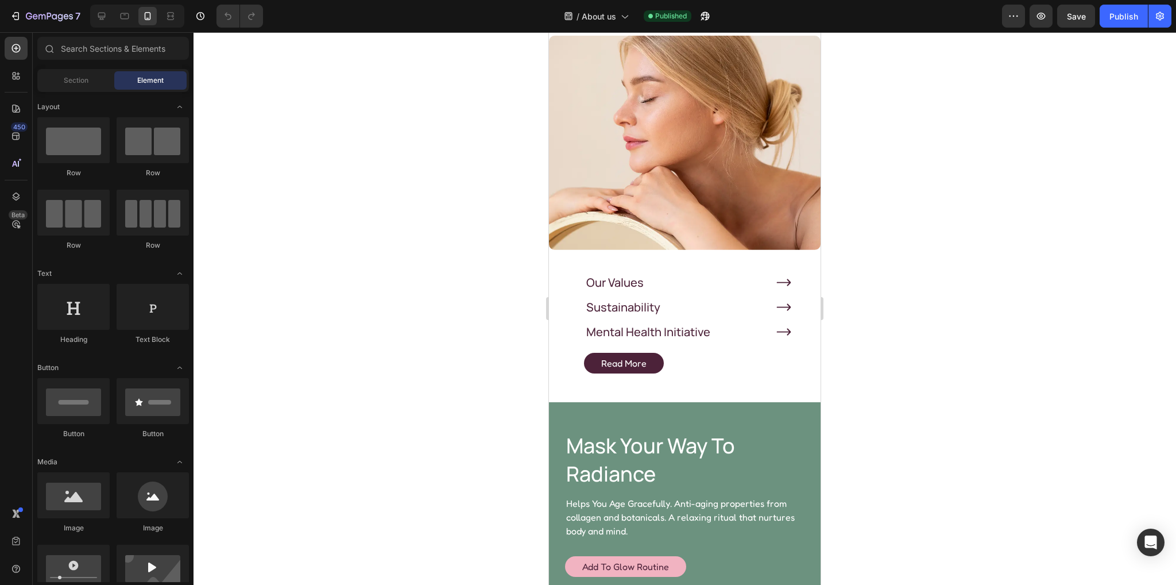
scroll to position [1095, 0]
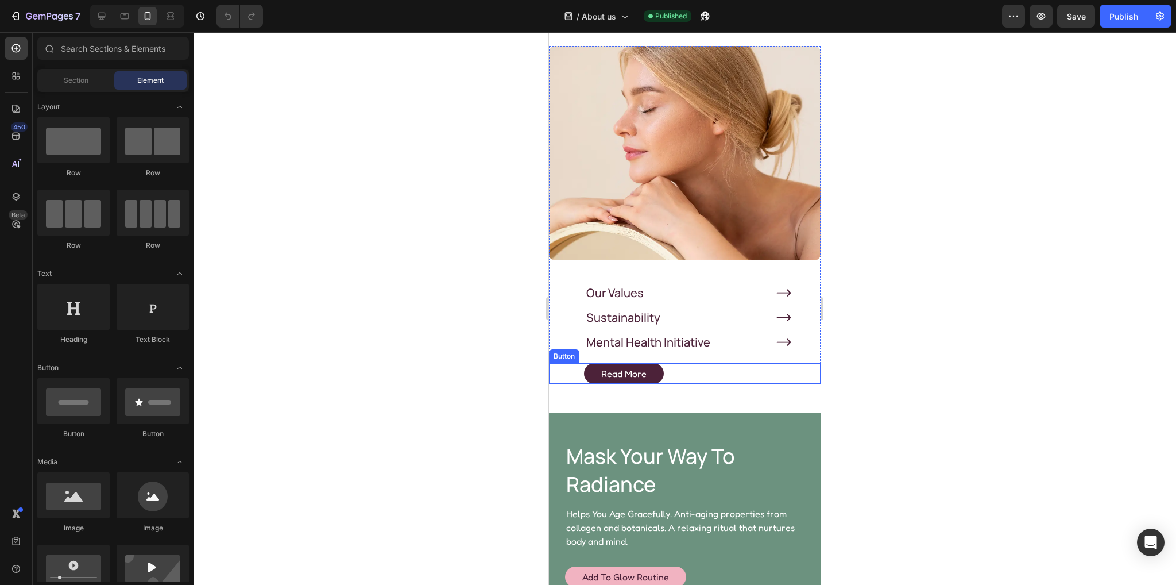
click at [669, 363] on div "Read More Button" at bounding box center [685, 373] width 272 height 21
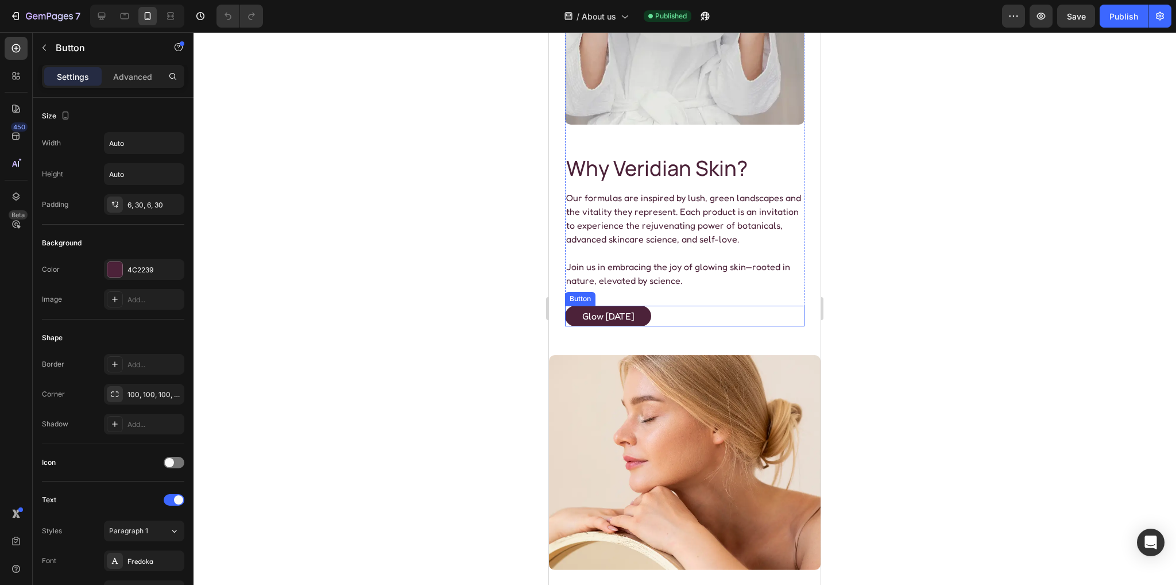
scroll to position [1666, 0]
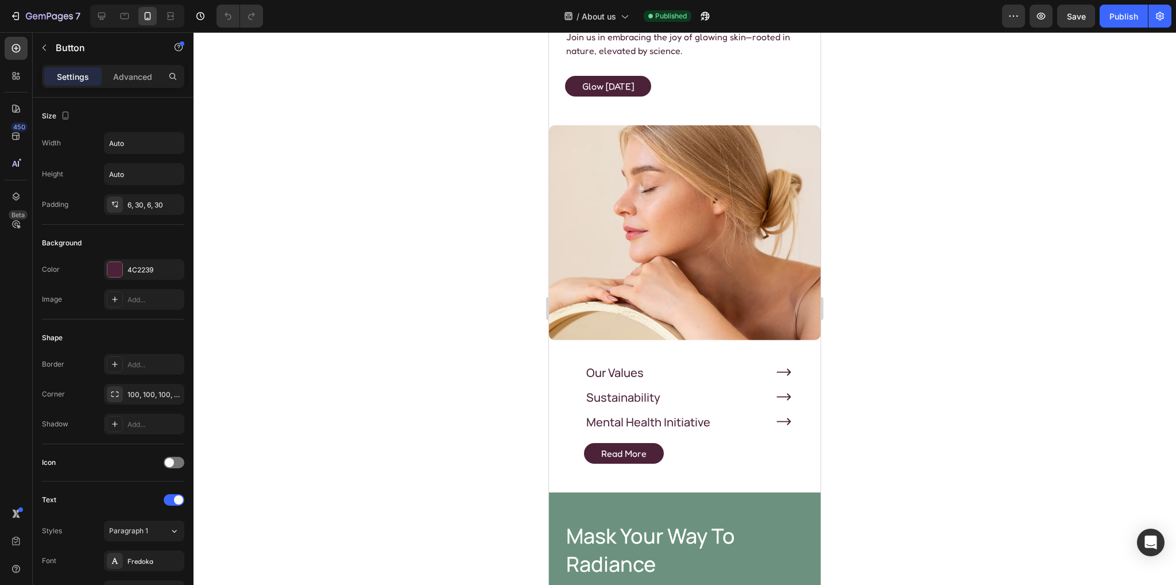
click at [648, 443] on button "Read More" at bounding box center [624, 453] width 80 height 21
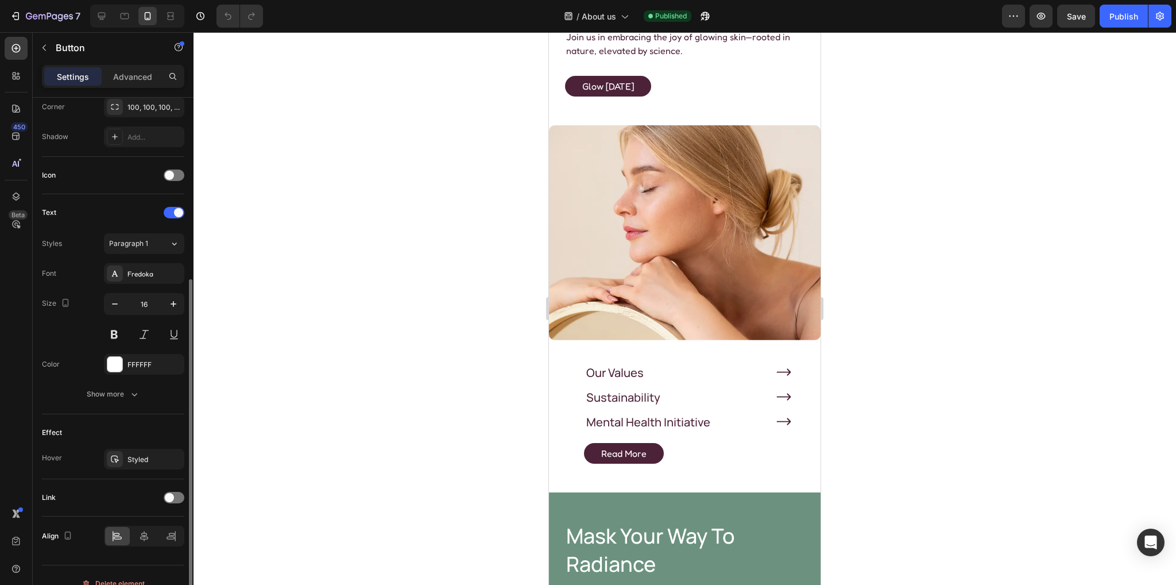
scroll to position [302, 0]
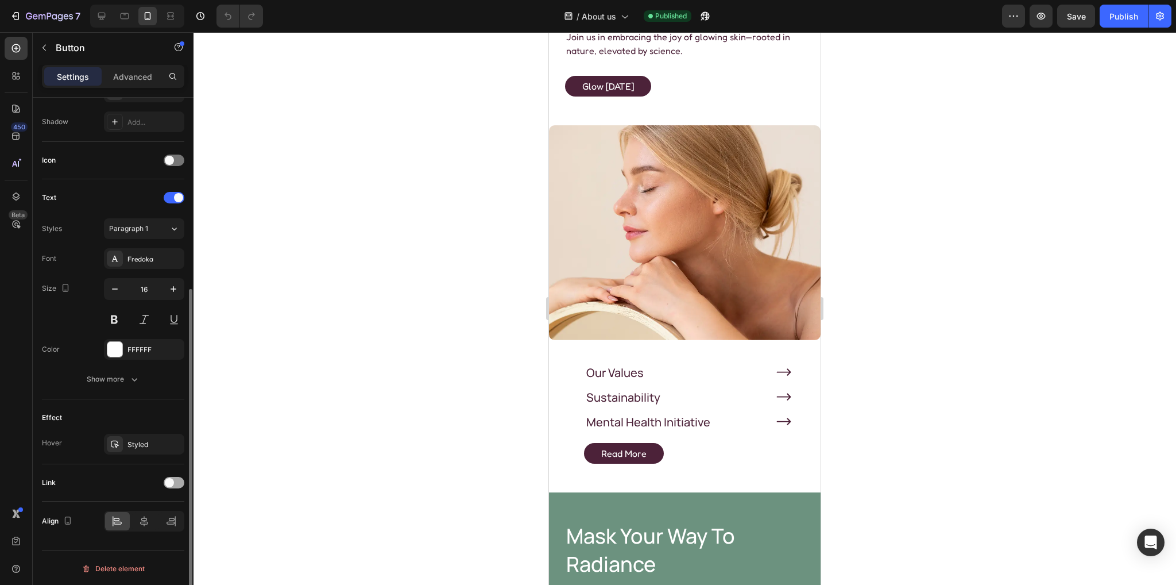
click at [173, 480] on span at bounding box center [169, 482] width 9 height 9
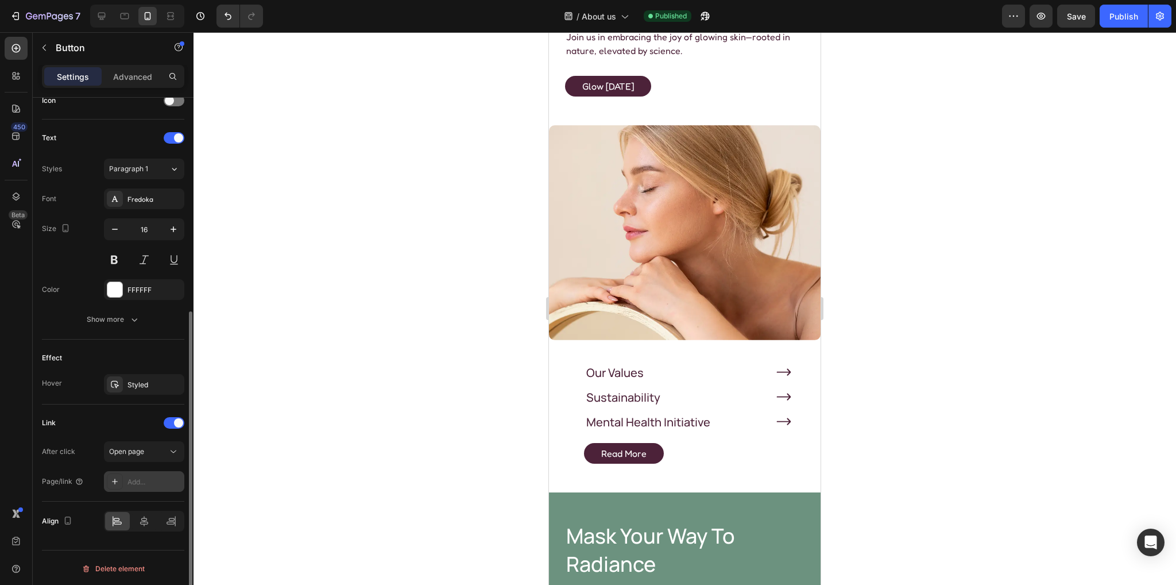
click at [139, 477] on div "Add..." at bounding box center [155, 482] width 54 height 10
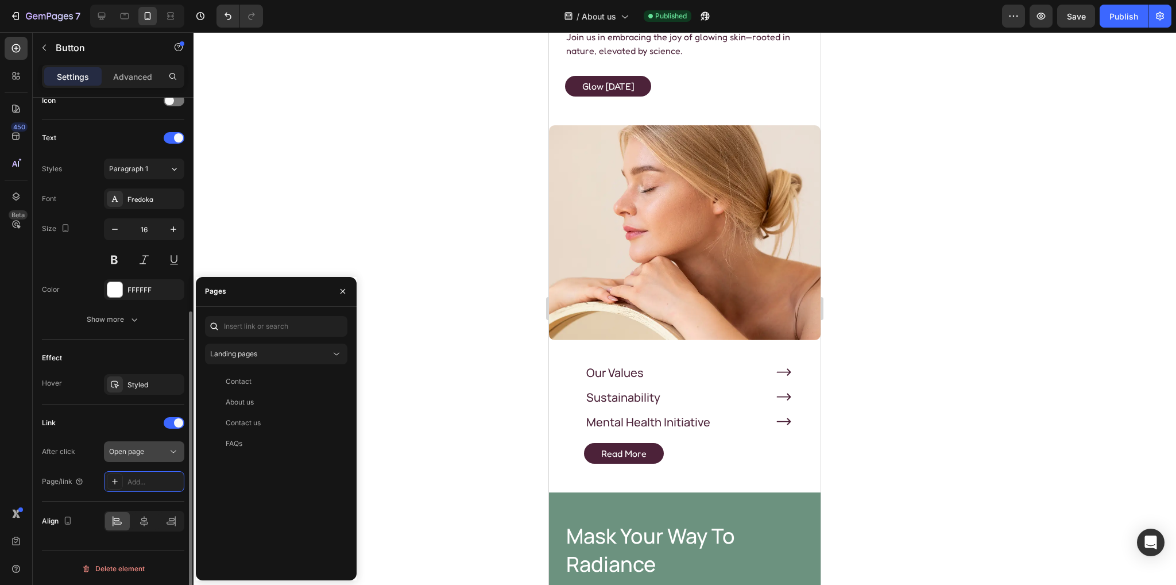
click at [146, 455] on div "Open page" at bounding box center [144, 451] width 70 height 11
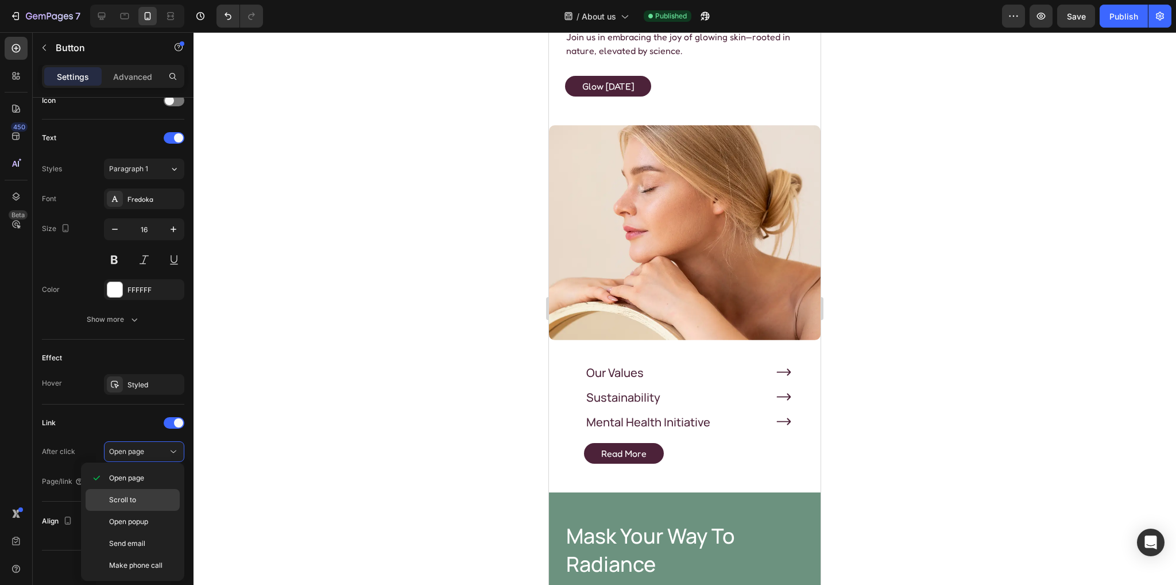
click at [129, 501] on span "Scroll to" at bounding box center [122, 500] width 27 height 10
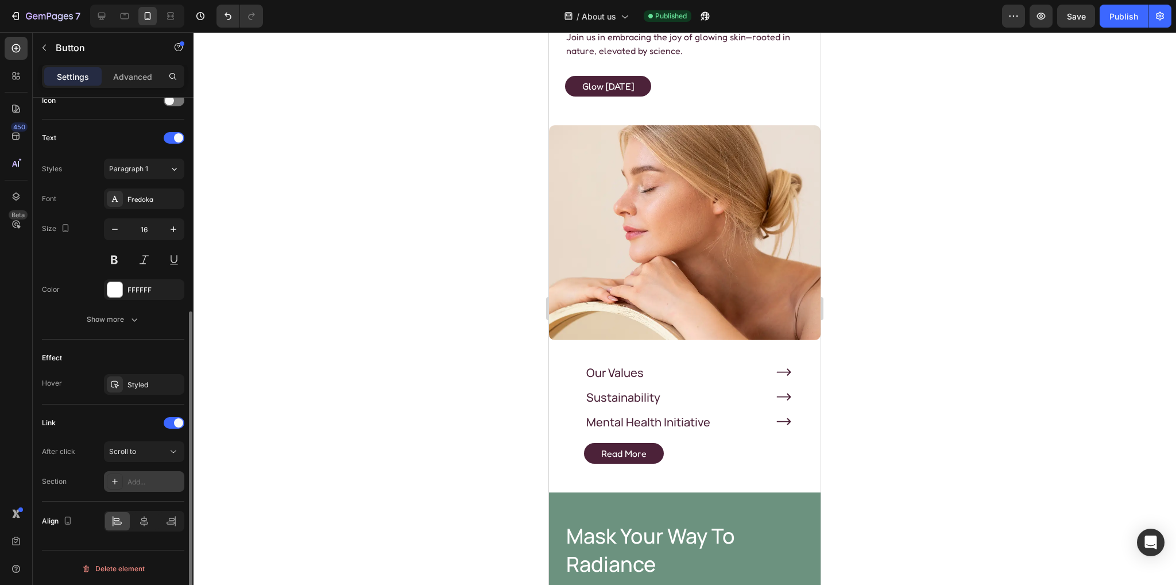
click at [145, 481] on div "Add..." at bounding box center [155, 482] width 54 height 10
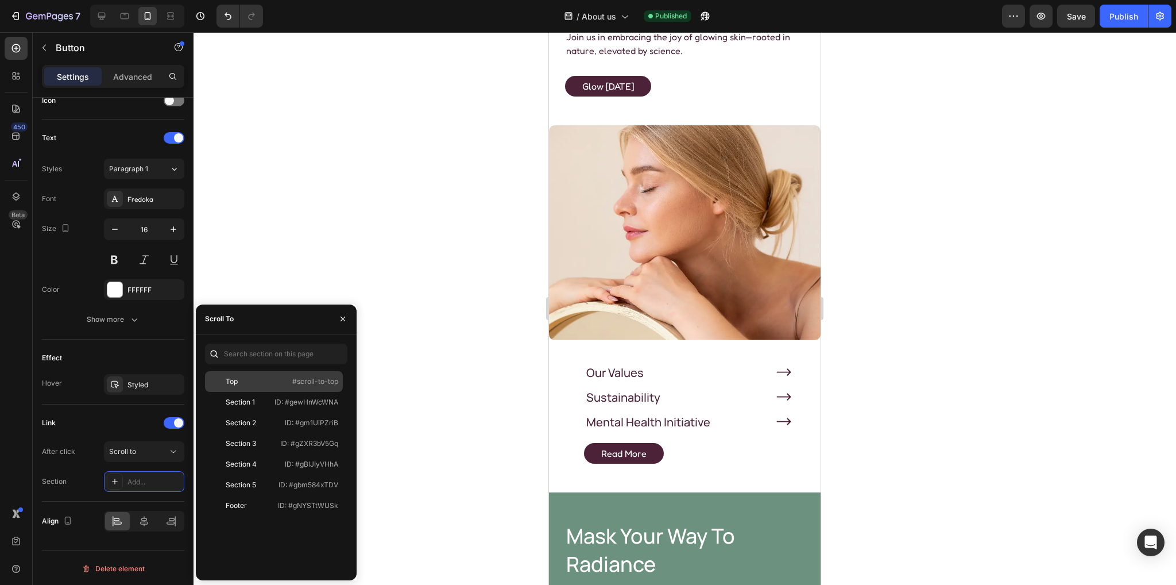
click at [255, 385] on div "Top" at bounding box center [243, 381] width 67 height 10
click at [1119, 18] on div "Publish" at bounding box center [1124, 16] width 29 height 12
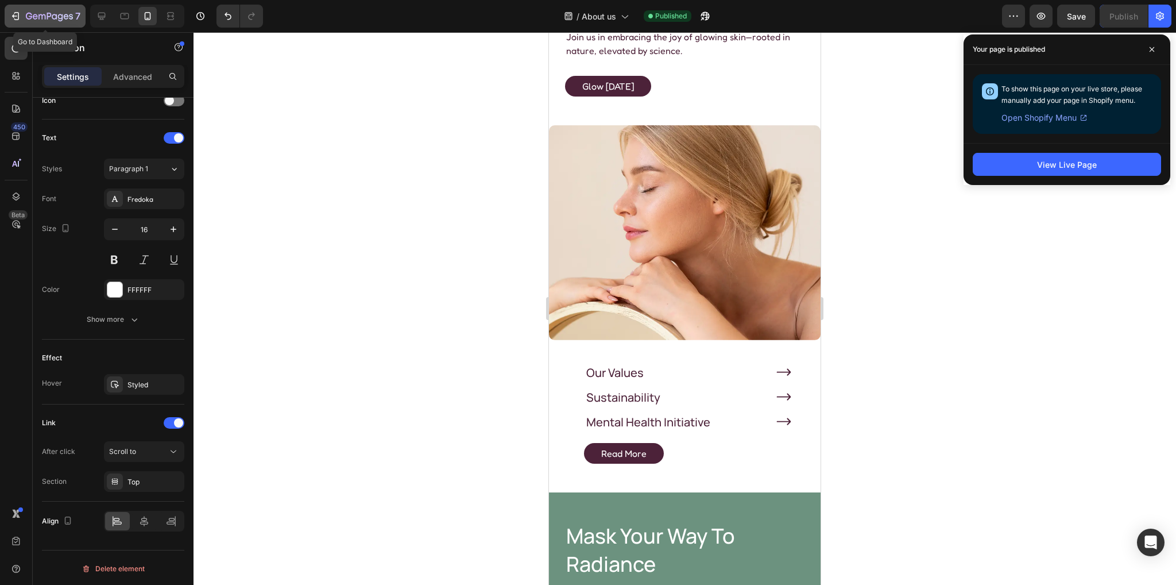
drag, startPoint x: 23, startPoint y: 13, endPoint x: 29, endPoint y: 9, distance: 6.7
click at [24, 12] on div "7" at bounding box center [45, 16] width 71 height 14
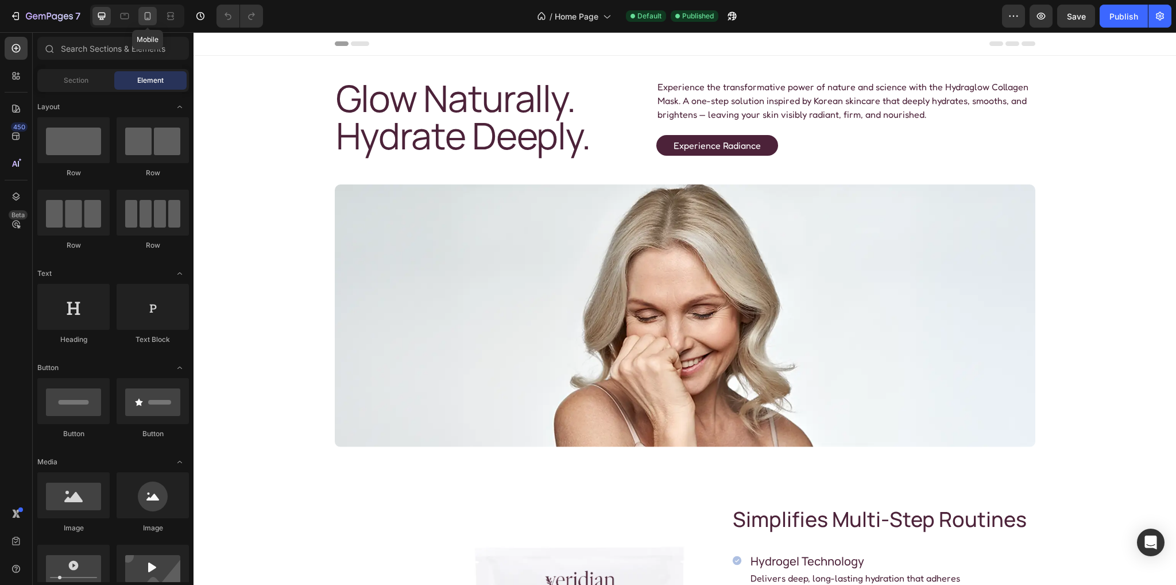
click at [146, 20] on icon at bounding box center [148, 16] width 6 height 8
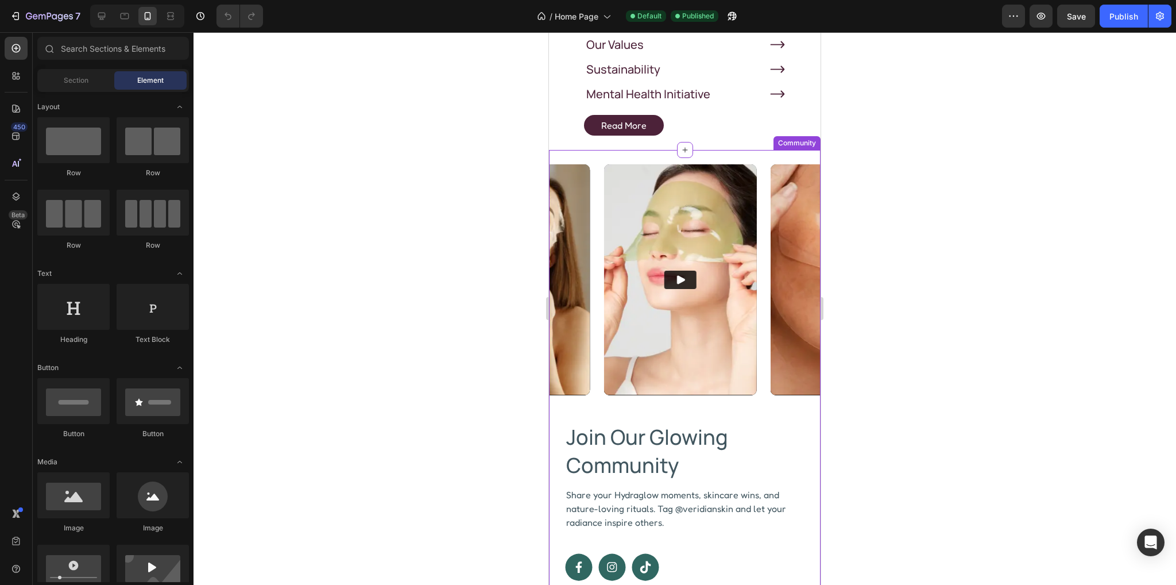
scroll to position [2355, 0]
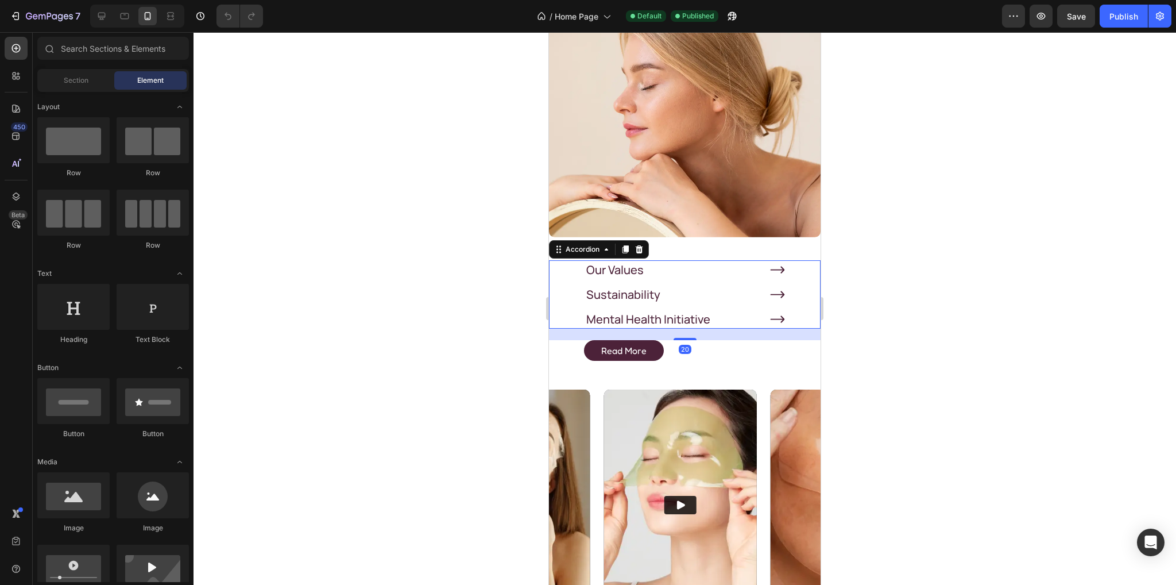
click at [791, 273] on div "Our Values Sustainability Mental Health Initiative Accordion 20" at bounding box center [685, 294] width 272 height 68
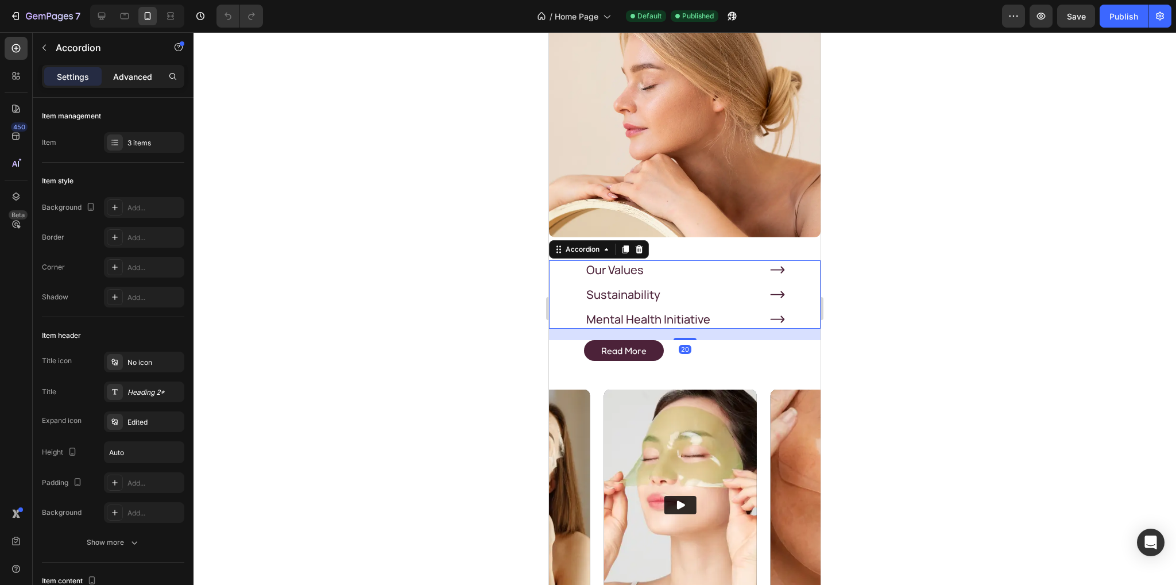
click at [123, 69] on div "Advanced" at bounding box center [132, 76] width 57 height 18
type input "100%"
type input "100"
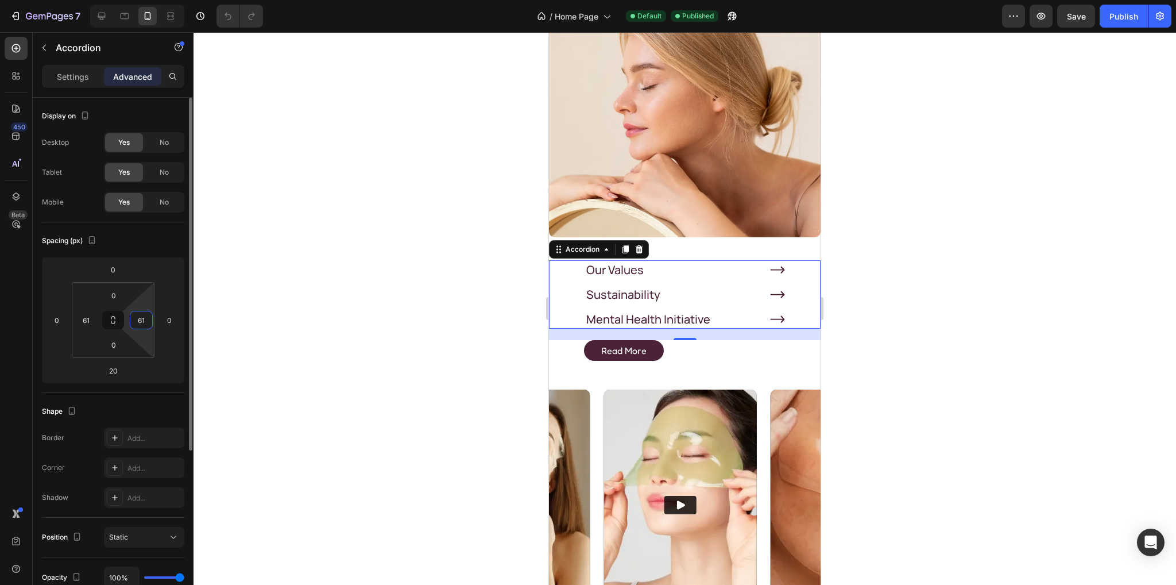
click at [146, 322] on input "61" at bounding box center [141, 319] width 17 height 17
type input "50"
click at [1119, 26] on button "Publish" at bounding box center [1124, 16] width 48 height 23
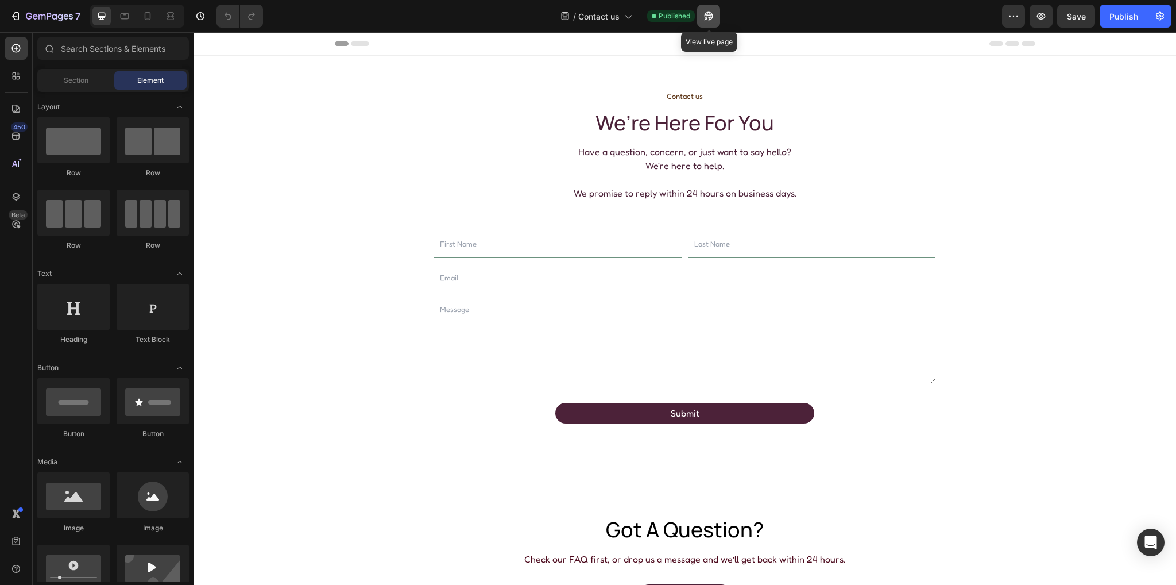
click at [707, 17] on icon "button" at bounding box center [705, 18] width 3 height 3
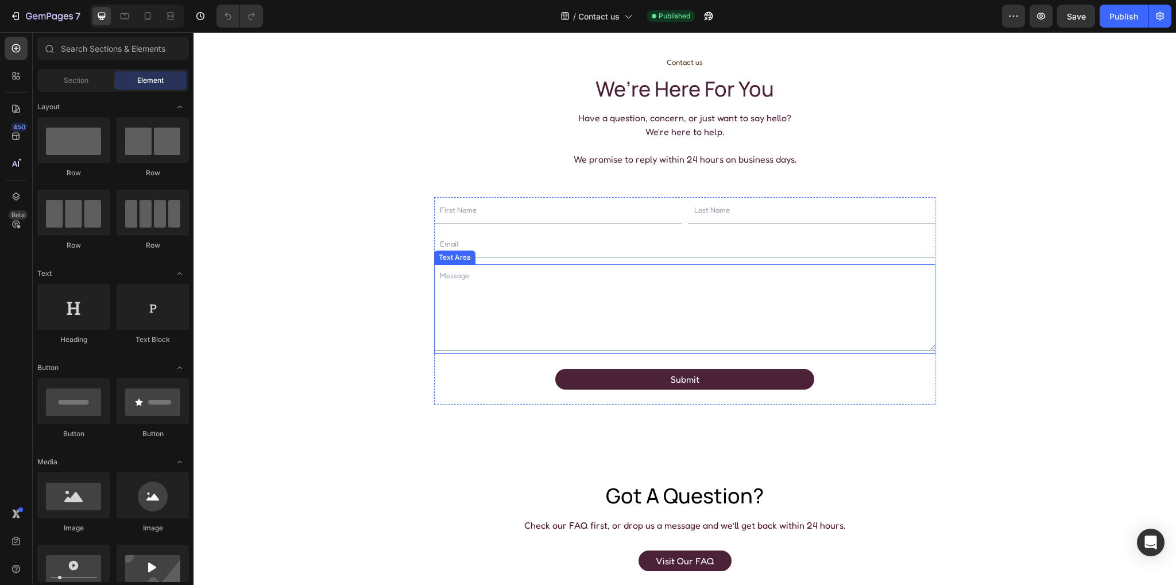
scroll to position [115, 0]
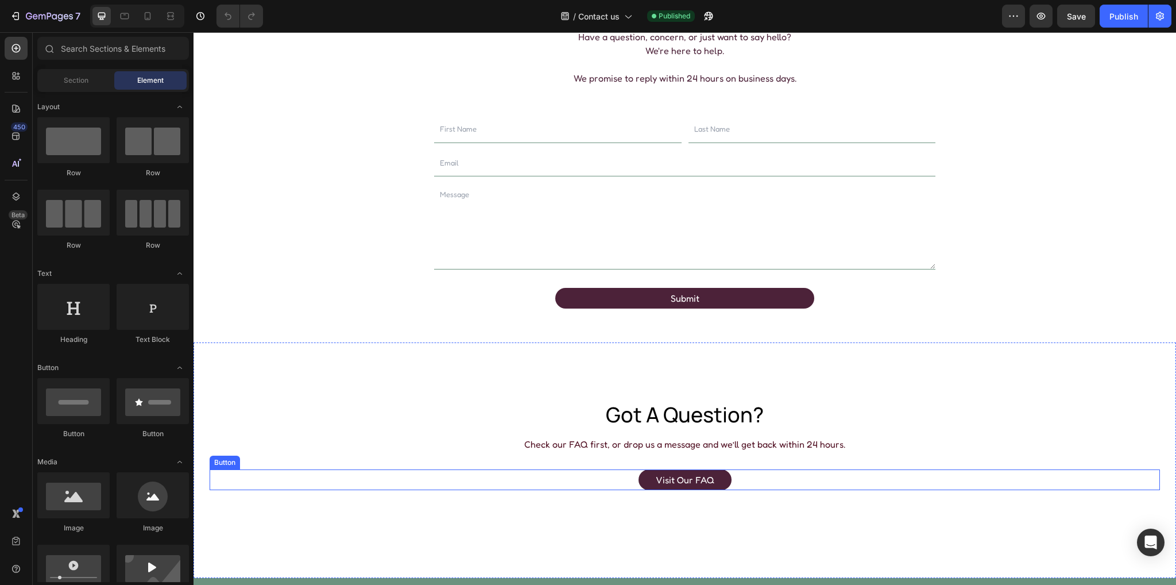
click at [643, 476] on button "visit our FAQ" at bounding box center [685, 479] width 93 height 21
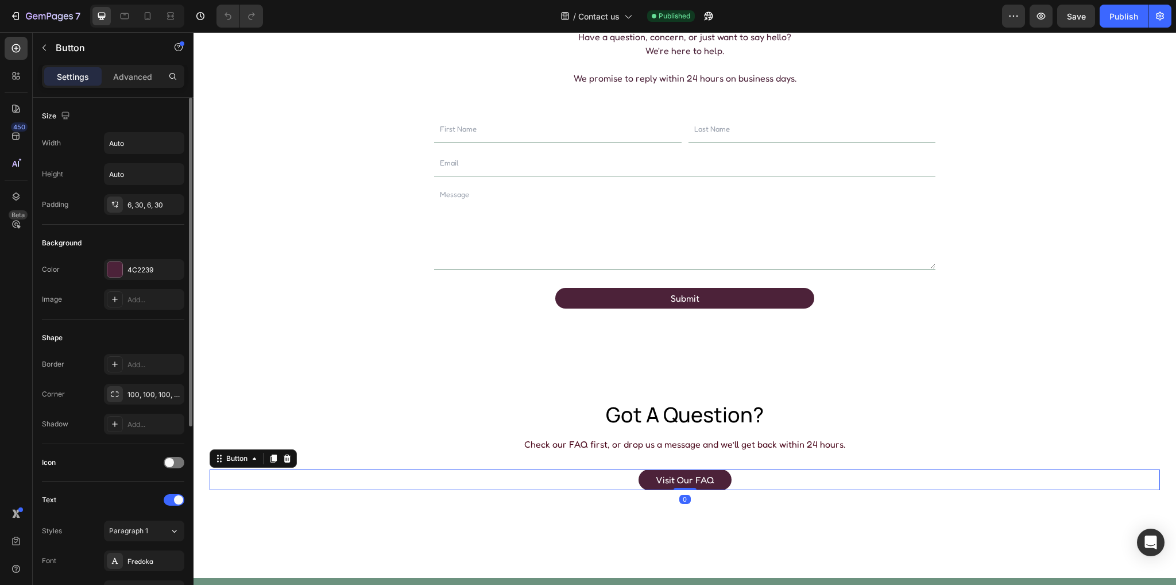
scroll to position [172, 0]
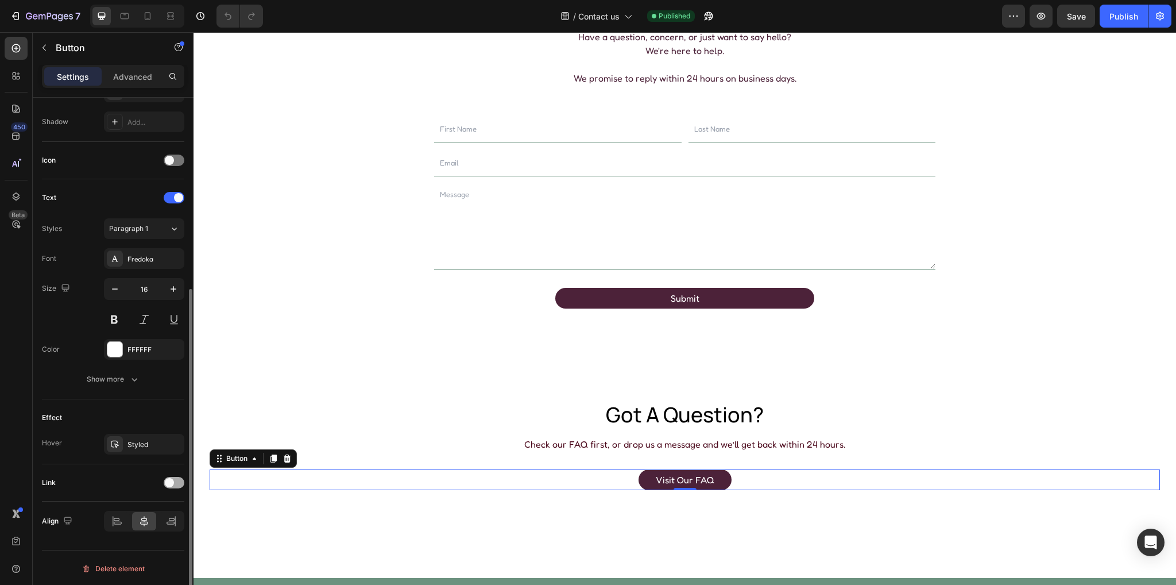
click at [175, 481] on div at bounding box center [174, 482] width 21 height 11
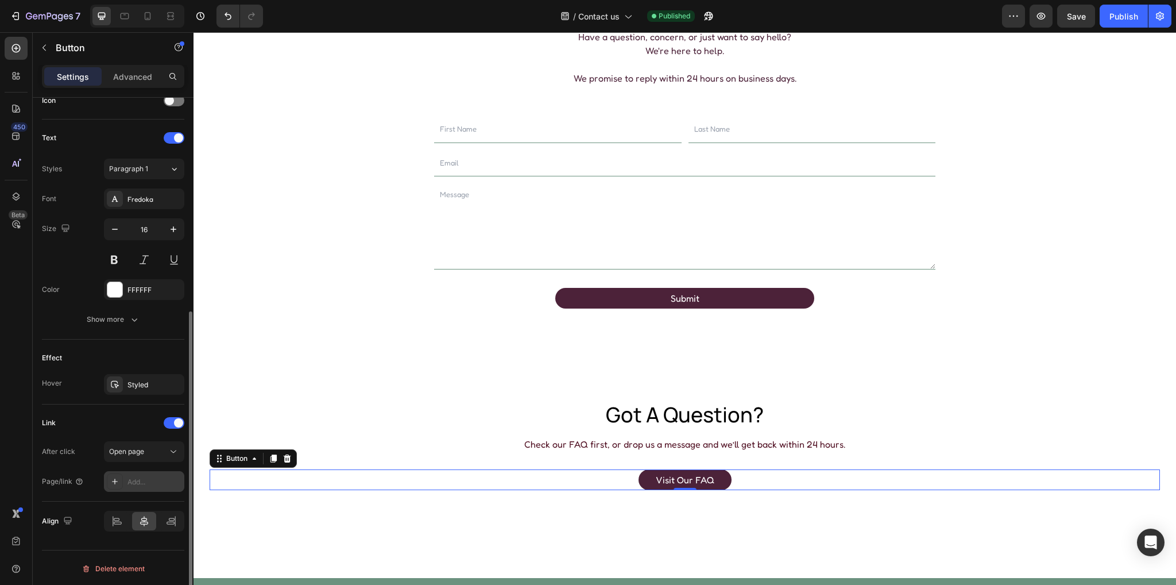
click at [136, 481] on div "Add..." at bounding box center [155, 482] width 54 height 10
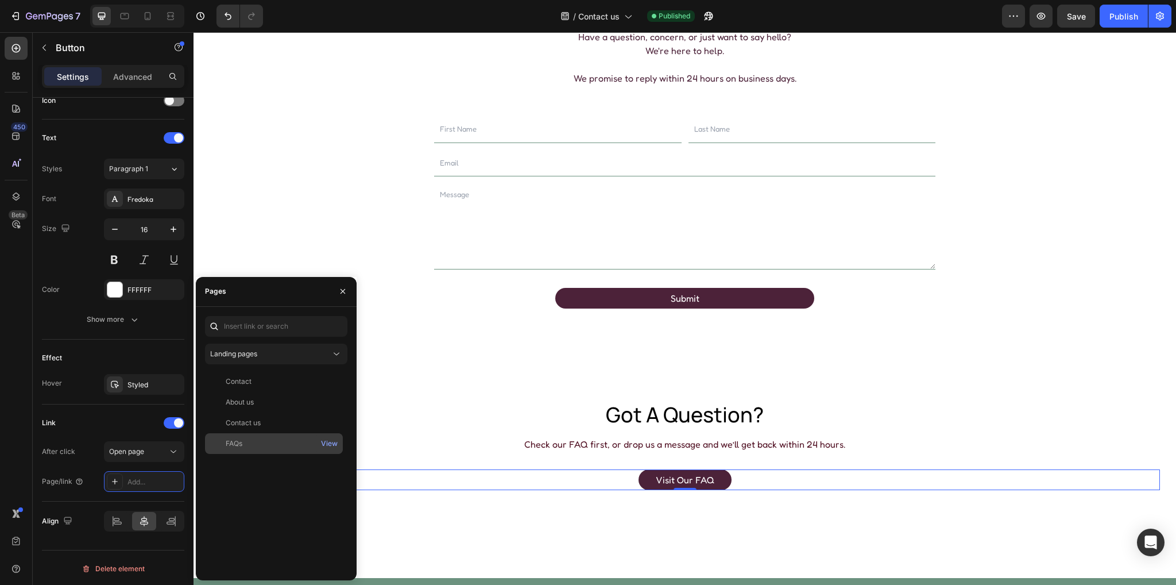
click at [241, 441] on div "FAQs" at bounding box center [234, 443] width 17 height 10
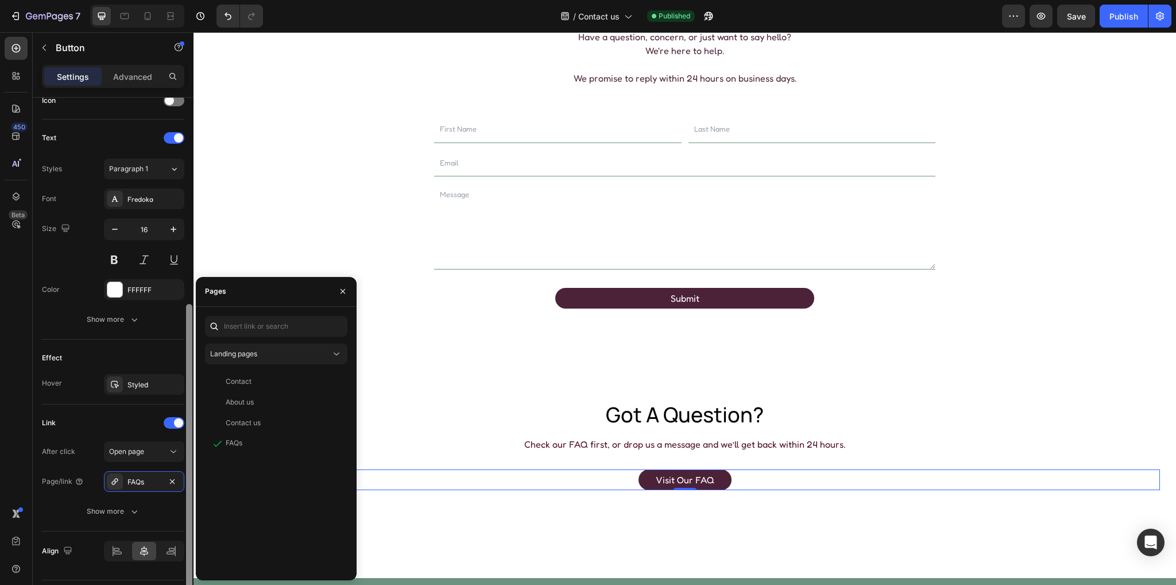
drag, startPoint x: 136, startPoint y: 416, endPoint x: 187, endPoint y: 423, distance: 51.0
click at [138, 416] on div "Link" at bounding box center [113, 423] width 142 height 18
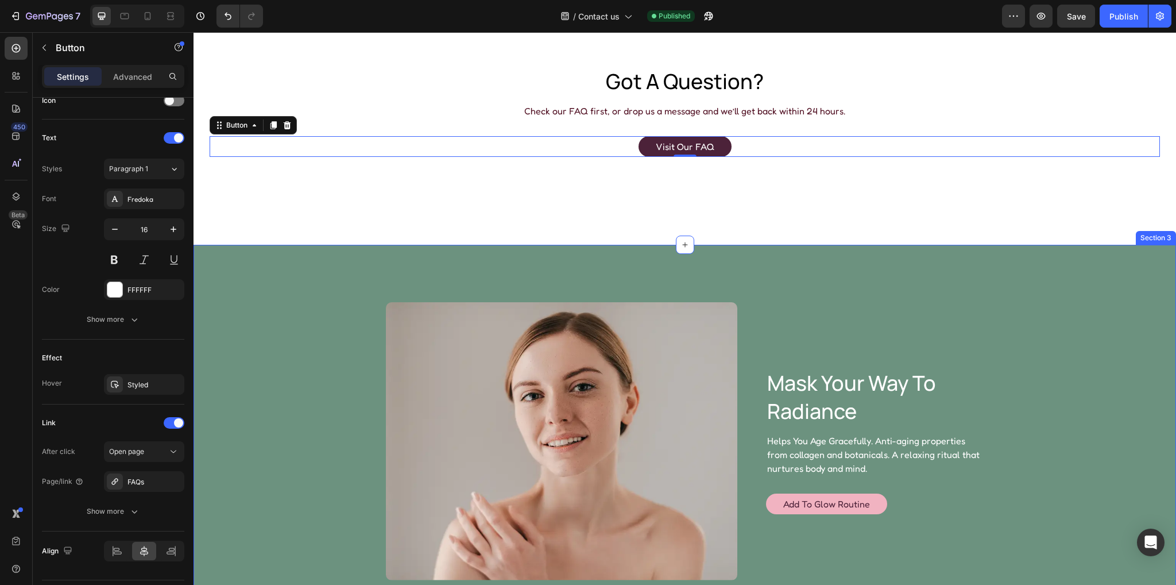
scroll to position [574, 0]
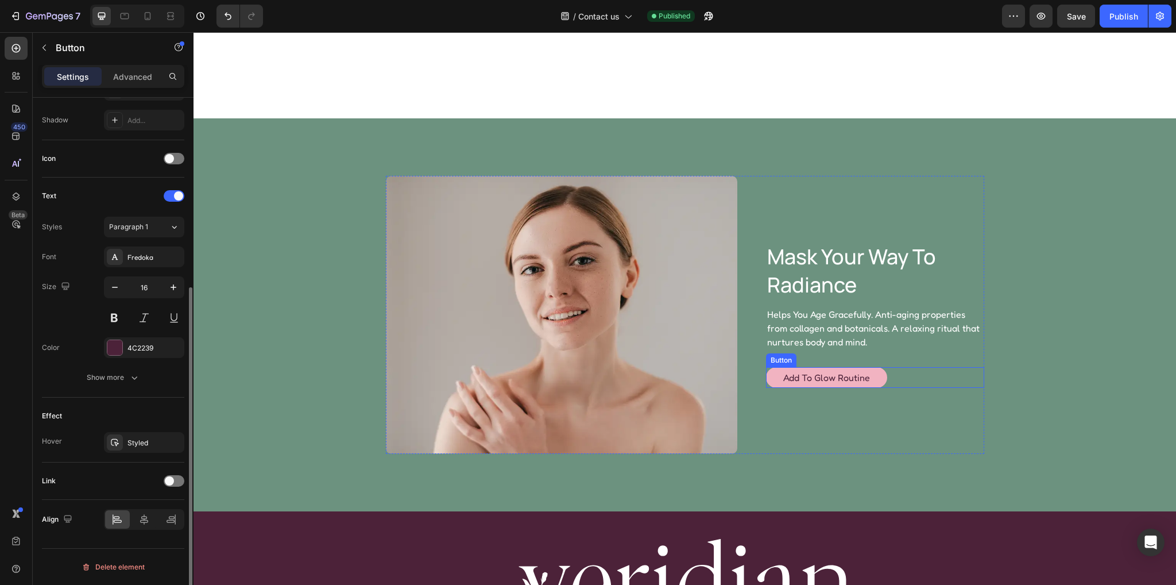
click at [773, 379] on button "Add to Glow Routine" at bounding box center [826, 377] width 121 height 21
click at [175, 478] on div at bounding box center [174, 482] width 21 height 11
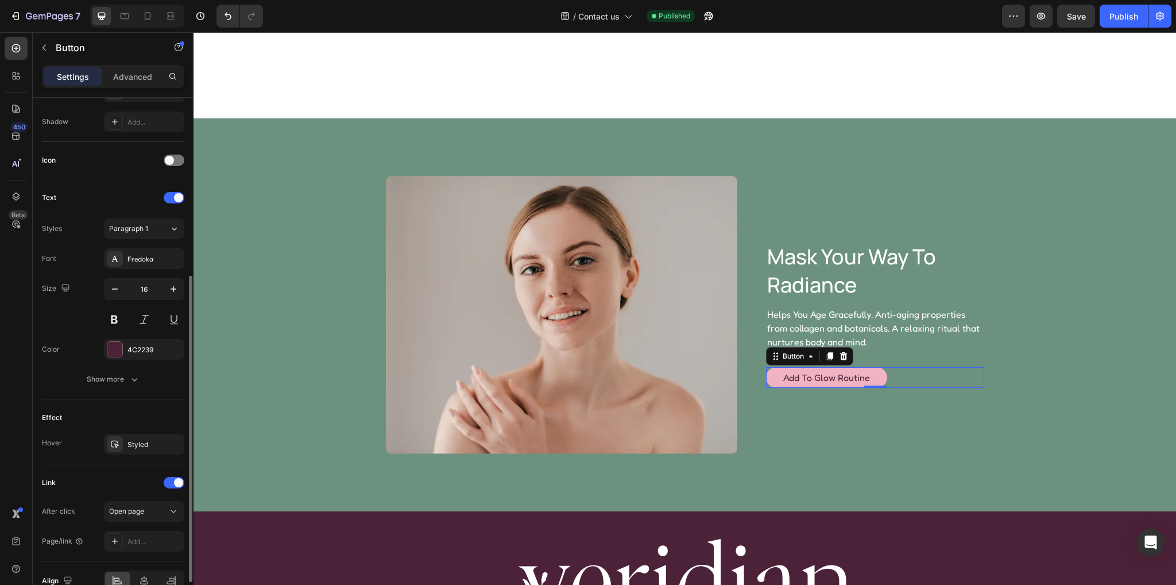
scroll to position [362, 0]
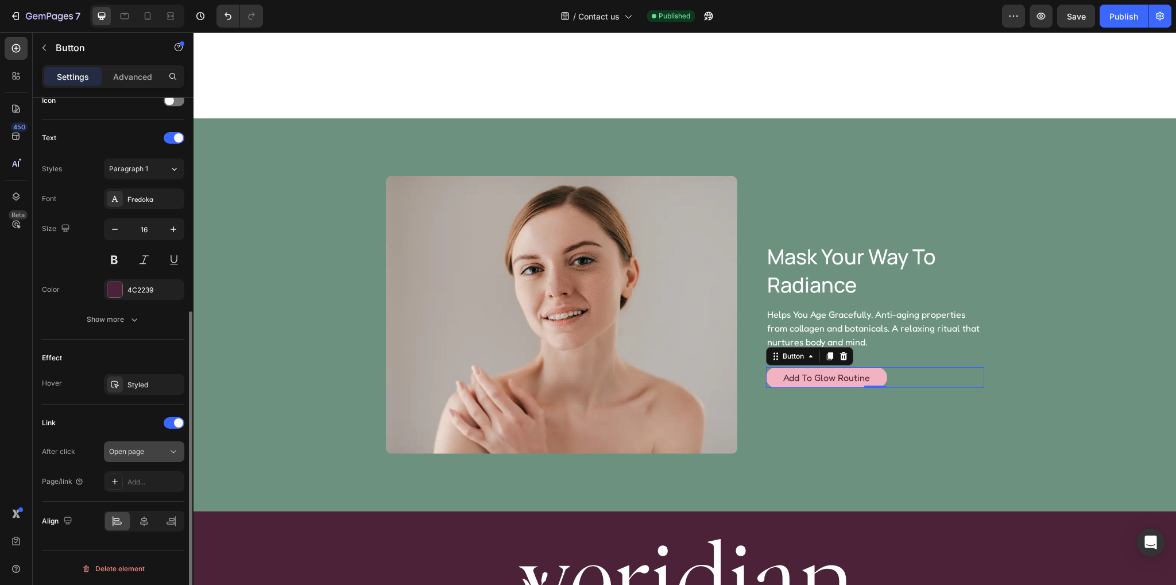
click at [150, 450] on div "Open page" at bounding box center [138, 451] width 59 height 10
click at [123, 410] on div "Link After click Open page Page/link Add..." at bounding box center [113, 452] width 142 height 97
click at [156, 482] on div "Add..." at bounding box center [155, 482] width 54 height 10
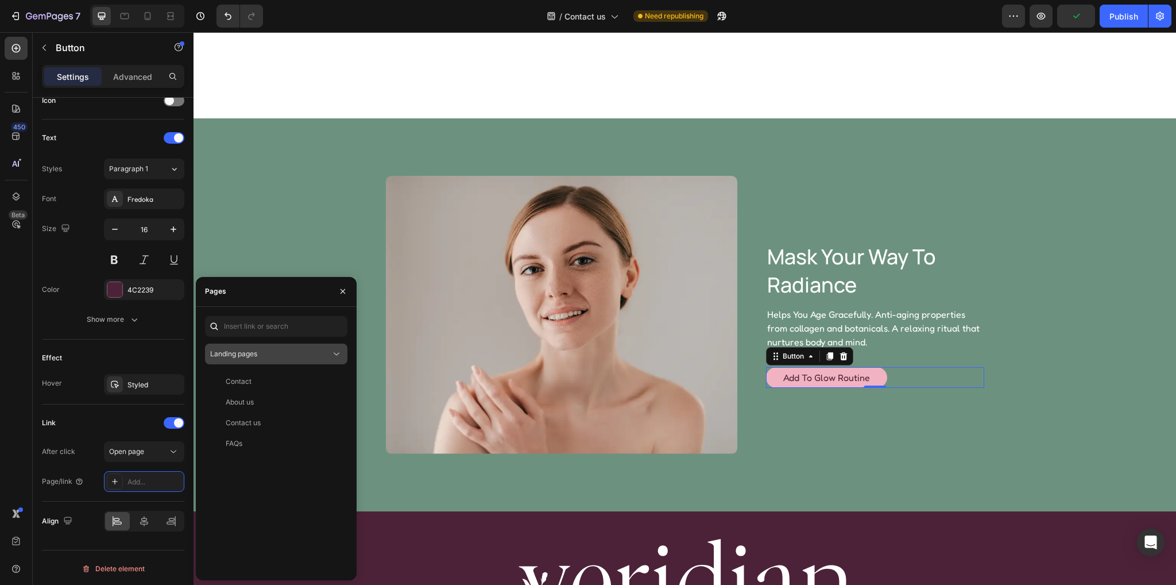
click at [275, 351] on div "Landing pages" at bounding box center [270, 354] width 121 height 10
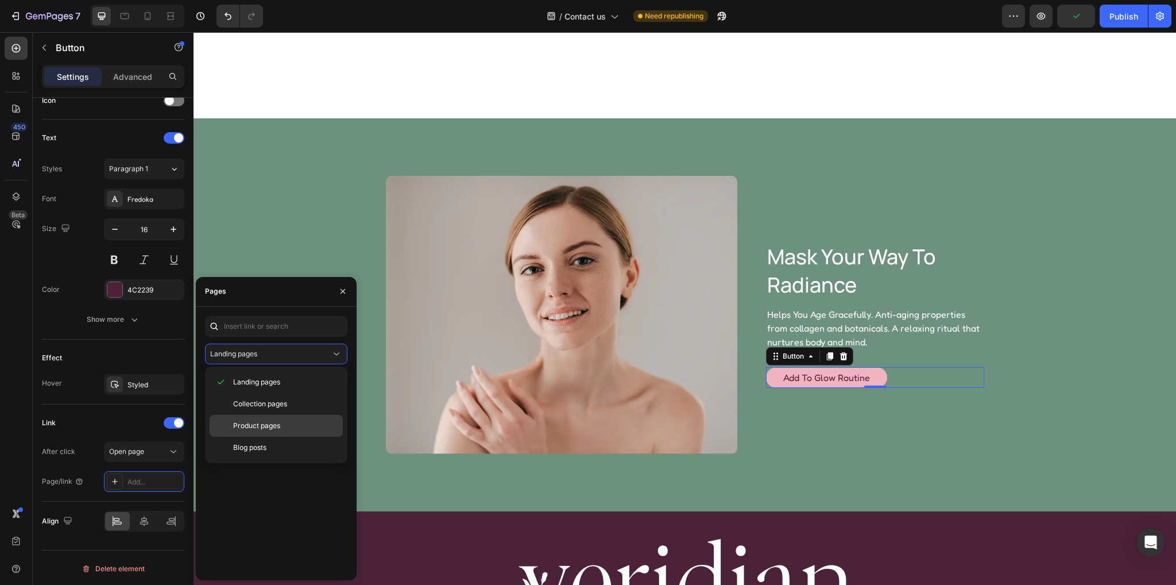
click at [255, 421] on span "Product pages" at bounding box center [256, 425] width 47 height 10
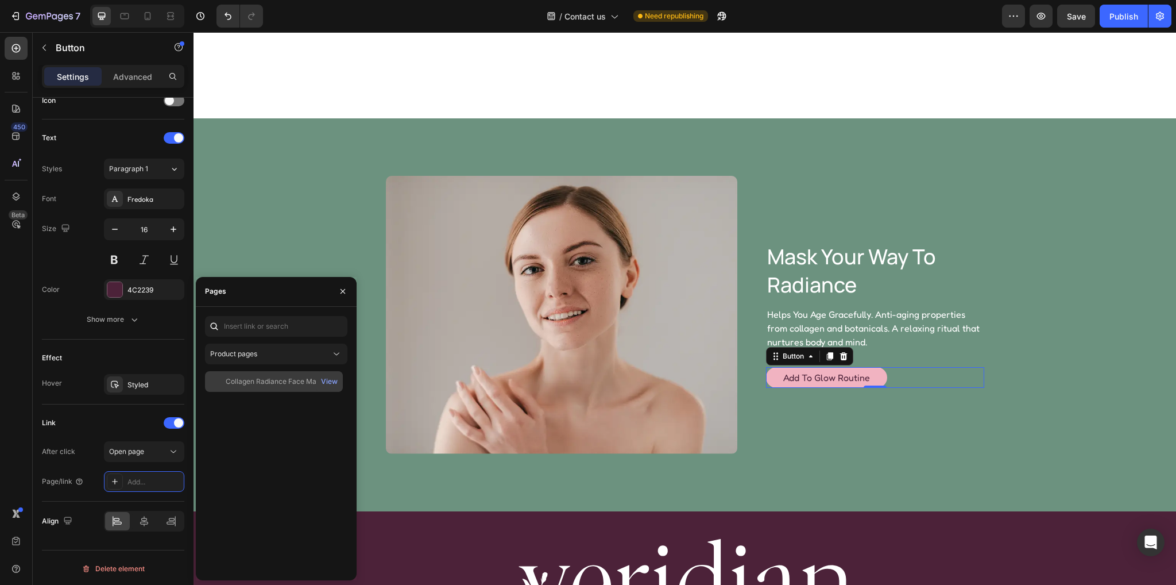
click at [278, 382] on div "Collagen Radiance Face Mask" at bounding box center [275, 381] width 98 height 10
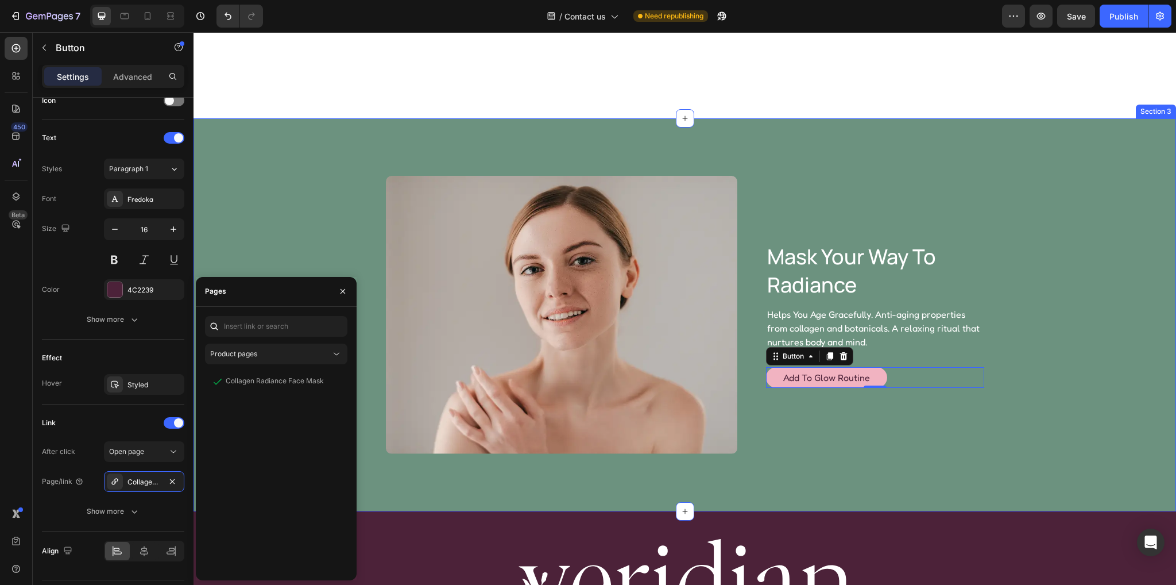
click at [758, 480] on div "mask your way to radiance Heading Helps You Age Gracefully. Anti-aging properti…" at bounding box center [685, 314] width 983 height 392
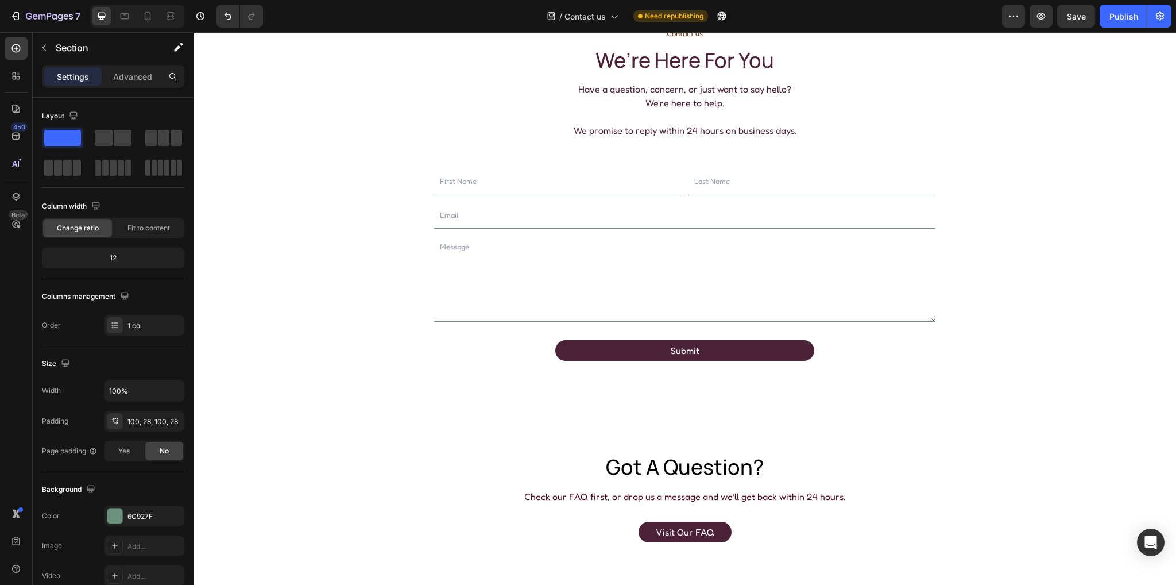
scroll to position [57, 0]
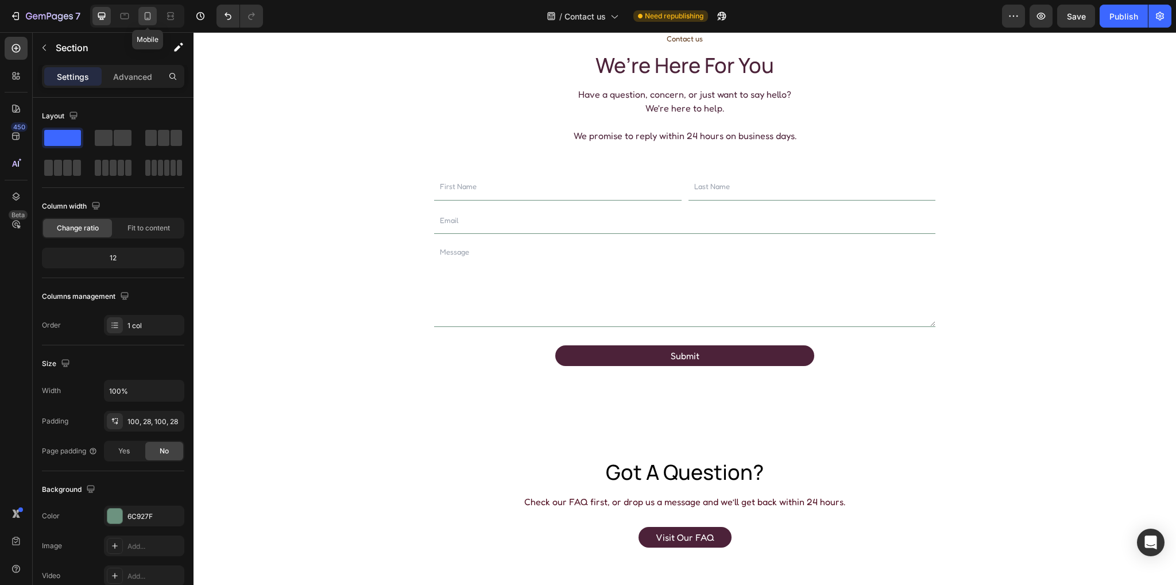
click at [152, 14] on icon at bounding box center [147, 15] width 11 height 11
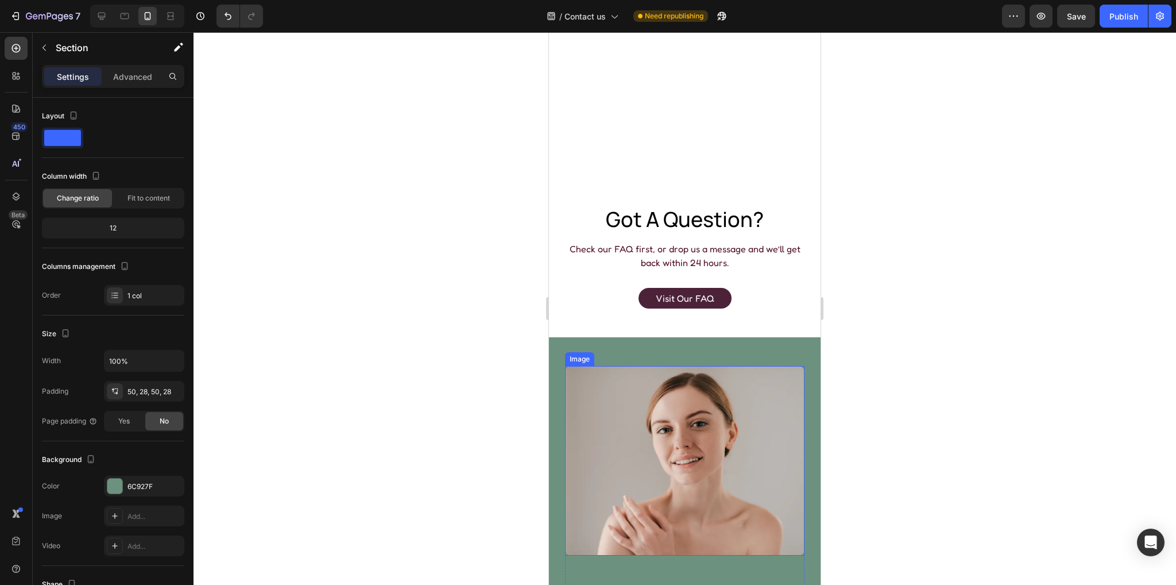
scroll to position [224, 0]
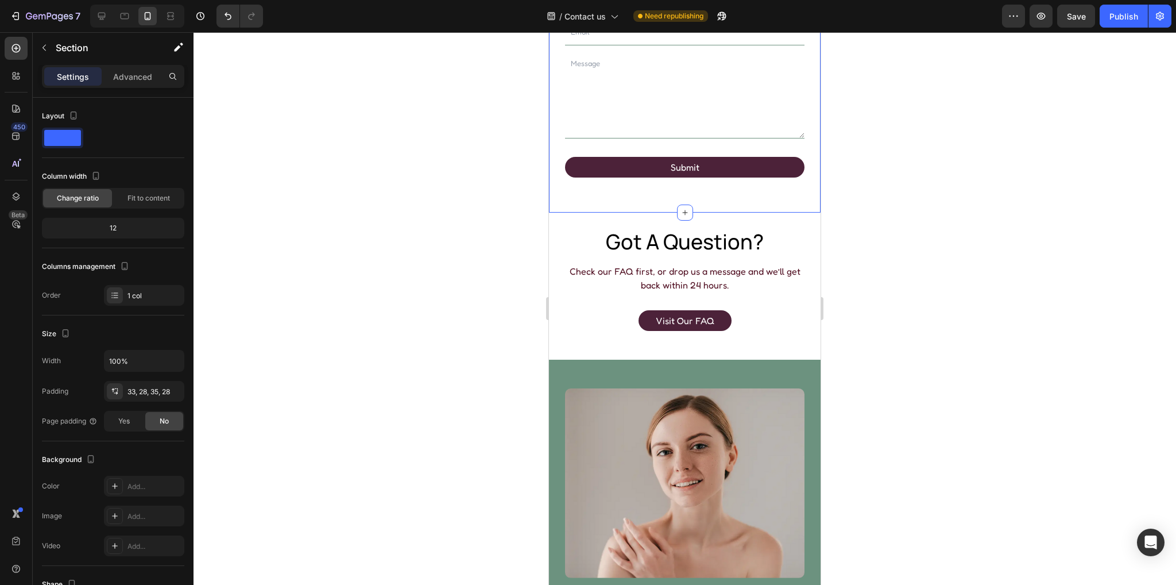
click at [741, 199] on div "Contact us Text Block we’re here for you Heading Have a question, concern, or j…" at bounding box center [685, 22] width 272 height 381
click at [599, 226] on div "got a question? Heading Check our FAQ first, or drop us a message and we’ll get…" at bounding box center [685, 286] width 272 height 147
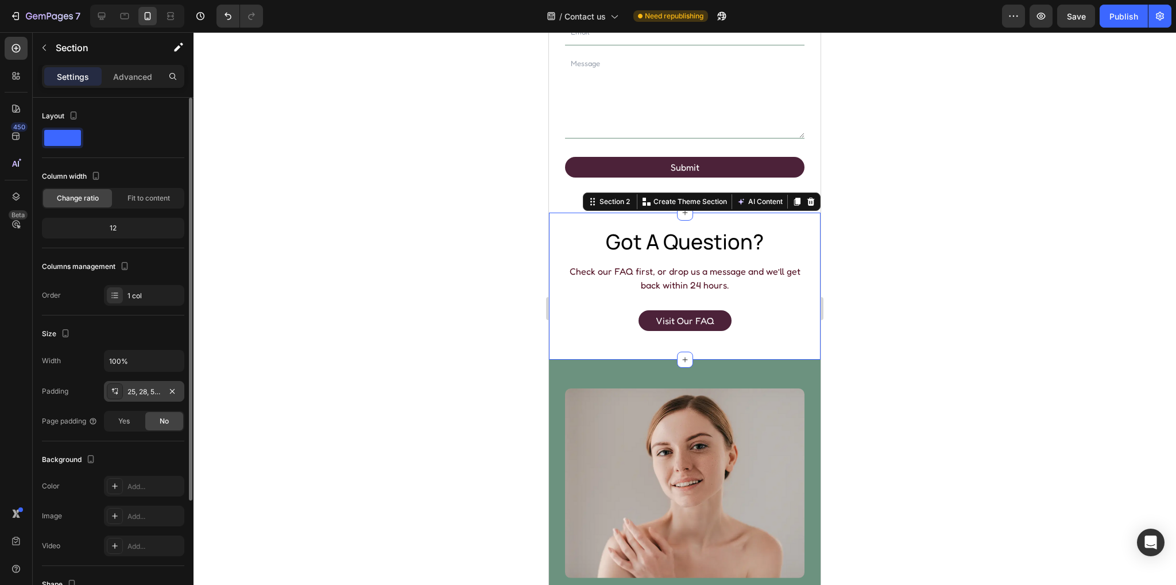
click at [140, 391] on div "25, 28, 50, 28" at bounding box center [144, 392] width 33 height 10
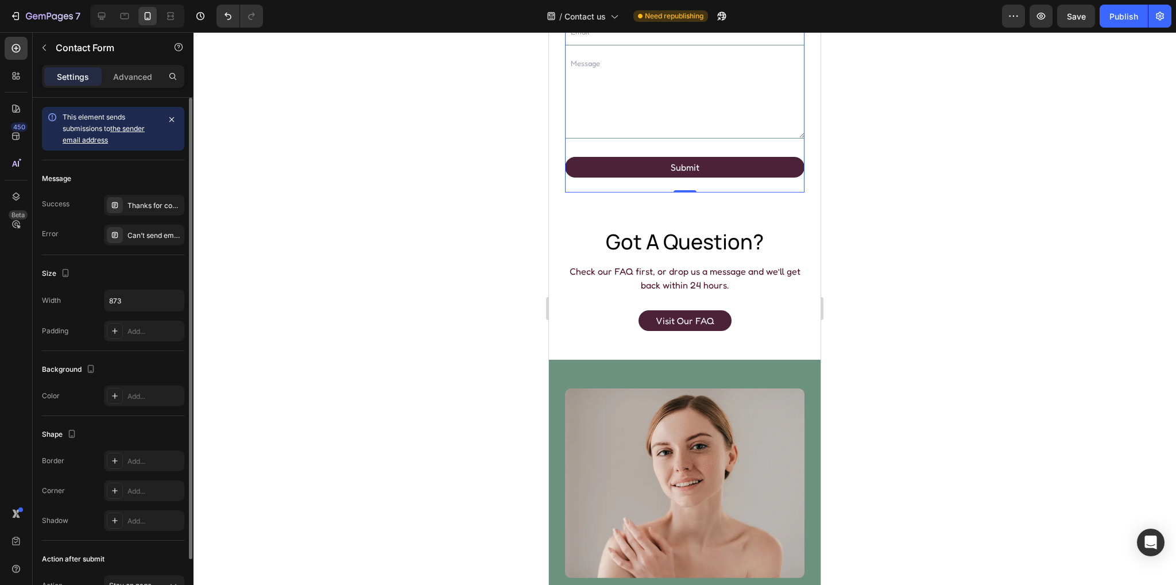
click at [690, 186] on div "Submit Submit Button" at bounding box center [685, 175] width 240 height 36
click at [604, 186] on div "Submit Submit Button" at bounding box center [685, 175] width 240 height 36
click at [129, 76] on p "Advanced" at bounding box center [132, 77] width 39 height 12
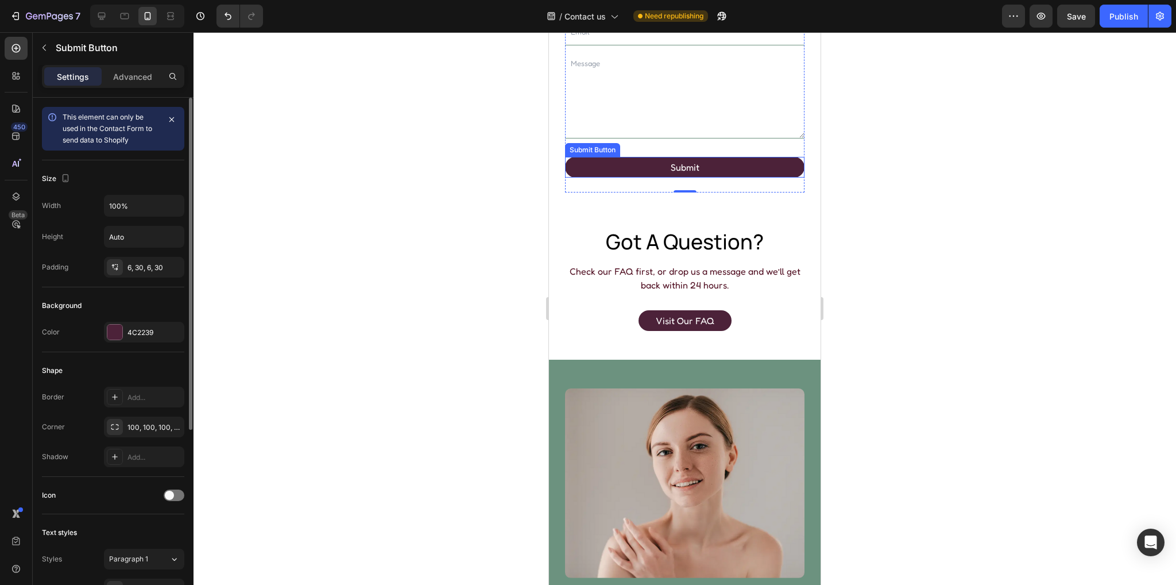
click at [611, 155] on div "Submit Button" at bounding box center [592, 150] width 55 height 14
click at [133, 65] on div "Settings Advanced" at bounding box center [113, 76] width 142 height 23
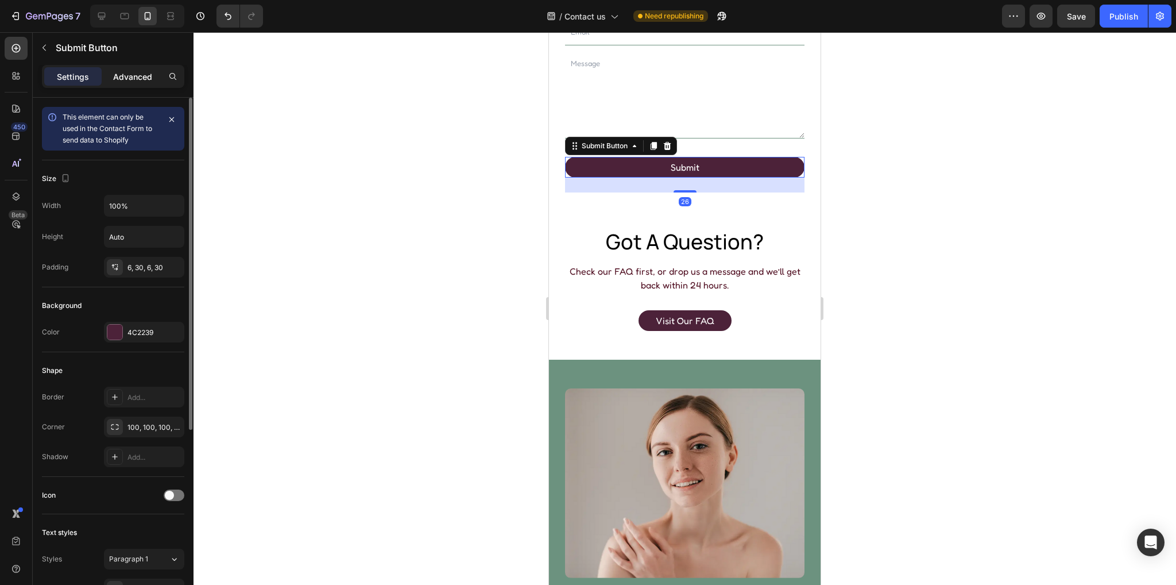
click at [129, 82] on p "Advanced" at bounding box center [132, 77] width 39 height 12
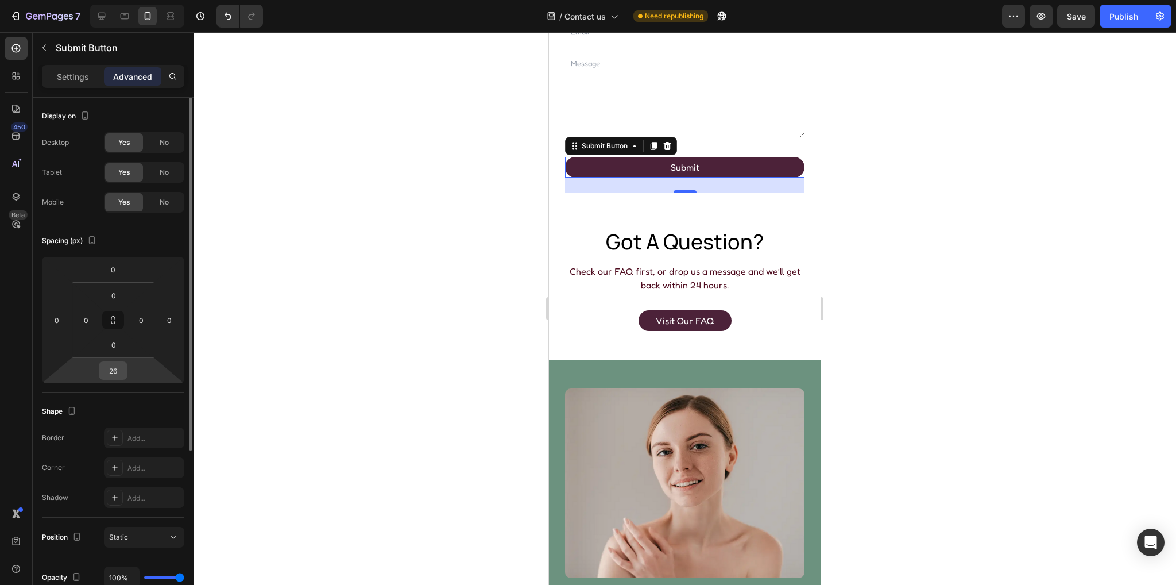
click at [117, 370] on input "26" at bounding box center [113, 370] width 23 height 17
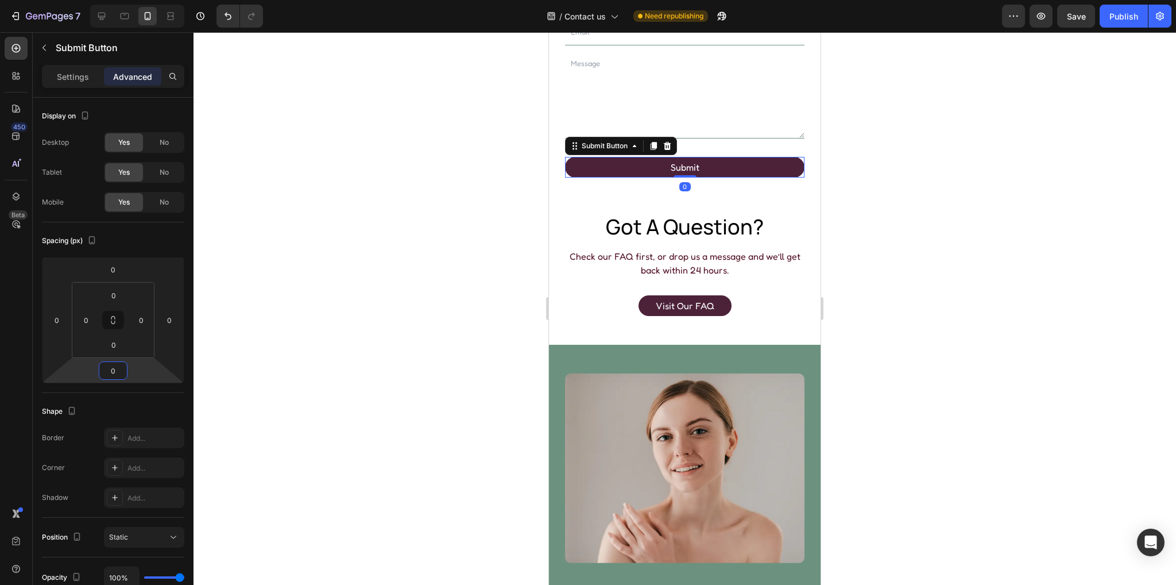
type input "0"
click at [697, 183] on div "Contact us Text Block we’re here for you Heading Have a question, concern, or j…" at bounding box center [685, 15] width 272 height 366
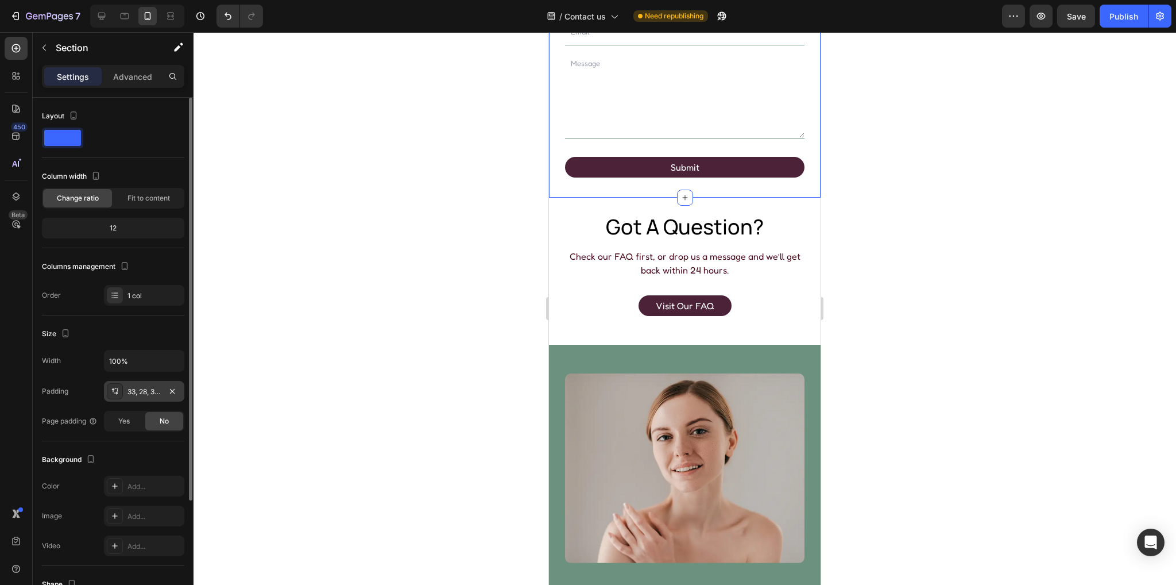
click at [151, 392] on div "33, 28, 35, 28" at bounding box center [144, 392] width 33 height 10
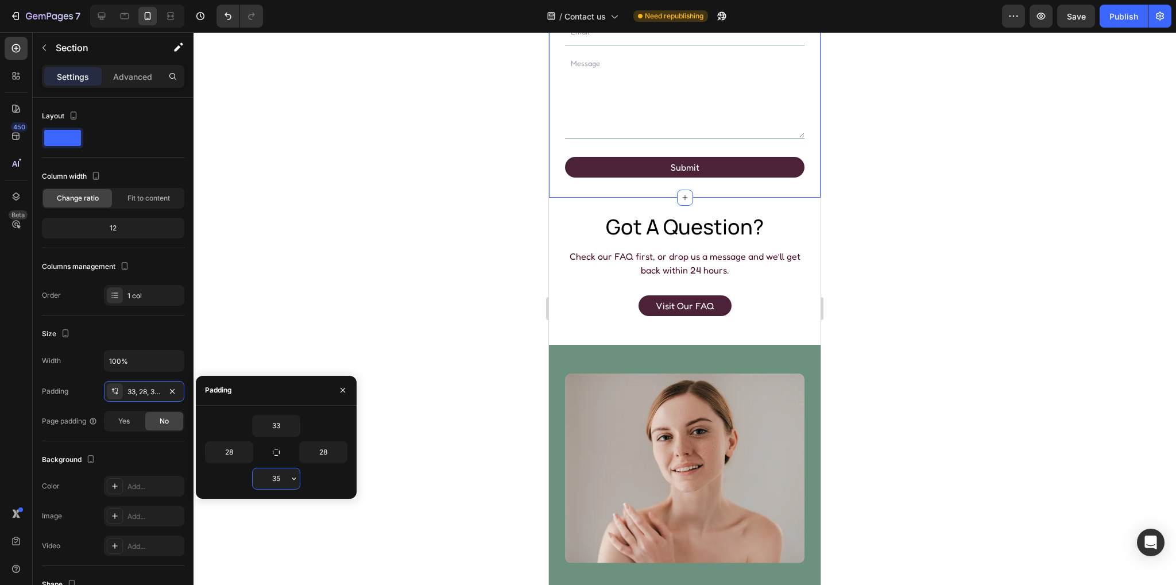
click at [280, 474] on input "35" at bounding box center [276, 478] width 47 height 21
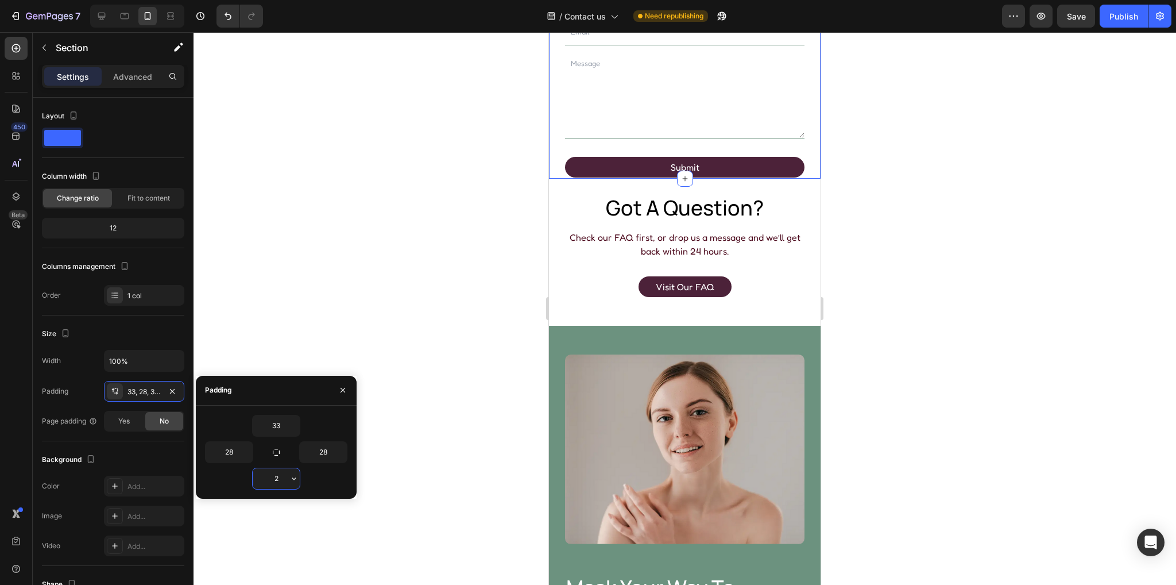
type input "25"
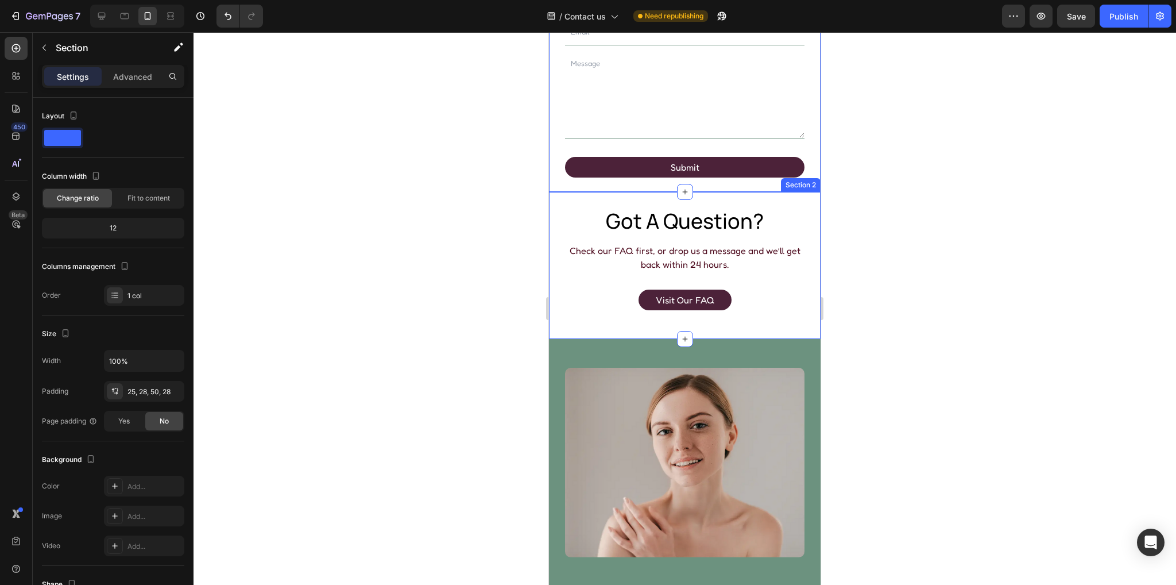
click at [632, 196] on div "got a question? Heading Check our FAQ first, or drop us a message and we’ll get…" at bounding box center [685, 265] width 272 height 147
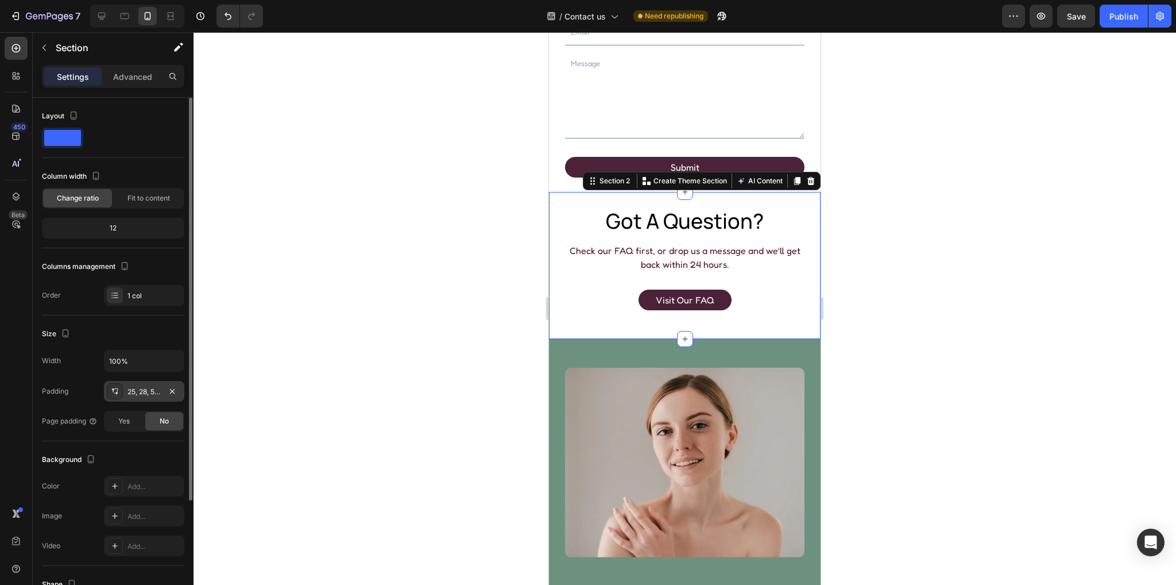
click at [145, 391] on div "25, 28, 50, 28" at bounding box center [144, 392] width 33 height 10
click at [882, 181] on div at bounding box center [685, 308] width 983 height 553
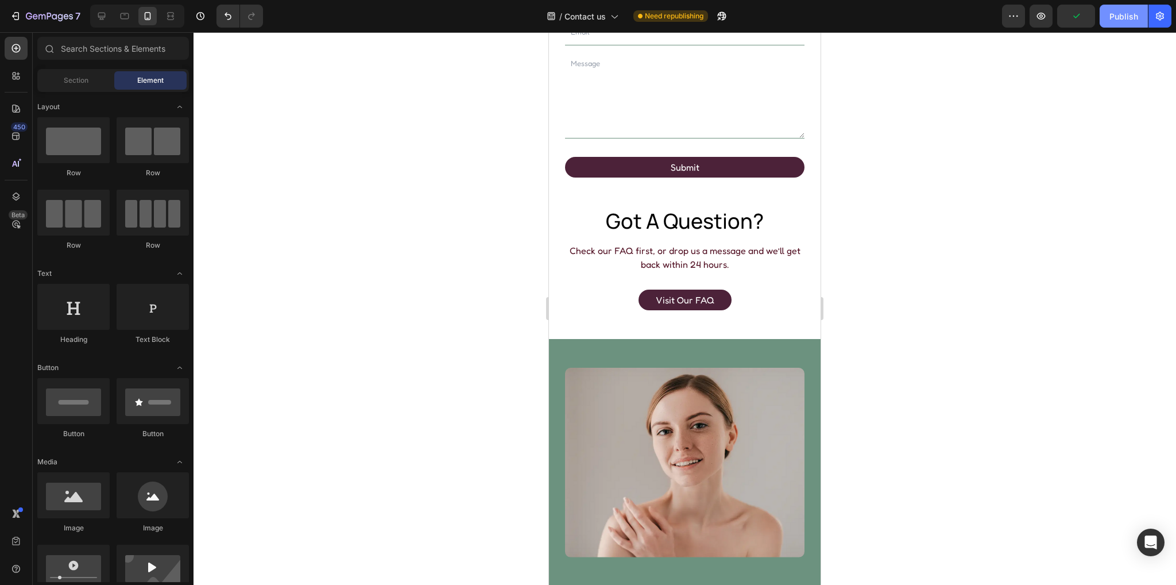
click at [1116, 12] on div "Publish" at bounding box center [1124, 16] width 29 height 12
click at [102, 14] on icon at bounding box center [101, 15] width 11 height 11
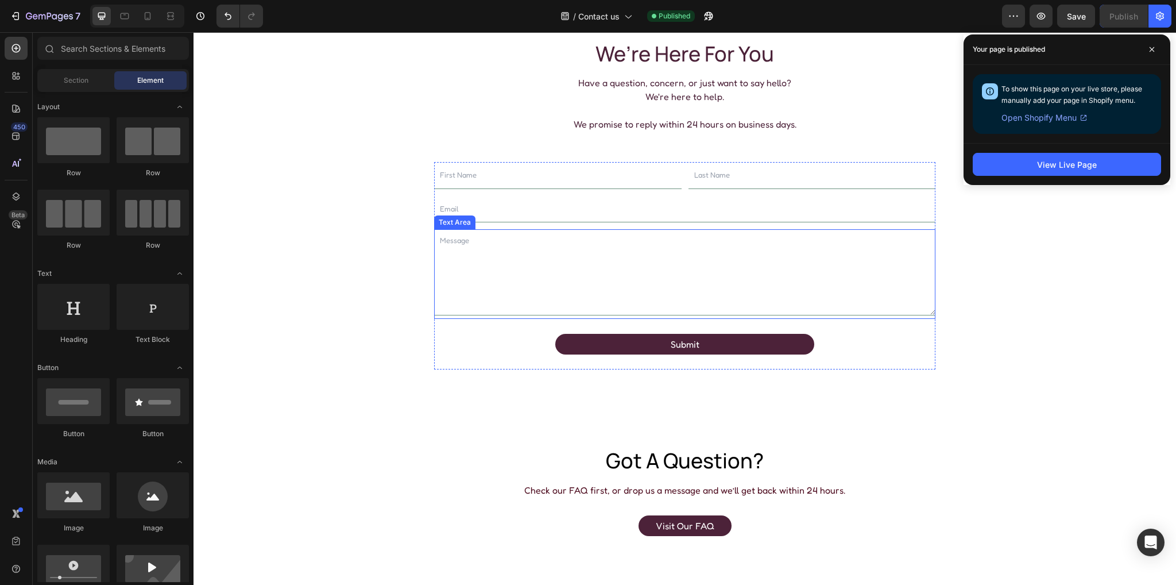
scroll to position [52, 0]
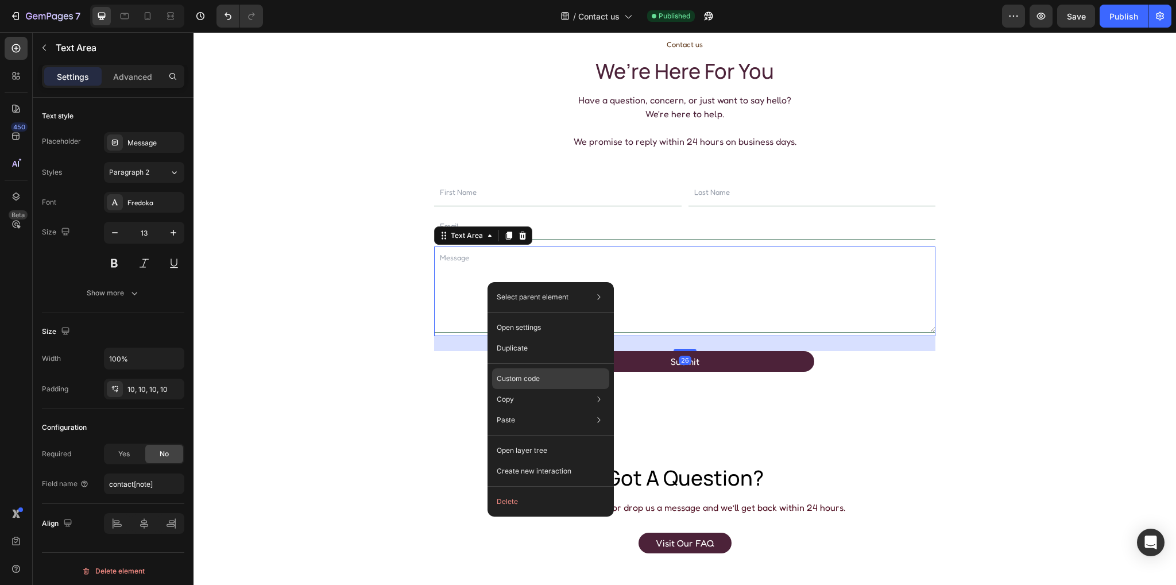
click at [526, 379] on p "Custom code" at bounding box center [518, 378] width 43 height 10
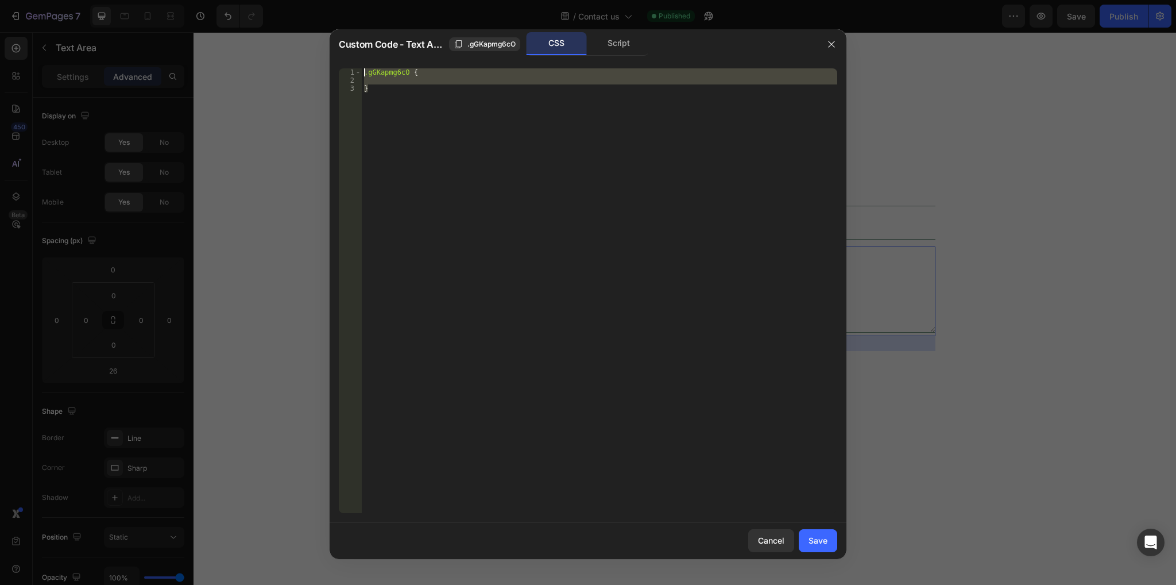
drag, startPoint x: 361, startPoint y: 84, endPoint x: 315, endPoint y: 56, distance: 54.4
click at [315, 56] on div "Custom Code - Text Area .gGKapmg6cO CSS Script } 1 2 3 .gGKapmg6cO { } הההההההה…" at bounding box center [588, 292] width 1176 height 585
paste textarea "}"
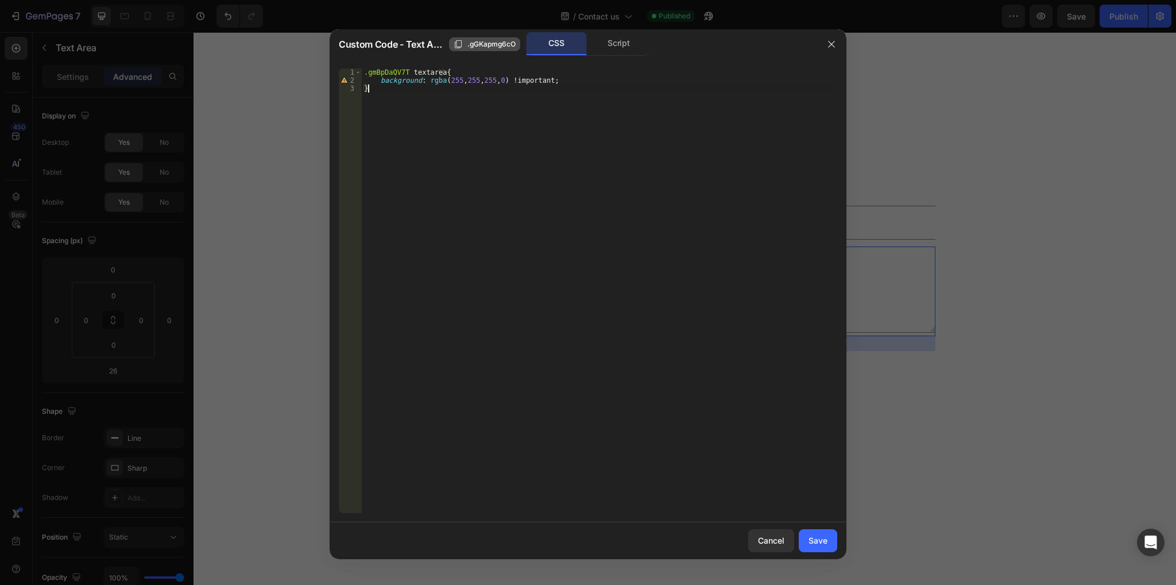
click at [491, 43] on span ".gGKapmg6cO" at bounding box center [492, 44] width 48 height 10
drag, startPoint x: 407, startPoint y: 69, endPoint x: 364, endPoint y: 70, distance: 43.1
click at [364, 70] on div ".gmBpDaQV7T textarea { background : rgba ( 255 , 255 , 255 , 0 ) !important ; }" at bounding box center [600, 298] width 476 height 461
paste textarea "GKapmg6cO"
click at [397, 79] on div ".gGKapmg6cO textarea { background : rgba ( 255 , 255 , 255 , 0 ) !important ; }" at bounding box center [600, 298] width 476 height 461
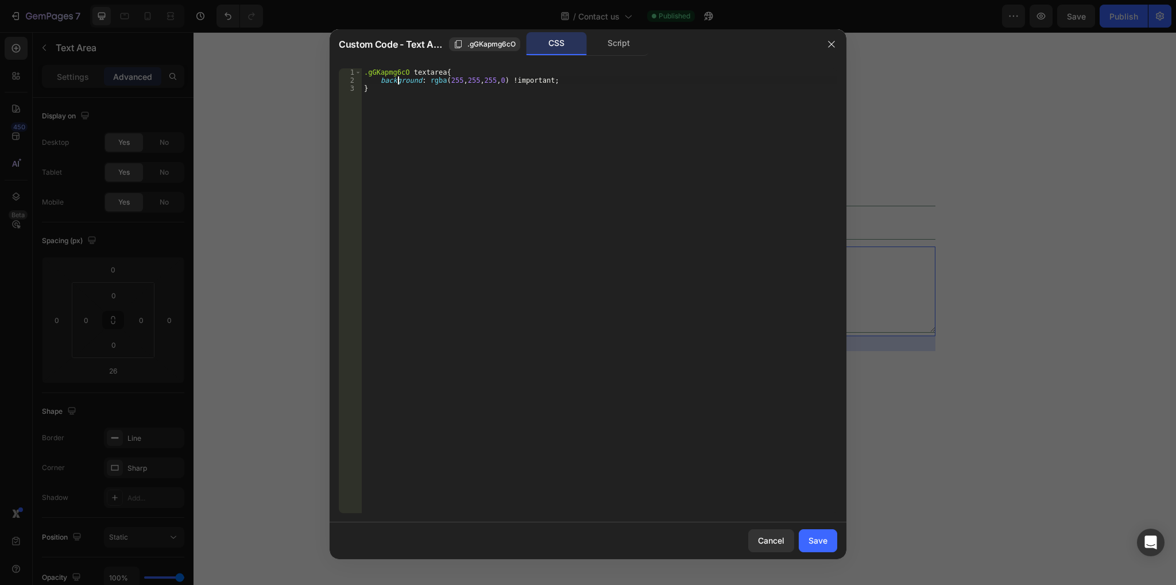
click at [397, 79] on div ".gGKapmg6cO textarea { background : rgba ( 255 , 255 , 255 , 0 ) !important ; }" at bounding box center [600, 298] width 476 height 461
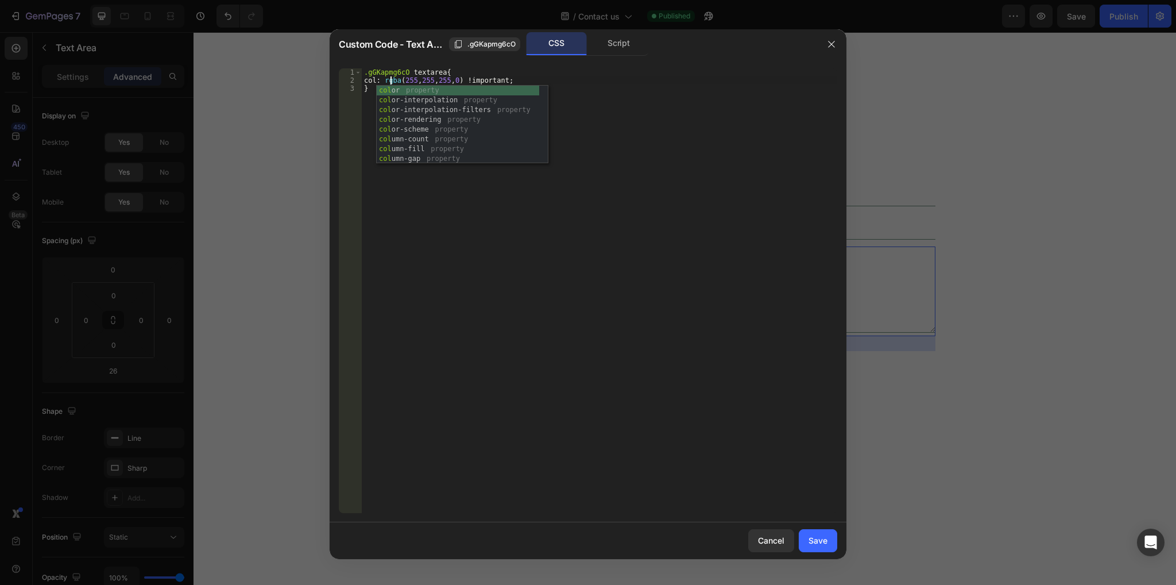
scroll to position [0, 2]
click at [509, 241] on div ".gGKapmg6cO textarea { color : rgba ( 255 , 255 , 255 , 0 ) !important ; }" at bounding box center [600, 298] width 476 height 461
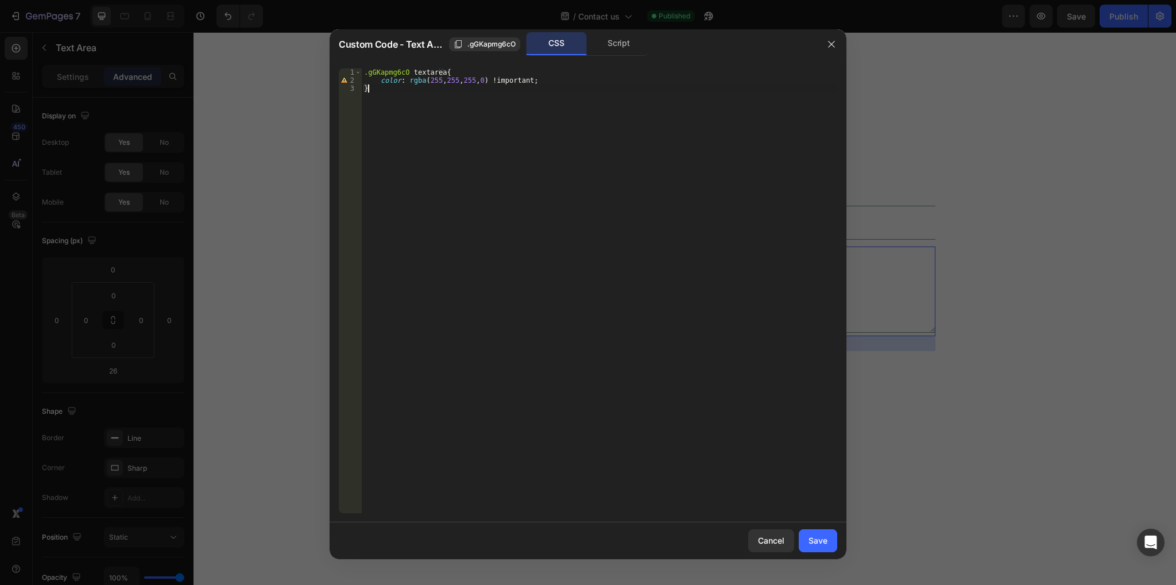
scroll to position [0, 0]
drag, startPoint x: 407, startPoint y: 80, endPoint x: 476, endPoint y: 80, distance: 69.5
click at [476, 80] on div ".gGKapmg6cO textarea { color : rgba ( 255 , 255 , 255 , 0 ) !important ; }" at bounding box center [600, 298] width 476 height 461
paste textarea "108, 146, 127, 1"
drag, startPoint x: 472, startPoint y: 114, endPoint x: 461, endPoint y: 102, distance: 17.1
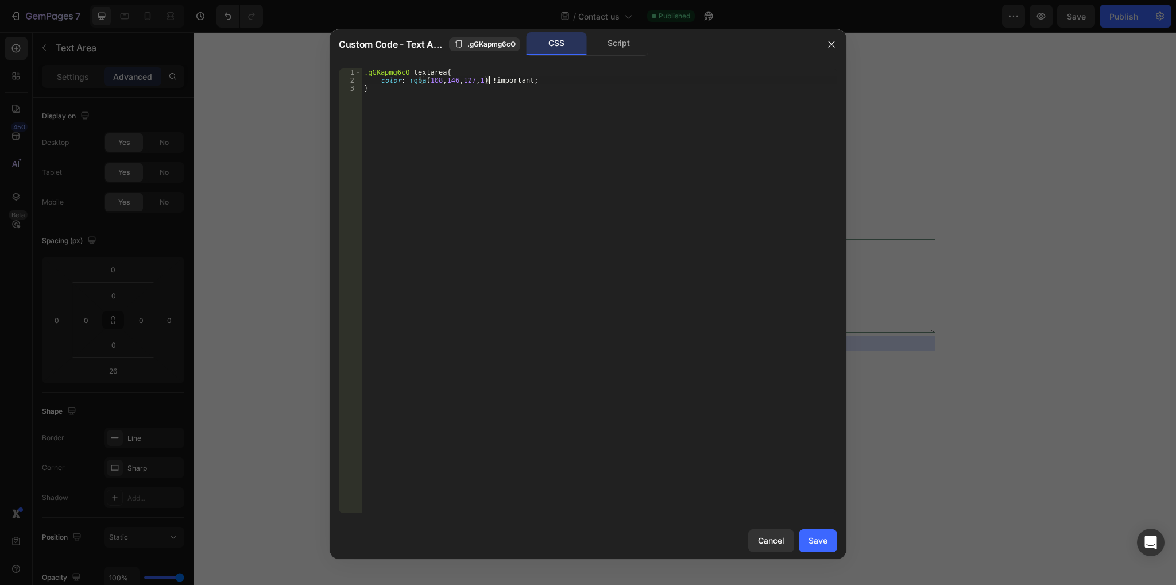
click at [472, 114] on div ".gGKapmg6cO textarea { color : rgba ( 108 , 146 , 127 , 1 ) !important ; }" at bounding box center [600, 298] width 476 height 461
drag, startPoint x: 446, startPoint y: 71, endPoint x: 349, endPoint y: 69, distance: 97.7
click at [349, 69] on div "} 1 2 3 .gGKapmg6cO textarea { color : rgba ( 108 , 146 , 127 , 1 ) !important …" at bounding box center [588, 290] width 499 height 445
click at [388, 96] on div ".gGKapmg6cO textarea { color : rgba ( 108 , 146 , 127 , 1 ) !important ; }" at bounding box center [600, 298] width 476 height 461
type textarea "}"
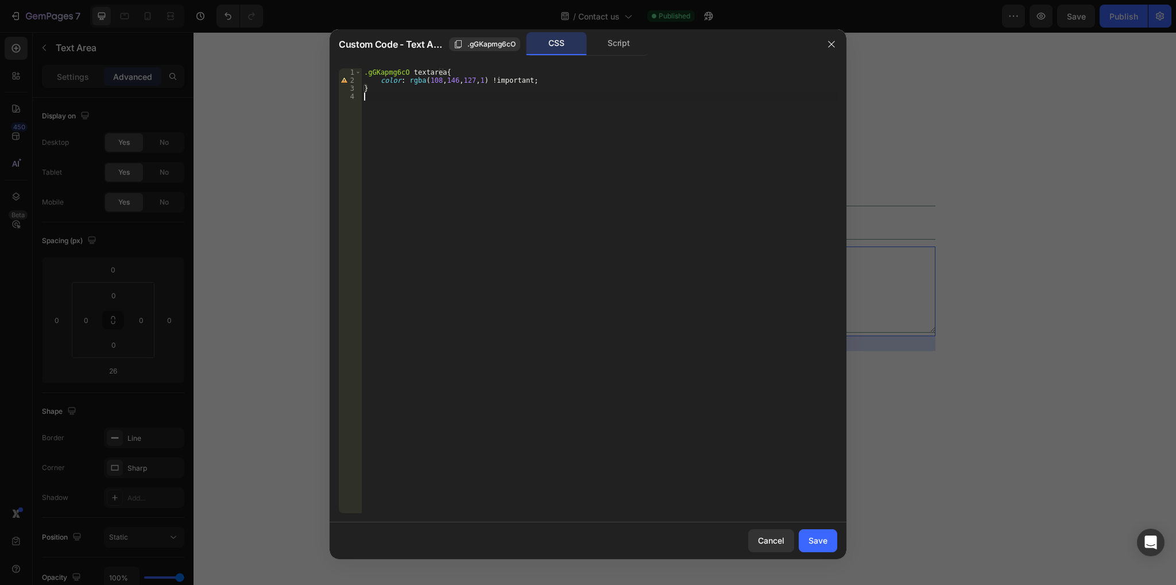
paste textarea ".gGKapmg6cO textarea{"
type textarea ".gGKapmg6cO textarea::placeholder{}"
click at [493, 95] on div ".gGKapmg6cO textarea { color : rgba ( 108 , 146 , 127 , 1 ) !important ; } .gGK…" at bounding box center [600, 298] width 476 height 461
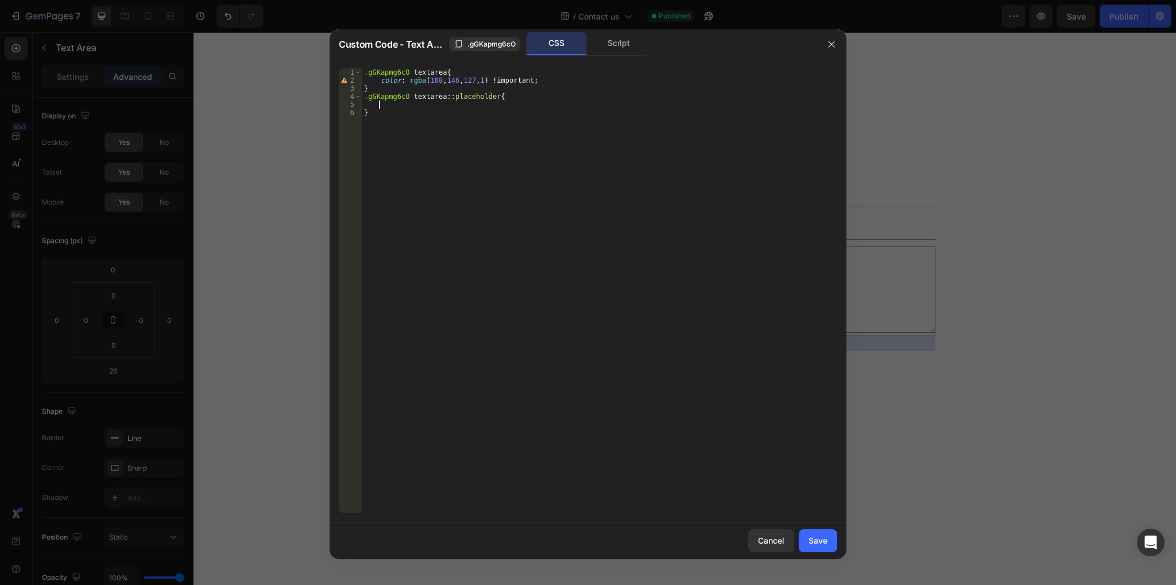
scroll to position [0, 0]
drag, startPoint x: 535, startPoint y: 82, endPoint x: 379, endPoint y: 80, distance: 156.8
click at [379, 80] on div ".gGKapmg6cO textarea { color : rgba ( 108 , 146 , 127 , 1 ) !important ; } .gGK…" at bounding box center [600, 298] width 476 height 461
type textarea "color: rgba(108, 146, 127, 1) !important;"
click at [386, 106] on div ".gGKapmg6cO textarea { color : rgba ( 108 , 146 , 127 , 1 ) !important ; } .gGK…" at bounding box center [600, 298] width 476 height 461
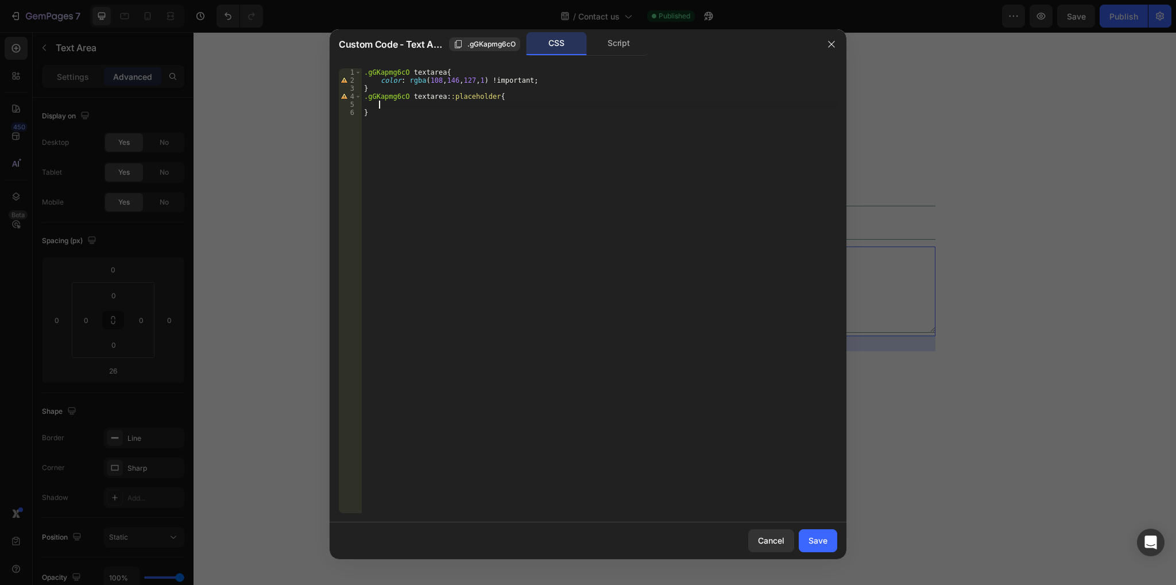
paste textarea "color: rgba(108, 146, 127, 1) !important;"
click at [485, 102] on div ".gGKapmg6cO textarea { color : rgba ( 108 , 146 , 127 , 1 ) !important ; } .gGK…" at bounding box center [600, 298] width 476 height 461
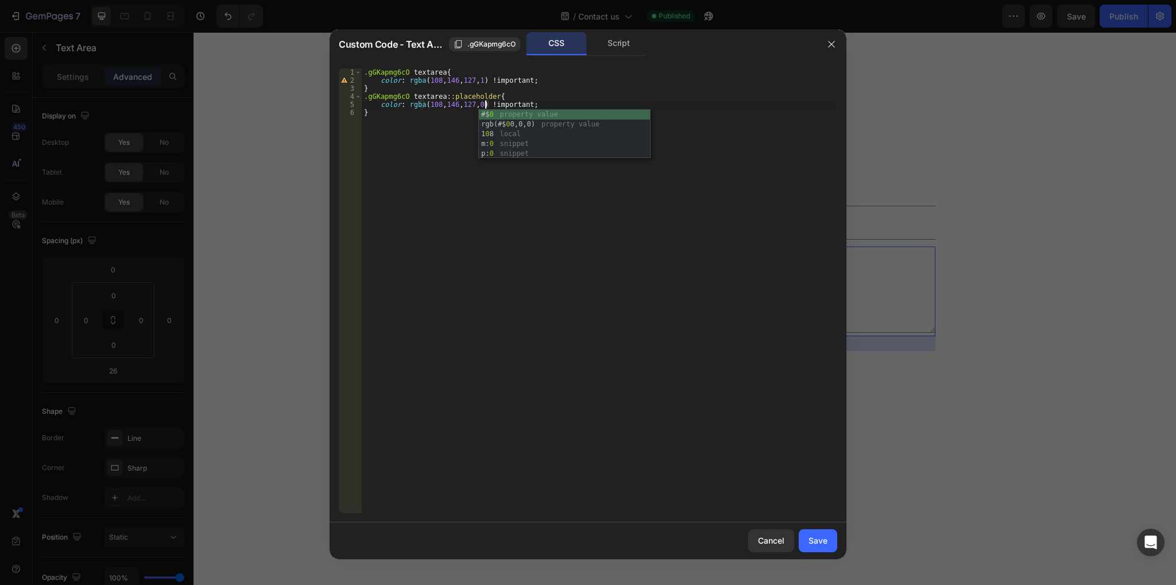
scroll to position [0, 10]
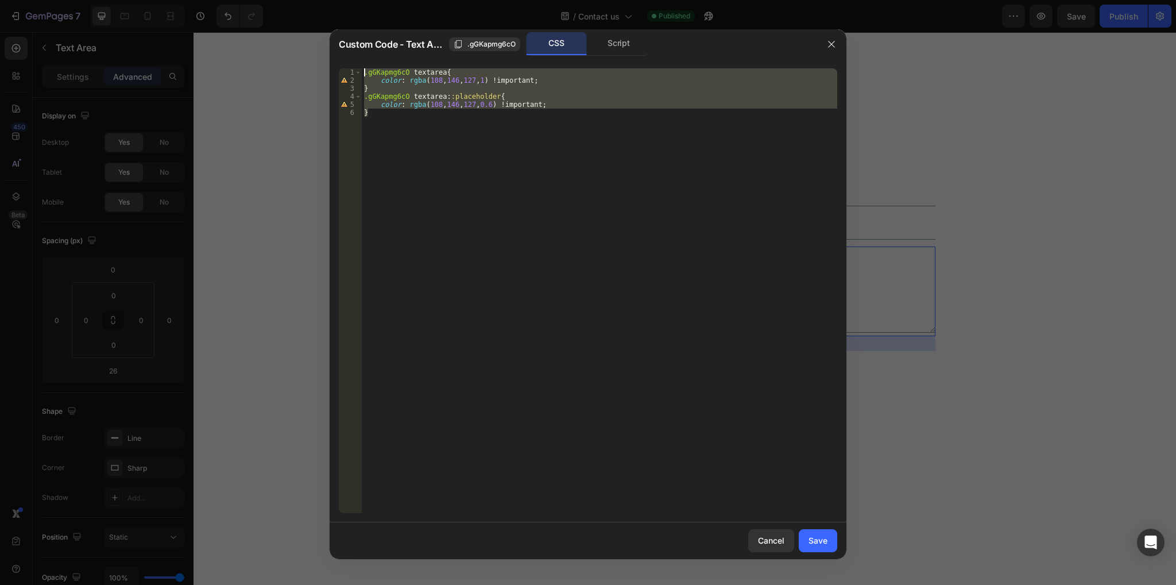
drag, startPoint x: 379, startPoint y: 118, endPoint x: 345, endPoint y: 58, distance: 68.7
click at [345, 58] on div "Custom Code - Text Area .gGKapmg6cO CSS Script color: rgba(108, 146, 127, 0.6) …" at bounding box center [588, 294] width 517 height 530
type textarea ".gGKapmg6cO textarea{ color: rgba(108, 146, 127, 1) !important;"
click at [818, 544] on div "Save" at bounding box center [818, 540] width 19 height 12
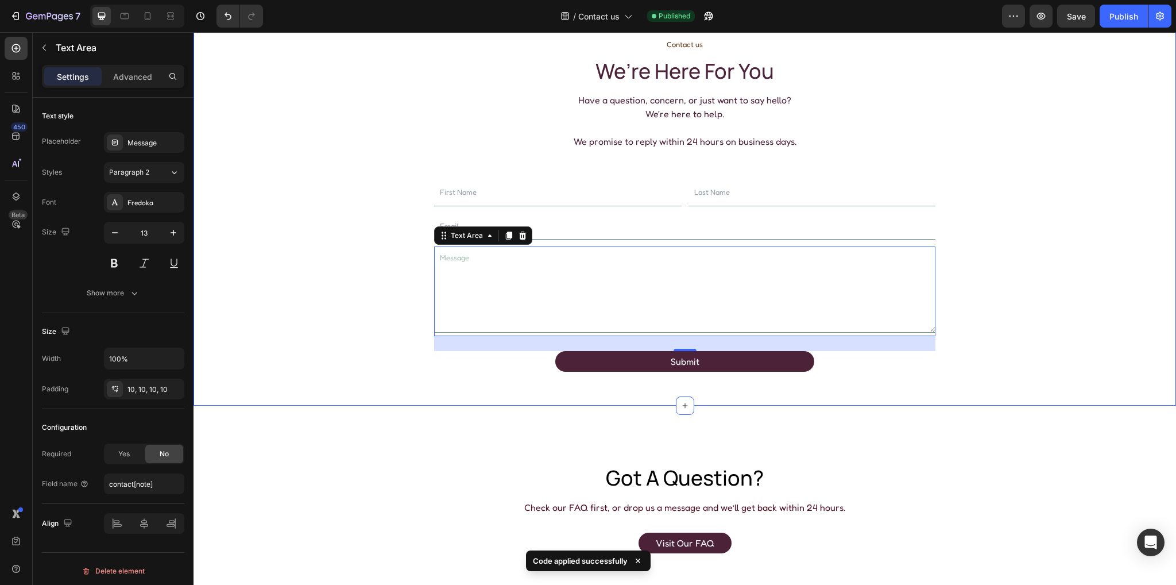
click at [405, 227] on div "Contact us Text Block we’re here for you Heading Have a question, concern, or j…" at bounding box center [685, 212] width 951 height 349
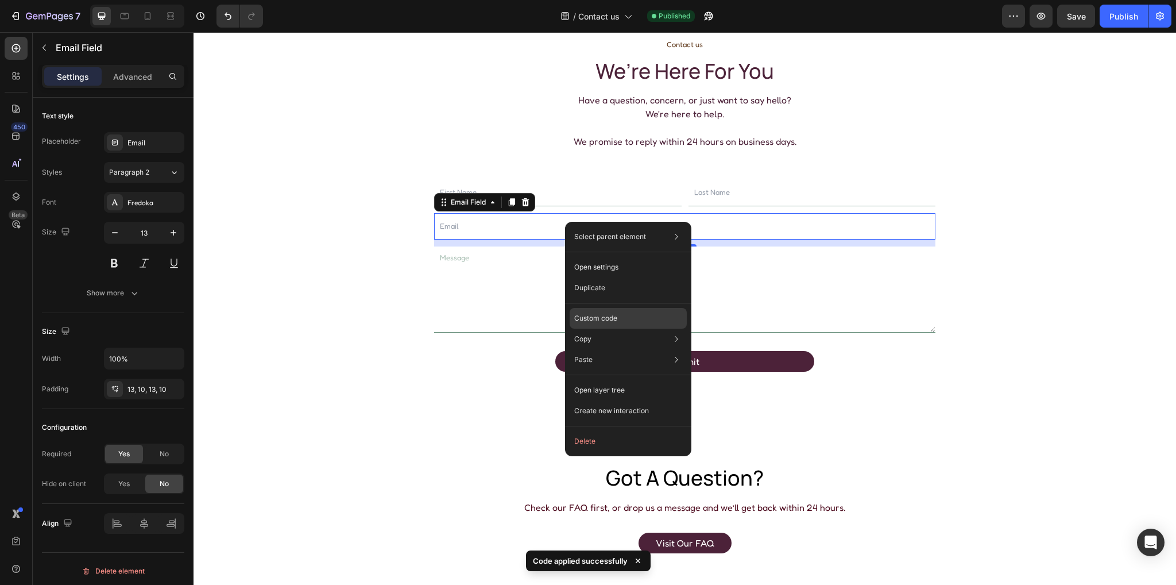
click at [600, 315] on p "Custom code" at bounding box center [595, 318] width 43 height 10
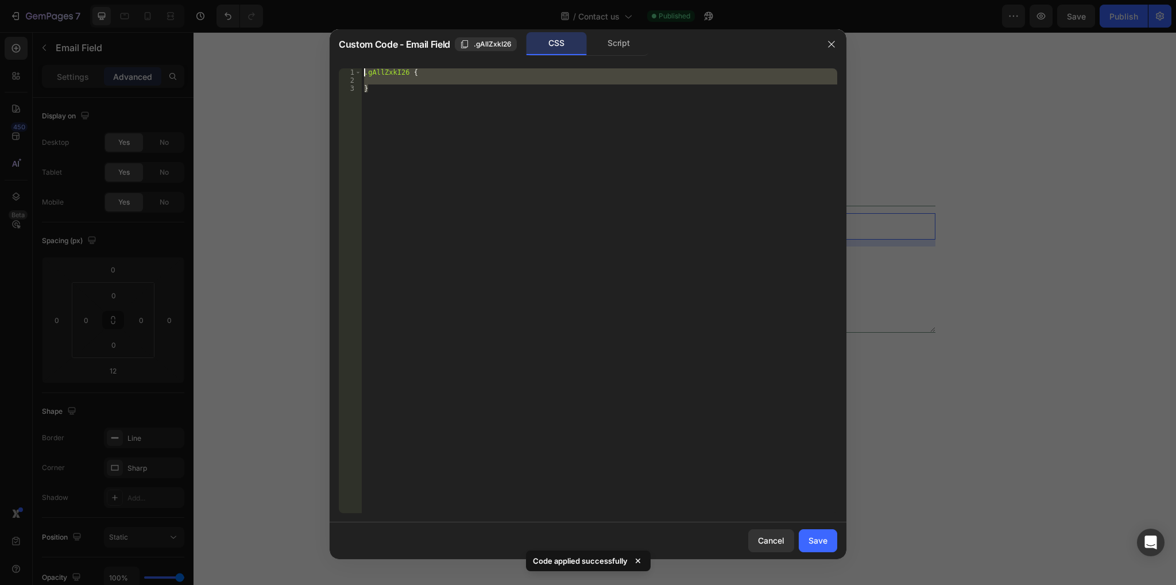
drag, startPoint x: 370, startPoint y: 83, endPoint x: 330, endPoint y: 63, distance: 45.2
click at [330, 63] on div "} 1 2 3 .gAllZxkI26 { } ההההההההההההההההההההההההההההההההההההההההההההההההההההההה…" at bounding box center [588, 290] width 517 height 463
paste textarea "}"
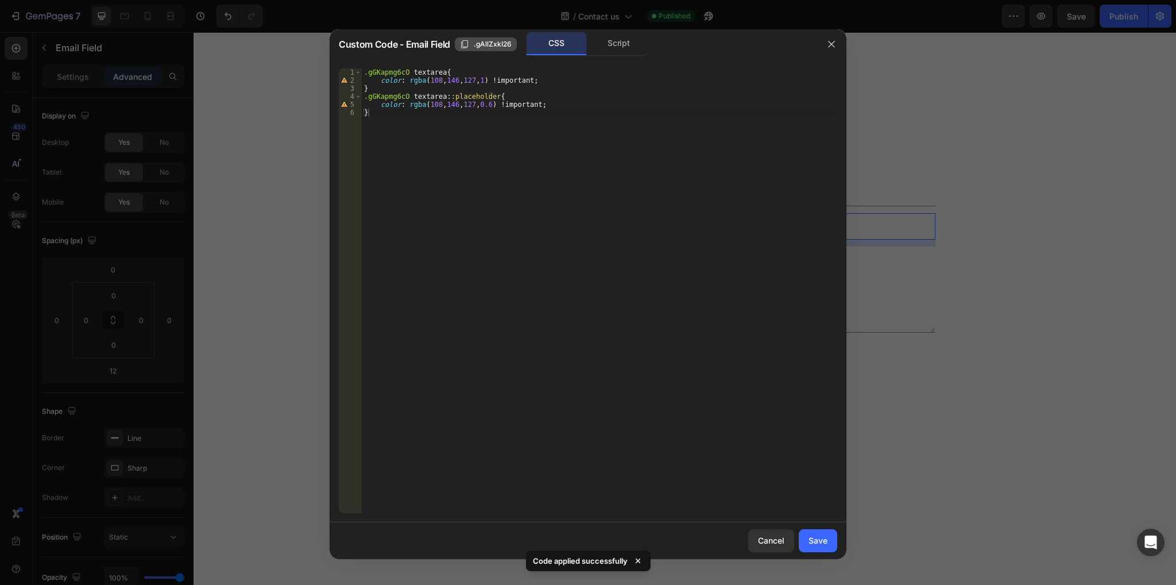
click at [481, 43] on span ".gAllZxkI26" at bounding box center [493, 44] width 38 height 10
drag, startPoint x: 405, startPoint y: 71, endPoint x: 337, endPoint y: 70, distance: 68.9
click at [337, 70] on div ".gGKapmg6cO textarea{ 1 2 3 4 5 6 .gGKapmg6cO textarea { color : rgba ( 108 , 1…" at bounding box center [588, 290] width 517 height 463
paste textarea "AllZxkI26"
click at [404, 93] on div ".gAllZxkI26 textarea { color : rgba ( 108 , 146 , 127 , 1 ) !important ; } .gGK…" at bounding box center [600, 298] width 476 height 461
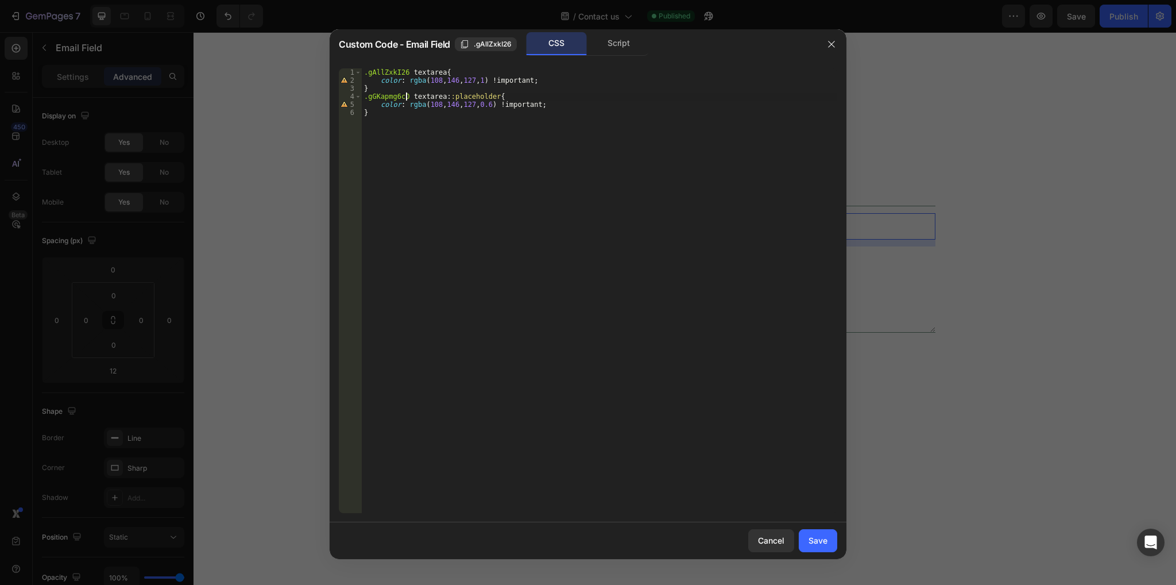
click at [364, 95] on div ".gAllZxkI26 textarea { color : rgba ( 108 , 146 , 127 , 1 ) !important ; } .gGK…" at bounding box center [600, 298] width 476 height 461
paste textarea "AllZxkI26"
click at [420, 72] on div ".gAllZxkI26 textarea { color : rgba ( 108 , 146 , 127 , 1 ) !important ; } .gAl…" at bounding box center [600, 298] width 476 height 461
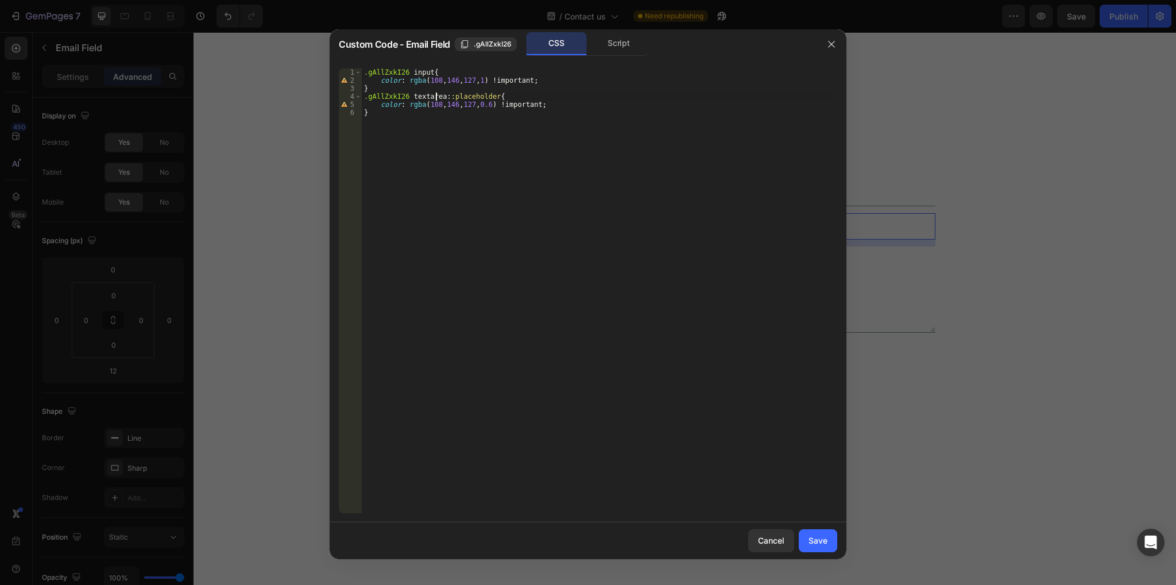
click at [437, 97] on div ".gAllZxkI26 input { color : rgba ( 108 , 146 , 127 , 1 ) !important ; } .gAllZx…" at bounding box center [600, 298] width 476 height 461
click at [420, 97] on div ".gAllZxkI26 input { color : rgba ( 108 , 146 , 127 , 1 ) !important ; } .gAllZx…" at bounding box center [600, 290] width 476 height 445
click at [420, 97] on div ".gAllZxkI26 input { color : rgba ( 108 , 146 , 127 , 1 ) !important ; } .gAllZx…" at bounding box center [600, 298] width 476 height 461
type textarea ".gAllZxkI26 input::placeholder{"
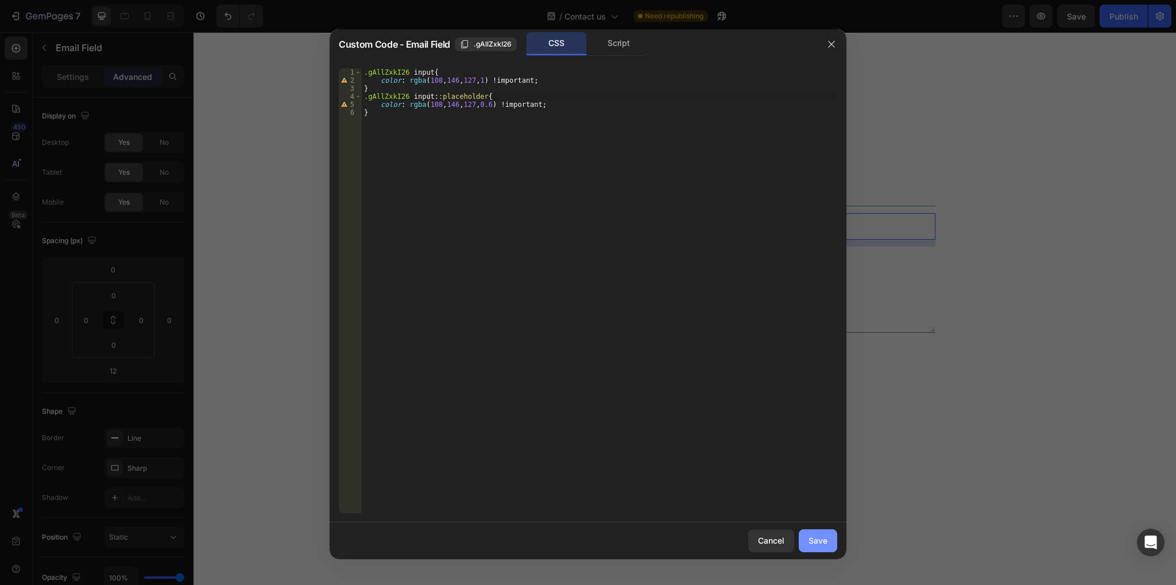
drag, startPoint x: 820, startPoint y: 540, endPoint x: 625, endPoint y: 505, distance: 197.9
click at [820, 540] on div "Save" at bounding box center [818, 540] width 19 height 12
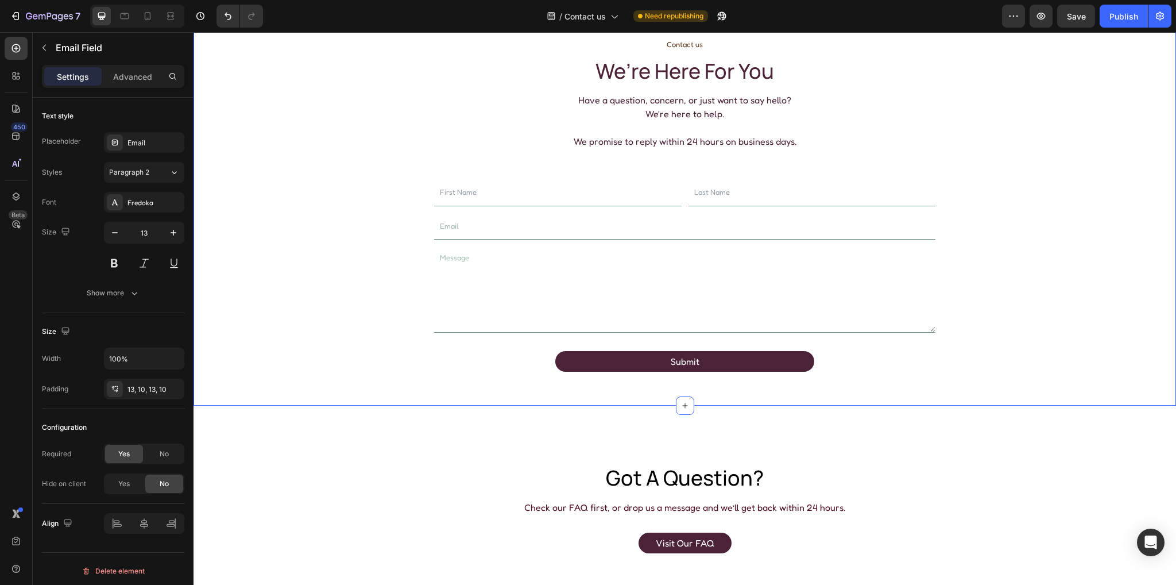
click at [338, 192] on div "Contact us Text Block we’re here for you Heading Have a question, concern, or j…" at bounding box center [685, 212] width 951 height 349
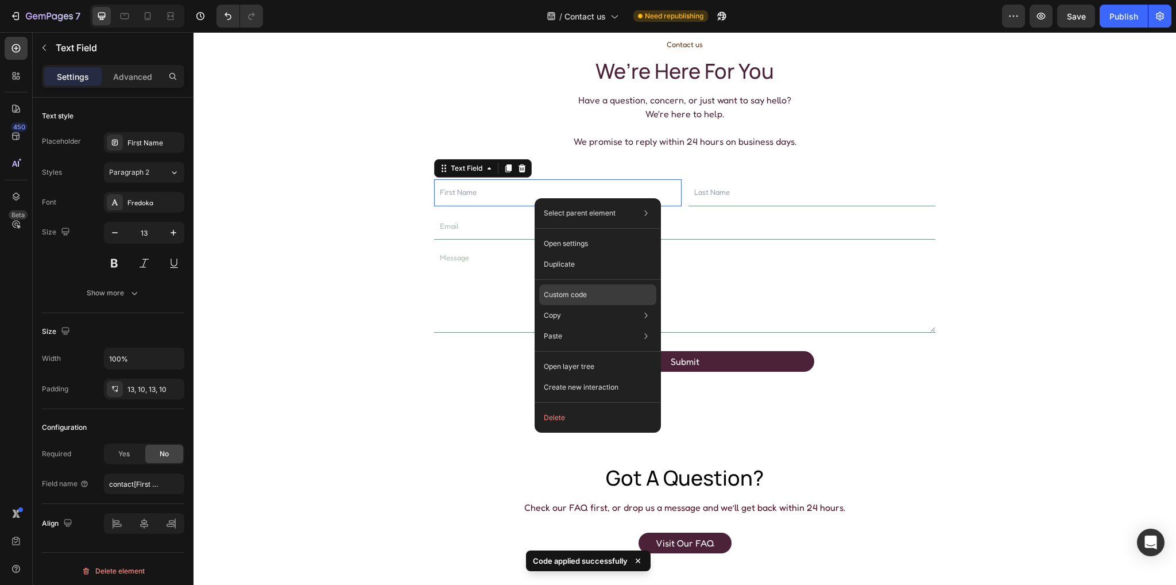
click at [570, 291] on p "Custom code" at bounding box center [565, 294] width 43 height 10
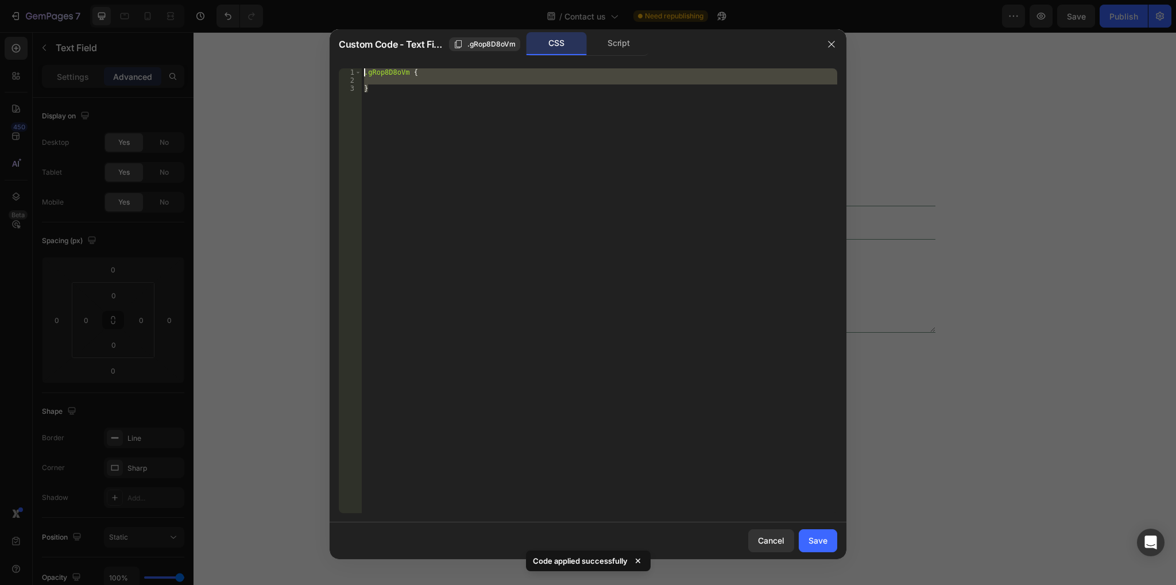
drag, startPoint x: 375, startPoint y: 94, endPoint x: 317, endPoint y: 57, distance: 68.7
click at [317, 57] on div "Custom Code - Text Field .gRop8D8oVm CSS Script } 1 2 3 .gRop8D8oVm { } ההההההה…" at bounding box center [588, 292] width 1176 height 585
type textarea ".gRop8D8oVm {"
paste textarea
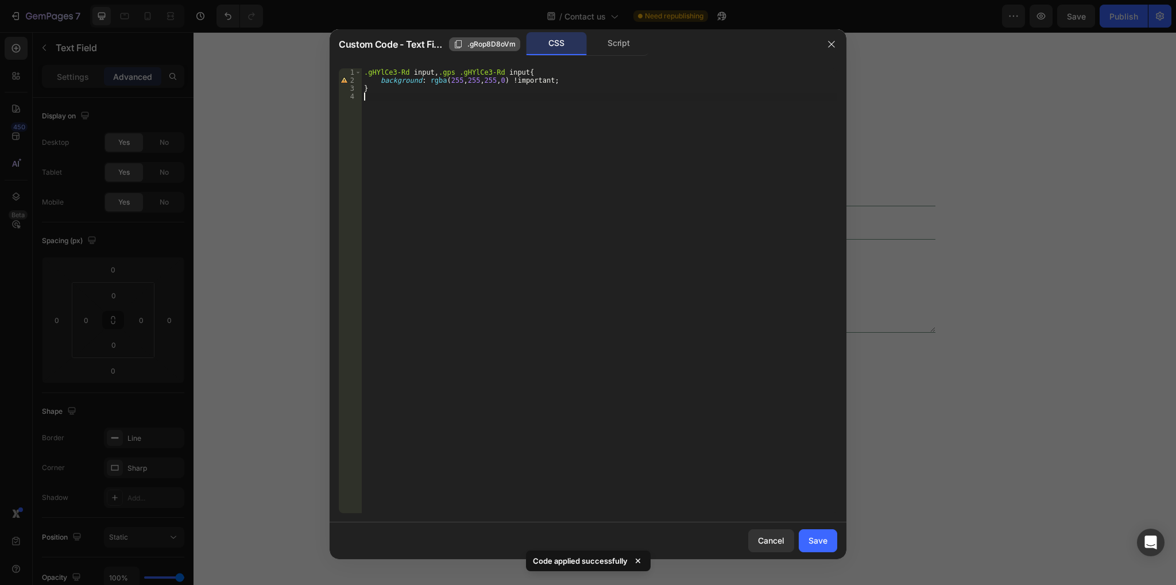
click at [493, 44] on span ".gRop8D8oVm" at bounding box center [492, 44] width 48 height 10
drag, startPoint x: 408, startPoint y: 69, endPoint x: 357, endPoint y: 68, distance: 51.1
click at [357, 68] on div ".gHYlCe3-Rd input, .gps .gHYlCe3-Rd input{ 1 2 3 4 .gHYlCe3-Rd input , .gps .gH…" at bounding box center [588, 290] width 499 height 445
paste textarea "Rop8D8oVm"
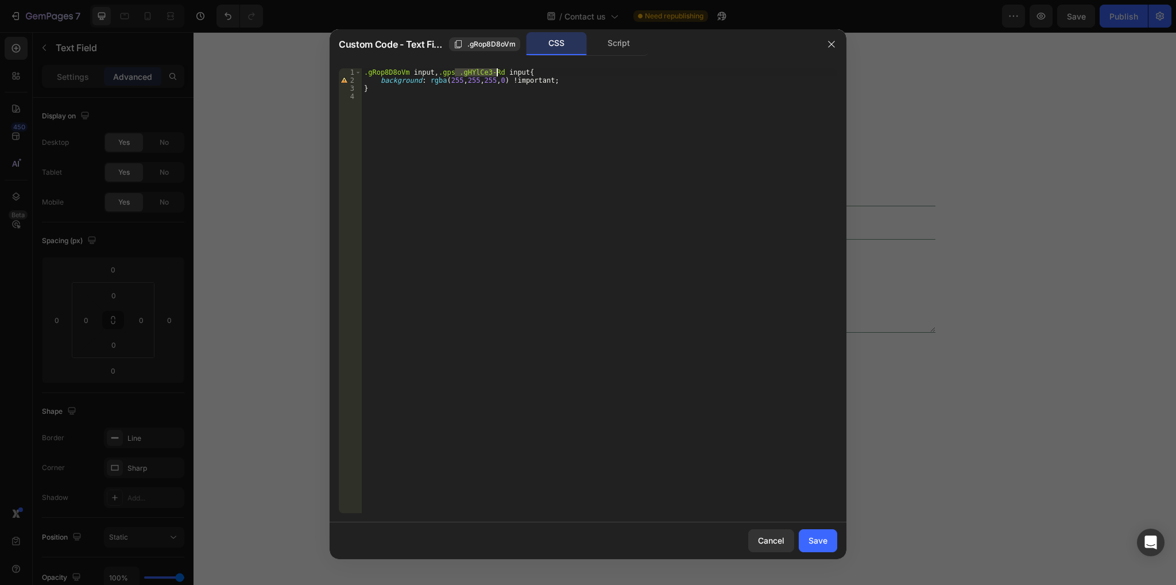
drag, startPoint x: 455, startPoint y: 71, endPoint x: 496, endPoint y: 71, distance: 41.4
click at [496, 71] on div ".gRop8D8oVm input , .gps .gHYlCe3-Rd input { background : rgba ( 255 , 255 , 25…" at bounding box center [600, 298] width 476 height 461
paste textarea "Rop8D8oVm"
type textarea ".gRop8D8oVm input, .gps .gRop8D8oVm input{"
click at [476, 99] on div ".gRop8D8oVm input , .gps .gRop8D8oVm input { background : rgba ( 255 , 255 , 25…" at bounding box center [600, 298] width 476 height 461
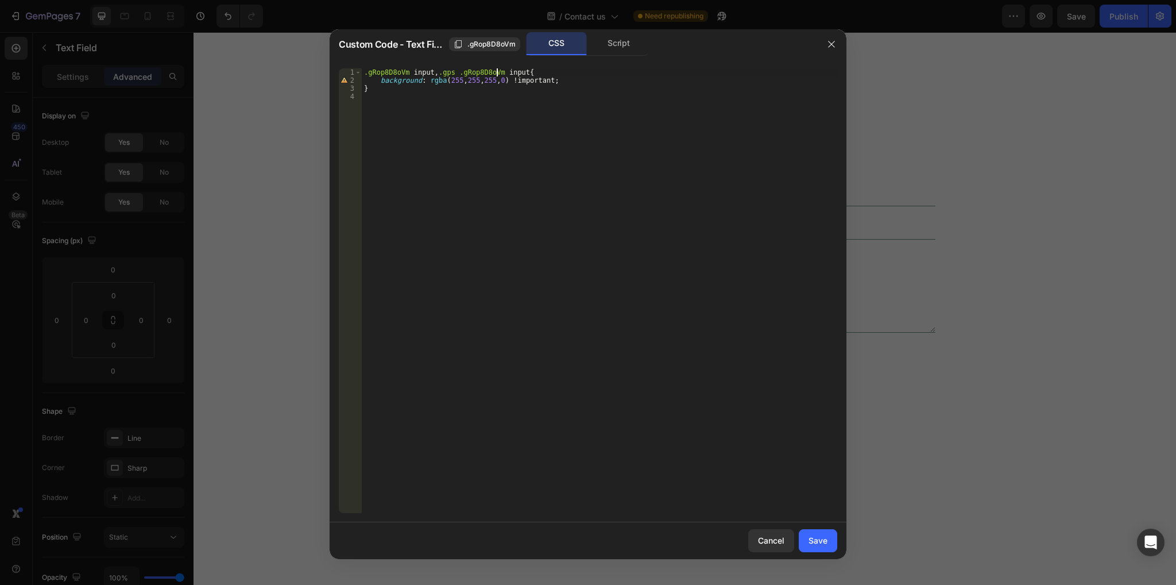
scroll to position [0, 0]
click at [829, 537] on button "Save" at bounding box center [818, 540] width 38 height 23
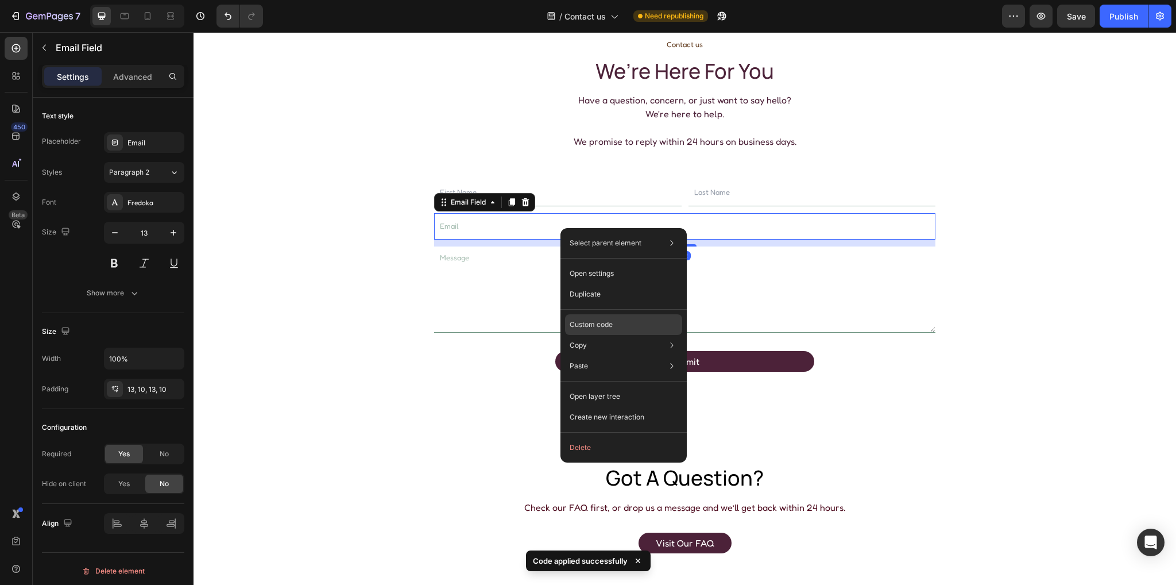
click at [630, 356] on div "Custom code" at bounding box center [623, 366] width 117 height 21
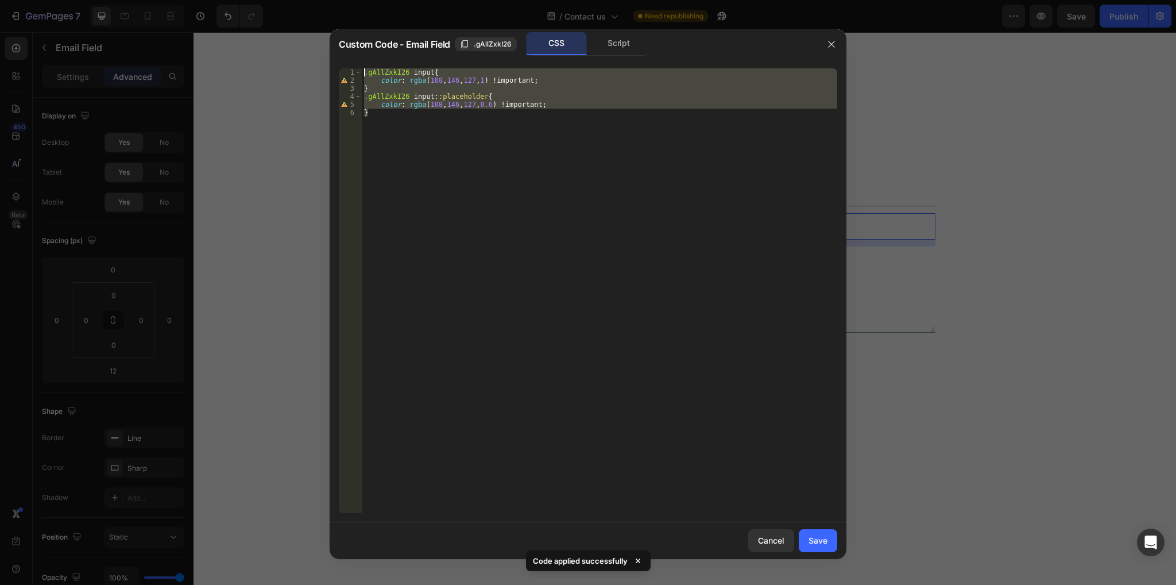
drag, startPoint x: 376, startPoint y: 111, endPoint x: 345, endPoint y: 69, distance: 52.2
click at [345, 69] on div "} 1 2 3 4 5 6 .gAllZxkI26 input { color : rgba ( 108 , 146 , 127 , 1 ) !importa…" at bounding box center [588, 290] width 499 height 445
type textarea ".gAllZxkI26 input{ color: rgba(108, 146, 127, 1) !important;"
click at [831, 48] on icon "button" at bounding box center [831, 44] width 9 height 9
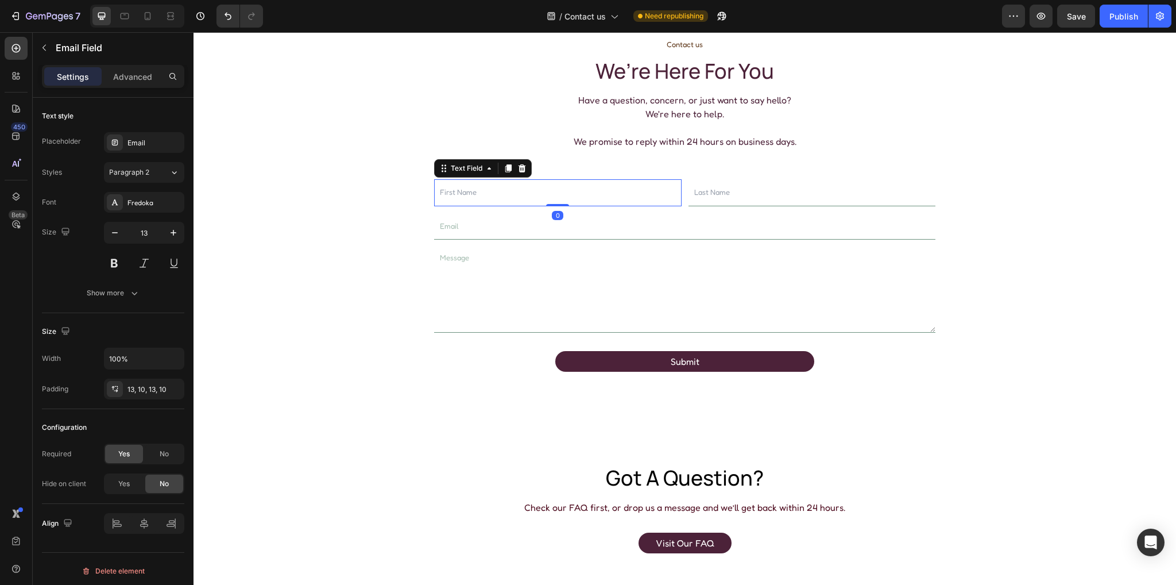
click at [583, 191] on input "text" at bounding box center [558, 192] width 248 height 27
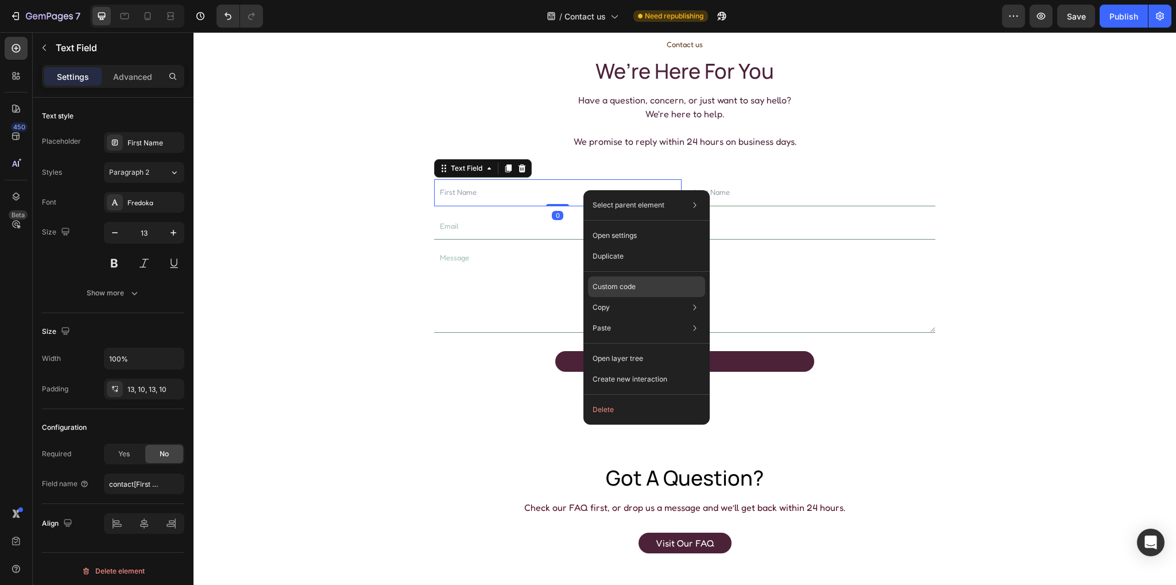
click at [623, 289] on p "Custom code" at bounding box center [614, 286] width 43 height 10
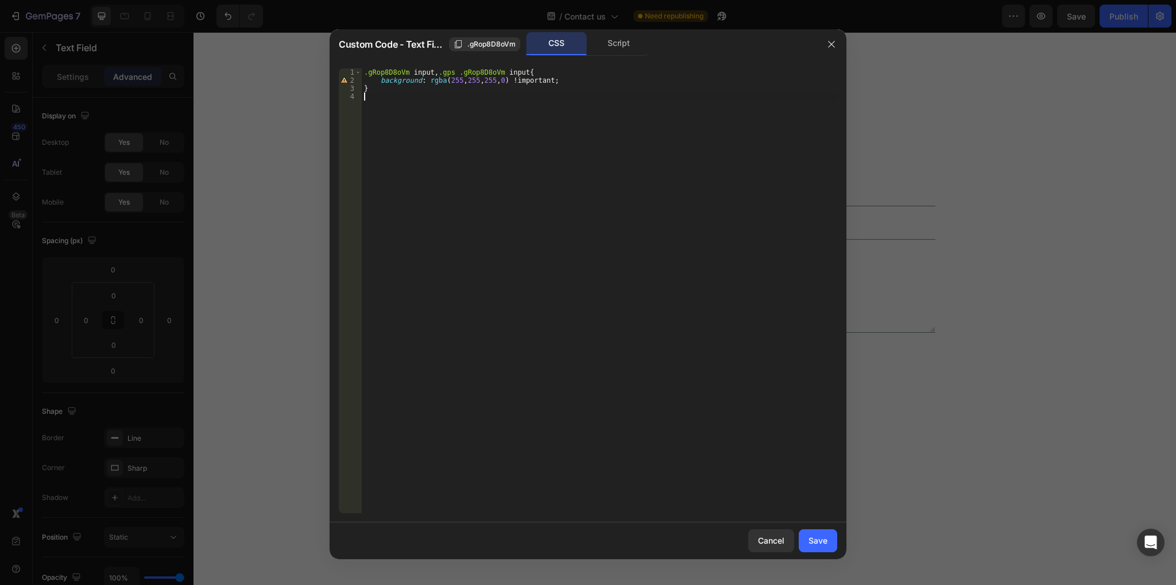
click at [405, 99] on div ".gRop8D8oVm input , .gps .gRop8D8oVm input { background : rgba ( 255 , 255 , 25…" at bounding box center [600, 298] width 476 height 461
paste textarea "}"
click at [480, 44] on span ".gRop8D8oVm" at bounding box center [492, 44] width 48 height 10
drag, startPoint x: 407, startPoint y: 94, endPoint x: 356, endPoint y: 95, distance: 51.1
click at [356, 95] on div ".gAllZxkI26 input{ 1 2 3 4 5 6 7 8 9 .gRop8D8oVm input , .gps .gRop8D8oVm input…" at bounding box center [588, 290] width 499 height 445
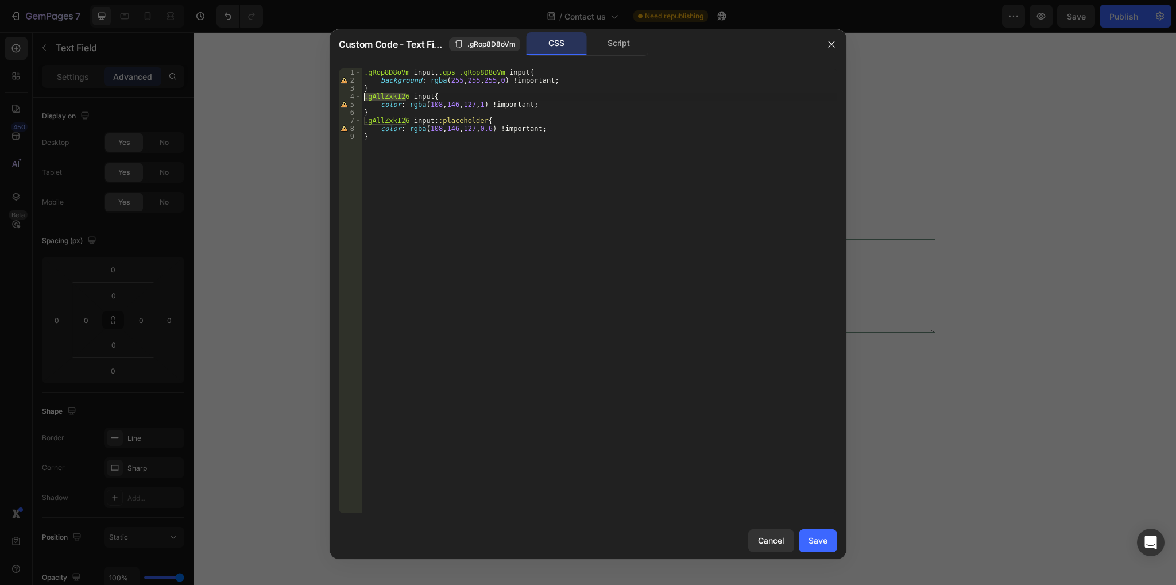
paste textarea "Rop8D8oVm"
drag, startPoint x: 397, startPoint y: 119, endPoint x: 357, endPoint y: 118, distance: 40.8
click at [357, 118] on div ".gRop8D8oVm input{ 1 2 3 4 5 6 7 8 9 .gRop8D8oVm input , .gps .gRop8D8oVm input…" at bounding box center [588, 290] width 499 height 445
paste textarea "Rop8D8oVm"
drag, startPoint x: 435, startPoint y: 71, endPoint x: 519, endPoint y: 71, distance: 84.4
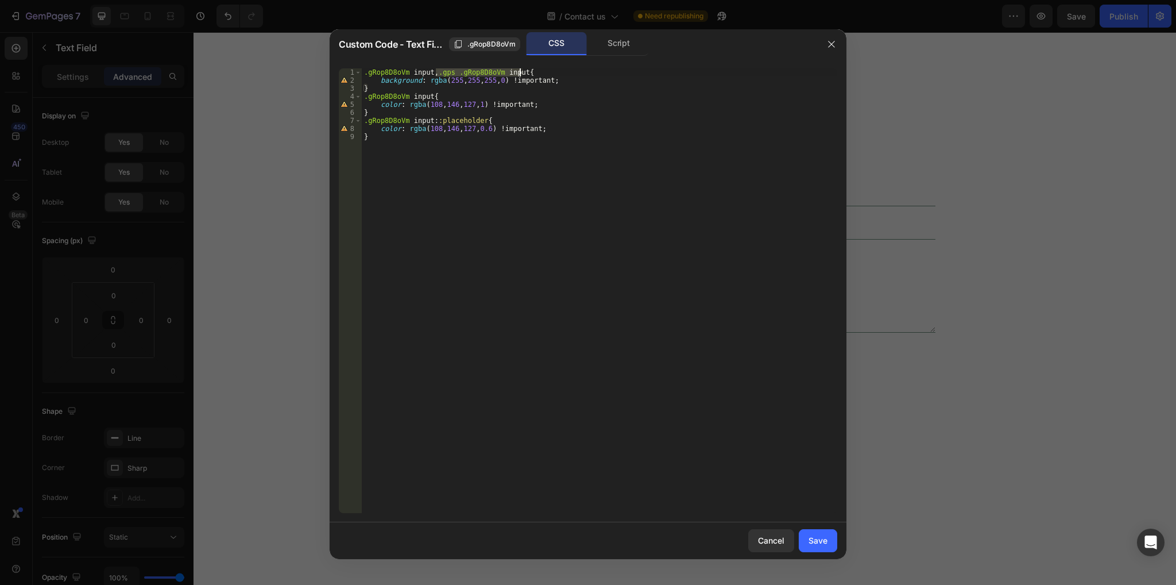
click at [519, 71] on div ".gRop8D8oVm input , .gps .gRop8D8oVm input { background : rgba ( 255 , 255 , 25…" at bounding box center [600, 298] width 476 height 461
click at [428, 97] on div ".gRop8D8oVm input , .gps .gRop8D8oVm input { background : rgba ( 255 , 255 , 25…" at bounding box center [600, 298] width 476 height 461
paste textarea ".gps .gRop8D8oVm input"
click at [478, 118] on div ".gRop8D8oVm input , .gps .gRop8D8oVm input { background : rgba ( 255 , 255 , 25…" at bounding box center [600, 298] width 476 height 461
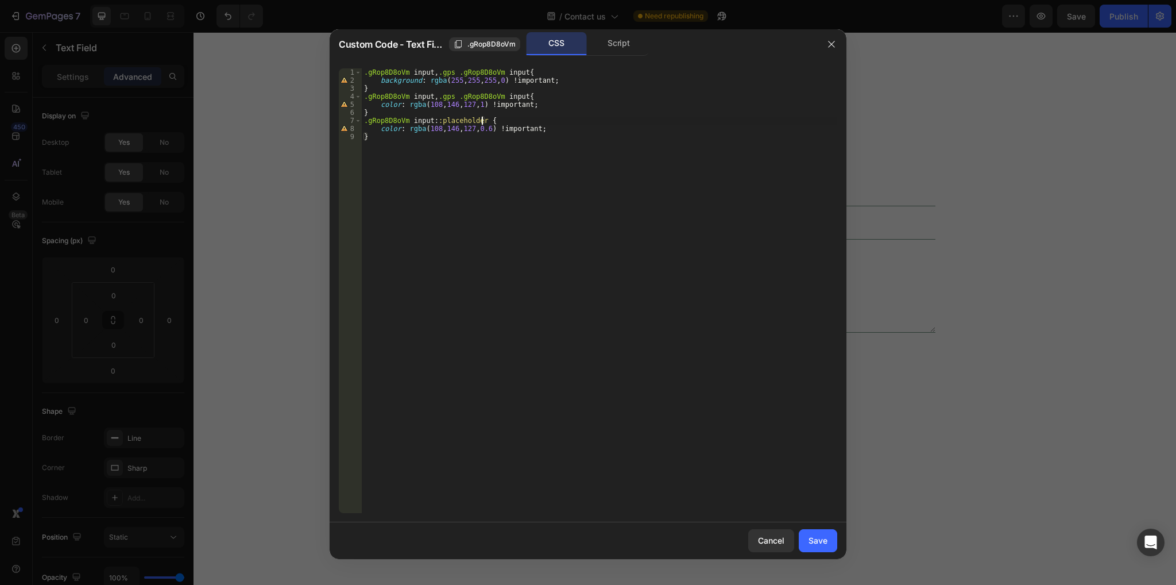
scroll to position [0, 9]
paste textarea ".gps .gRop8D8oVm input"
drag, startPoint x: 480, startPoint y: 119, endPoint x: 427, endPoint y: 119, distance: 52.8
click at [427, 119] on div ".gRop8D8oVm input , .gps .gRop8D8oVm input { background : rgba ( 255 , 255 , 25…" at bounding box center [600, 298] width 476 height 461
click at [567, 122] on div ".gRop8D8oVm input , .gps .gRop8D8oVm input { background : rgba ( 255 , 255 , 25…" at bounding box center [600, 298] width 476 height 461
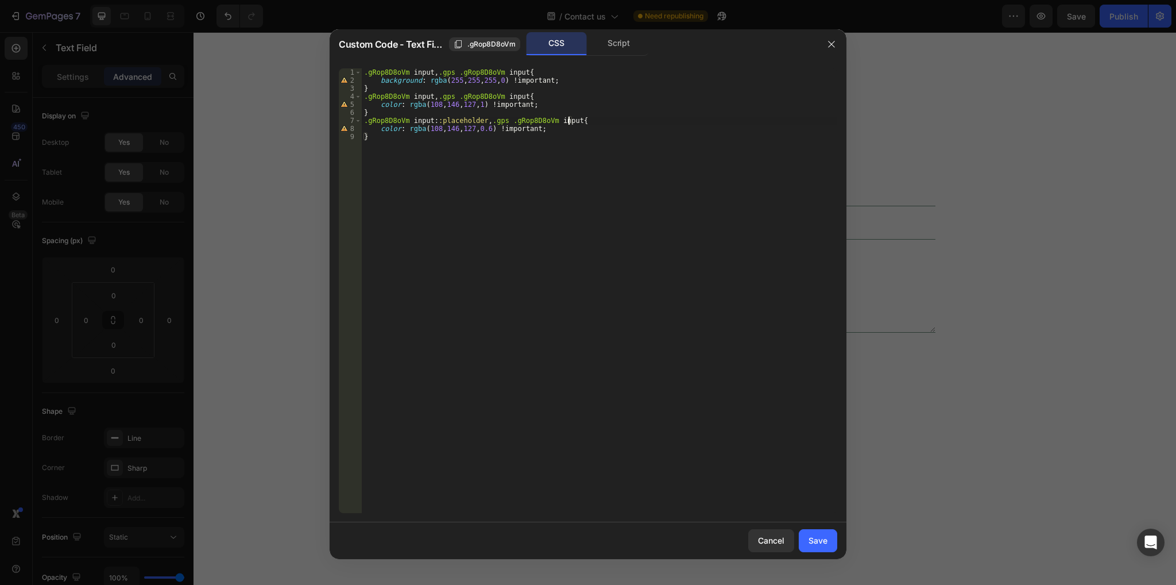
paste textarea "::placeholder"
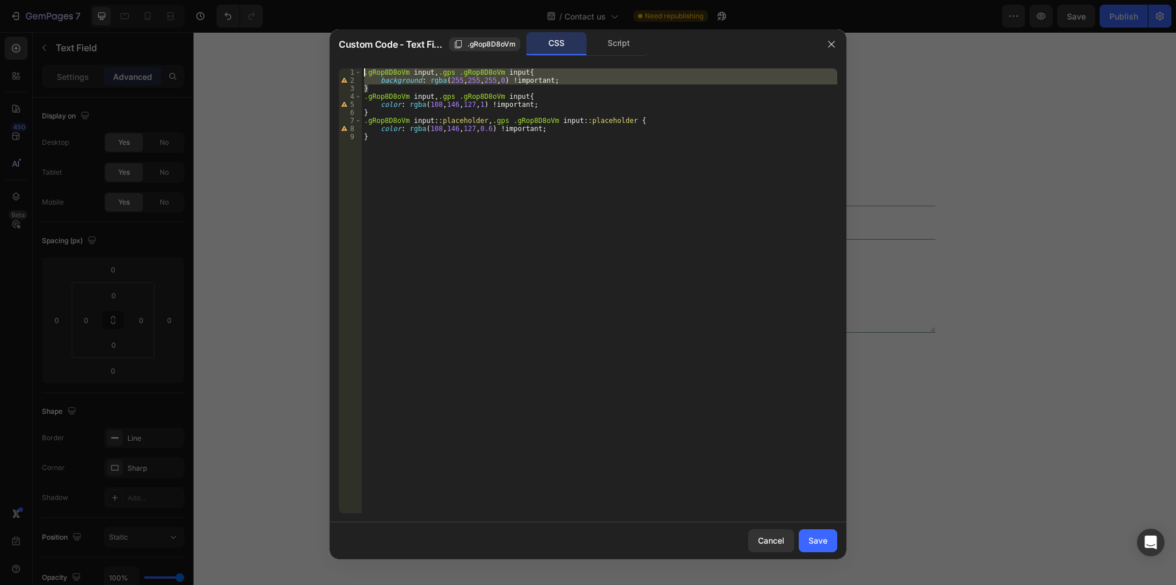
drag, startPoint x: 380, startPoint y: 86, endPoint x: 328, endPoint y: 68, distance: 54.5
click at [328, 68] on div "Custom Code - Text Field .gRop8D8oVm CSS Script .gRop8D8oVm input::placeholder …" at bounding box center [588, 292] width 1176 height 585
type textarea ".gRop8D8oVm input, .gps .gRop8D8oVm input{ background: rgba(255,255,255,0) !imp…"
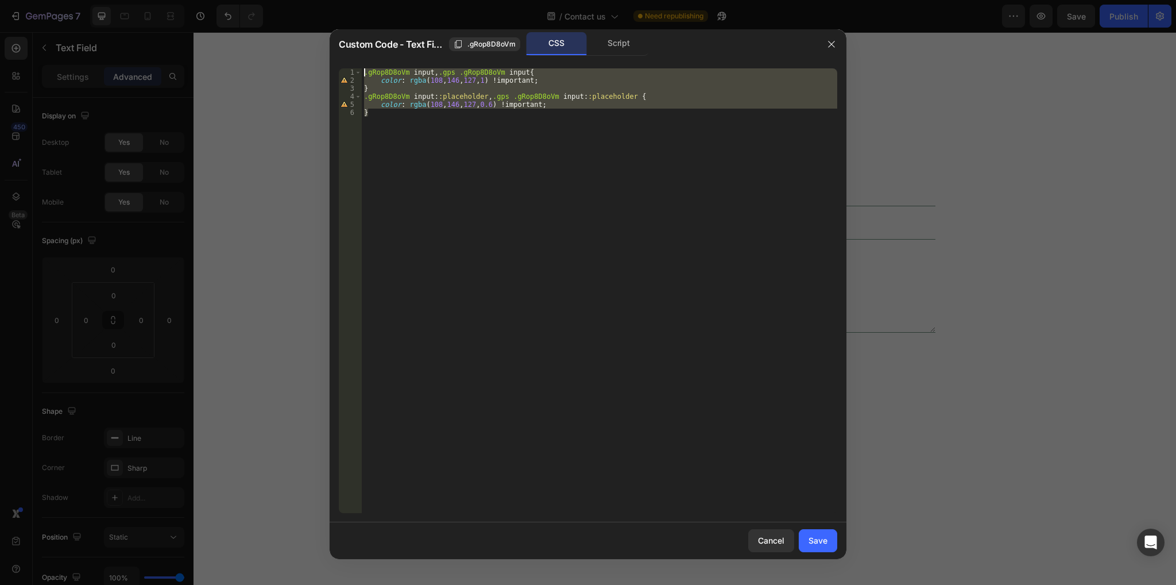
drag, startPoint x: 384, startPoint y: 112, endPoint x: 321, endPoint y: 58, distance: 82.7
click at [321, 58] on div "Custom Code - Text Field .gRop8D8oVm CSS Script .gRop8D8oVm input, .gps .gRop8D…" at bounding box center [588, 292] width 1176 height 585
type textarea ".gRop8D8oVm input, .gps .gRop8D8oVm input{ color: rgba(108, 146, 127, 1) !impor…"
click at [828, 532] on button "Save" at bounding box center [818, 540] width 38 height 23
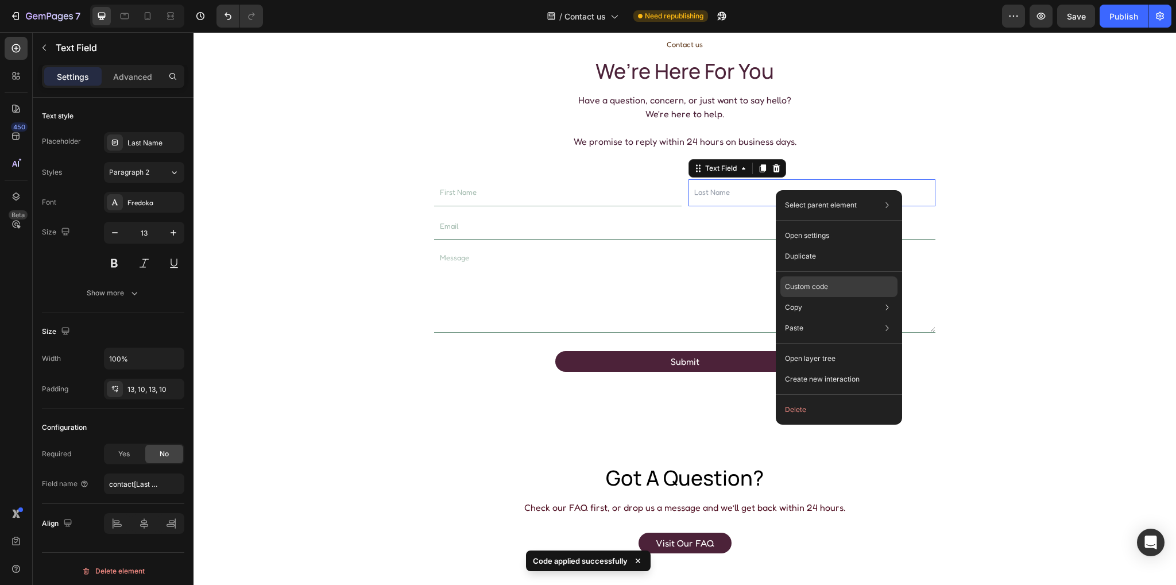
click at [822, 281] on p "Custom code" at bounding box center [806, 286] width 43 height 10
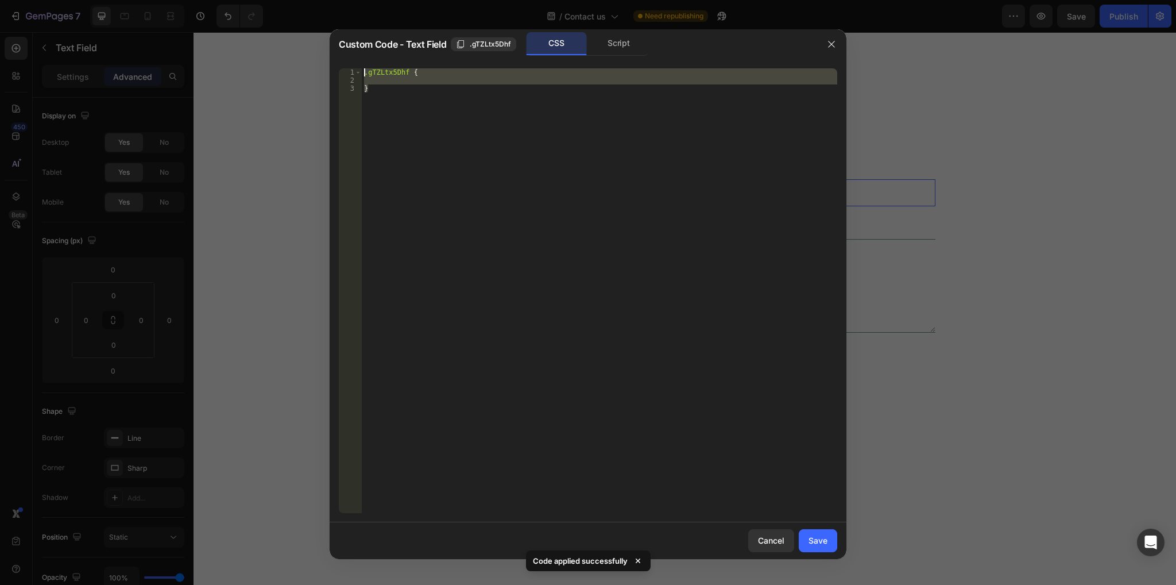
drag, startPoint x: 381, startPoint y: 87, endPoint x: 310, endPoint y: 55, distance: 77.9
click at [310, 55] on div "Custom Code - Text Field .gTZLtx5Dhf CSS Script } 1 2 3 .gTZLtx5Dhf { } ההההההה…" at bounding box center [588, 292] width 1176 height 585
paste textarea "}"
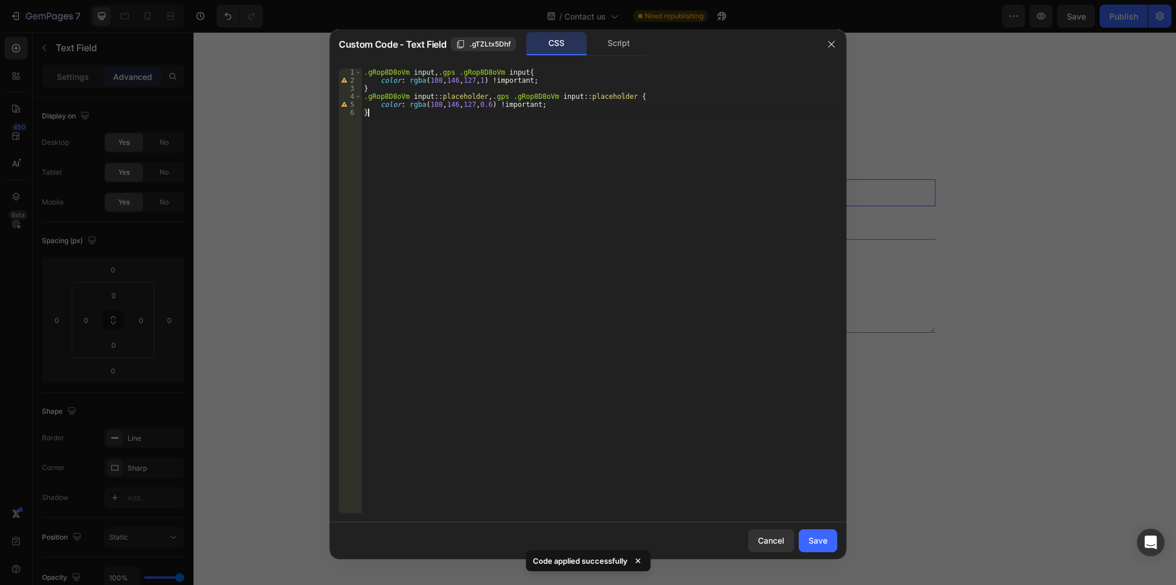
drag, startPoint x: 491, startPoint y: 41, endPoint x: 449, endPoint y: 74, distance: 53.2
click at [490, 41] on span ".gTZLtx5Dhf" at bounding box center [490, 44] width 41 height 10
click at [478, 72] on div ".gRop8D8oVm input , .gps .gRop8D8oVm input { color : rgba ( 108 , 146 , 127 , 1…" at bounding box center [600, 298] width 476 height 461
paste textarea ".gTZLtx5Dhf"
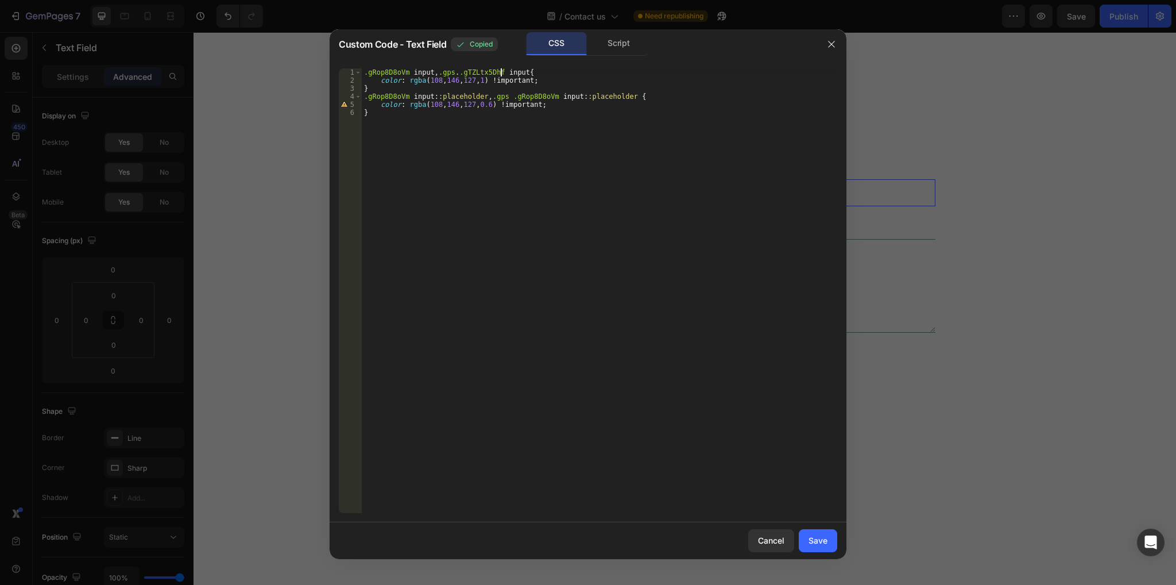
click at [461, 71] on div ".gRop8D8oVm input , .gps . .gTZLtx5Dhf input { color : rgba ( 108 , 146 , 127 ,…" at bounding box center [600, 298] width 476 height 461
click at [472, 72] on div ".gRop8D8oVm input , .gps .gTZLtx5Dhf input { color : rgba ( 108 , 146 , 127 , 1…" at bounding box center [600, 298] width 476 height 461
click at [390, 69] on div ".gRop8D8oVm input , .gps .gTZLtx5Dhf input { color : rgba ( 108 , 146 , 127 , 1…" at bounding box center [600, 298] width 476 height 461
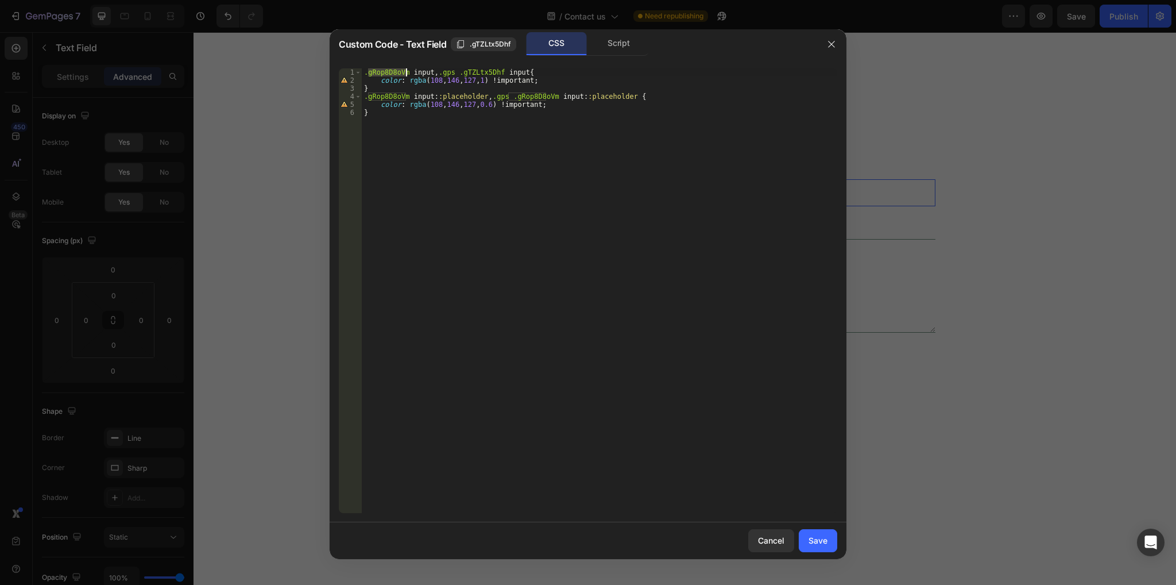
paste textarea "TZLtx5Dhf"
click at [392, 92] on div ".gTZLtx5Dhf input , .gps .gTZLtx5Dhf input { color : rgba ( 108 , 146 , 127 , 1…" at bounding box center [600, 298] width 476 height 461
click at [396, 97] on div ".gTZLtx5Dhf input , .gps .gTZLtx5Dhf input { color : rgba ( 108 , 146 , 127 , 1…" at bounding box center [600, 298] width 476 height 461
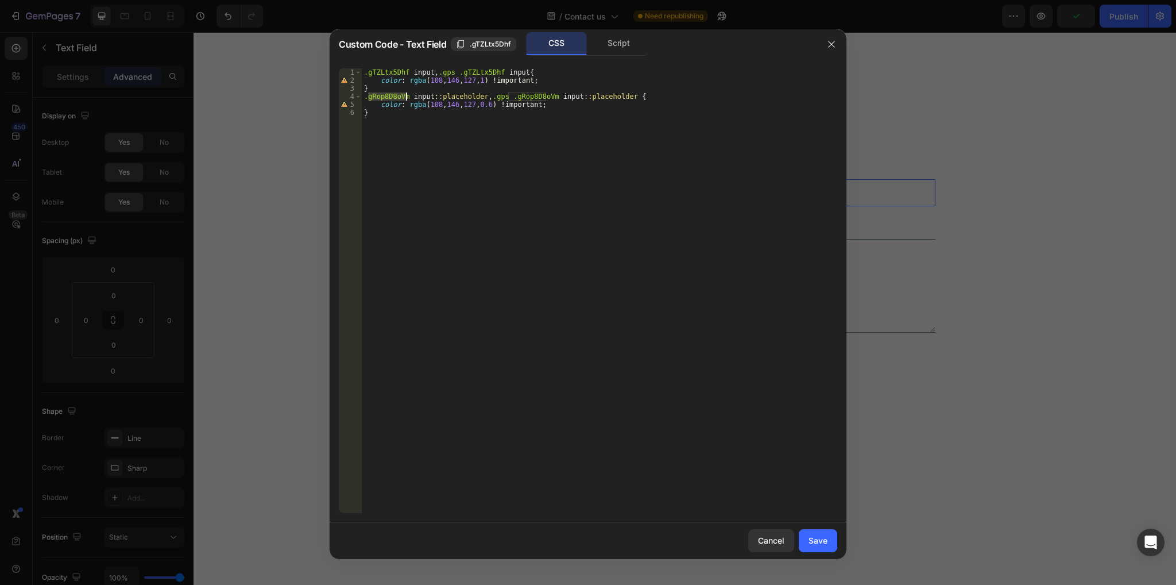
paste textarea "TZLtx5Dhf"
click at [531, 95] on div ".gTZLtx5Dhf input , .gps .gTZLtx5Dhf input { color : rgba ( 108 , 146 , 127 , 1…" at bounding box center [600, 298] width 476 height 461
paste textarea "TZLtx5Dhf"
type textarea ".gTZLtx5Dhf input::placeholder ,.gps .gTZLtx5Dhf input::placeholder {"
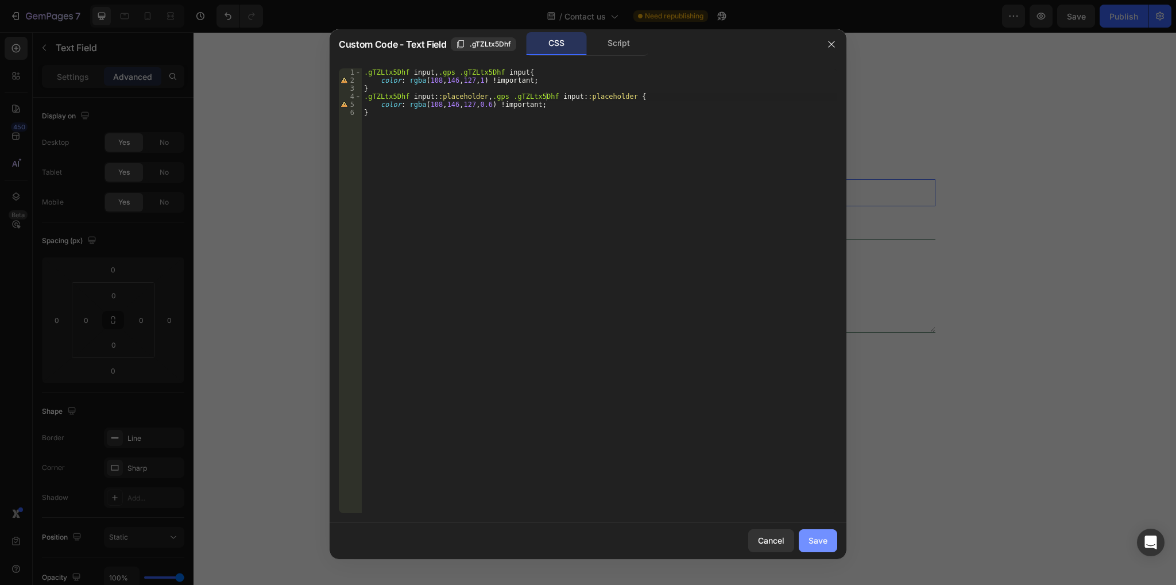
drag, startPoint x: 820, startPoint y: 542, endPoint x: 691, endPoint y: 430, distance: 171.4
click at [820, 542] on div "Save" at bounding box center [818, 540] width 19 height 12
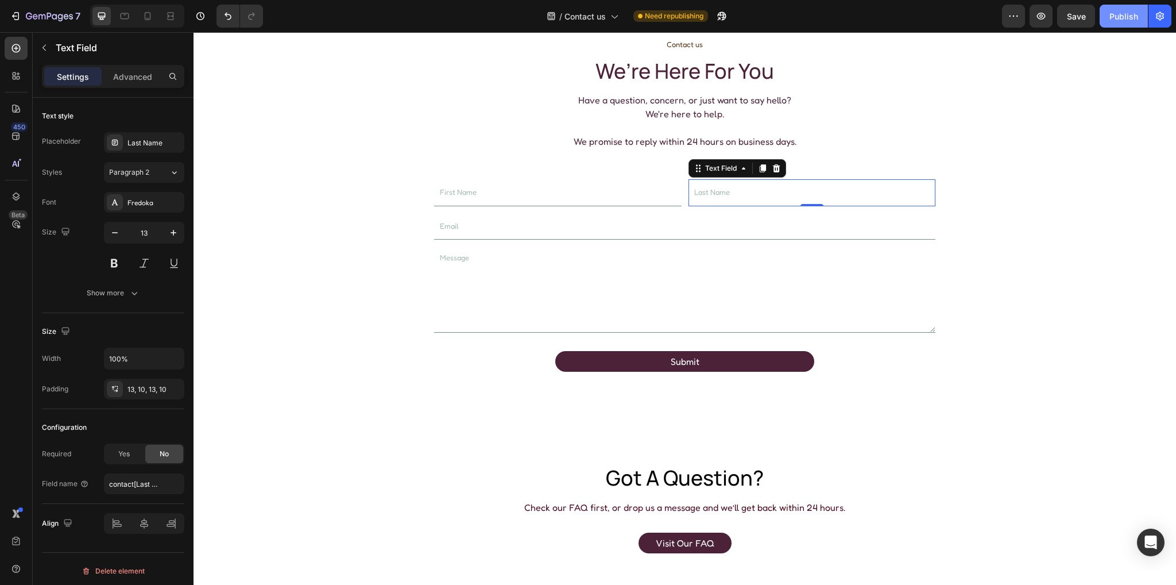
click at [1118, 10] on div "Publish" at bounding box center [1124, 16] width 29 height 12
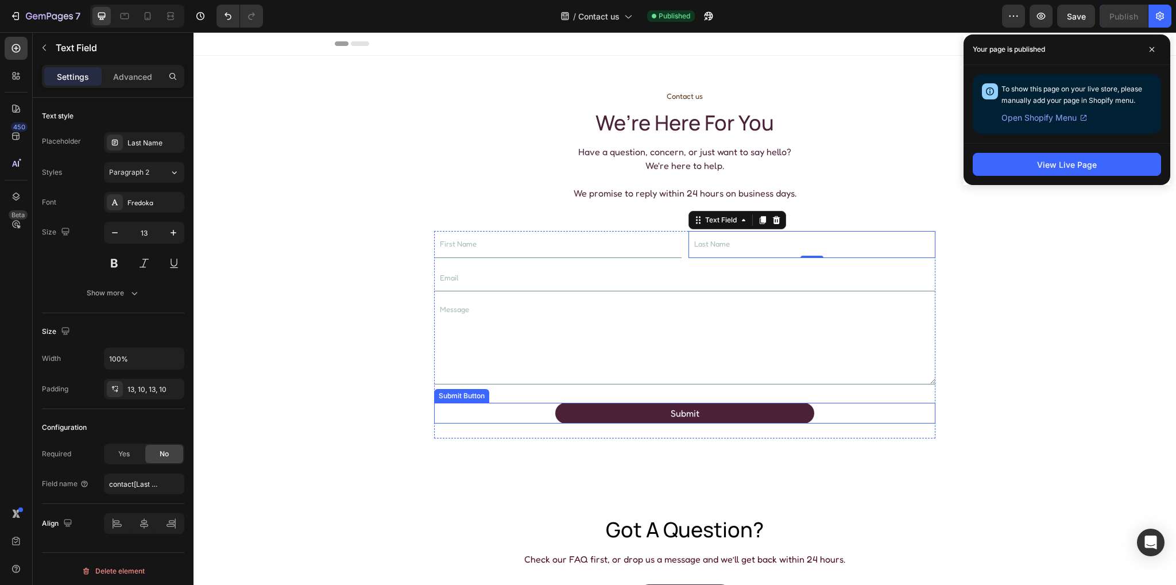
click at [555, 411] on button "Submit" at bounding box center [684, 413] width 259 height 21
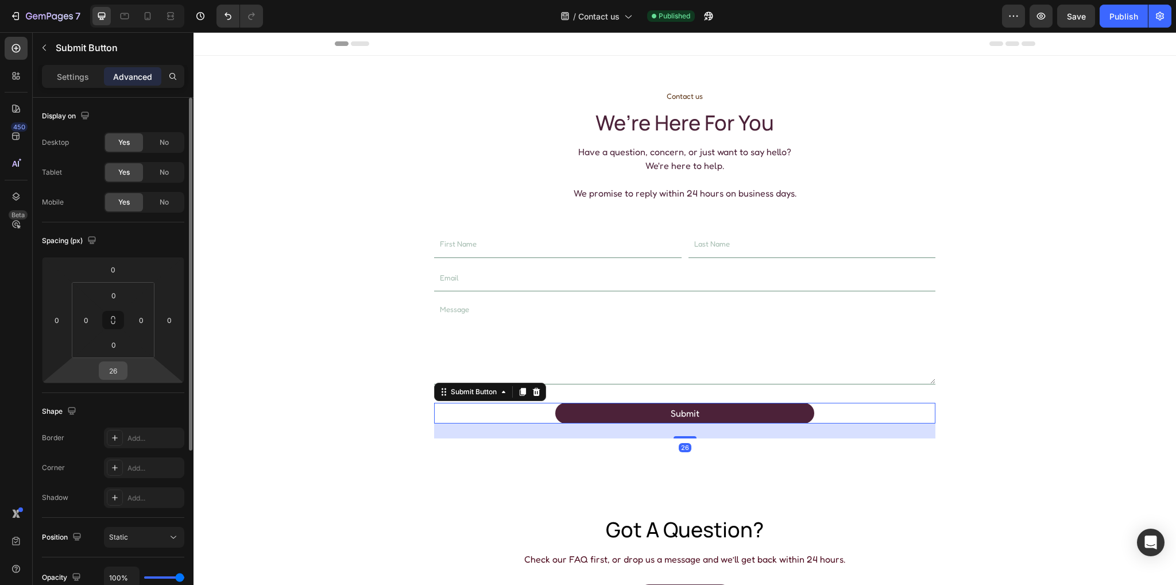
click at [111, 373] on input "26" at bounding box center [113, 370] width 23 height 17
type input "0"
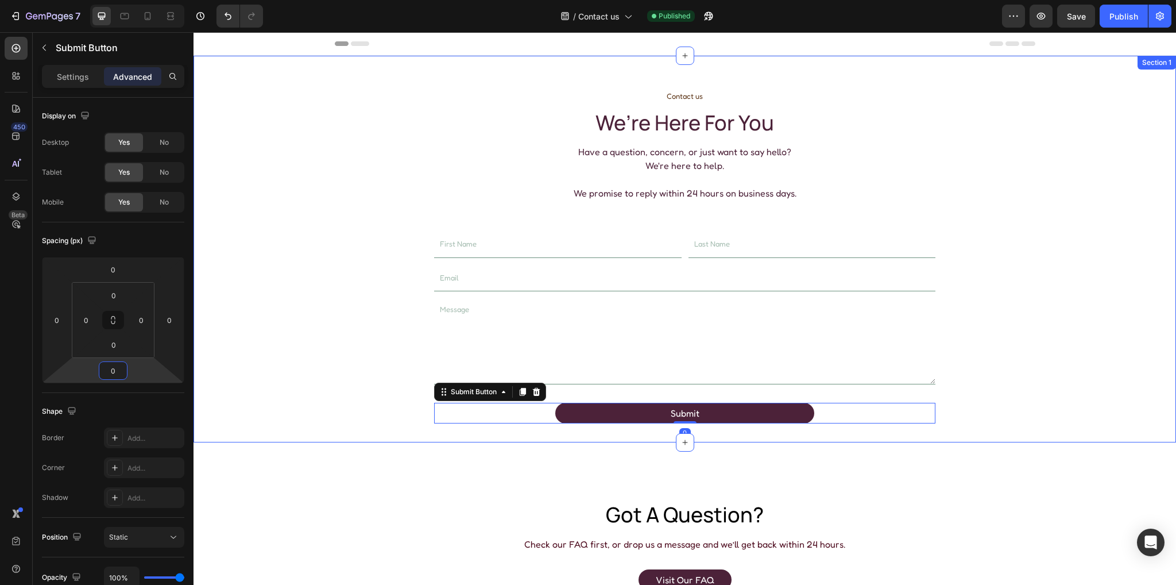
drag, startPoint x: 1018, startPoint y: 437, endPoint x: 1020, endPoint y: 431, distance: 6.7
click at [1019, 434] on div "Contact us Text Block we’re here for you Heading Have a question, concern, or j…" at bounding box center [685, 249] width 983 height 387
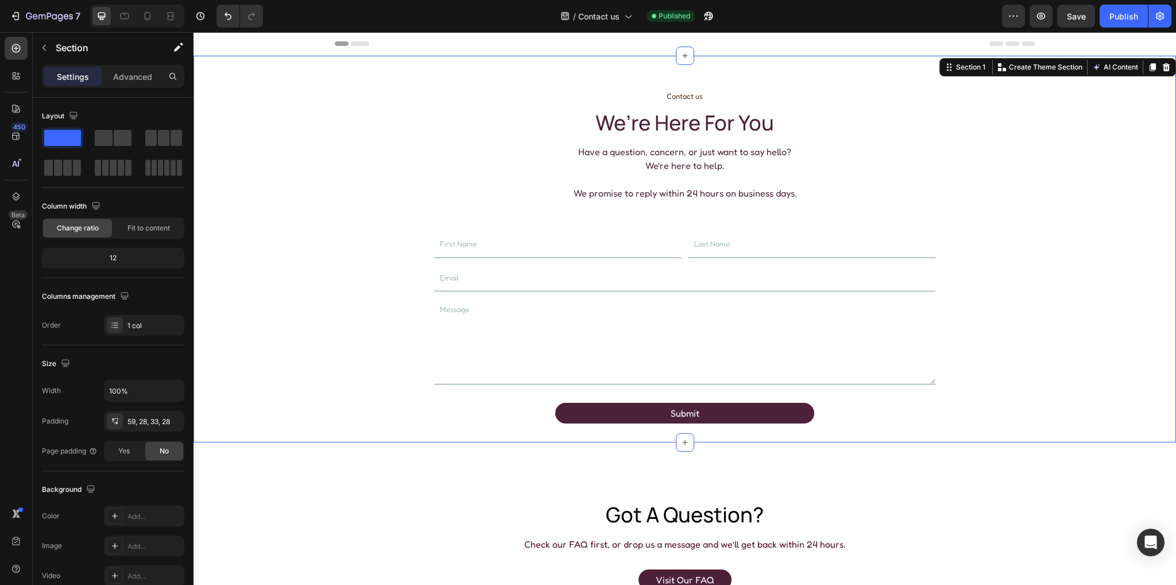
click at [955, 411] on div "Contact us Text Block we’re here for you Heading Have a question, concern, or j…" at bounding box center [685, 257] width 951 height 334
click at [124, 13] on icon at bounding box center [125, 16] width 9 height 6
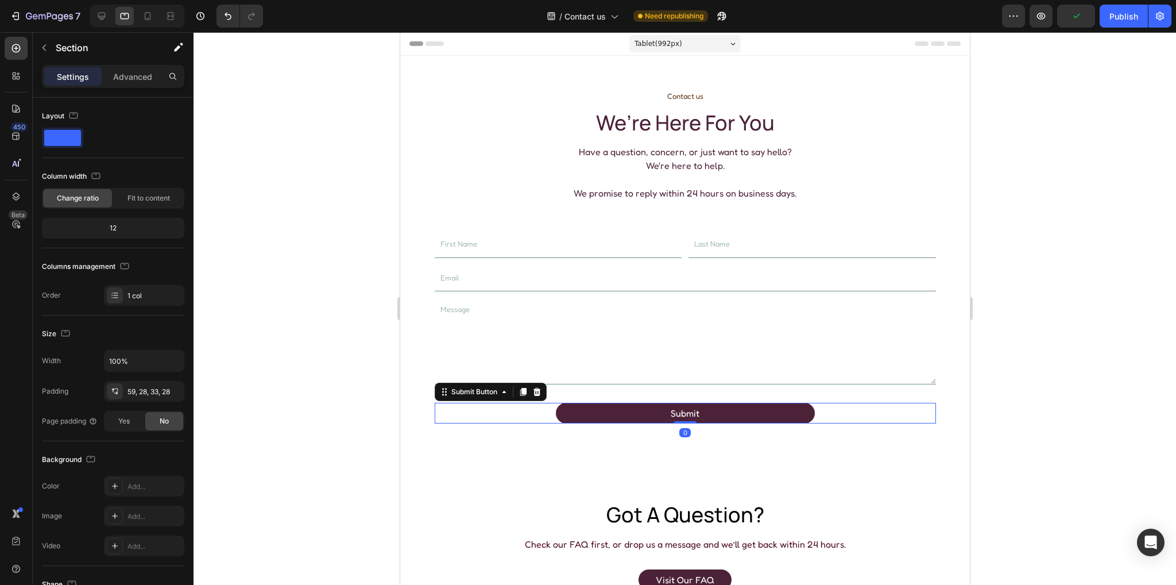
click at [566, 405] on button "Submit" at bounding box center [684, 413] width 259 height 21
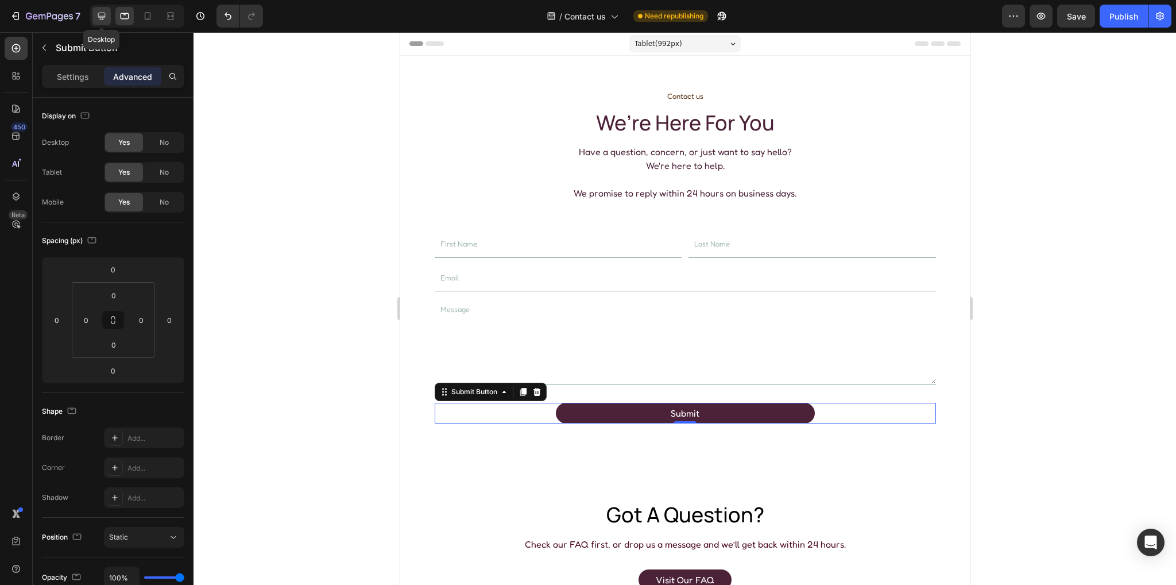
click at [103, 14] on icon at bounding box center [101, 15] width 11 height 11
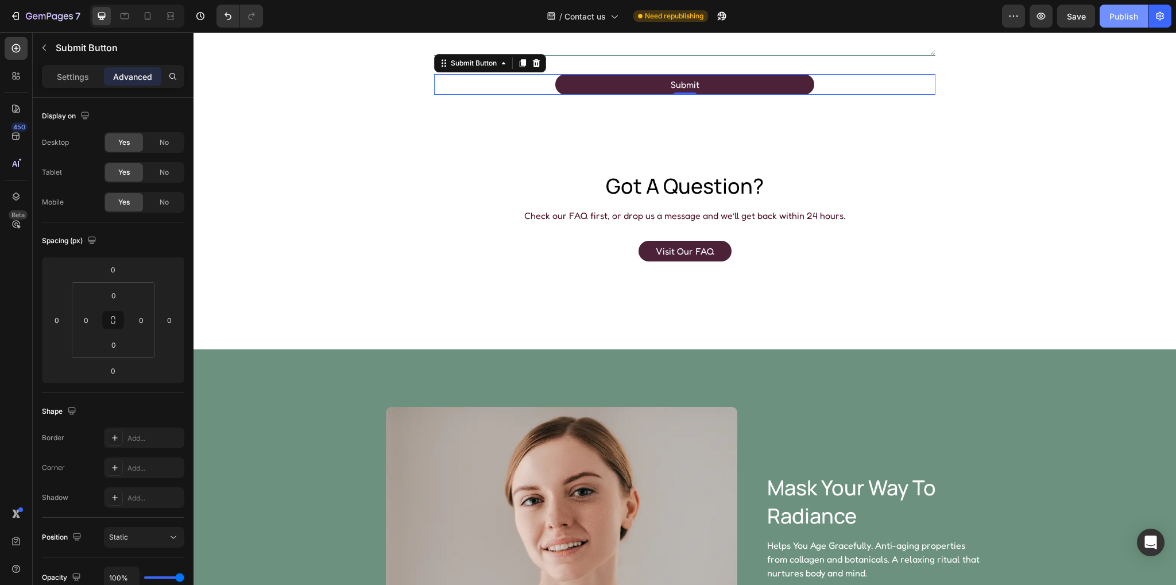
scroll to position [330, 0]
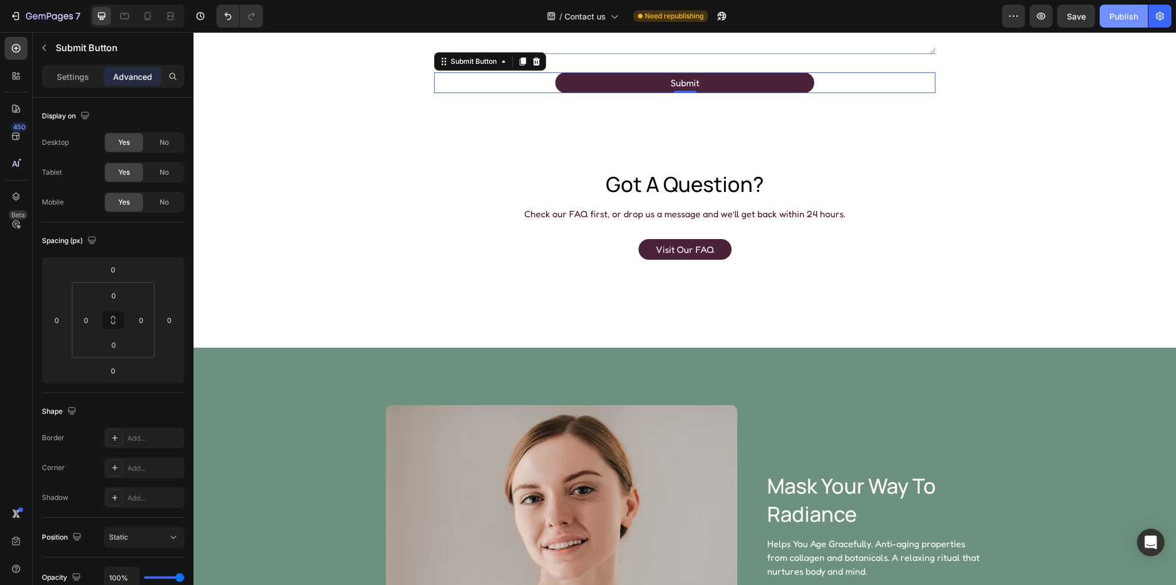
drag, startPoint x: 1121, startPoint y: 14, endPoint x: 1097, endPoint y: 22, distance: 24.9
click at [1120, 14] on div "Publish" at bounding box center [1124, 16] width 29 height 12
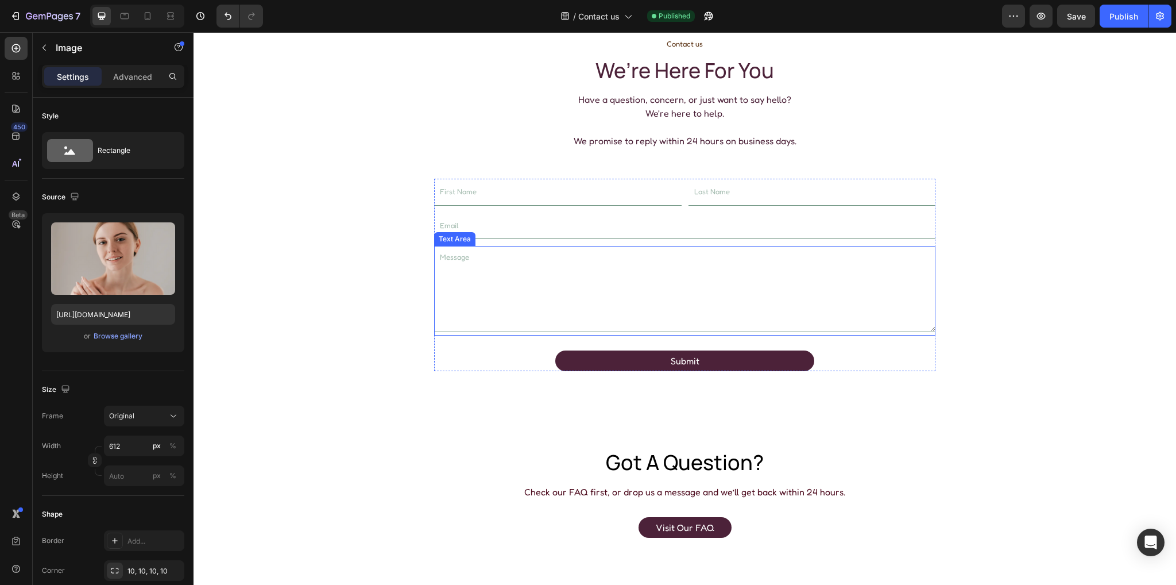
scroll to position [57, 0]
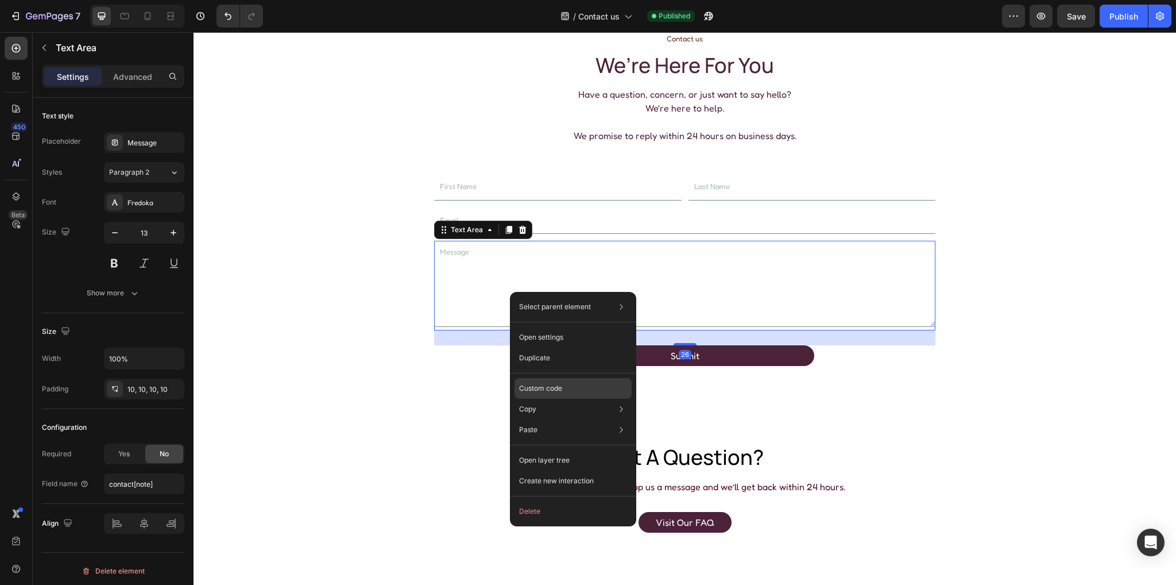
click at [561, 390] on p "Custom code" at bounding box center [540, 388] width 43 height 10
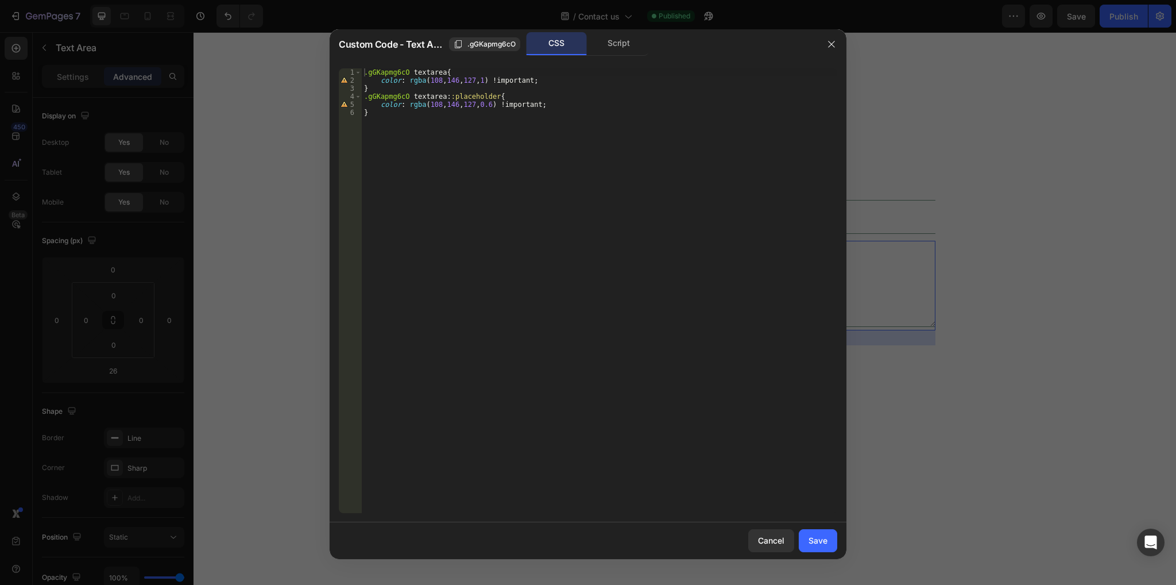
type textarea "}"
click at [379, 117] on div ".gGKapmg6cO textarea { color : rgba ( 108 , 146 , 127 , 1 ) !important ; } .gGK…" at bounding box center [600, 298] width 476 height 461
paste textarea "@media only screen and (max-width: 767px) {"
type textarea "@media only screen and (max-width: 767px) {}"
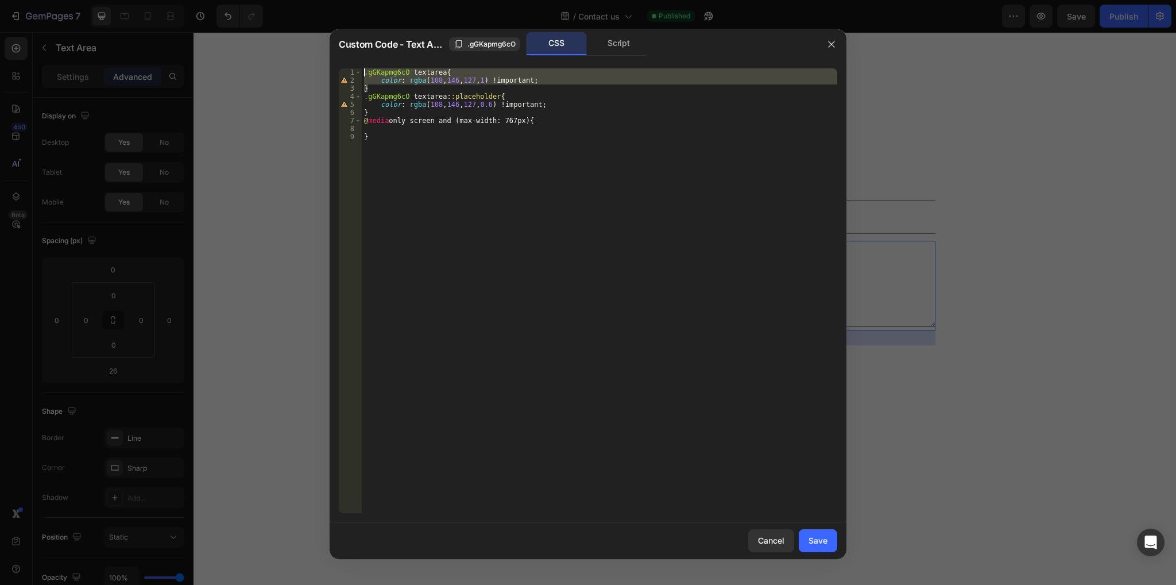
drag, startPoint x: 372, startPoint y: 89, endPoint x: 348, endPoint y: 57, distance: 39.7
click at [348, 57] on div "Custom Code - Text Area .gGKapmg6cO CSS Script 1 2 3 4 5 6 7 8 9 .gGKapmg6cO te…" at bounding box center [588, 294] width 517 height 530
type textarea ".gGKapmg6cO textarea{ color: rgba(108, 146, 127, 1) !important;"
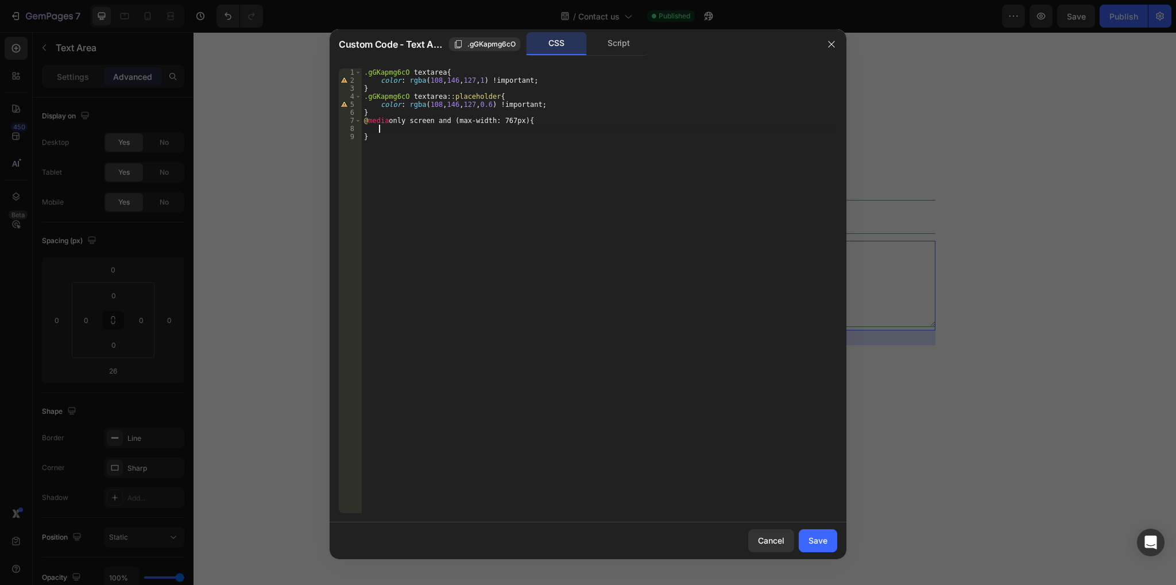
click at [384, 130] on div ".gGKapmg6cO textarea { color : rgba ( 108 , 146 , 127 , 1 ) !important ; } .gGK…" at bounding box center [600, 298] width 476 height 461
paste textarea "}"
drag, startPoint x: 380, startPoint y: 141, endPoint x: 357, endPoint y: 136, distance: 24.0
click at [357, 136] on div "} 1 2 3 4 5 6 7 8 9 10 11 .gGKapmg6cO textarea { color : rgba ( 108 , 146 , 127…" at bounding box center [588, 290] width 499 height 445
click at [458, 135] on div ".gGKapmg6cO textarea { color : rgba ( 108 , 146 , 127 , 1 ) !important ; } .gGK…" at bounding box center [601, 290] width 472 height 445
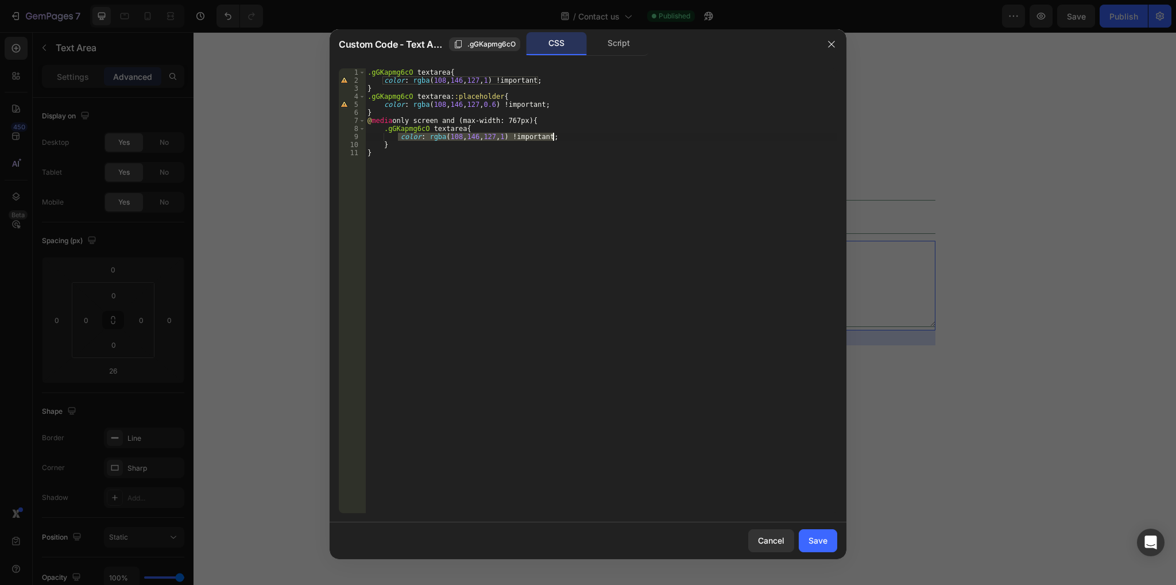
drag, startPoint x: 397, startPoint y: 136, endPoint x: 615, endPoint y: 138, distance: 218.3
click at [615, 138] on div ".gGKapmg6cO textarea { color : rgba ( 108 , 146 , 127 , 1 ) !important ; } .gGK…" at bounding box center [601, 298] width 472 height 461
paste textarea "min-height: 150px"
click at [463, 135] on div ".gGKapmg6cO textarea { color : rgba ( 108 , 146 , 127 , 1 ) !important ; } .gGK…" at bounding box center [601, 298] width 472 height 461
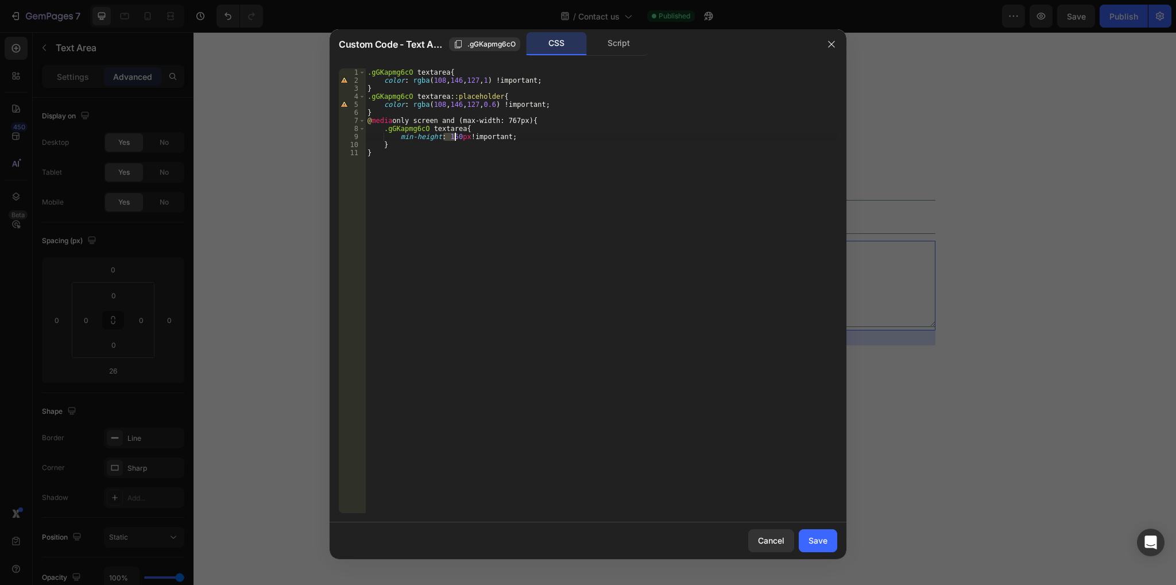
drag, startPoint x: 443, startPoint y: 137, endPoint x: 455, endPoint y: 134, distance: 11.7
click at [455, 134] on div ".gGKapmg6cO textarea { color : rgba ( 108 , 146 , 127 , 1 ) !important ; } .gGK…" at bounding box center [601, 298] width 472 height 461
type textarea "min-height: 97px !important;"
click at [827, 537] on div "Save" at bounding box center [818, 540] width 19 height 12
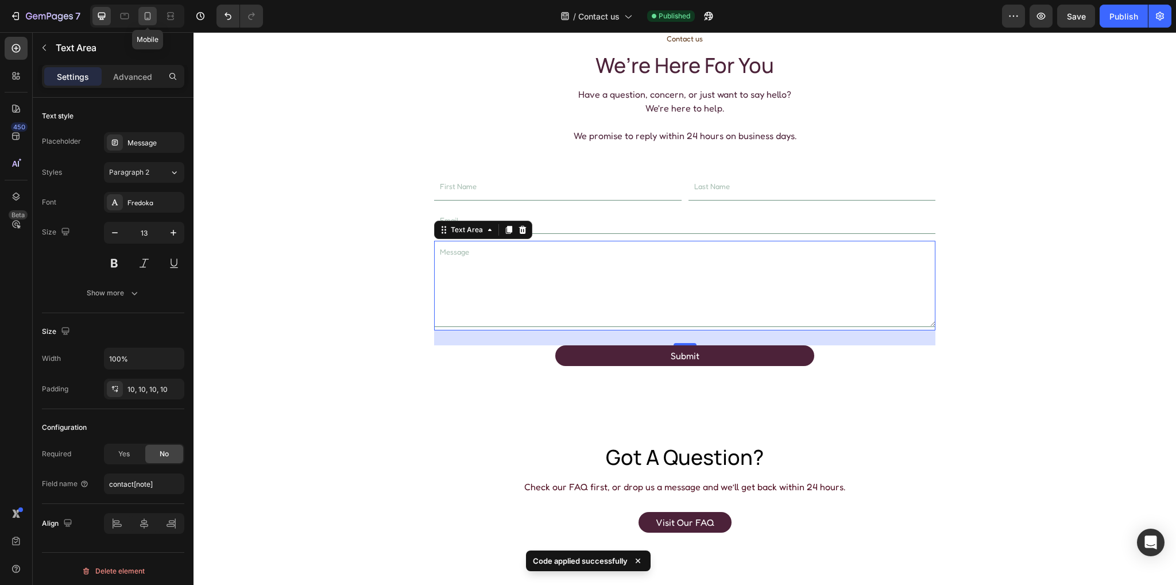
click at [149, 12] on icon at bounding box center [147, 15] width 11 height 11
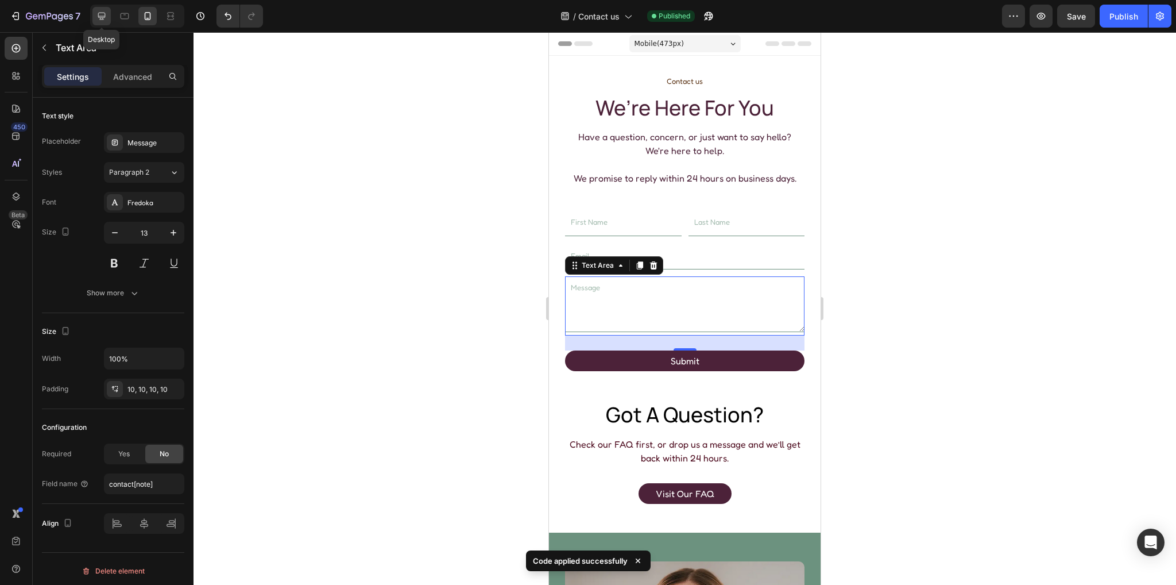
click at [99, 19] on icon at bounding box center [101, 15] width 11 height 11
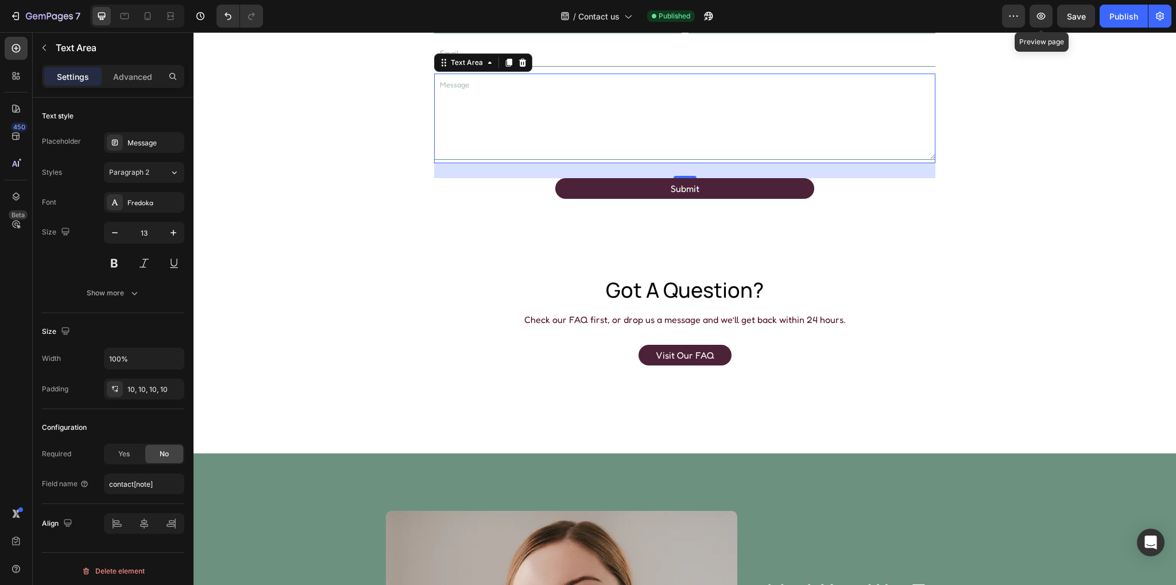
scroll to position [225, 0]
click at [1114, 15] on div "Publish" at bounding box center [1124, 16] width 29 height 12
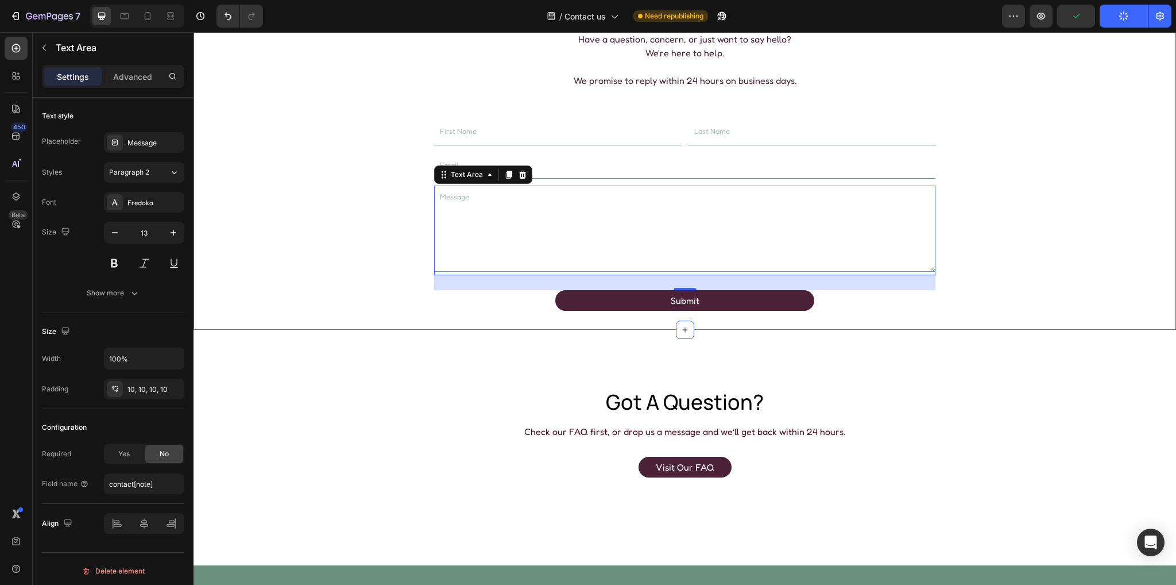
scroll to position [110, 0]
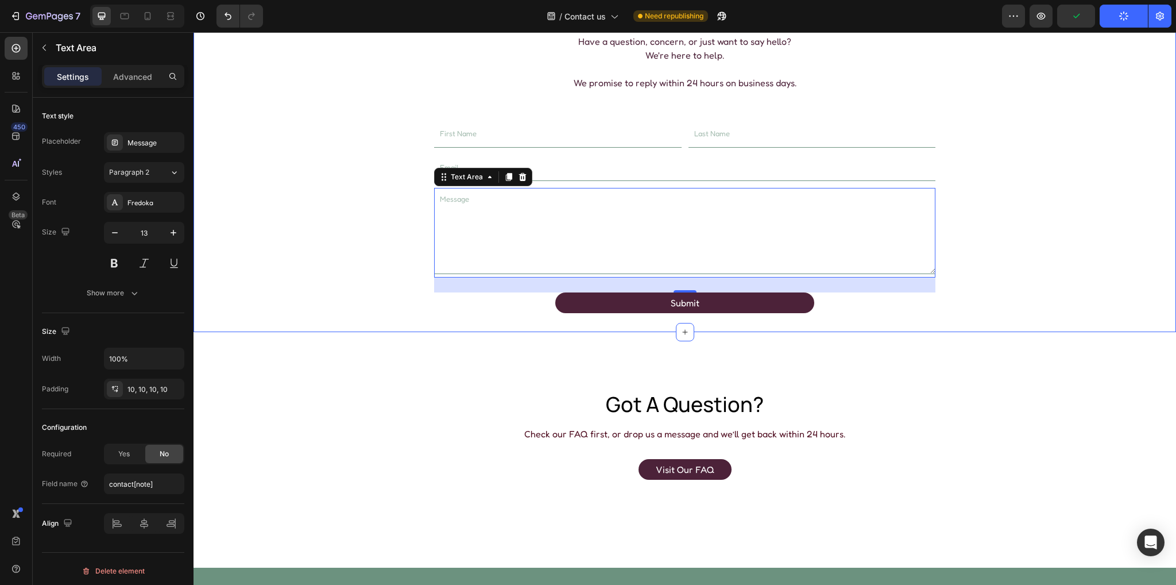
click at [1042, 273] on div "Contact us Text Block we’re here for you Heading Have a question, concern, or j…" at bounding box center [685, 146] width 951 height 334
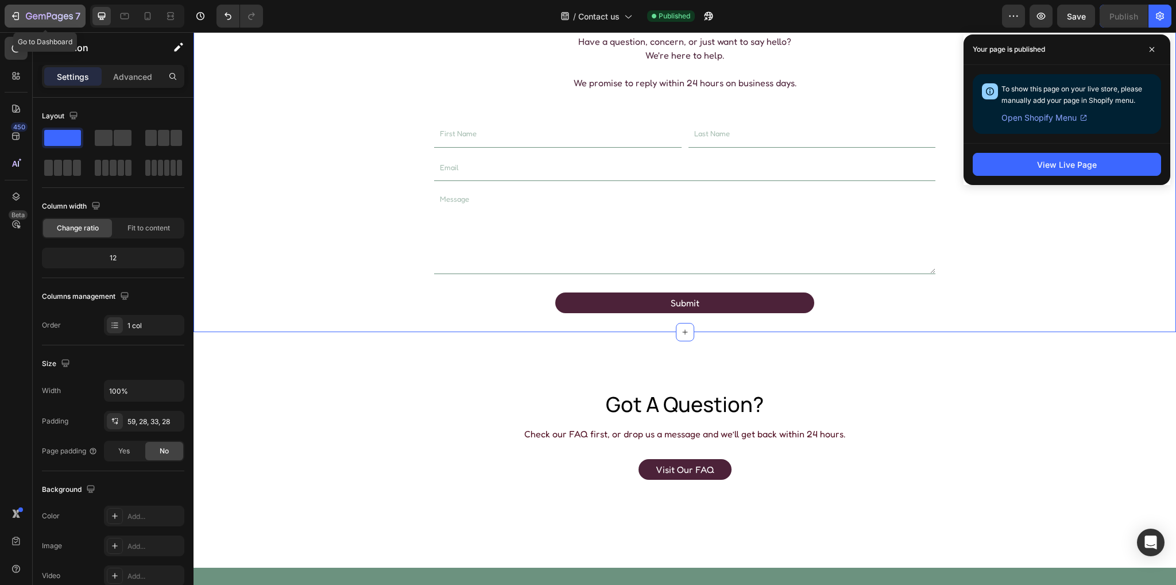
click at [59, 13] on icon "button" at bounding box center [49, 17] width 47 height 10
